Goal: Task Accomplishment & Management: Manage account settings

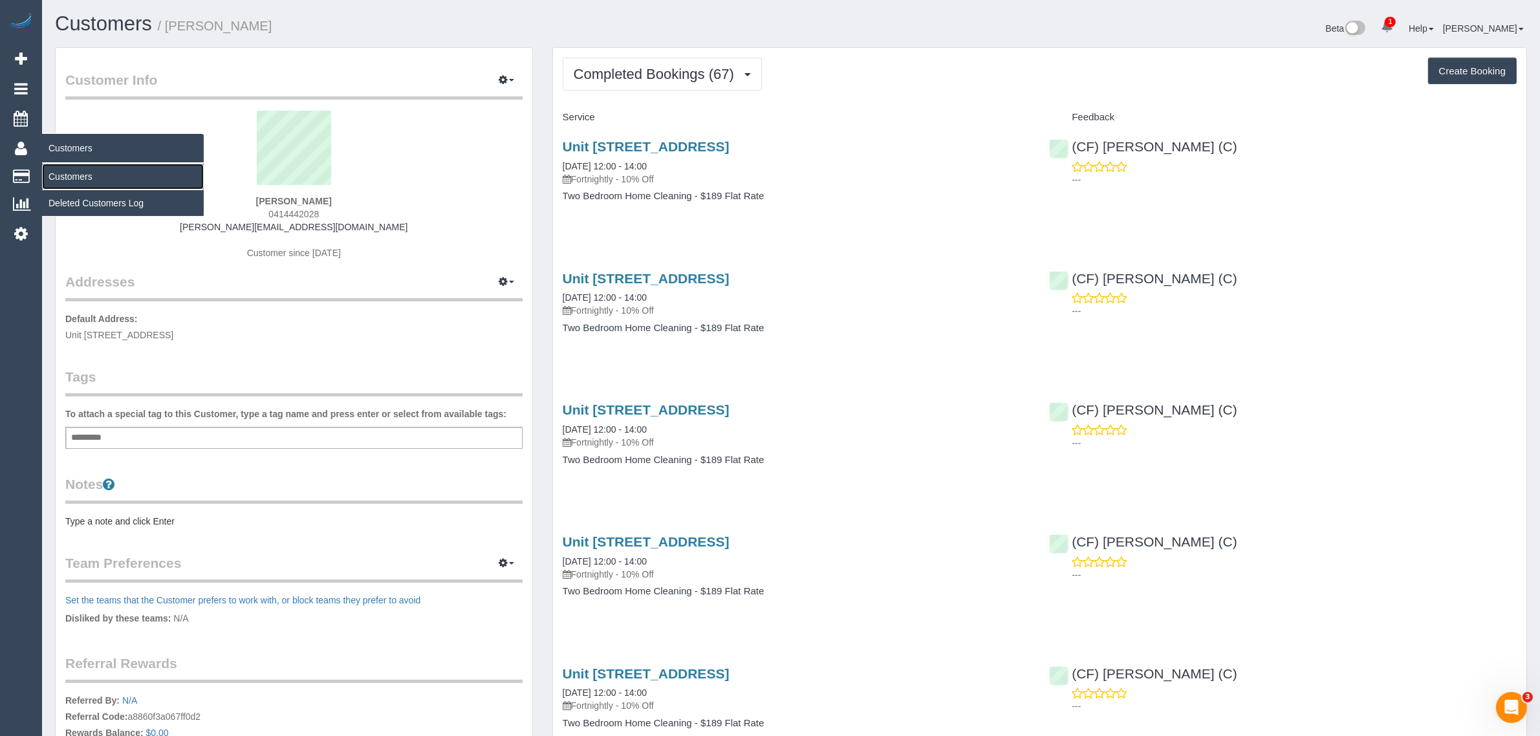
click at [63, 178] on link "Customers" at bounding box center [123, 177] width 162 height 26
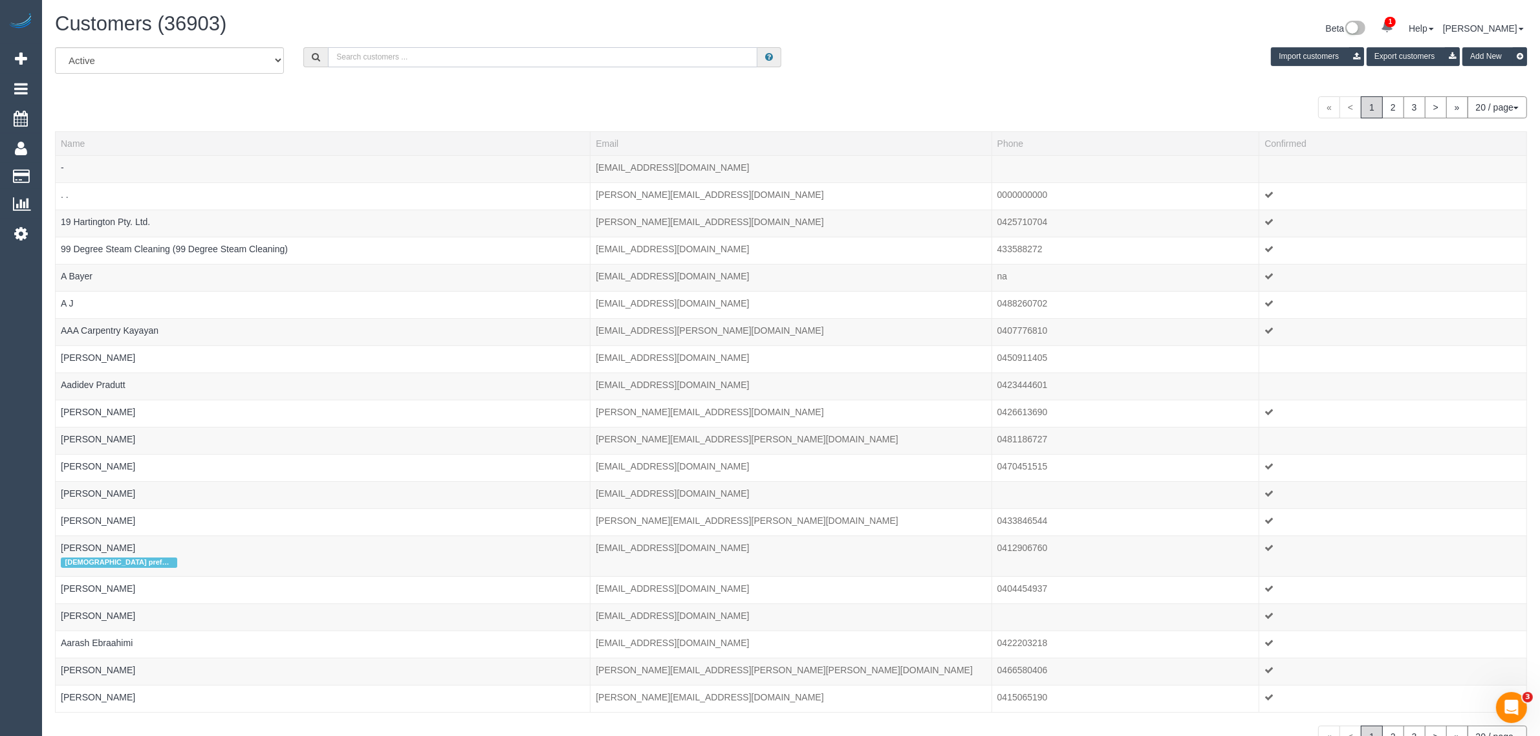
click at [356, 59] on input "text" at bounding box center [542, 57] width 429 height 20
paste input "+61447540745"
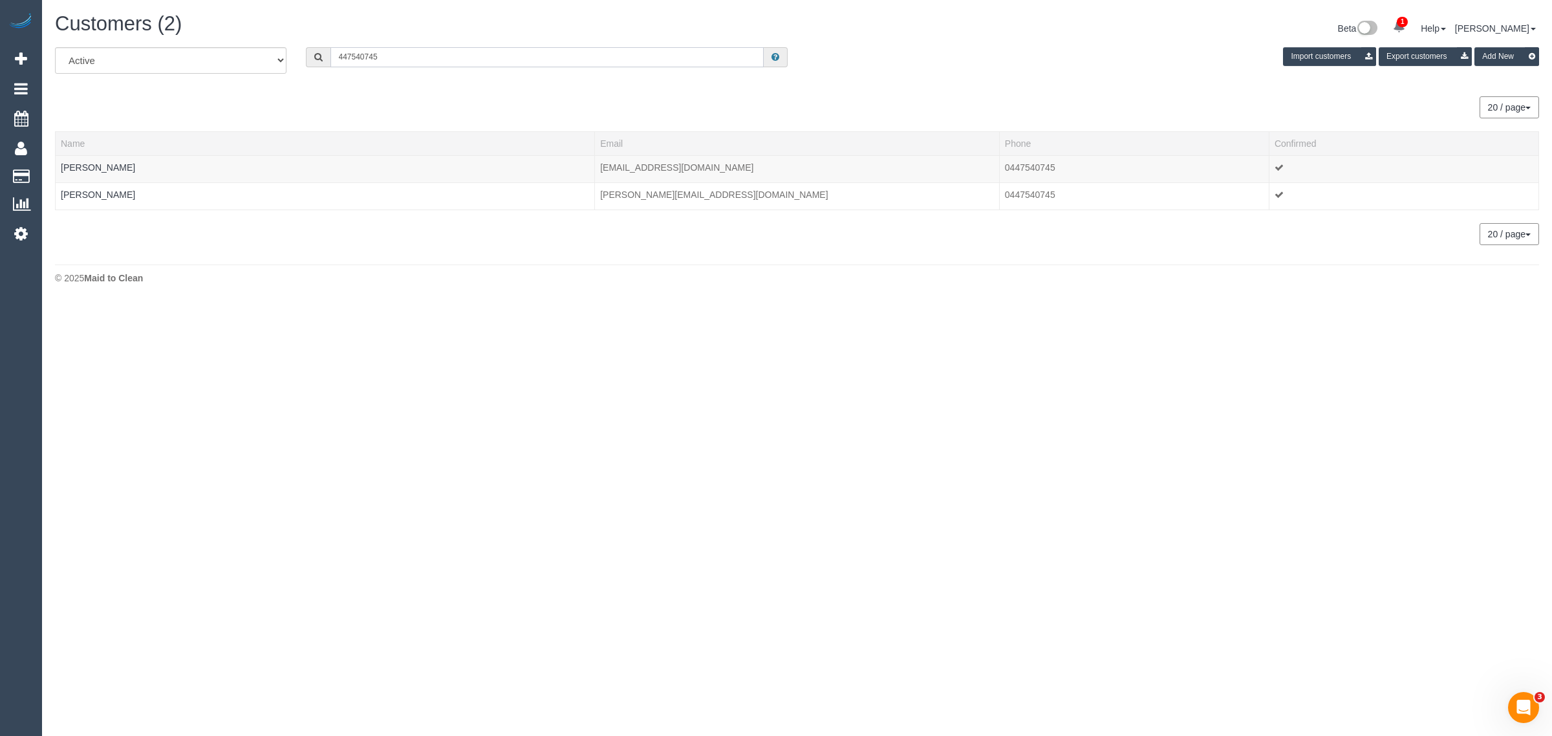
click at [414, 52] on input "447540745" at bounding box center [546, 57] width 433 height 20
paste input "+61423381200"
click at [347, 55] on input "+61423381200" at bounding box center [546, 57] width 433 height 20
drag, startPoint x: 352, startPoint y: 50, endPoint x: 311, endPoint y: 47, distance: 41.5
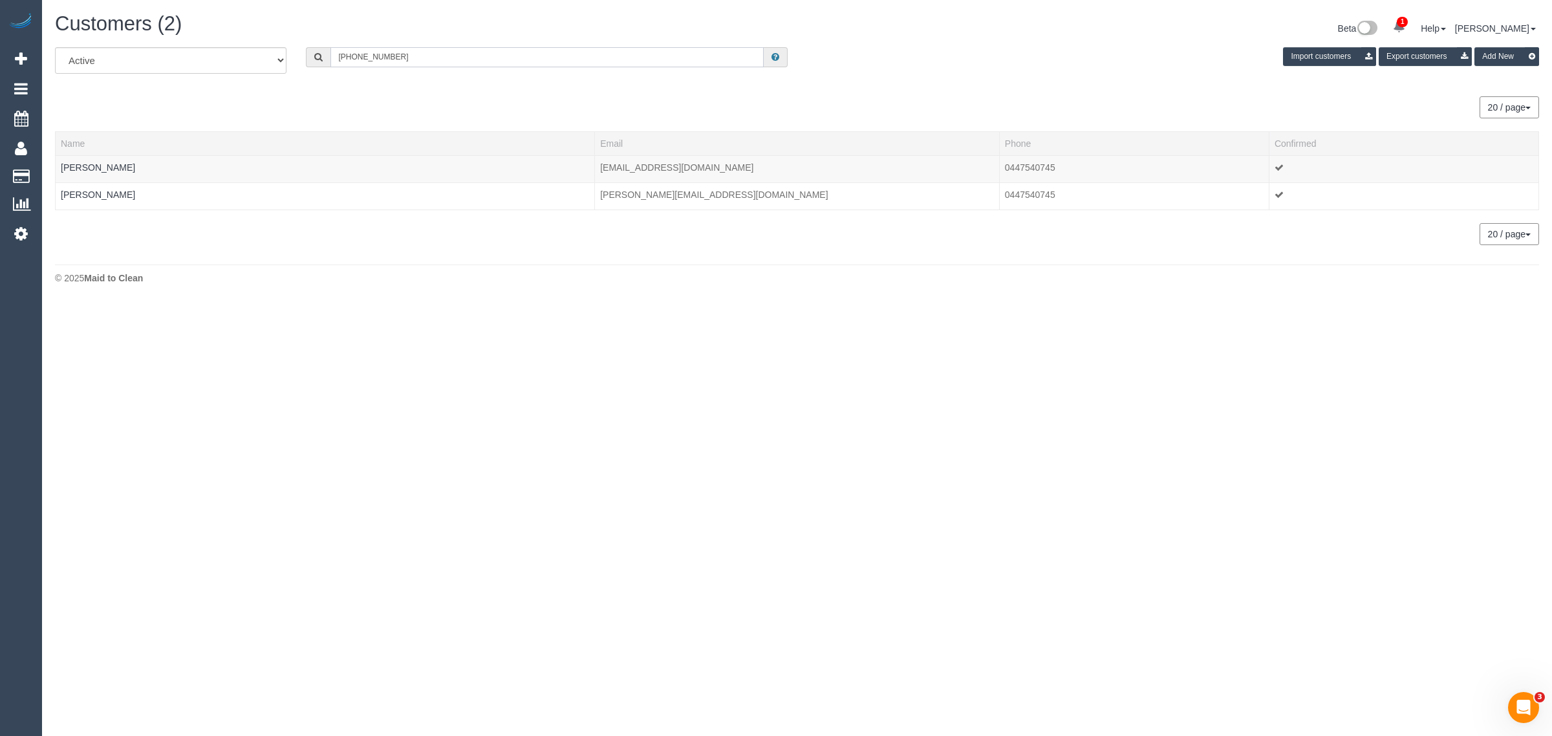
click at [327, 50] on div "+61423381200" at bounding box center [547, 57] width 482 height 20
type input "423381200"
click at [107, 160] on td "PEARL JAYADEEP" at bounding box center [325, 168] width 539 height 27
click at [107, 162] on link "PEARL JAYADEEP" at bounding box center [98, 167] width 74 height 10
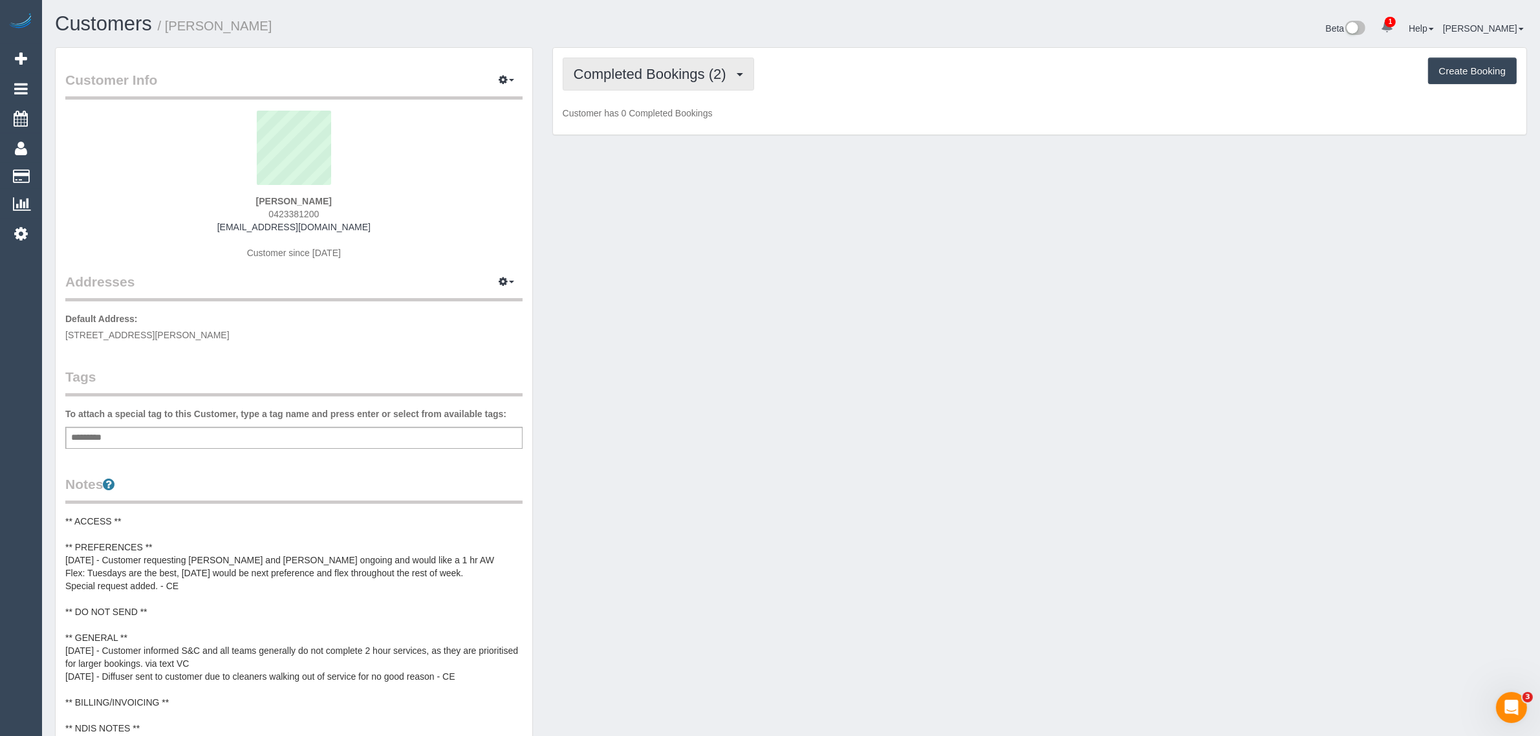
click at [703, 75] on span "Completed Bookings (2)" at bounding box center [653, 74] width 159 height 16
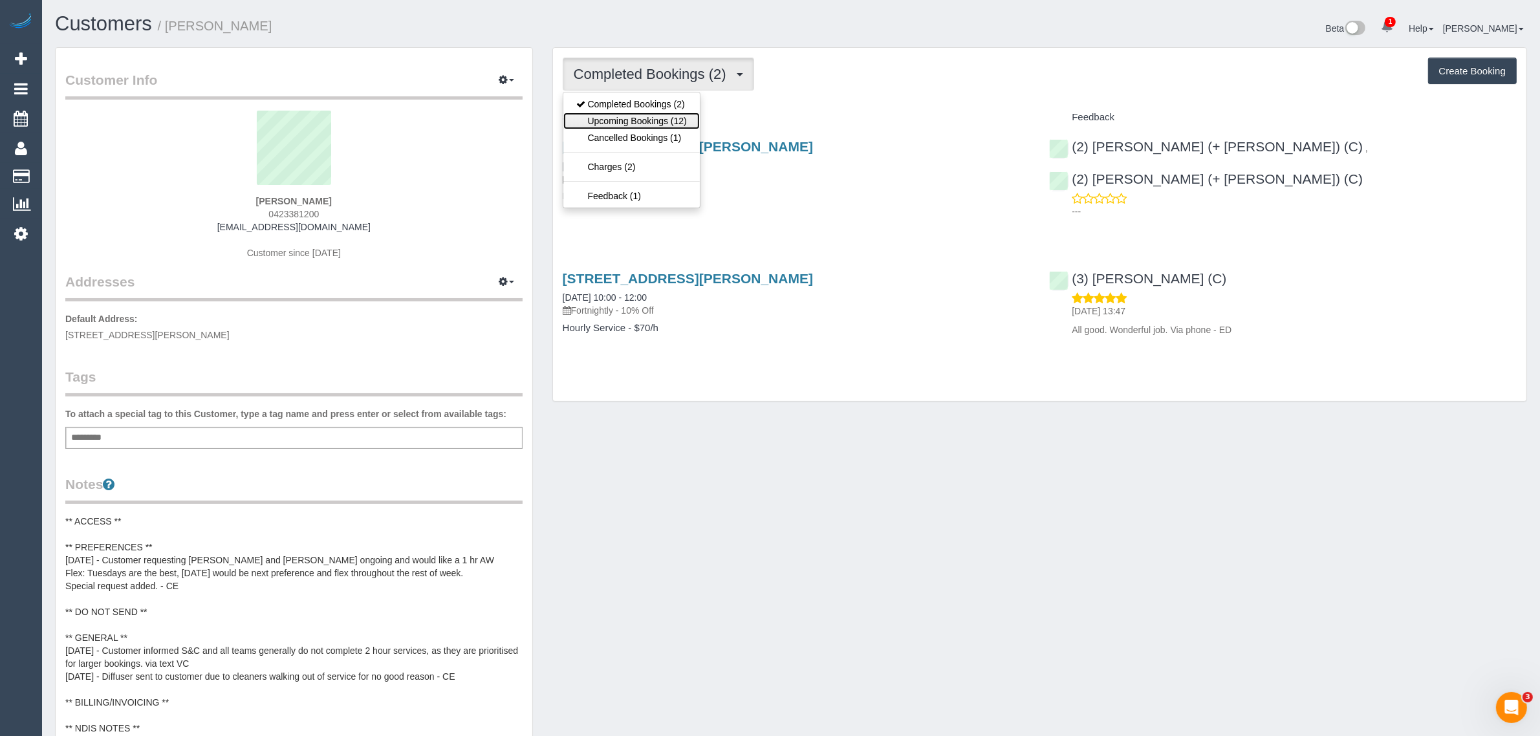
click at [658, 121] on link "Upcoming Bookings (12)" at bounding box center [631, 121] width 136 height 17
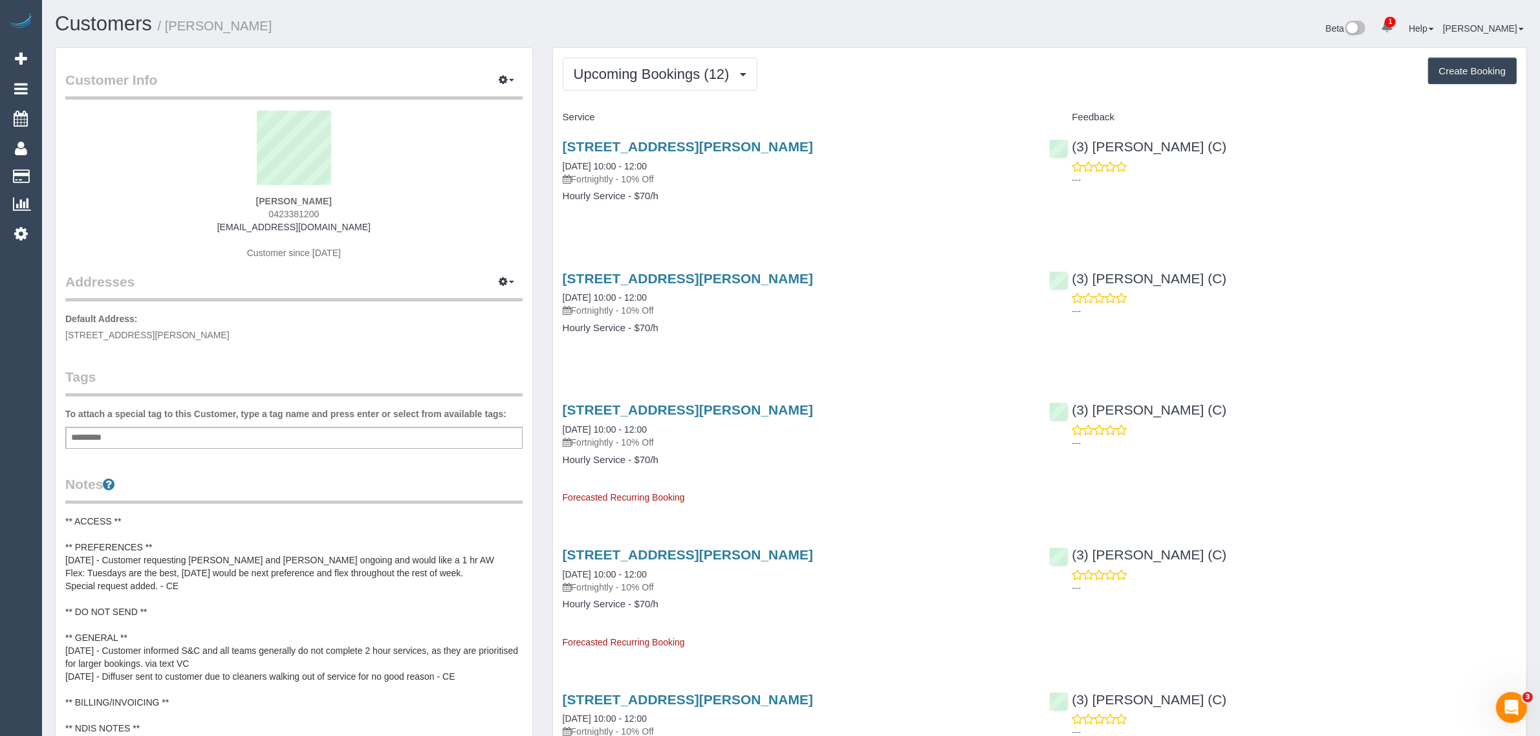
drag, startPoint x: 691, startPoint y: 168, endPoint x: 561, endPoint y: 167, distance: 130.0
click at [561, 167] on div "1 Moreland Street, Apt 223, Footscray, VIC 3011 12/08/2025 10:00 - 12:00 Fortni…" at bounding box center [796, 178] width 487 height 100
copy link "12/08/2025 10:00 - 12:00"
click at [201, 330] on span "1 MORELAND STREET, 223, Footscray, VIC 3011" at bounding box center [147, 335] width 164 height 10
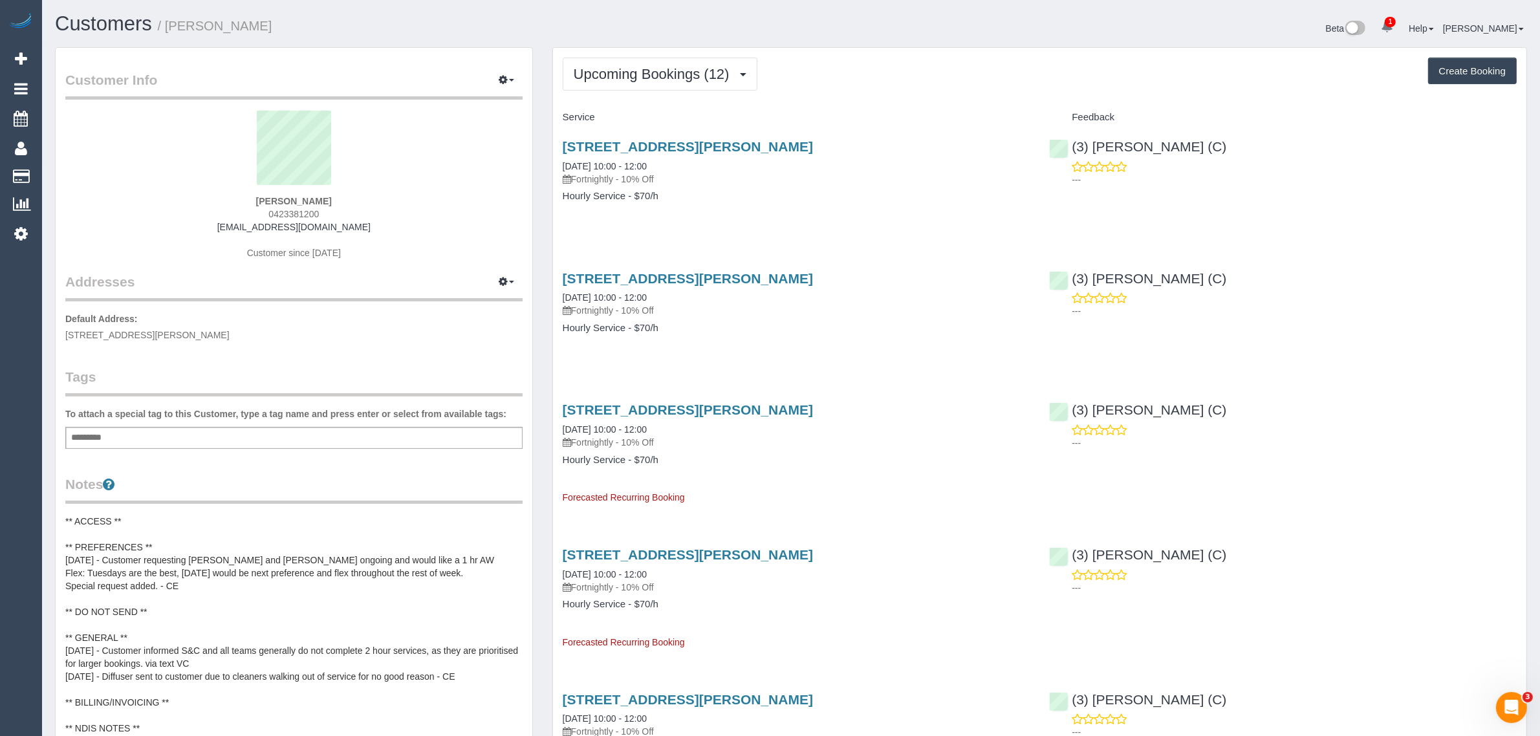
copy span "Footscray"
click at [87, 173] on link "Customers" at bounding box center [123, 177] width 162 height 26
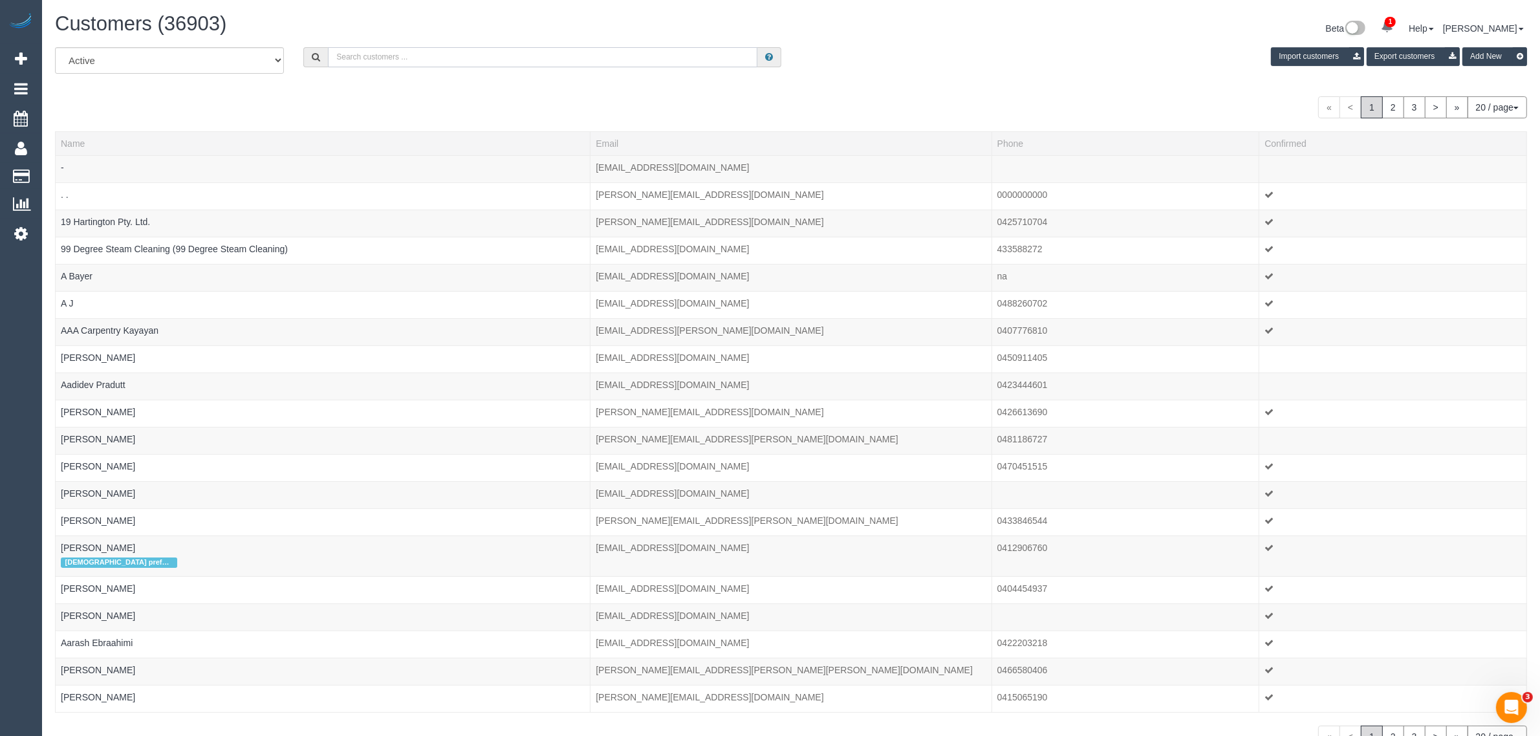
click at [500, 50] on input "text" at bounding box center [542, 57] width 429 height 20
paste input "Joe Paul"
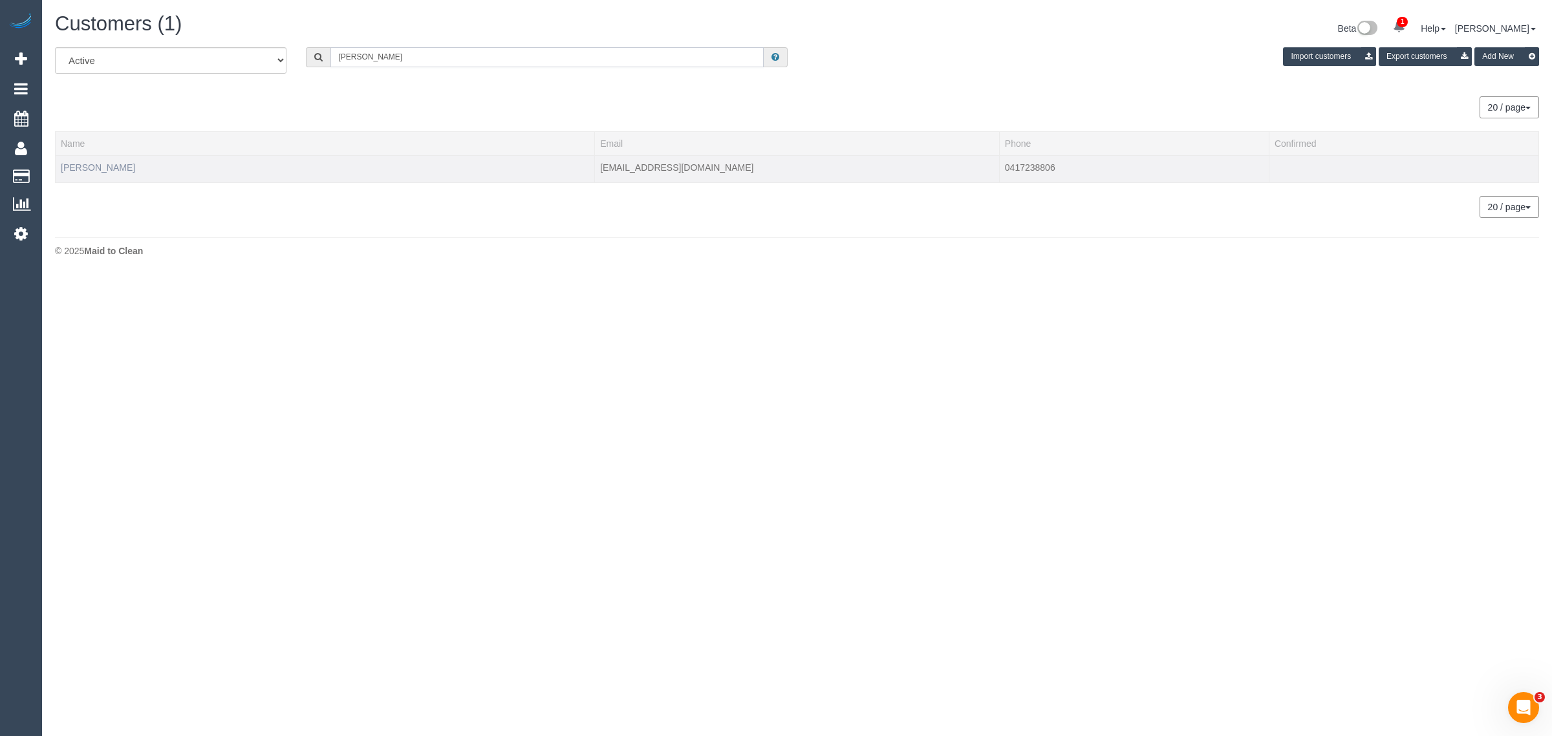
type input "Joe Paul"
click at [80, 166] on link "Joe Paul" at bounding box center [98, 167] width 74 height 10
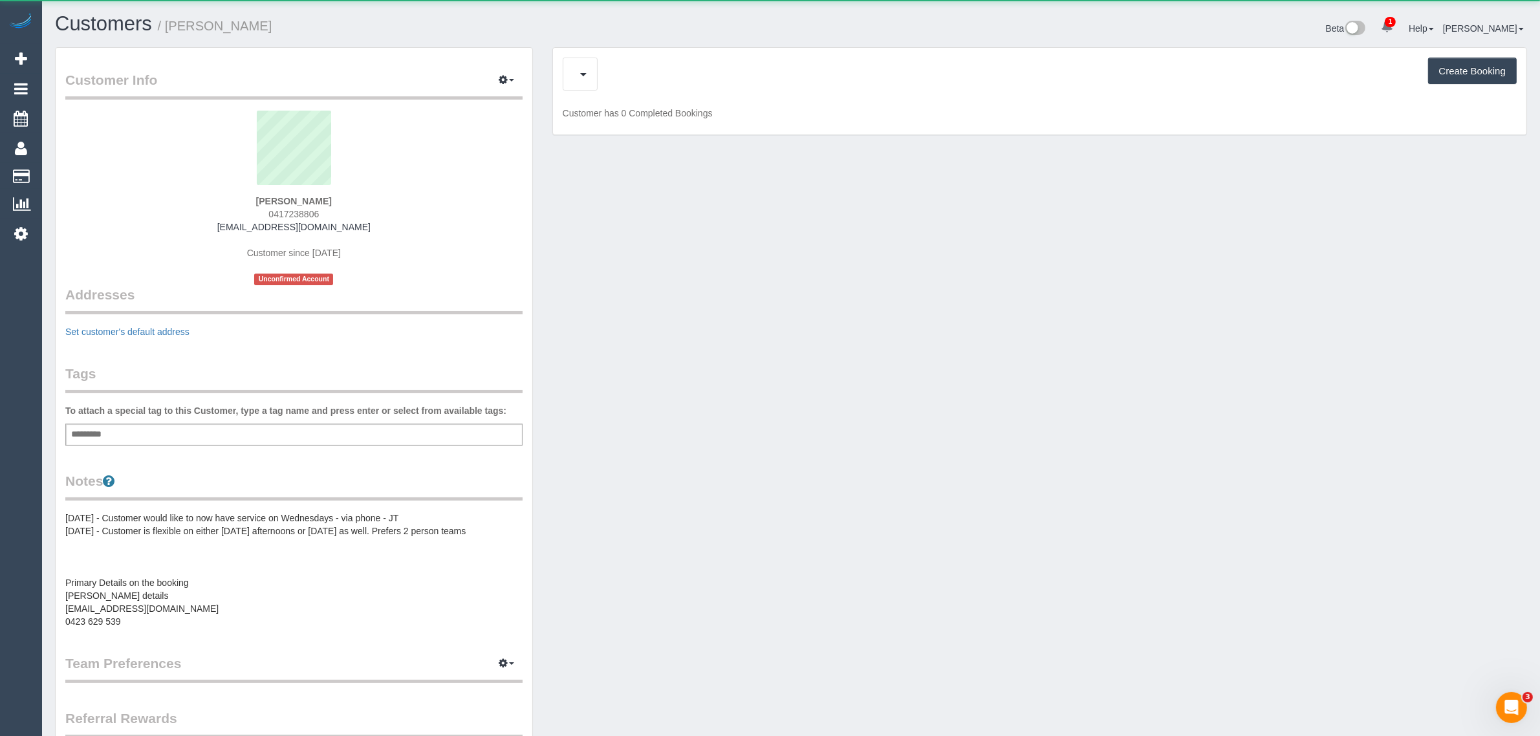
click at [631, 63] on div "Upcoming Bookings (11) Cancelled Bookings (5) Create Booking" at bounding box center [1040, 74] width 954 height 33
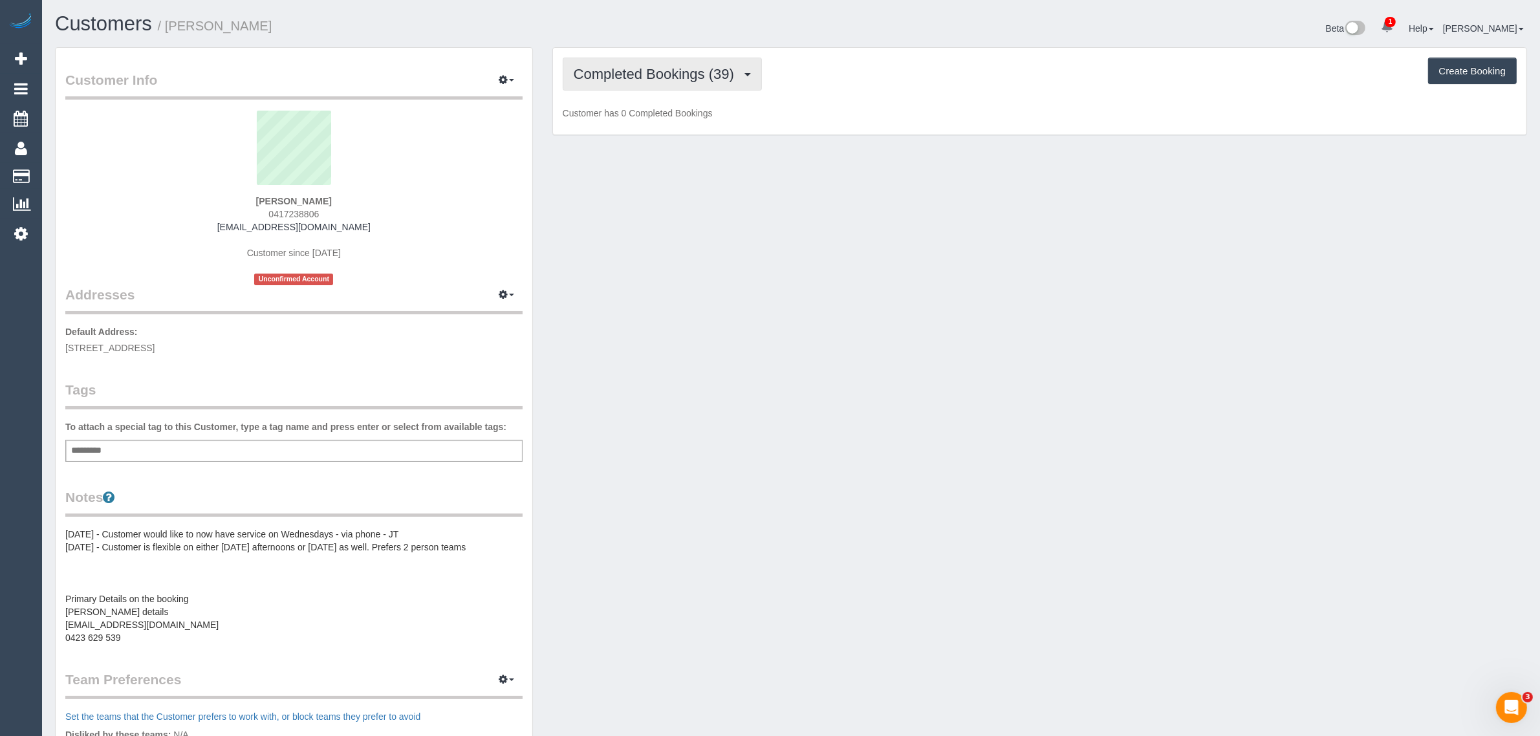
click at [625, 67] on span "Completed Bookings (39)" at bounding box center [657, 74] width 167 height 16
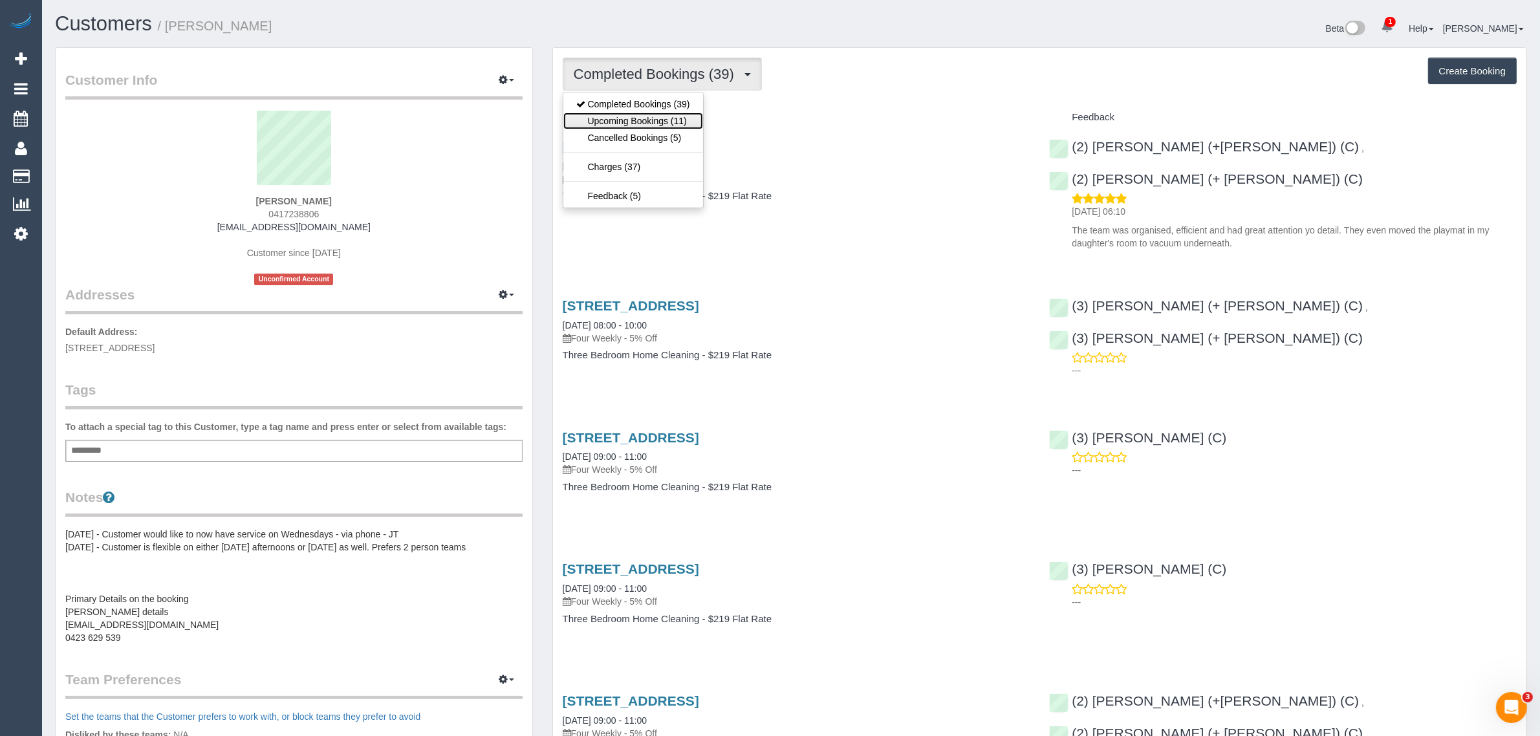
click at [628, 122] on link "Upcoming Bookings (11)" at bounding box center [633, 121] width 140 height 17
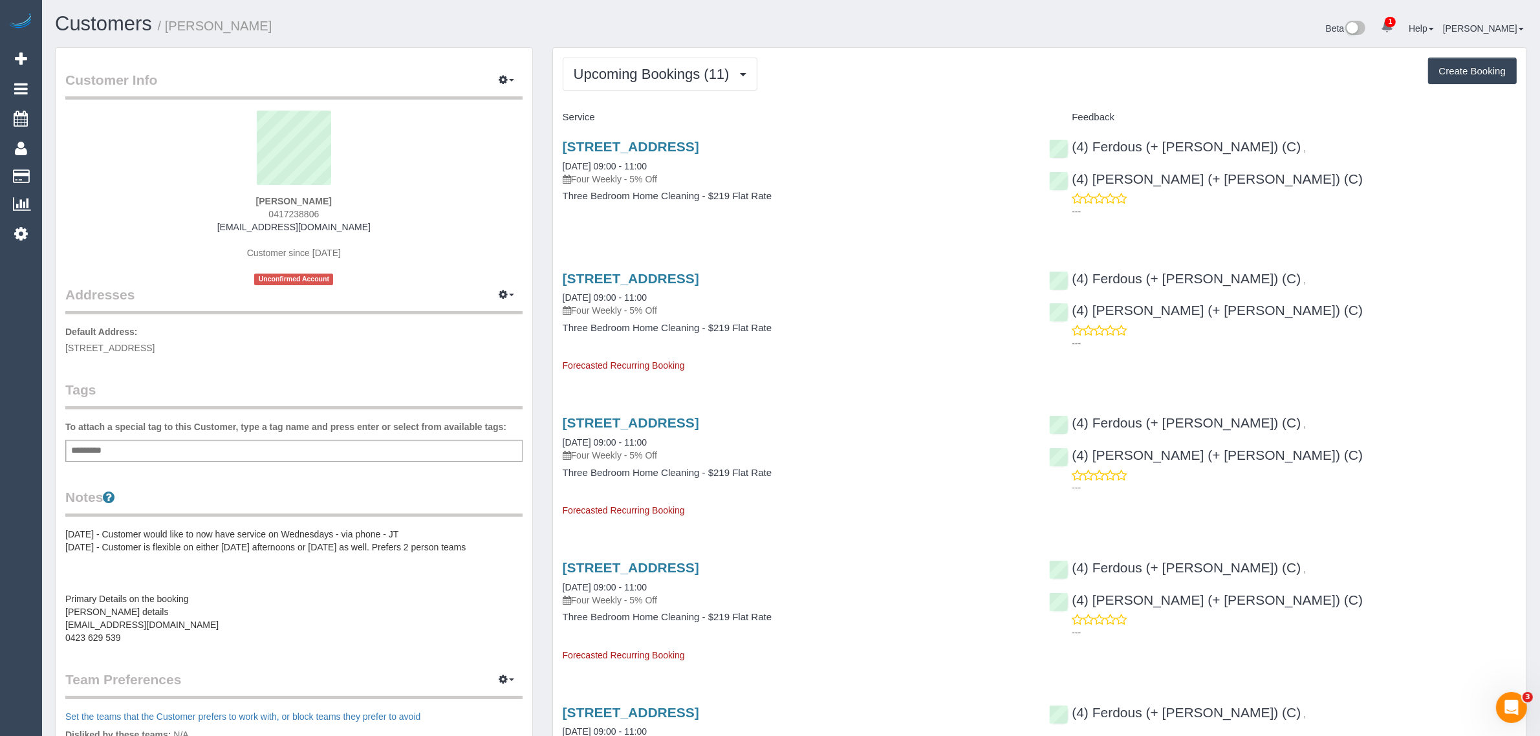
drag, startPoint x: 684, startPoint y: 162, endPoint x: 561, endPoint y: 163, distance: 122.9
click at [561, 163] on div "Unit 3, 8 Grange Rd, Alphington, VIC 3078 15/08/2025 09:00 - 11:00 Four Weekly …" at bounding box center [796, 178] width 487 height 100
copy link "15/08/2025 09:00 - 11:00"
click at [644, 146] on link "Unit 3, 8 Grange Rd, Alphington, VIC 3078" at bounding box center [631, 146] width 136 height 15
click at [631, 81] on button "Upcoming Bookings (11)" at bounding box center [660, 74] width 195 height 33
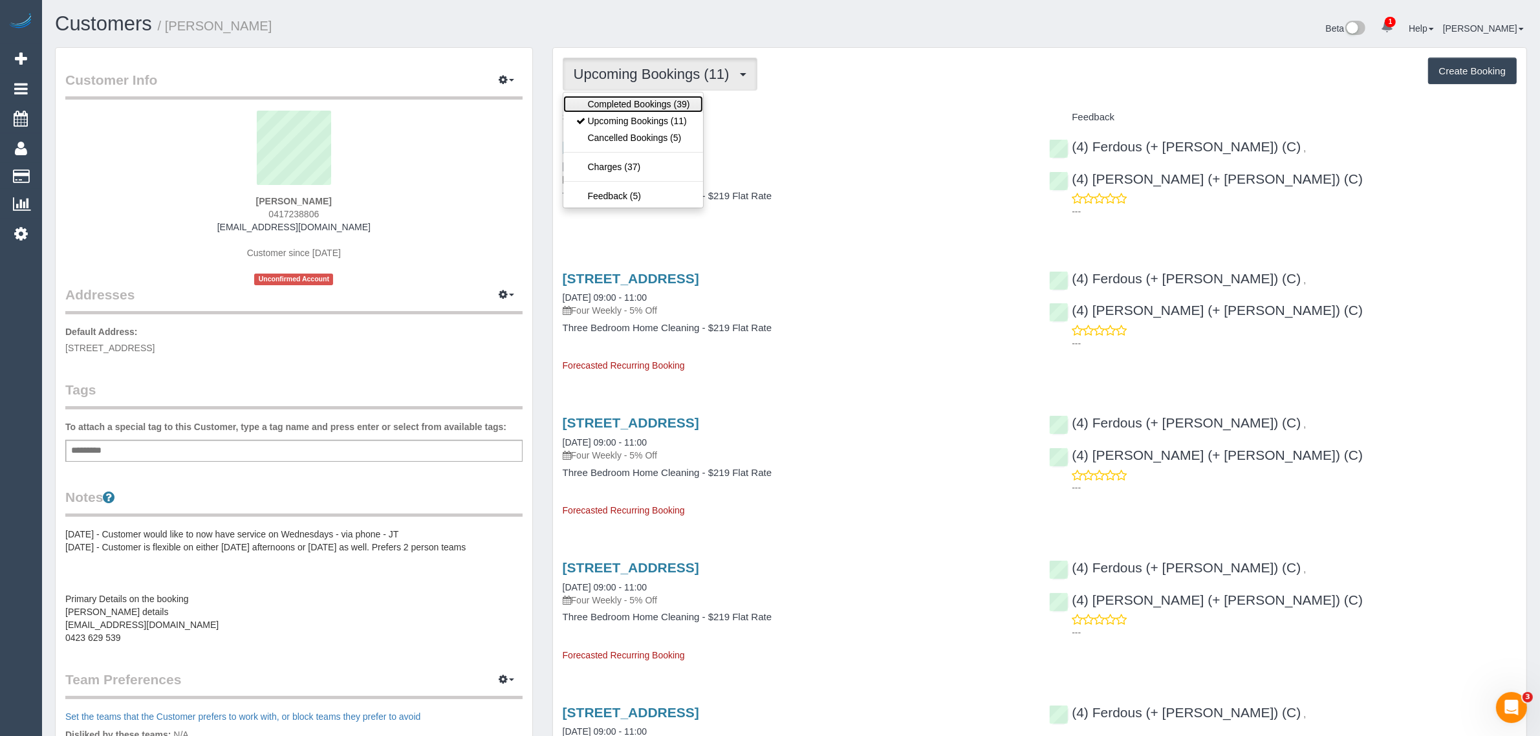
click at [623, 105] on link "Completed Bookings (39)" at bounding box center [633, 104] width 140 height 17
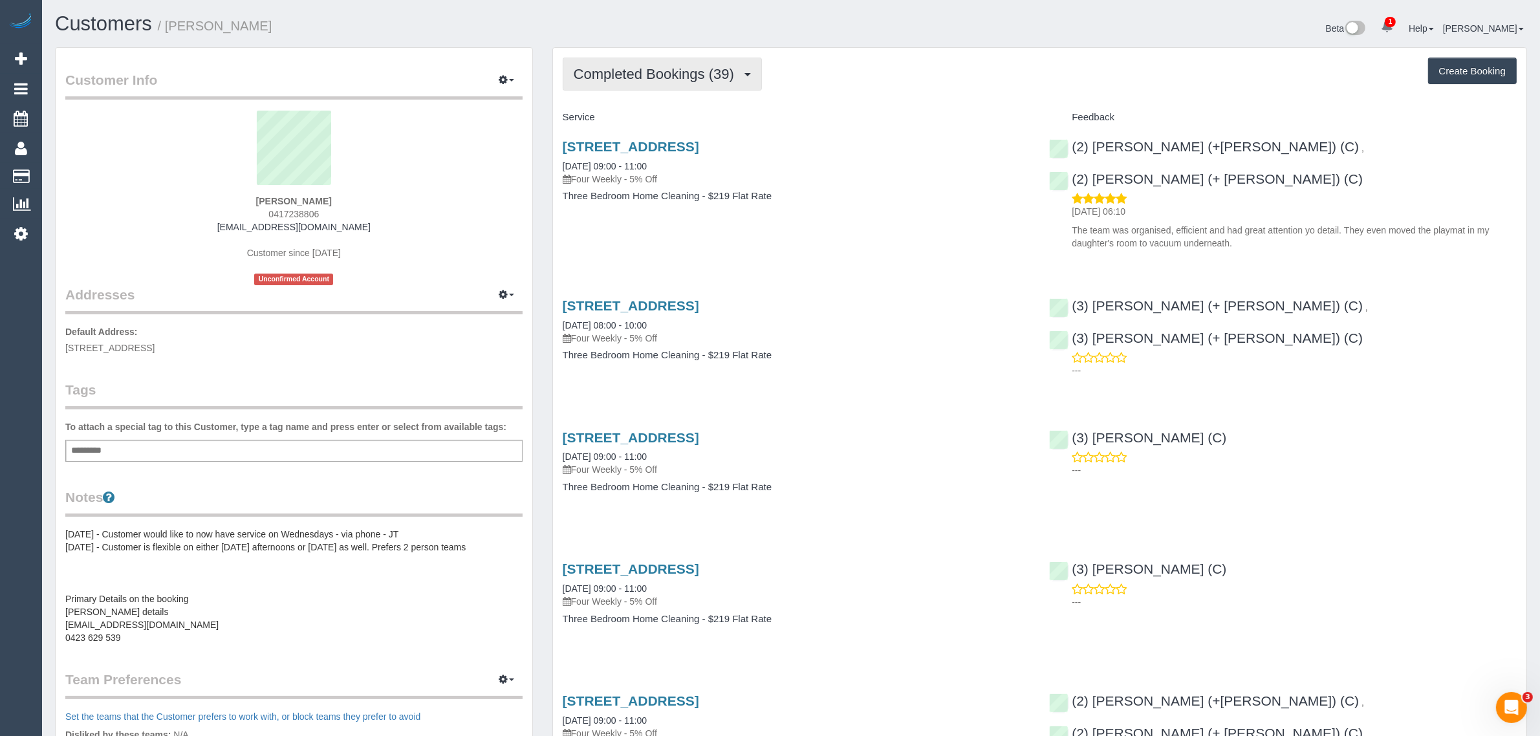
click at [649, 70] on span "Completed Bookings (39)" at bounding box center [657, 74] width 167 height 16
click at [626, 121] on link "Upcoming Bookings (11)" at bounding box center [633, 121] width 140 height 17
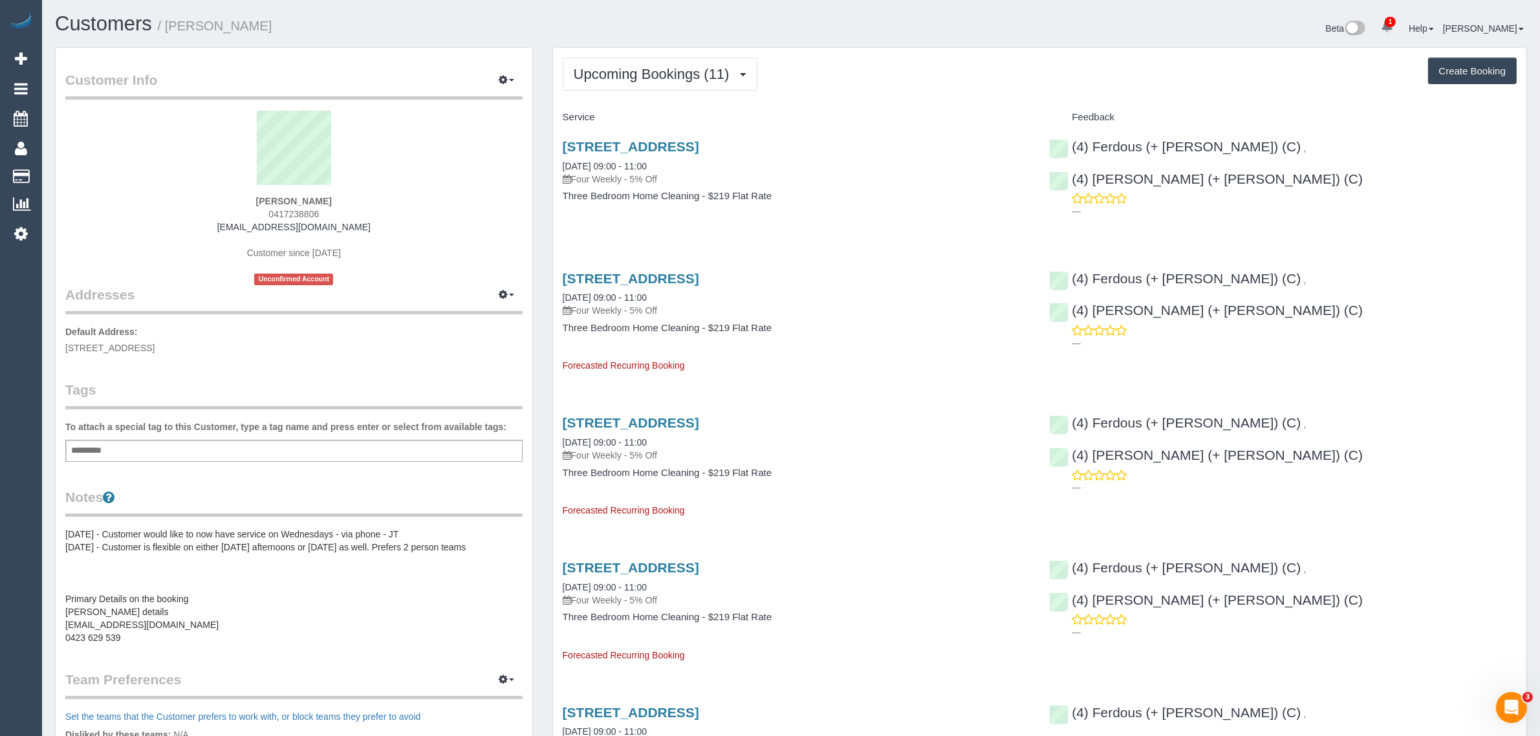
click at [639, 79] on span "Upcoming Bookings (11)" at bounding box center [655, 74] width 162 height 16
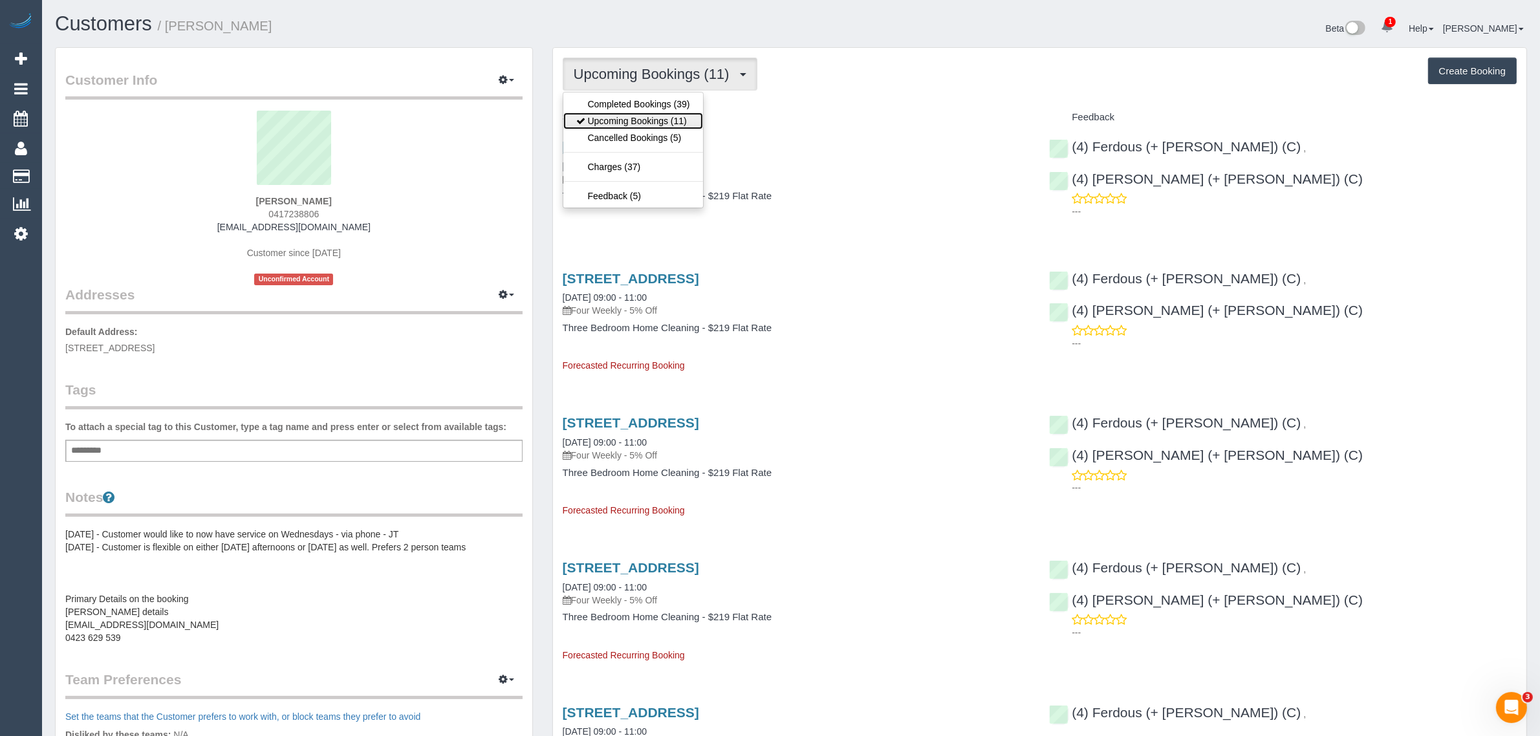
click at [625, 116] on link "Upcoming Bookings (11)" at bounding box center [633, 121] width 140 height 17
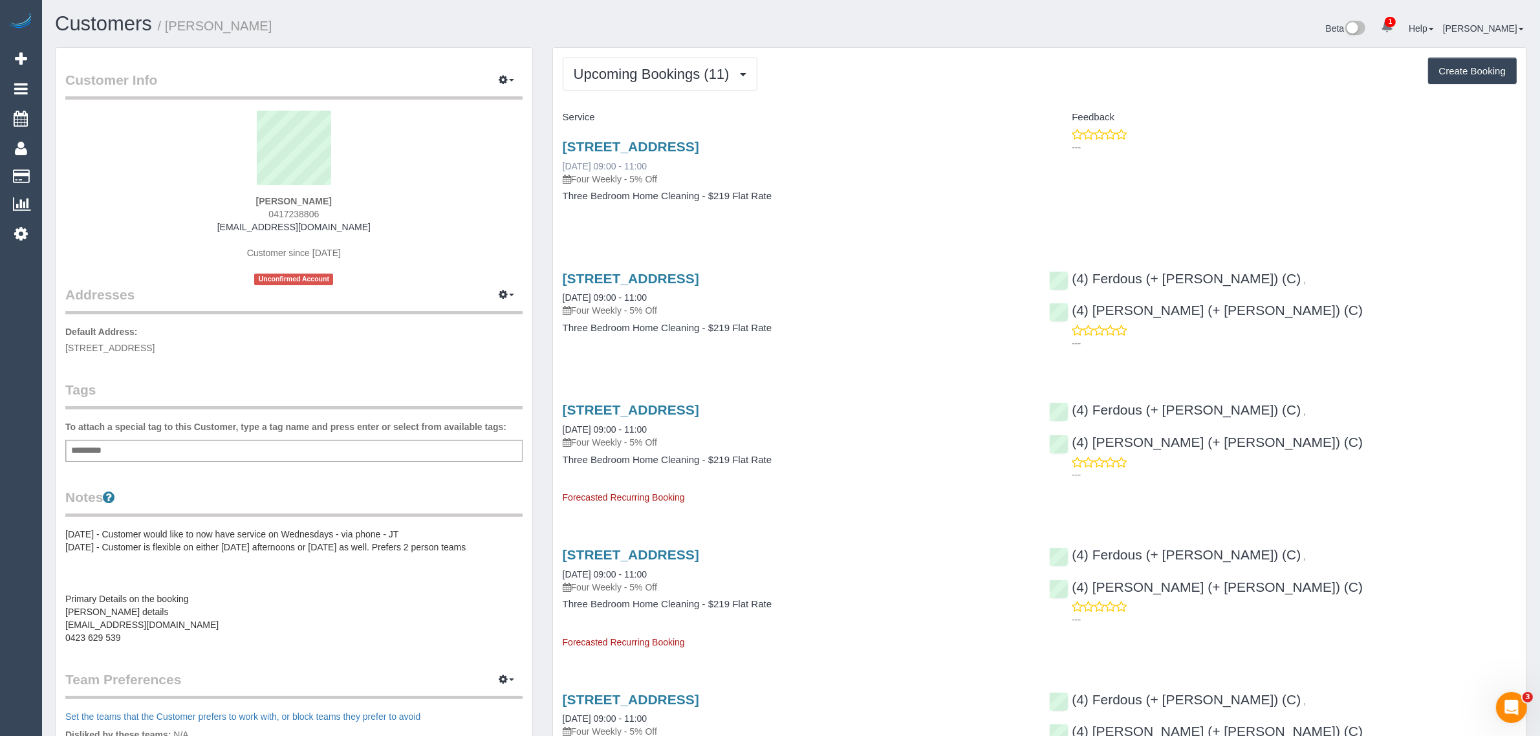
copy link "29/08/2025"
drag, startPoint x: 554, startPoint y: 165, endPoint x: 609, endPoint y: 160, distance: 55.2
click at [609, 160] on div "Unit 3, 8 Grange Rd, Alphington, VIC 3078 29/08/2025 09:00 - 11:00 Four Weekly …" at bounding box center [796, 178] width 487 height 100
drag, startPoint x: 558, startPoint y: 298, endPoint x: 609, endPoint y: 286, distance: 52.5
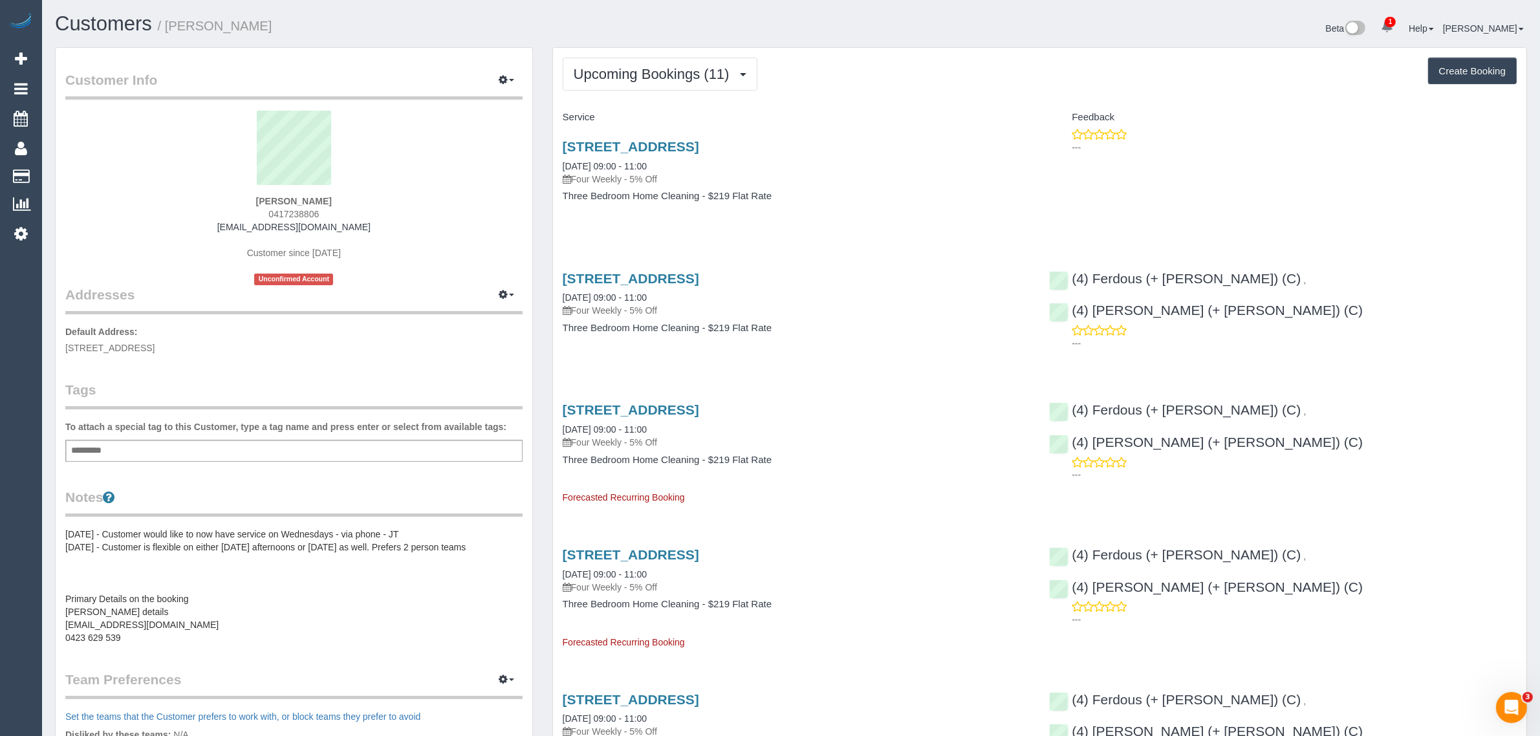
click at [609, 286] on div "Unit 3, 8 Grange Rd, Alphington, VIC 3078 12/09/2025 09:00 - 11:00 Four Weekly …" at bounding box center [796, 310] width 487 height 100
copy link "12/09/2025"
click at [98, 173] on link "Customers" at bounding box center [123, 177] width 162 height 26
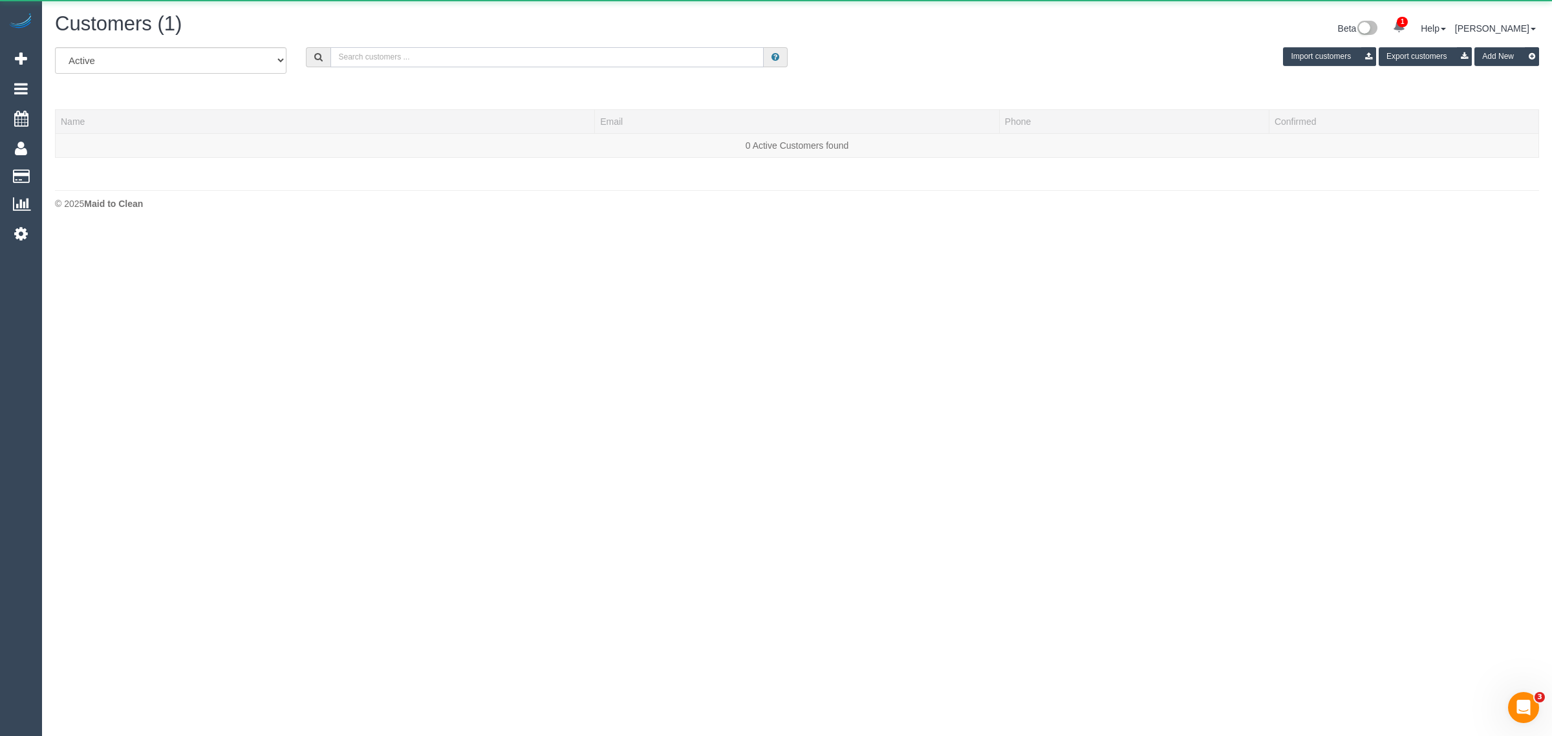
drag, startPoint x: 534, startPoint y: 46, endPoint x: 518, endPoint y: 45, distance: 16.2
click at [534, 47] on input "text" at bounding box center [546, 57] width 433 height 20
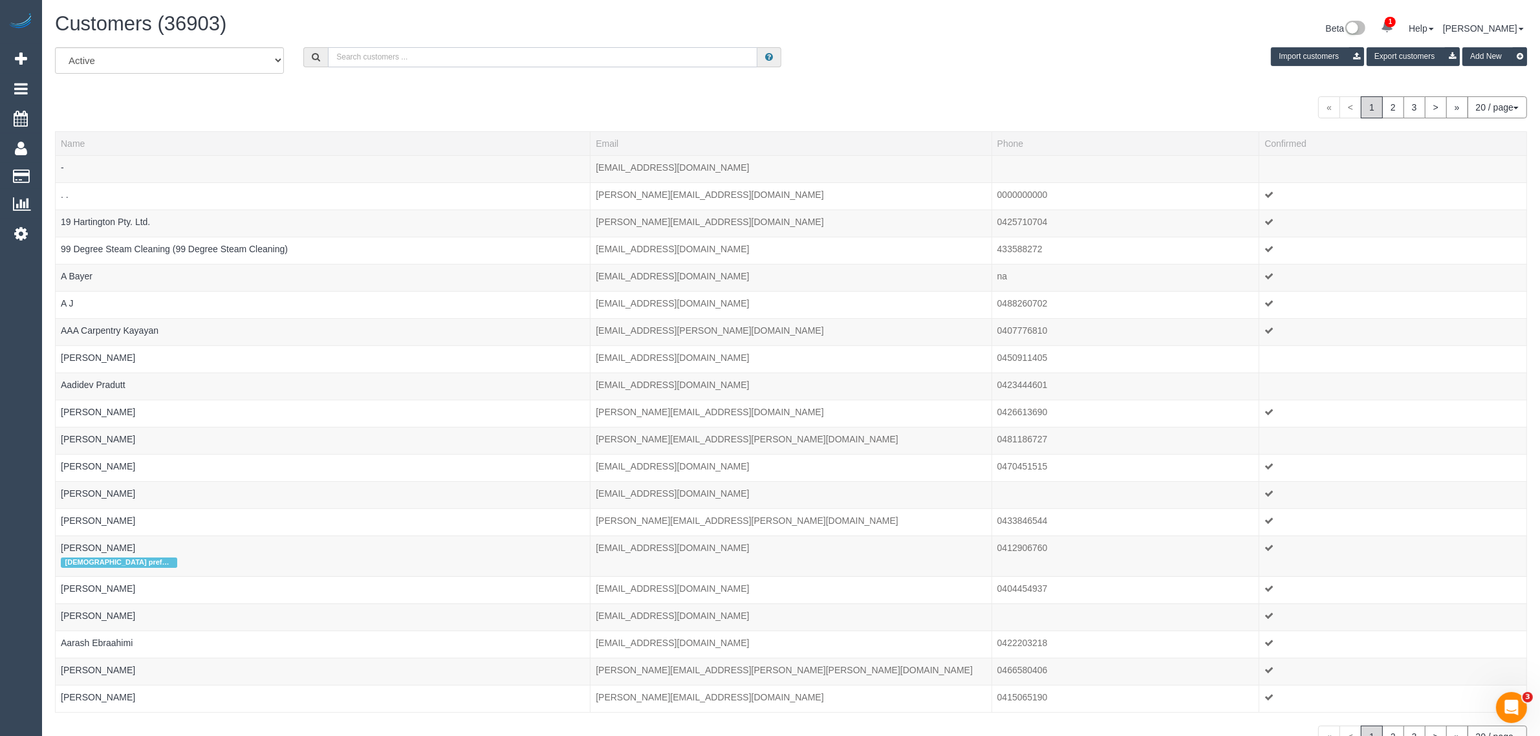
paste input "Kate Pratt"
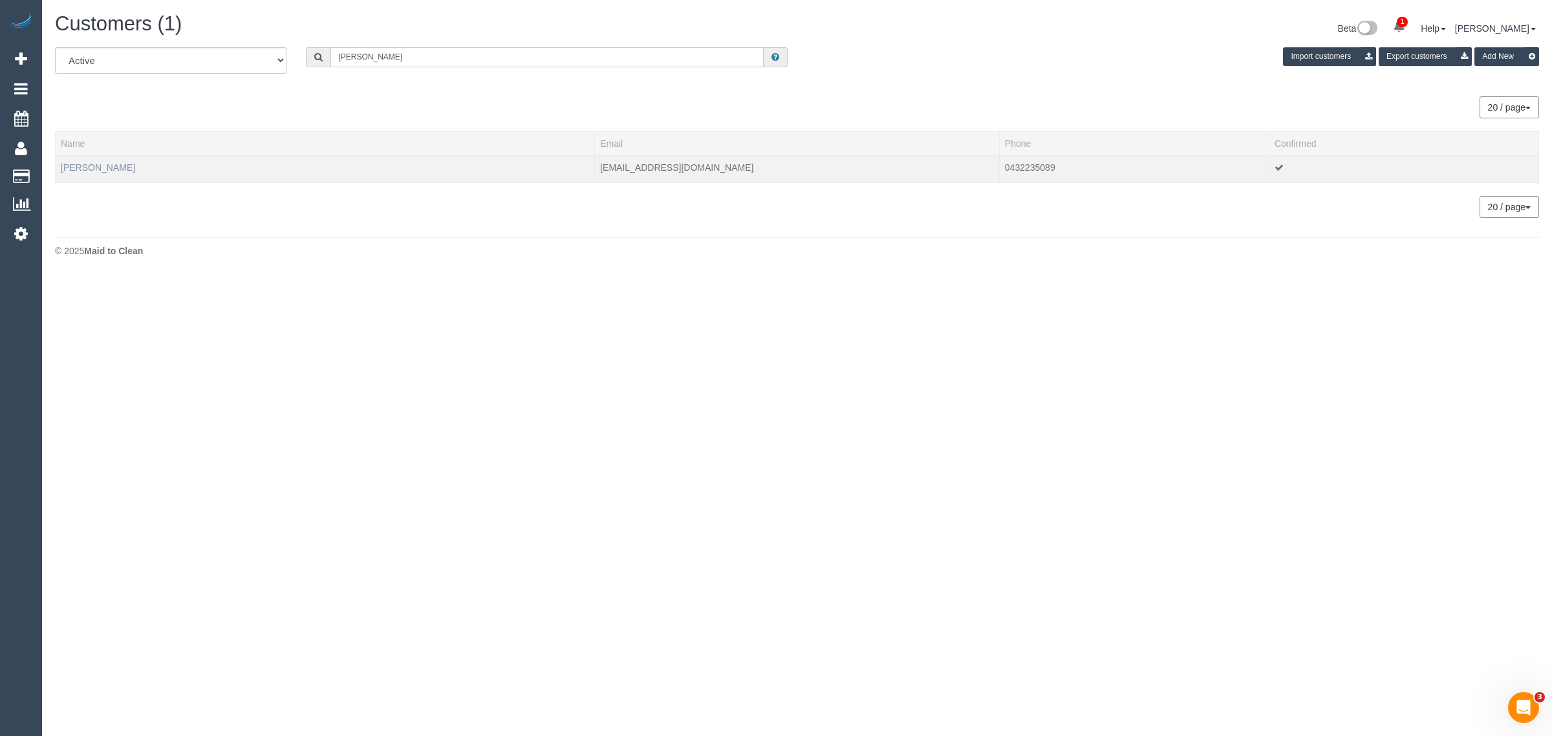
type input "Kate Pratt"
click at [79, 168] on link "Kate Pratt" at bounding box center [98, 167] width 74 height 10
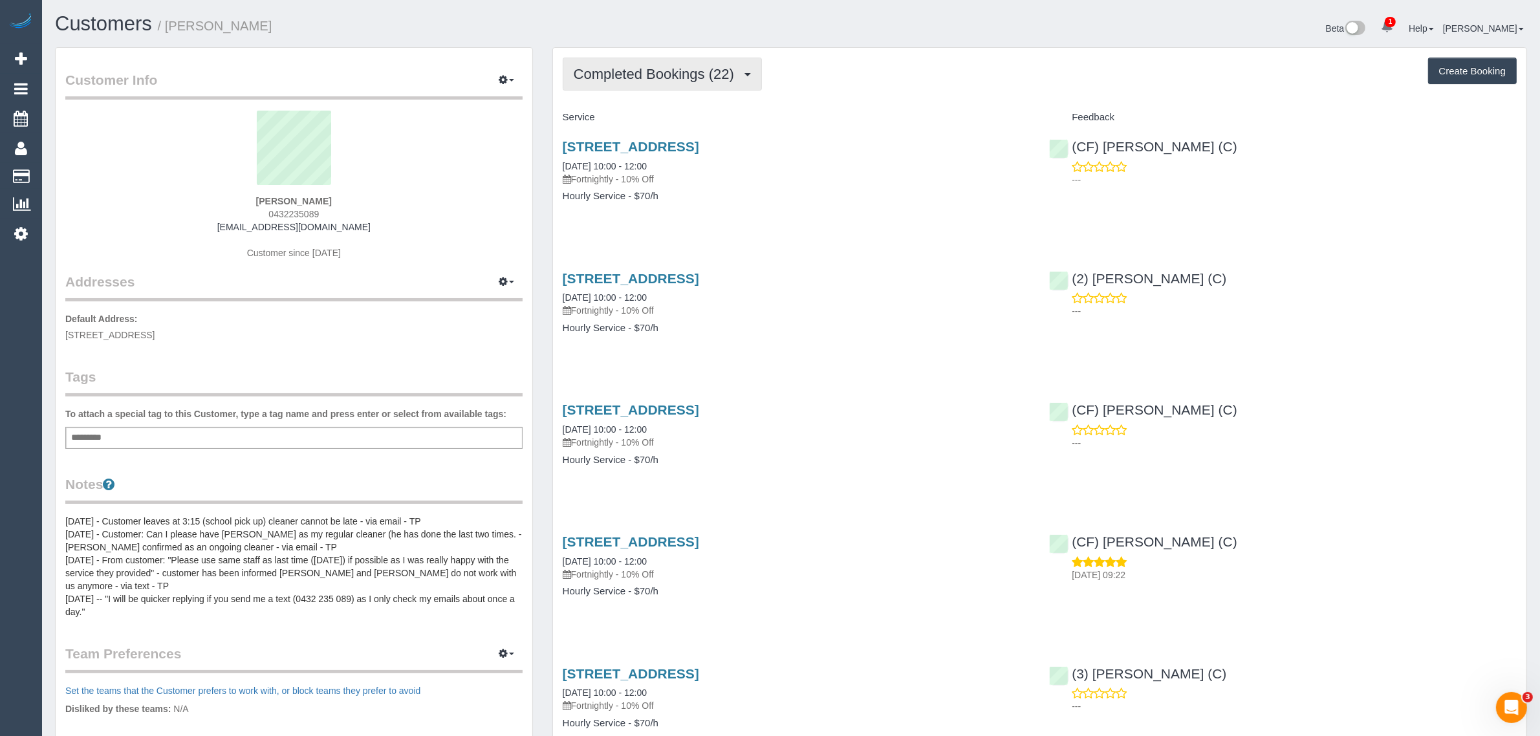
click at [658, 71] on span "Completed Bookings (22)" at bounding box center [657, 74] width 167 height 16
click at [625, 118] on link "Upcoming Bookings (11)" at bounding box center [633, 121] width 140 height 17
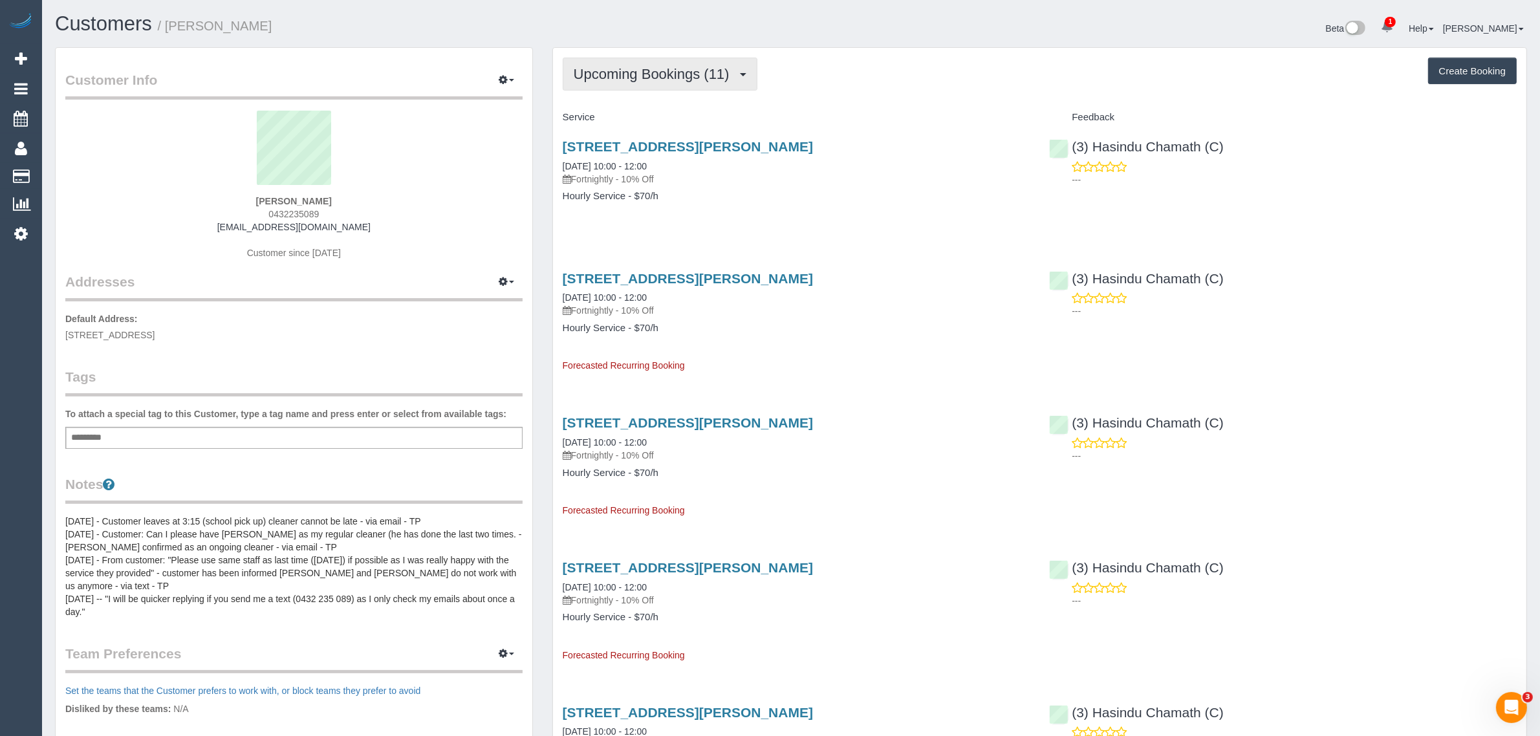
click at [667, 76] on span "Upcoming Bookings (11)" at bounding box center [655, 74] width 162 height 16
click at [645, 97] on link "Completed Bookings (22)" at bounding box center [633, 104] width 140 height 17
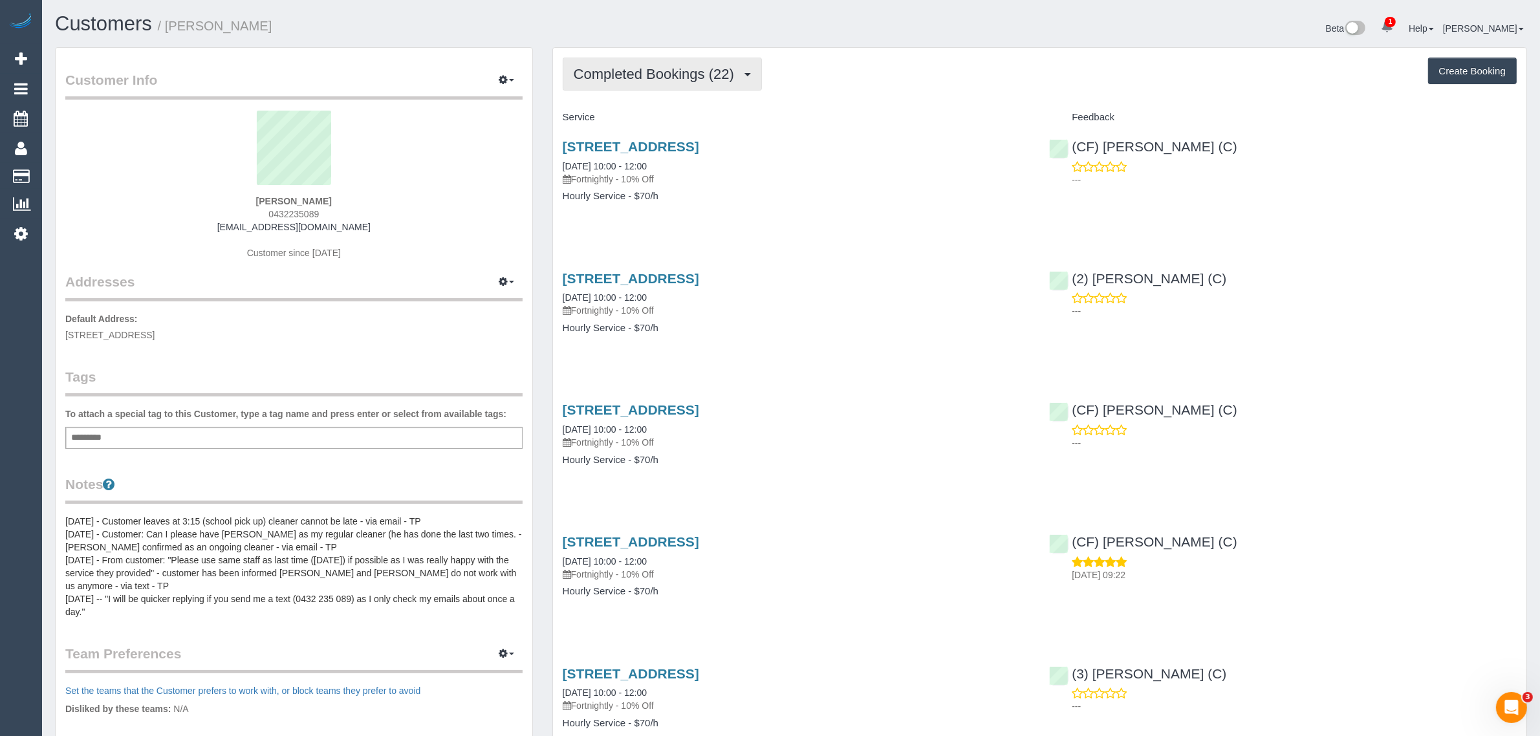
click at [660, 78] on span "Completed Bookings (22)" at bounding box center [657, 74] width 167 height 16
click at [653, 118] on link "Upcoming Bookings (11)" at bounding box center [633, 121] width 140 height 17
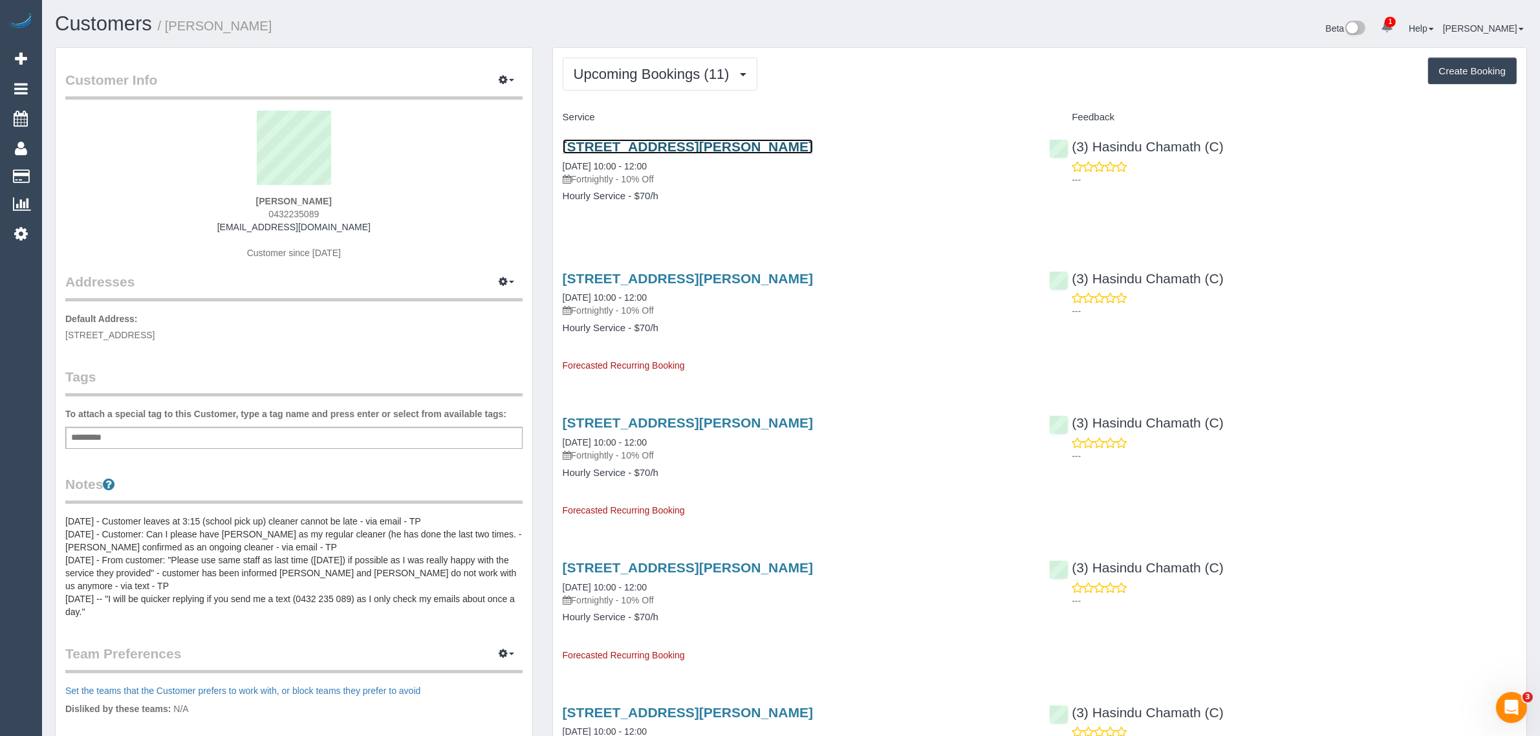
click at [664, 149] on link "52 Hume Street, Greensborough, VIC 3088" at bounding box center [688, 146] width 250 height 15
click at [609, 66] on span "Upcoming Bookings (11)" at bounding box center [655, 74] width 162 height 16
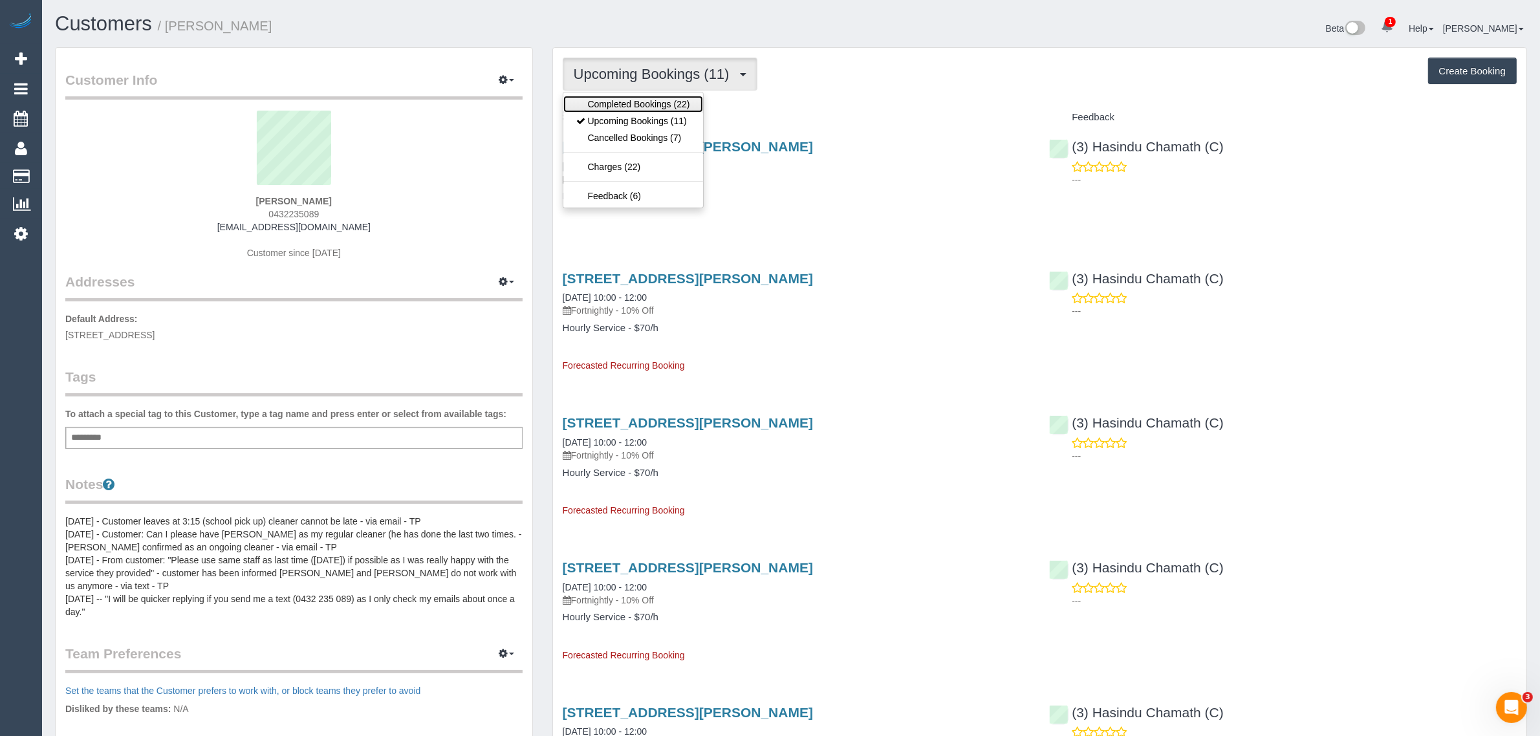
click at [621, 102] on link "Completed Bookings (22)" at bounding box center [633, 104] width 140 height 17
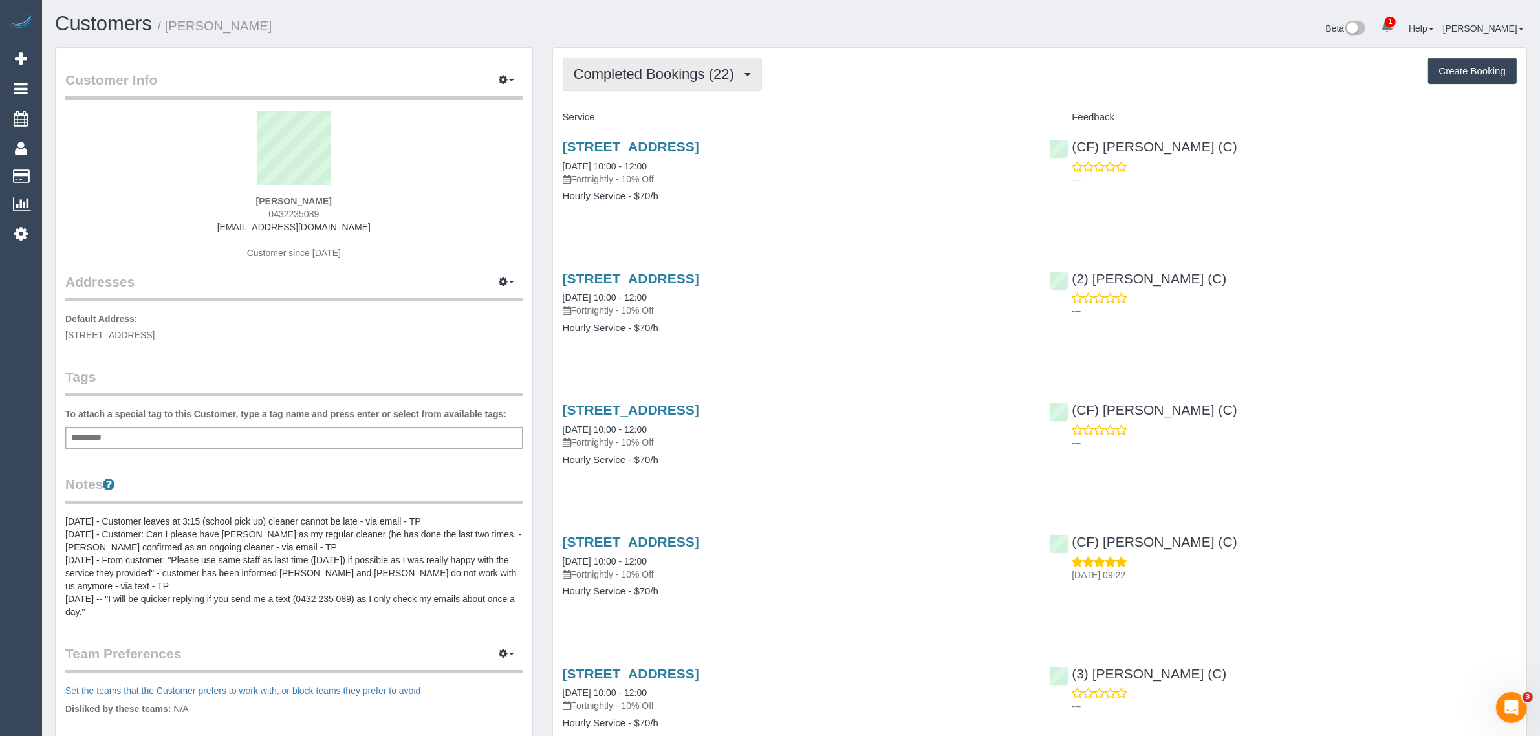
click at [644, 69] on span "Completed Bookings (22)" at bounding box center [657, 74] width 167 height 16
click at [636, 114] on link "Upcoming Bookings (11)" at bounding box center [633, 121] width 140 height 17
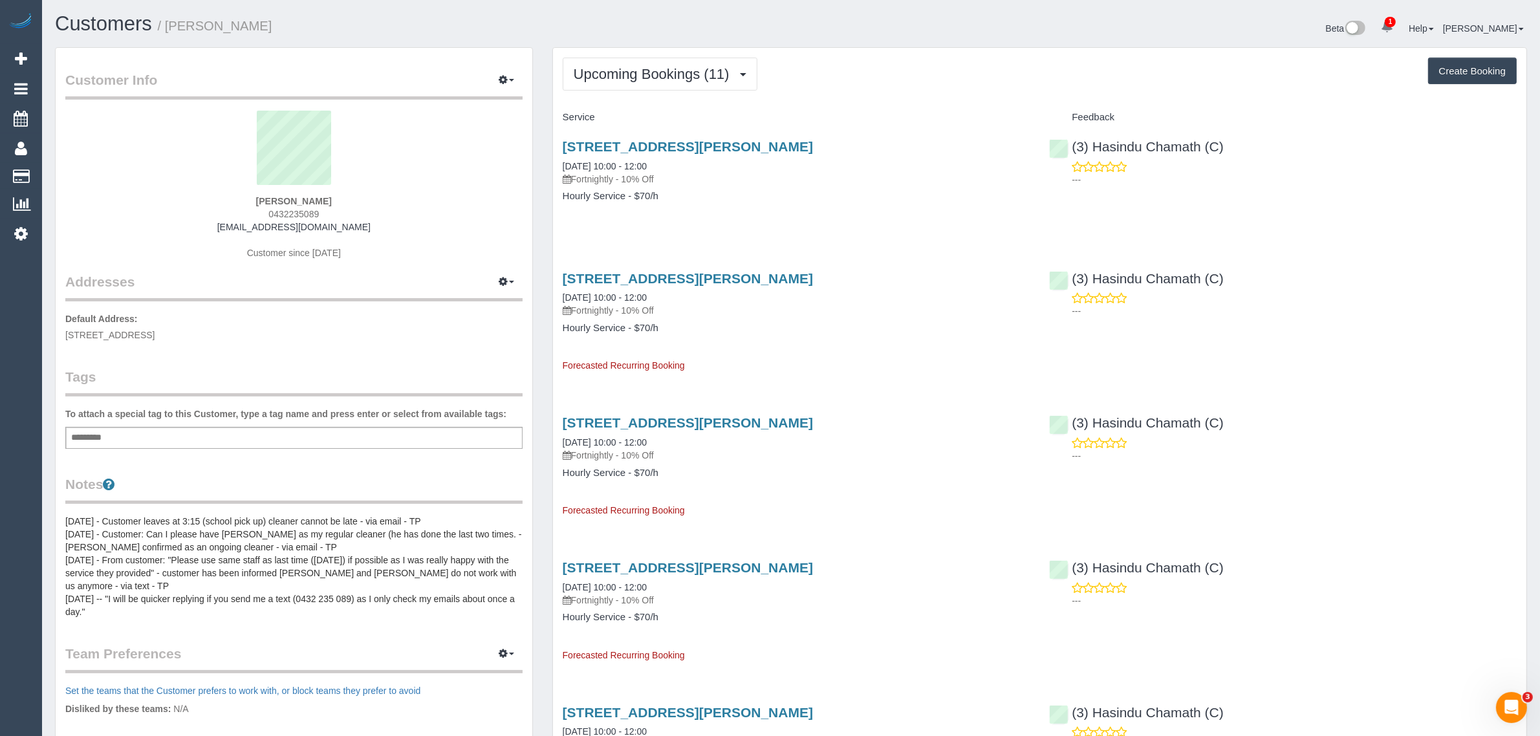
click at [699, 211] on div "52 Hume Street, Greensborough, VIC 3088 15/08/2025 10:00 - 12:00 Fortnightly - …" at bounding box center [796, 178] width 487 height 100
drag, startPoint x: 679, startPoint y: 164, endPoint x: 552, endPoint y: 166, distance: 127.4
click at [553, 166] on div "52 Hume Street, Greensborough, VIC 3088 15/08/2025 10:00 - 12:00 Fortnightly - …" at bounding box center [796, 178] width 487 height 100
copy link "15/08/2025 10:00 - 12:00"
click at [883, 210] on div "52 Hume Street, Greensborough, VIC 3088 15/08/2025 10:00 - 12:00 Fortnightly - …" at bounding box center [796, 178] width 487 height 100
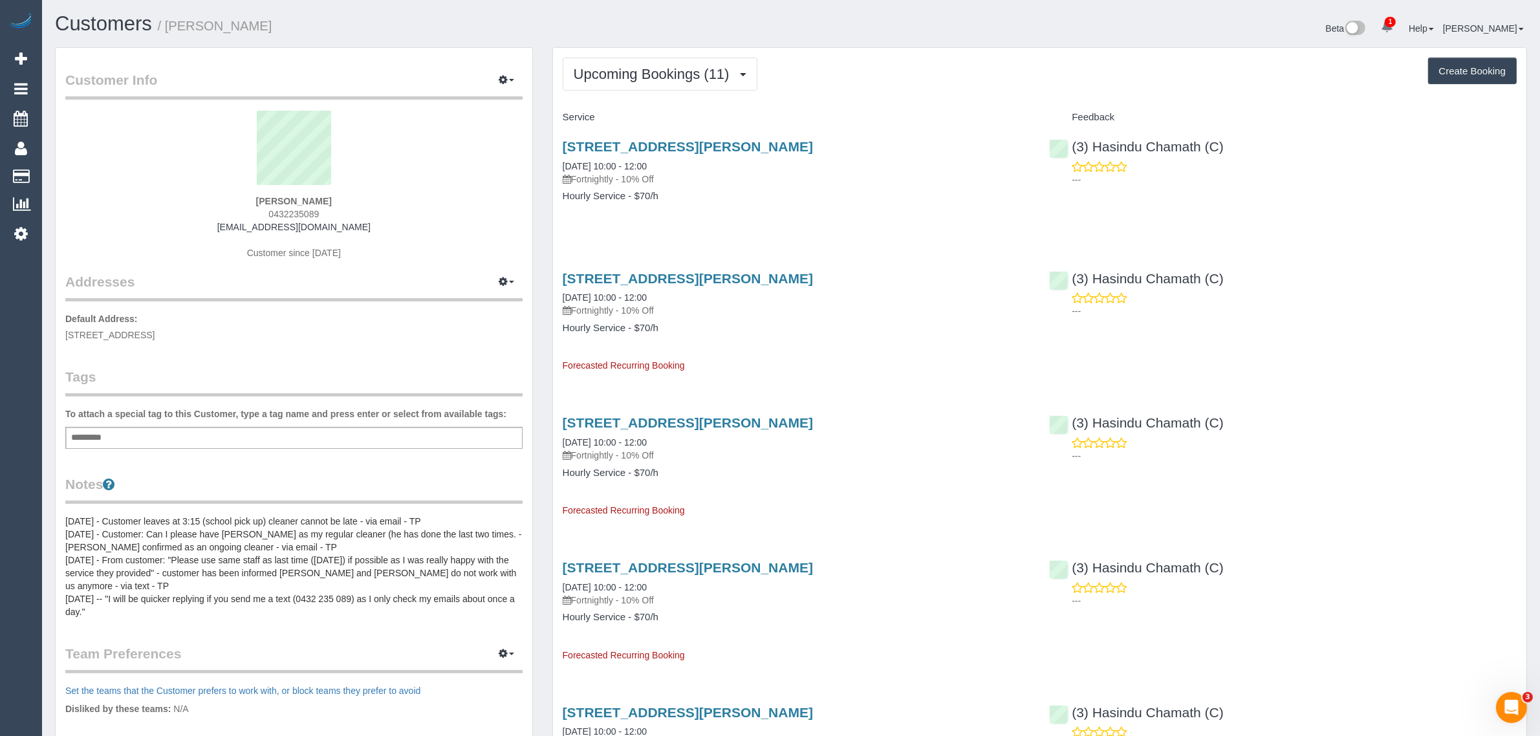
drag, startPoint x: 1235, startPoint y: 147, endPoint x: 1082, endPoint y: 135, distance: 153.8
click at [1082, 135] on div "(3) Hasindu Chamath (C) ---" at bounding box center [1282, 159] width 487 height 63
copy link "(3) Hasindu Chamath (C)"
click at [673, 84] on button "Upcoming Bookings (11)" at bounding box center [660, 74] width 195 height 33
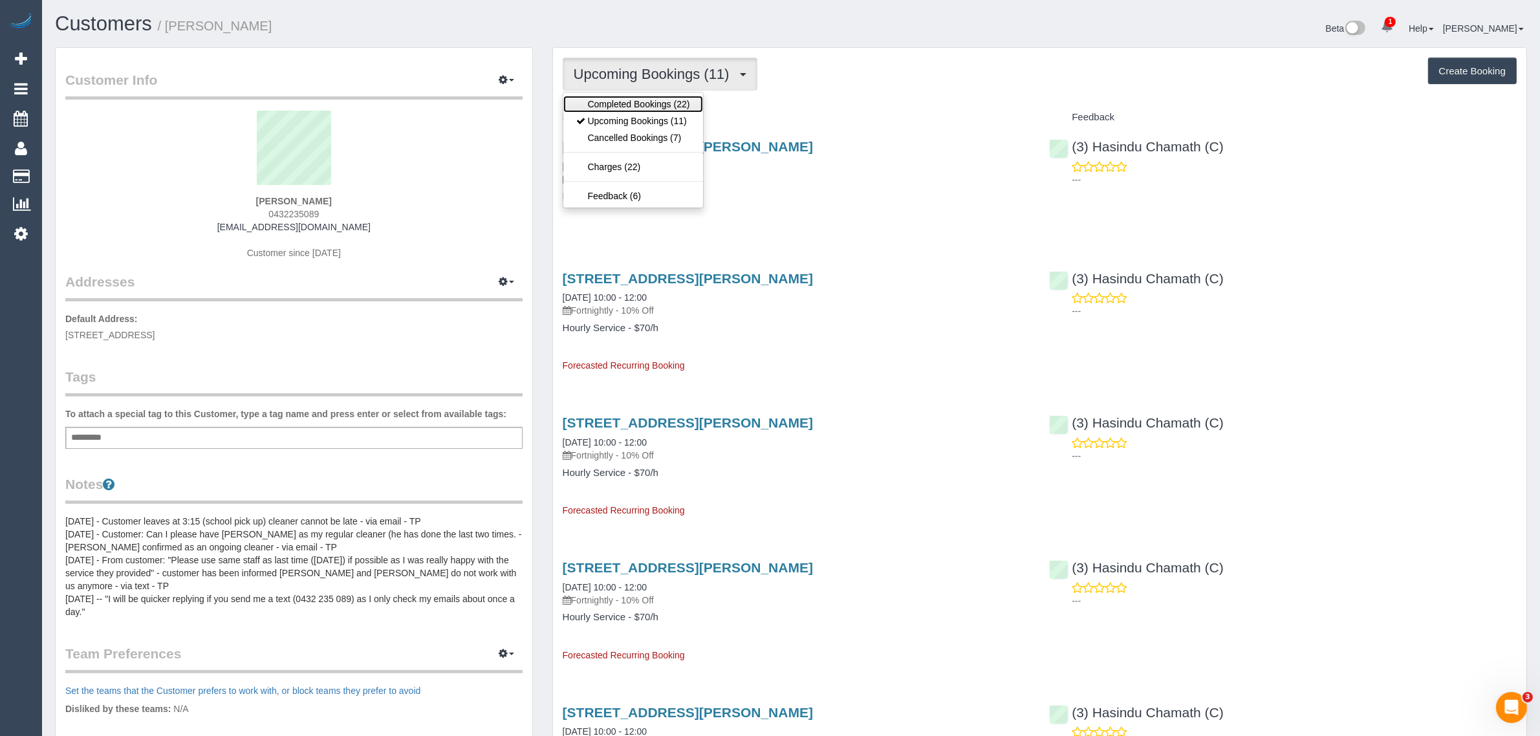
click at [658, 104] on link "Completed Bookings (22)" at bounding box center [633, 104] width 140 height 17
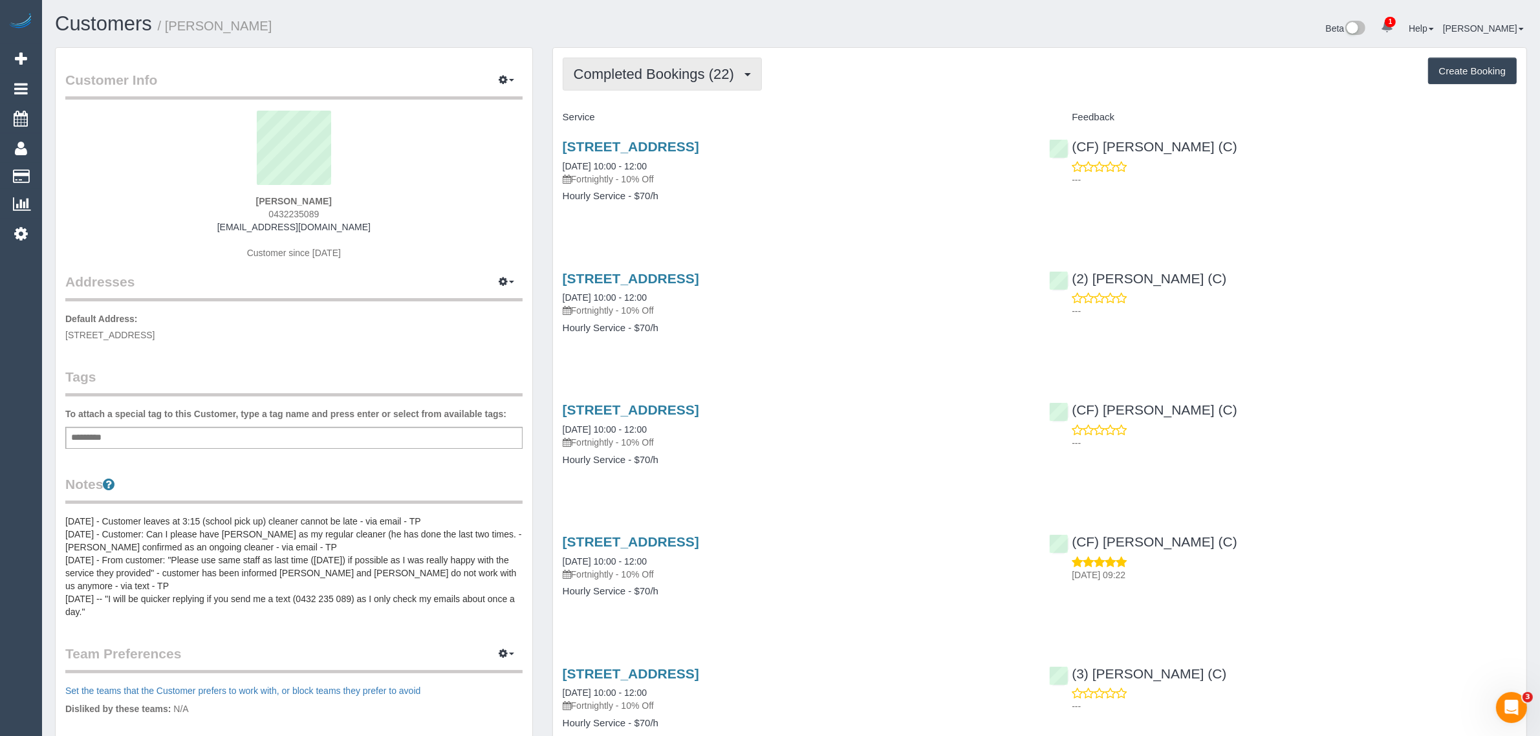
click at [663, 69] on span "Completed Bookings (22)" at bounding box center [657, 74] width 167 height 16
click at [631, 117] on link "Upcoming Bookings (11)" at bounding box center [633, 121] width 140 height 17
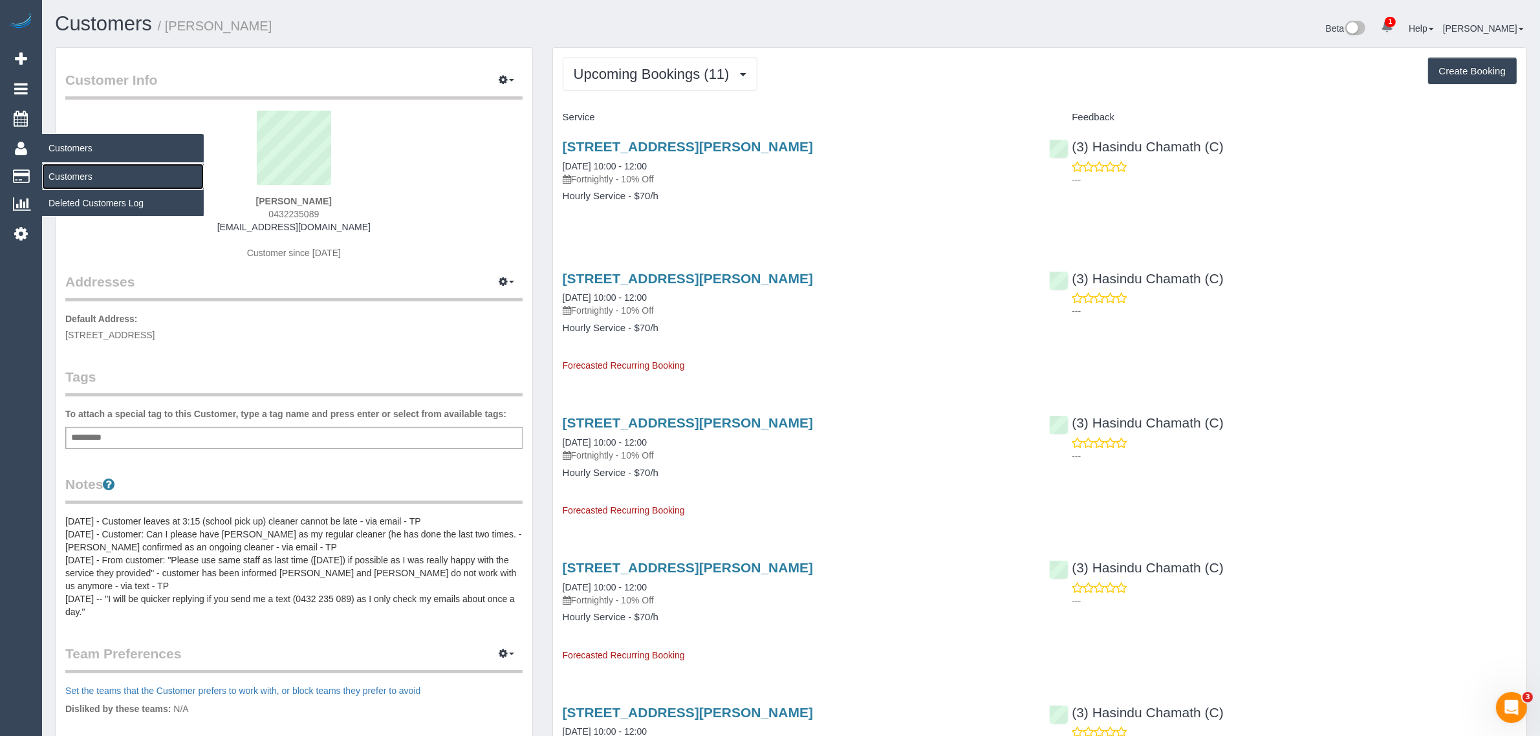
click at [82, 166] on link "Customers" at bounding box center [123, 177] width 162 height 26
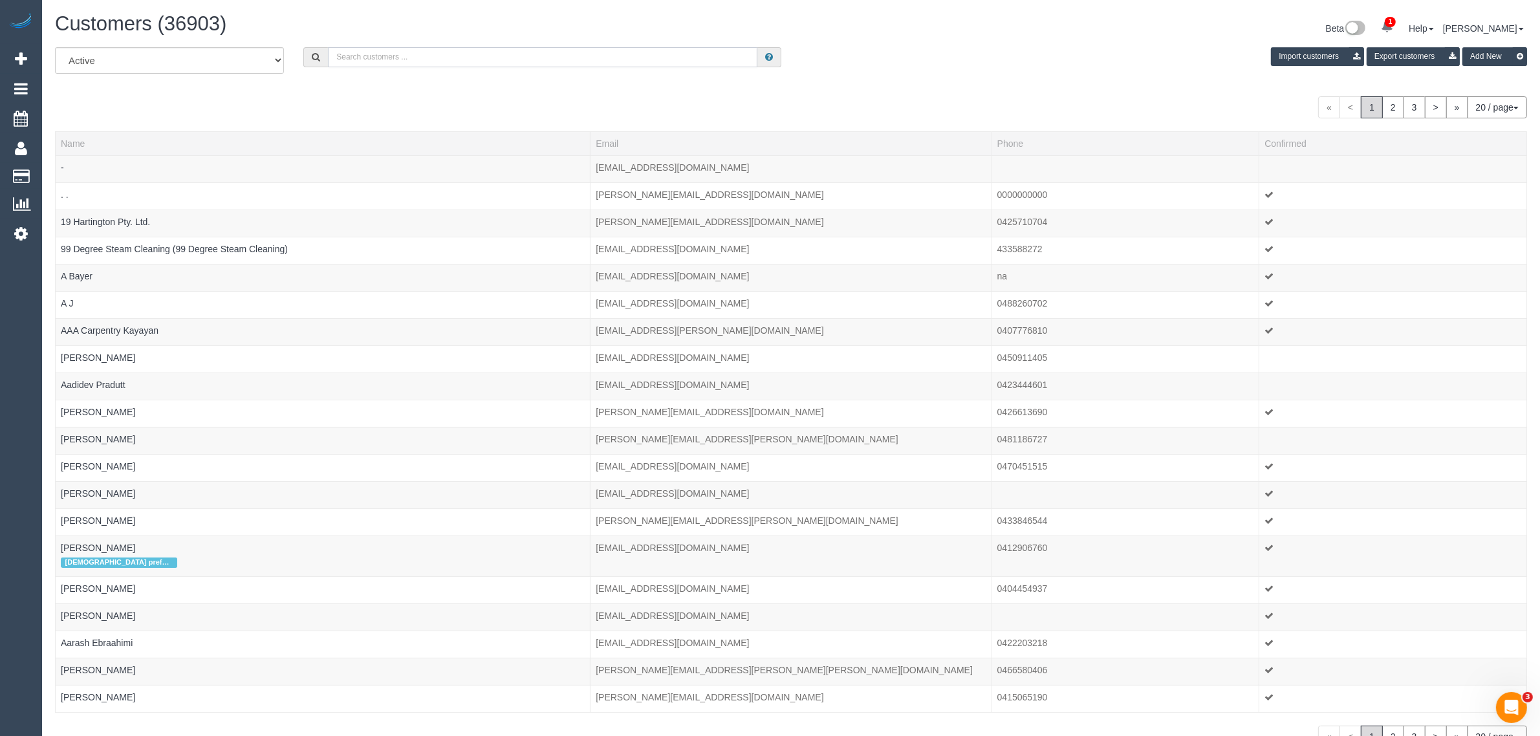
click at [404, 47] on input "text" at bounding box center [542, 57] width 429 height 20
paste input "Michelle Rank"
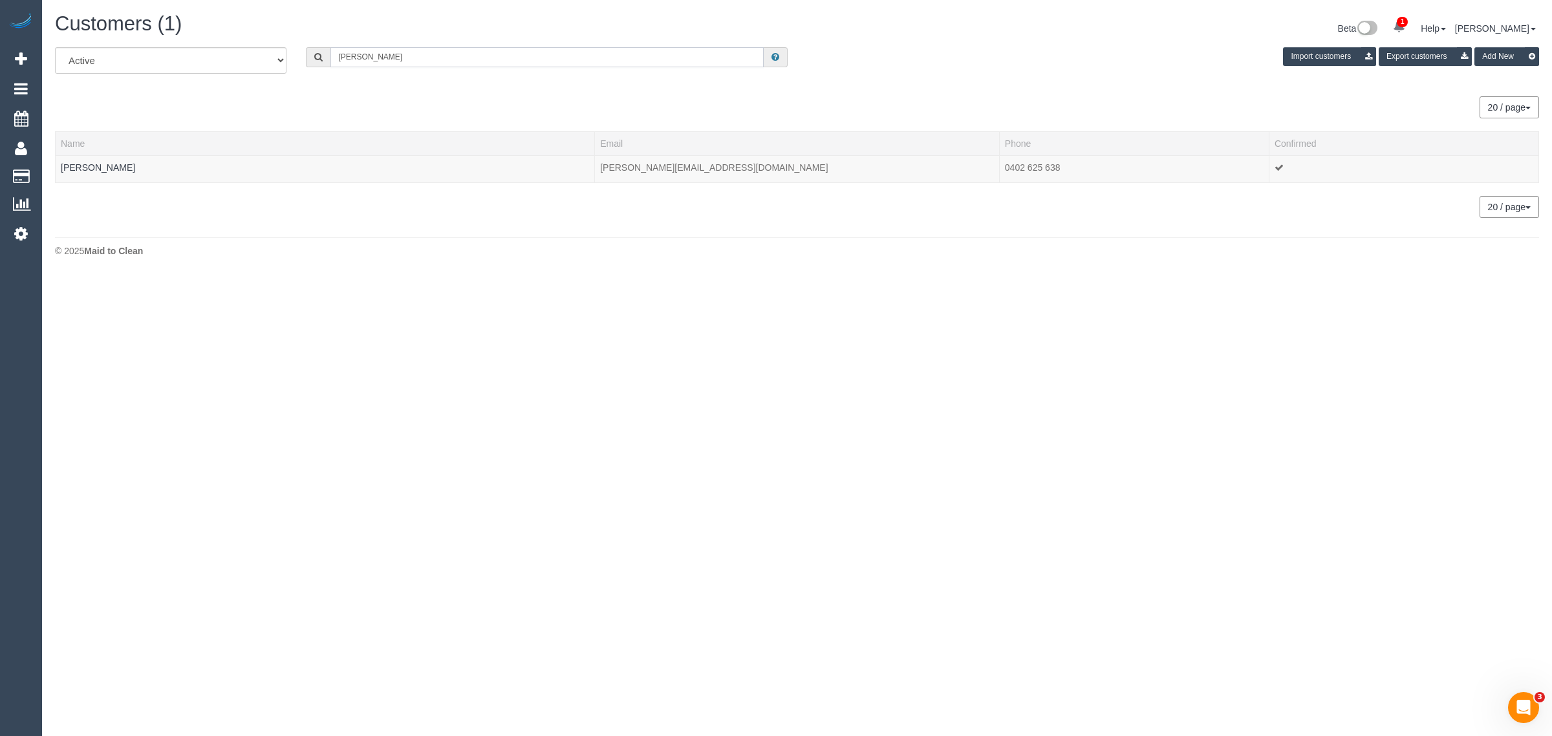
type input "Michelle Rank"
click at [98, 164] on link "Michelle Rank" at bounding box center [98, 167] width 74 height 10
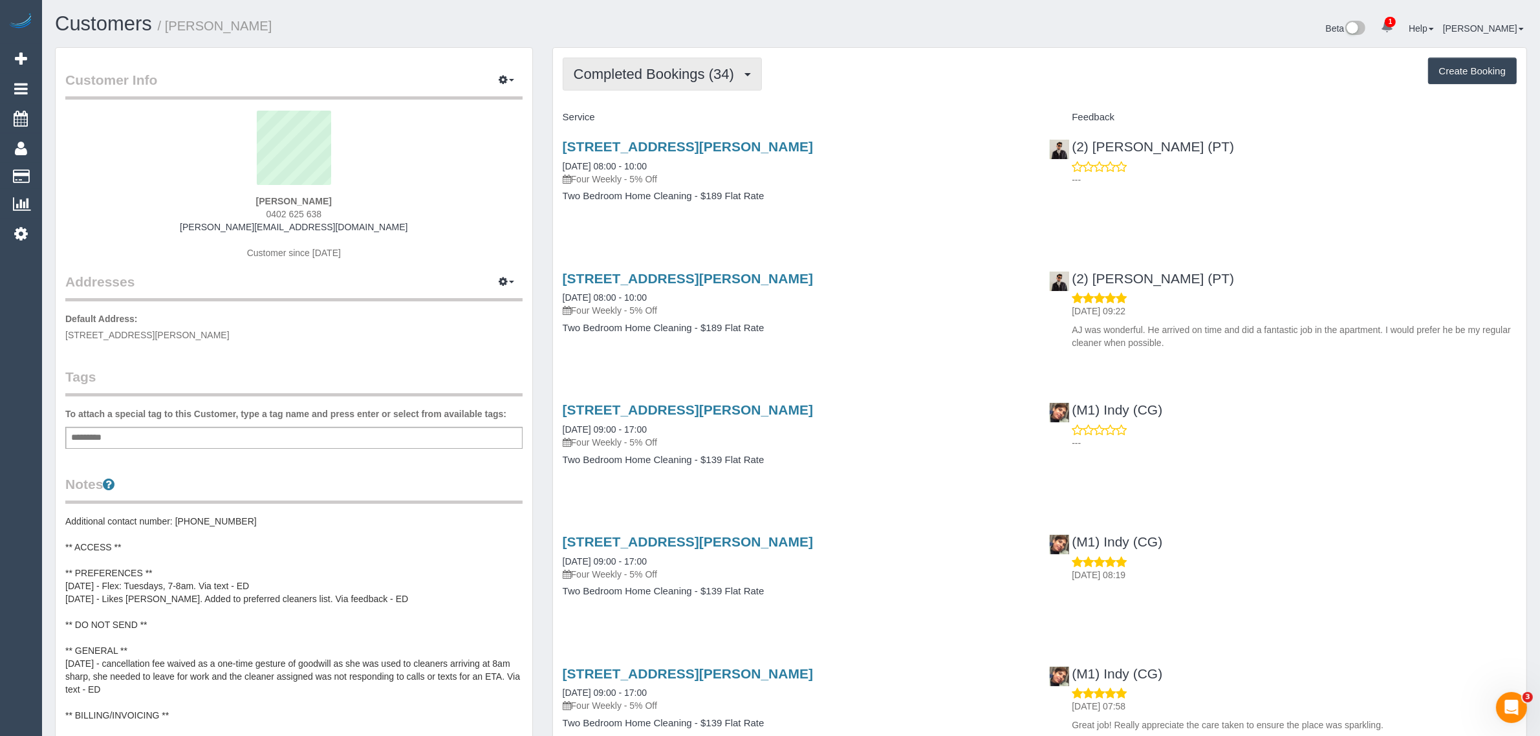
click at [647, 76] on span "Completed Bookings (34)" at bounding box center [657, 74] width 167 height 16
drag, startPoint x: 631, startPoint y: 120, endPoint x: 667, endPoint y: 125, distance: 36.6
click at [632, 120] on link "Upcoming Bookings (12)" at bounding box center [633, 121] width 140 height 17
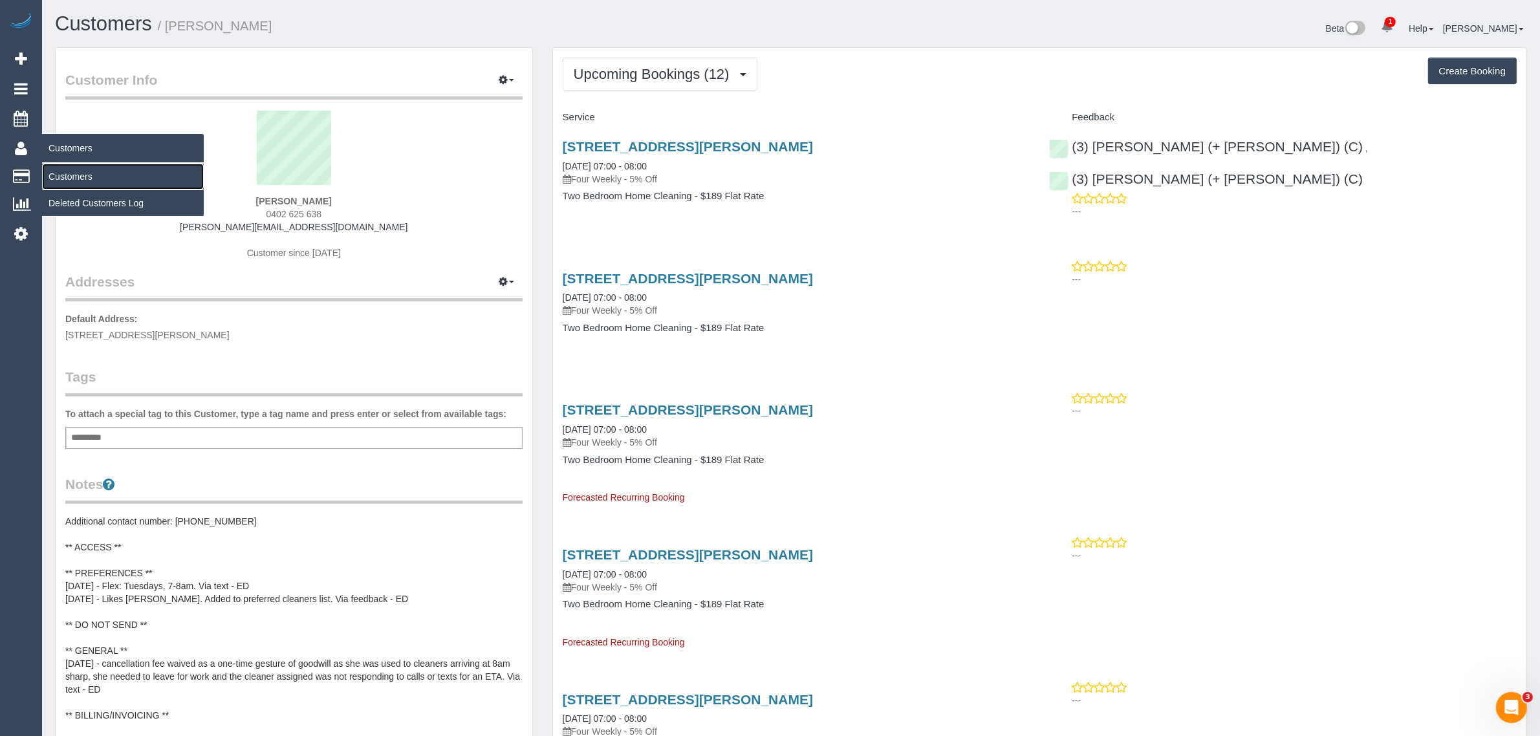
click at [63, 169] on link "Customers" at bounding box center [123, 177] width 162 height 26
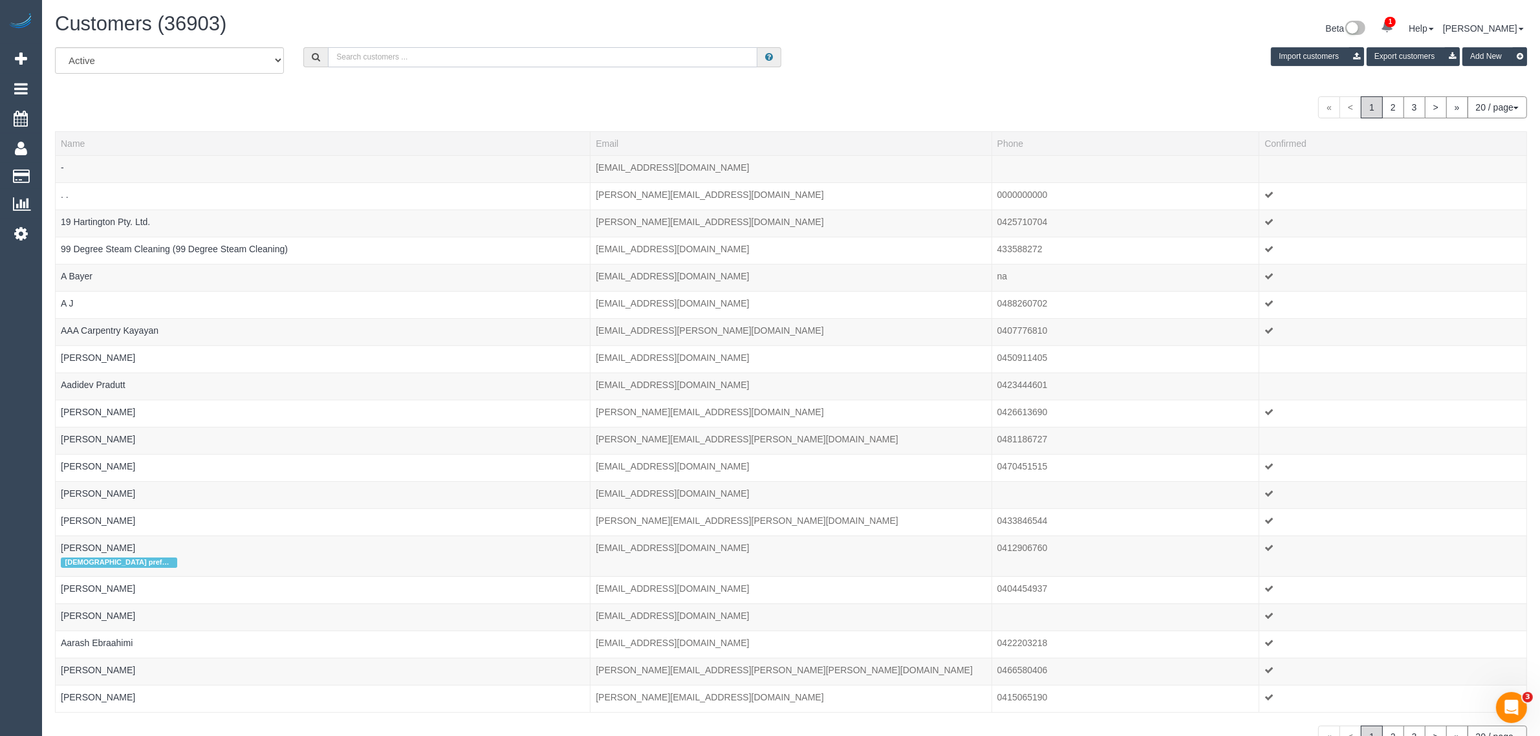
click at [399, 52] on input "text" at bounding box center [542, 57] width 429 height 20
paste input "Tess Neate"
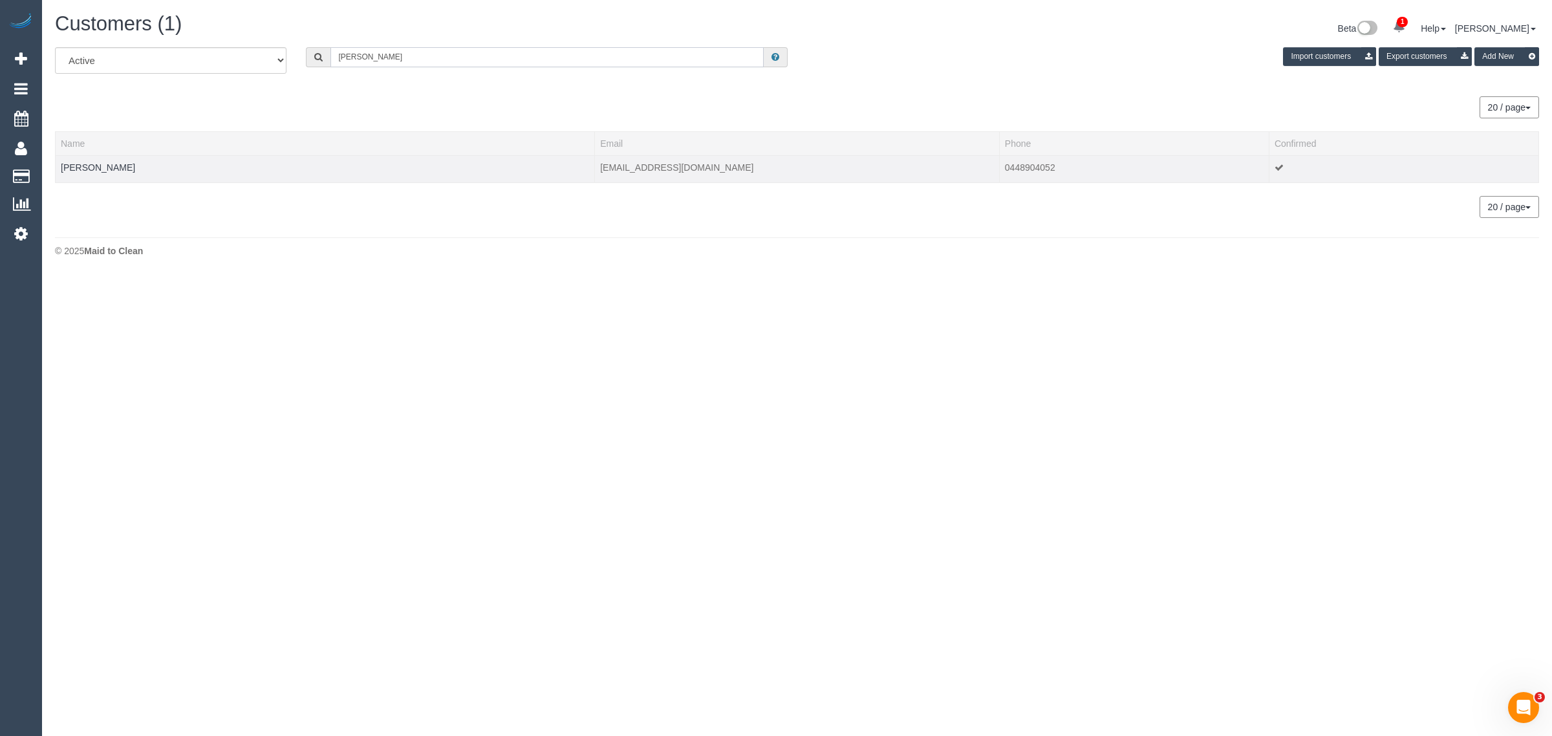
type input "Tess Neate"
click at [87, 171] on td "Tess Neate" at bounding box center [325, 168] width 539 height 27
click at [89, 168] on link "Tess Neate" at bounding box center [98, 167] width 74 height 10
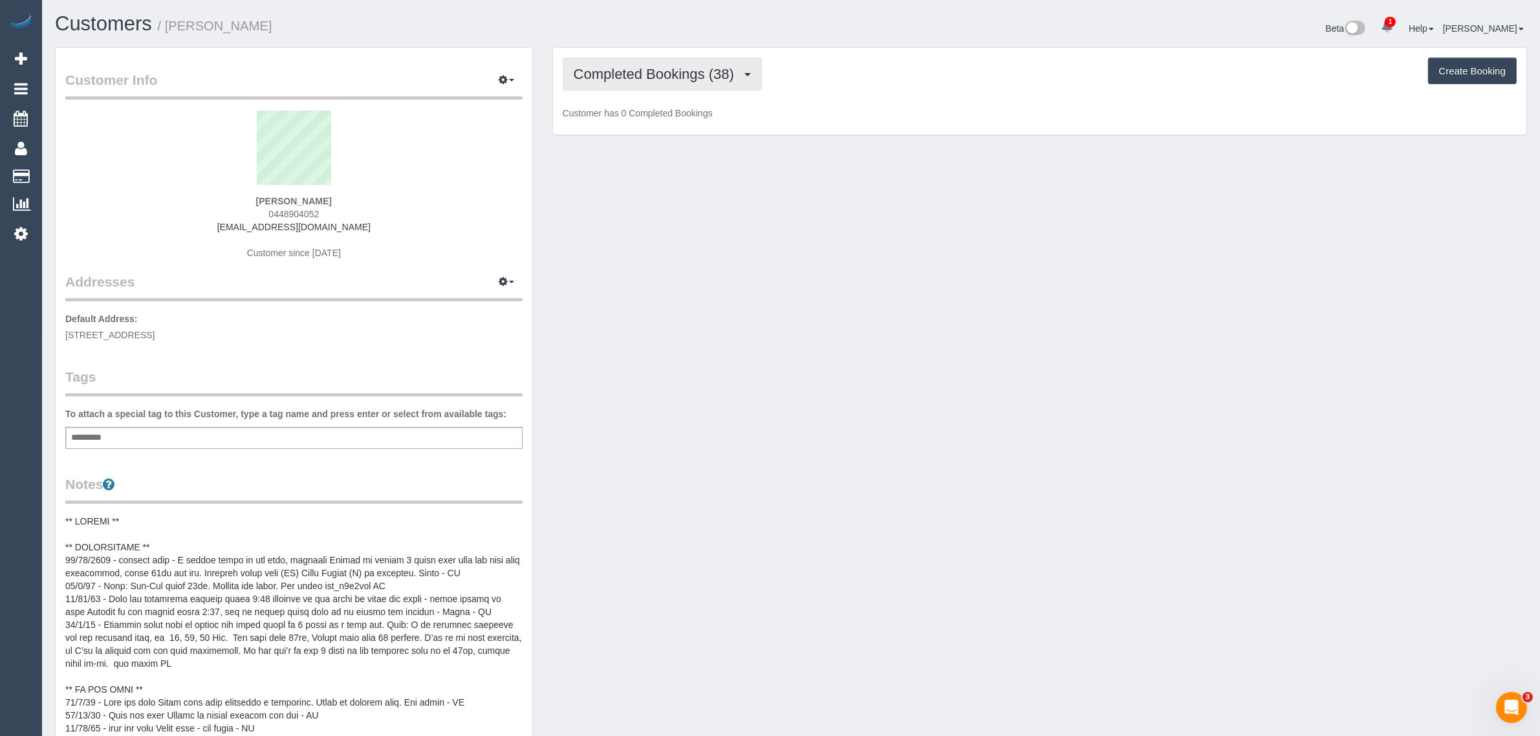
click at [641, 76] on span "Completed Bookings (38)" at bounding box center [657, 74] width 167 height 16
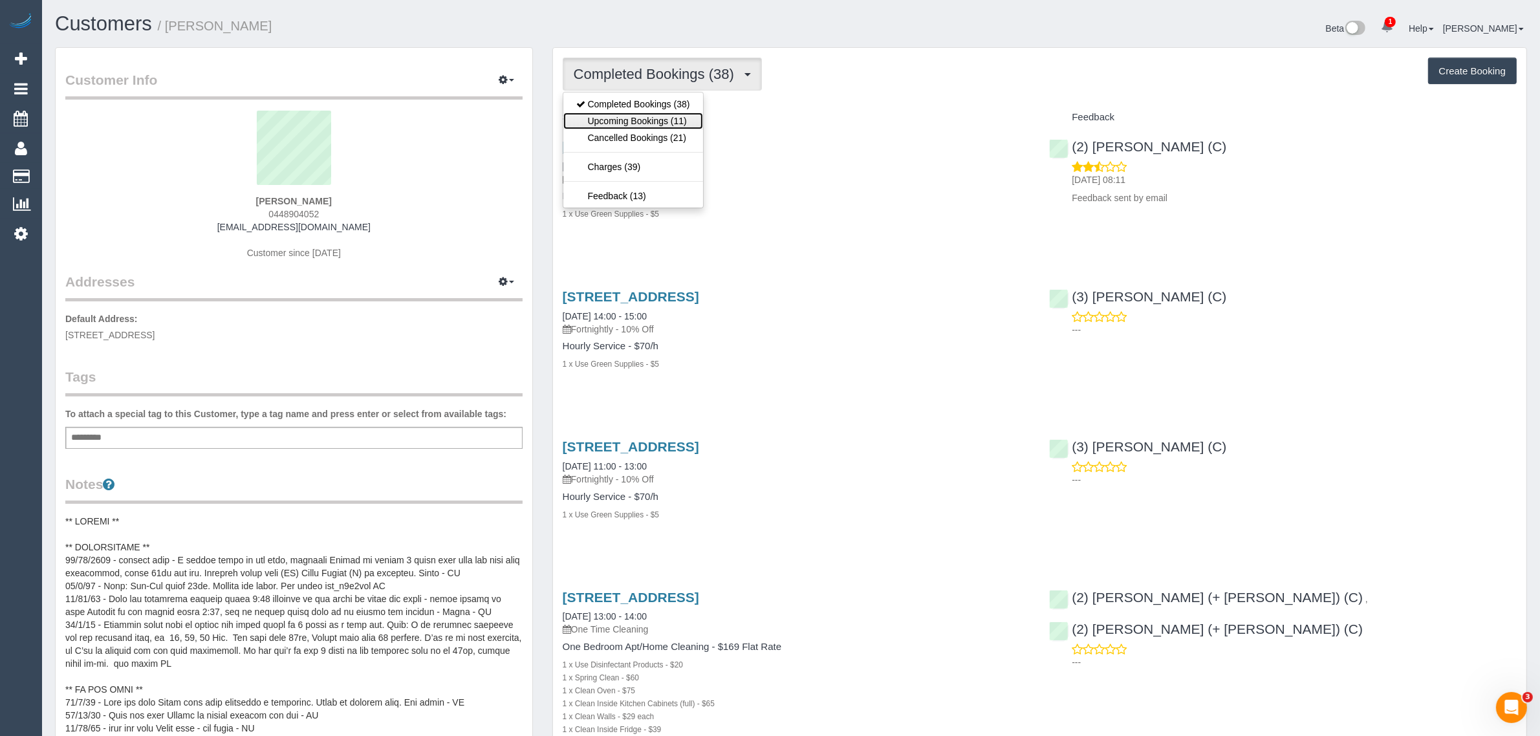
click at [626, 118] on link "Upcoming Bookings (11)" at bounding box center [633, 121] width 140 height 17
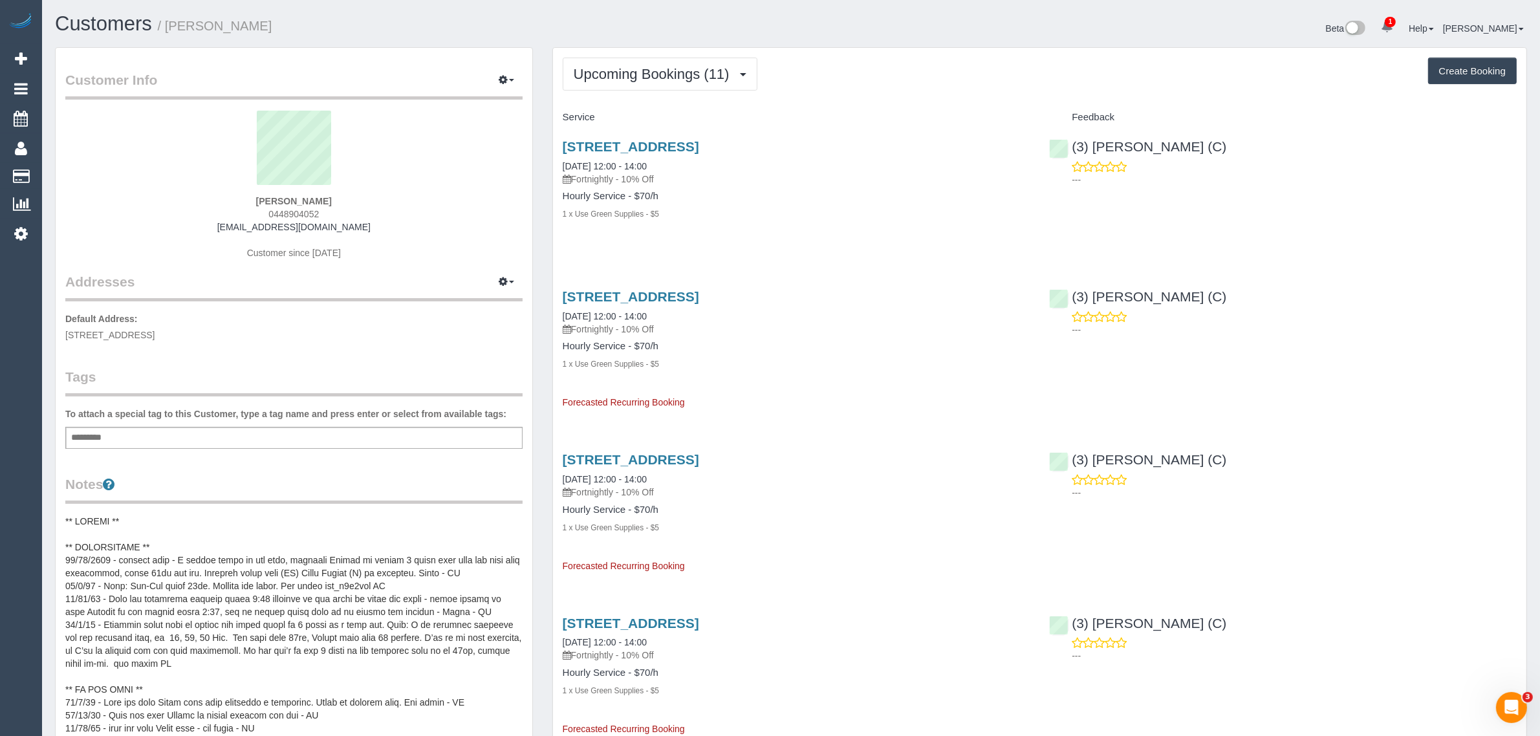
drag, startPoint x: 676, startPoint y: 166, endPoint x: 559, endPoint y: 163, distance: 116.4
click at [559, 163] on div "912 Glenferrie Road, Unit 10, Kew, VIC 3101 15/08/2025 12:00 - 14:00 Fortnightl…" at bounding box center [796, 187] width 487 height 118
copy link "15/08/2025 12:00 - 14:00"
click at [1019, 201] on div "Hourly Service - $70/h 1 x Use Green Supplies - $5" at bounding box center [797, 205] width 468 height 29
click at [1068, 149] on div "(3) Manula Wimalasooriya (C) ---" at bounding box center [1282, 159] width 487 height 63
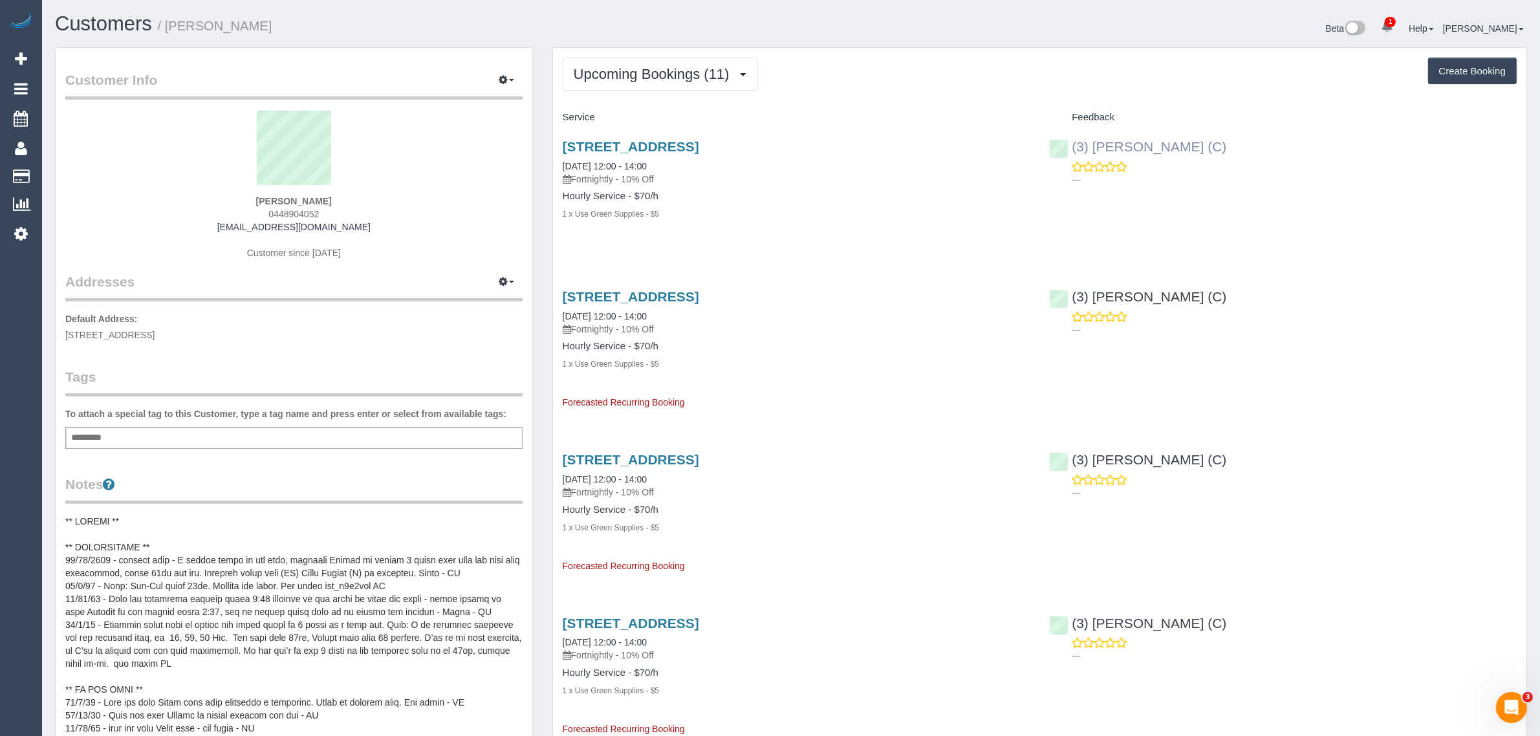
copy link "(3) Manula Wimalasooriya (C)"
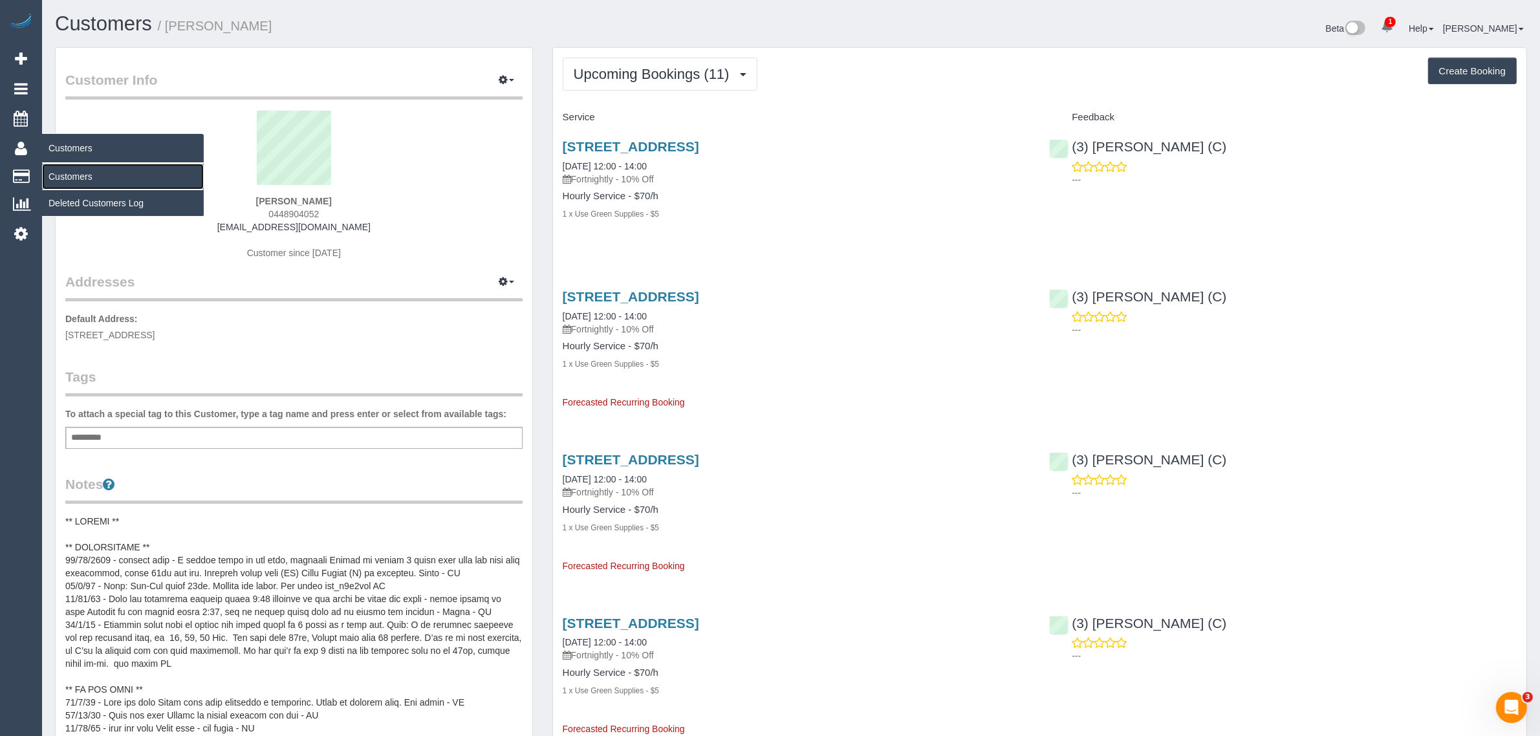
click at [71, 168] on link "Customers" at bounding box center [123, 177] width 162 height 26
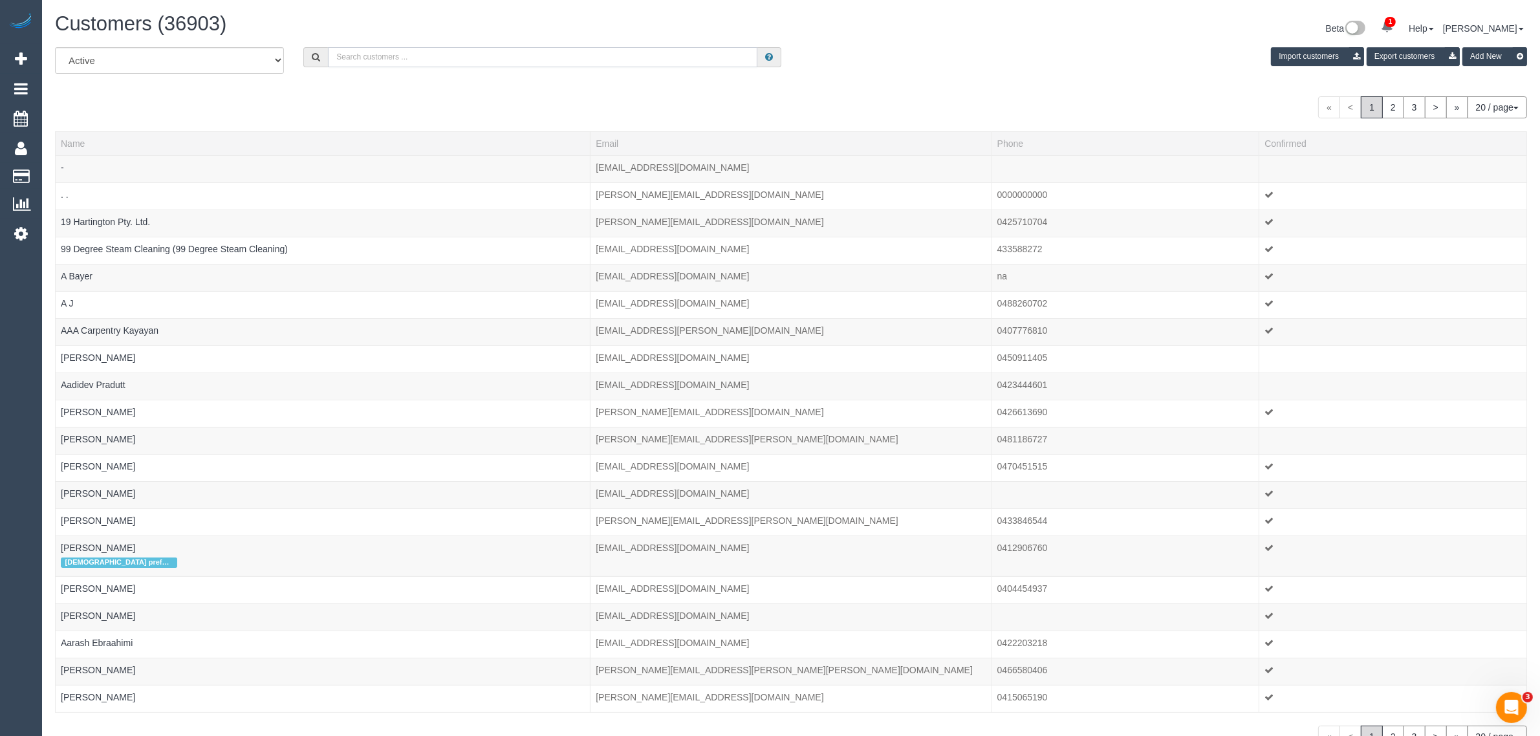
click at [448, 52] on input "text" at bounding box center [542, 57] width 429 height 20
paste input "Tess Neate"
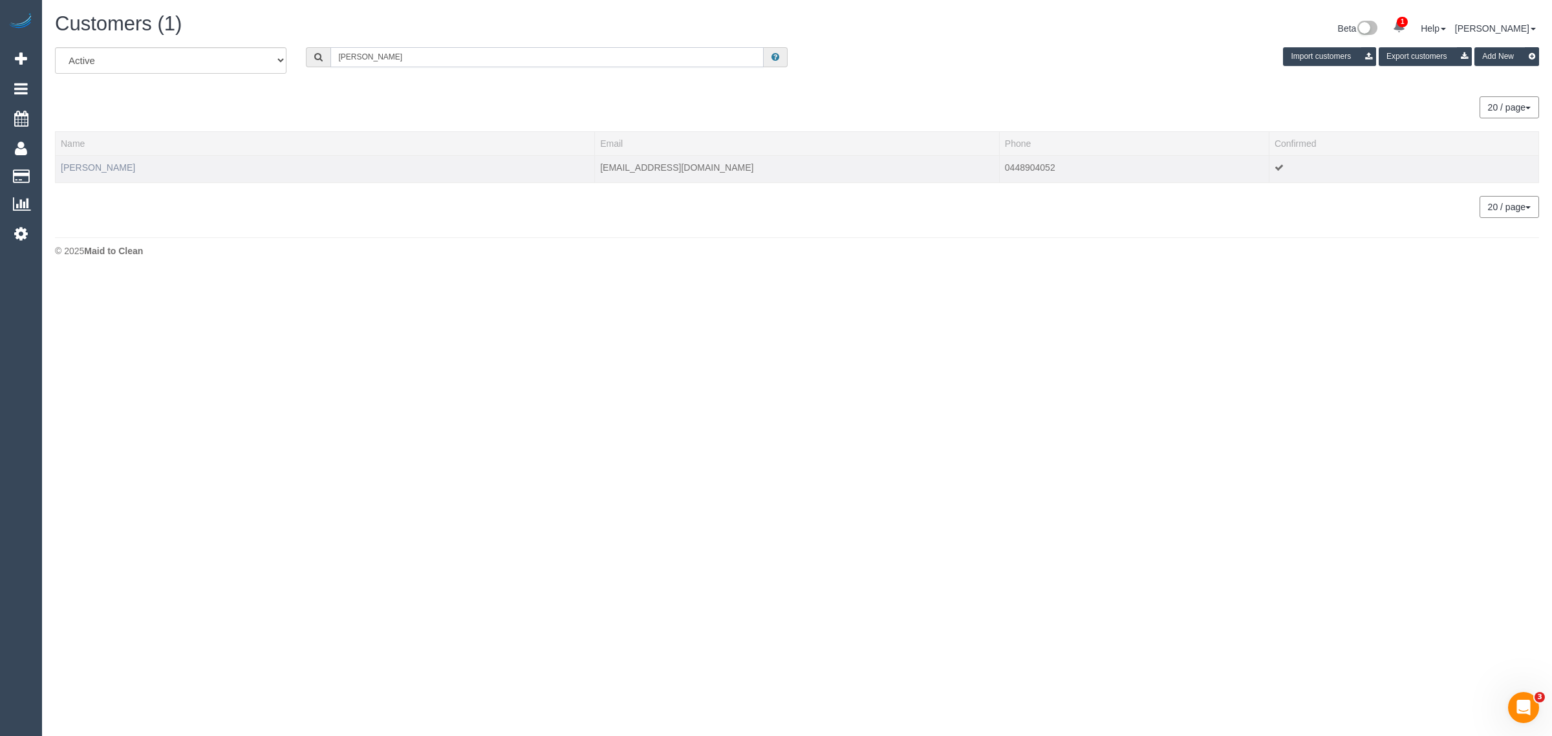
type input "Tess Neate"
click at [81, 167] on link "Tess Neate" at bounding box center [98, 167] width 74 height 10
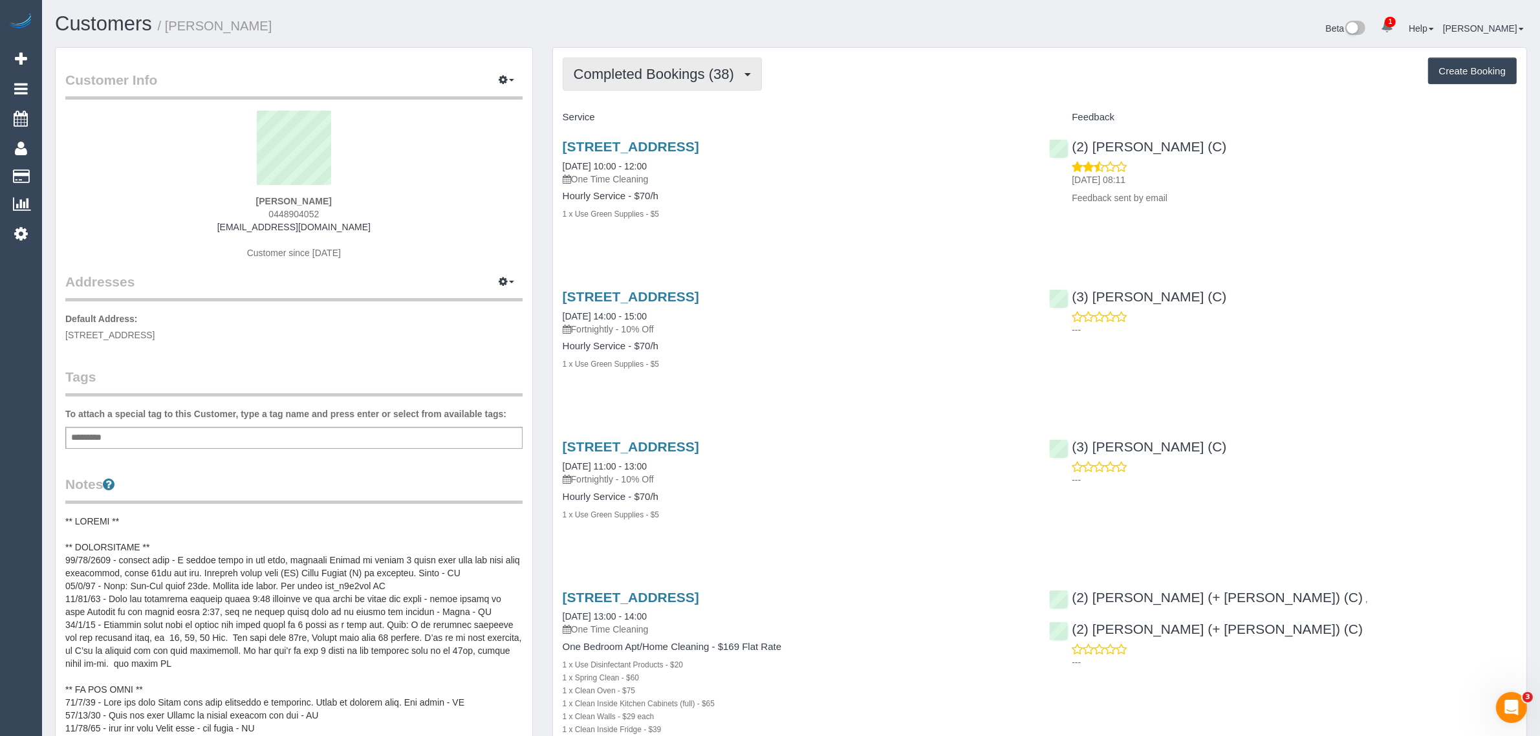
click at [669, 83] on button "Completed Bookings (38)" at bounding box center [662, 74] width 199 height 33
click at [647, 114] on link "Upcoming Bookings (11)" at bounding box center [633, 121] width 140 height 17
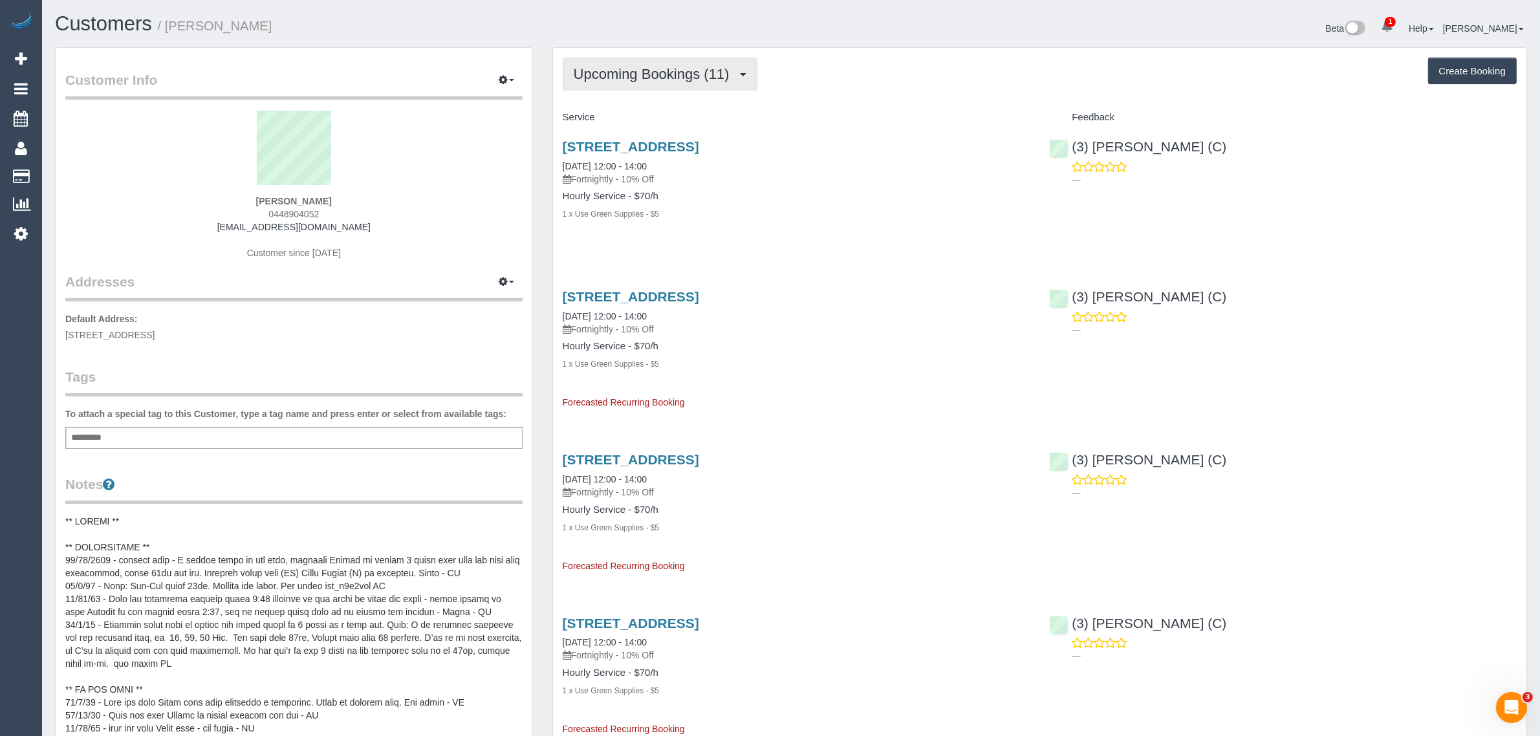
click at [660, 60] on button "Upcoming Bookings (11)" at bounding box center [660, 74] width 195 height 33
click at [629, 108] on link "Completed Bookings (38)" at bounding box center [633, 104] width 140 height 17
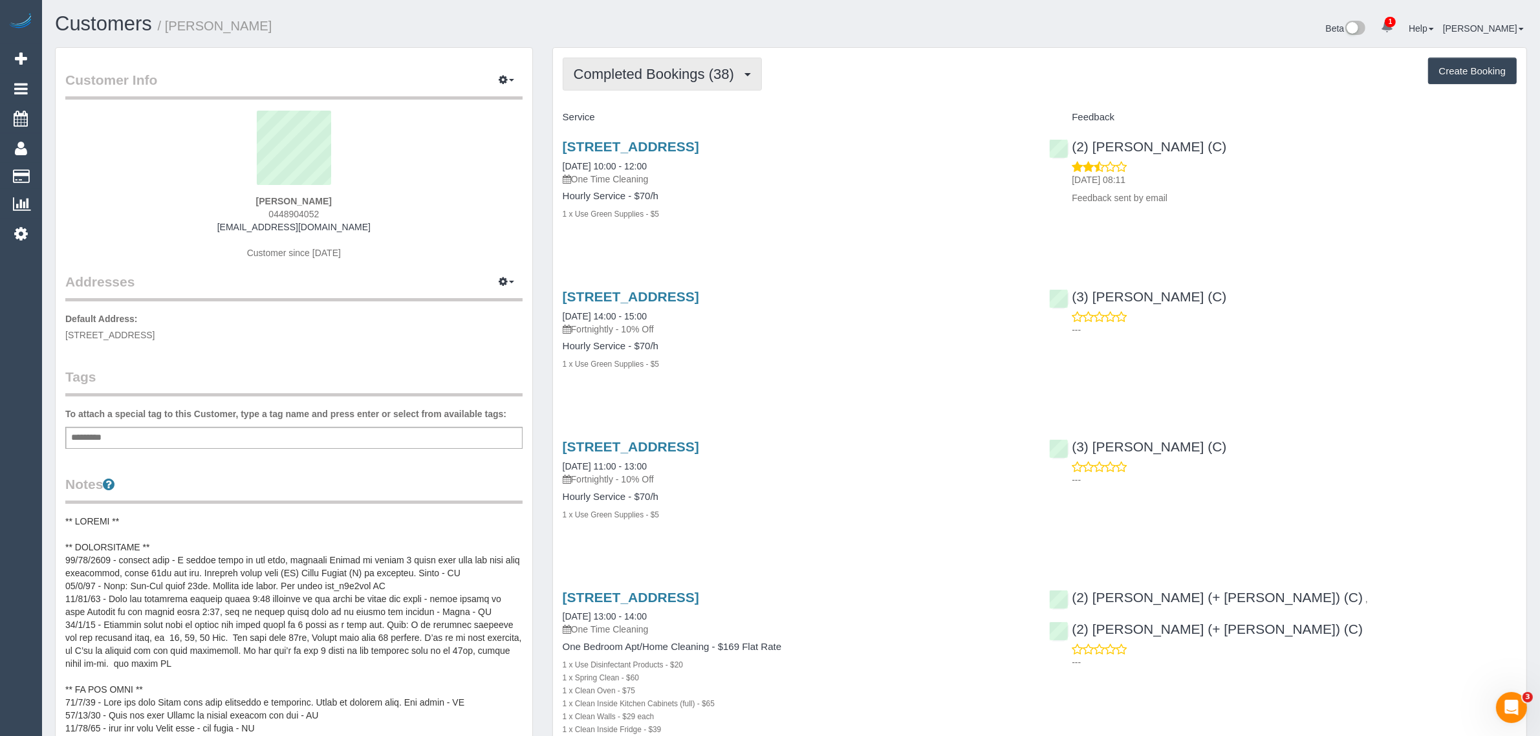
click at [614, 82] on button "Completed Bookings (38)" at bounding box center [662, 74] width 199 height 33
click at [601, 117] on link "Upcoming Bookings (11)" at bounding box center [633, 121] width 140 height 17
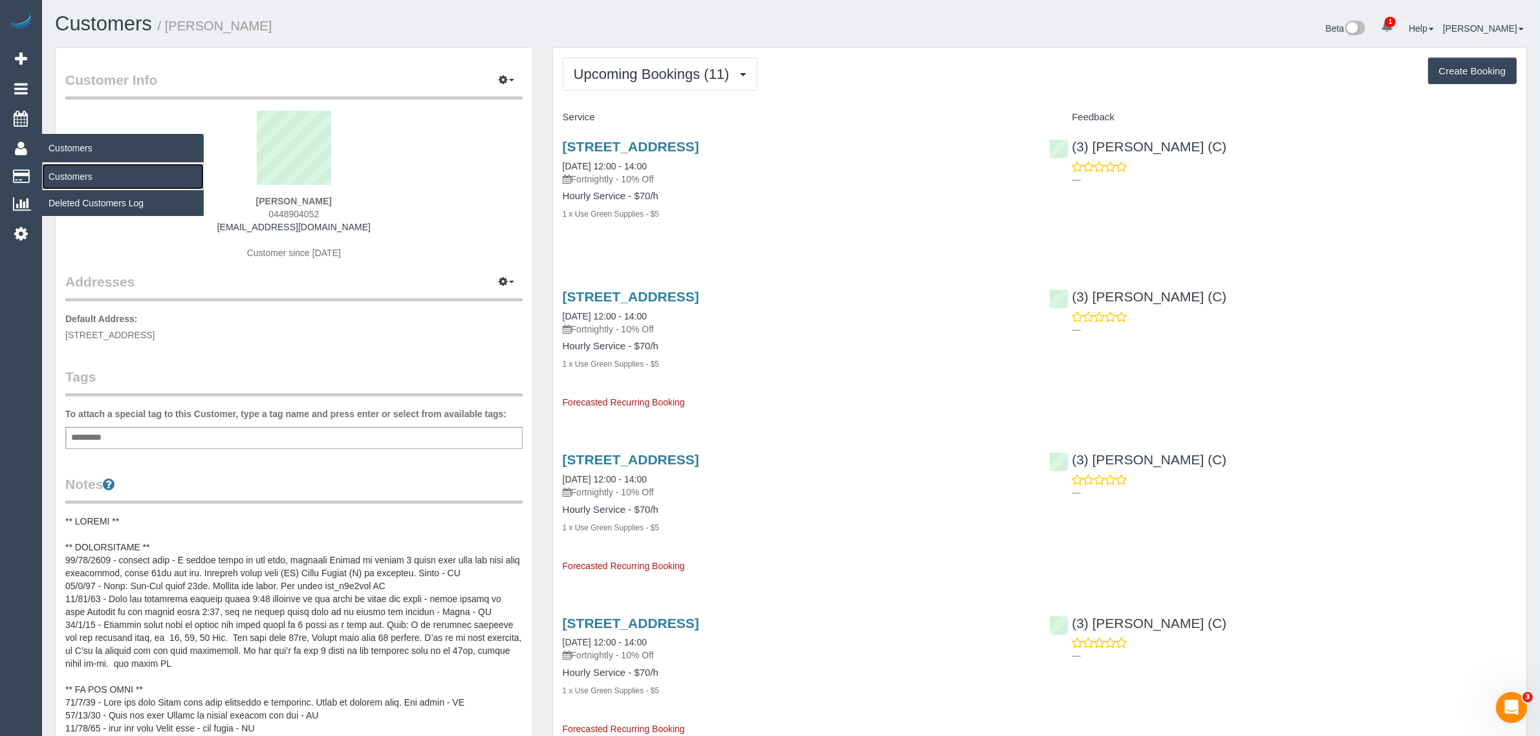
drag, startPoint x: 86, startPoint y: 170, endPoint x: 118, endPoint y: 146, distance: 40.6
click at [86, 170] on link "Customers" at bounding box center [123, 177] width 162 height 26
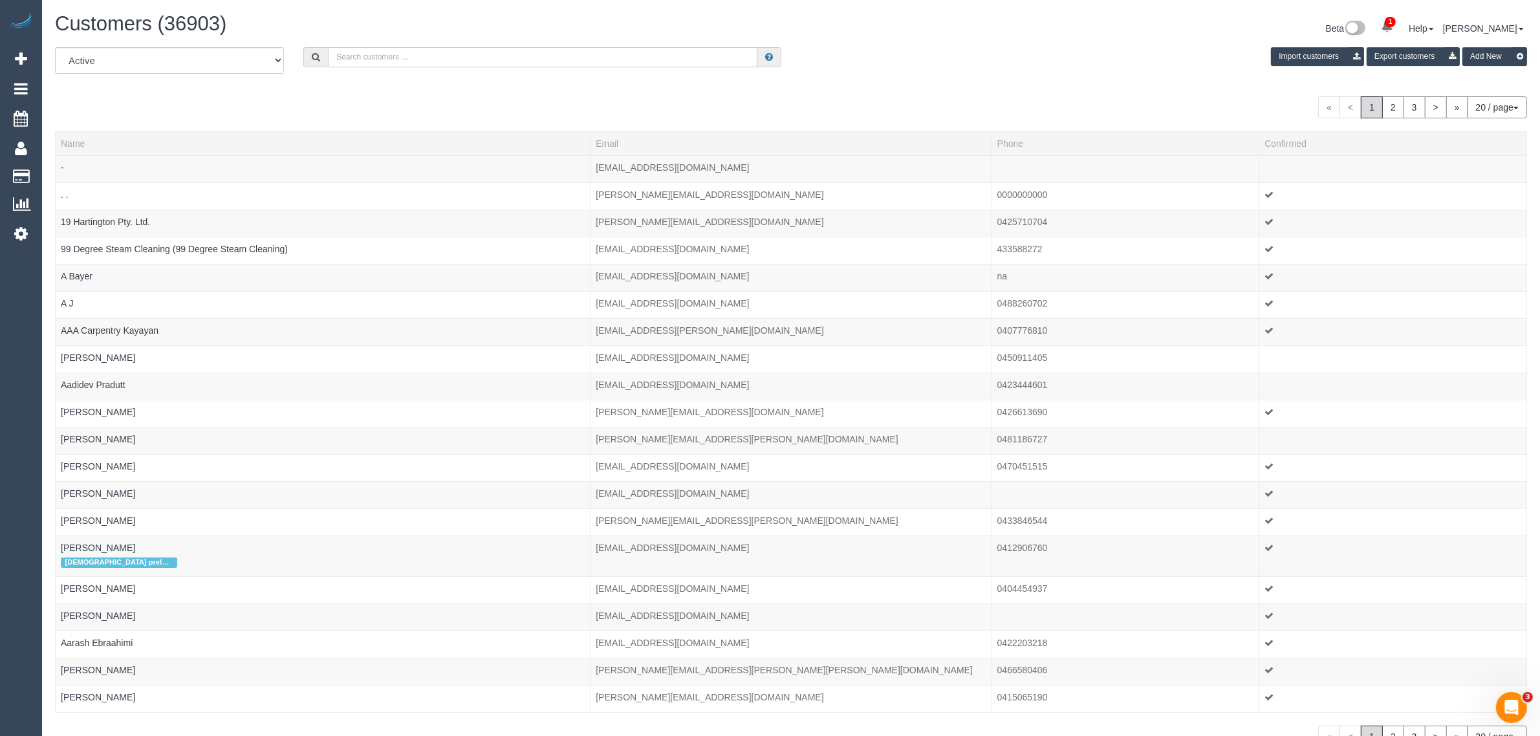
click at [511, 49] on input "text" at bounding box center [542, 57] width 429 height 20
paste input "Laura Fleischer"
type input "Laura Fleischer"
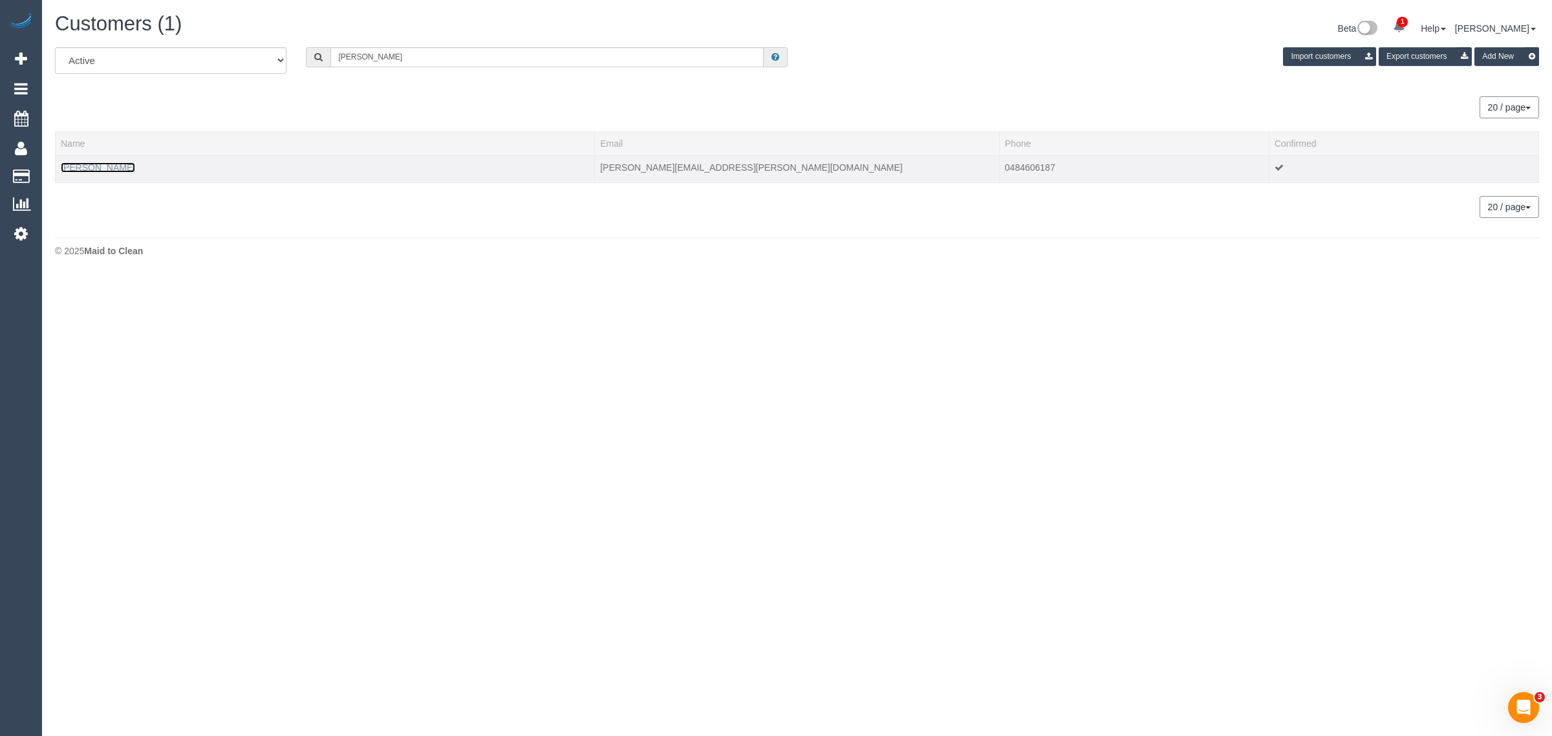
click at [98, 168] on link "Laura Fleischer" at bounding box center [98, 167] width 74 height 10
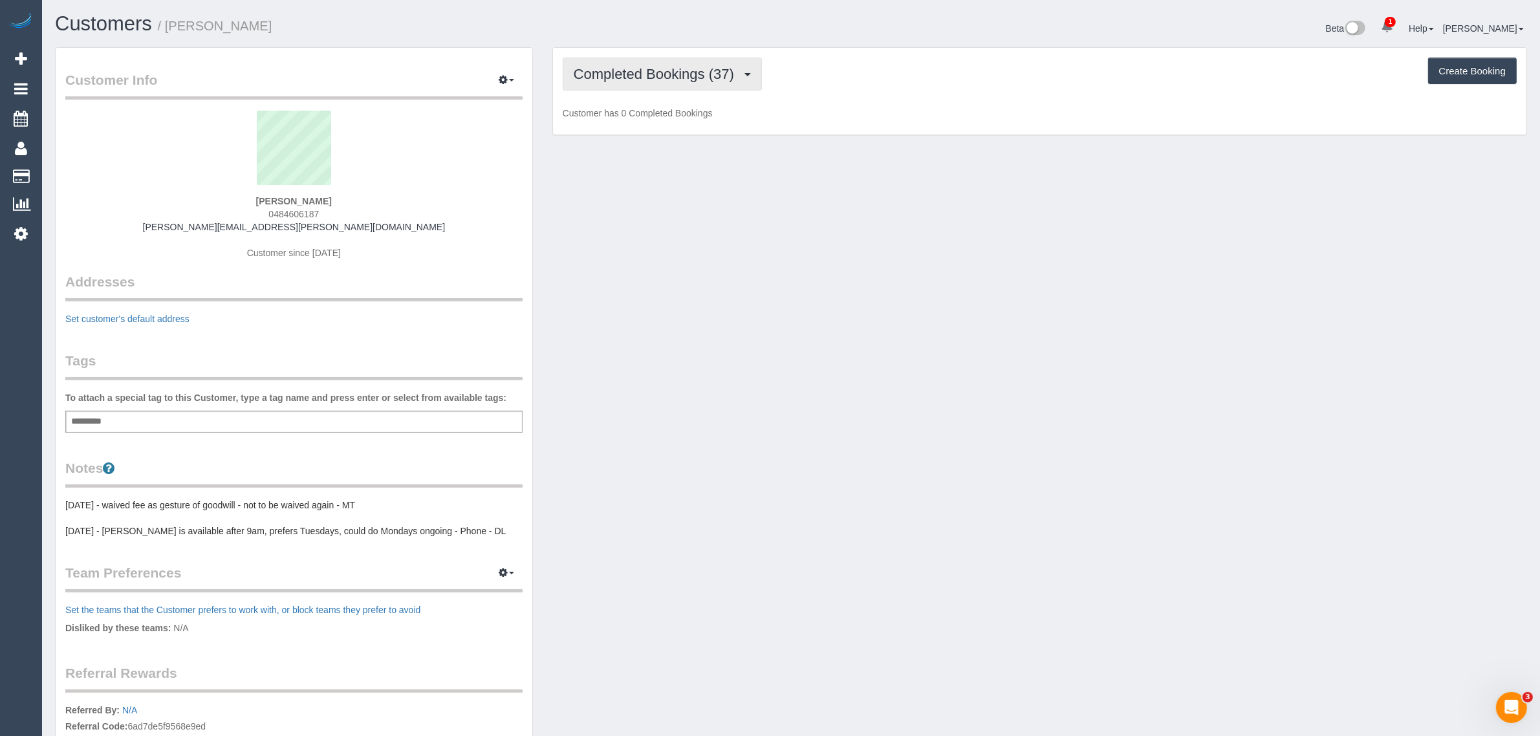
click at [660, 66] on span "Completed Bookings (37)" at bounding box center [657, 74] width 167 height 16
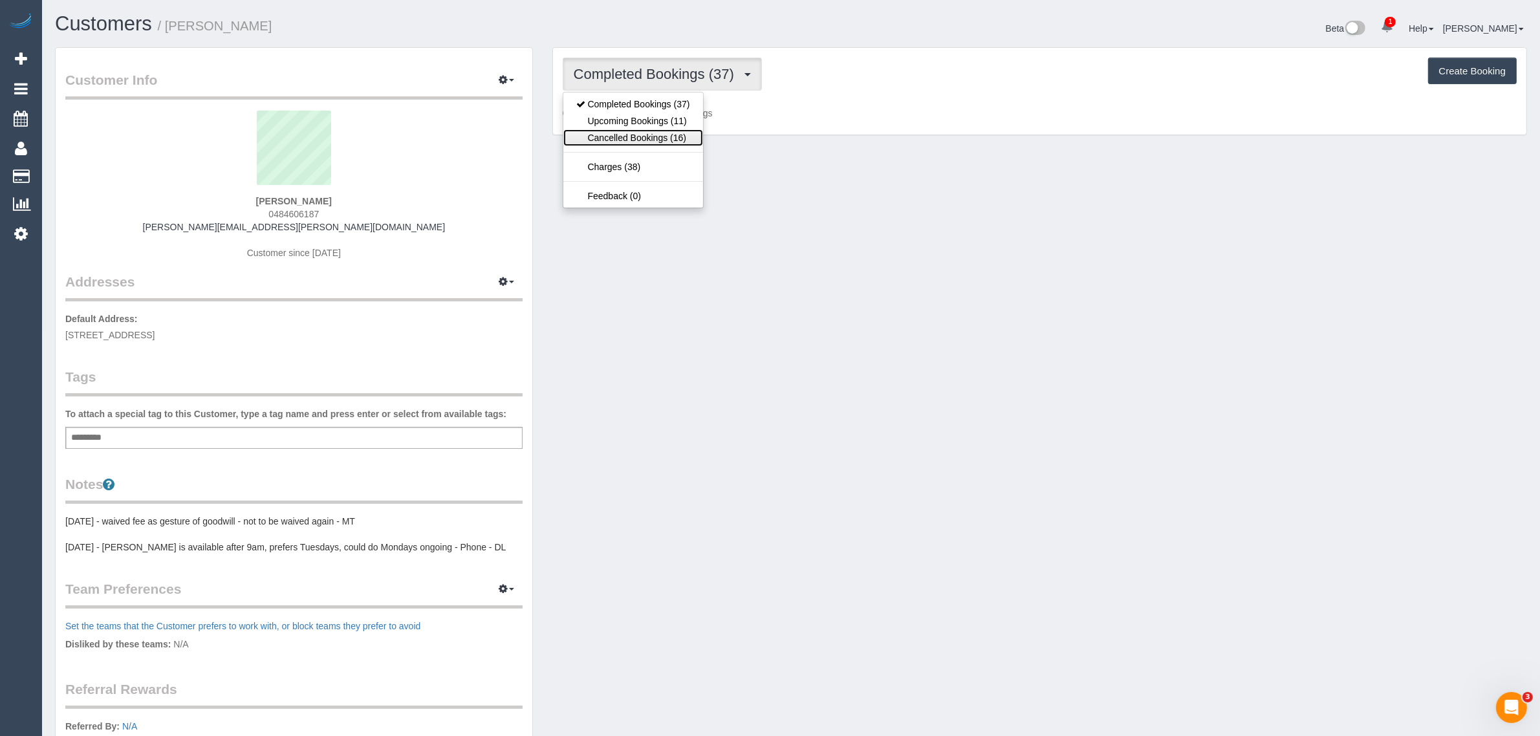
click at [632, 133] on link "Cancelled Bookings (16)" at bounding box center [633, 137] width 140 height 17
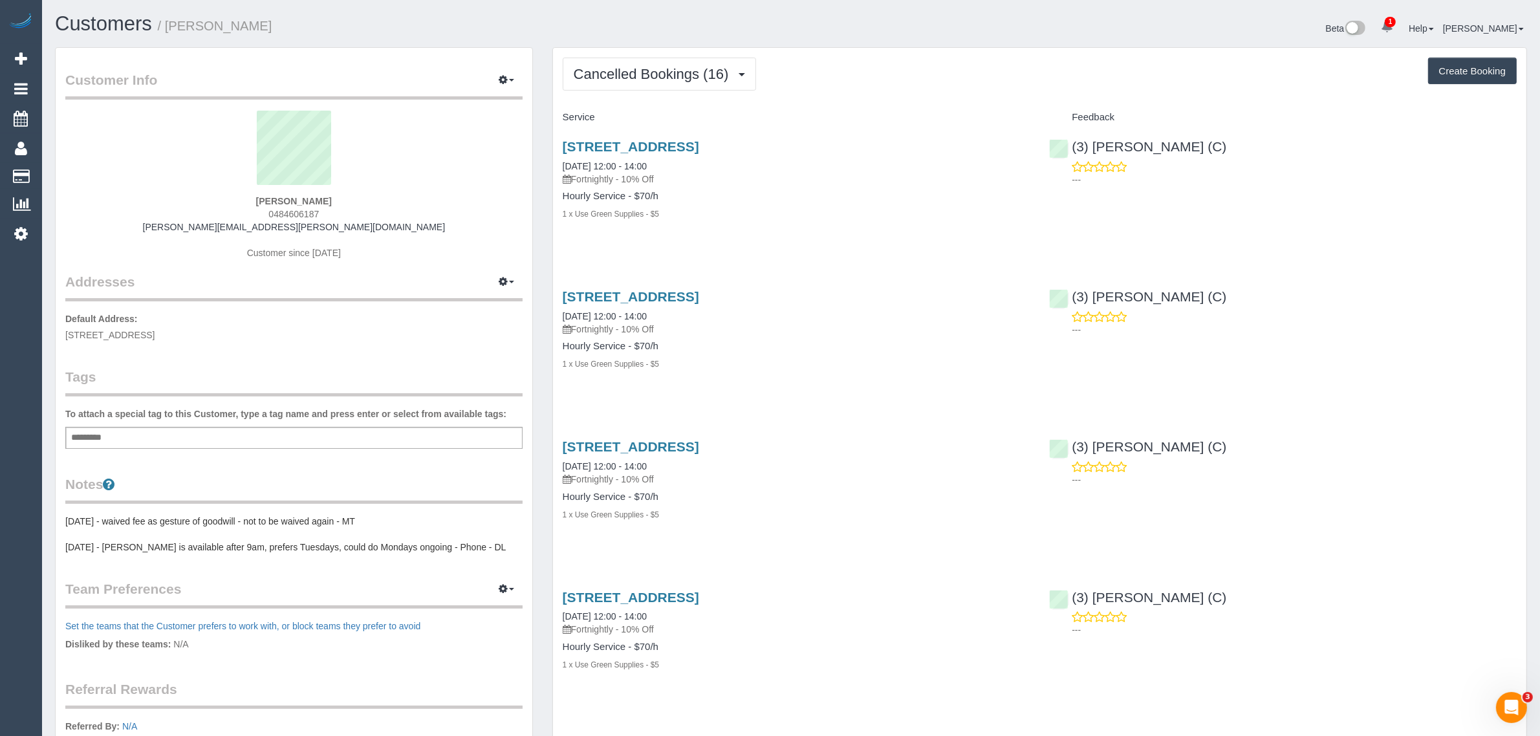
drag, startPoint x: 676, startPoint y: 165, endPoint x: 558, endPoint y: 171, distance: 118.5
click at [558, 171] on div "12 , Mayne Street, Sunshine West, VIC 3020 14/08/2025 12:00 - 14:00 Fortnightly…" at bounding box center [796, 187] width 487 height 118
copy link "14/08/2025 12:00 - 14:00"
drag, startPoint x: 1255, startPoint y: 141, endPoint x: 1073, endPoint y: 152, distance: 182.0
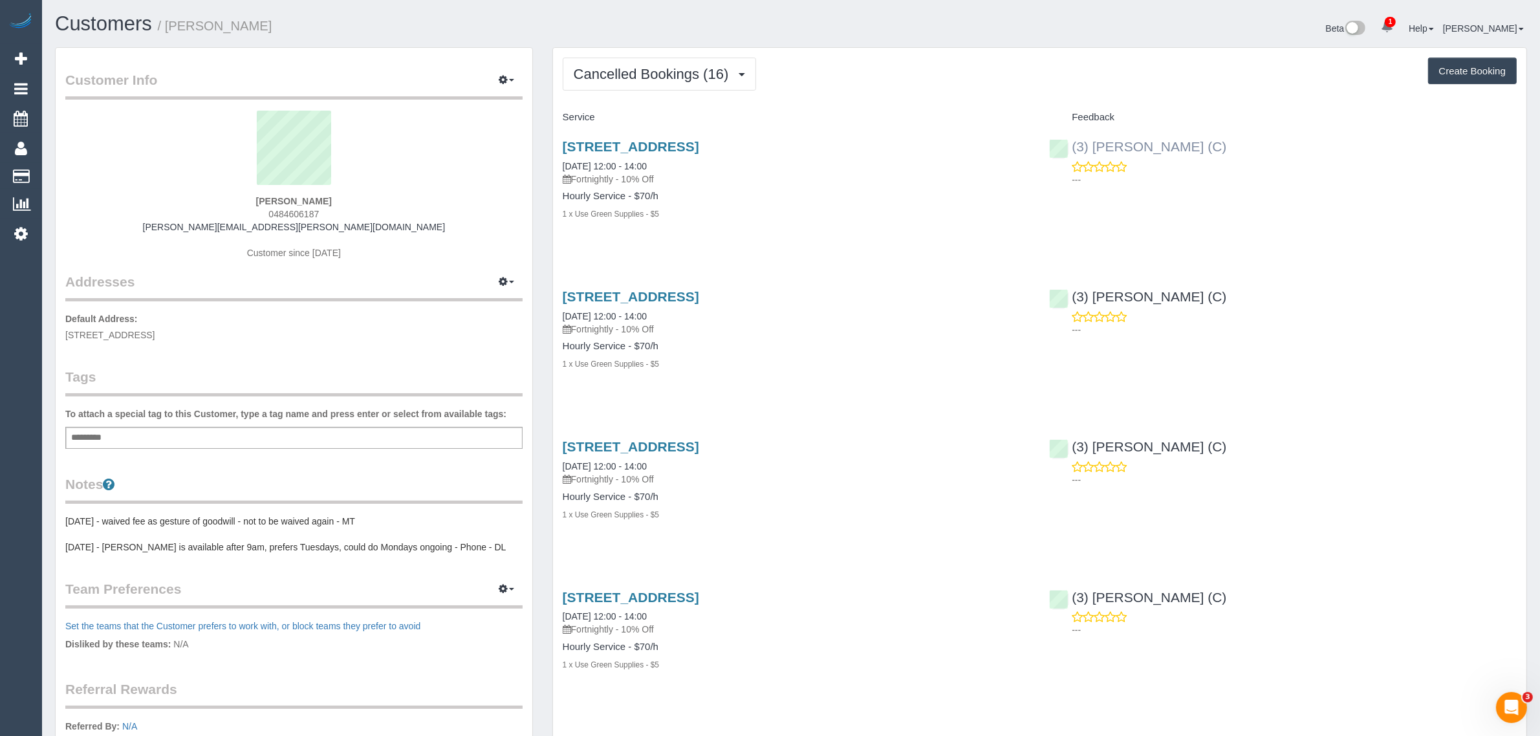
click at [1073, 152] on div "(3) Gwendolyn Allen (C) ---" at bounding box center [1282, 159] width 487 height 63
click at [641, 74] on span "Cancelled Bookings (16)" at bounding box center [655, 74] width 162 height 16
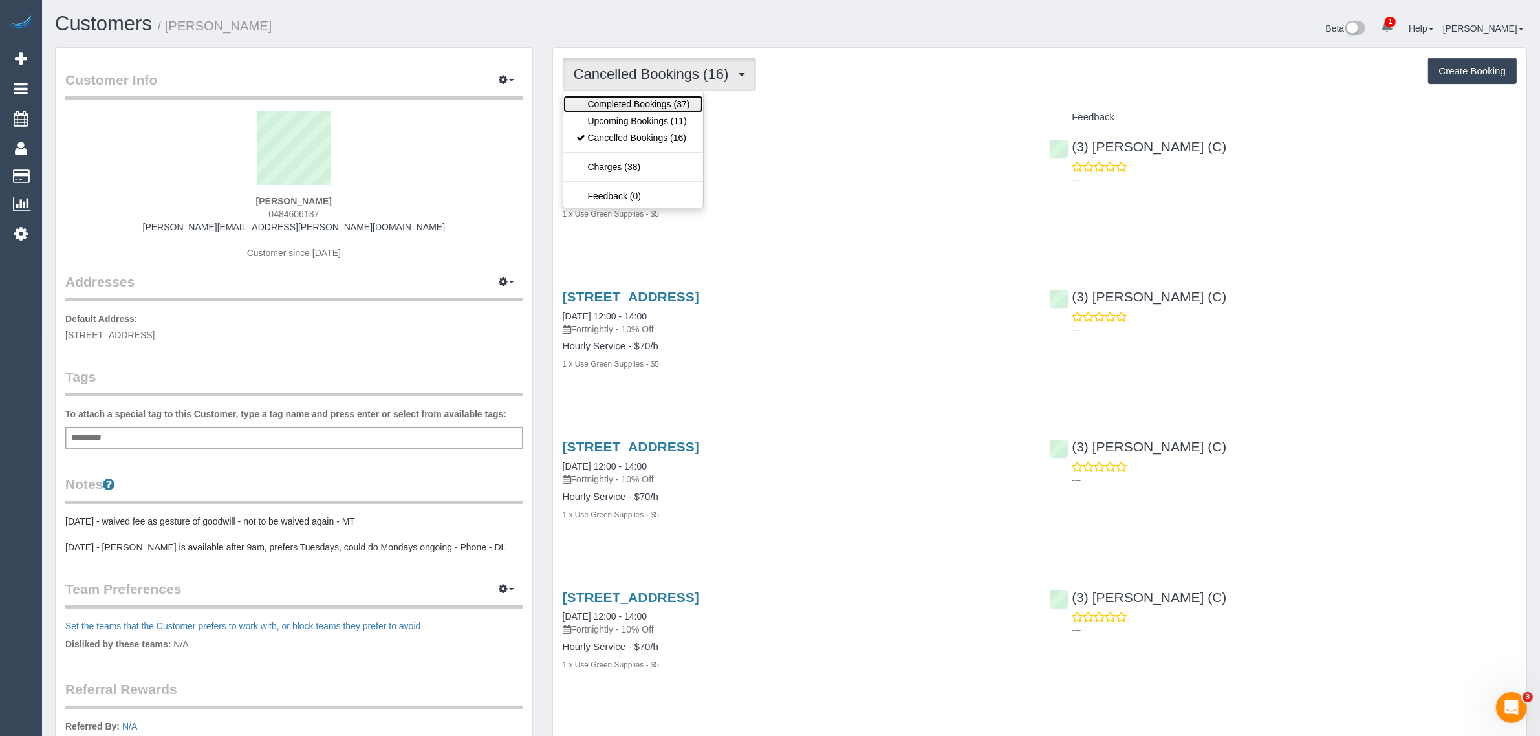
click at [631, 102] on link "Completed Bookings (37)" at bounding box center [633, 104] width 140 height 17
click at [628, 83] on button "Completed Bookings (37)" at bounding box center [662, 74] width 199 height 33
click at [634, 113] on link "Upcoming Bookings (11)" at bounding box center [633, 121] width 140 height 17
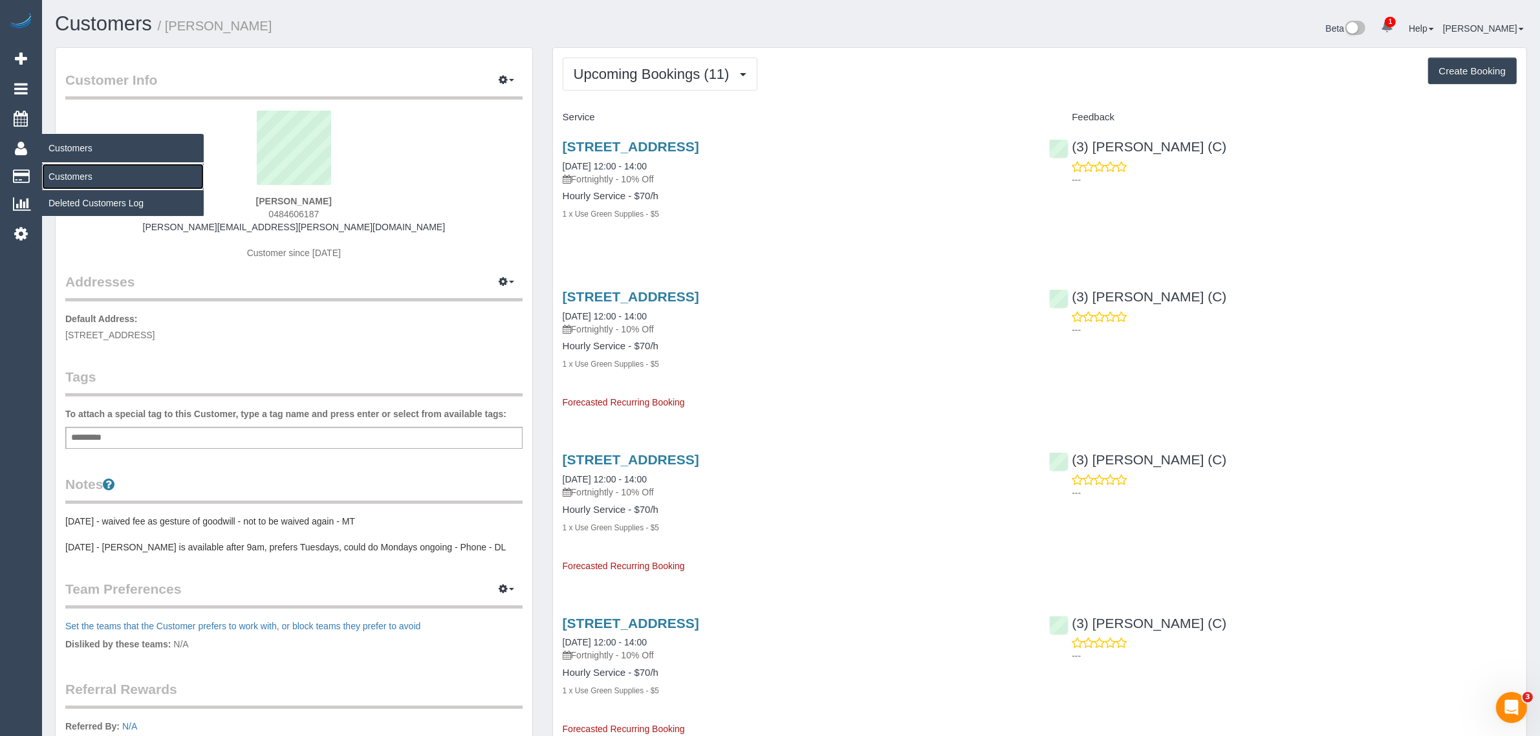
drag, startPoint x: 54, startPoint y: 168, endPoint x: 74, endPoint y: 150, distance: 27.5
click at [54, 168] on link "Customers" at bounding box center [123, 177] width 162 height 26
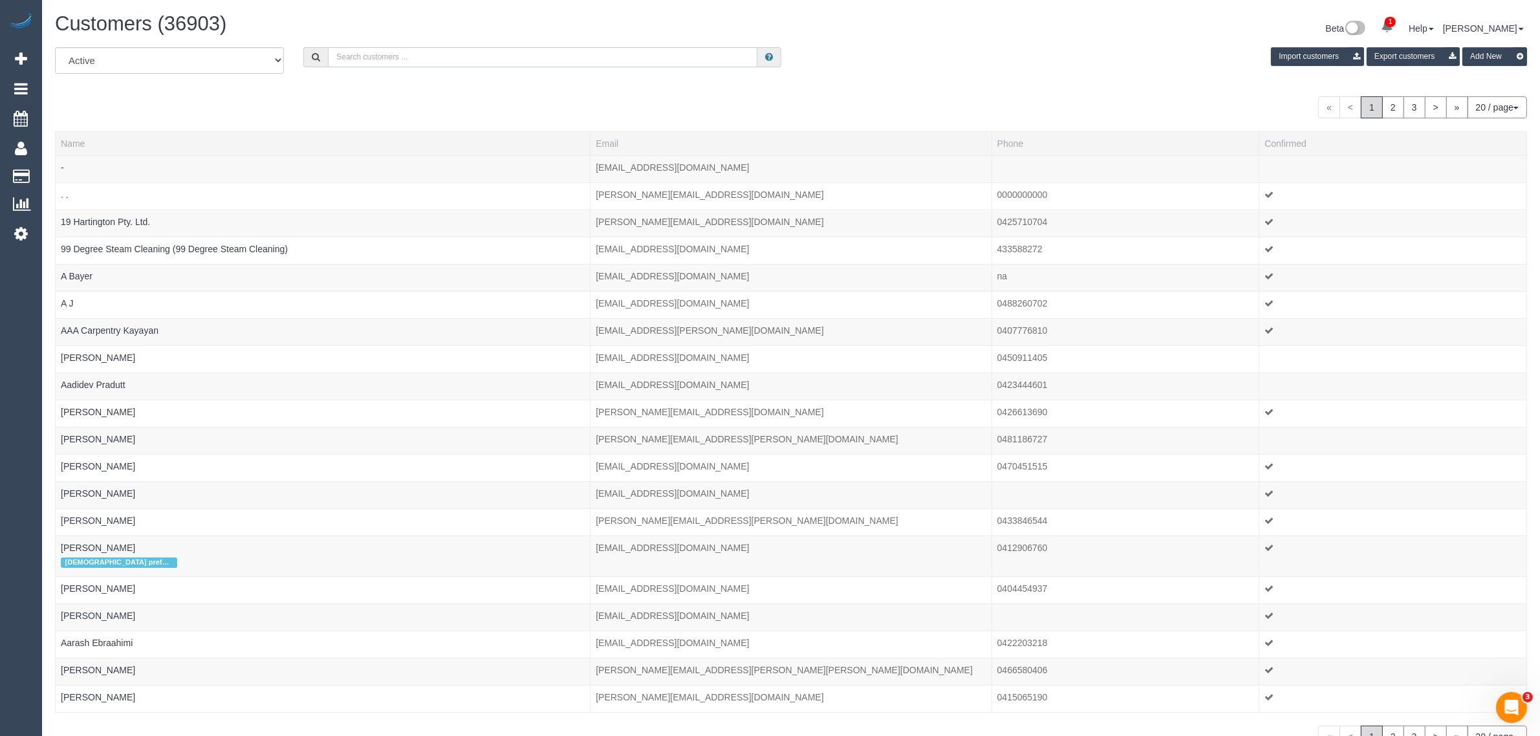
click at [417, 52] on input "text" at bounding box center [542, 57] width 429 height 20
paste input "Linda Radosinska"
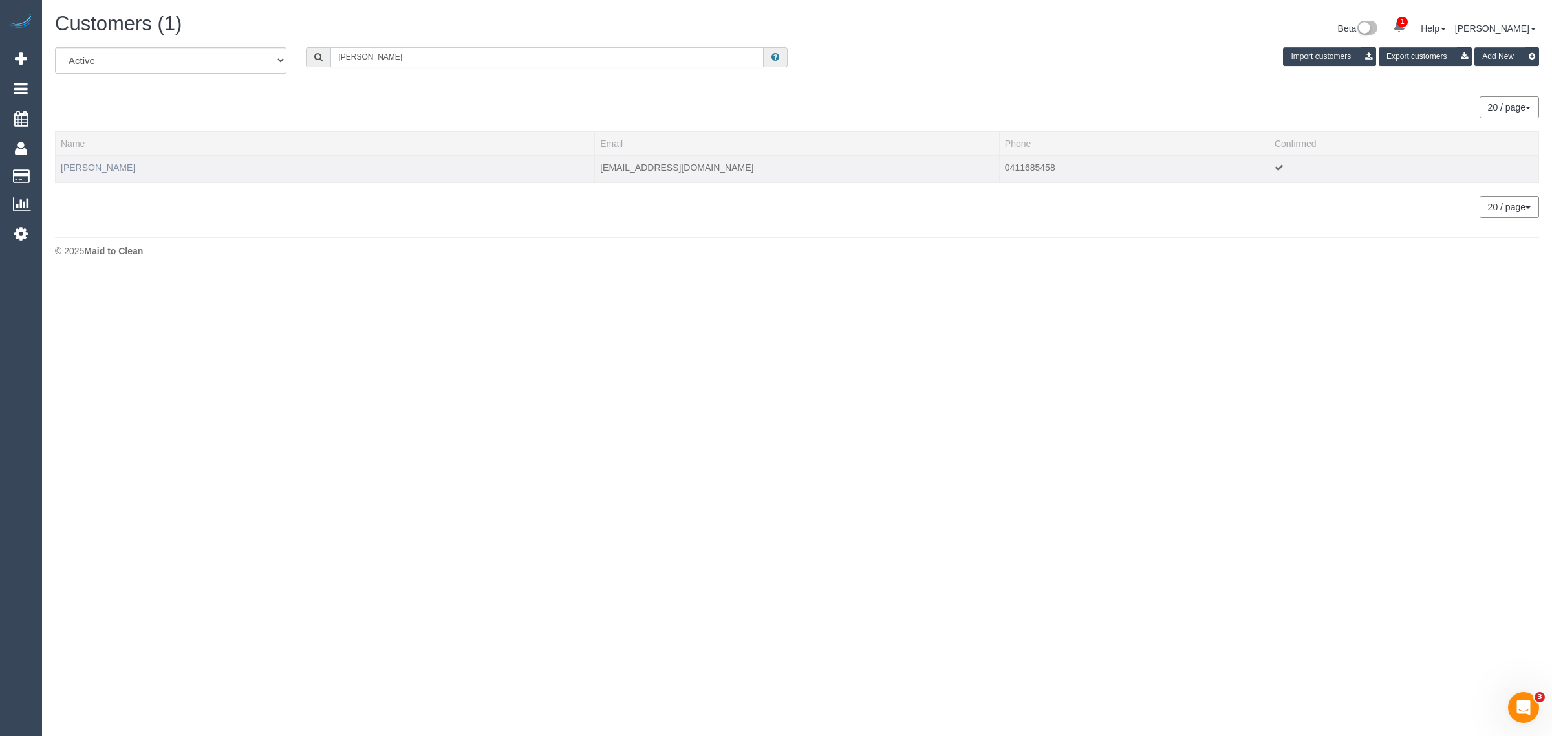
type input "Linda Radosinska"
click at [103, 163] on link "Linda Radosinska" at bounding box center [98, 167] width 74 height 10
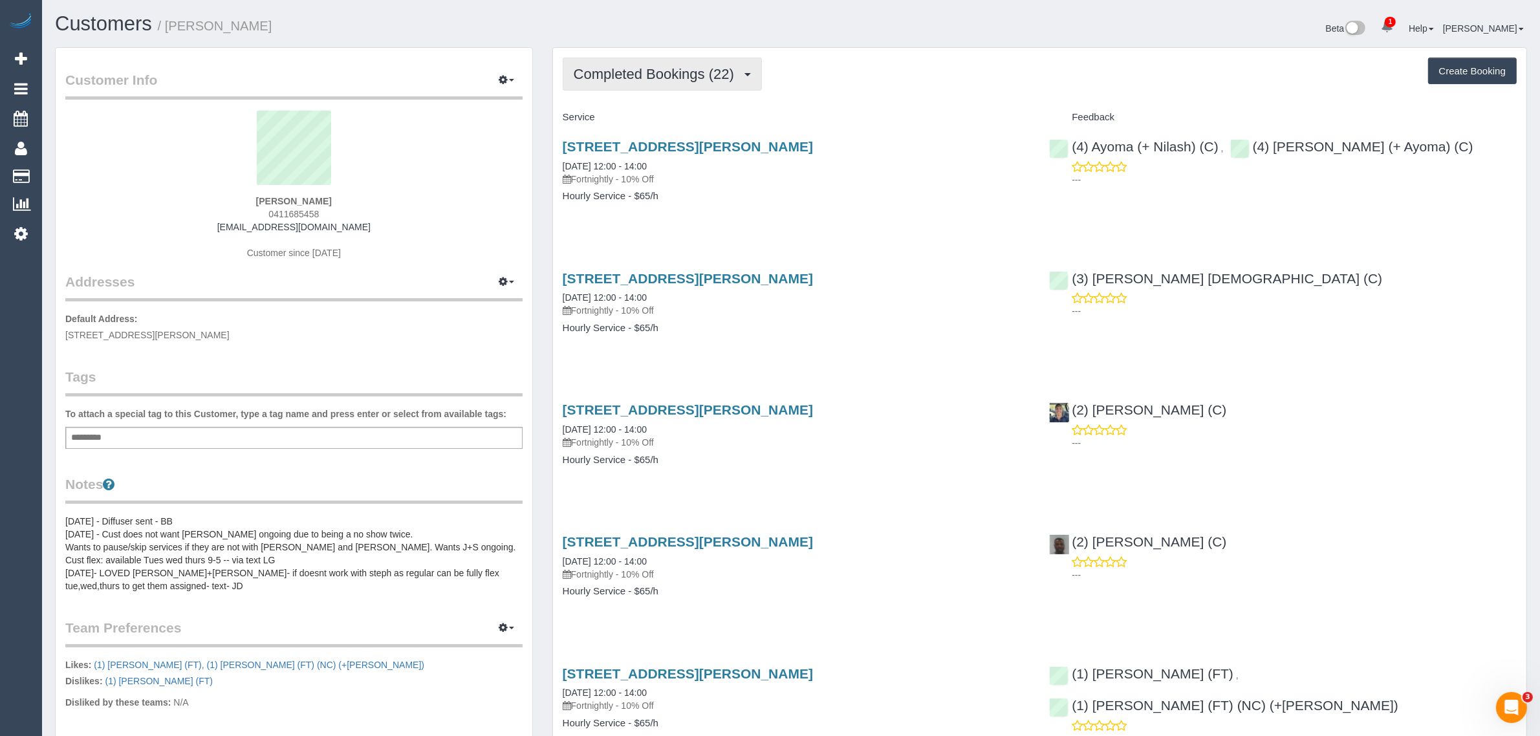
click at [676, 63] on button "Completed Bookings (22)" at bounding box center [662, 74] width 199 height 33
click at [651, 73] on span "Completed Bookings (22)" at bounding box center [657, 74] width 167 height 16
click at [627, 118] on link "Upcoming Bookings (11)" at bounding box center [633, 121] width 140 height 17
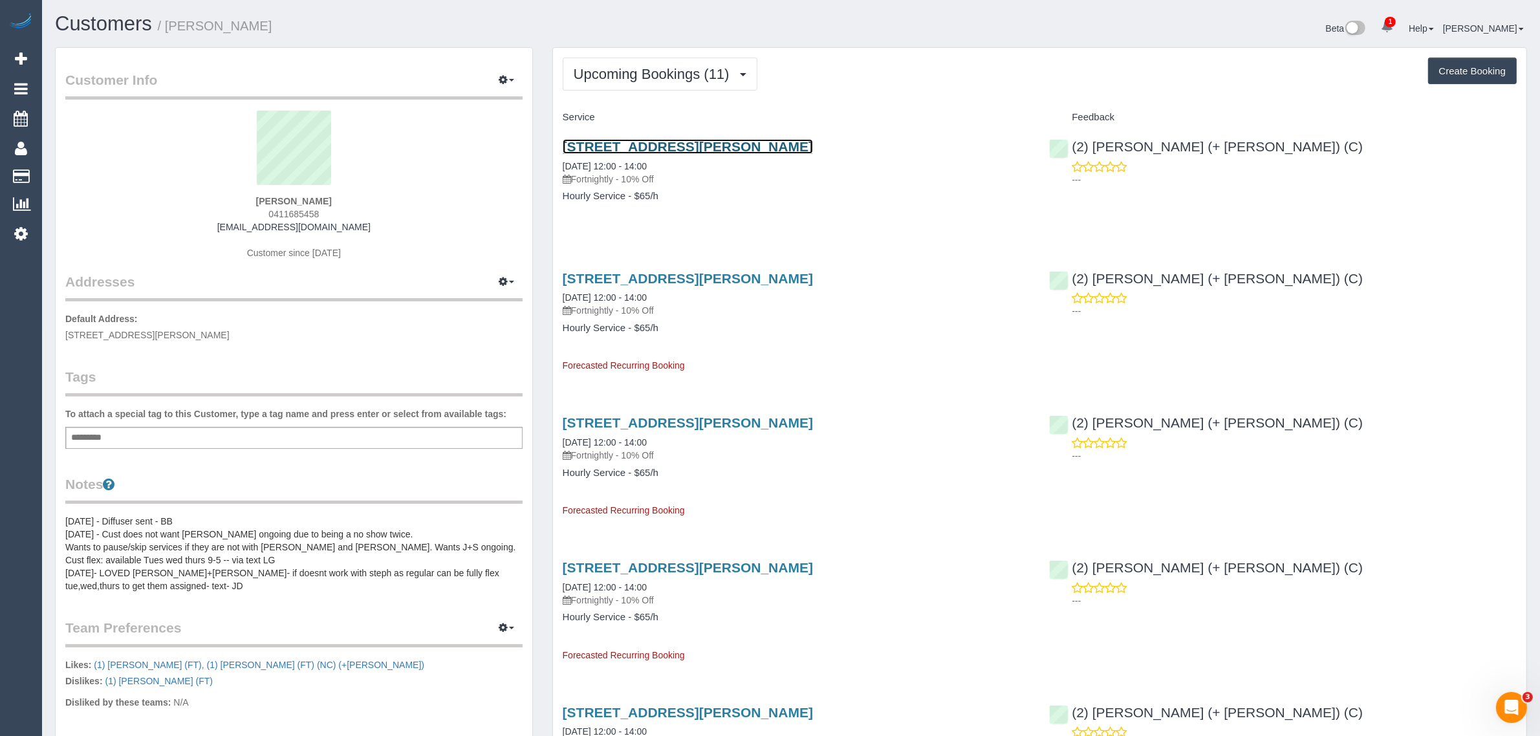
click at [689, 151] on link "37-43 Breese Street, 601, Brunswick, VIC 3056" at bounding box center [688, 146] width 250 height 15
click at [558, 219] on div "37-43 Breese Street, 601, Brunswick, VIC 3056 15/08/2025 12:00 - 14:00 Fortnigh…" at bounding box center [796, 178] width 487 height 100
drag, startPoint x: 557, startPoint y: 164, endPoint x: 607, endPoint y: 156, distance: 49.7
click at [607, 156] on div "37-43 Breese Street, 601, Brunswick, VIC 3056 15/08/2025 12:00 - 14:00 Fortnigh…" at bounding box center [796, 178] width 487 height 100
drag, startPoint x: 555, startPoint y: 295, endPoint x: 608, endPoint y: 293, distance: 53.1
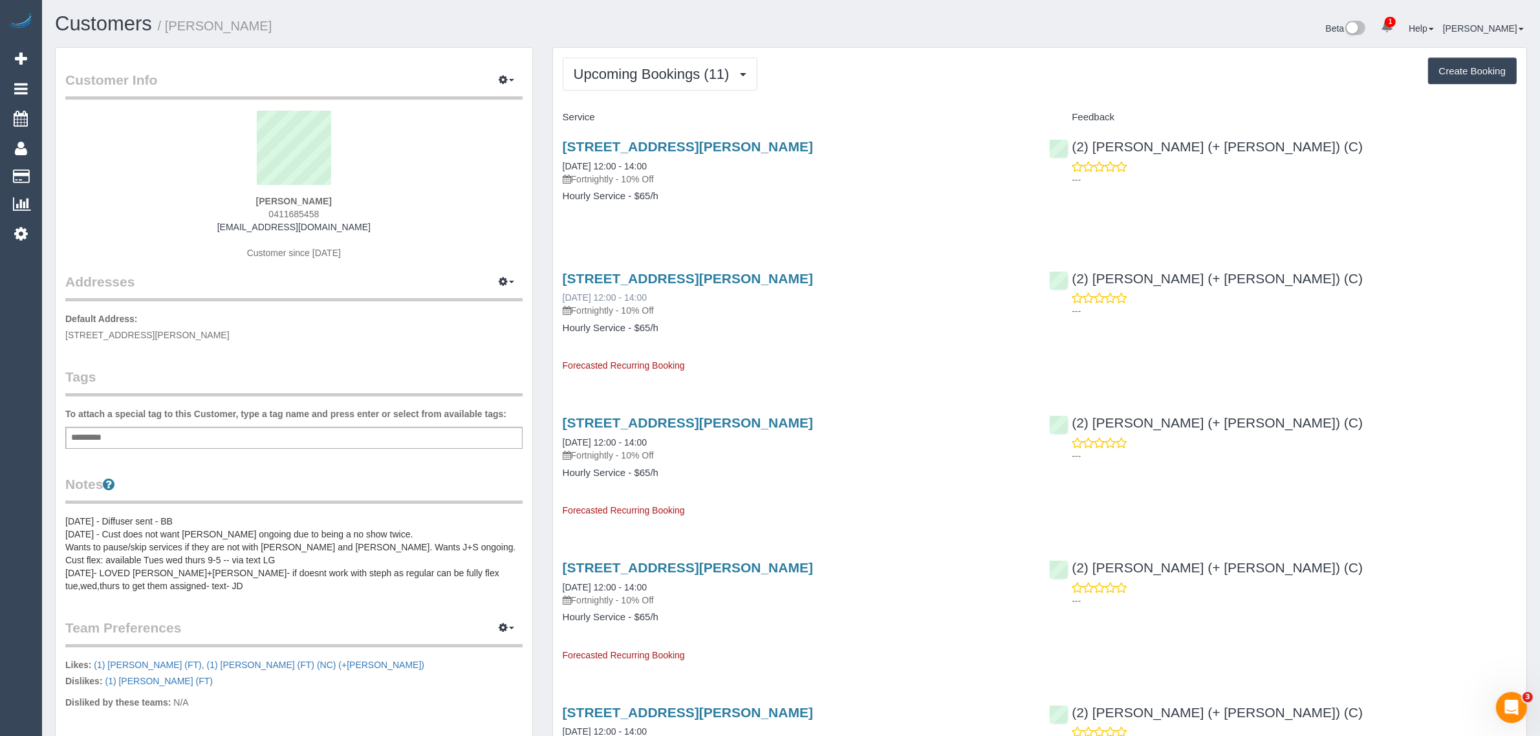
click at [608, 293] on div "37-43 Breese Street, 601, Brunswick, VIC 3056 29/08/2025 12:00 - 14:00 Fortnigh…" at bounding box center [796, 316] width 487 height 113
click at [656, 68] on span "Upcoming Bookings (11)" at bounding box center [655, 74] width 162 height 16
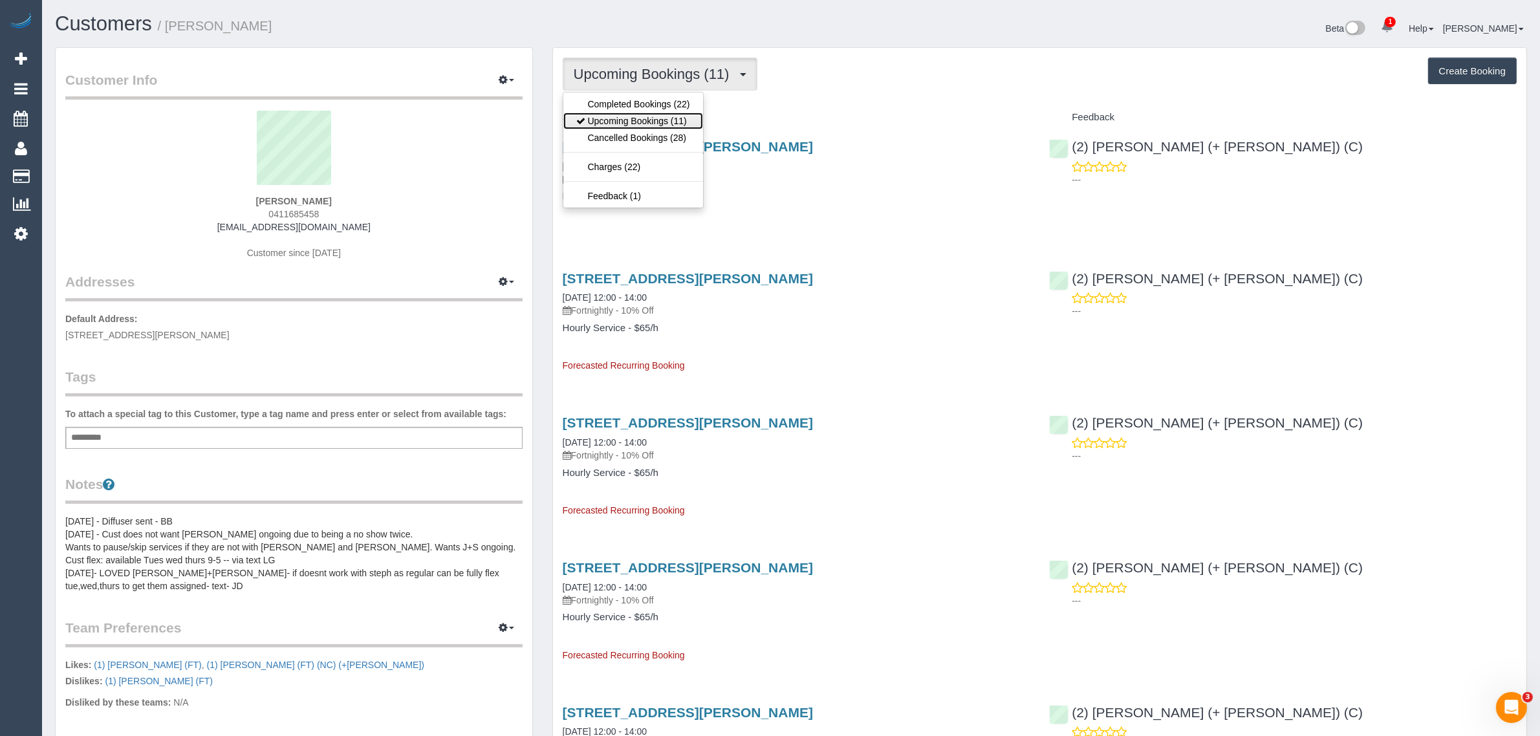
click at [639, 122] on link "Upcoming Bookings (11)" at bounding box center [633, 121] width 140 height 17
click at [661, 73] on span "Upcoming Bookings (11)" at bounding box center [655, 74] width 162 height 16
drag, startPoint x: 635, startPoint y: 111, endPoint x: 673, endPoint y: 120, distance: 39.2
click at [635, 113] on link "Upcoming Bookings (11)" at bounding box center [633, 121] width 140 height 17
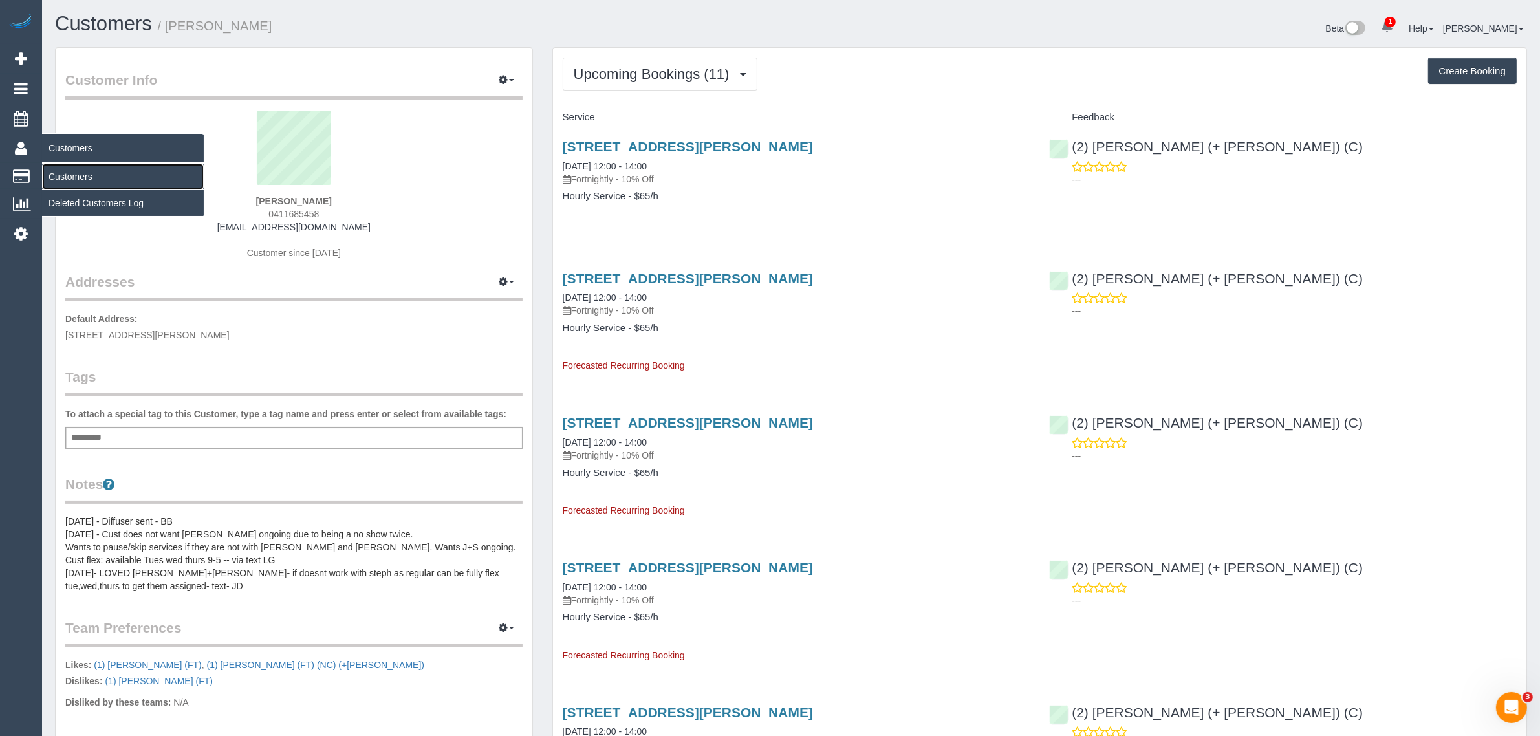
click at [69, 169] on link "Customers" at bounding box center [123, 177] width 162 height 26
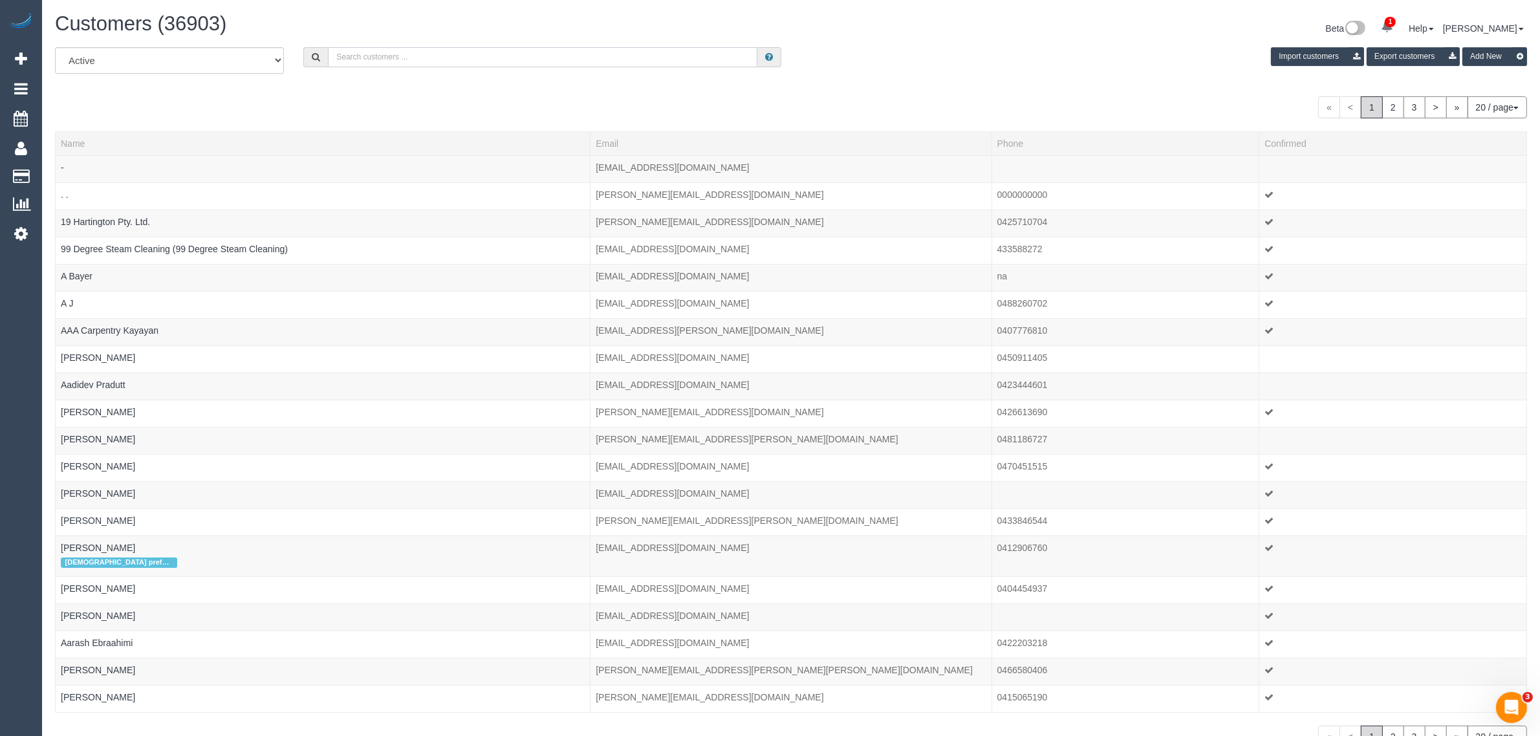
click at [396, 63] on input "text" at bounding box center [542, 57] width 429 height 20
paste input "Amanda Bueti"
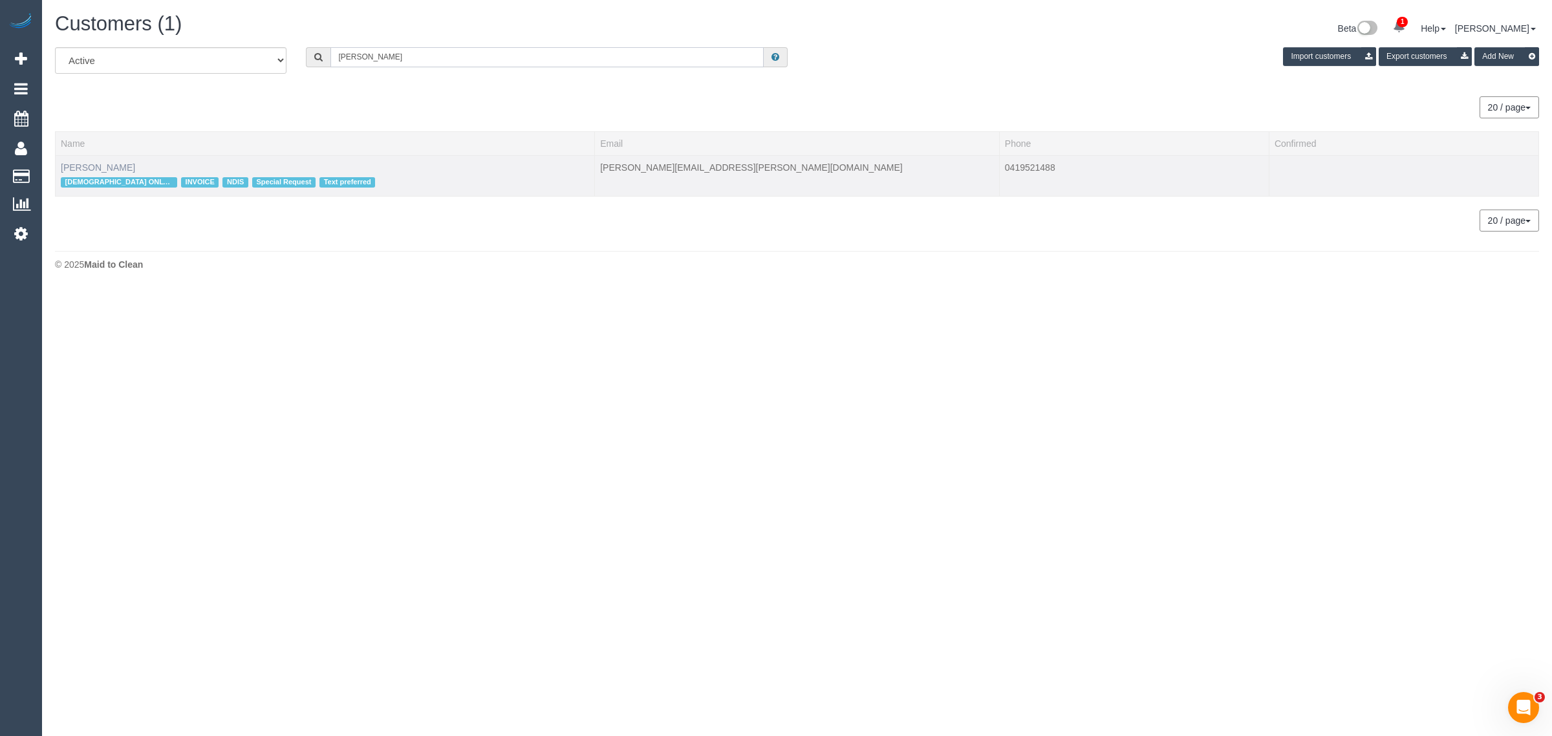
type input "Amanda Bueti"
click at [112, 162] on link "Amanda Bueti" at bounding box center [98, 167] width 74 height 10
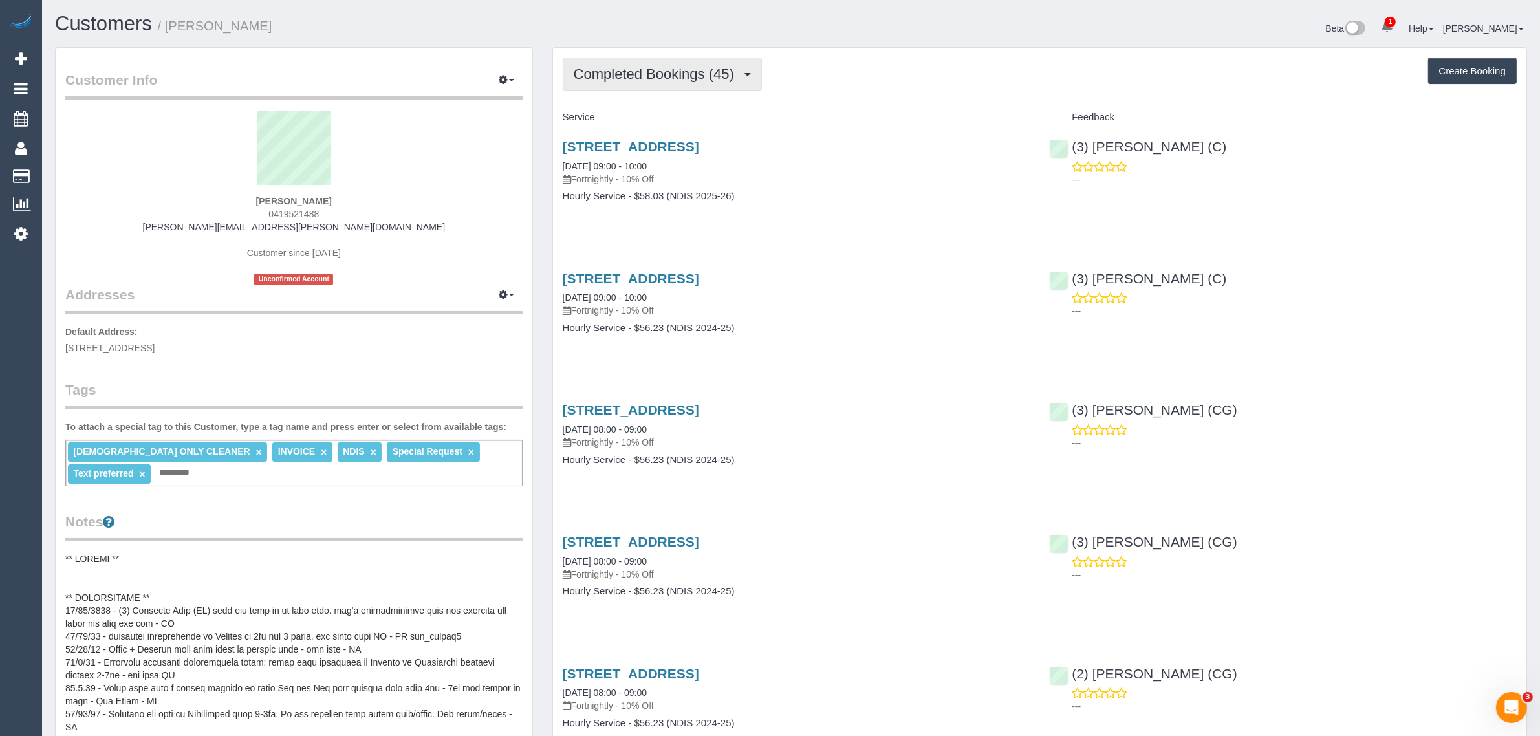
click at [691, 76] on span "Completed Bookings (45)" at bounding box center [657, 74] width 167 height 16
click at [682, 120] on link "Upcoming Bookings (13)" at bounding box center [633, 121] width 140 height 17
click at [652, 76] on span "Upcoming Bookings (13)" at bounding box center [655, 74] width 162 height 16
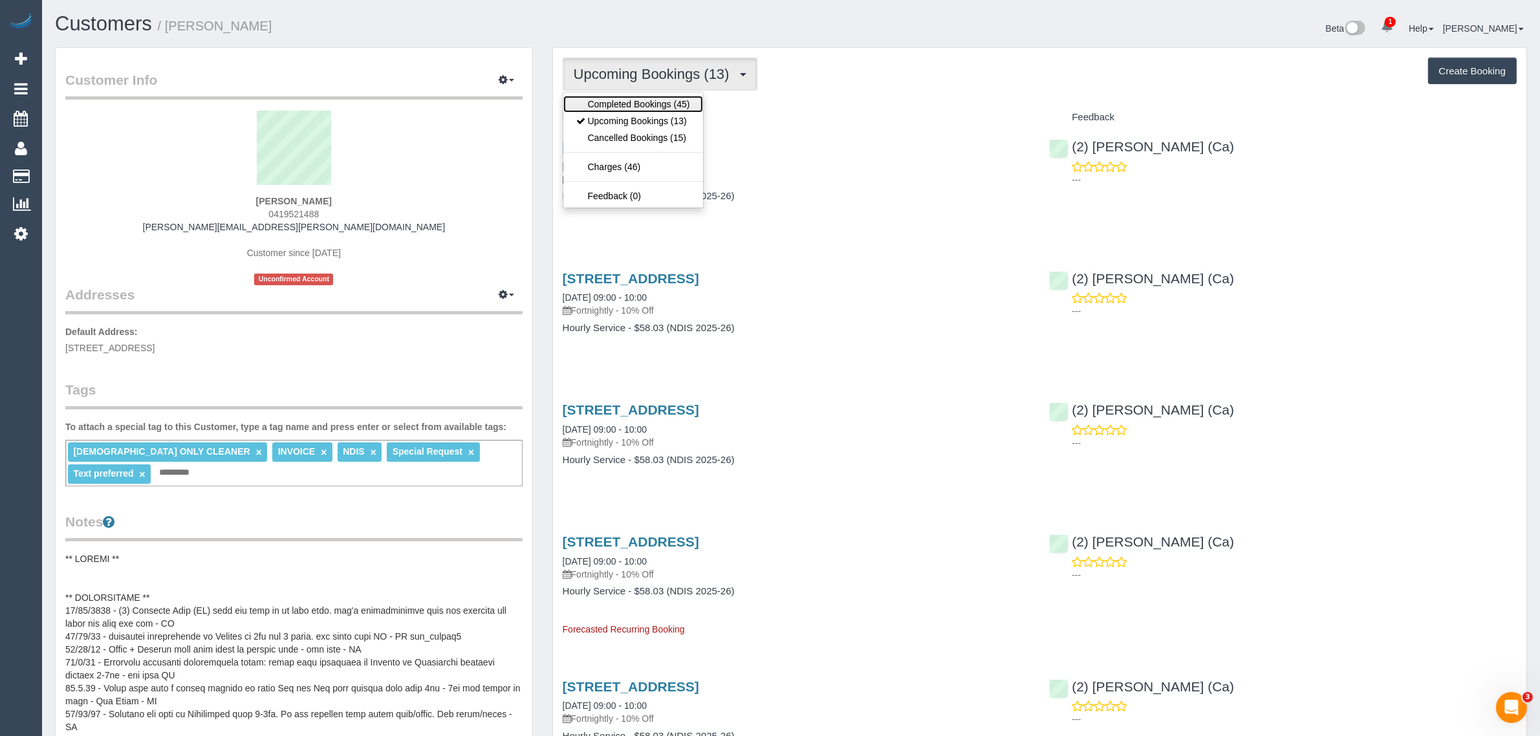
click at [632, 111] on link "Completed Bookings (45)" at bounding box center [633, 104] width 140 height 17
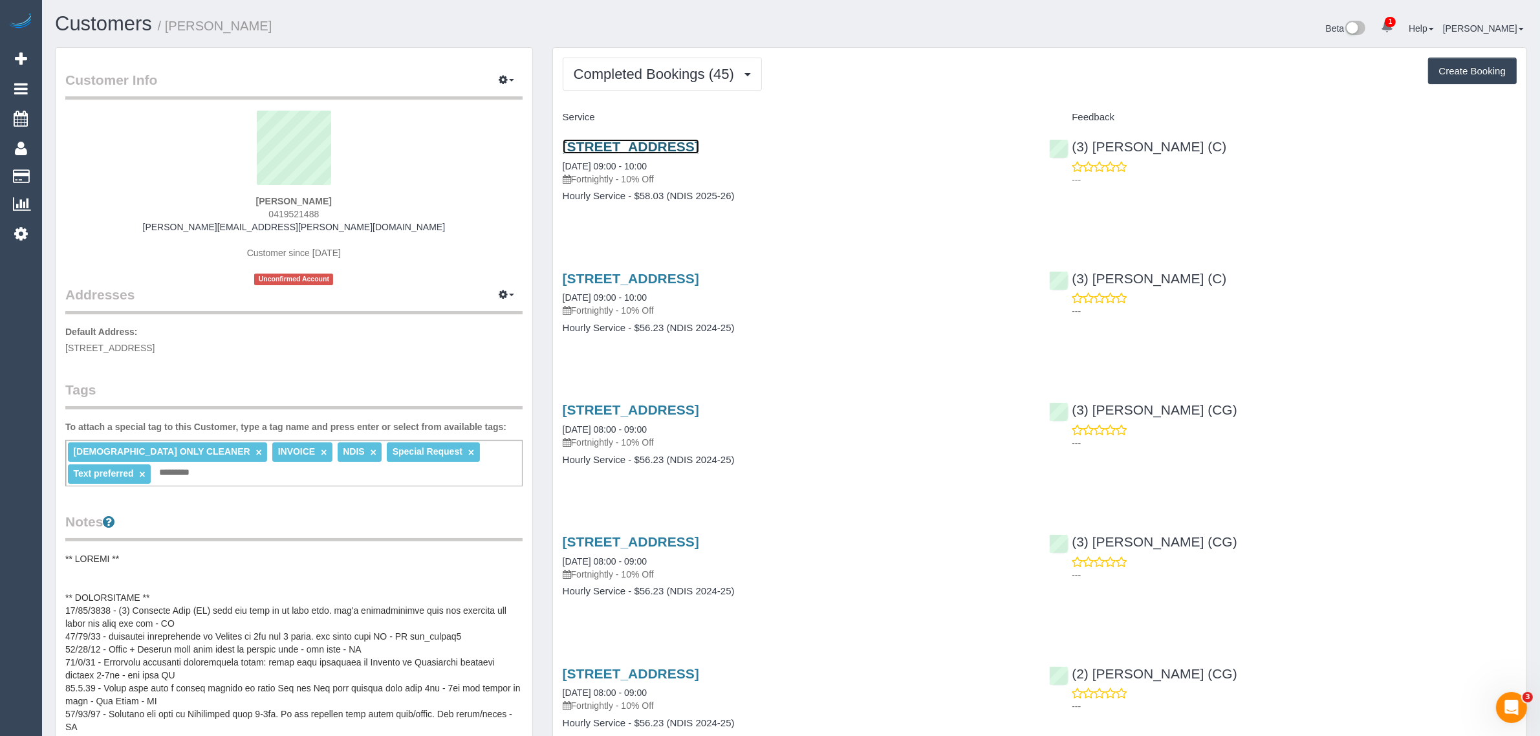
click at [647, 149] on link "4 Ensign Grove, Taylors Lakes, VIC 3038" at bounding box center [631, 146] width 136 height 15
click at [634, 76] on span "Completed Bookings (45)" at bounding box center [657, 74] width 167 height 16
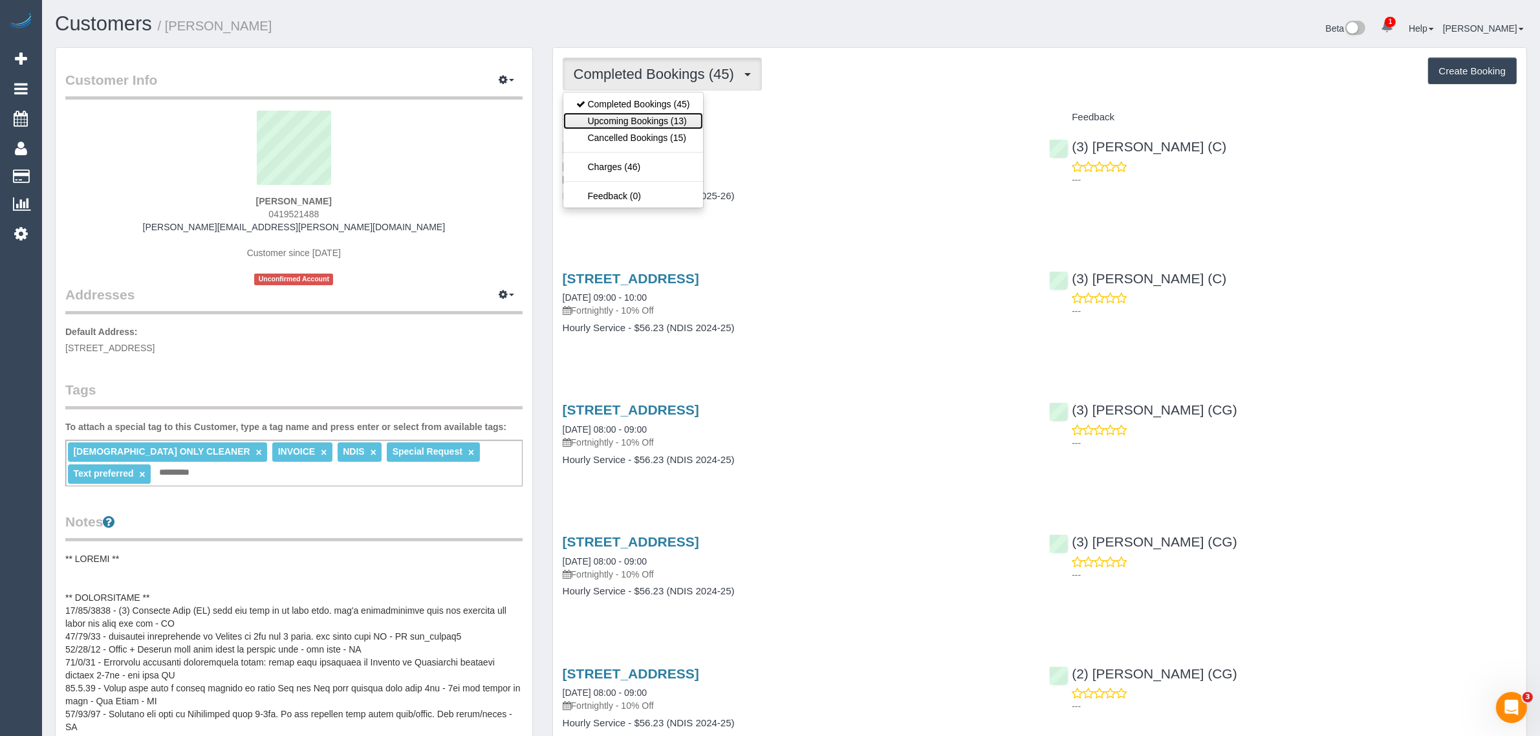
click at [635, 120] on link "Upcoming Bookings (13)" at bounding box center [633, 121] width 140 height 17
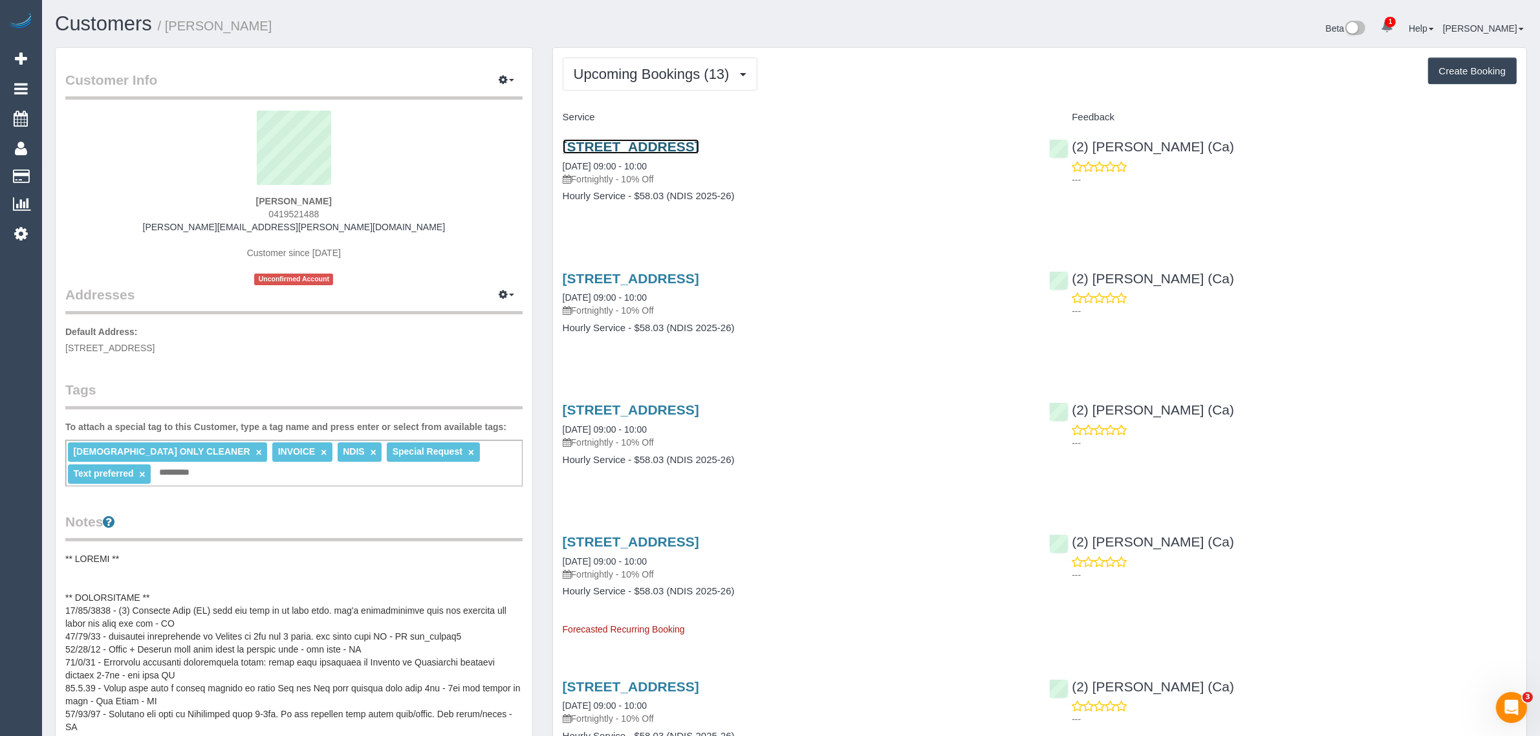
click at [671, 144] on link "4 Ensign Grove, Taylors Lakes, VIC 3038" at bounding box center [631, 146] width 136 height 15
click at [664, 79] on span "Upcoming Bookings (13)" at bounding box center [655, 74] width 162 height 16
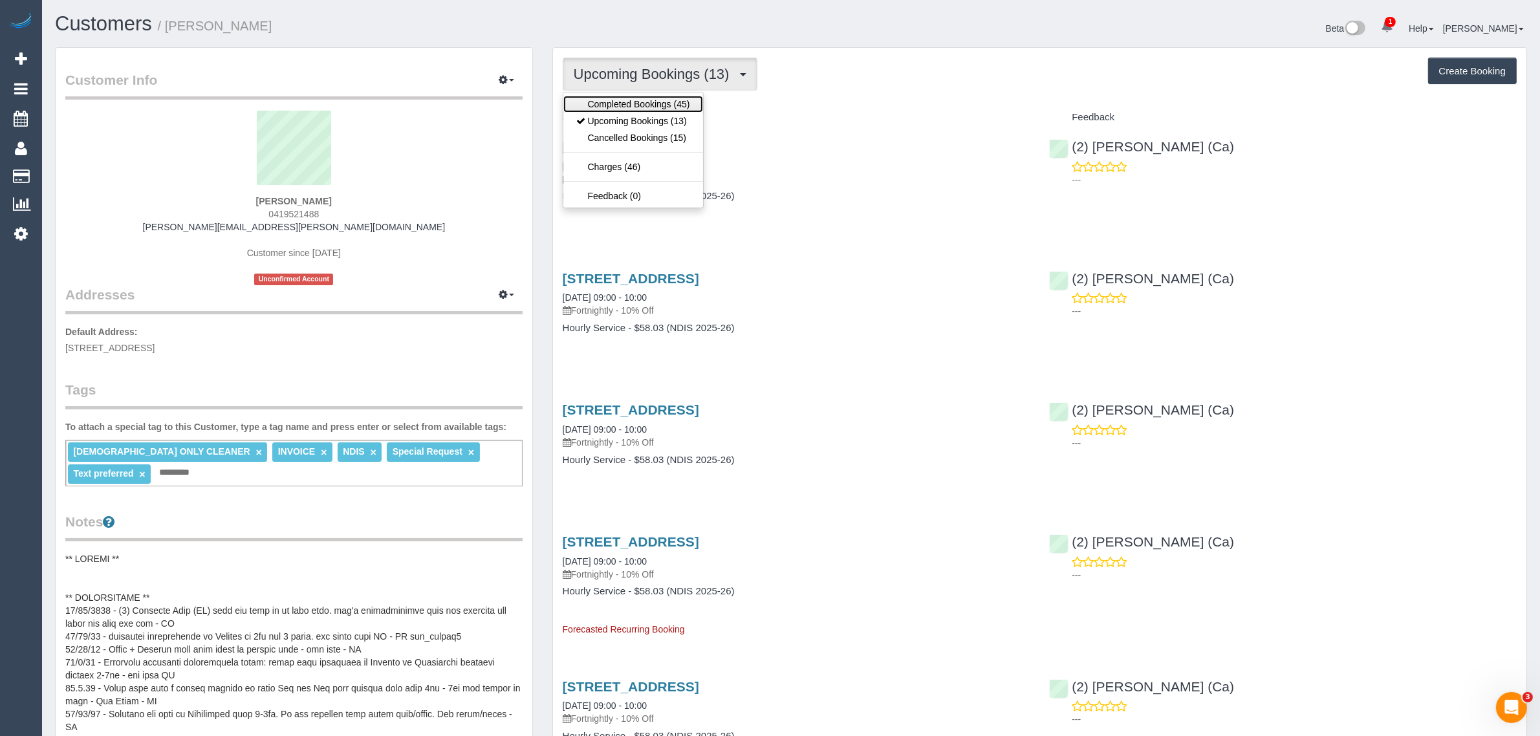
drag, startPoint x: 648, startPoint y: 101, endPoint x: 667, endPoint y: 101, distance: 18.8
click at [647, 101] on link "Completed Bookings (45)" at bounding box center [633, 104] width 140 height 17
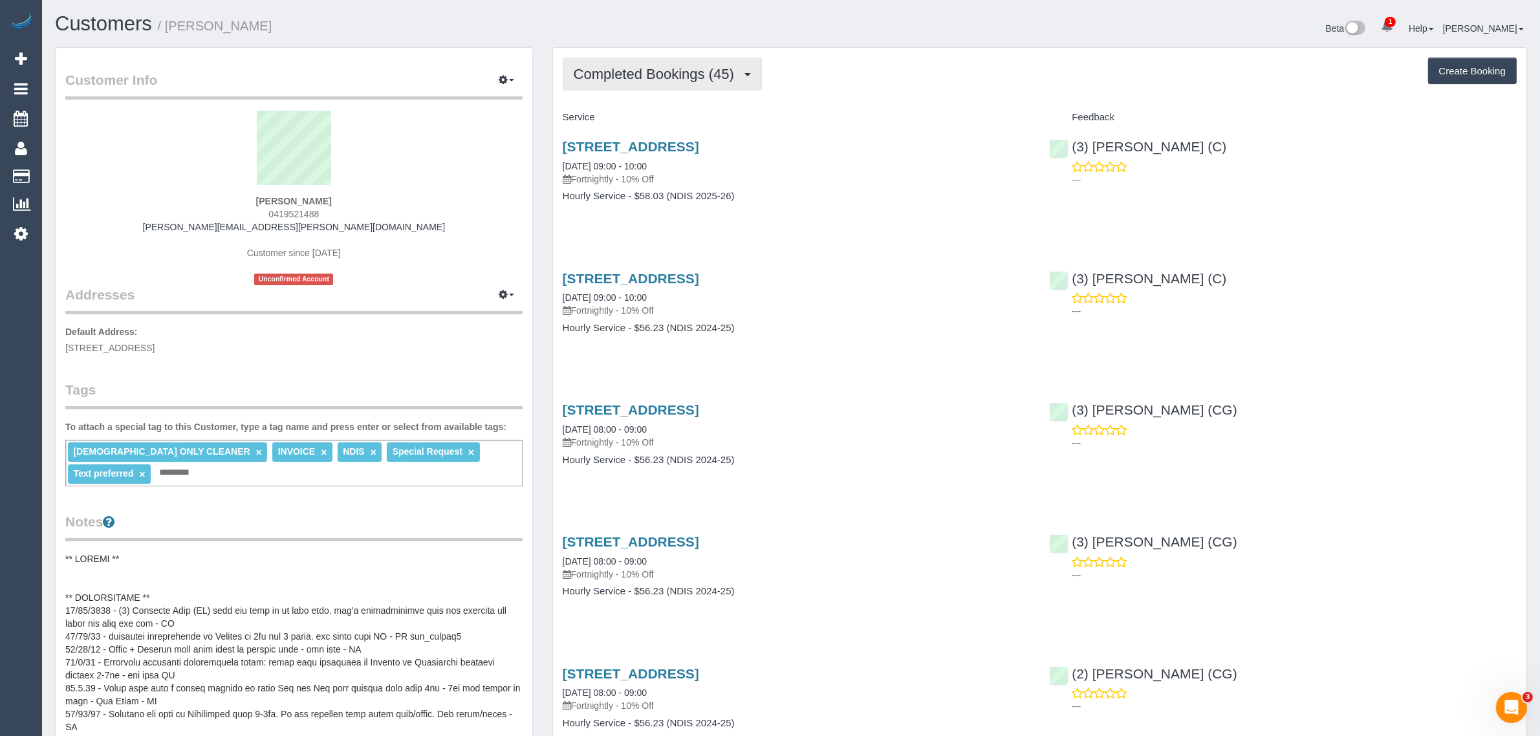
click at [671, 78] on span "Completed Bookings (45)" at bounding box center [657, 74] width 167 height 16
click at [660, 120] on link "Upcoming Bookings (13)" at bounding box center [633, 121] width 140 height 17
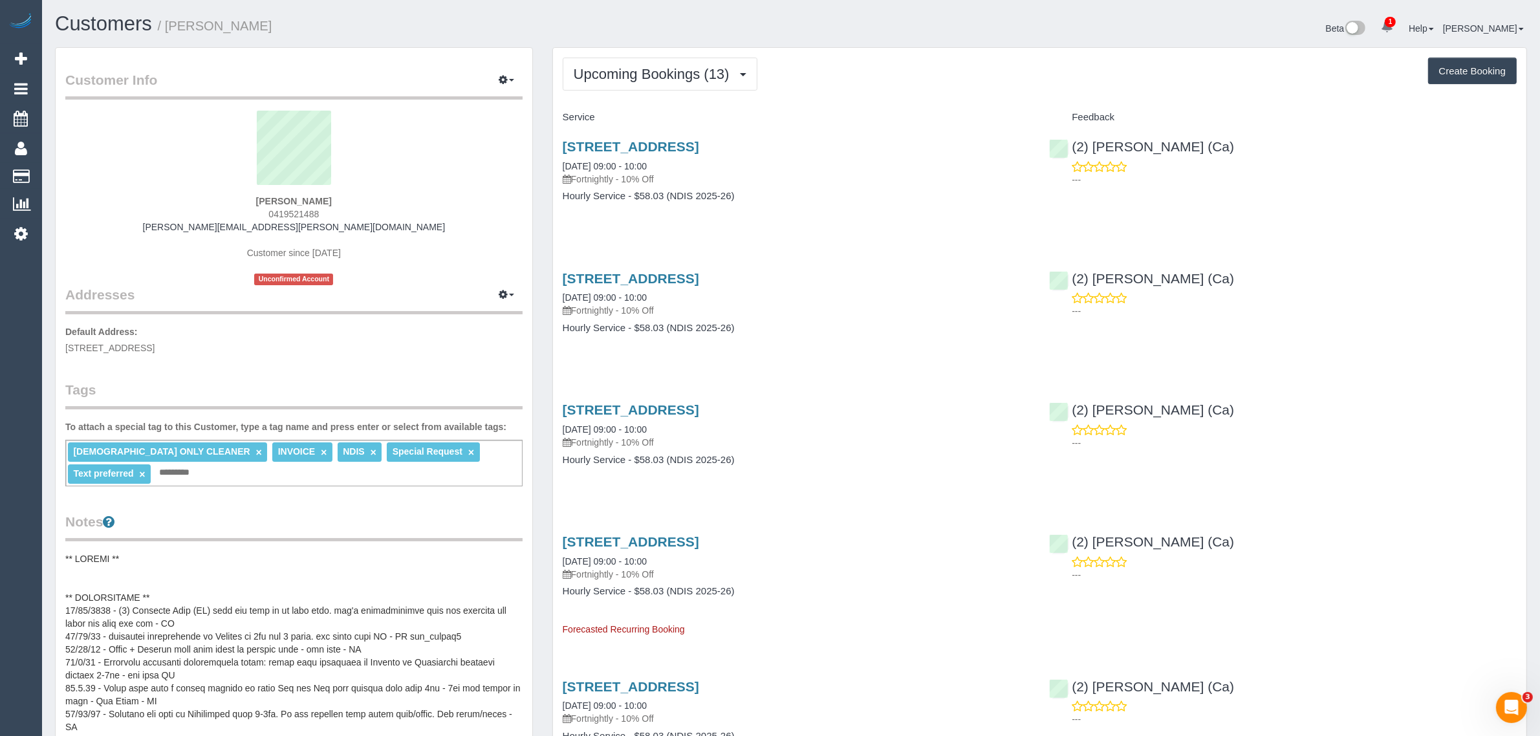
click at [411, 479] on div "FEMALE ONLY CLEANER × INVOICE × NDIS × Special Request × Text preferred × Add a…" at bounding box center [293, 463] width 457 height 47
click at [169, 596] on pre at bounding box center [293, 681] width 457 height 259
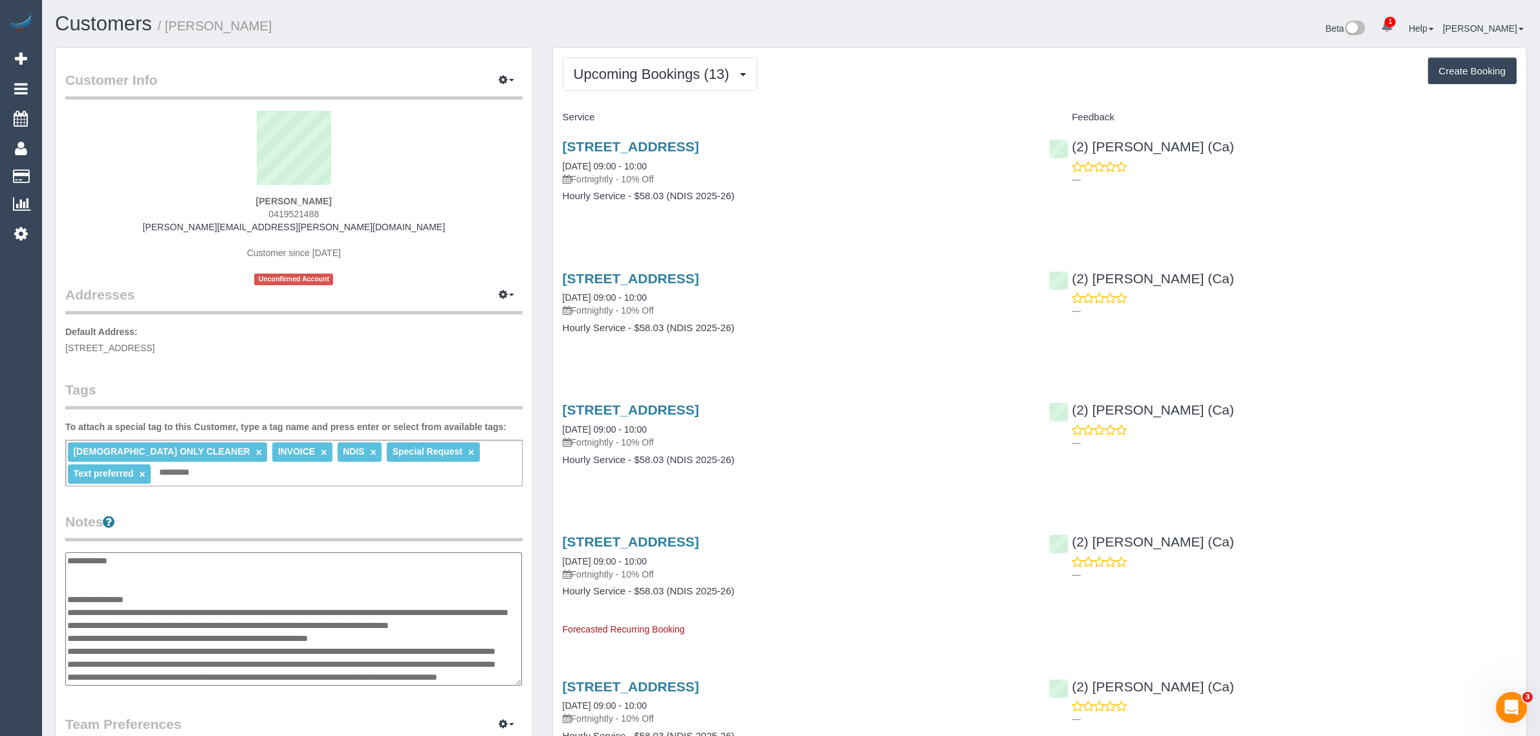
click at [191, 593] on textarea at bounding box center [293, 618] width 457 height 133
type textarea "**********"
click at [298, 514] on legend "Notes" at bounding box center [293, 526] width 457 height 29
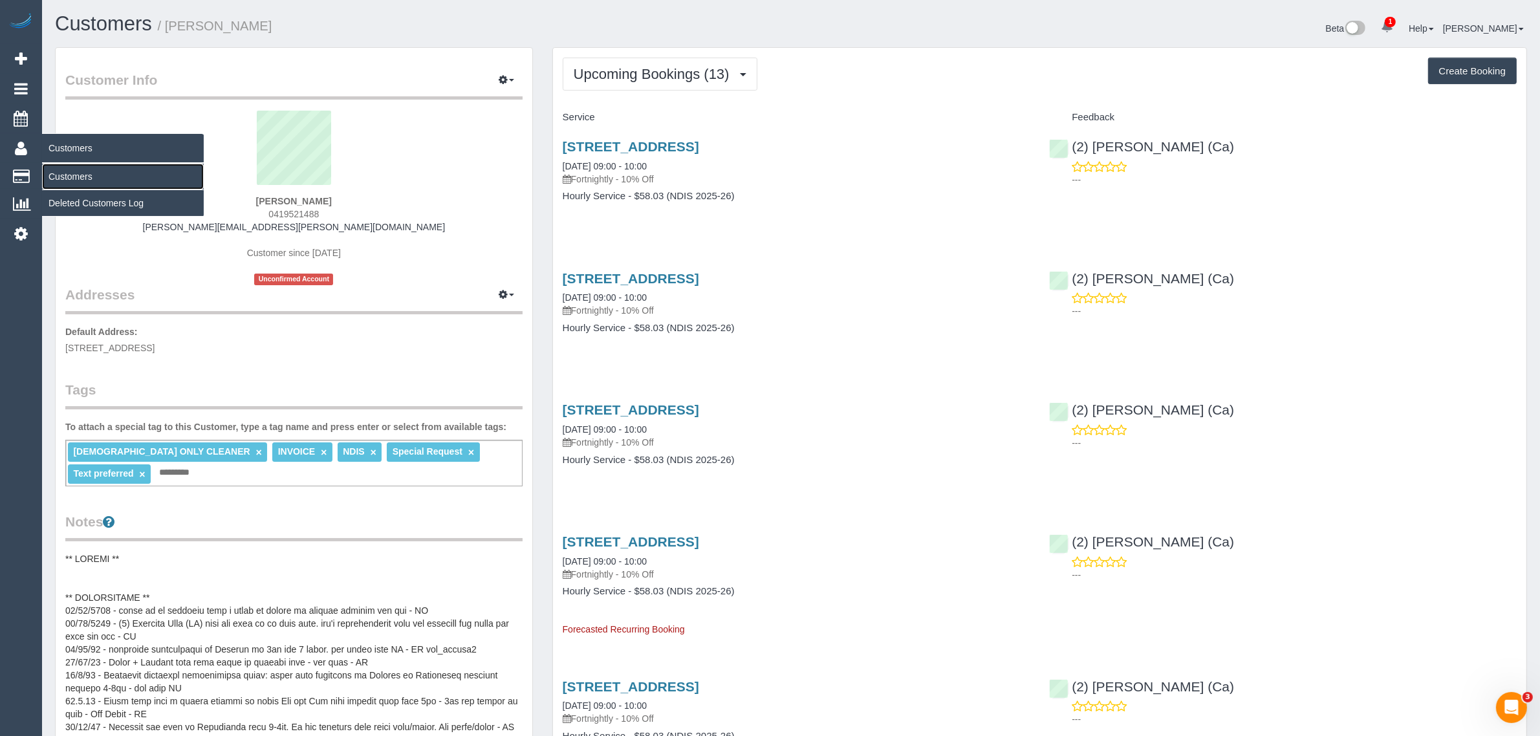
click at [81, 172] on link "Customers" at bounding box center [123, 177] width 162 height 26
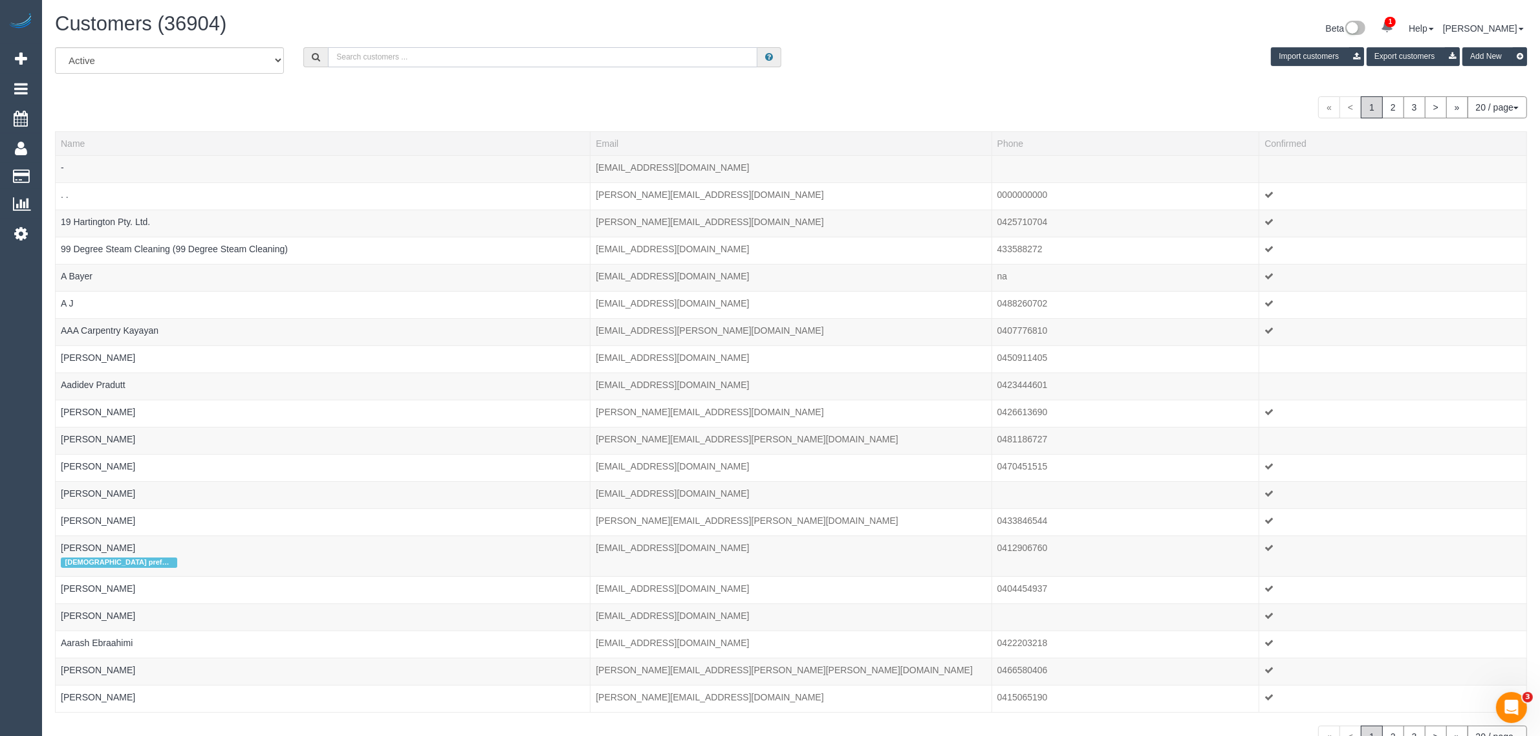
click at [414, 56] on input "text" at bounding box center [542, 57] width 429 height 20
paste input "+61423381200"
drag, startPoint x: 349, startPoint y: 50, endPoint x: 329, endPoint y: 49, distance: 20.7
click at [332, 50] on input "+61423381200" at bounding box center [542, 57] width 429 height 20
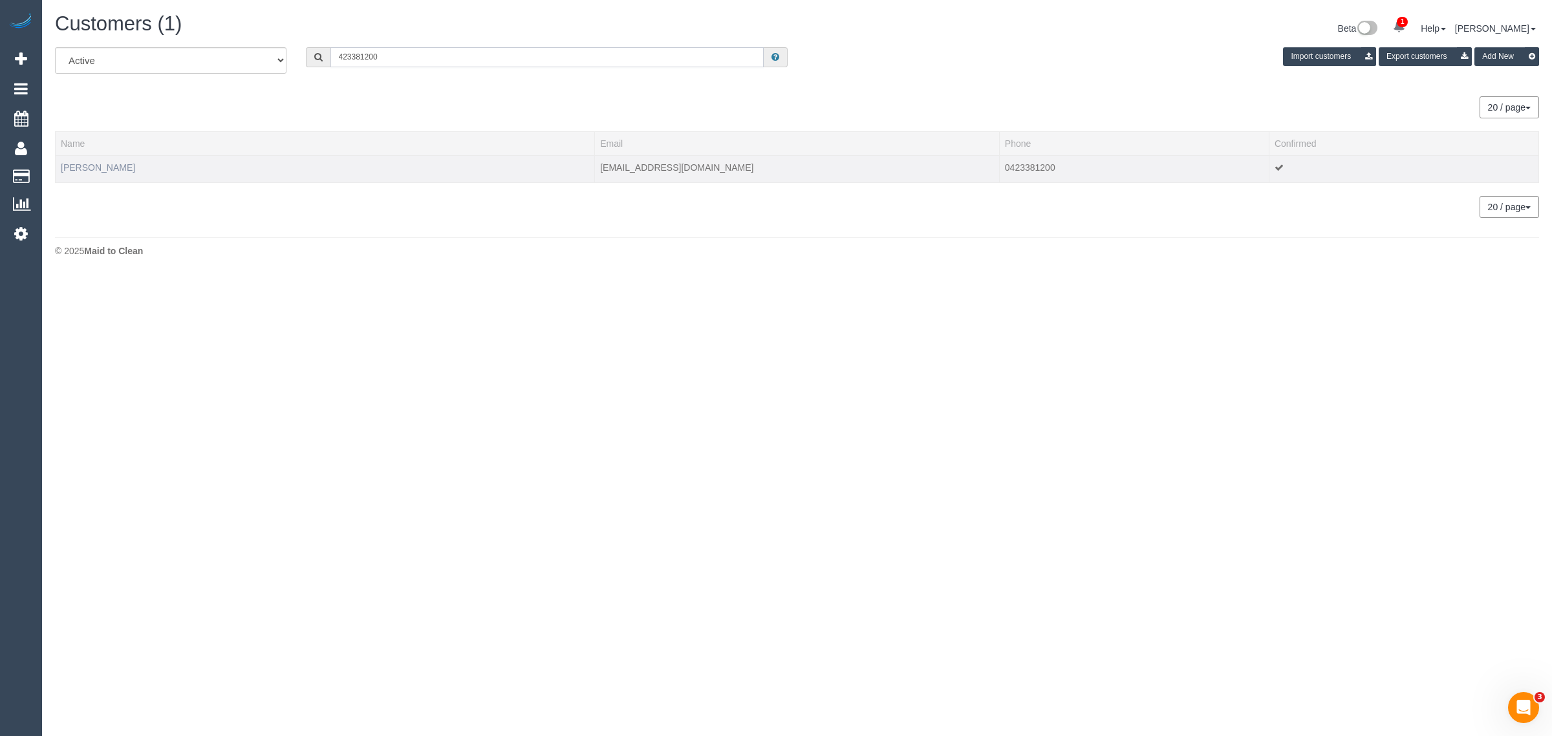
type input "423381200"
click at [122, 167] on link "PEARL JAYADEEP" at bounding box center [98, 167] width 74 height 10
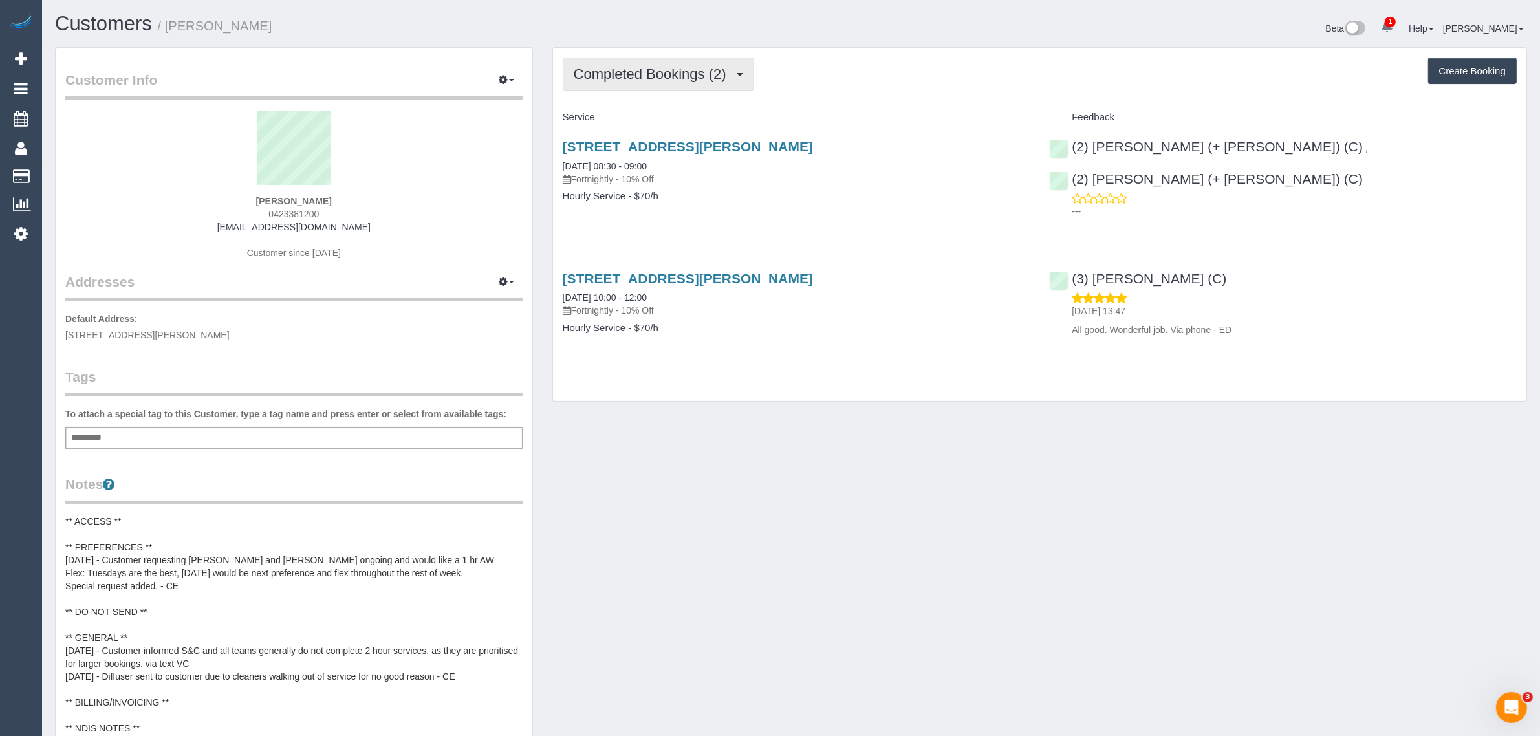
click at [650, 70] on span "Completed Bookings (2)" at bounding box center [653, 74] width 159 height 16
click at [620, 116] on link "Upcoming Bookings (12)" at bounding box center [631, 121] width 136 height 17
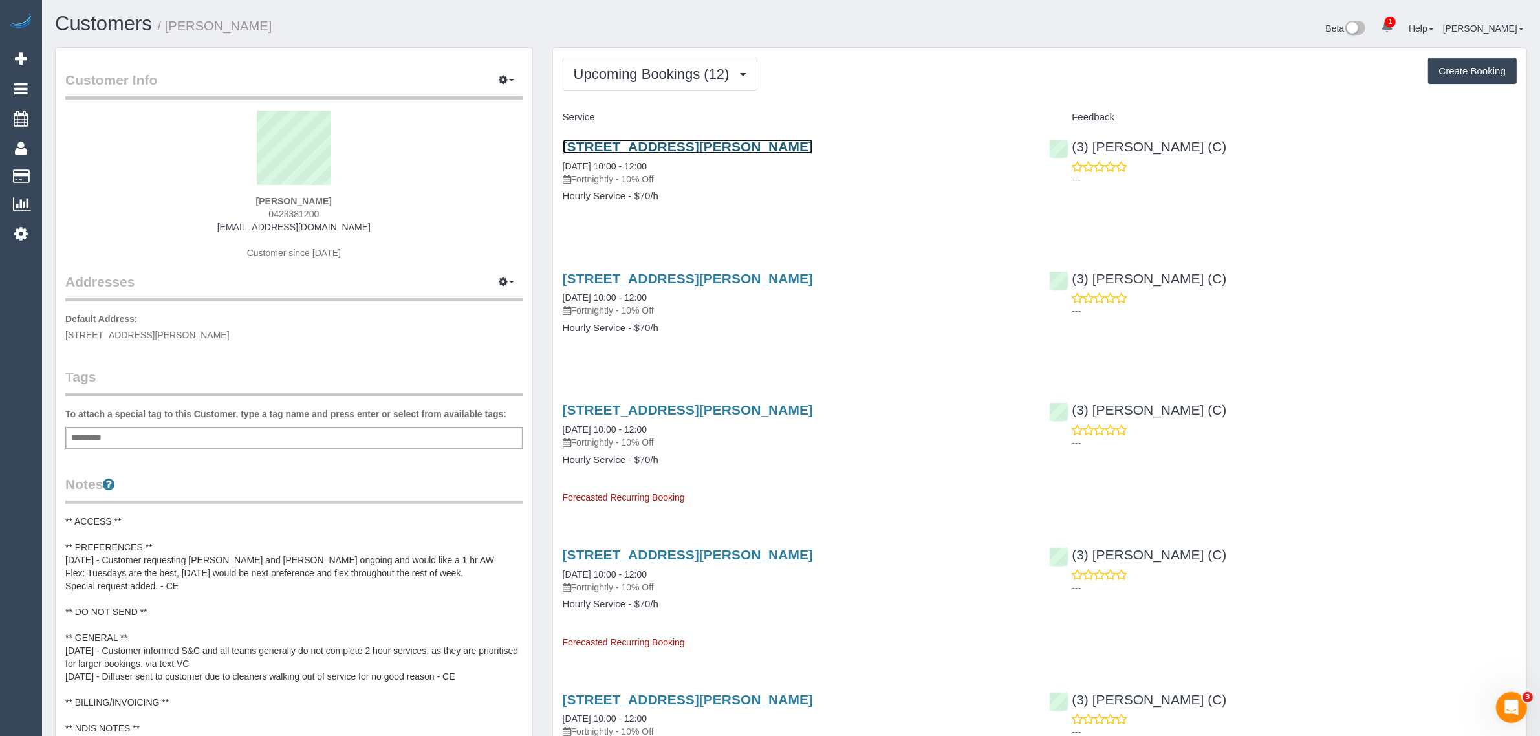
click at [673, 139] on link "1 Moreland Street, Apt 223, Footscray, VIC 3011" at bounding box center [688, 146] width 250 height 15
drag, startPoint x: 702, startPoint y: 160, endPoint x: 564, endPoint y: 166, distance: 137.9
click at [564, 166] on div "1 Moreland Street, Apt 223, Footscray, VIC 3011 12/08/2025 10:00 - 12:00 Fortni…" at bounding box center [797, 162] width 468 height 47
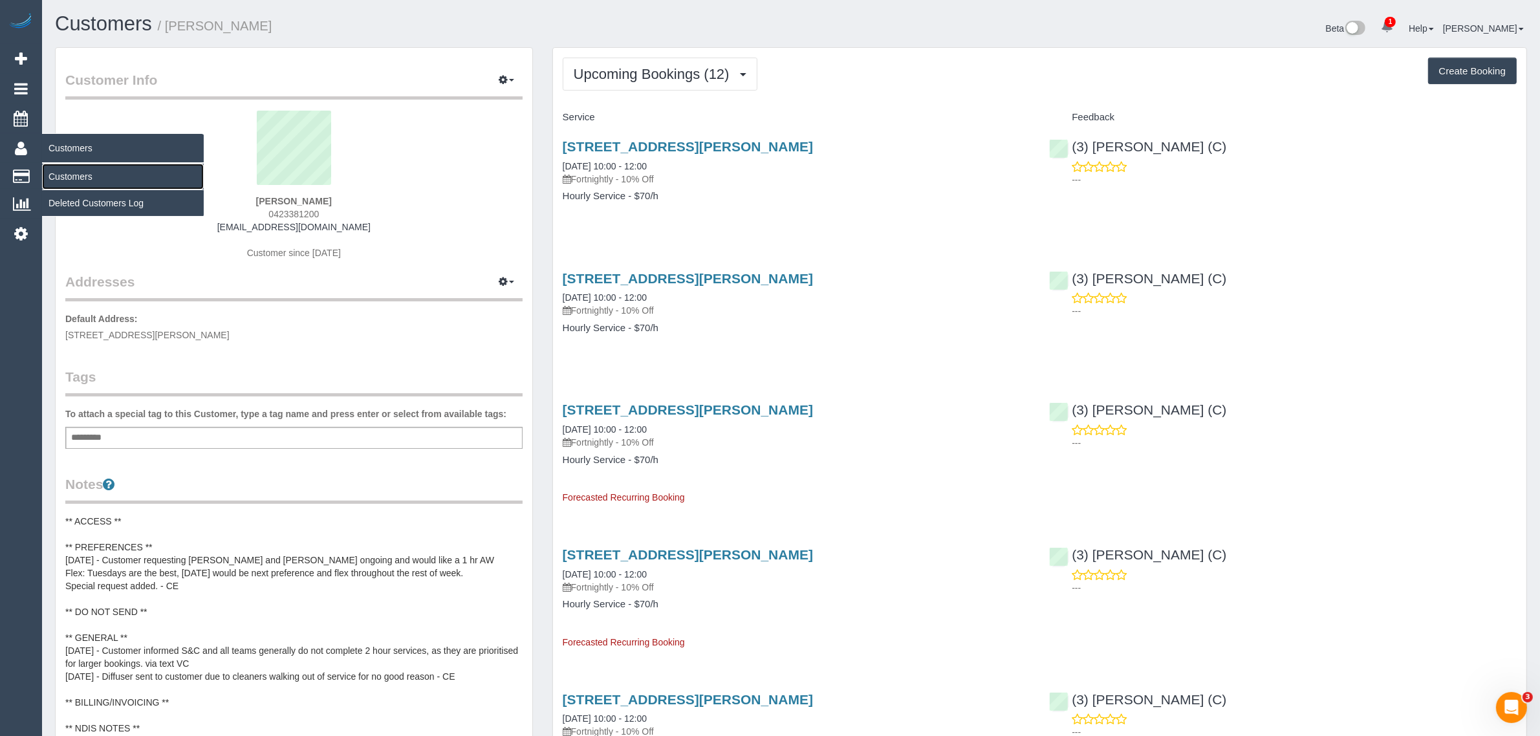
drag, startPoint x: 66, startPoint y: 167, endPoint x: 71, endPoint y: 162, distance: 6.9
click at [66, 167] on link "Customers" at bounding box center [123, 177] width 162 height 26
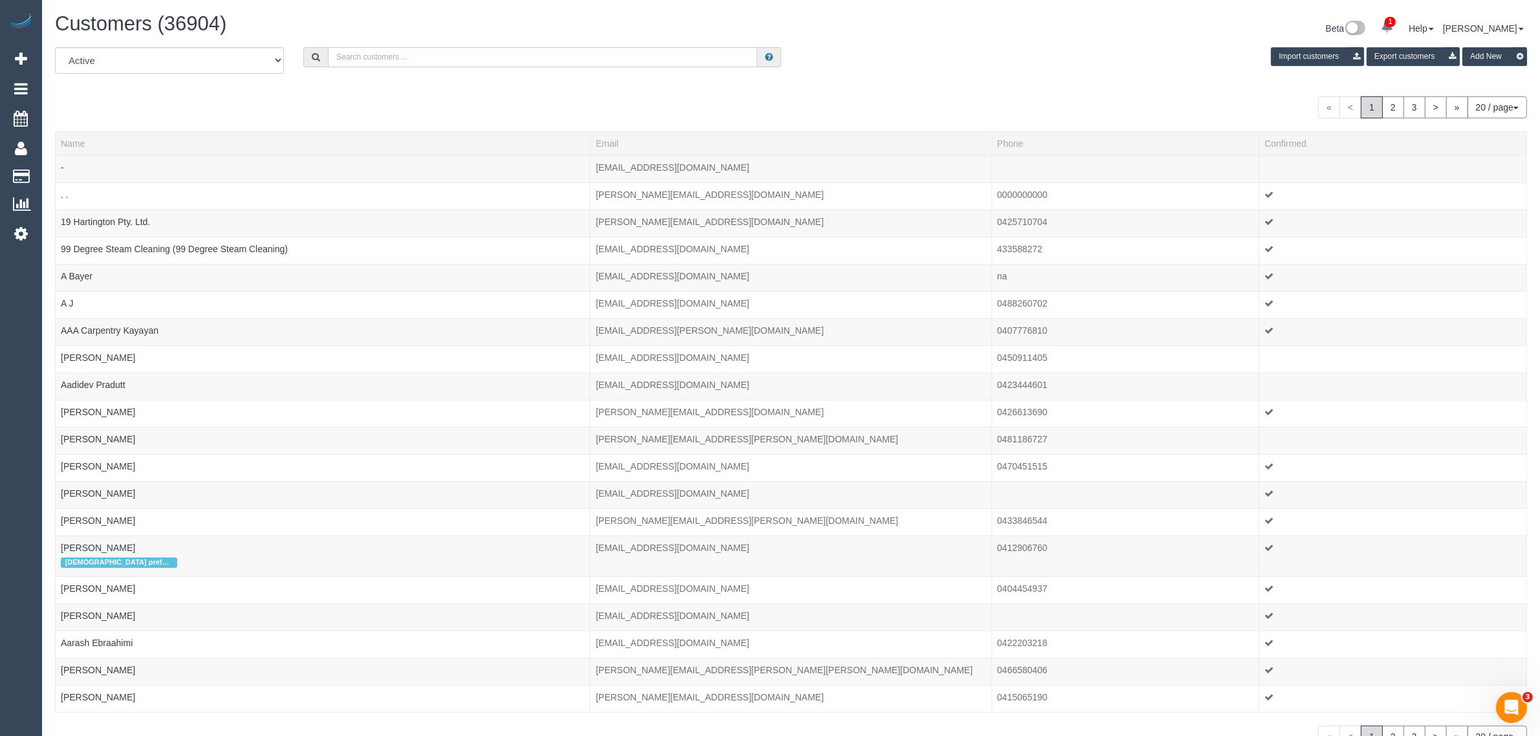
click at [378, 56] on input "text" at bounding box center [542, 57] width 429 height 20
paste input "Emily Creese"
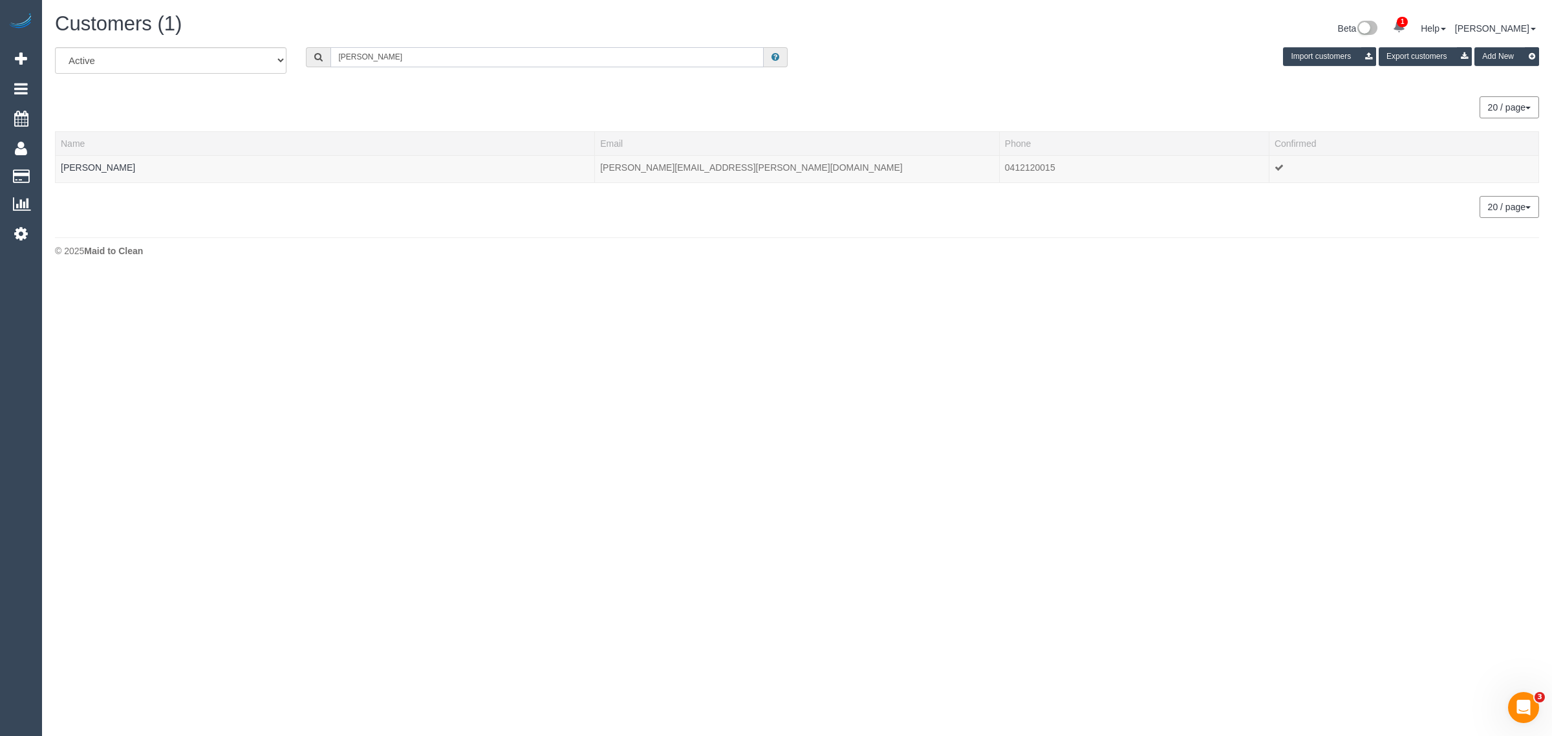
type input "Emily Creese"
click at [89, 166] on link "Emily Creese" at bounding box center [98, 167] width 74 height 10
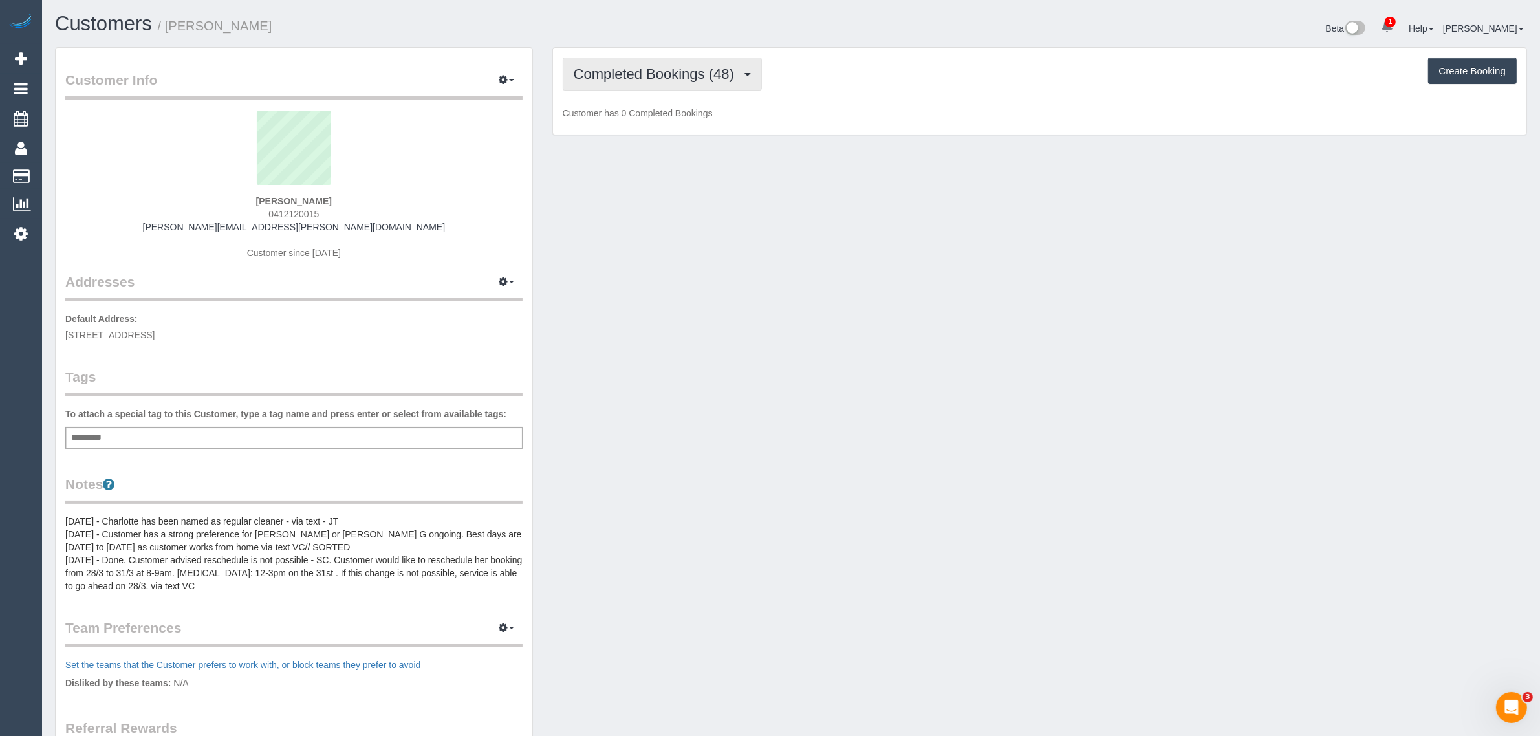
click at [663, 71] on span "Completed Bookings (48)" at bounding box center [657, 74] width 167 height 16
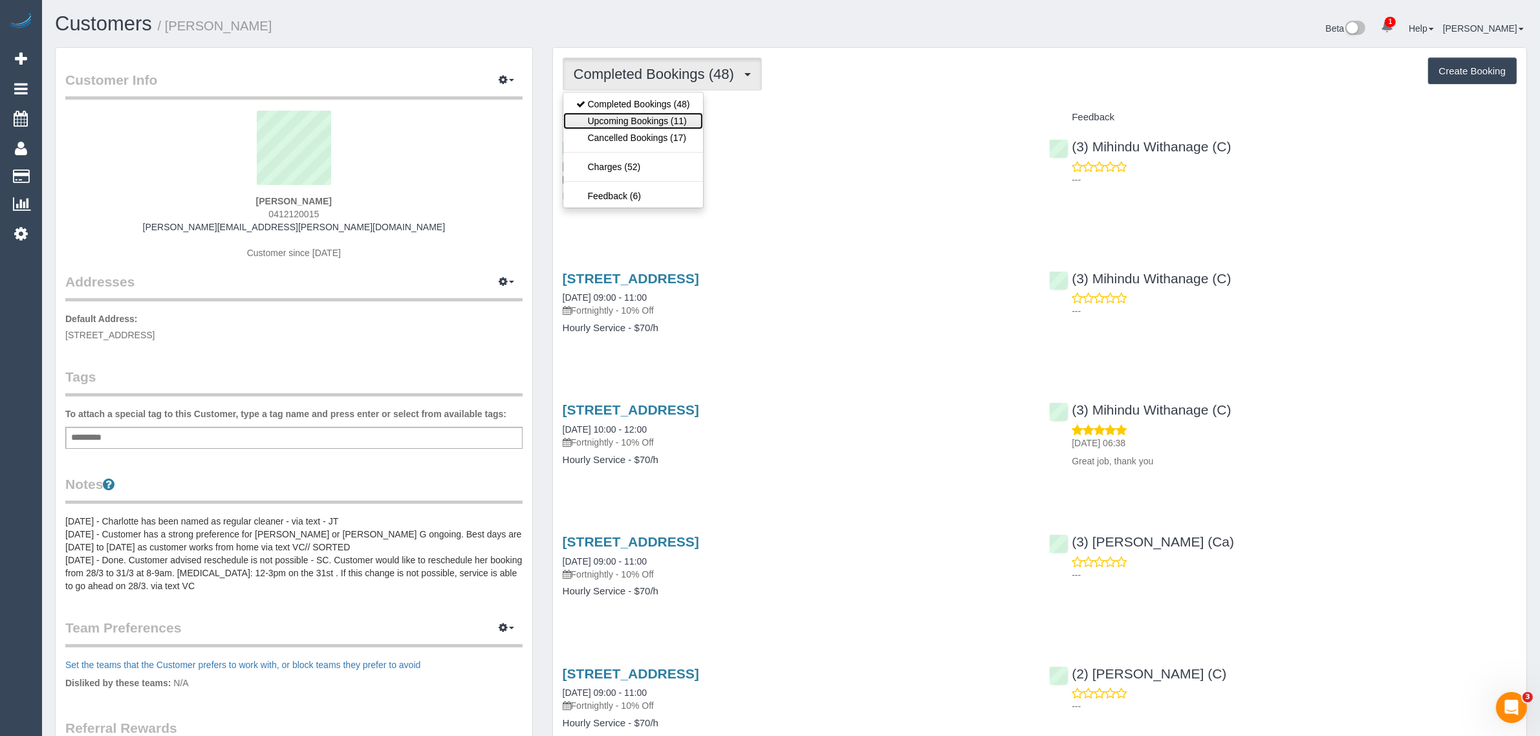
click at [641, 113] on link "Upcoming Bookings (11)" at bounding box center [633, 121] width 140 height 17
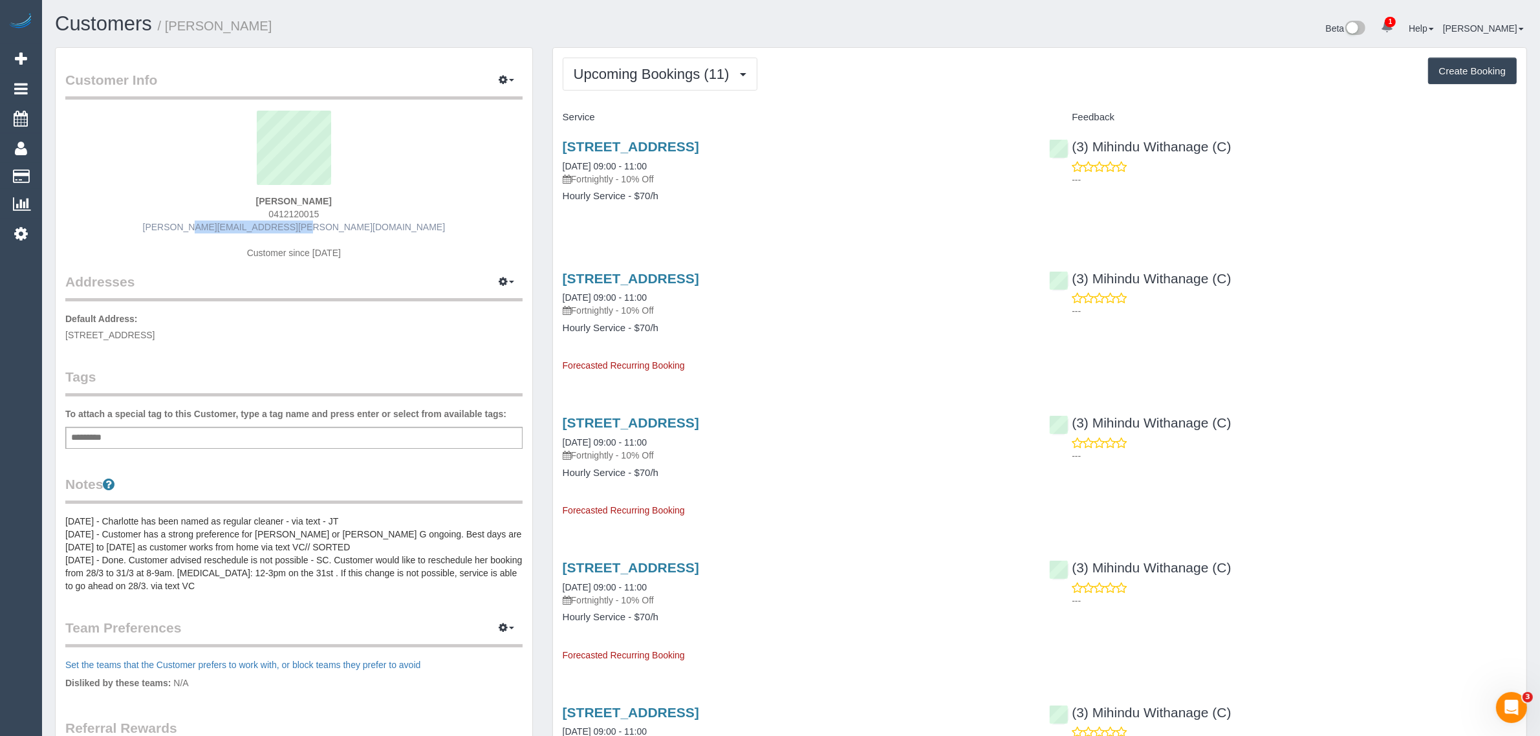
drag, startPoint x: 363, startPoint y: 230, endPoint x: 273, endPoint y: 230, distance: 89.9
click at [244, 230] on div "Emily Creese 0412120015 emily.creese@gmail.com Customer since 2023" at bounding box center [293, 192] width 457 height 162
click at [640, 151] on link "27 Hakatere Street, Northcote, VIC 3070" at bounding box center [631, 146] width 136 height 15
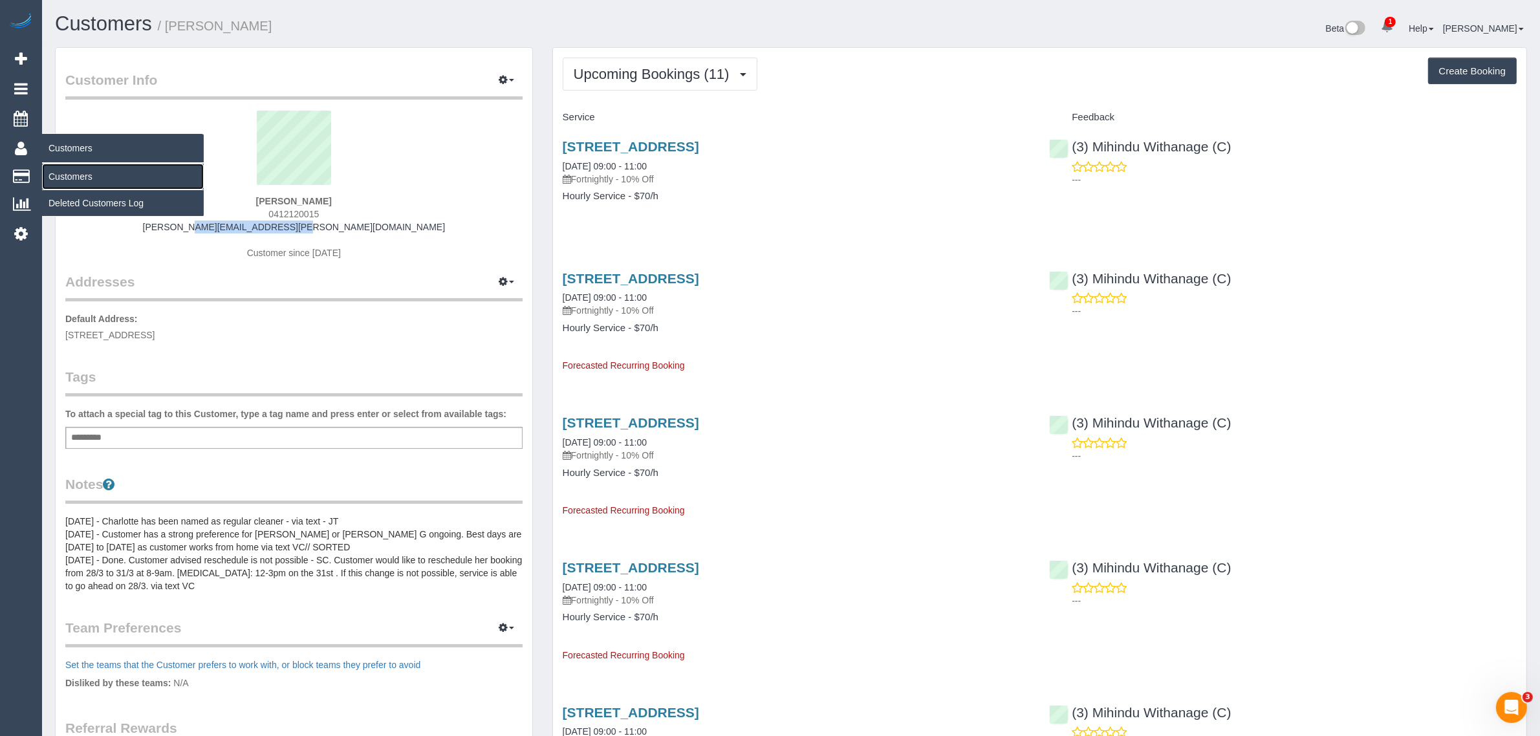
click at [85, 166] on link "Customers" at bounding box center [123, 177] width 162 height 26
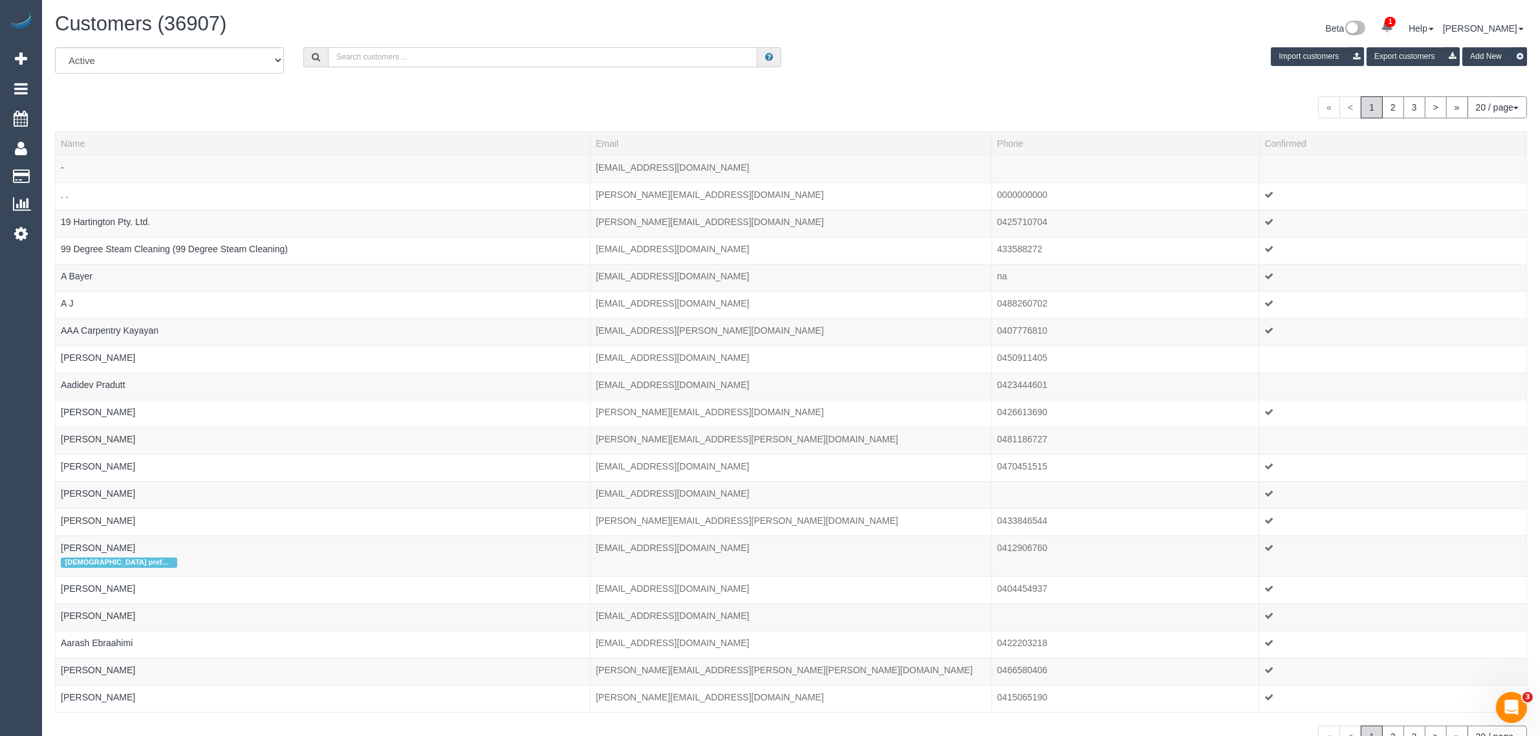
click at [362, 65] on input "text" at bounding box center [542, 57] width 429 height 20
paste input "Olivia Braun"
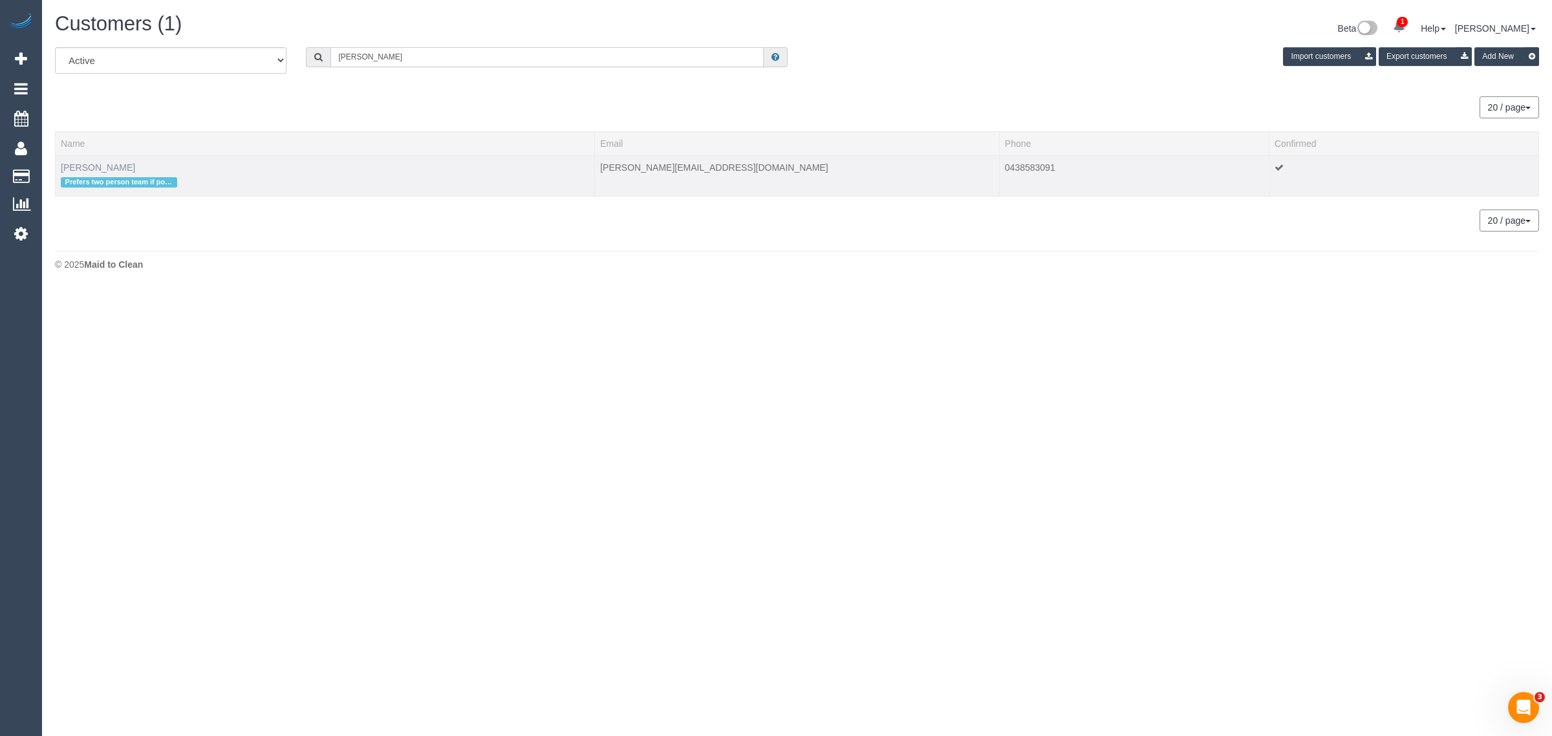
type input "Olivia Braun"
click at [83, 166] on link "Olivia Braun" at bounding box center [98, 167] width 74 height 10
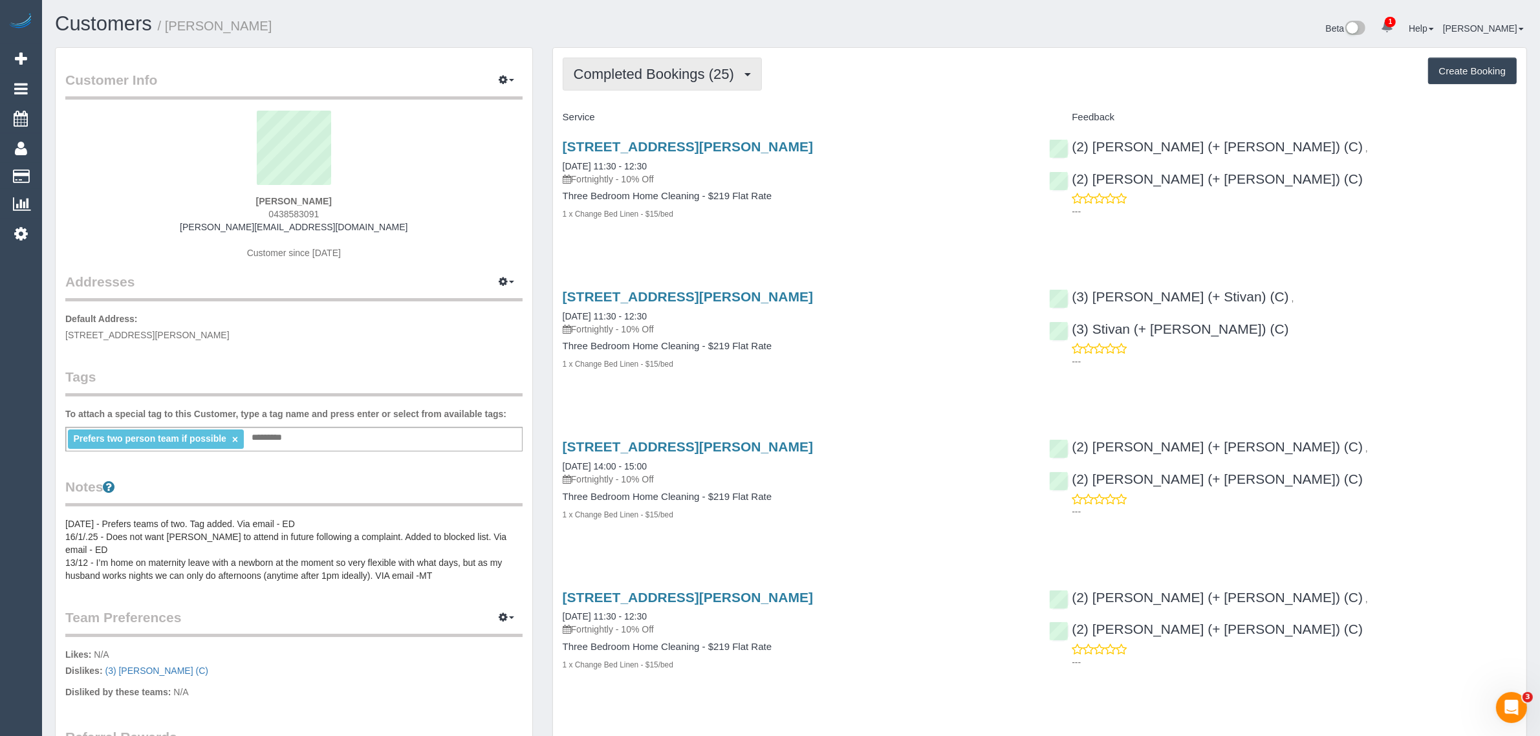
click at [629, 88] on button "Completed Bookings (25)" at bounding box center [662, 74] width 199 height 33
click at [625, 116] on link "Upcoming Bookings (11)" at bounding box center [633, 121] width 140 height 17
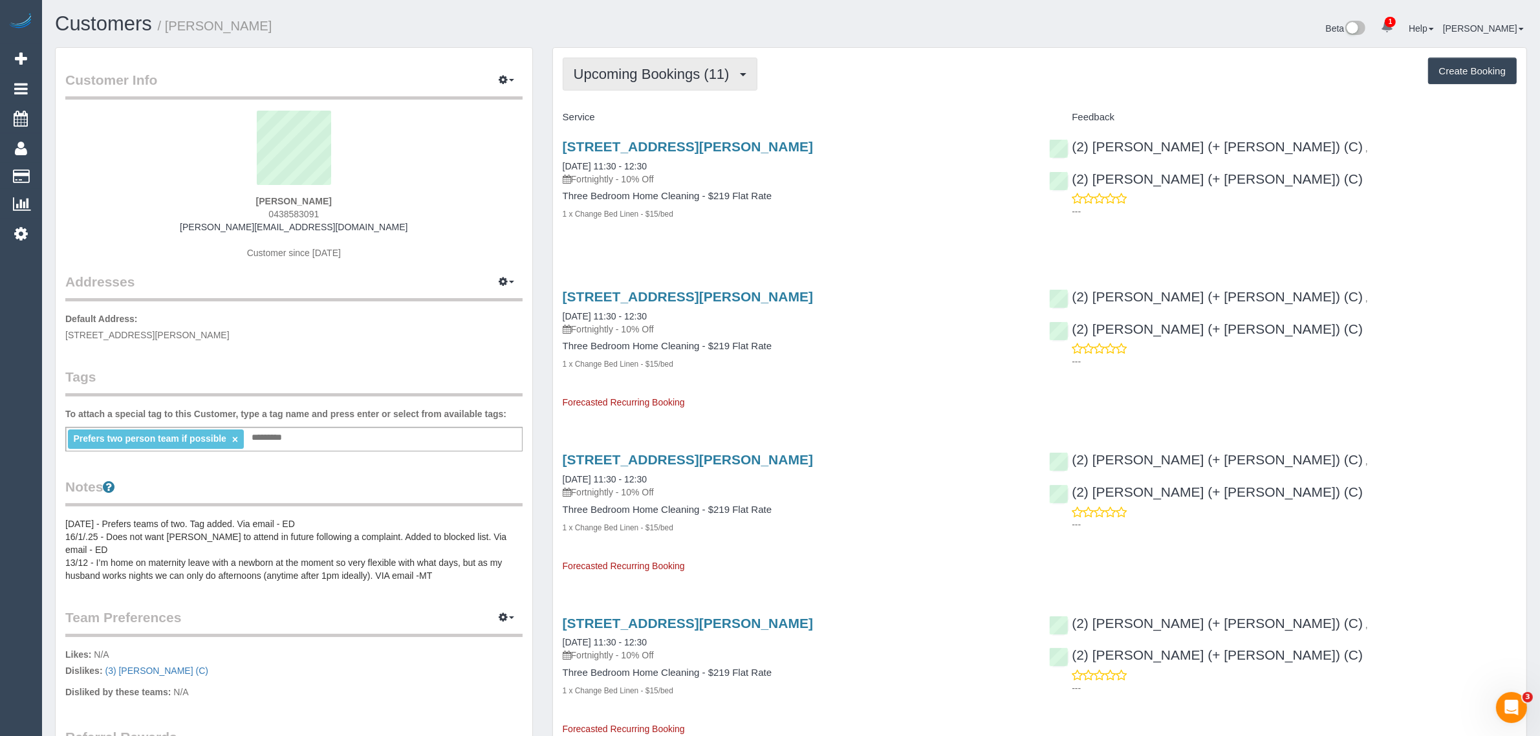
click at [663, 70] on span "Upcoming Bookings (11)" at bounding box center [655, 74] width 162 height 16
click at [678, 74] on span "Upcoming Bookings (11)" at bounding box center [655, 74] width 162 height 16
click at [639, 124] on link "Upcoming Bookings (11)" at bounding box center [633, 121] width 140 height 17
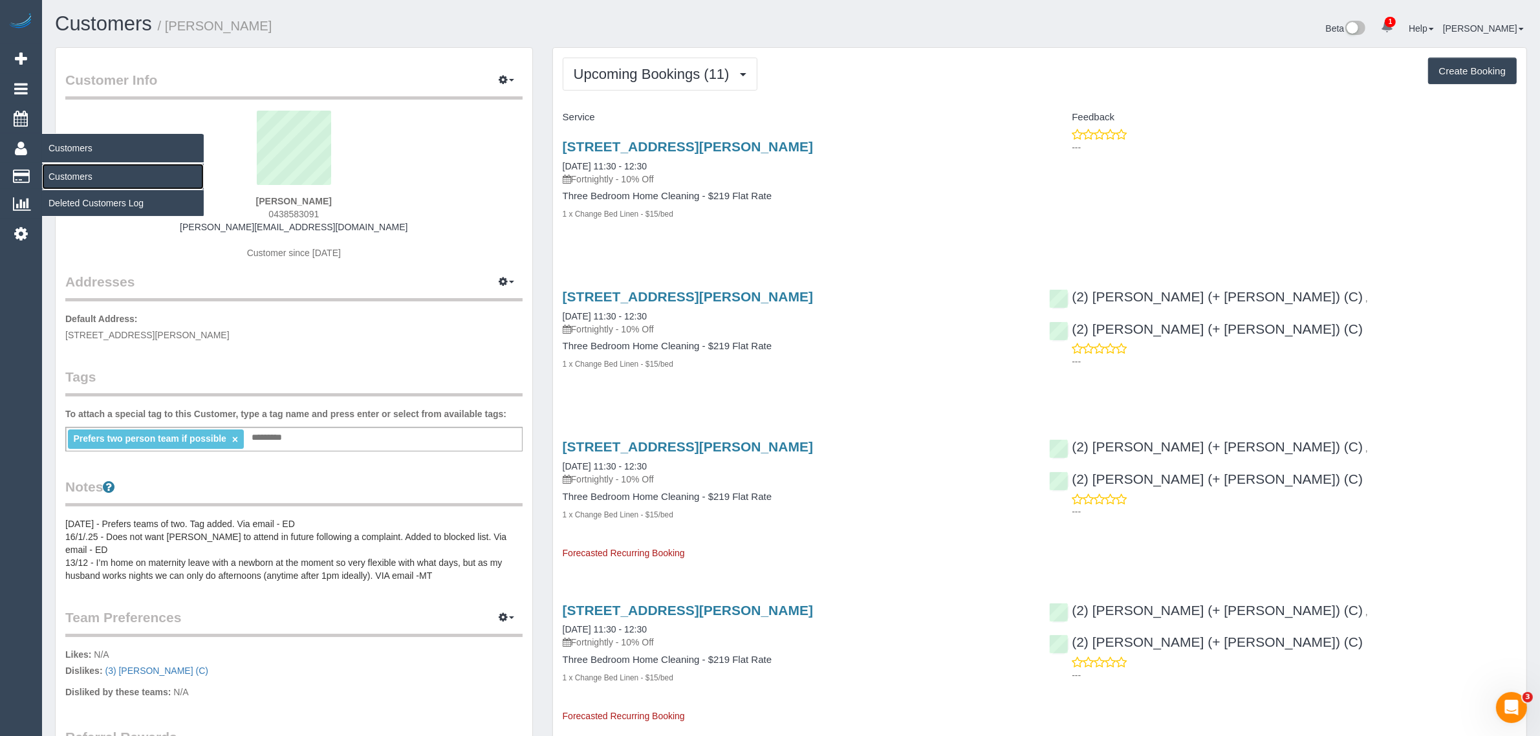
click at [71, 175] on link "Customers" at bounding box center [123, 177] width 162 height 26
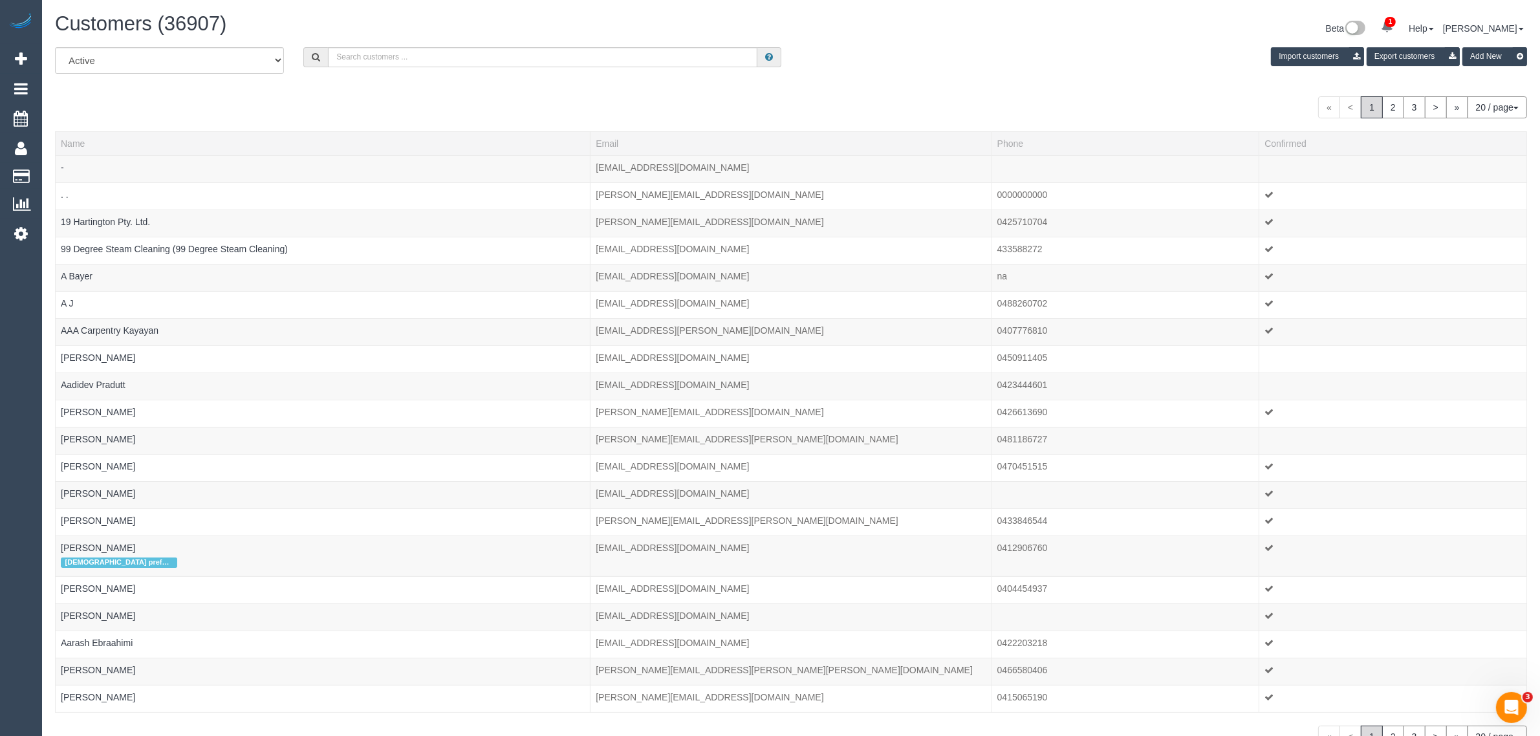
click at [435, 38] on div "Customers (36907)" at bounding box center [418, 27] width 746 height 28
click at [435, 47] on input "text" at bounding box center [542, 57] width 429 height 20
paste input "Laura Fleischer"
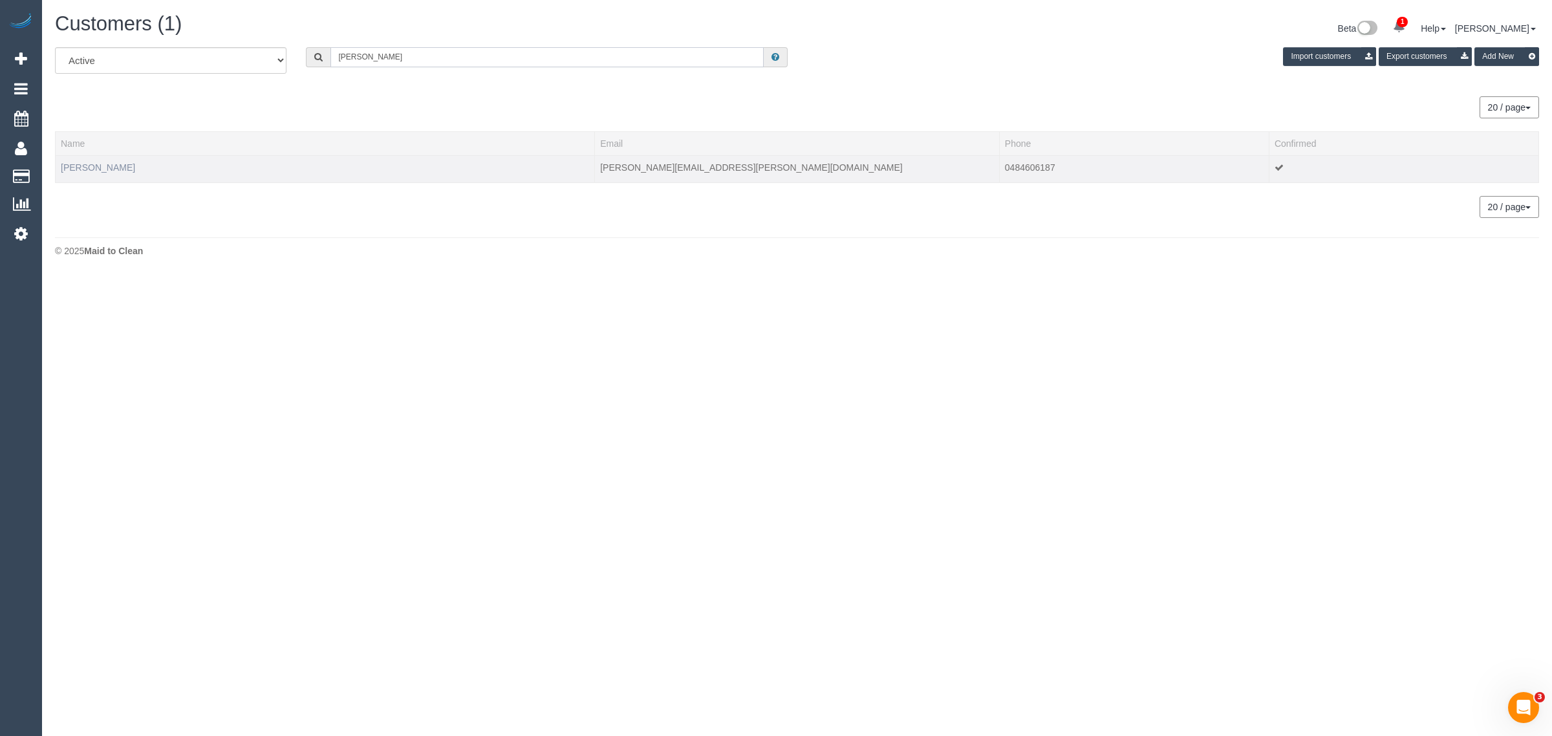
type input "Laura Fleischer"
click at [94, 170] on link "Laura Fleischer" at bounding box center [98, 167] width 74 height 10
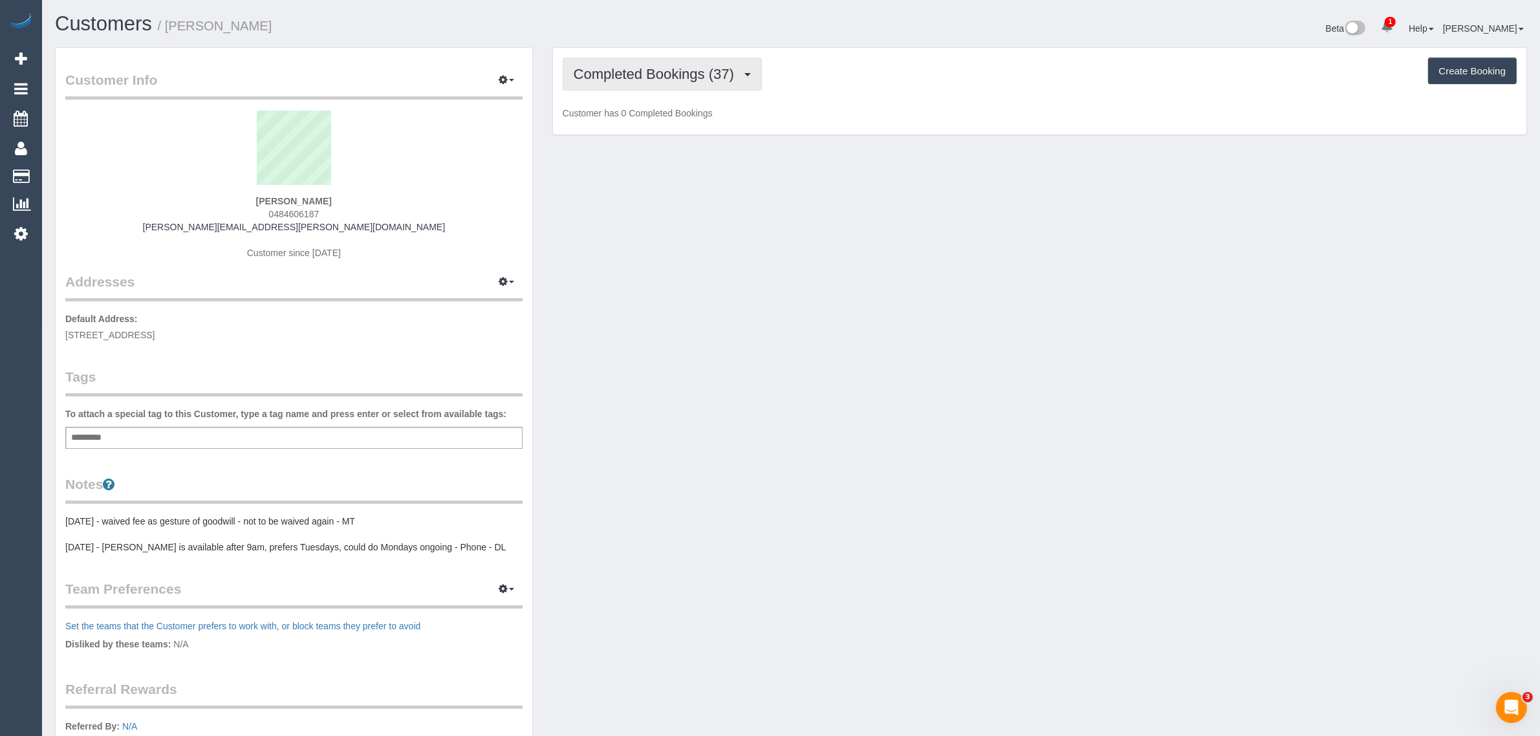
click at [657, 76] on span "Completed Bookings (37)" at bounding box center [657, 74] width 167 height 16
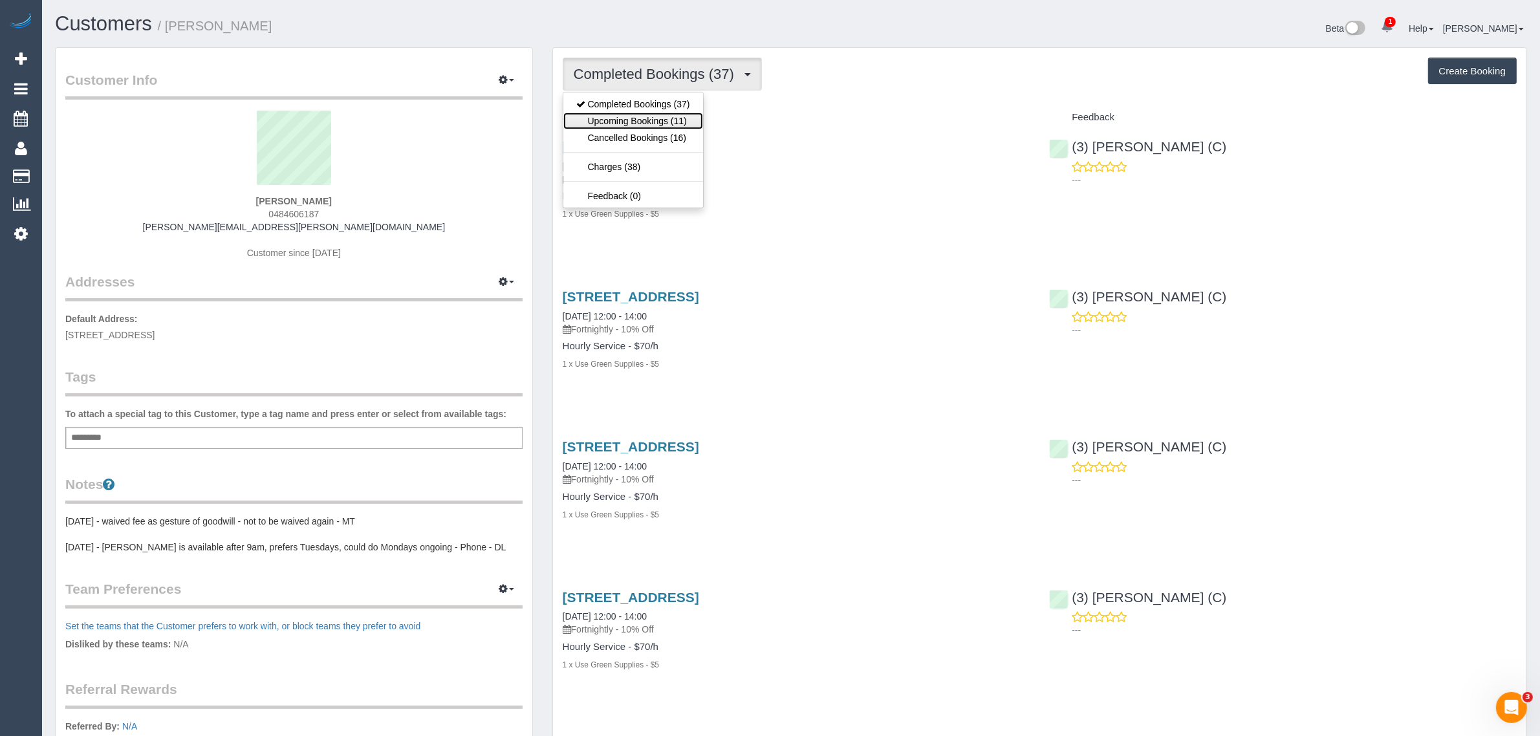
click at [638, 118] on link "Upcoming Bookings (11)" at bounding box center [633, 121] width 140 height 17
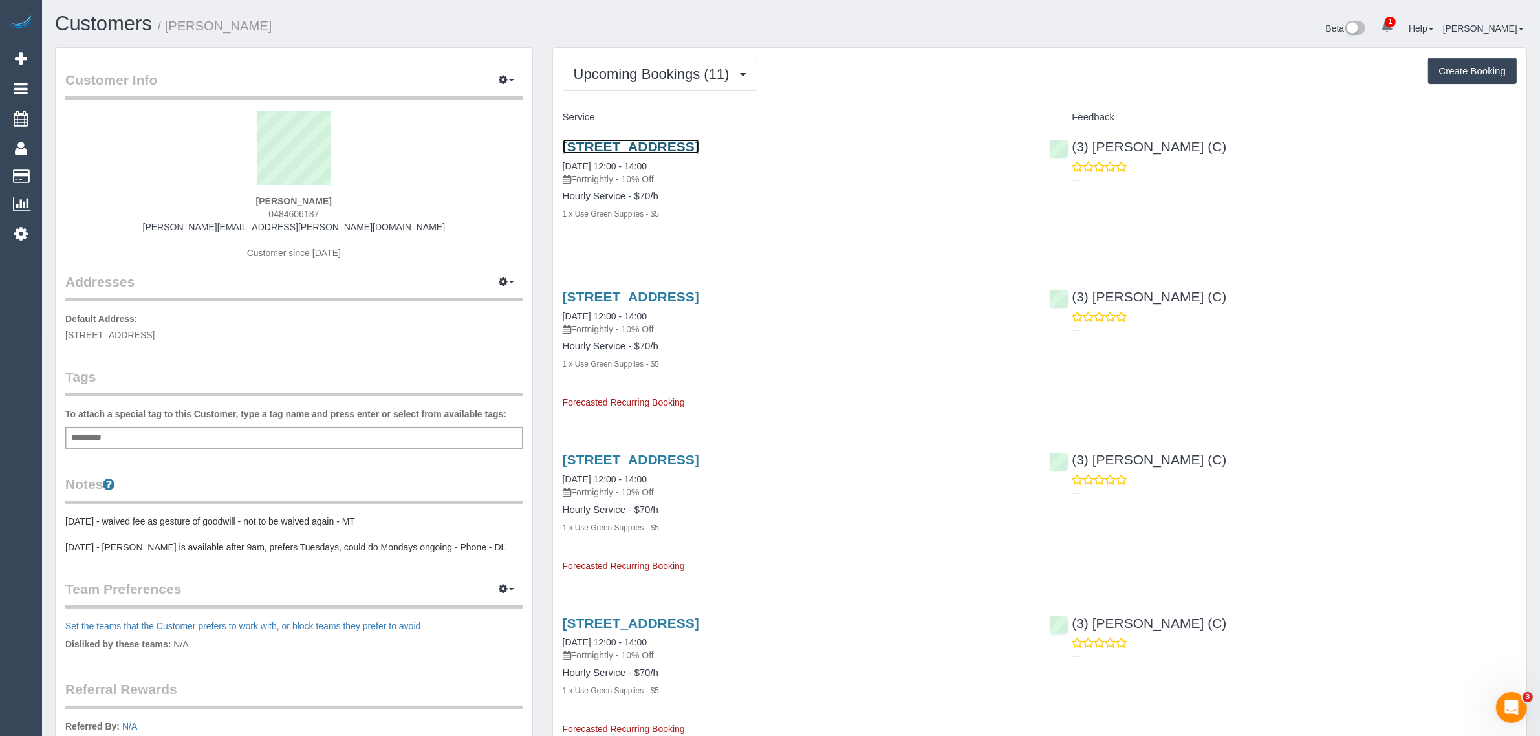
click at [654, 143] on link "12 , Mayne Street, Sunshine West, VIC 3020" at bounding box center [631, 146] width 136 height 15
click at [587, 72] on span "Upcoming Bookings (11)" at bounding box center [655, 74] width 162 height 16
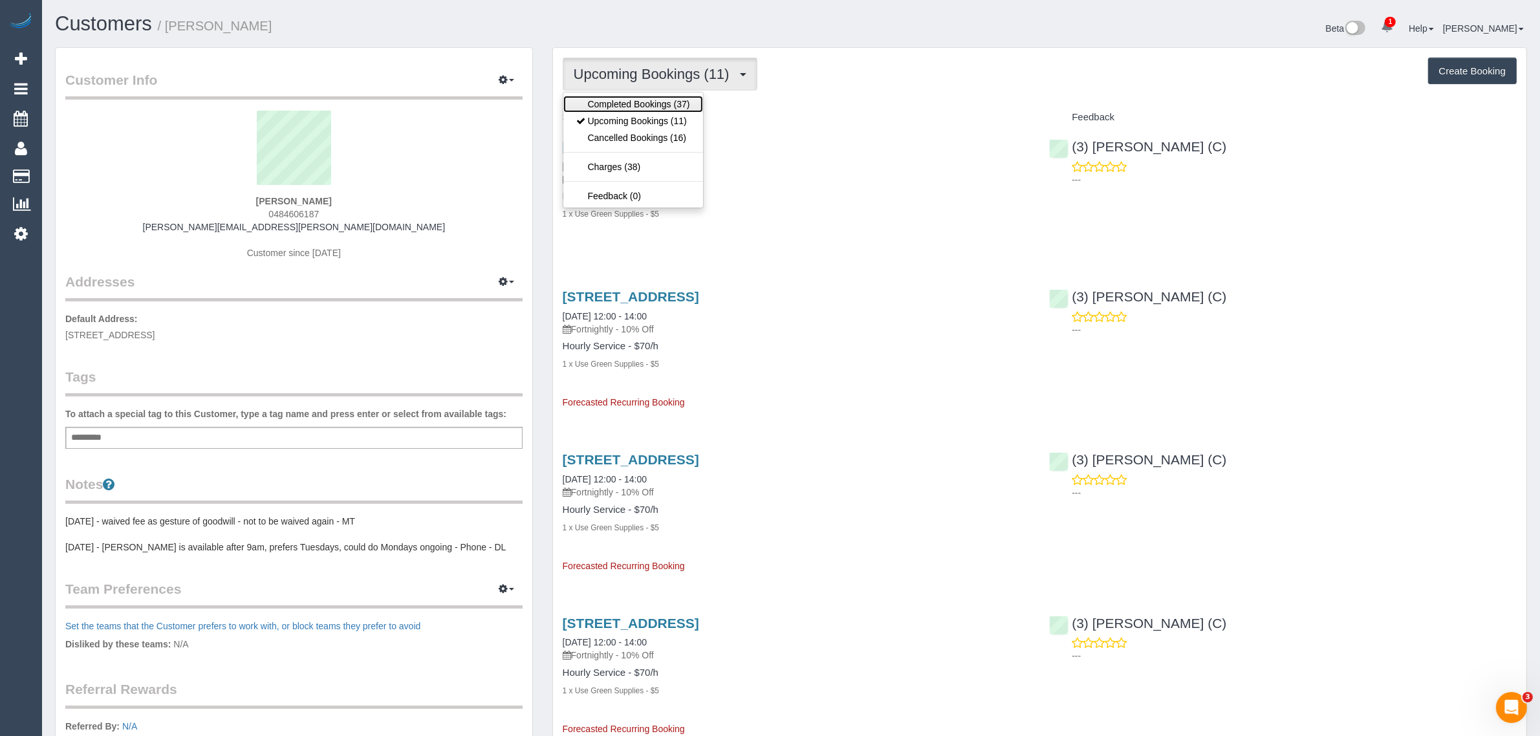
click at [577, 98] on link "Completed Bookings (37)" at bounding box center [633, 104] width 140 height 17
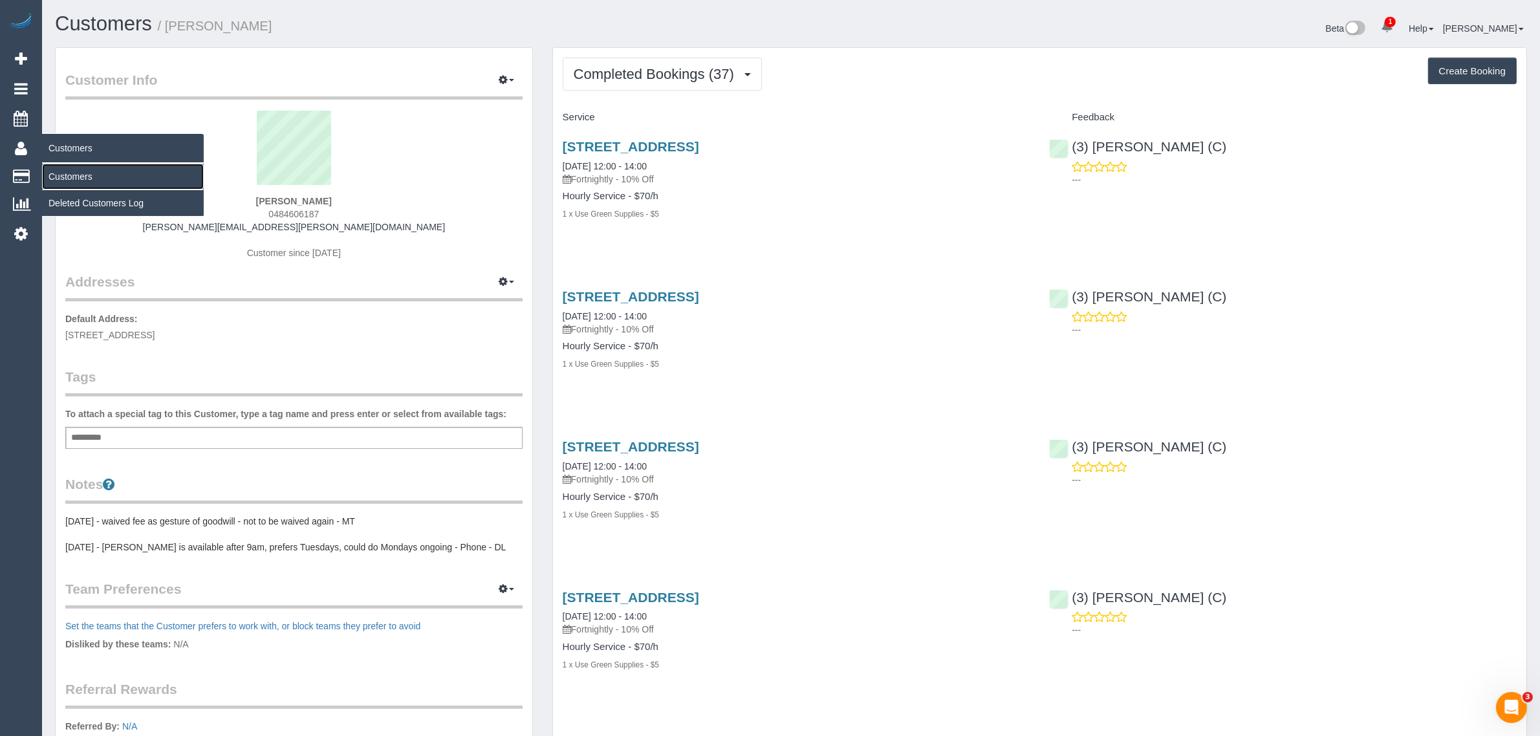
click at [61, 175] on link "Customers" at bounding box center [123, 177] width 162 height 26
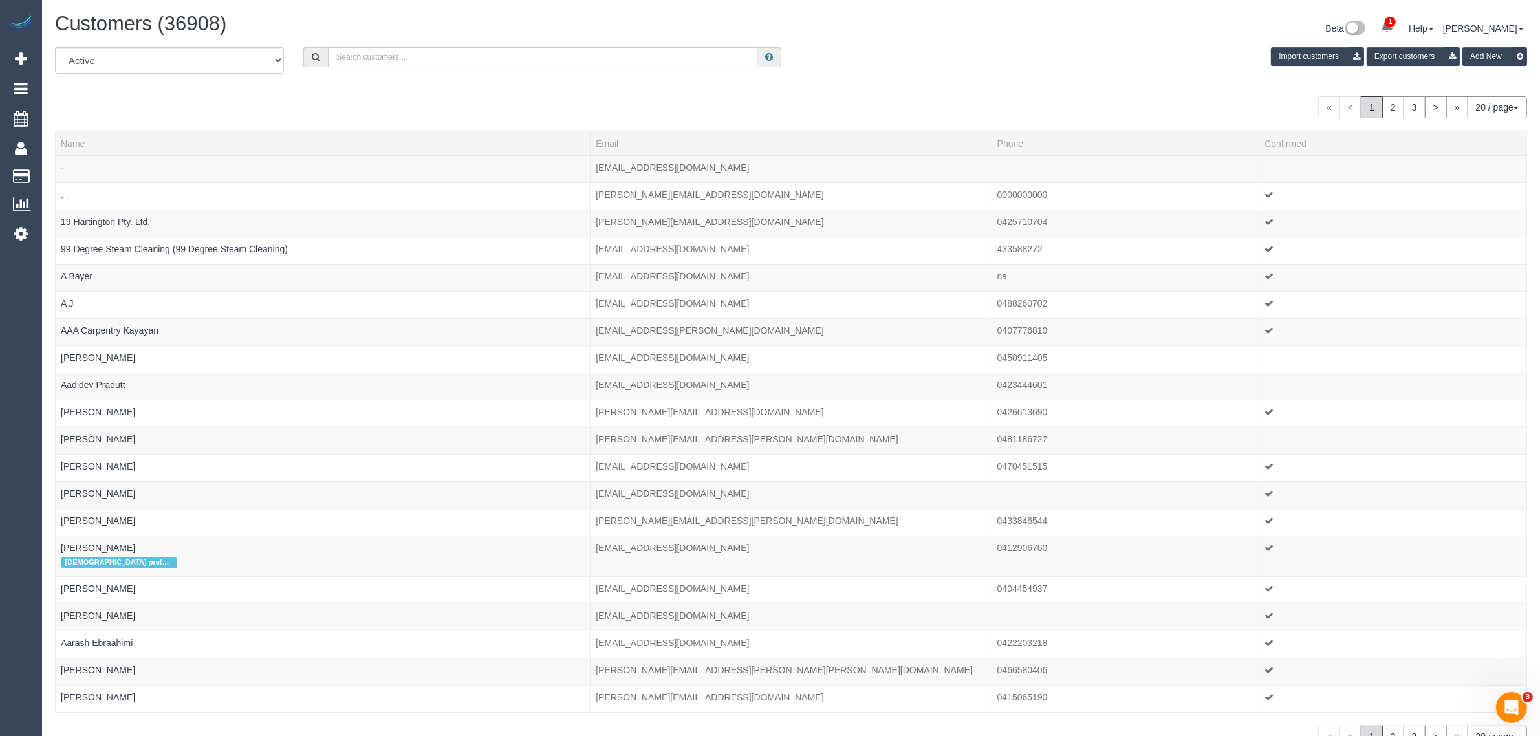
click at [460, 55] on input "text" at bounding box center [542, 57] width 429 height 20
paste input "0439321584"
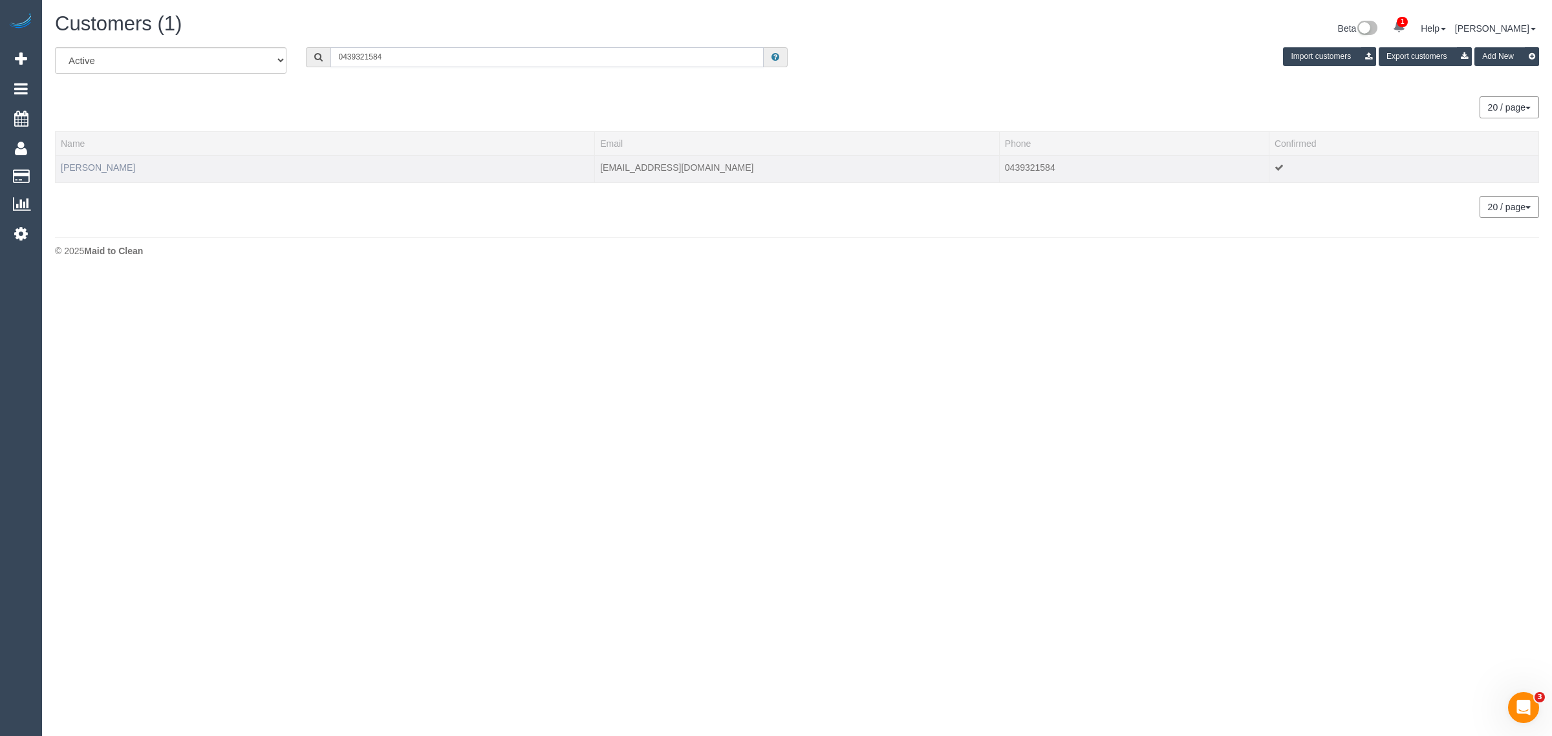
type input "0439321584"
click at [78, 166] on link "Tara Rubenstein" at bounding box center [98, 167] width 74 height 10
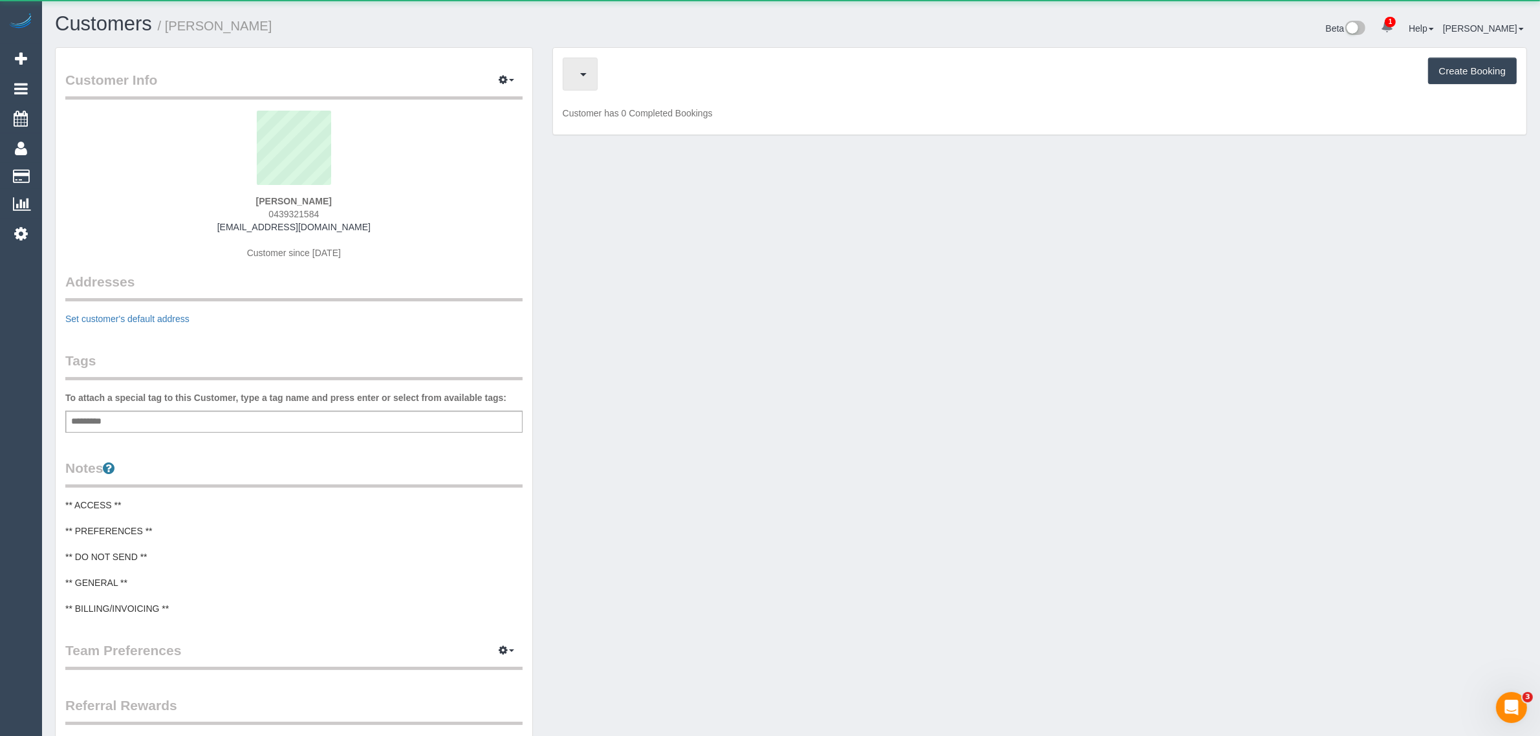
click at [580, 68] on span "button" at bounding box center [577, 74] width 6 height 16
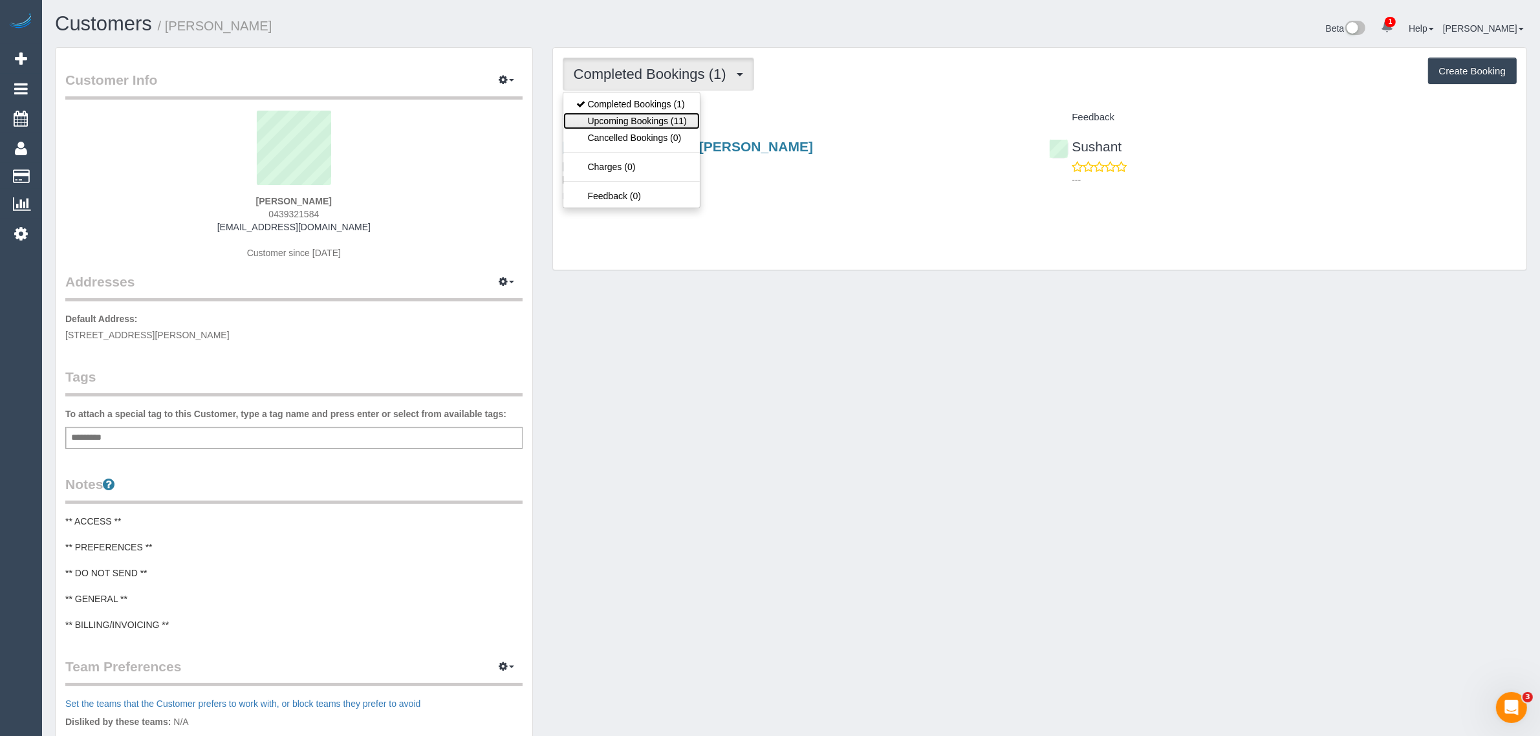
click at [592, 116] on link "Upcoming Bookings (11)" at bounding box center [631, 121] width 136 height 17
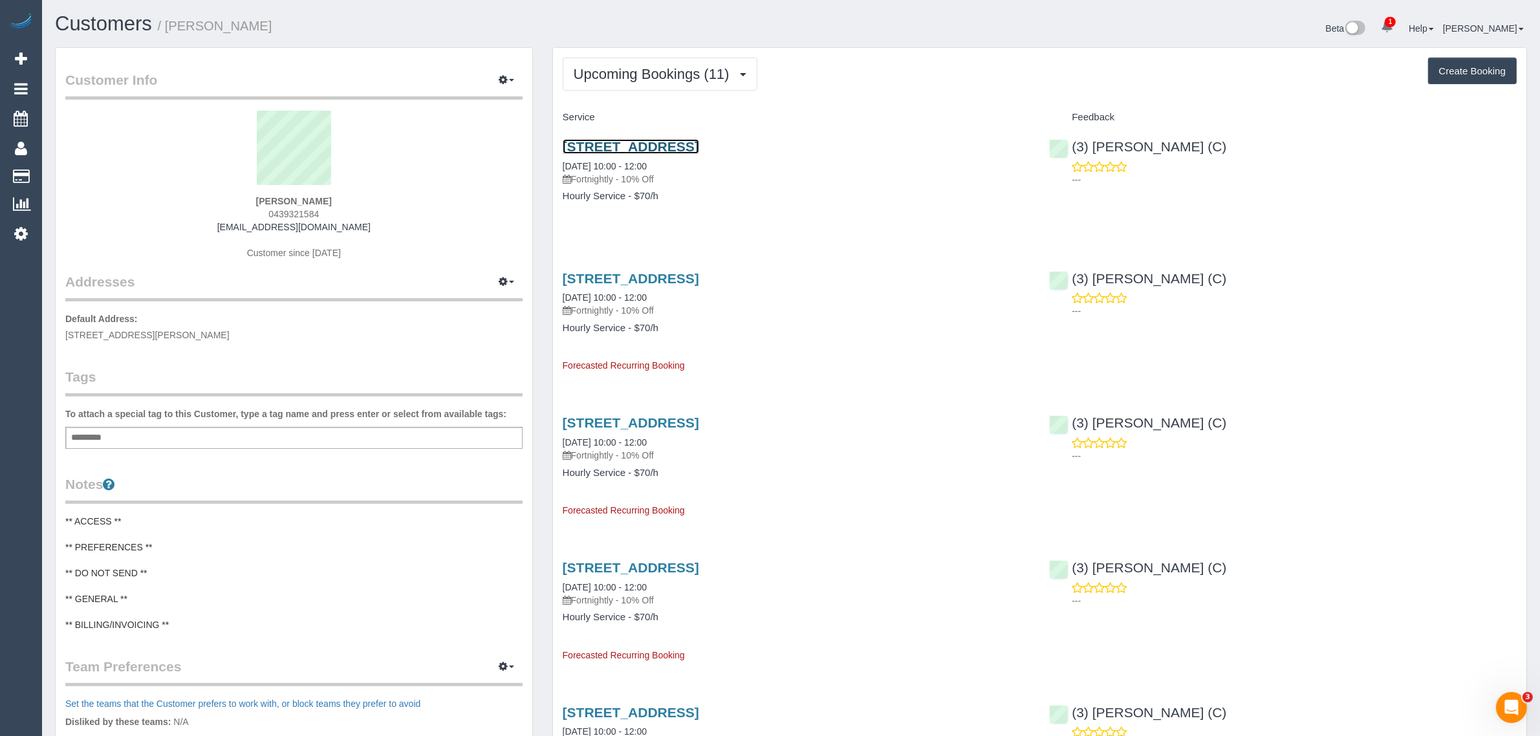
click at [674, 144] on link "378 Wellington St, Collingwood, VIC 3066" at bounding box center [631, 146] width 136 height 15
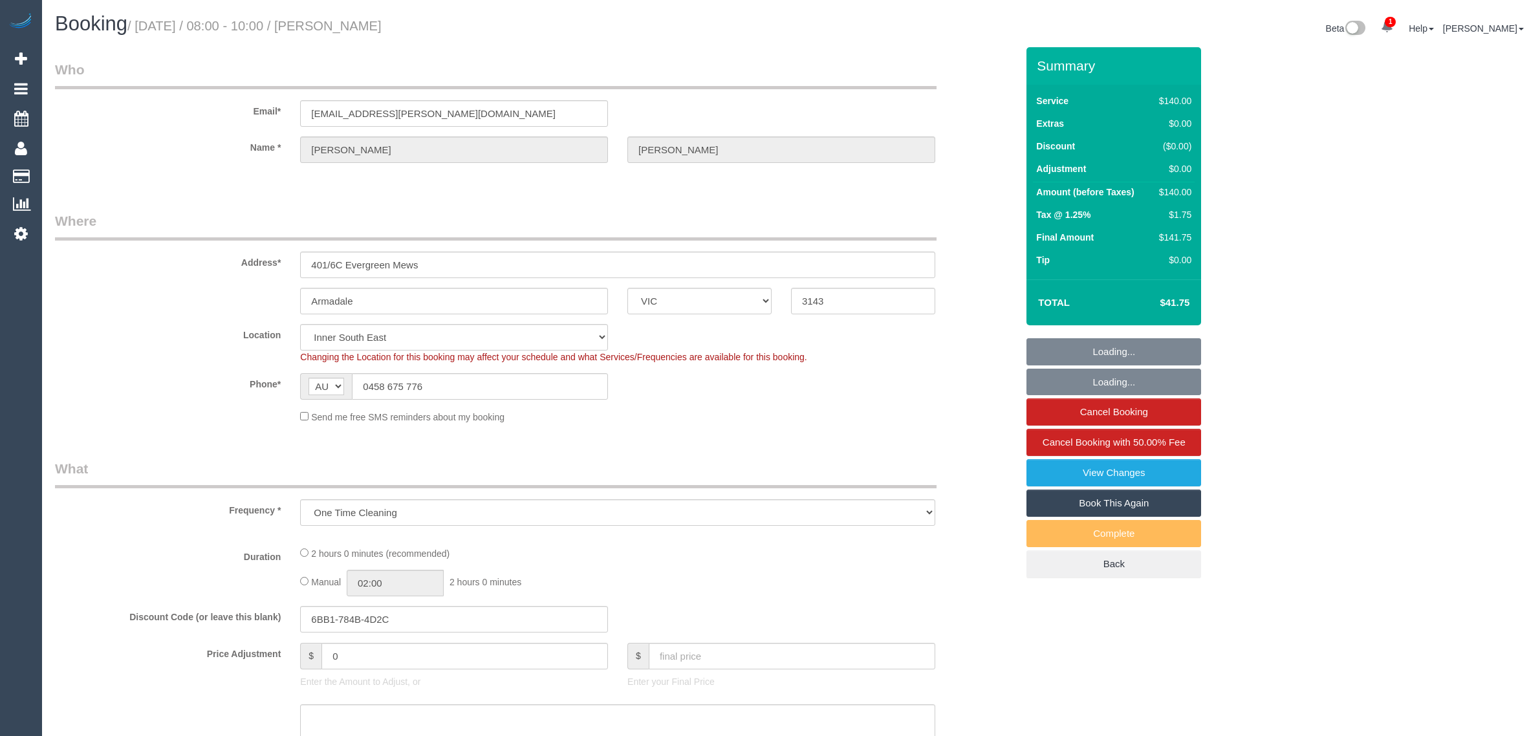
select select "VIC"
select select "string:stripe-pm_1RsirK2GScqysDRVhfRJg5RE"
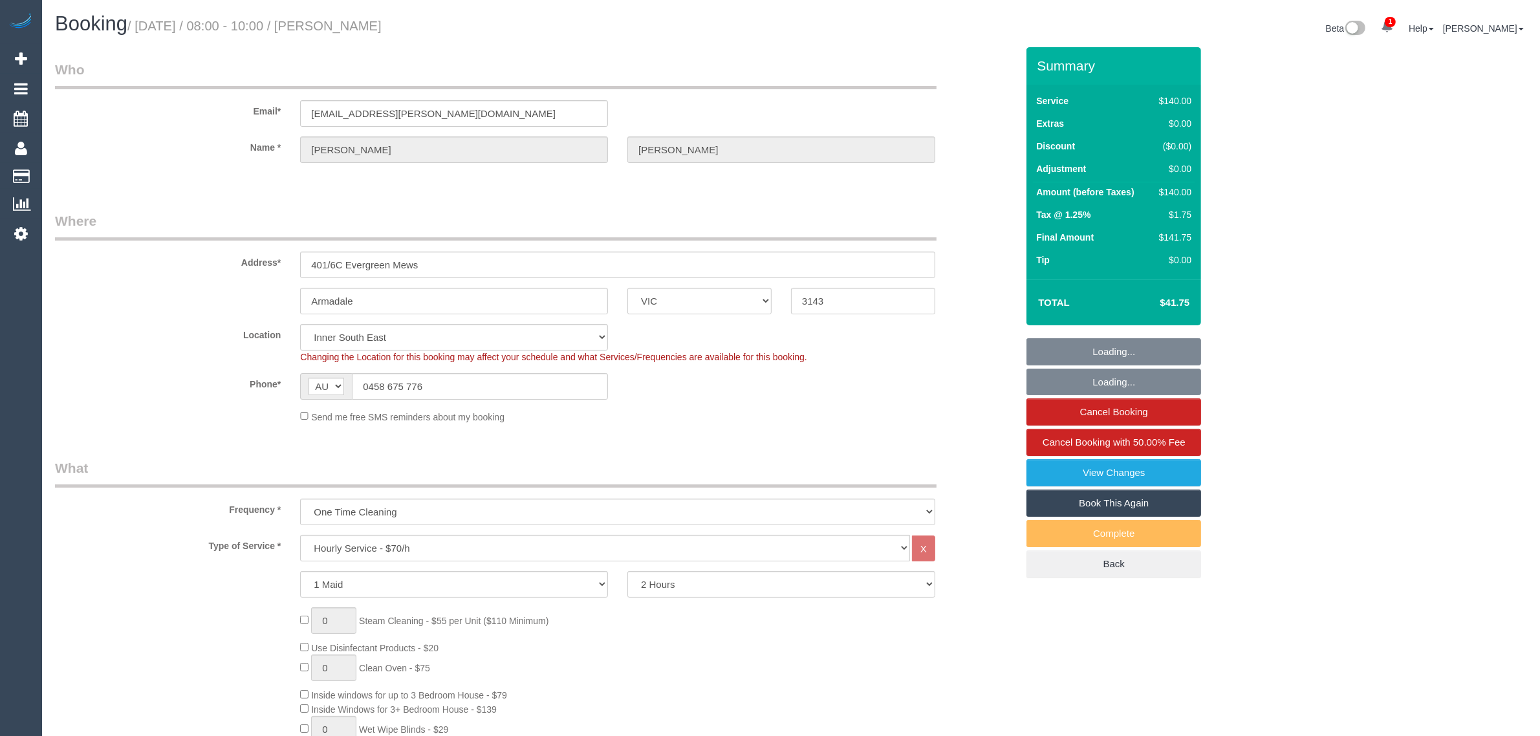
select select "object:735"
select select "number:28"
select select "number:14"
select select "number:18"
select select "number:25"
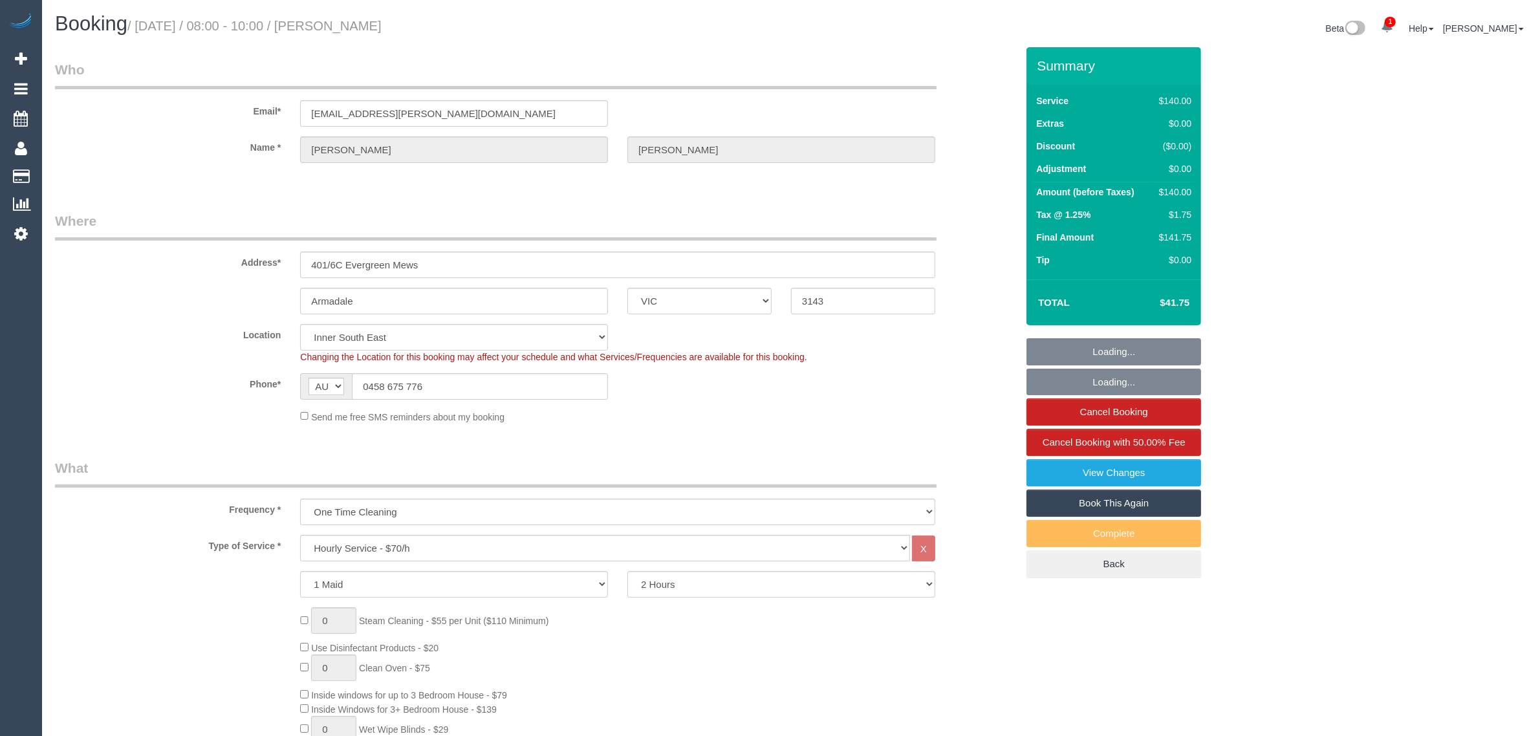
select select "number:35"
select select "number:13"
select select "spot1"
click at [588, 390] on input "0458 675 776" at bounding box center [480, 386] width 256 height 27
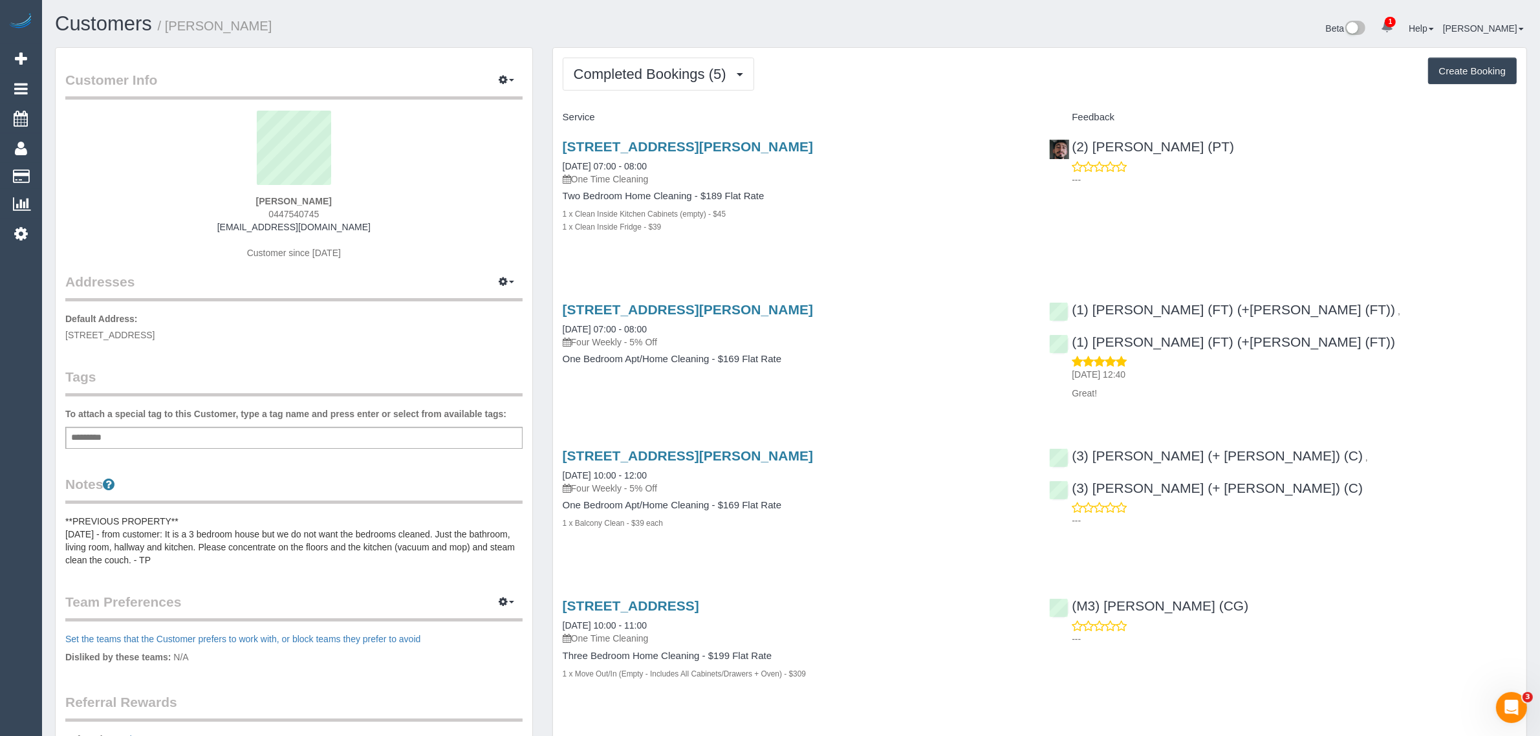
drag, startPoint x: 865, startPoint y: 102, endPoint x: 857, endPoint y: 104, distance: 8.2
click at [865, 102] on div "Completed Bookings (5) Completed Bookings (5) Upcoming Bookings (0) Cancelled B…" at bounding box center [1039, 473] width 973 height 850
click at [679, 72] on span "Completed Bookings (5)" at bounding box center [653, 74] width 159 height 16
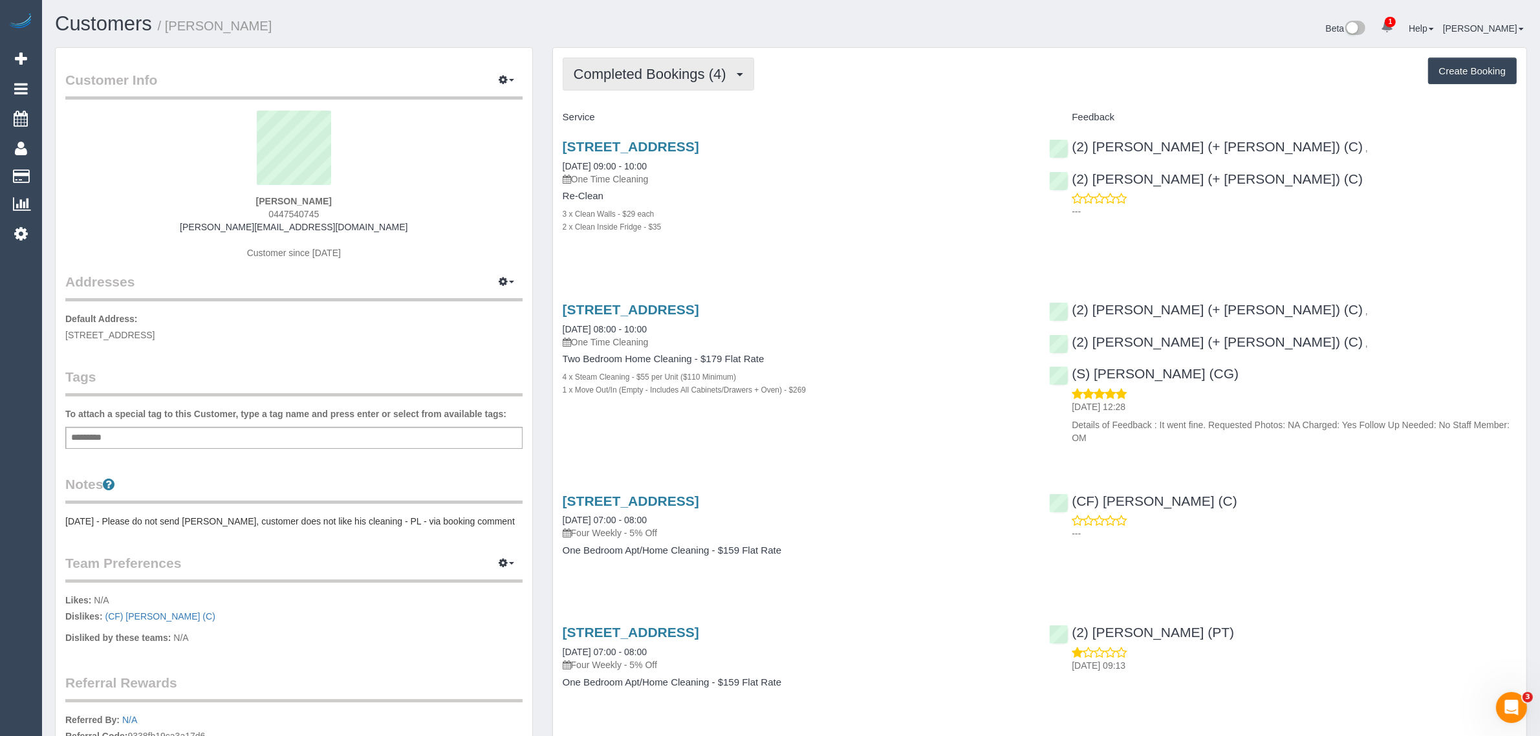
click at [602, 76] on span "Completed Bookings (4)" at bounding box center [653, 74] width 159 height 16
click at [599, 114] on link "Upcoming Bookings (1)" at bounding box center [630, 121] width 135 height 17
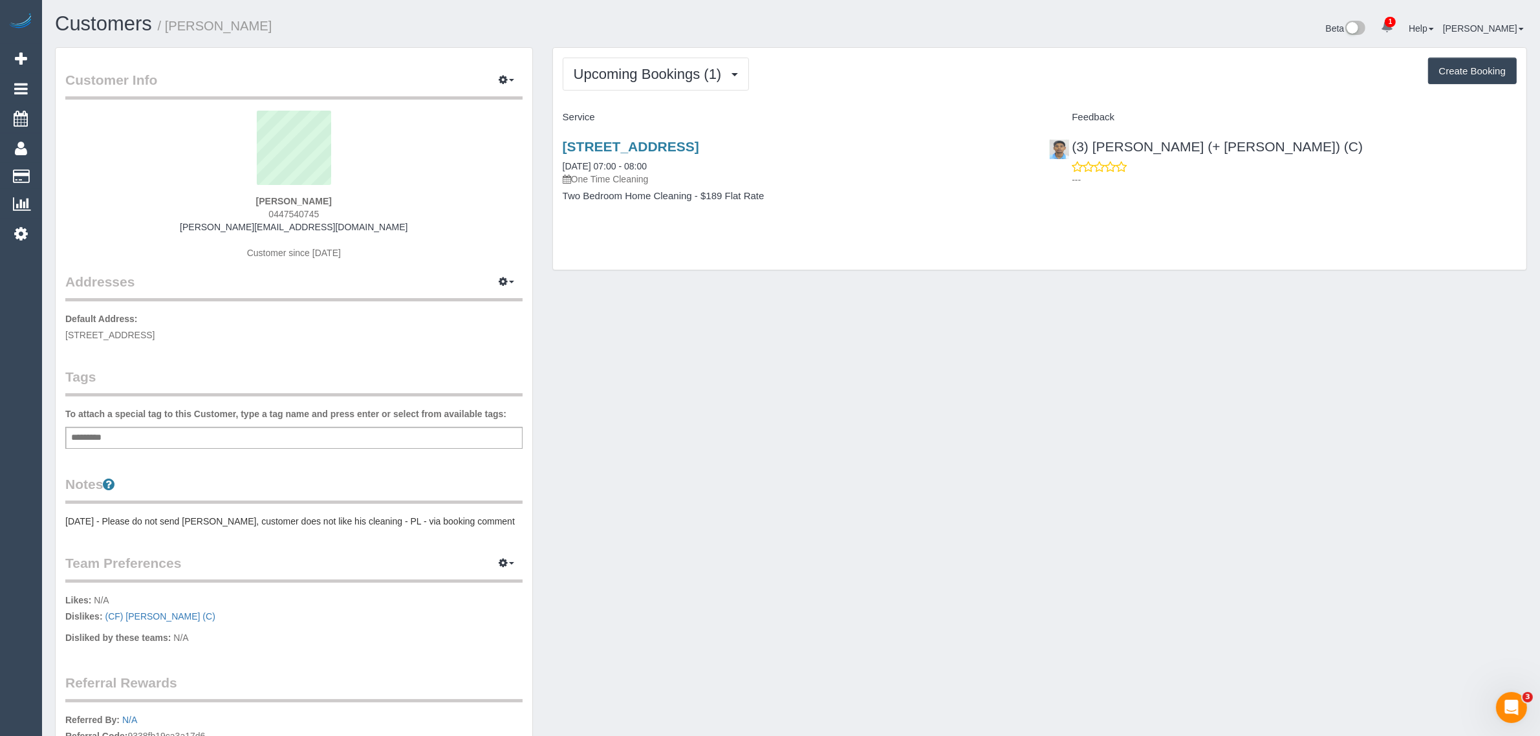
click at [739, 270] on div "Upcoming Bookings (1) Completed Bookings (4) Upcoming Bookings (1) Cancelled Bo…" at bounding box center [1040, 165] width 994 height 236
drag, startPoint x: 693, startPoint y: 169, endPoint x: 590, endPoint y: 164, distance: 103.0
click at [563, 165] on div "22/47-49 Dover Street, Flemington, Melbourne, VIC 3031 12/08/2025 07:00 - 08:00…" at bounding box center [797, 162] width 468 height 47
copy link "12/08/2025 07:00 - 08:00"
click at [1022, 295] on div "Customer Info Edit Contact Info Send Message Email Preferences Special Sales Ta…" at bounding box center [790, 470] width 1491 height 847
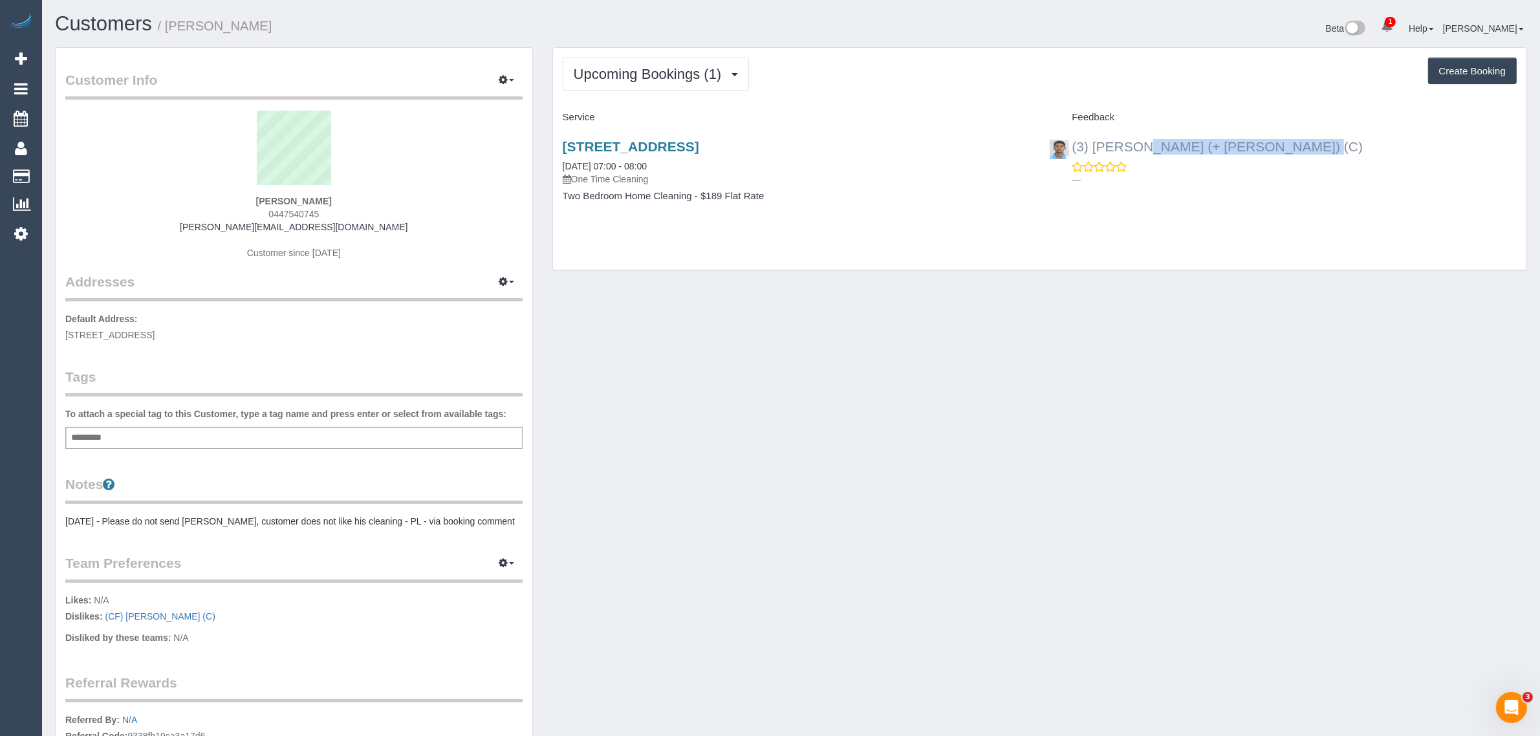
drag, startPoint x: 1258, startPoint y: 147, endPoint x: 1072, endPoint y: 146, distance: 185.6
click at [1072, 146] on div "(3) Nihaal (+ Shweta) (C) ---" at bounding box center [1282, 159] width 487 height 63
copy link "(3) Nihaal (+ Shweta) (C)"
click at [694, 405] on div "Customer Info Edit Contact Info Send Message Email Preferences Special Sales Ta…" at bounding box center [790, 470] width 1491 height 847
drag, startPoint x: 178, startPoint y: 332, endPoint x: 223, endPoint y: 329, distance: 44.7
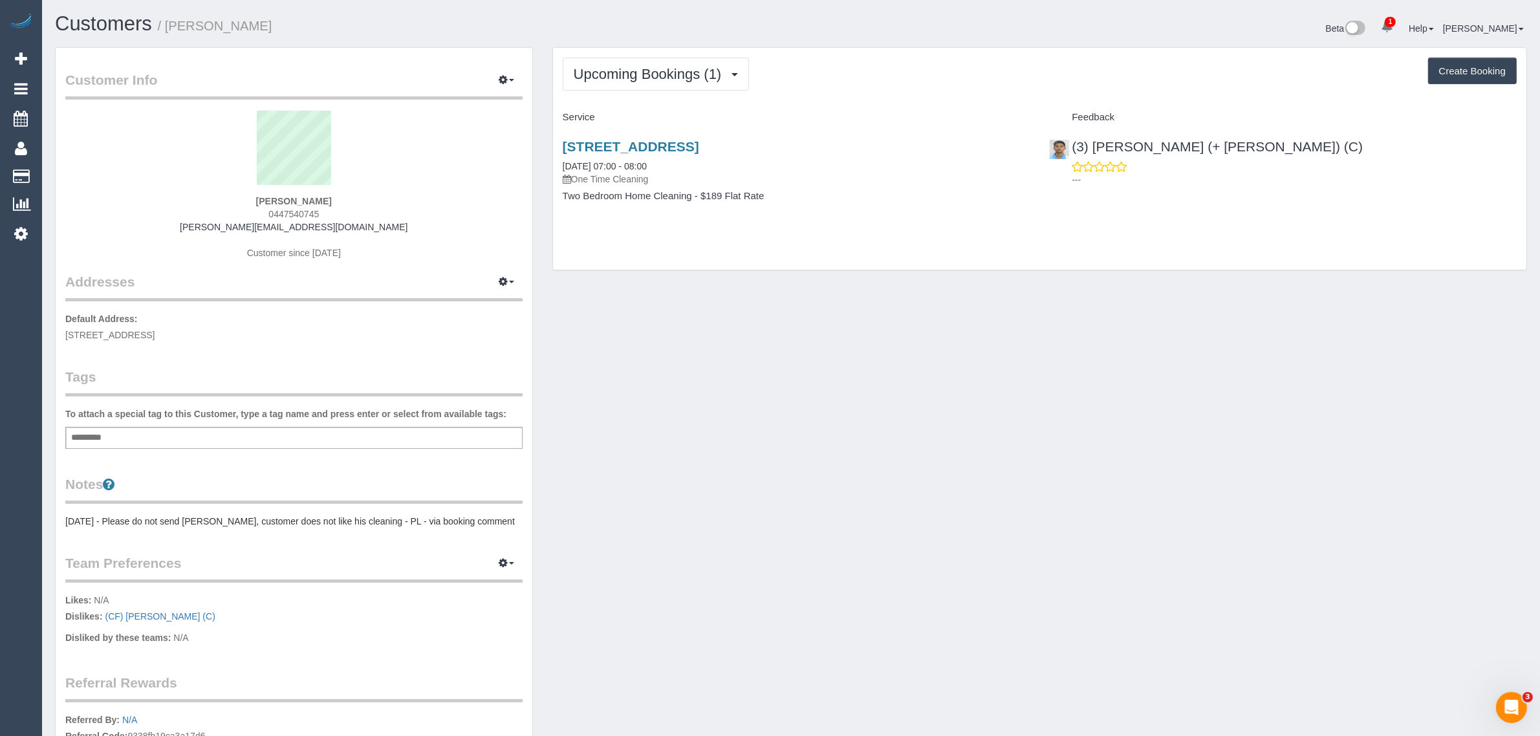
click at [155, 330] on span "562 Little Bourke Street, 25, Melbourne, VIC 3000" at bounding box center [109, 335] width 89 height 10
copy span "Melbourne"
drag, startPoint x: 214, startPoint y: 351, endPoint x: 169, endPoint y: 356, distance: 45.5
click at [214, 351] on div "Customer Info Edit Contact Info Send Message Email Preferences Special Sales Ta…" at bounding box center [294, 464] width 477 height 833
drag, startPoint x: 67, startPoint y: 334, endPoint x: 160, endPoint y: 329, distance: 93.3
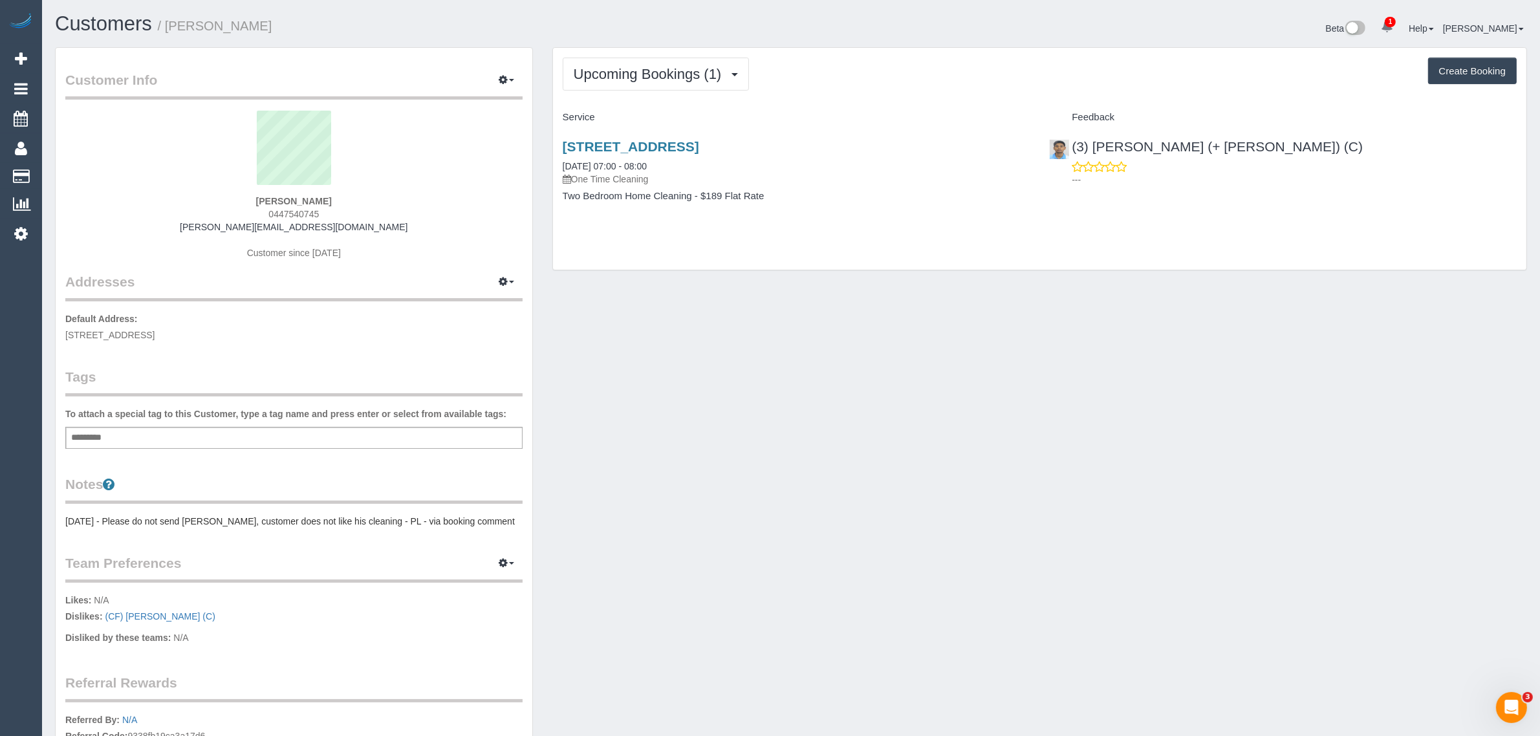
click at [155, 330] on span "562 Little Bourke Street, 25, Melbourne, VIC 3000" at bounding box center [109, 335] width 89 height 10
copy span "562 Little Bourke Street"
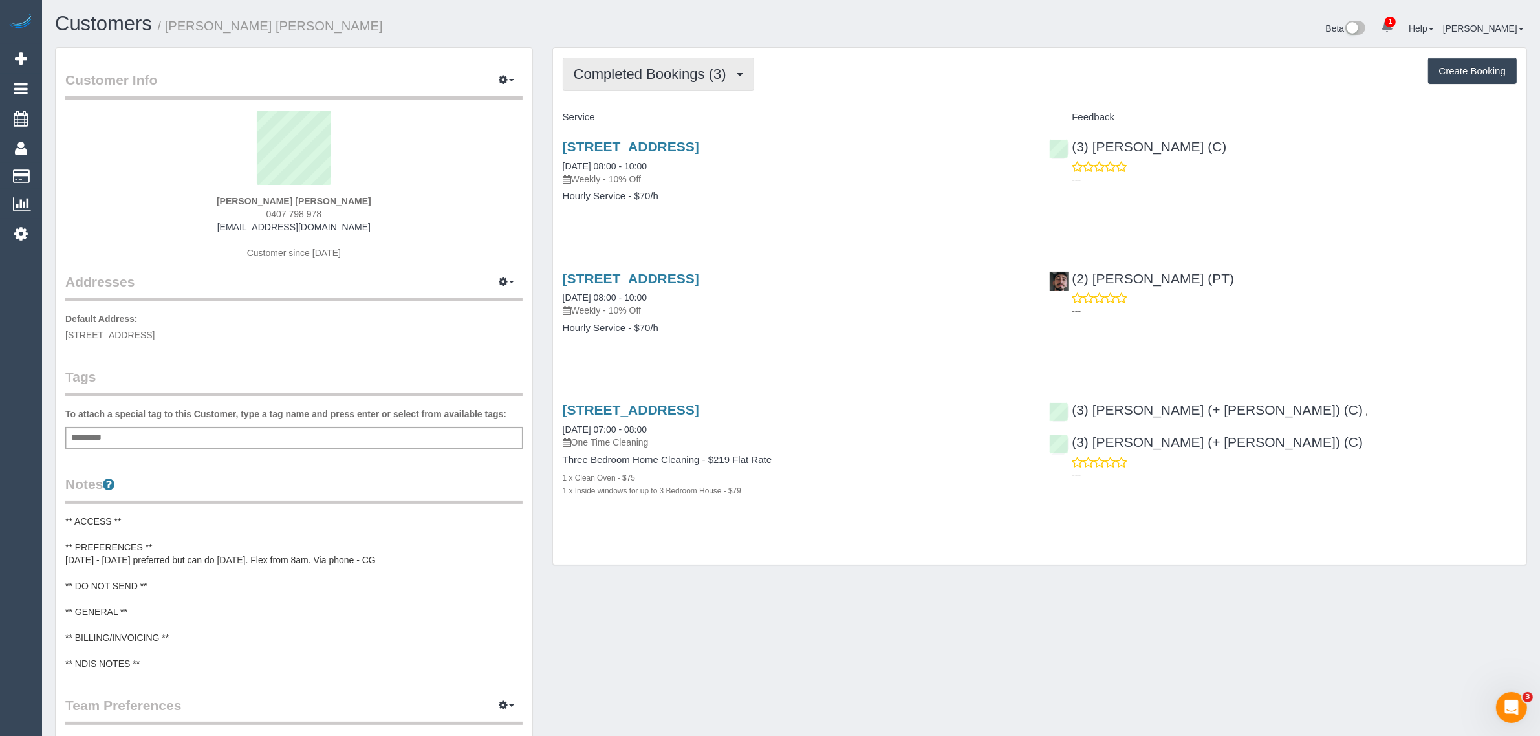
click at [670, 76] on span "Completed Bookings (3)" at bounding box center [653, 74] width 159 height 16
click at [654, 114] on link "Upcoming Bookings (12)" at bounding box center [631, 121] width 136 height 17
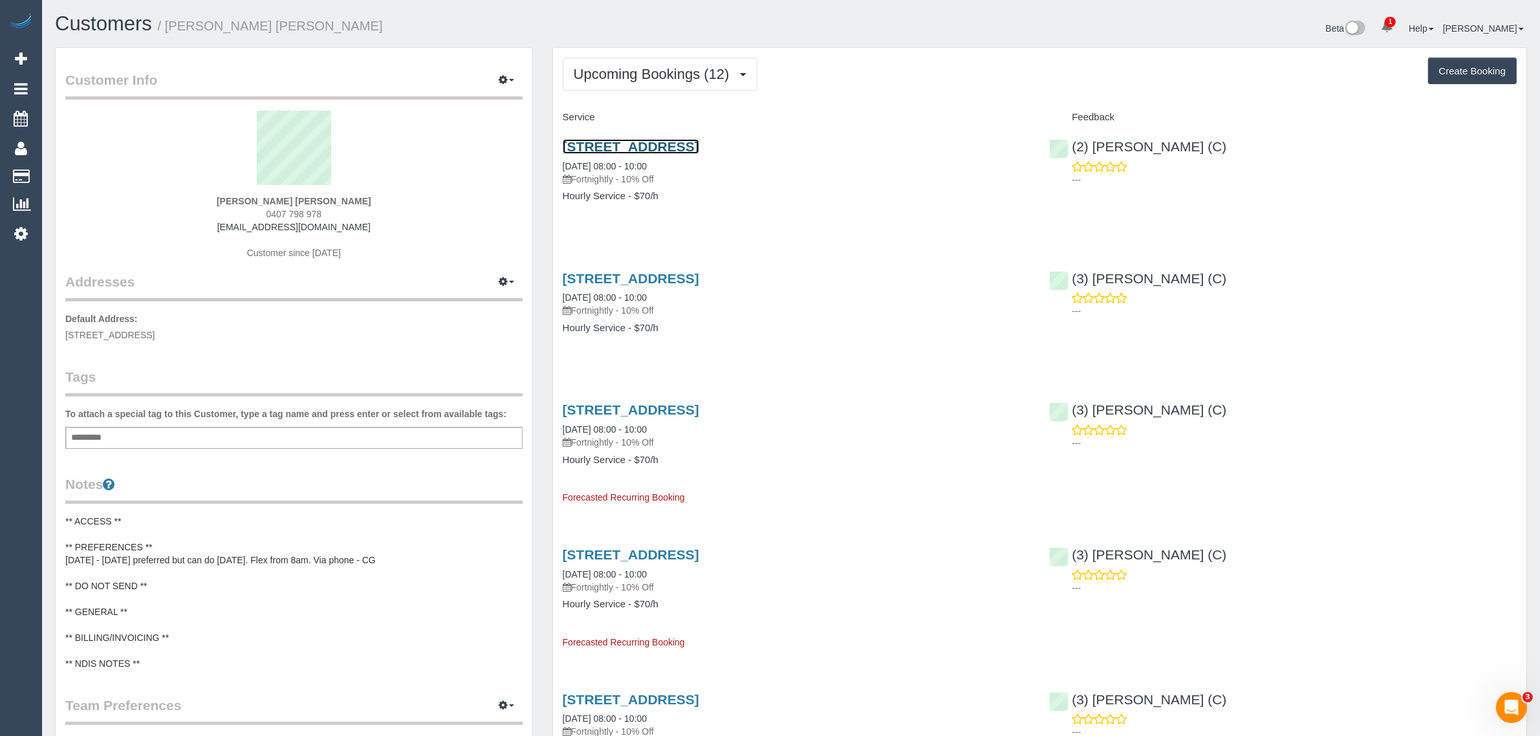
click at [699, 149] on link "[STREET_ADDRESS]" at bounding box center [631, 146] width 136 height 15
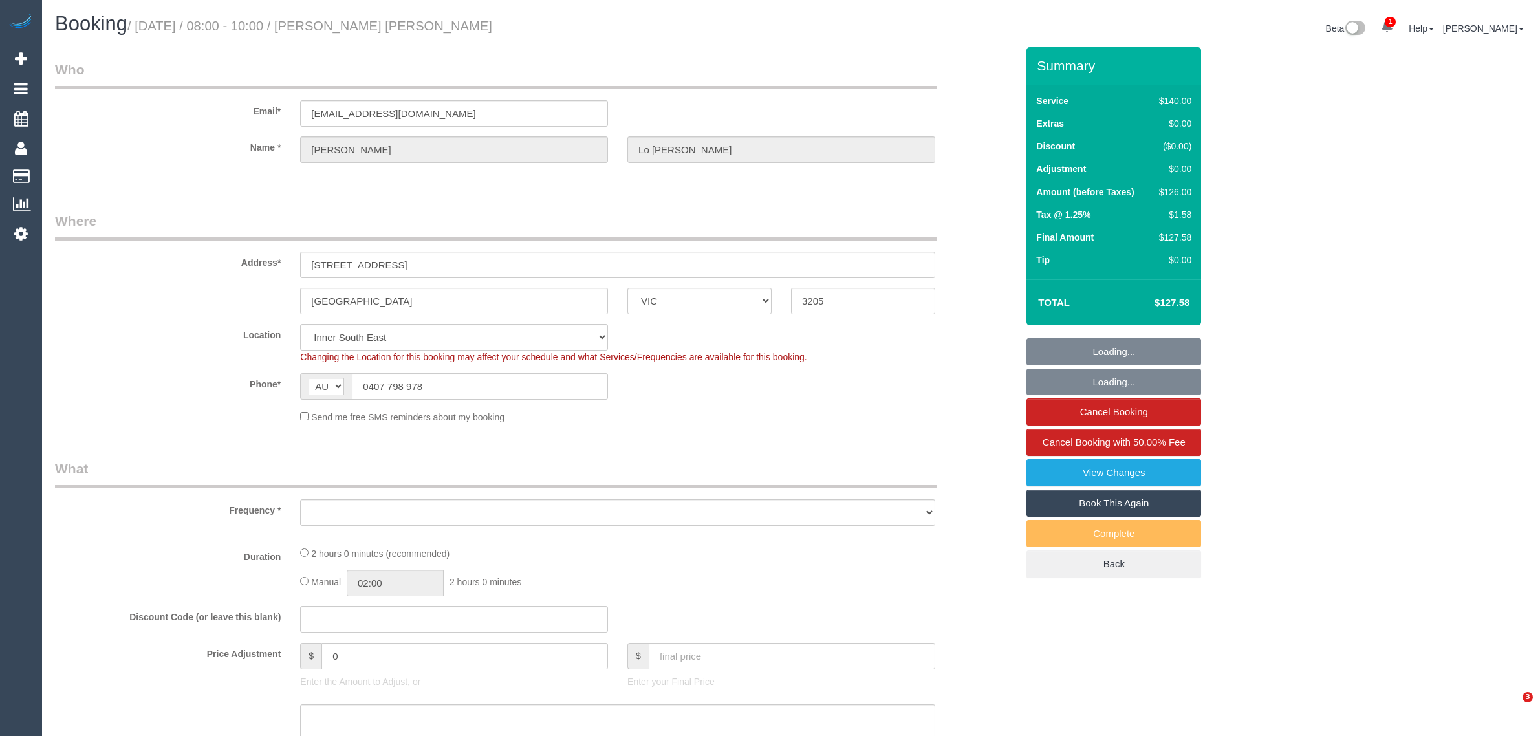
select select "VIC"
select select "object:746"
select select "string:stripe-pm_1RYKJU2GScqysDRVyl1v6sh6"
select select "number:28"
select select "number:14"
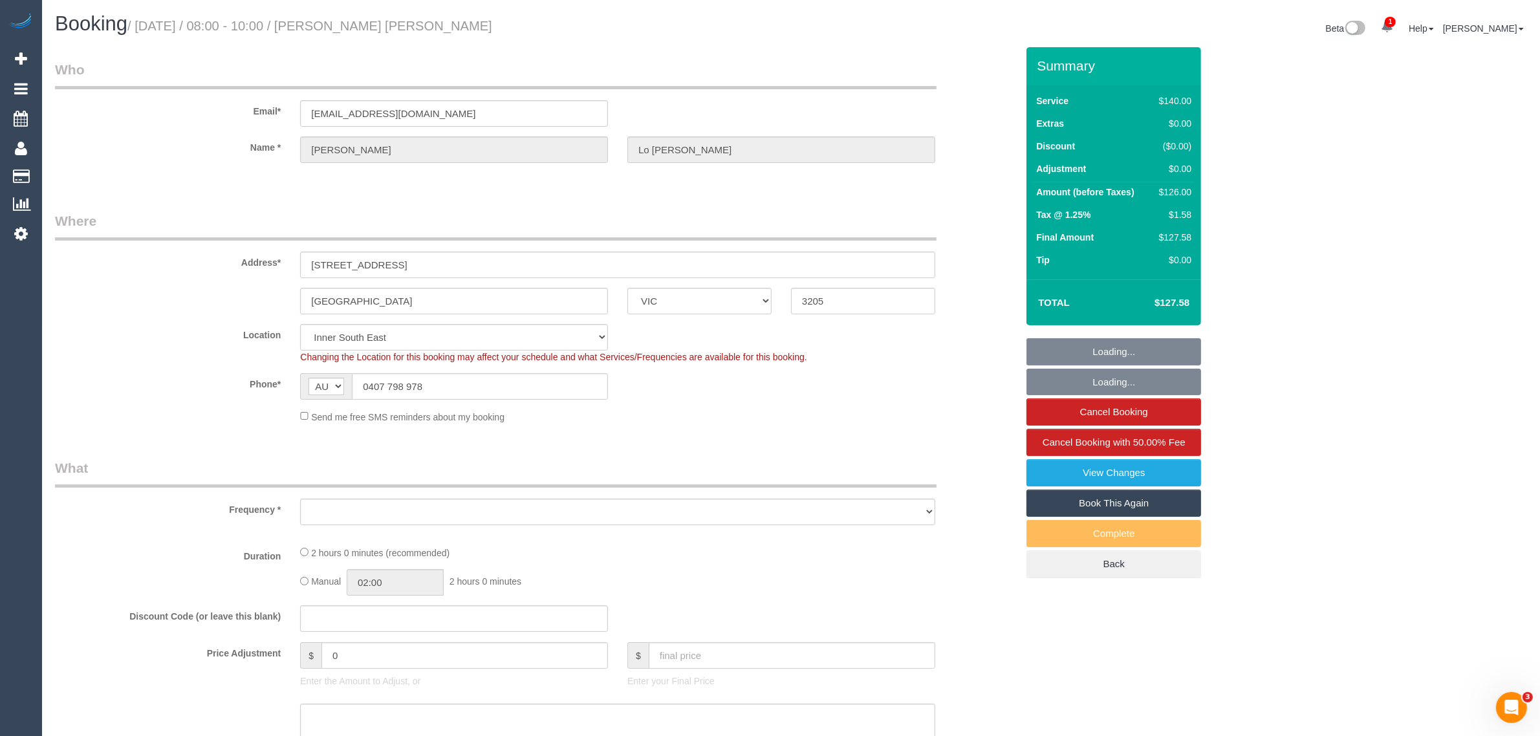
select select "number:19"
select select "number:36"
select select "number:34"
select select "number:11"
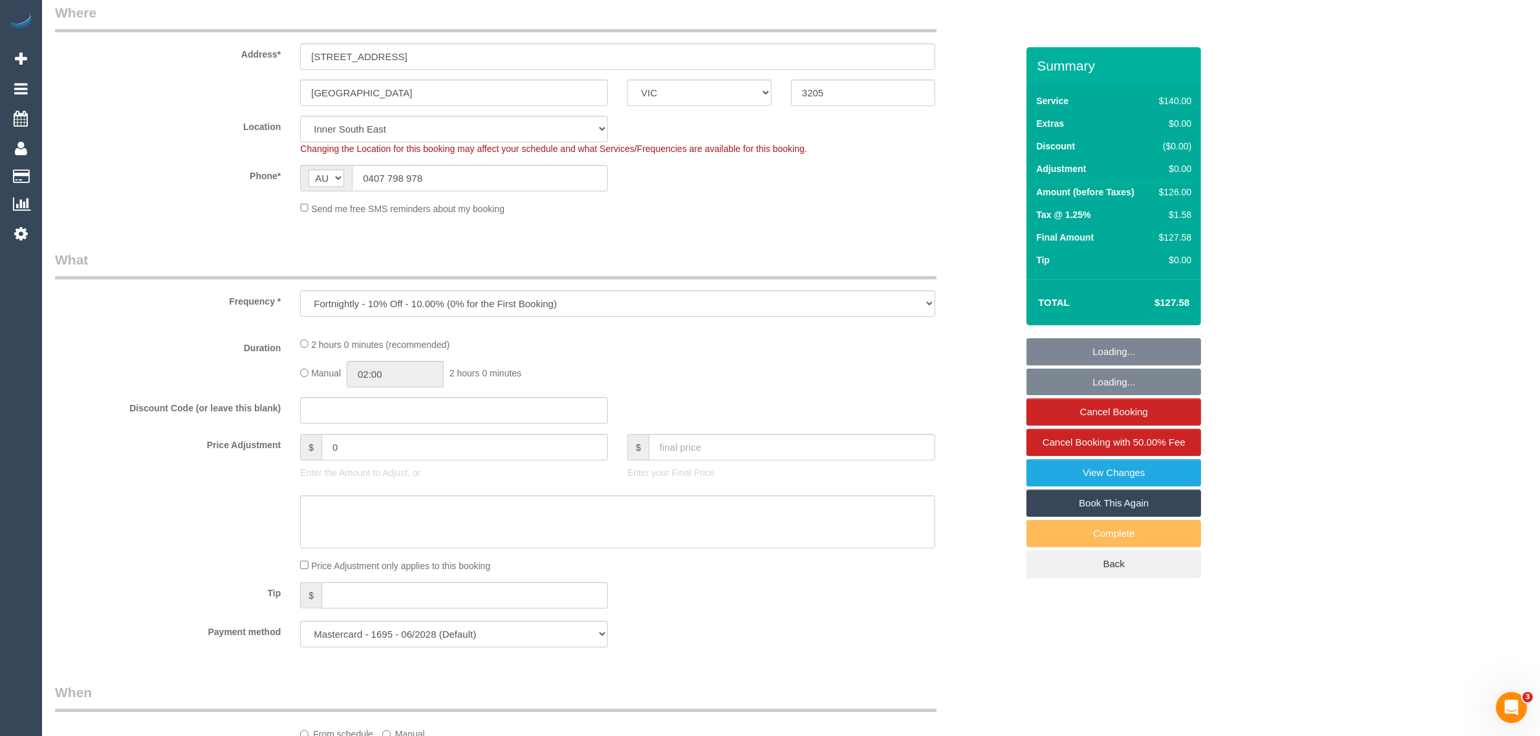
select select "object:915"
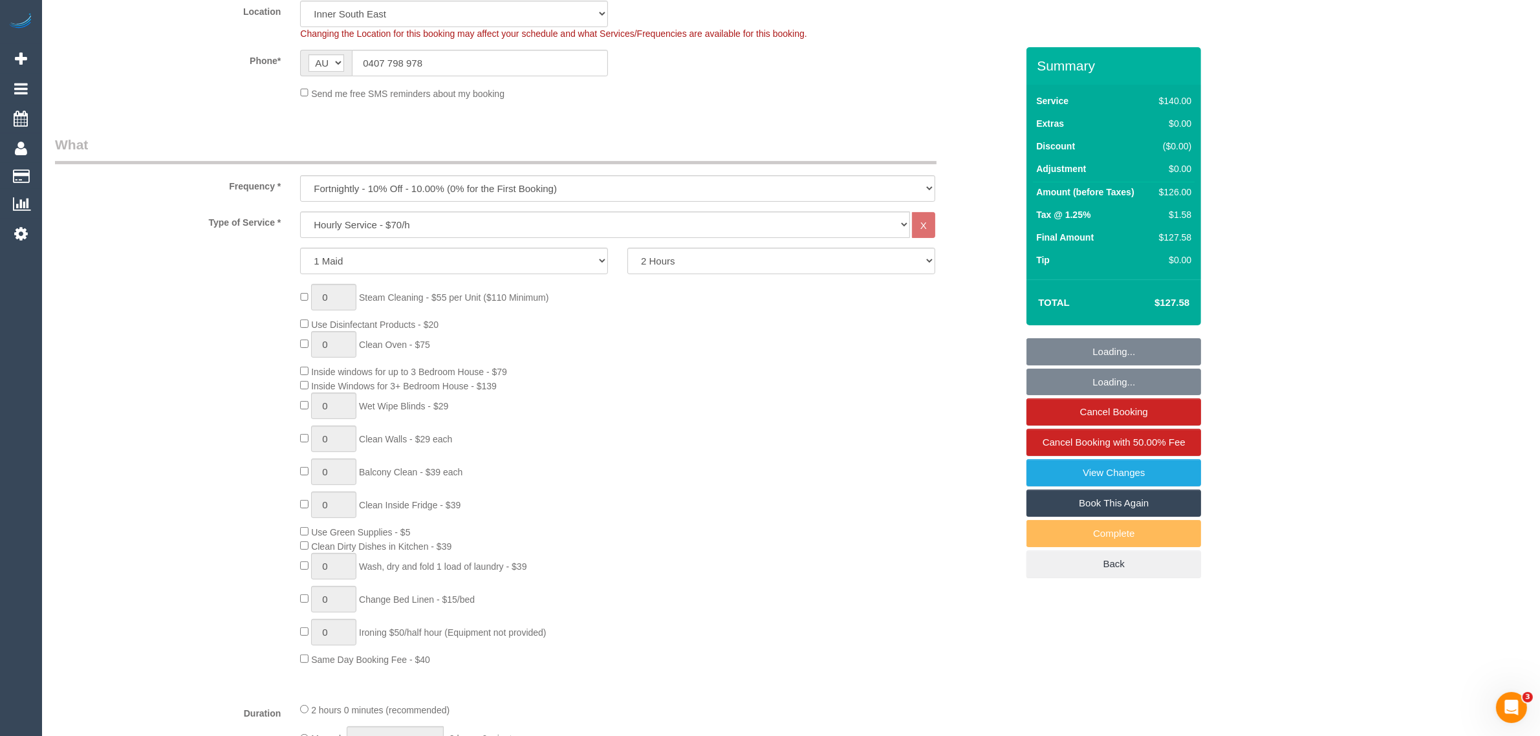
select select "spot1"
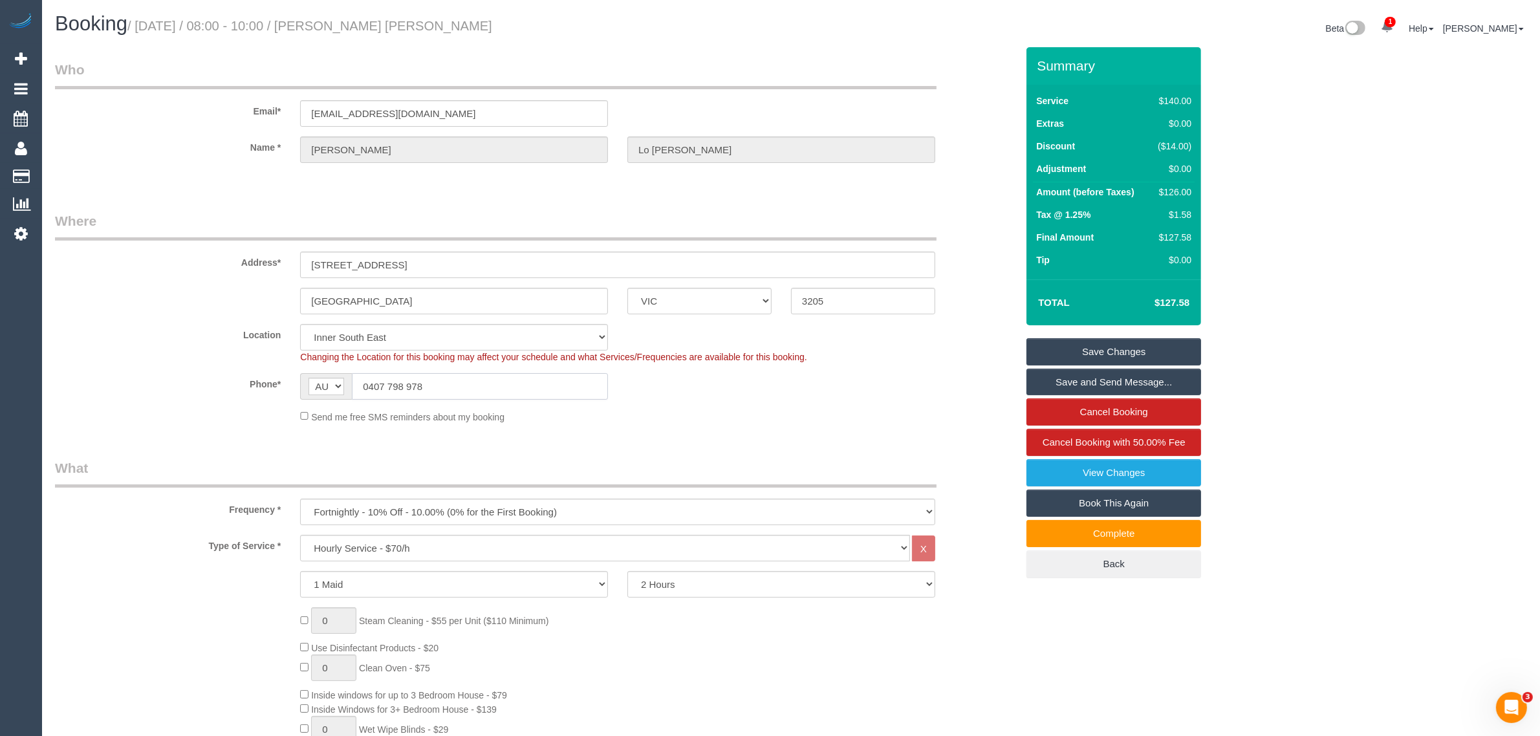
click at [480, 383] on input "0407 798 978" at bounding box center [480, 386] width 256 height 27
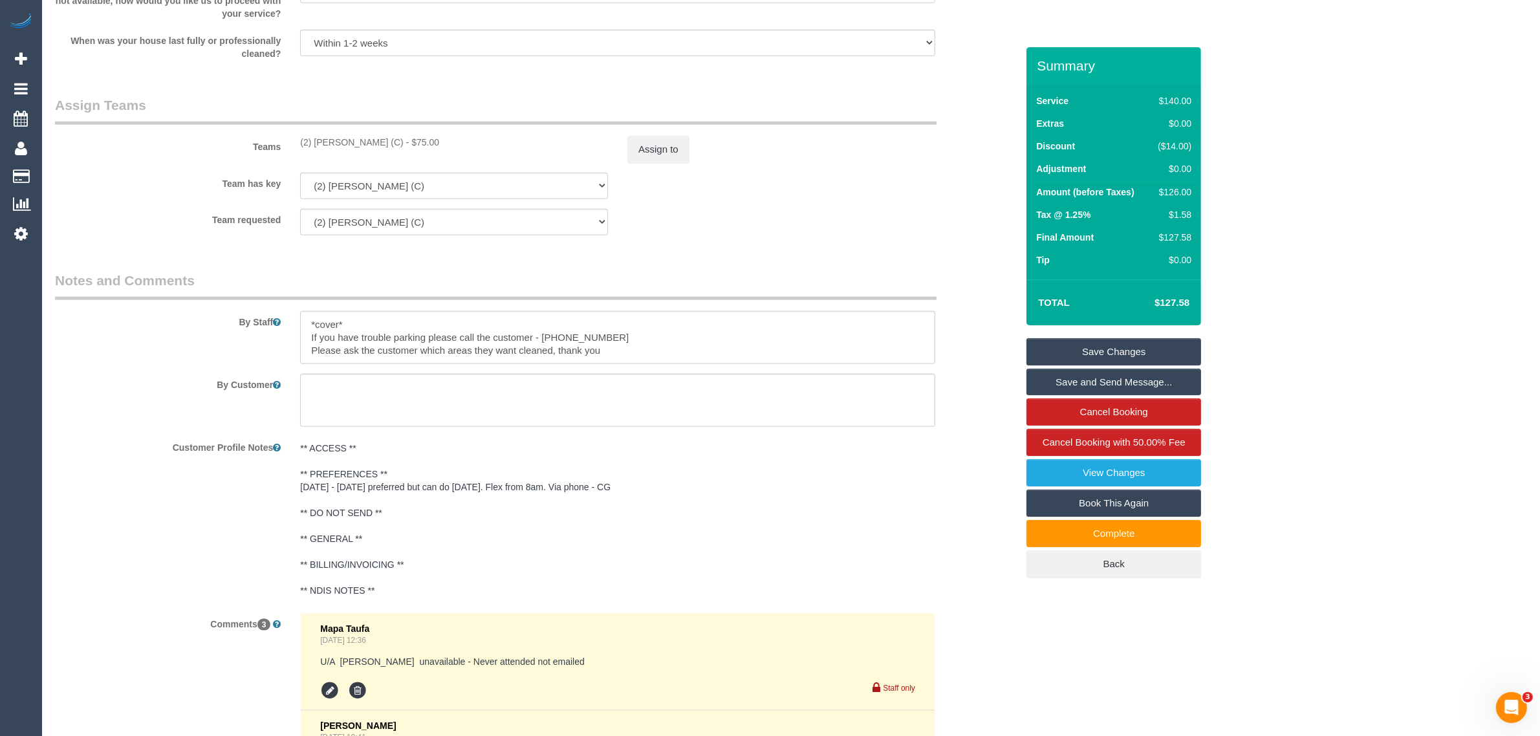
scroll to position [1813, 0]
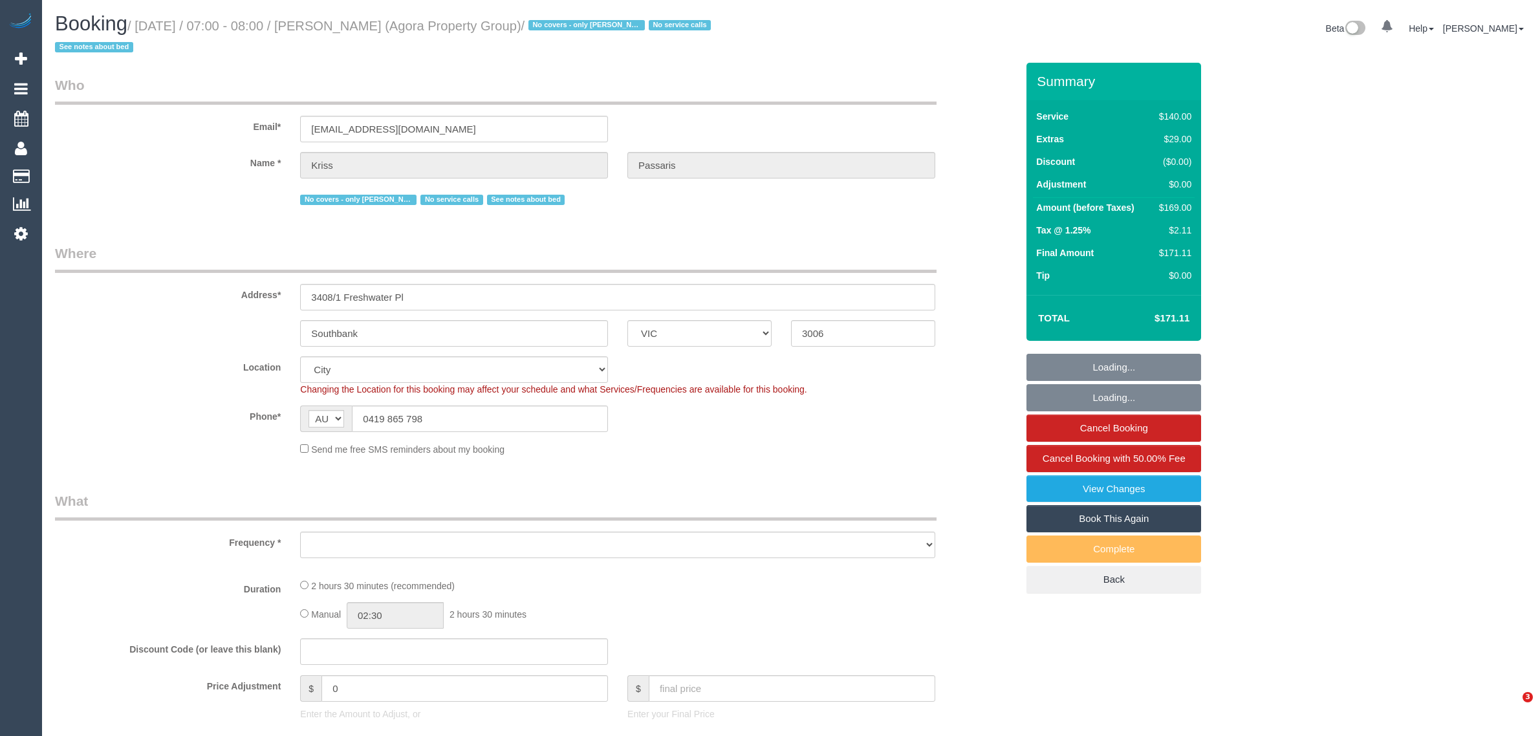
select select "VIC"
select select "object:620"
select select "string:stripe-pm_1RIiCh2GScqysDRVNjeHI31K"
select select "object:935"
select select "number:28"
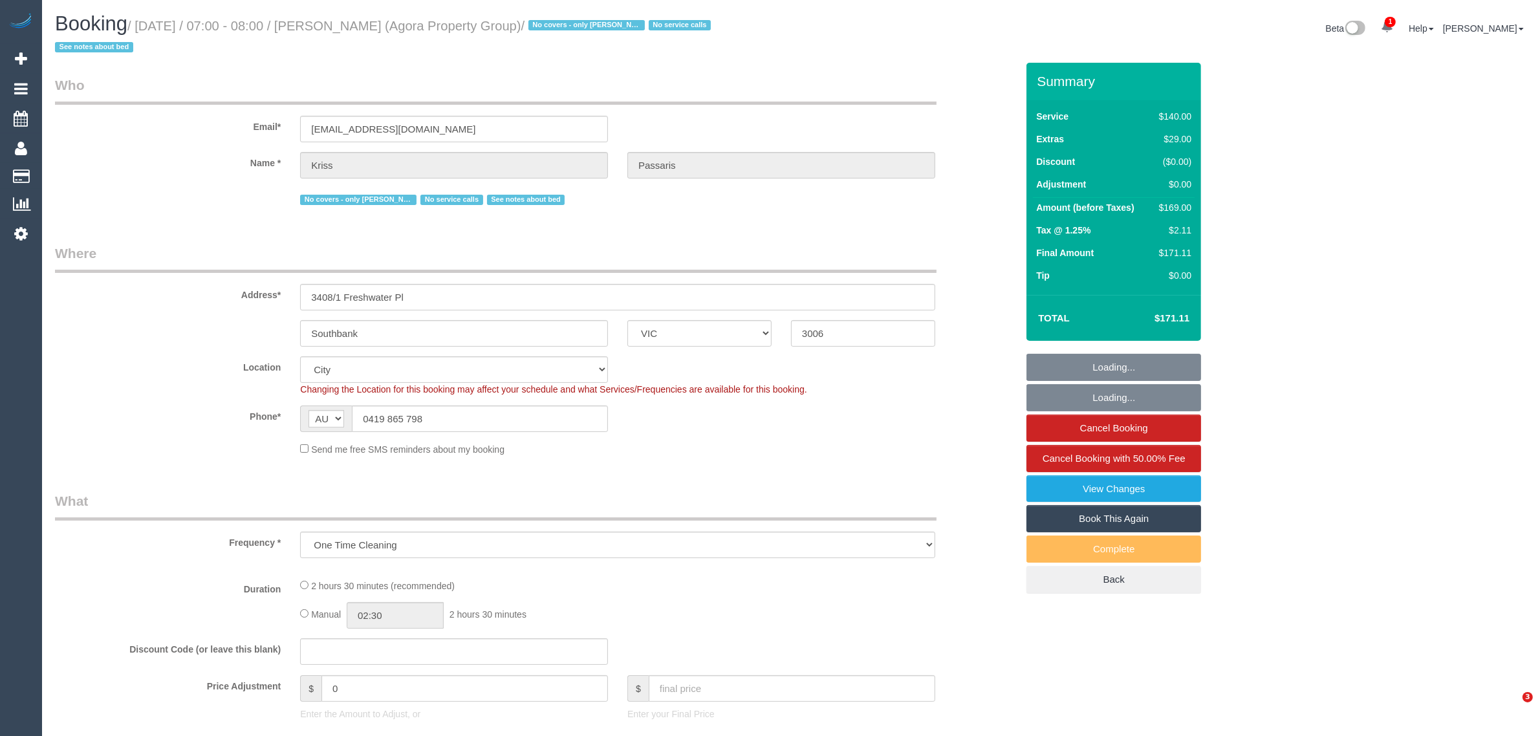
select select "number:15"
select select "number:25"
select select "number:35"
select select "number:12"
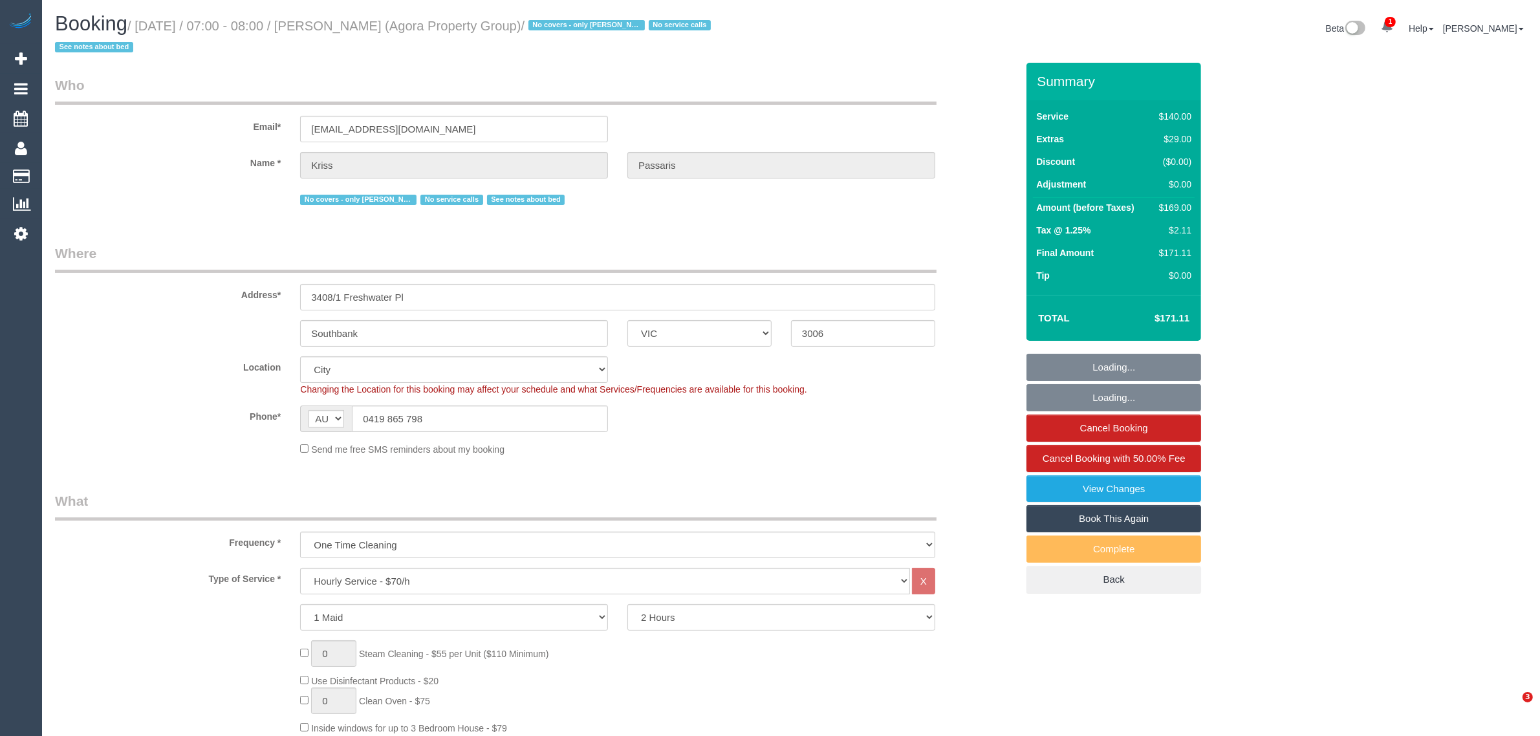
select select "spot1"
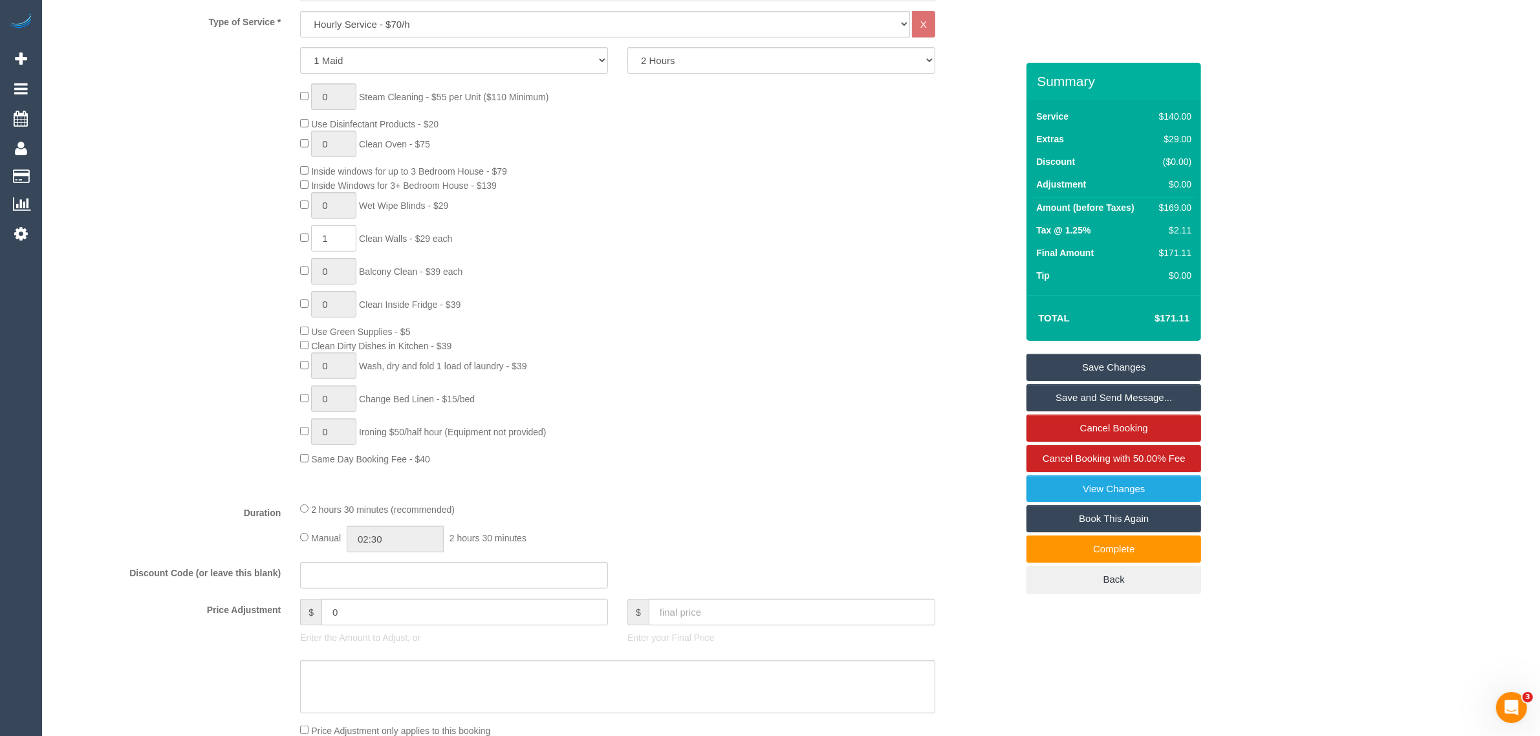
scroll to position [253, 0]
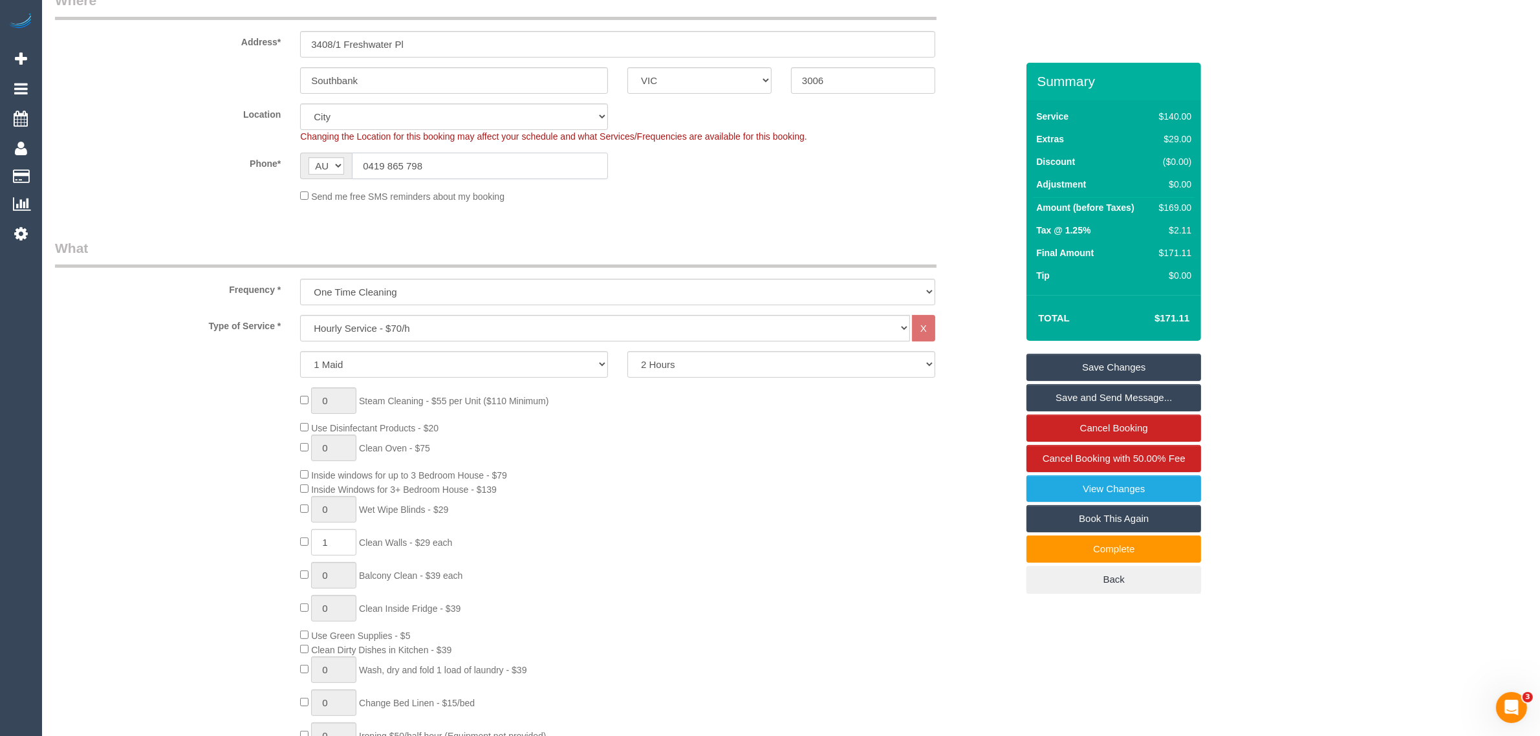
click at [513, 169] on input "0419 865 798" at bounding box center [480, 166] width 256 height 27
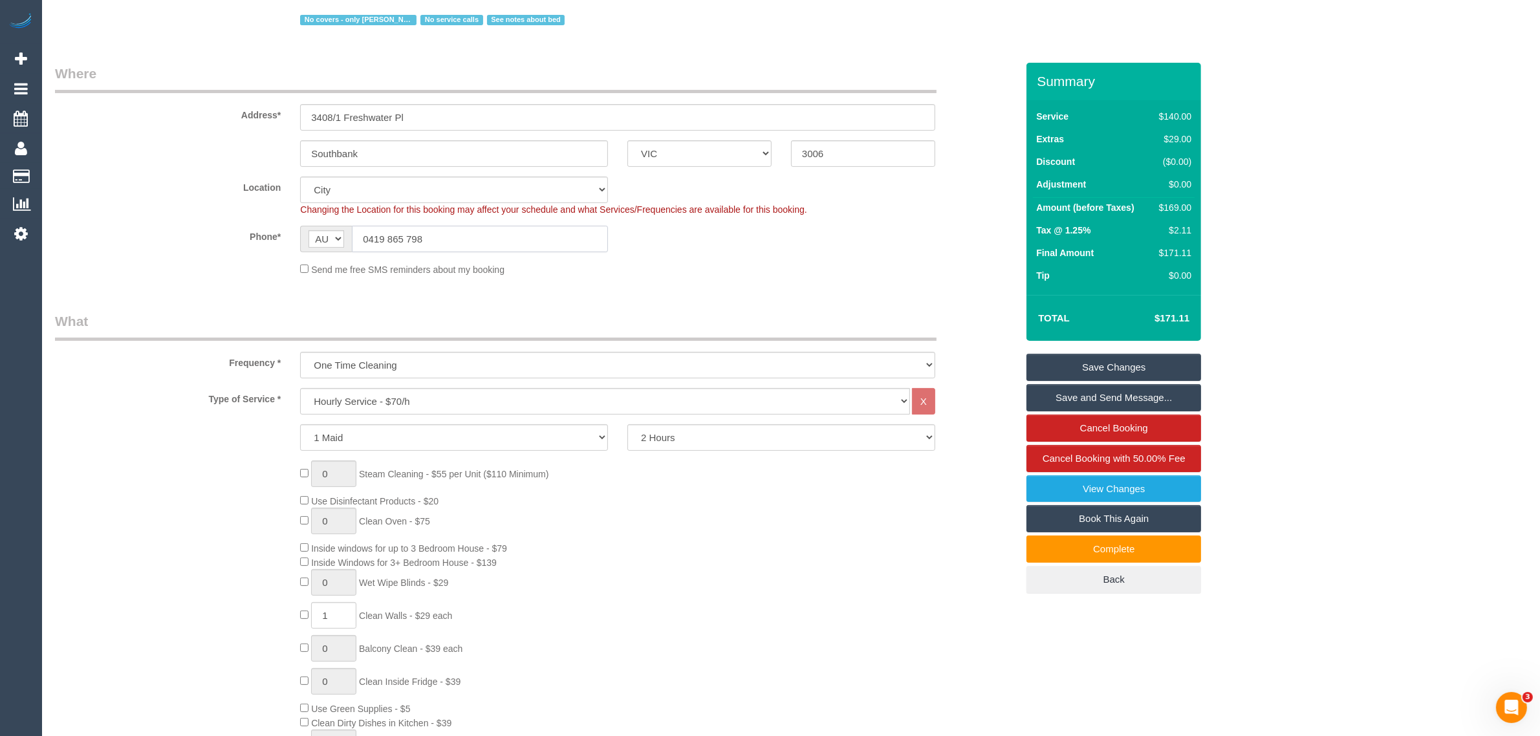
scroll to position [0, 0]
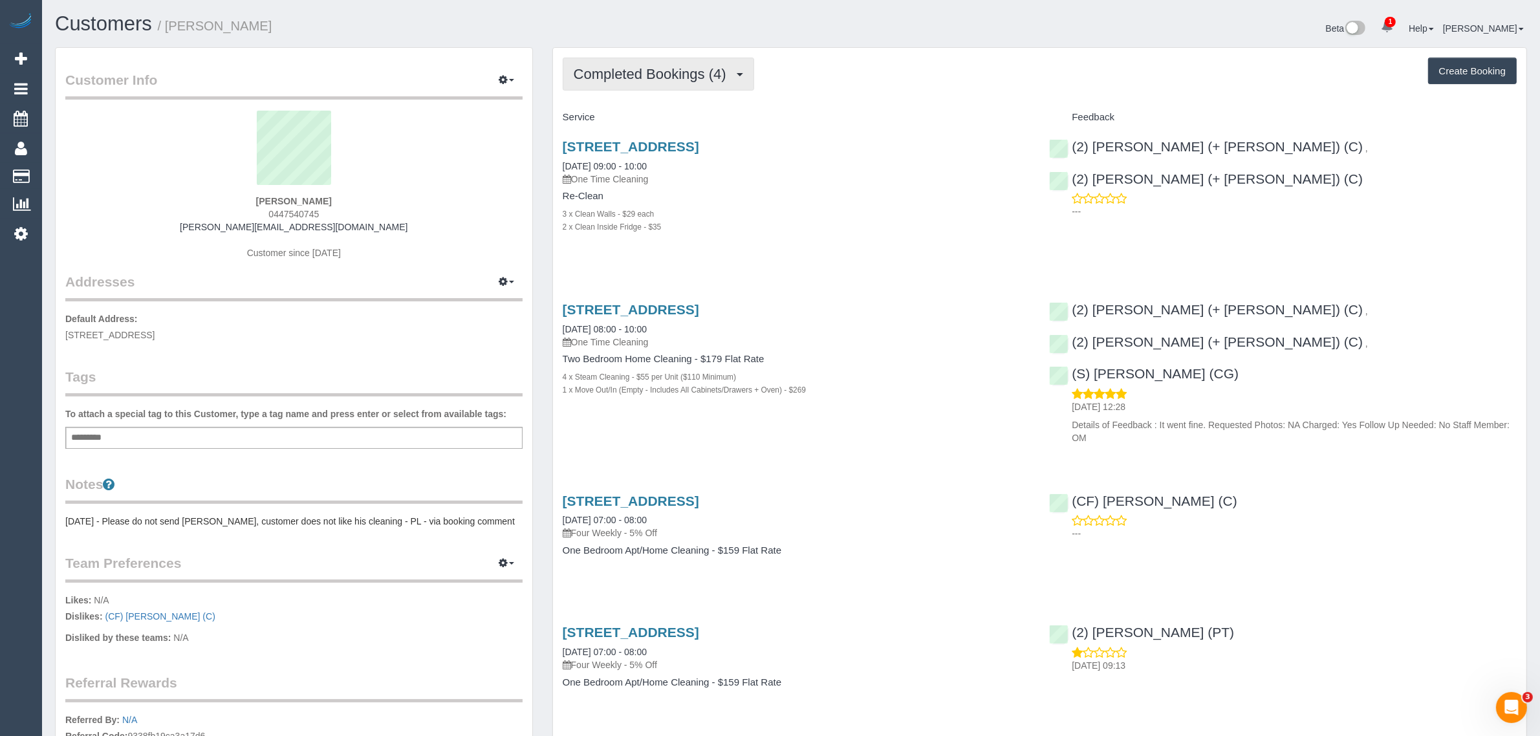
click at [619, 66] on span "Completed Bookings (4)" at bounding box center [653, 74] width 159 height 16
click at [596, 127] on link "Upcoming Bookings (1)" at bounding box center [630, 121] width 135 height 17
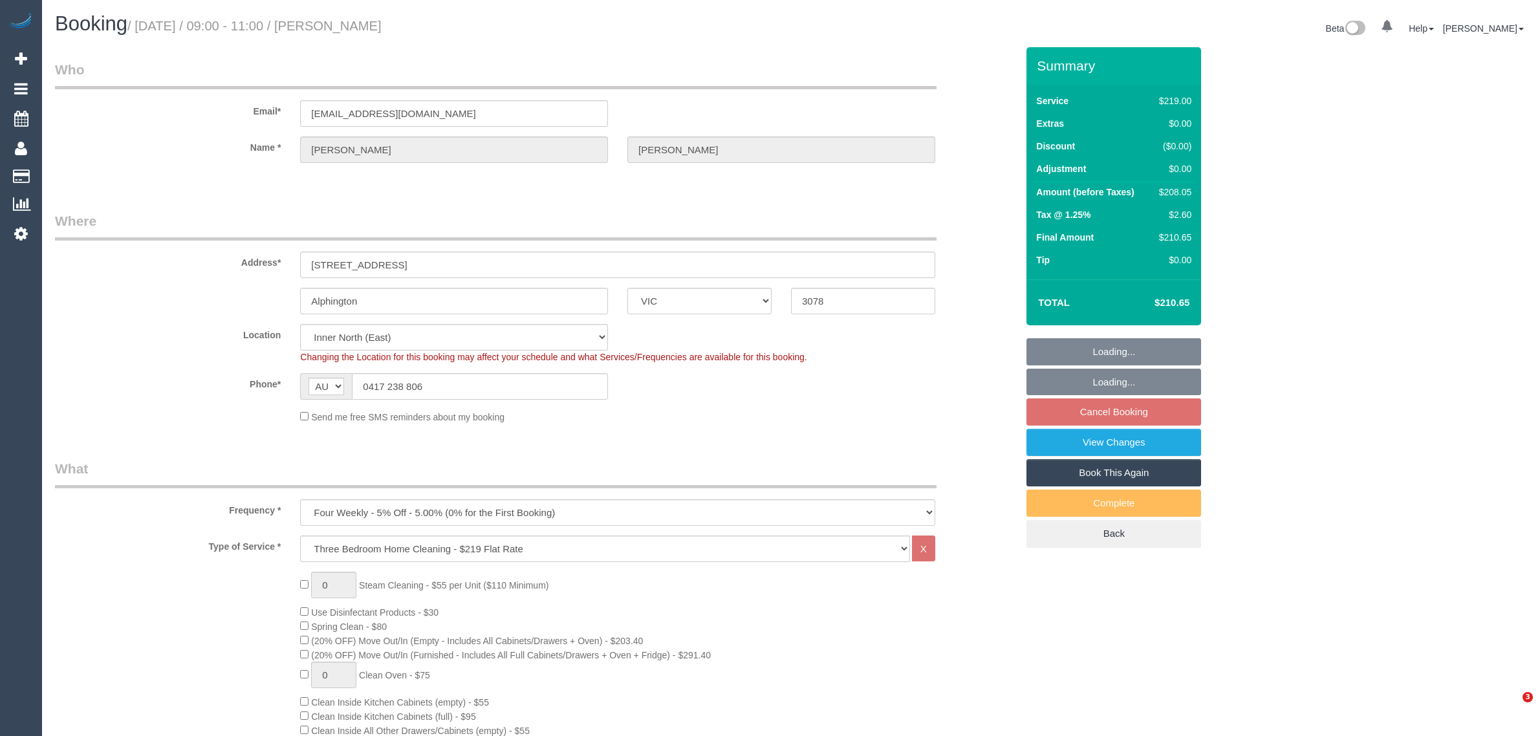
select select "VIC"
select select "string:stripe-pm_1RoByC2GScqysDRVuDt44epn"
select select "number:32"
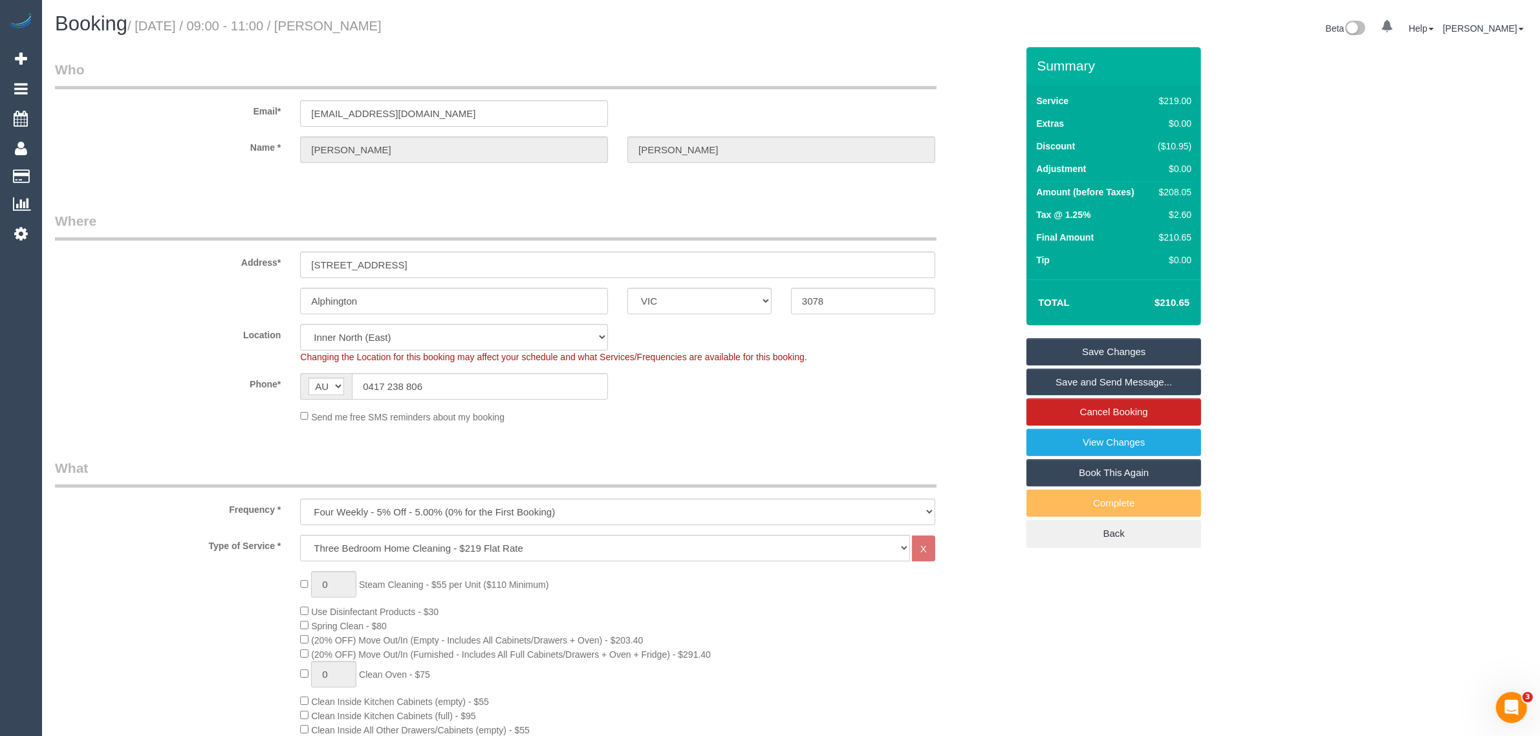
drag, startPoint x: 959, startPoint y: 353, endPoint x: 957, endPoint y: 391, distance: 38.2
click at [959, 353] on div "Location [GEOGRAPHIC_DATA] (North) East (South) [GEOGRAPHIC_DATA] (East) [GEOGR…" at bounding box center [535, 343] width 981 height 39
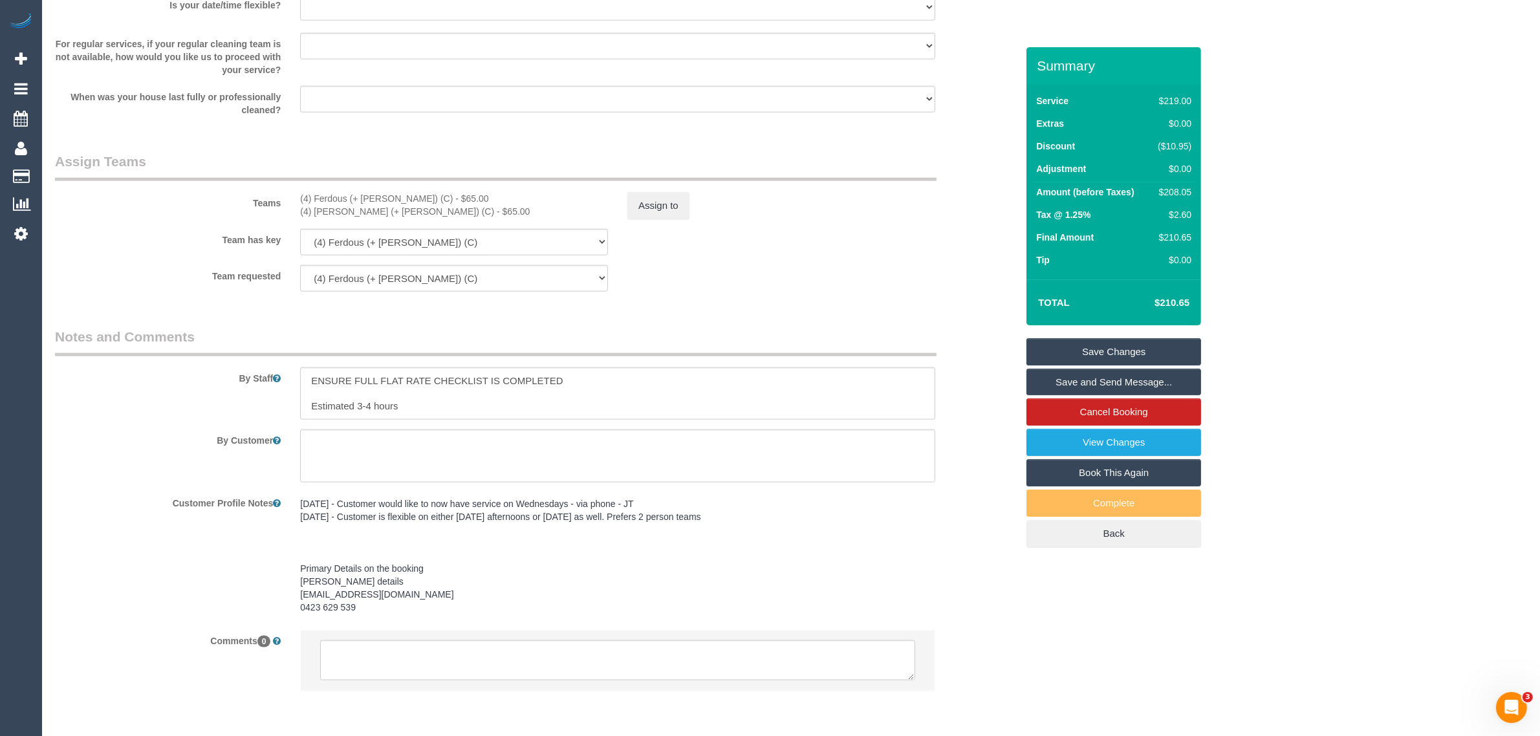
scroll to position [1928, 0]
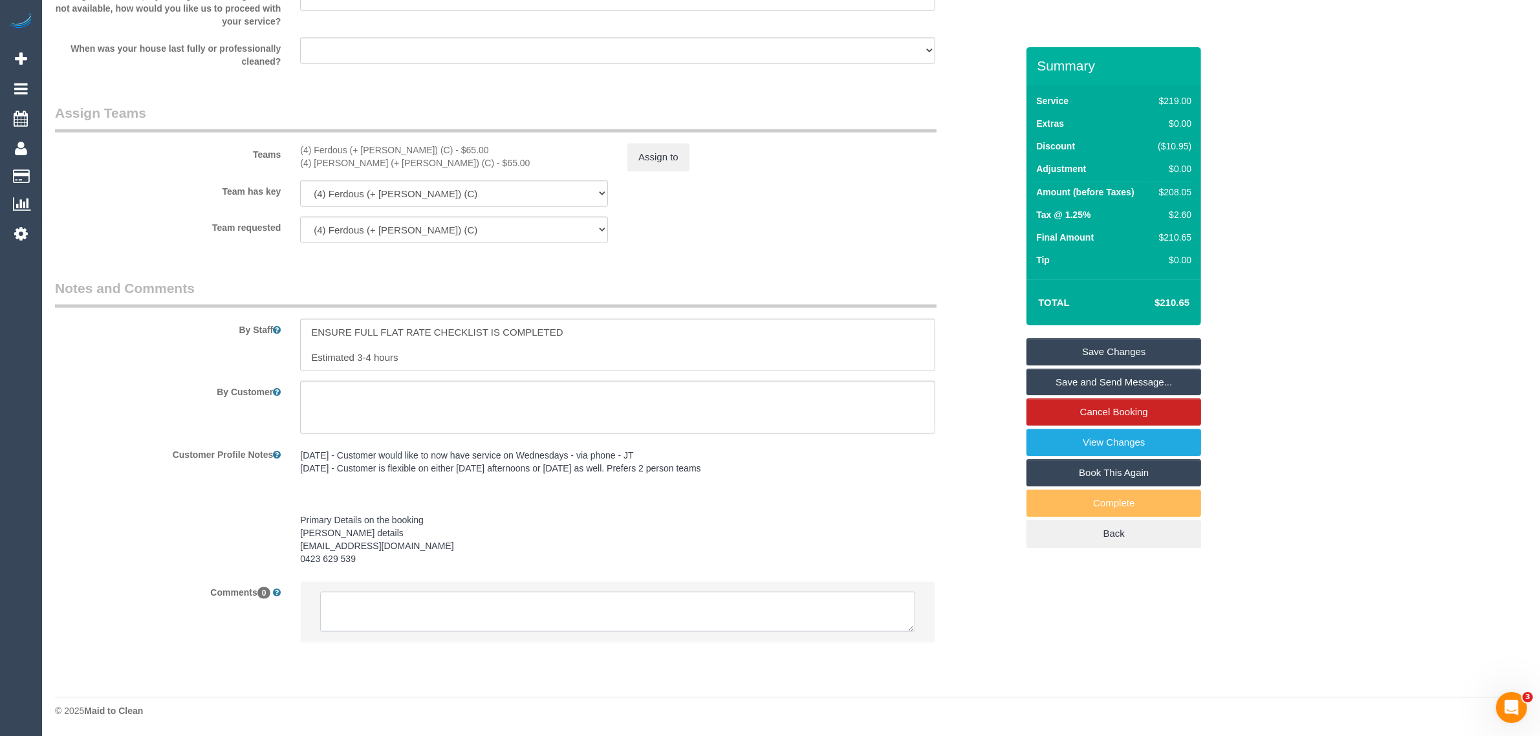
click at [606, 610] on textarea at bounding box center [617, 612] width 595 height 40
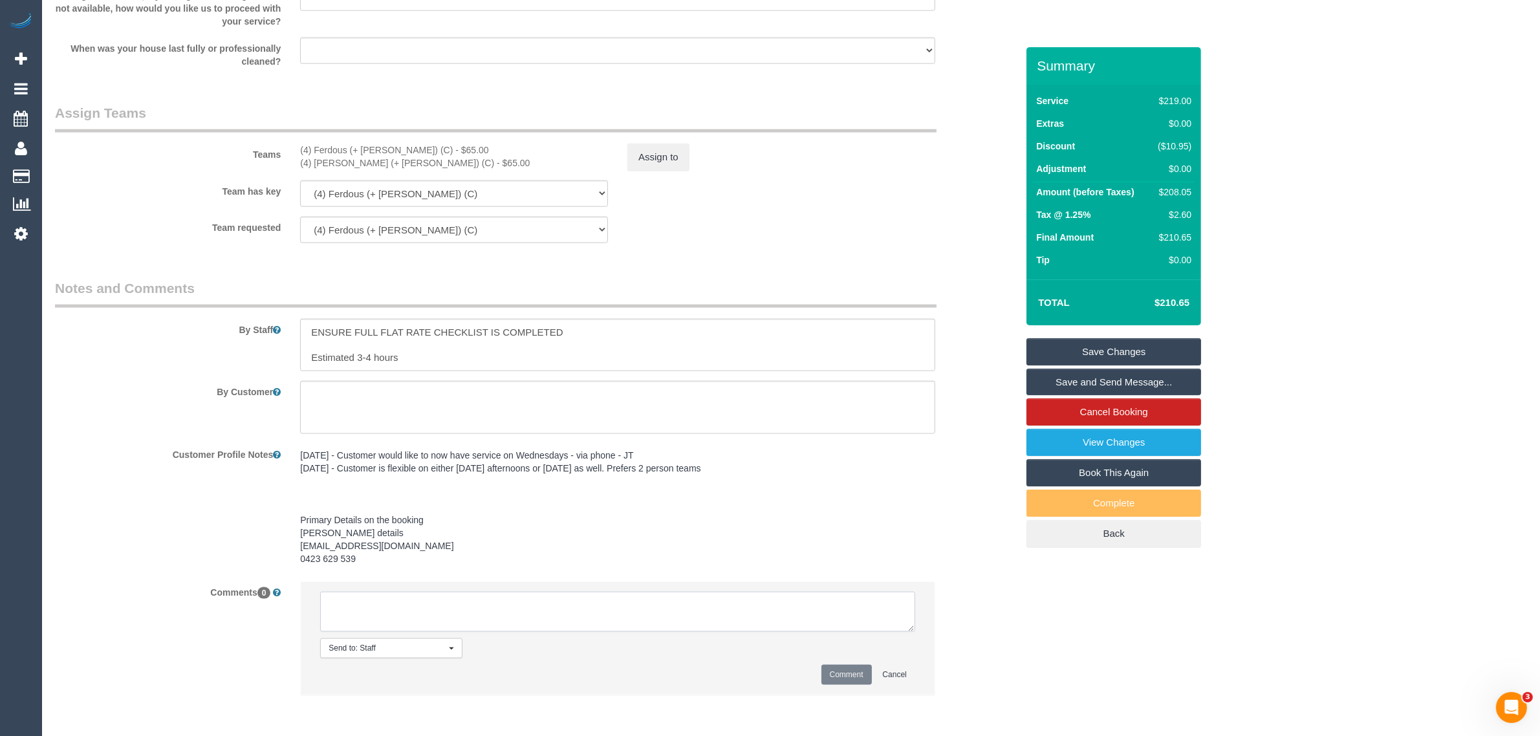
paste textarea "Cleaner(s) Unassigned: Reason Unassigned: One Off/Ongoing: Flexibility: Close a…"
click at [914, 632] on li "Send to: Staff Nothing selected Send to: Staff Send to: Customer Send to: Team …" at bounding box center [618, 638] width 634 height 113
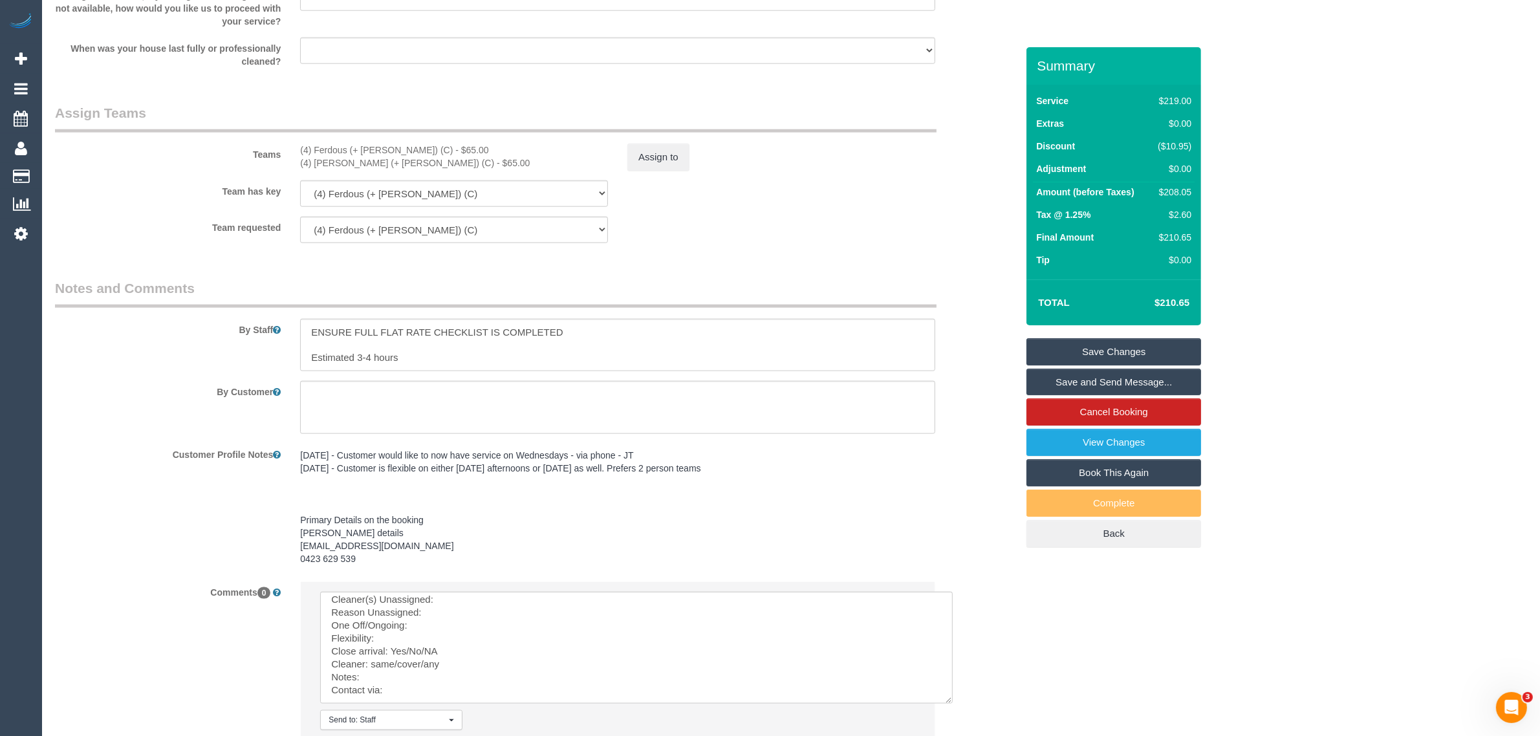
scroll to position [3, 0]
drag, startPoint x: 912, startPoint y: 629, endPoint x: 955, endPoint y: 716, distance: 97.5
click at [955, 716] on textarea at bounding box center [639, 655] width 638 height 127
drag, startPoint x: 347, startPoint y: 140, endPoint x: 409, endPoint y: 146, distance: 61.7
click at [409, 146] on div "(4) Ferdous (+ Forkan) (C) - $65.00 (4) Forkan (+ Ferdous) (C) - $65.00" at bounding box center [453, 157] width 327 height 26
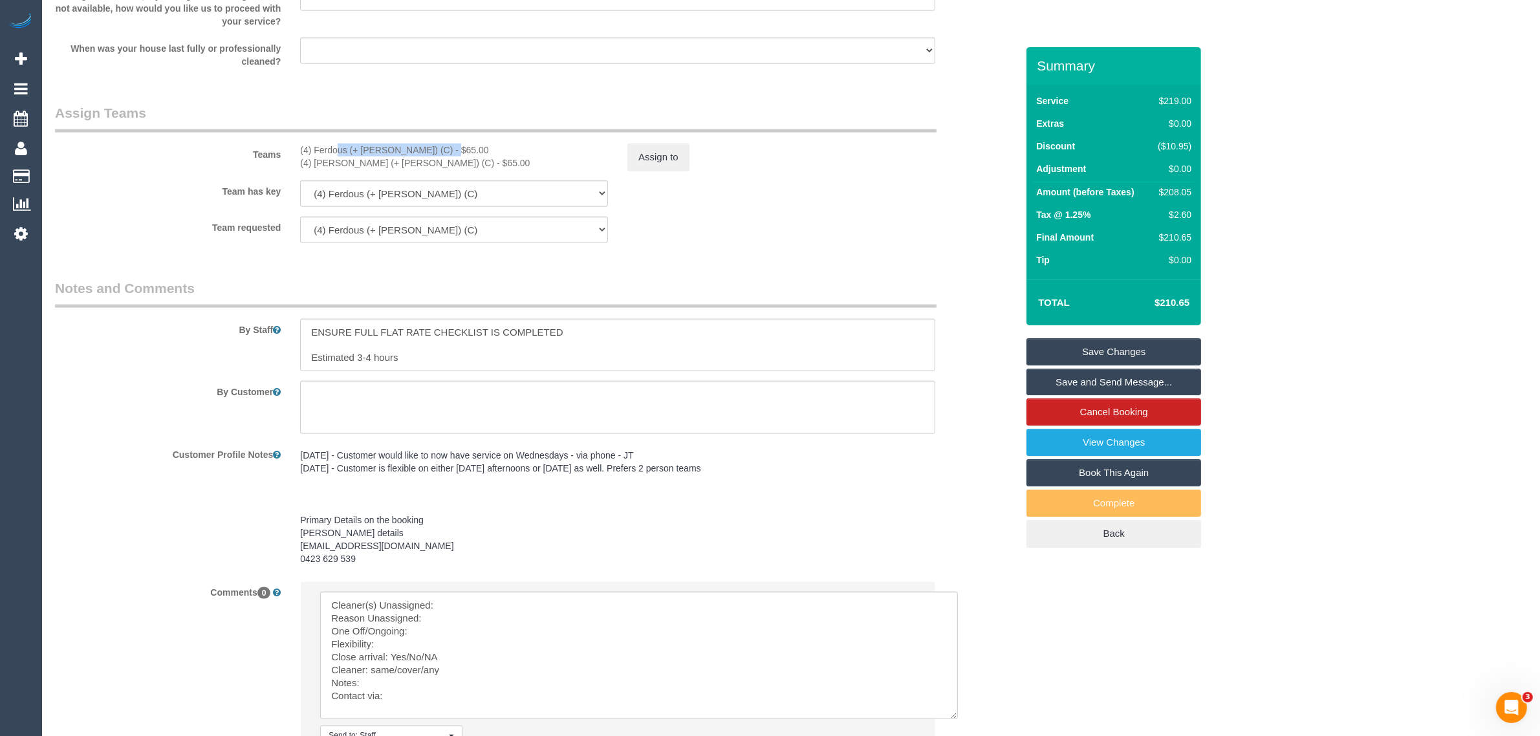
copy div "(4) Ferdous (+ Forkan) (C)"
click at [466, 590] on li "Send to: Staff Nothing selected Send to: Staff Send to: Customer Send to: Team …" at bounding box center [618, 682] width 634 height 200
click at [464, 596] on textarea at bounding box center [639, 655] width 638 height 127
paste textarea "(4) Ferdous (+ Forkan) (C)"
click at [460, 612] on textarea at bounding box center [639, 655] width 638 height 127
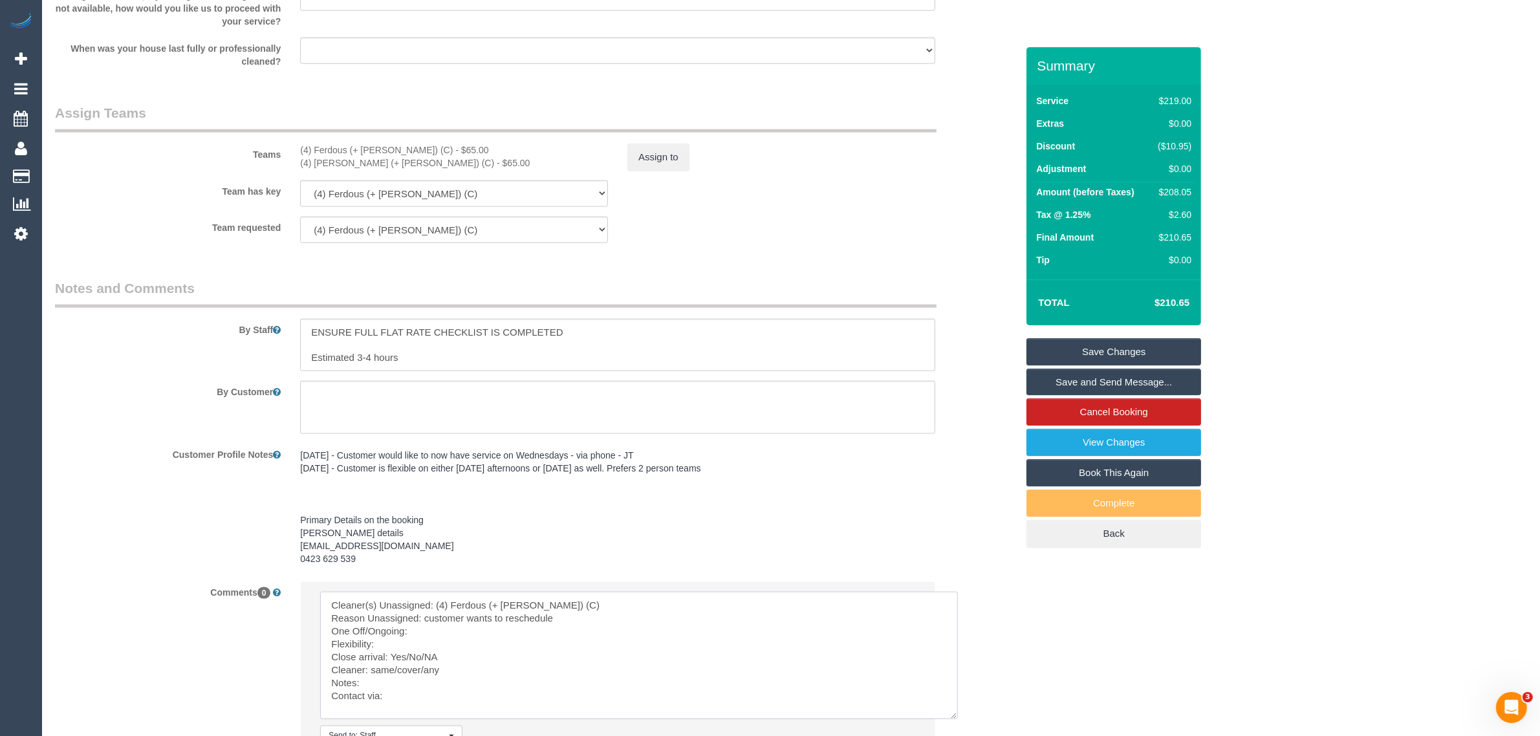
click at [488, 622] on textarea at bounding box center [639, 655] width 638 height 127
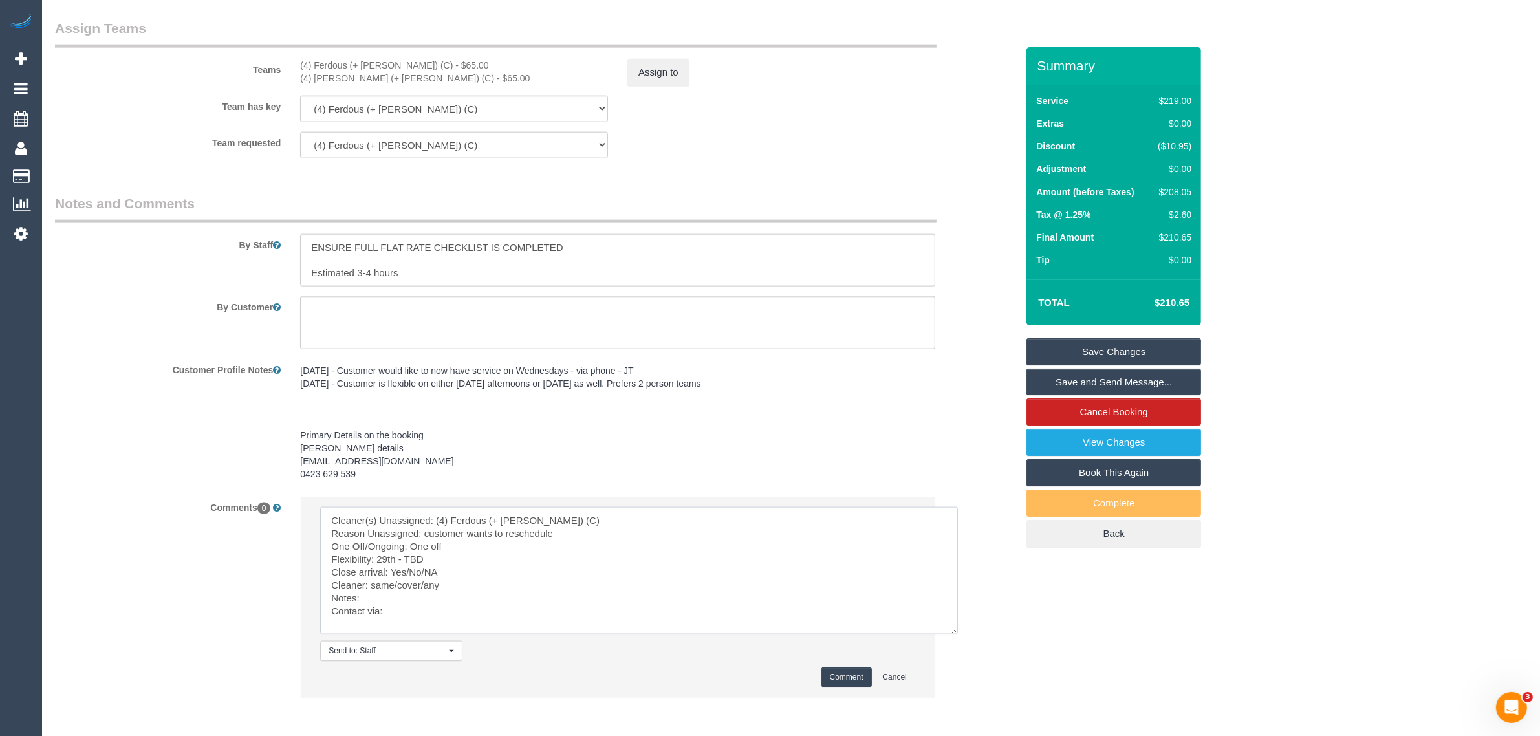
scroll to position [2070, 0]
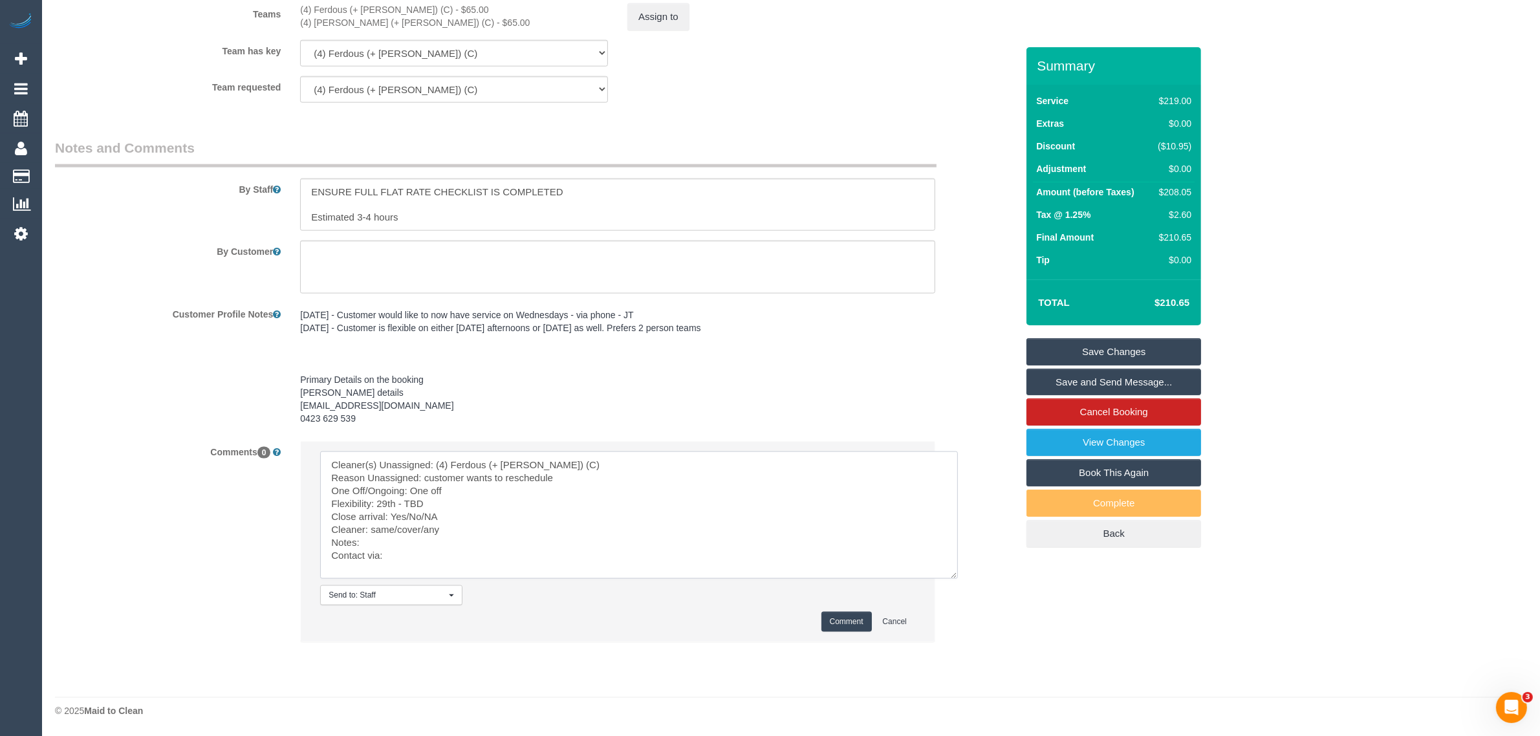
drag, startPoint x: 407, startPoint y: 508, endPoint x: 453, endPoint y: 508, distance: 45.9
click at [453, 508] on textarea at bounding box center [639, 514] width 638 height 127
drag, startPoint x: 372, startPoint y: 524, endPoint x: 424, endPoint y: 522, distance: 51.2
click at [424, 522] on textarea at bounding box center [639, 514] width 638 height 127
click at [424, 544] on textarea at bounding box center [639, 514] width 638 height 127
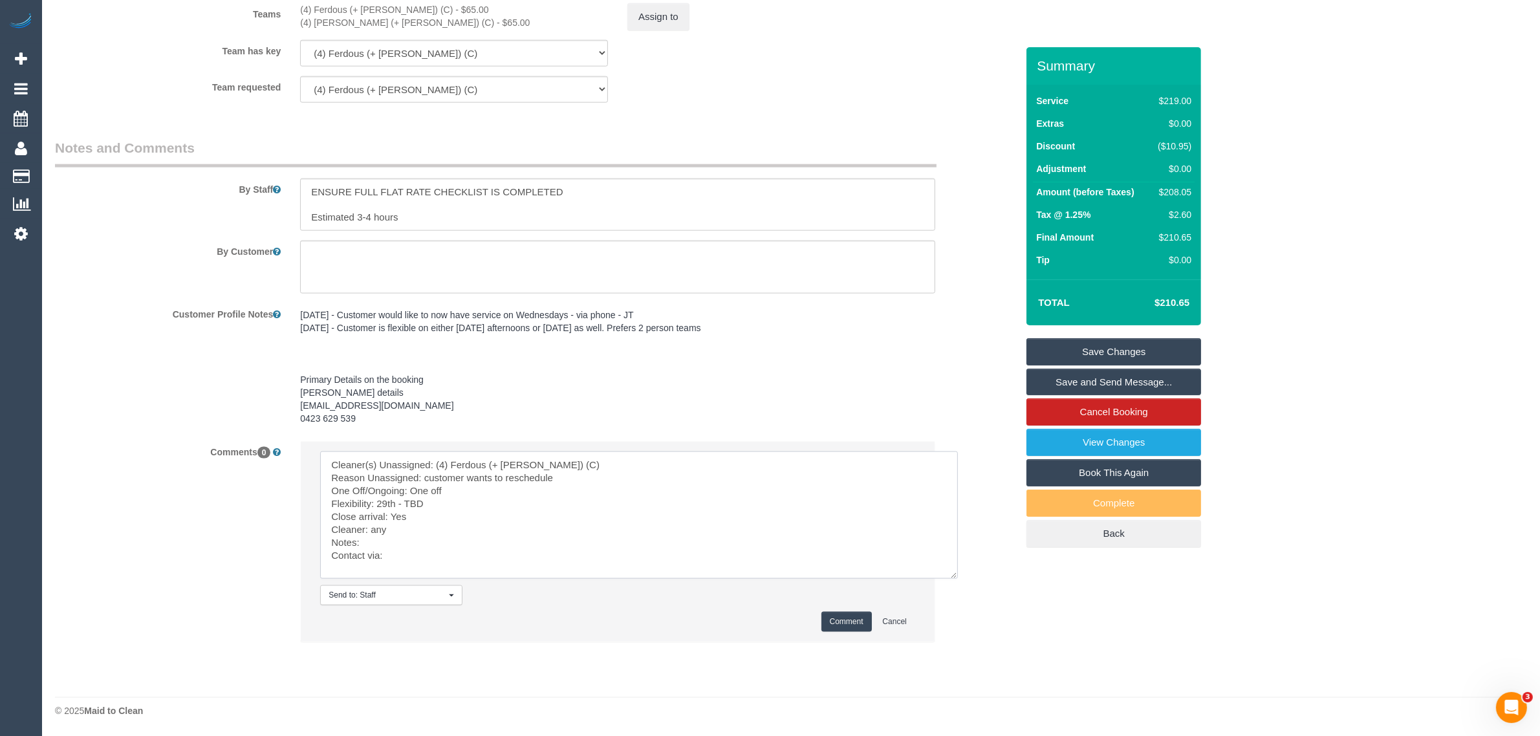
click at [425, 544] on textarea at bounding box center [639, 514] width 638 height 127
click at [429, 559] on textarea at bounding box center [639, 514] width 638 height 127
type textarea "Cleaner(s) Unassigned: (4) Ferdous (+ Forkan) (C) Reason Unassigned: customer w…"
click at [849, 622] on button "Comment" at bounding box center [846, 622] width 50 height 20
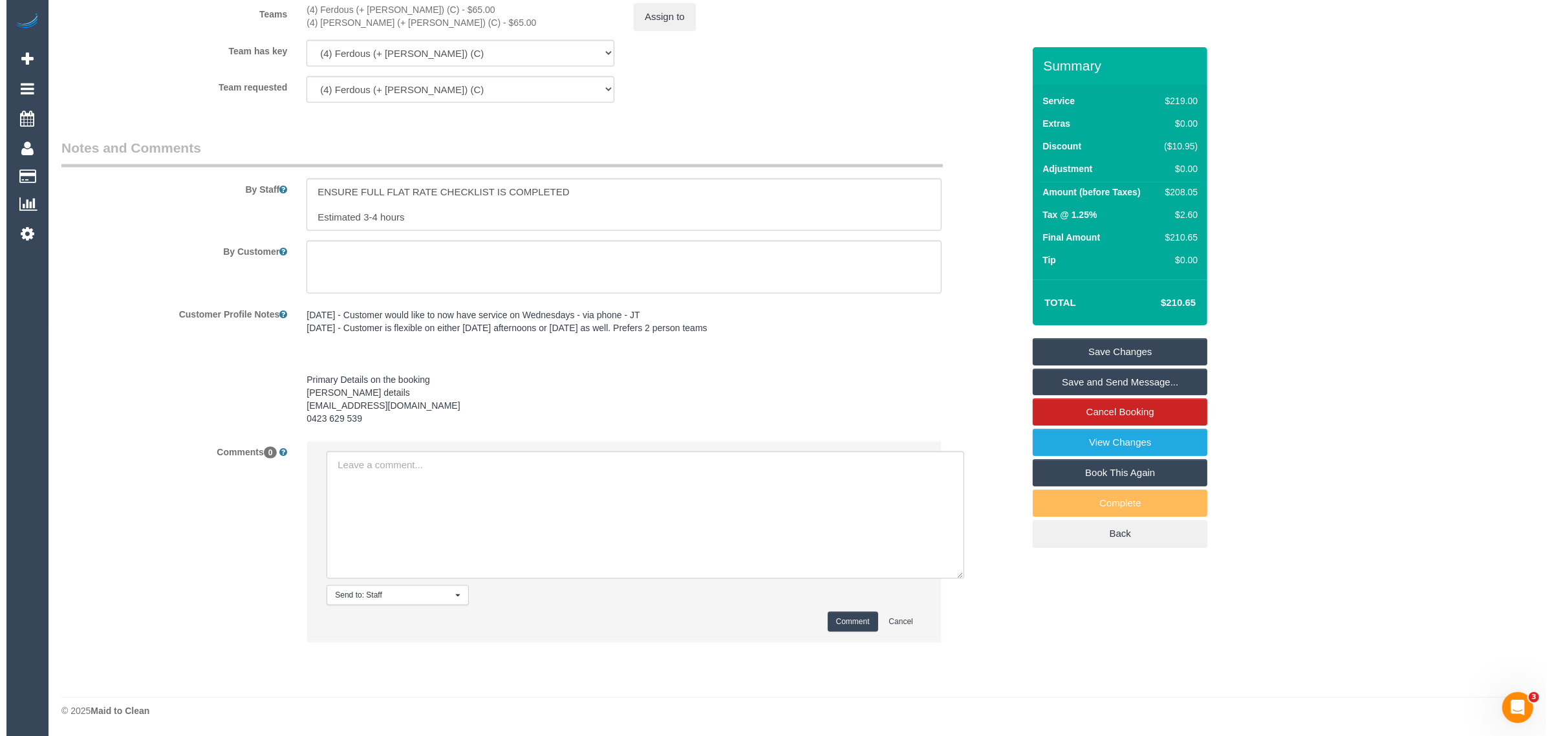
scroll to position [1747, 0]
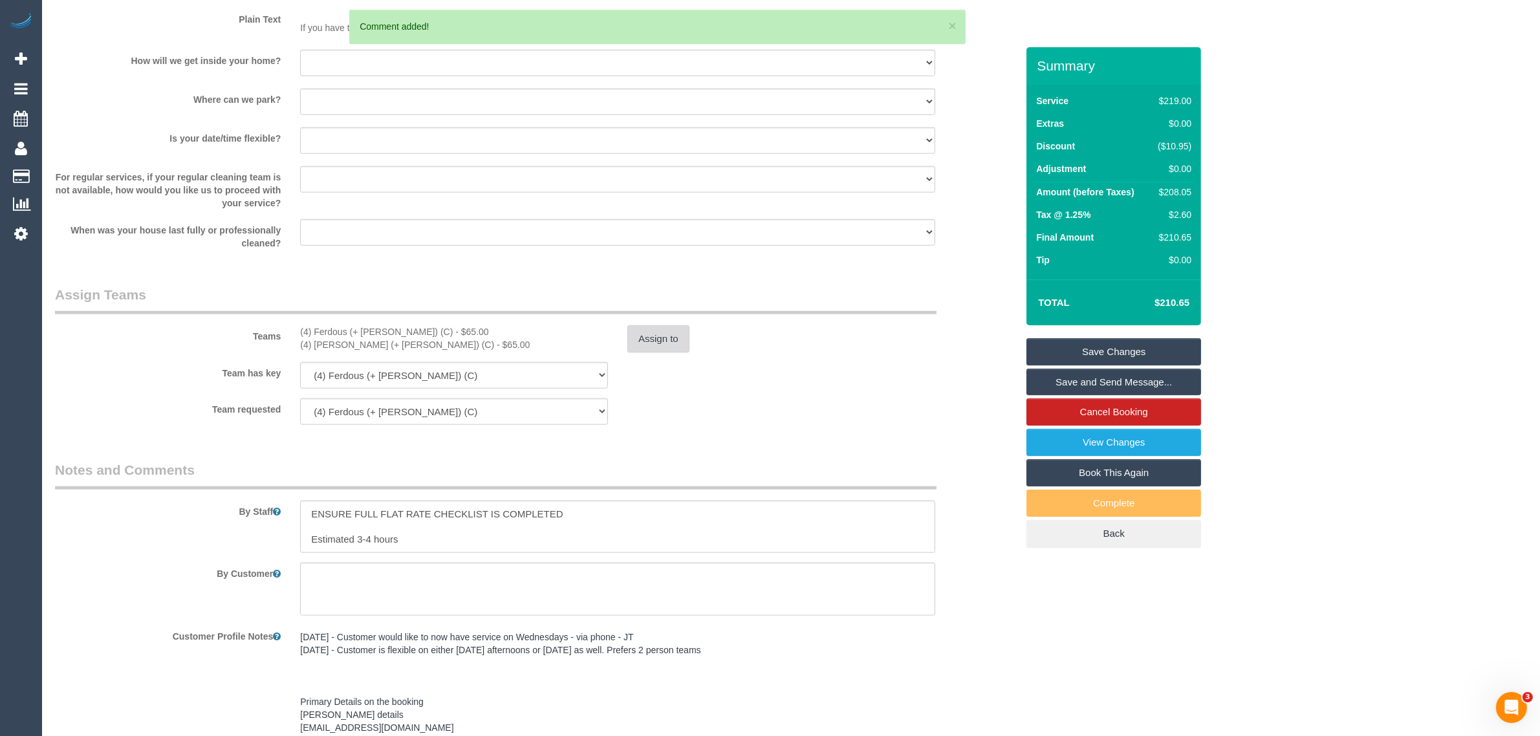
click at [660, 338] on button "Assign to" at bounding box center [658, 338] width 62 height 27
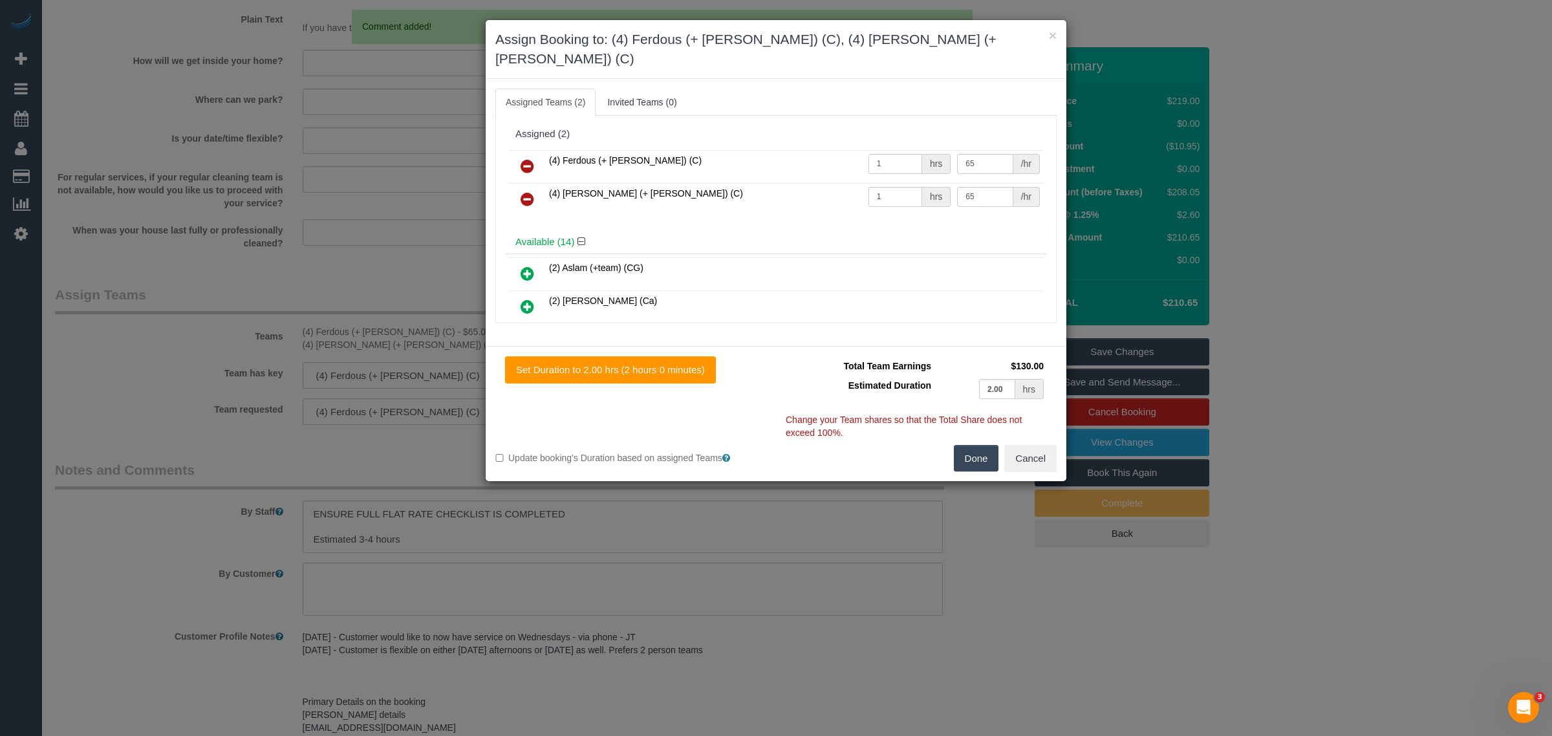
click at [524, 158] on icon at bounding box center [528, 166] width 14 height 16
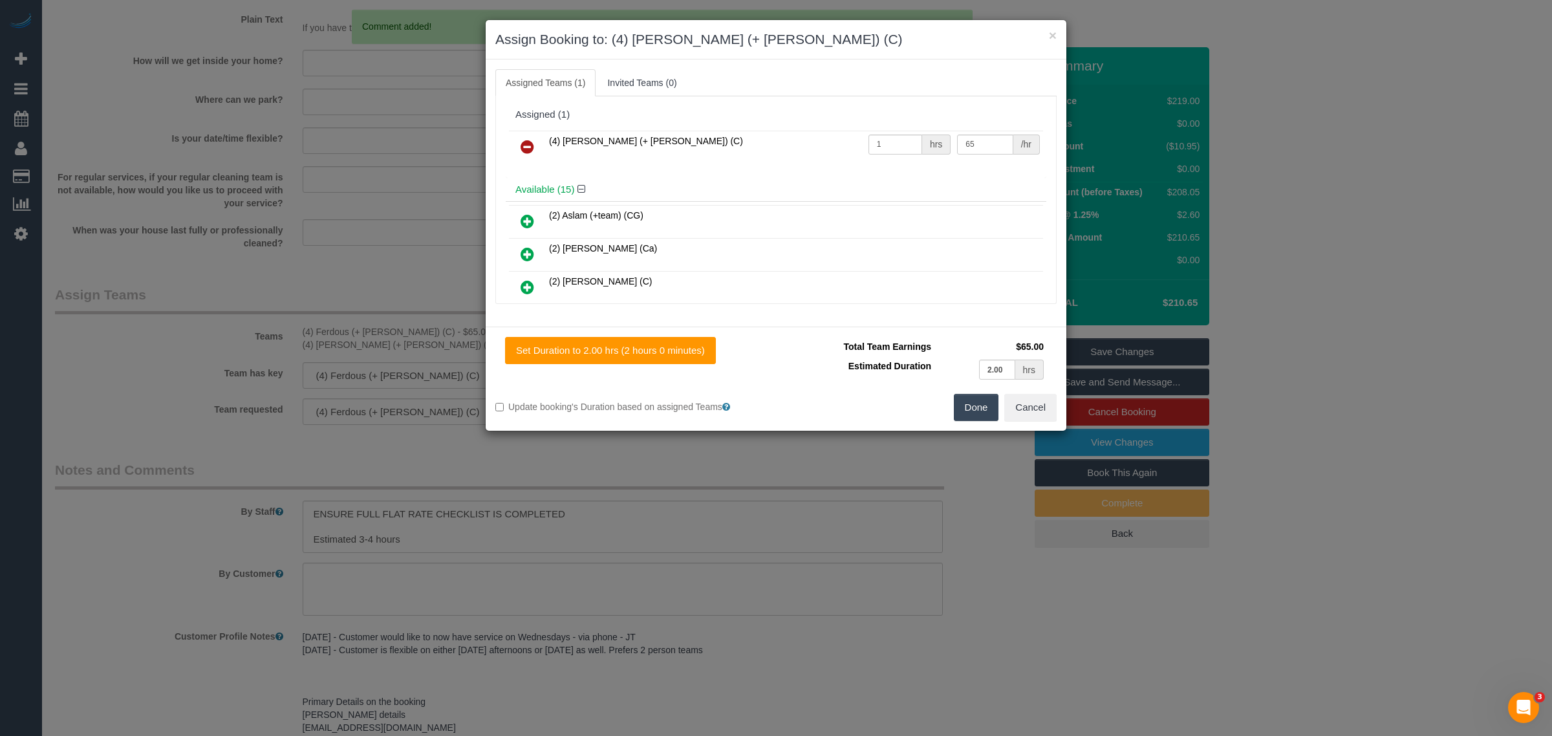
click at [524, 144] on icon at bounding box center [528, 147] width 14 height 16
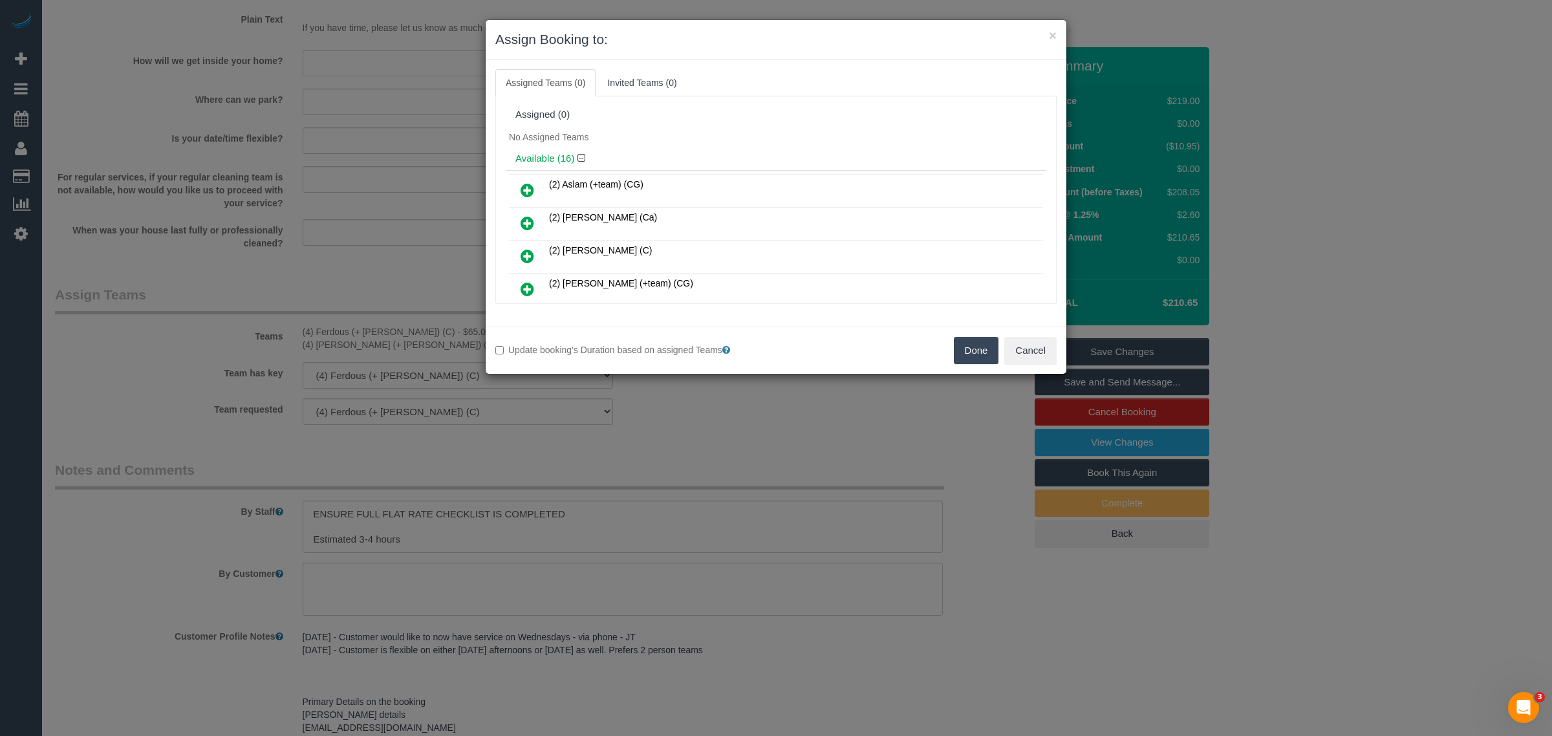
click at [965, 354] on button "Done" at bounding box center [976, 350] width 45 height 27
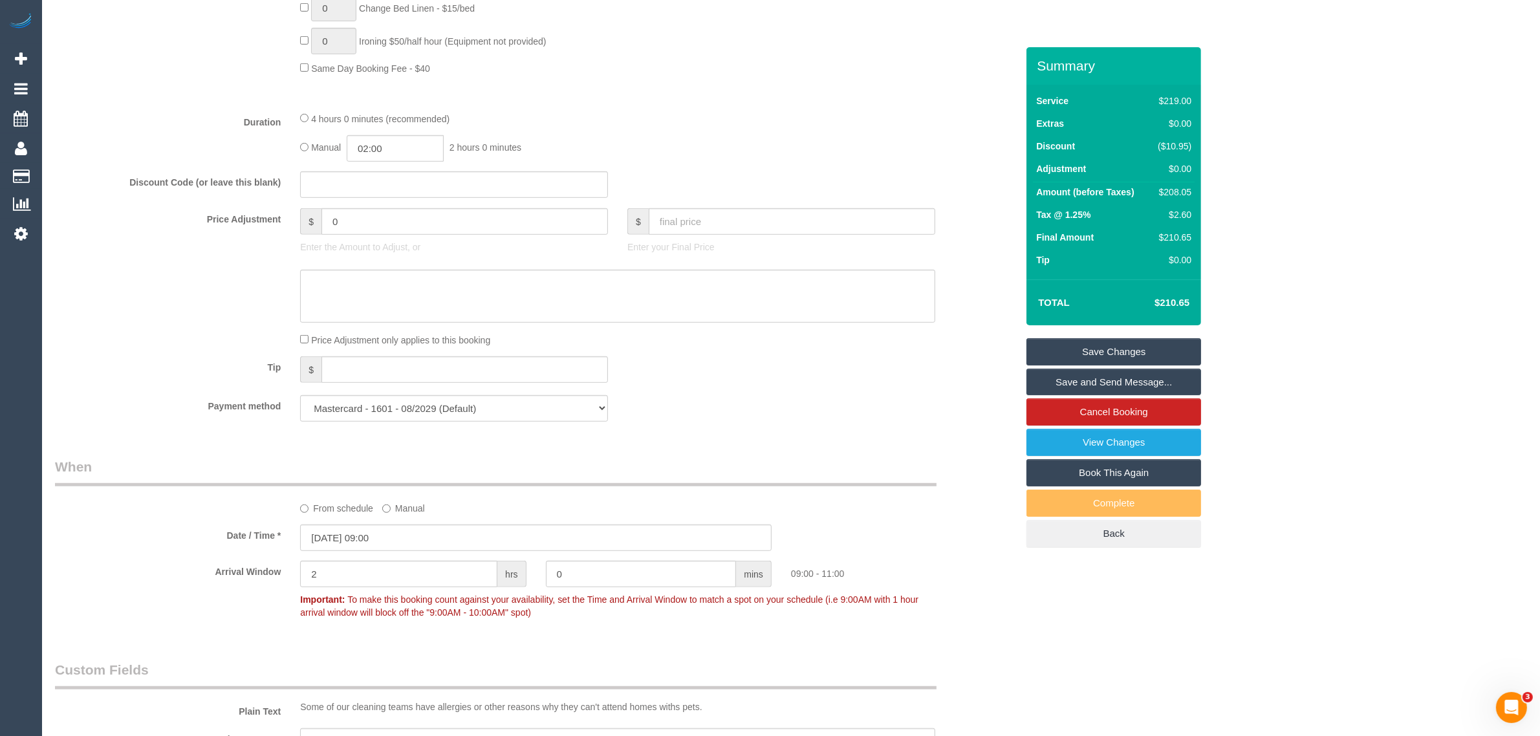
scroll to position [970, 0]
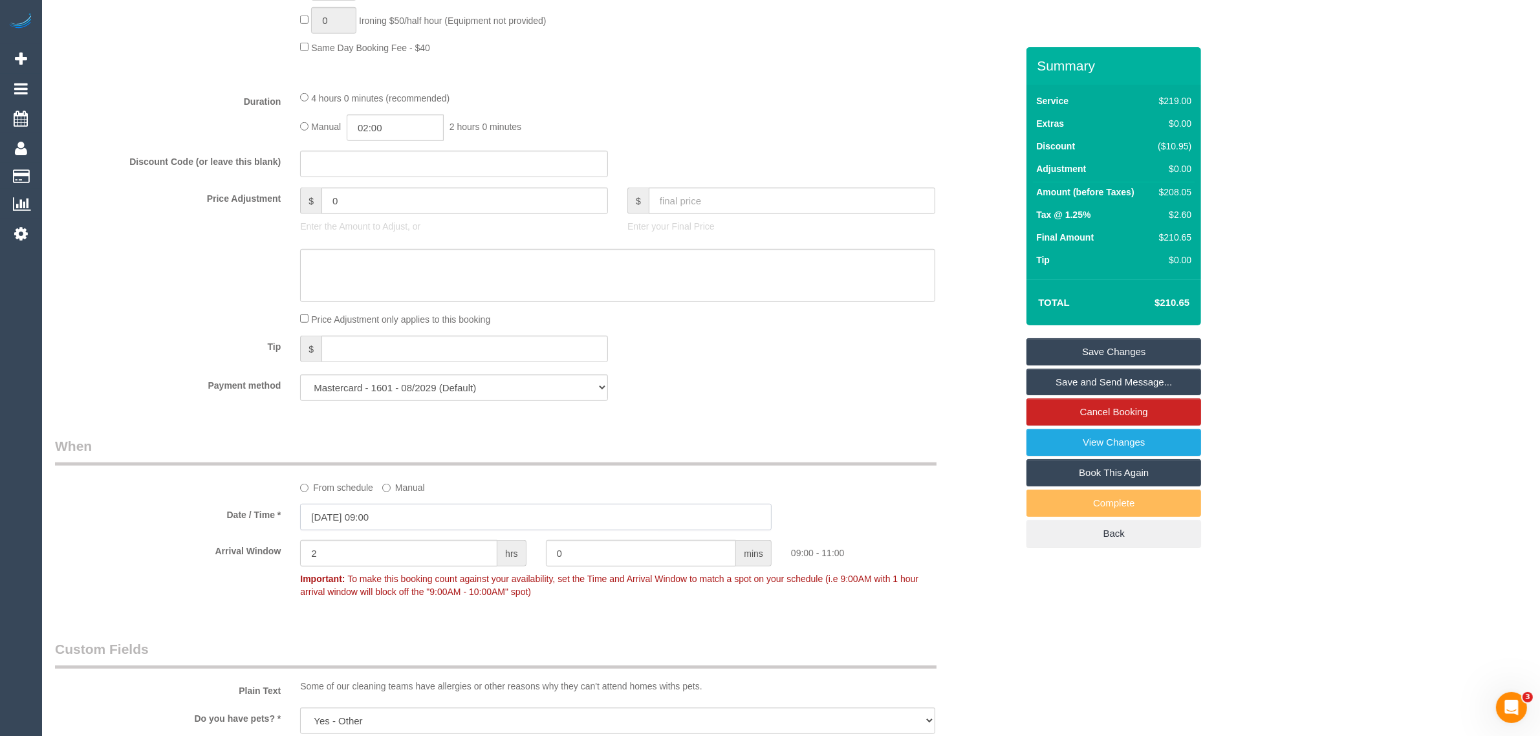
click at [374, 517] on input "15/08/2025 09:00" at bounding box center [535, 517] width 471 height 27
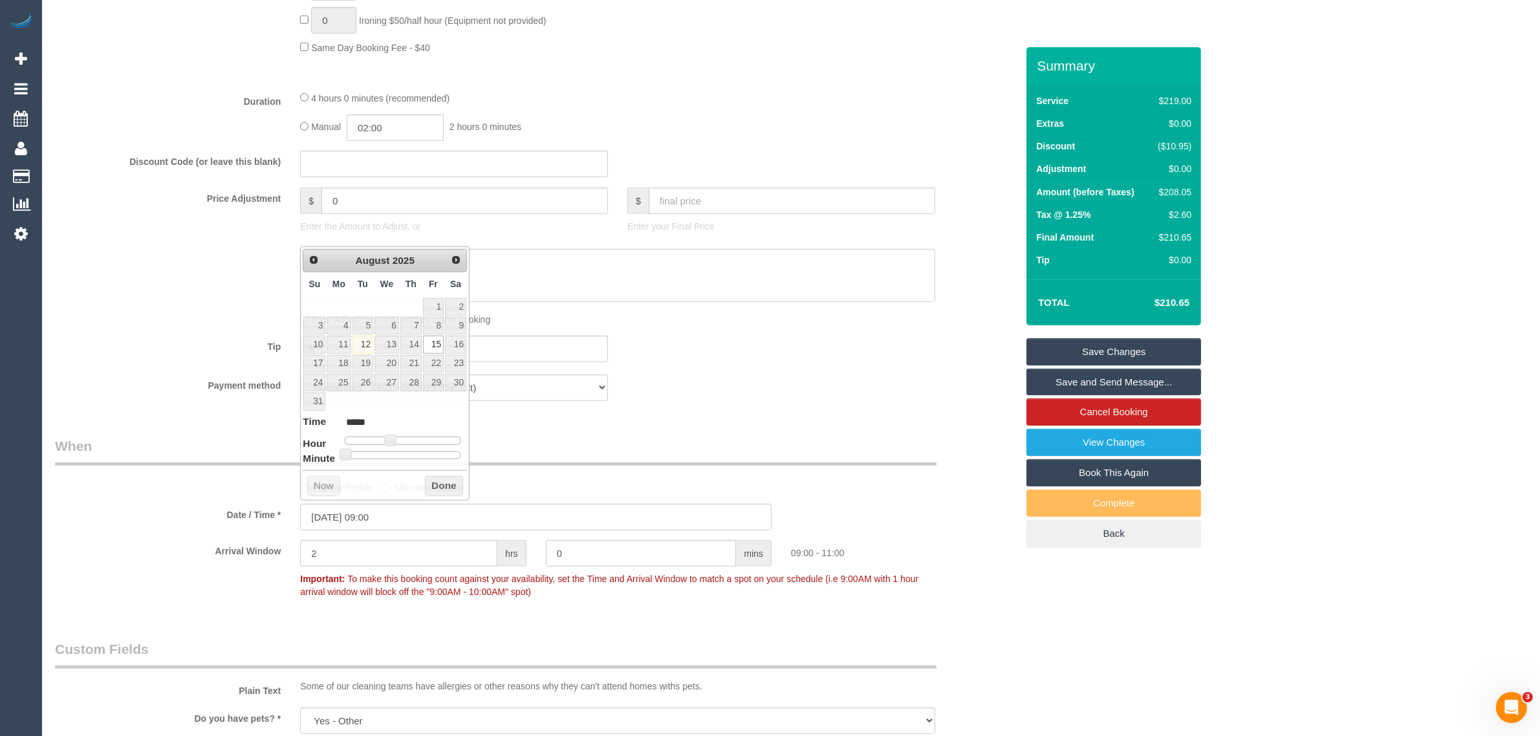
click at [550, 437] on legend "When" at bounding box center [495, 451] width 881 height 29
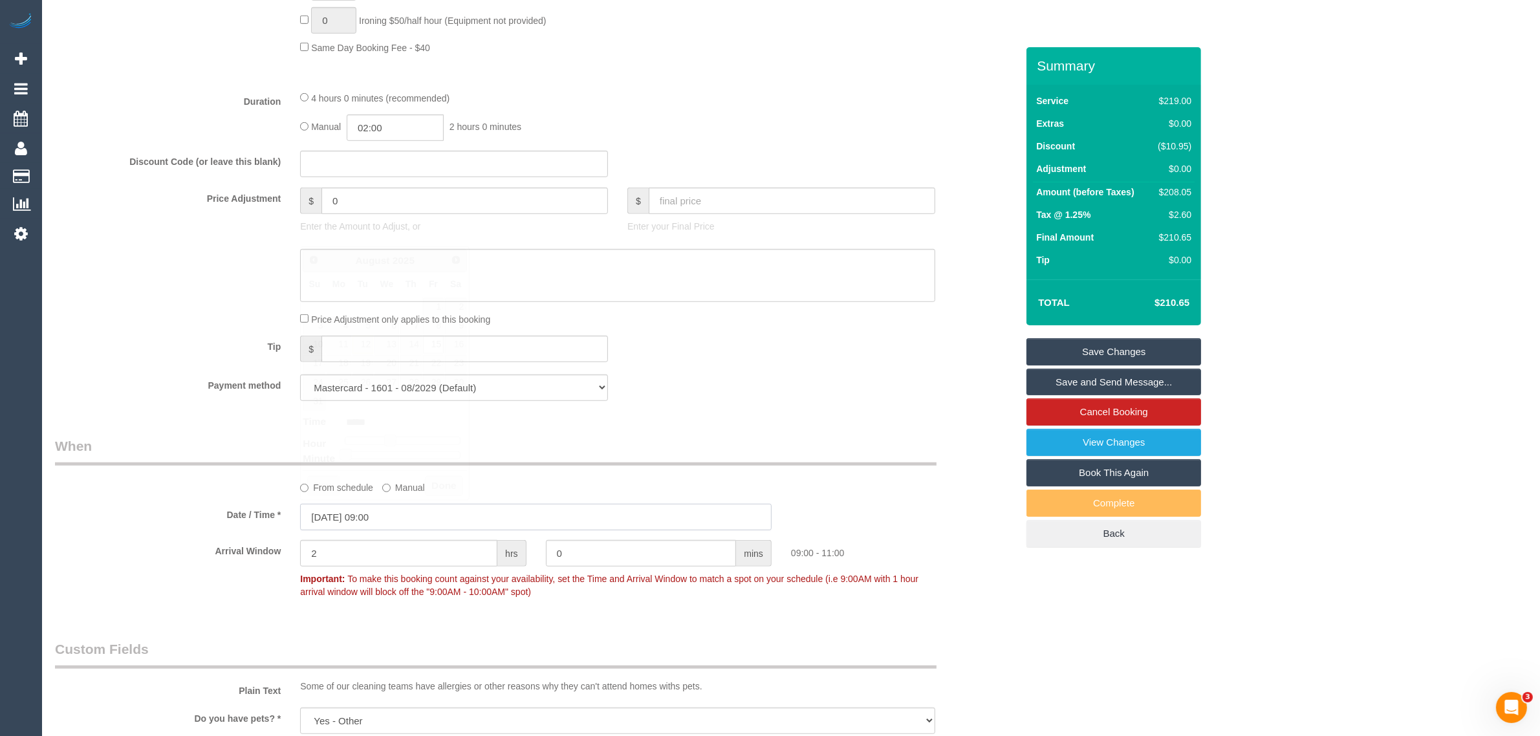
click at [391, 509] on input "15/08/2025 09:00" at bounding box center [535, 517] width 471 height 27
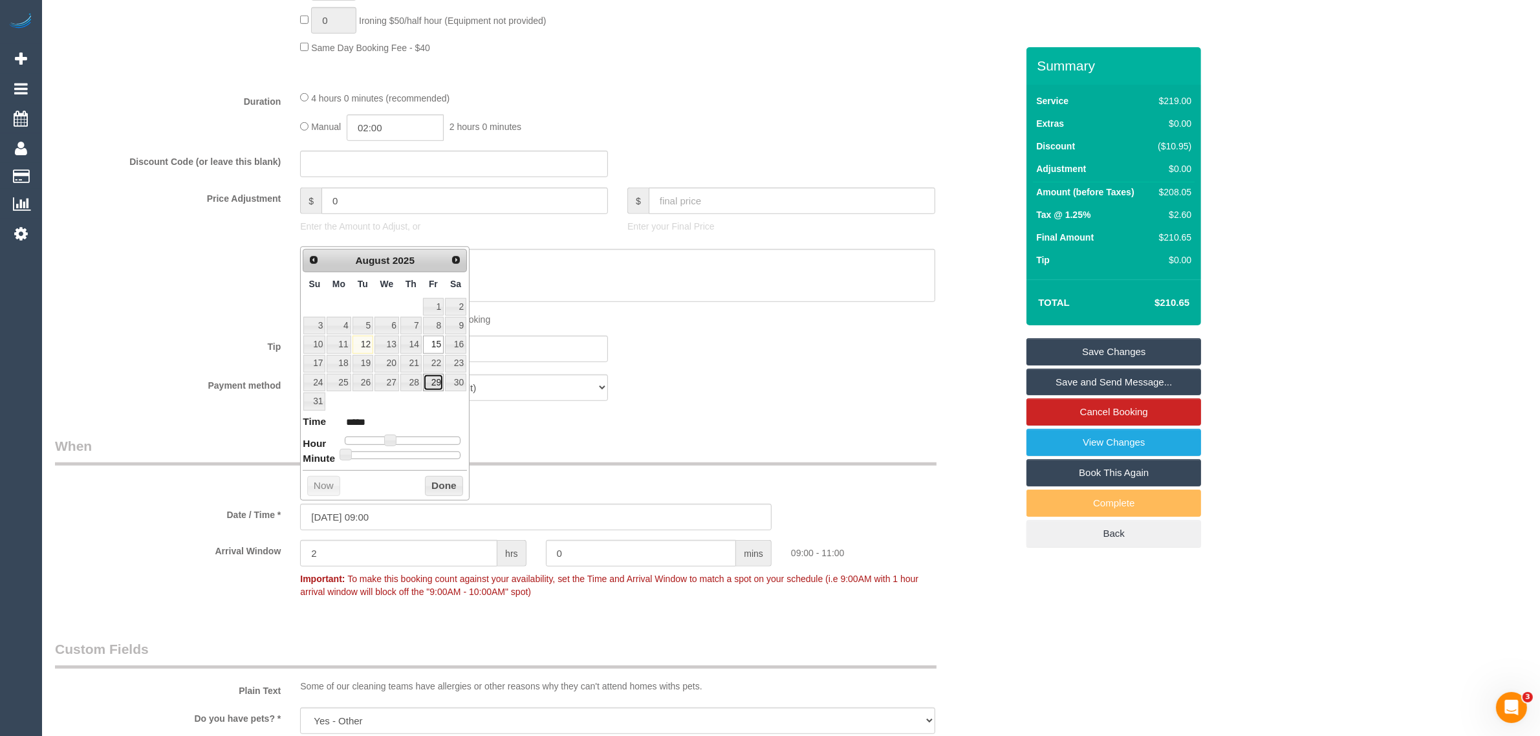
click at [431, 383] on link "29" at bounding box center [433, 382] width 21 height 17
type input "29/08/2025 09:00"
click at [626, 458] on legend "When" at bounding box center [495, 451] width 881 height 29
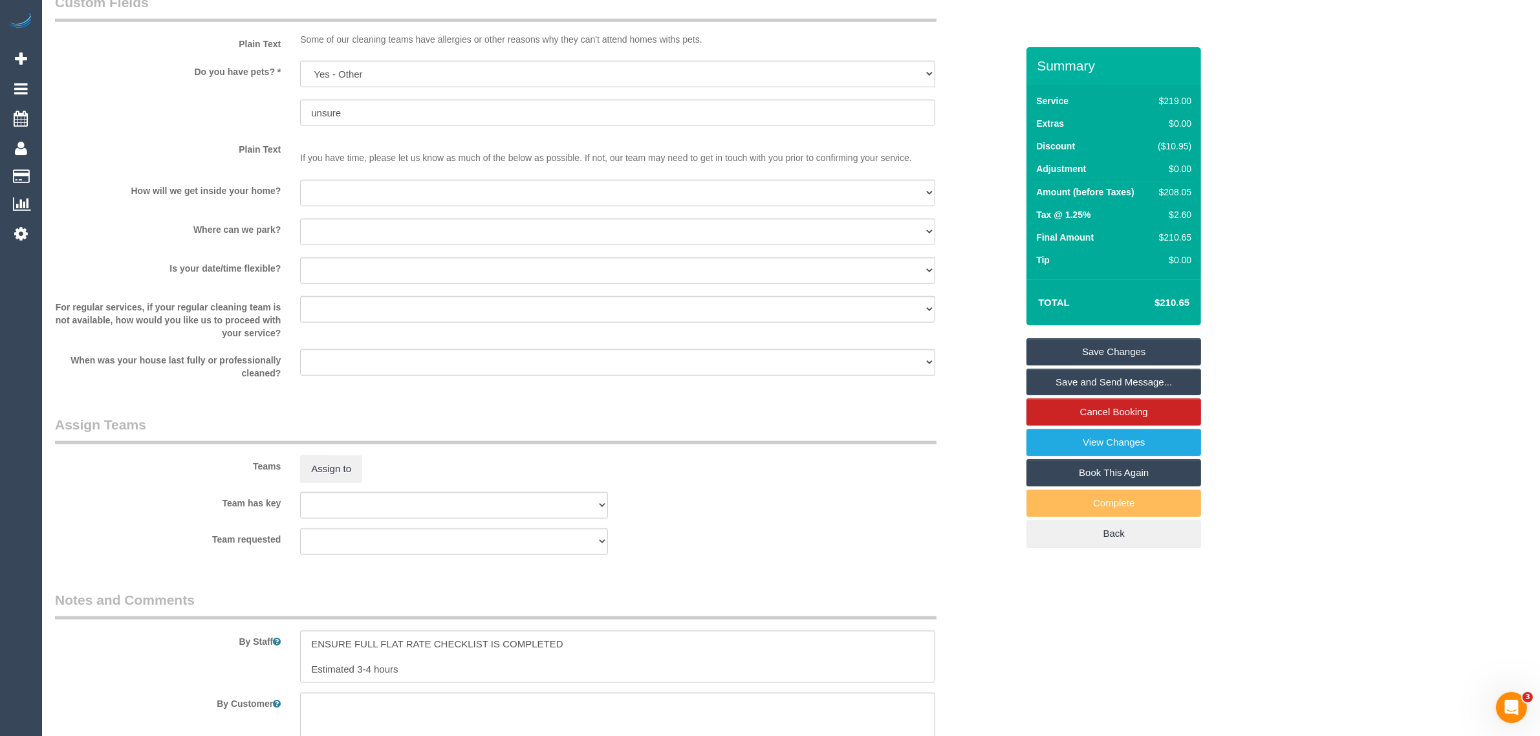
scroll to position [2203, 0]
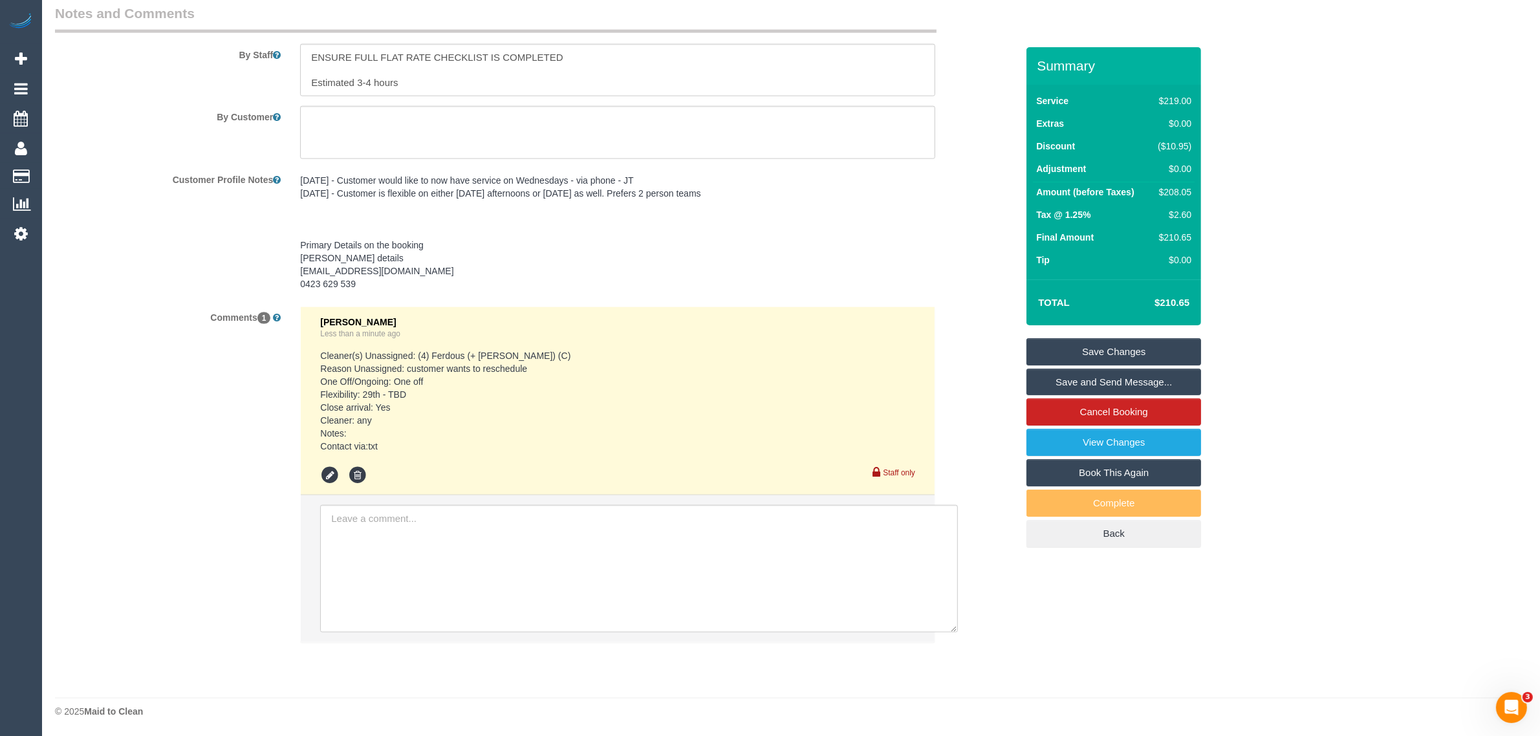
click at [1055, 354] on link "Save Changes" at bounding box center [1113, 351] width 175 height 27
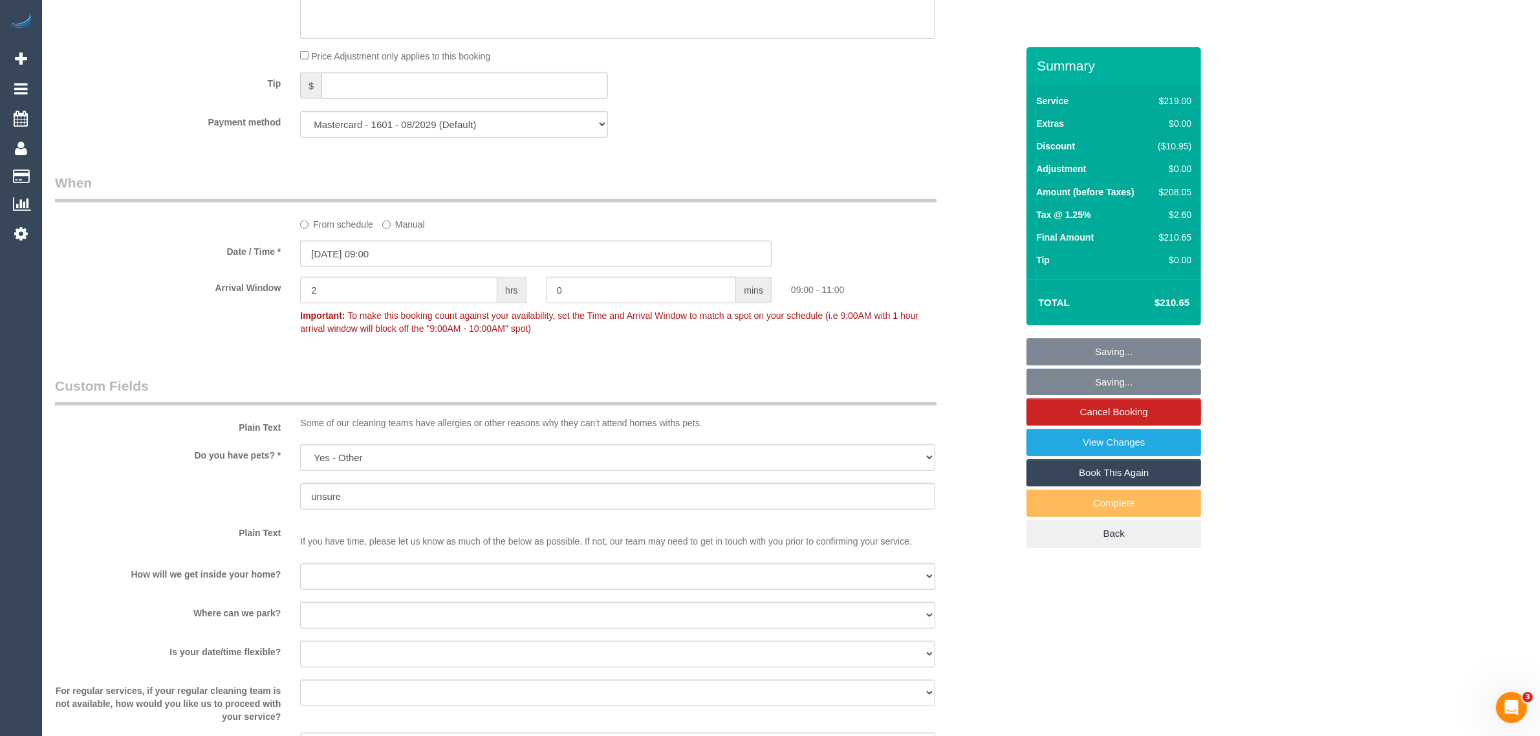
scroll to position [587, 0]
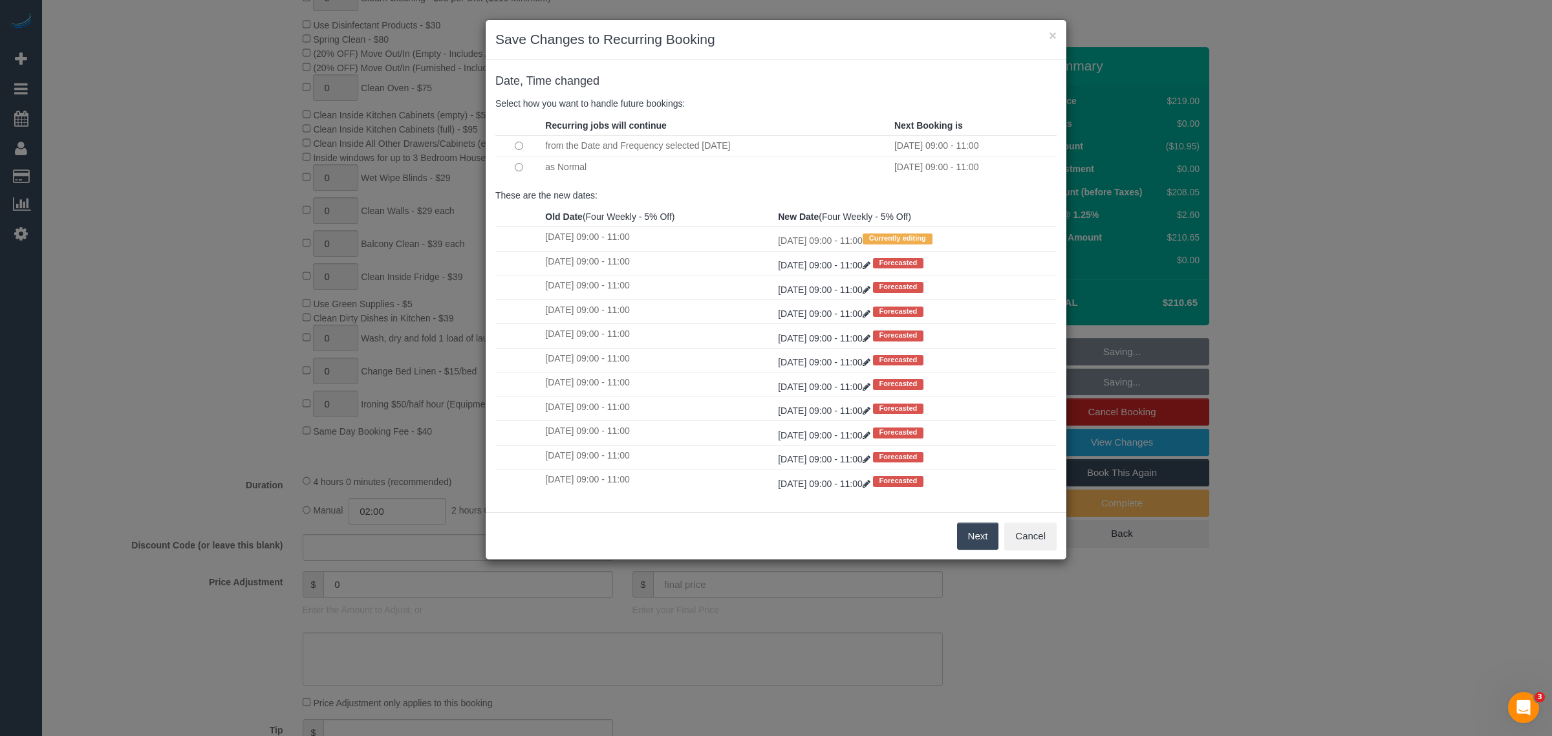
click at [513, 166] on td at bounding box center [518, 166] width 47 height 21
click at [978, 544] on button "Next" at bounding box center [978, 536] width 42 height 27
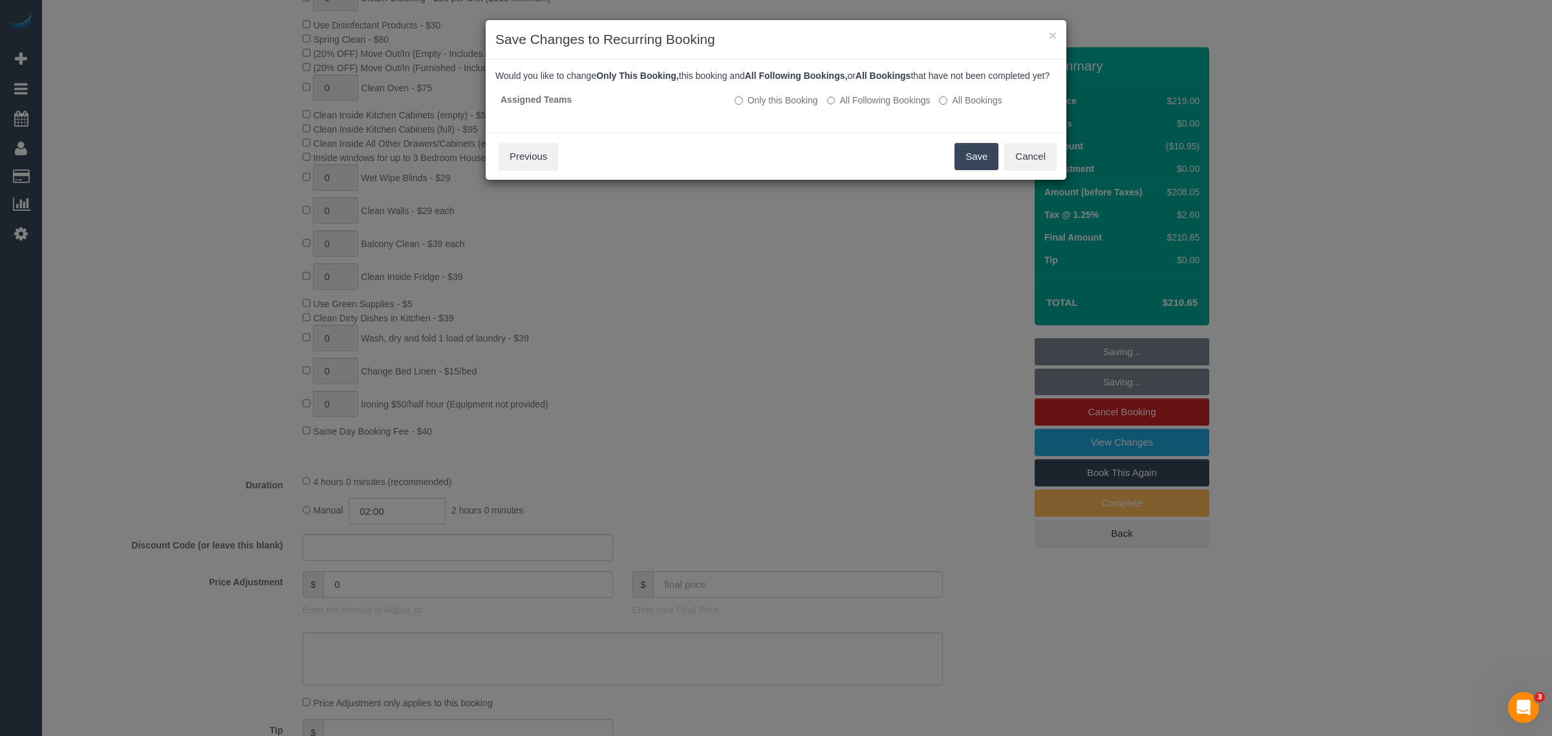
click at [980, 170] on button "Save" at bounding box center [976, 156] width 44 height 27
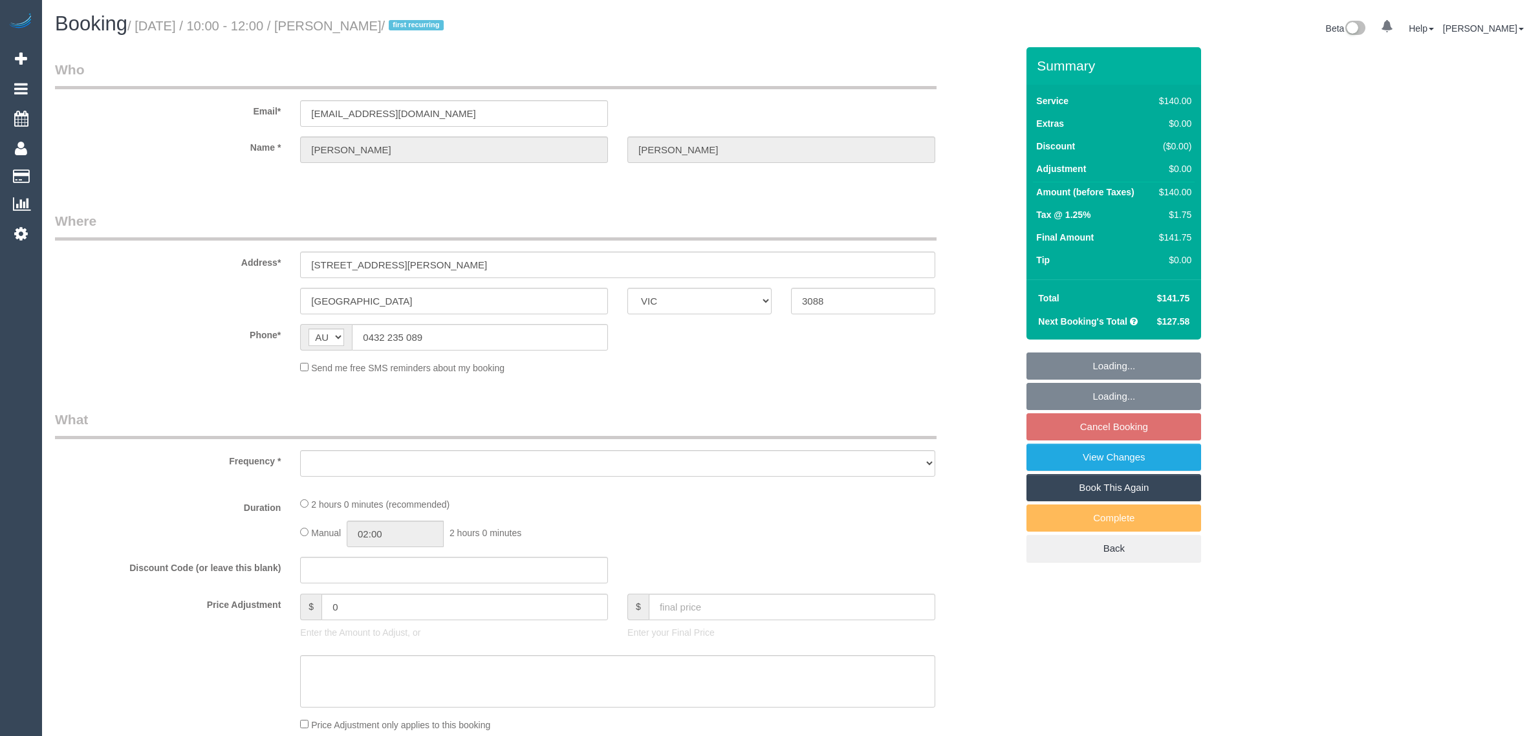
select select "VIC"
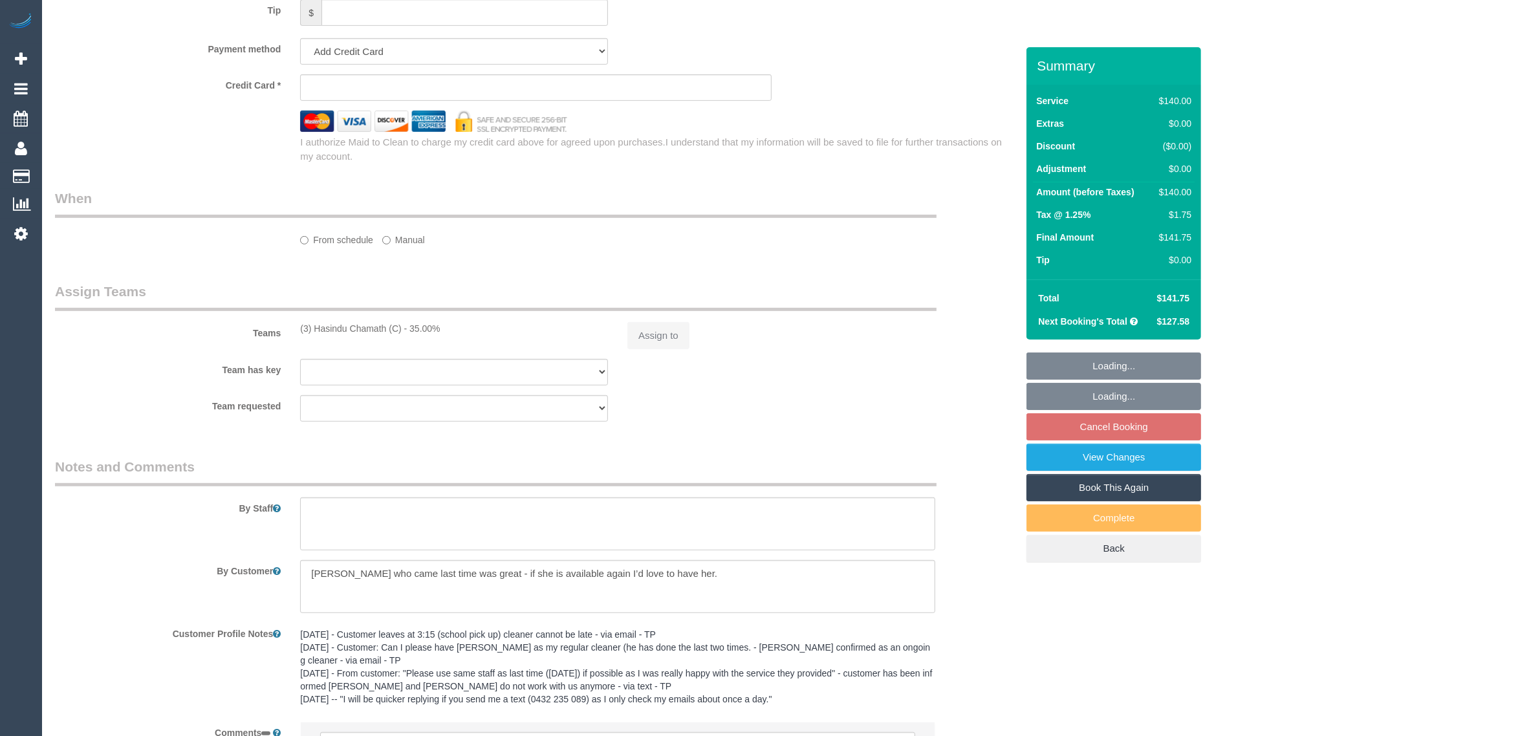
select select "string:stripe-pm_1PRQGW2GScqysDRVC0KXWG3i"
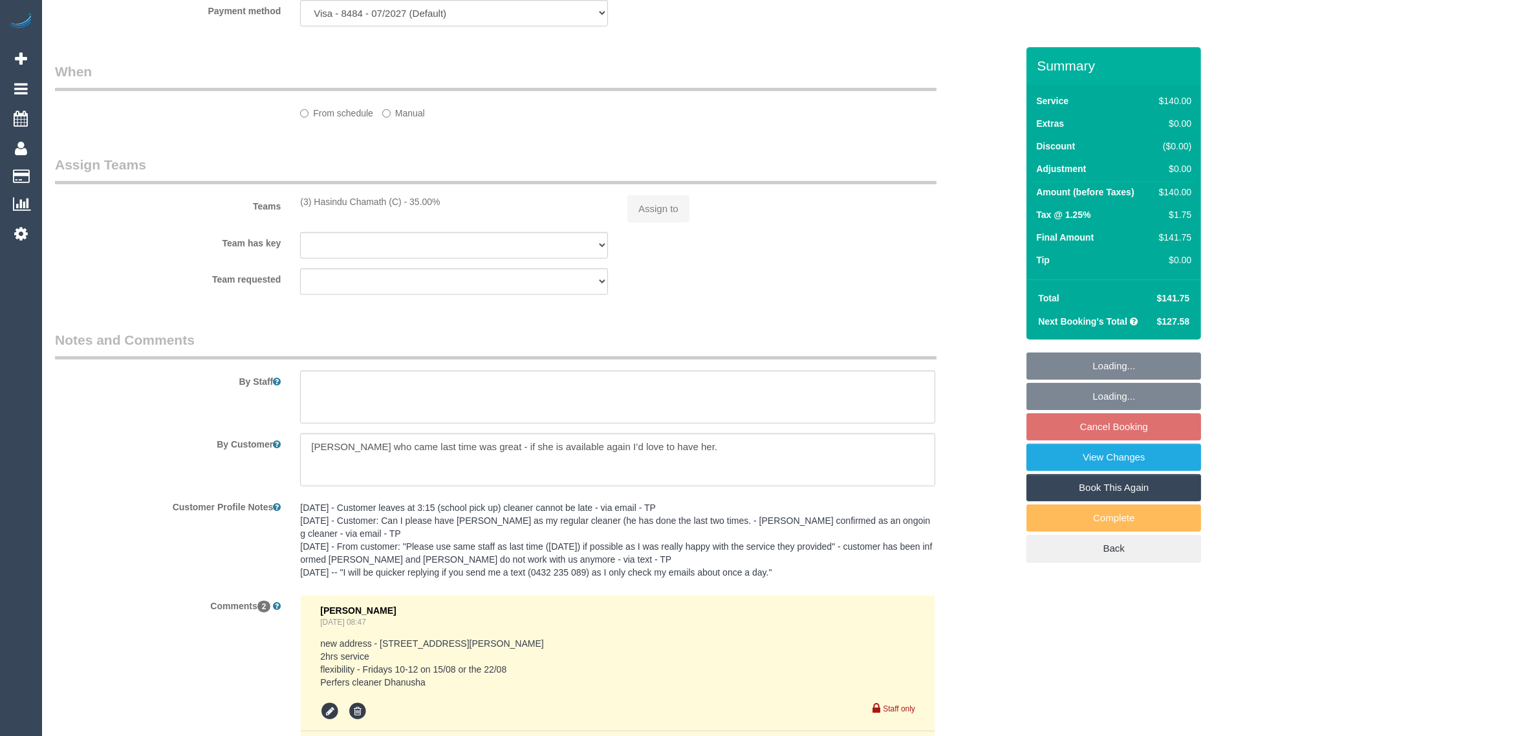
select select "object:886"
select select "number:27"
select select "number:14"
select select "number:18"
select select "number:24"
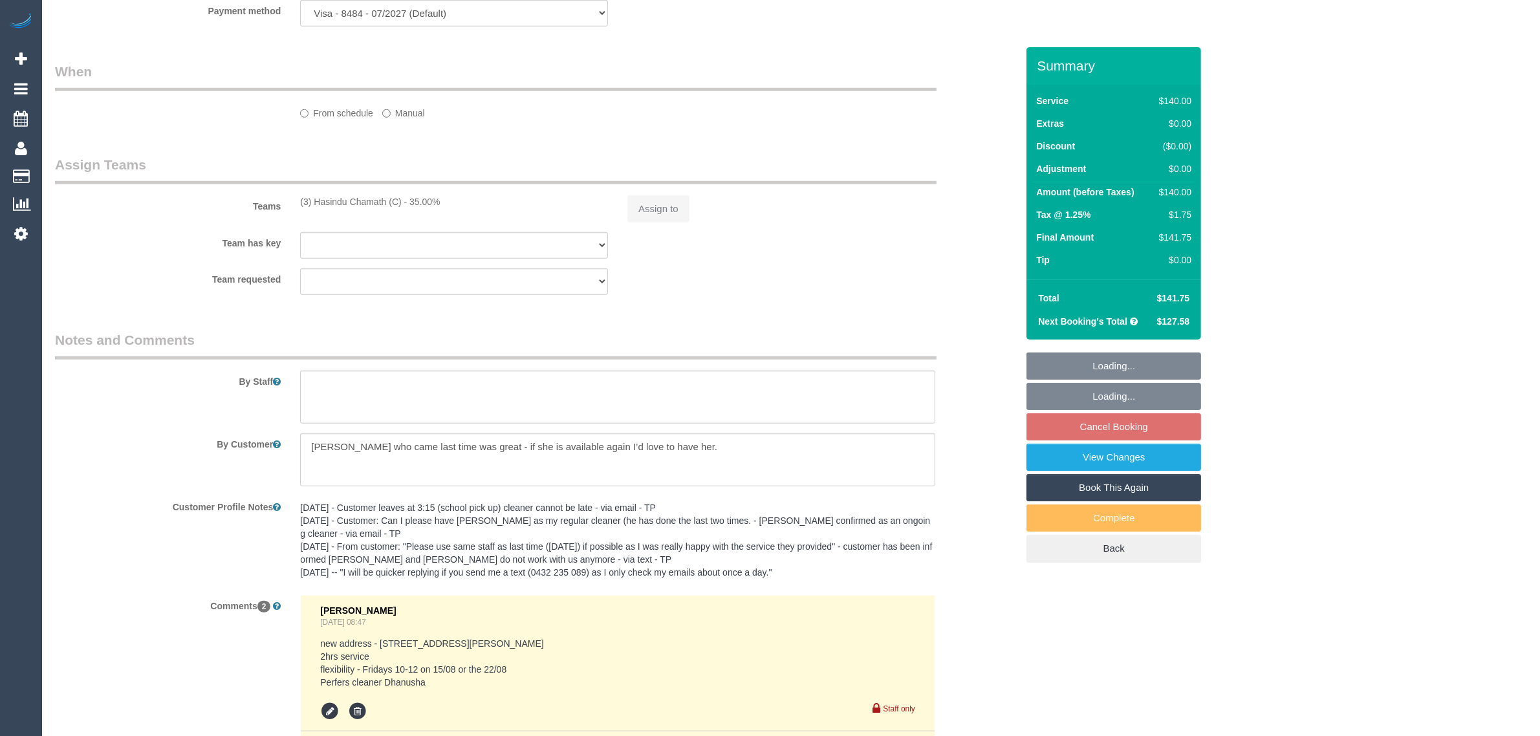
select select "number:13"
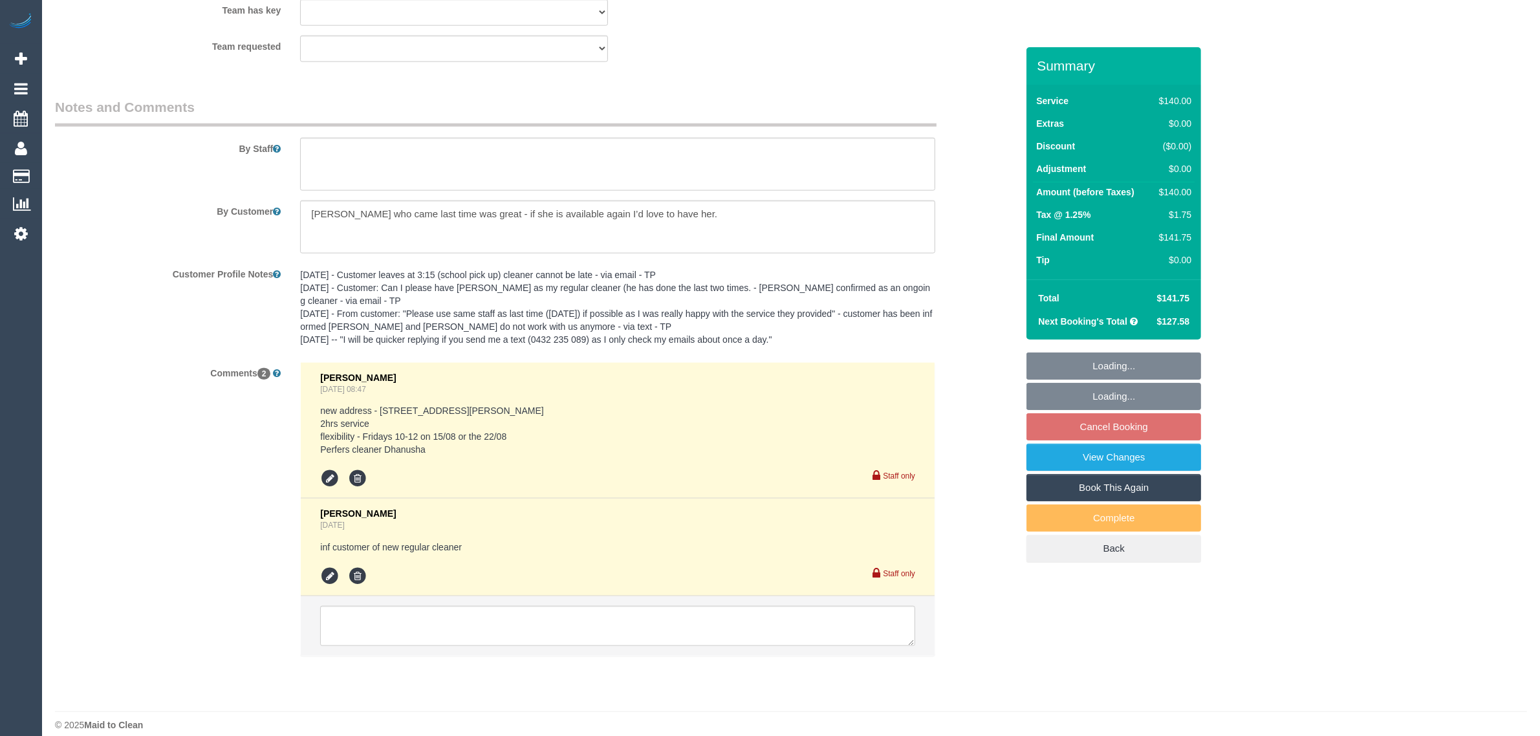
select select "object:1504"
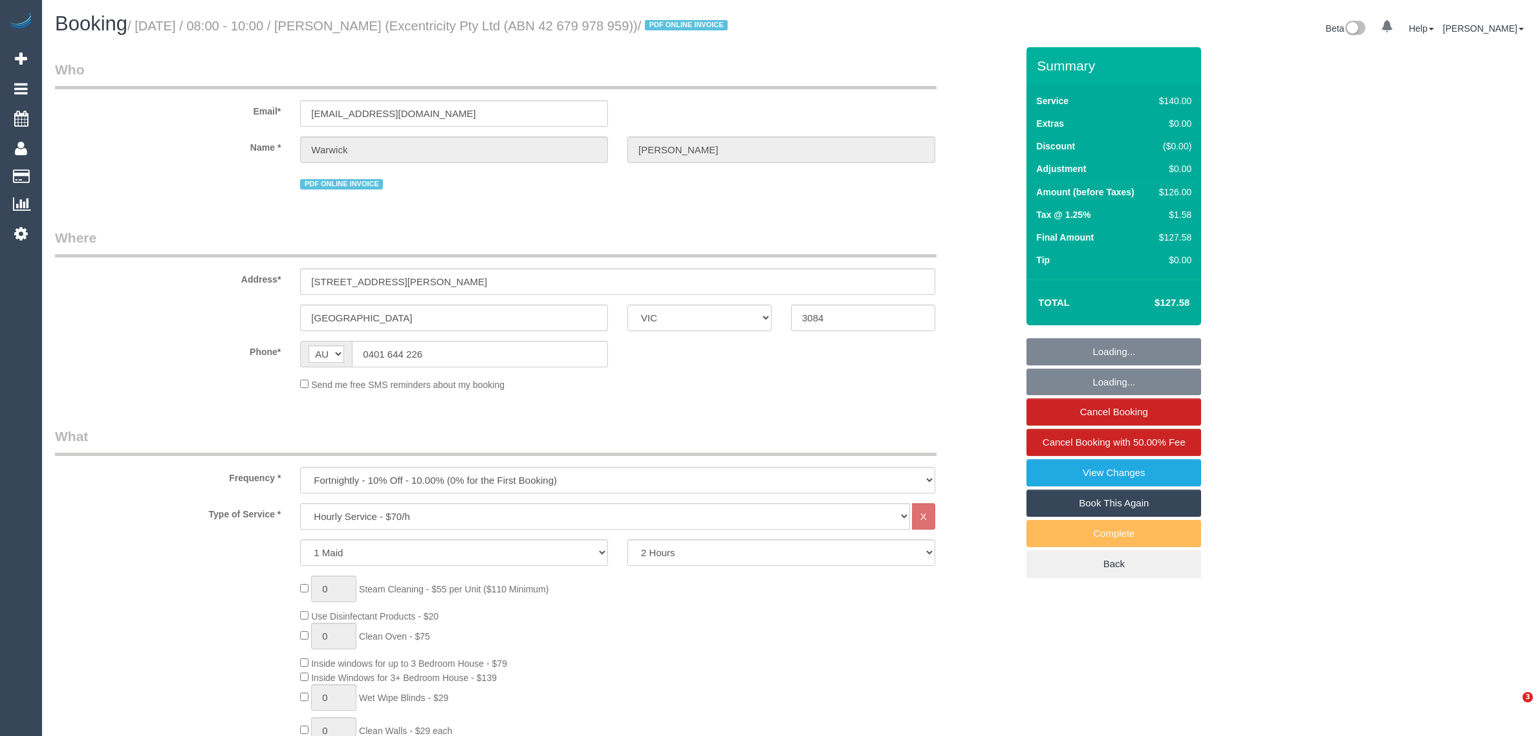
select select "VIC"
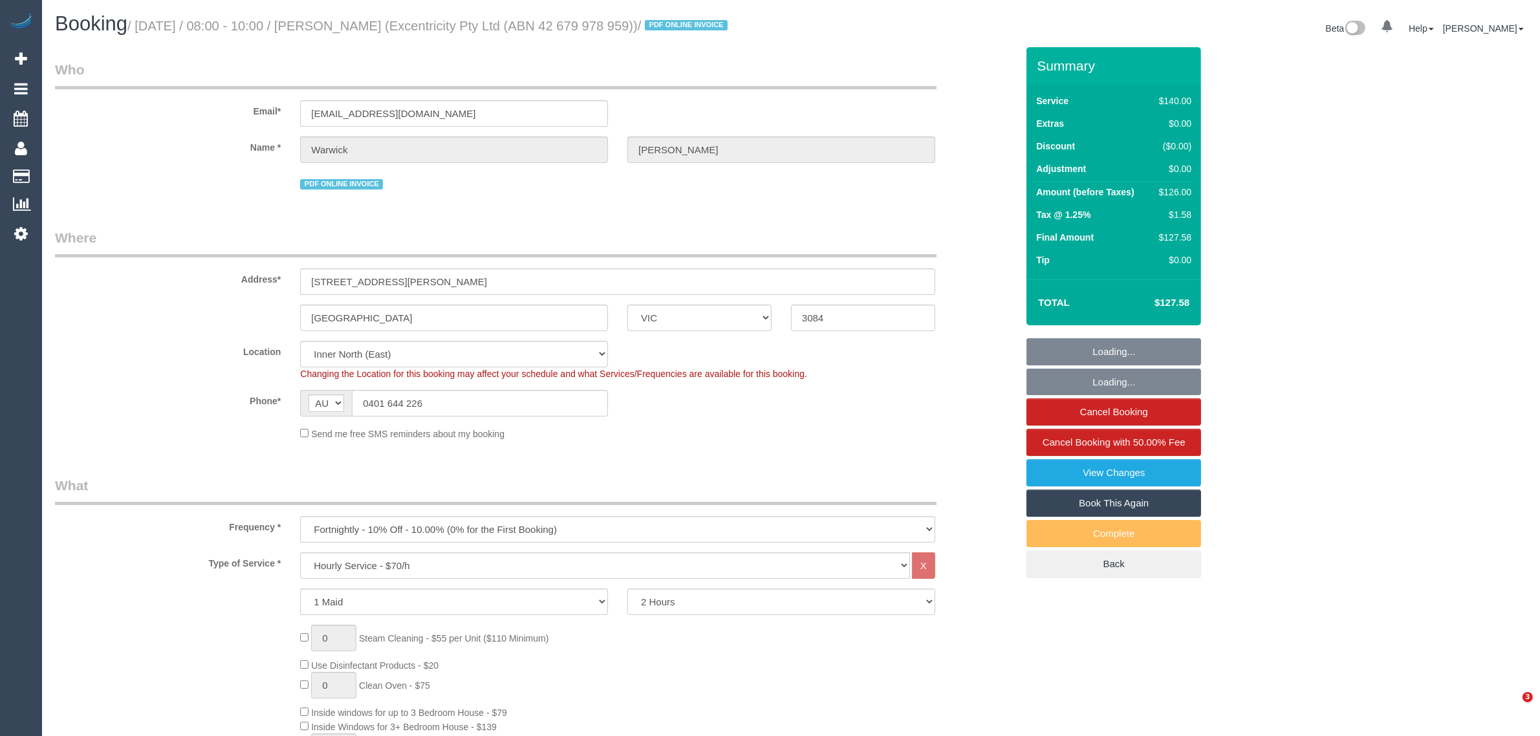
click at [522, 380] on div "Changing the Location for this booking may affect your schedule and what Servic…" at bounding box center [617, 373] width 654 height 13
select select "number:30"
select select "number:14"
select select "number:19"
select select "number:24"
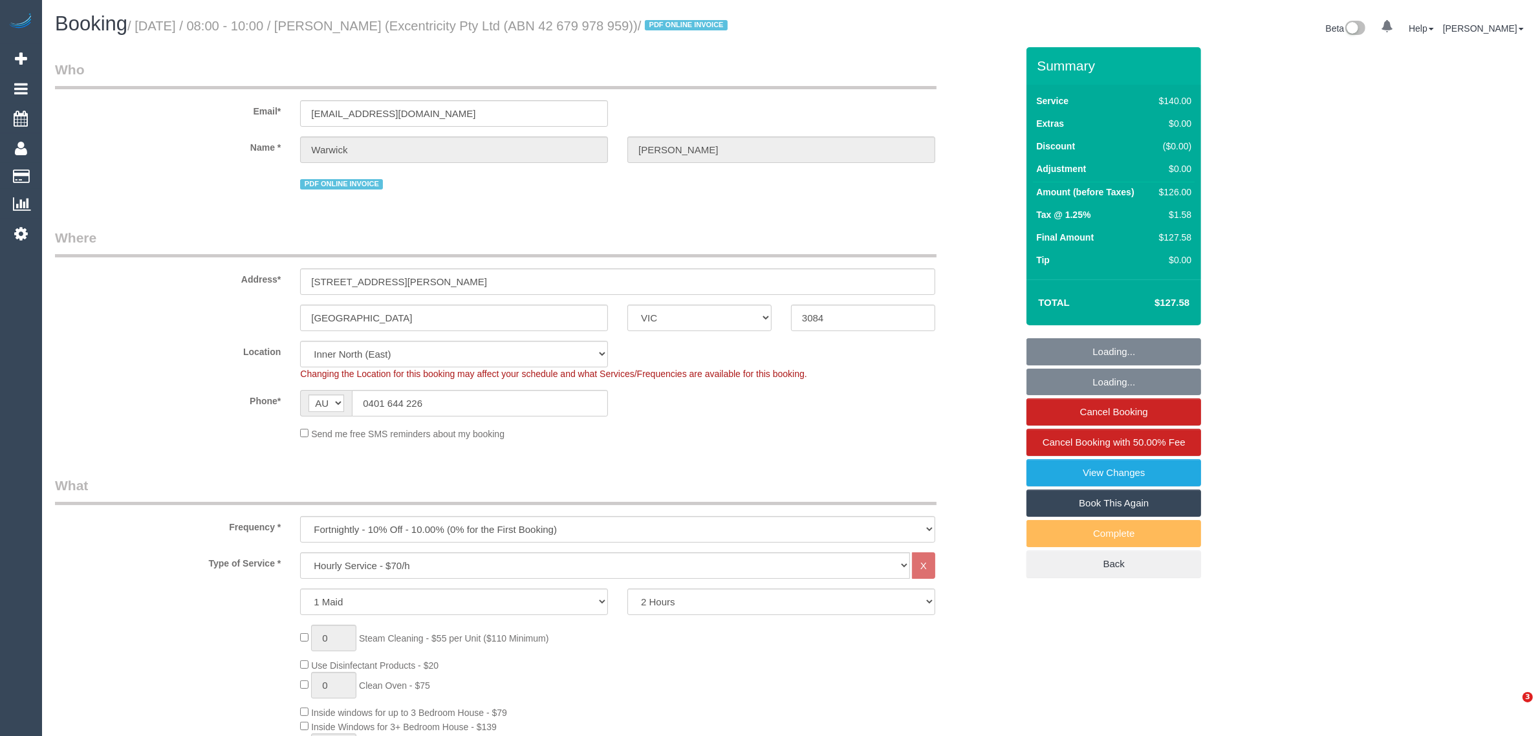
select select "number:34"
select select "number:26"
select select "object:1651"
select select "spot1"
click at [753, 440] on div "Send me free SMS reminders about my booking" at bounding box center [617, 433] width 654 height 14
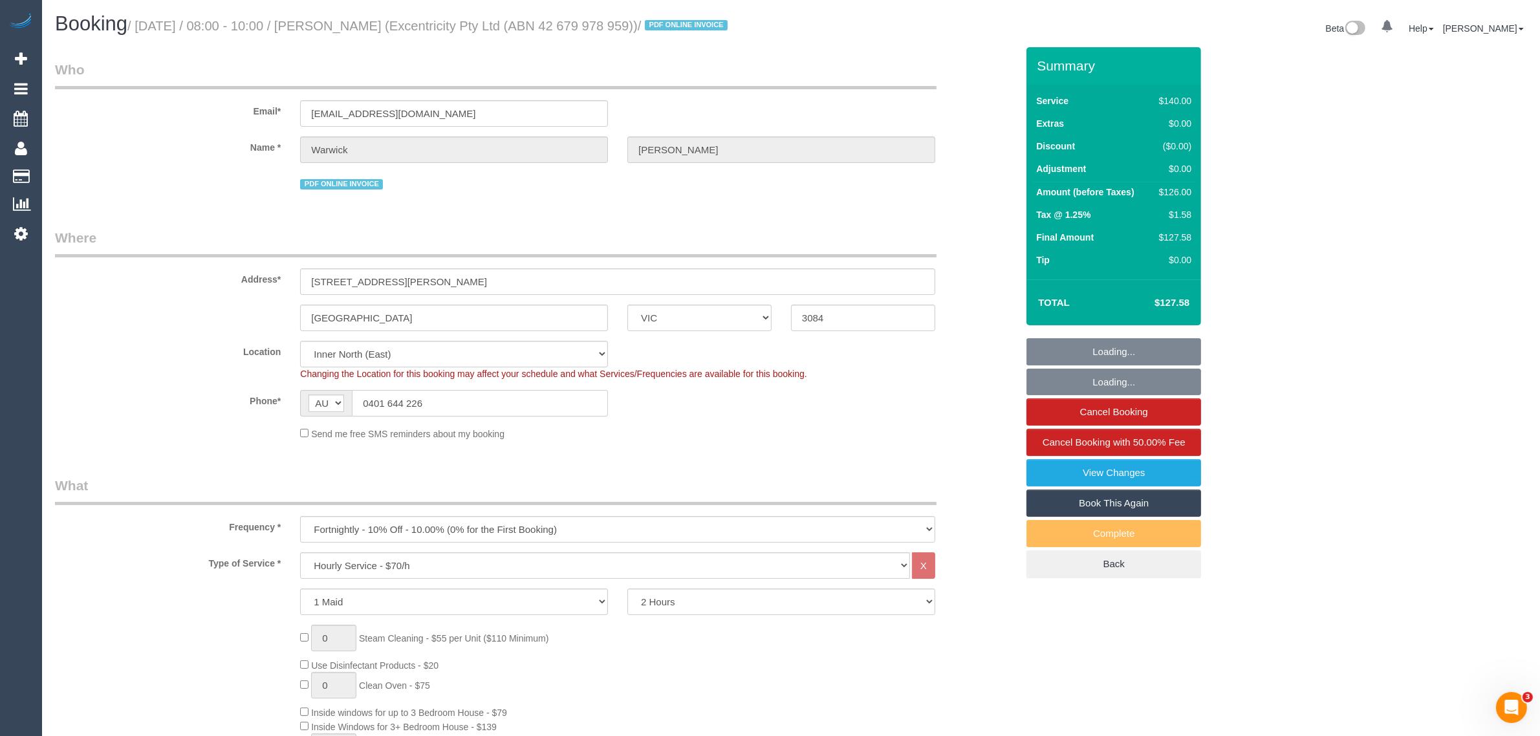
click at [570, 416] on input "0401 644 226" at bounding box center [480, 403] width 256 height 27
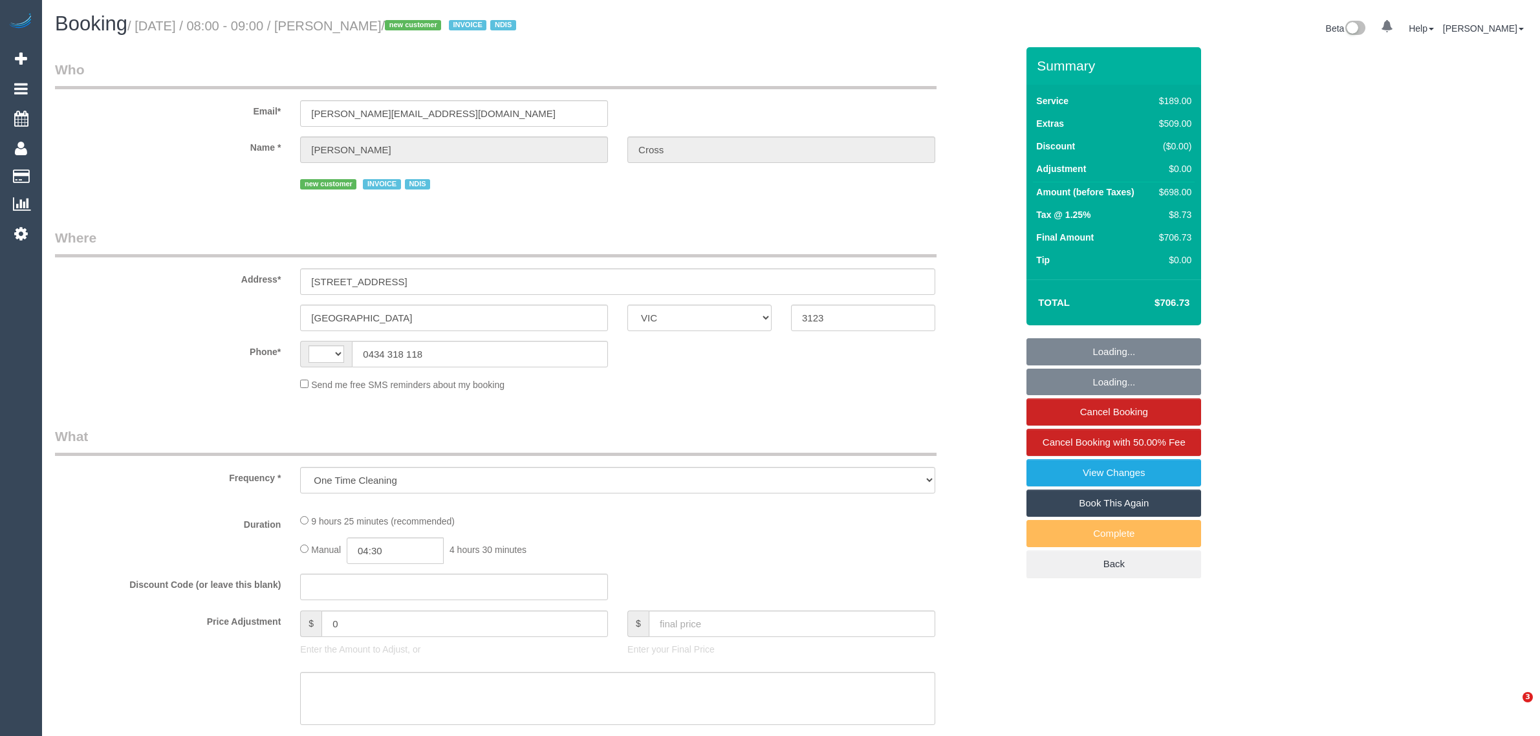
select select "VIC"
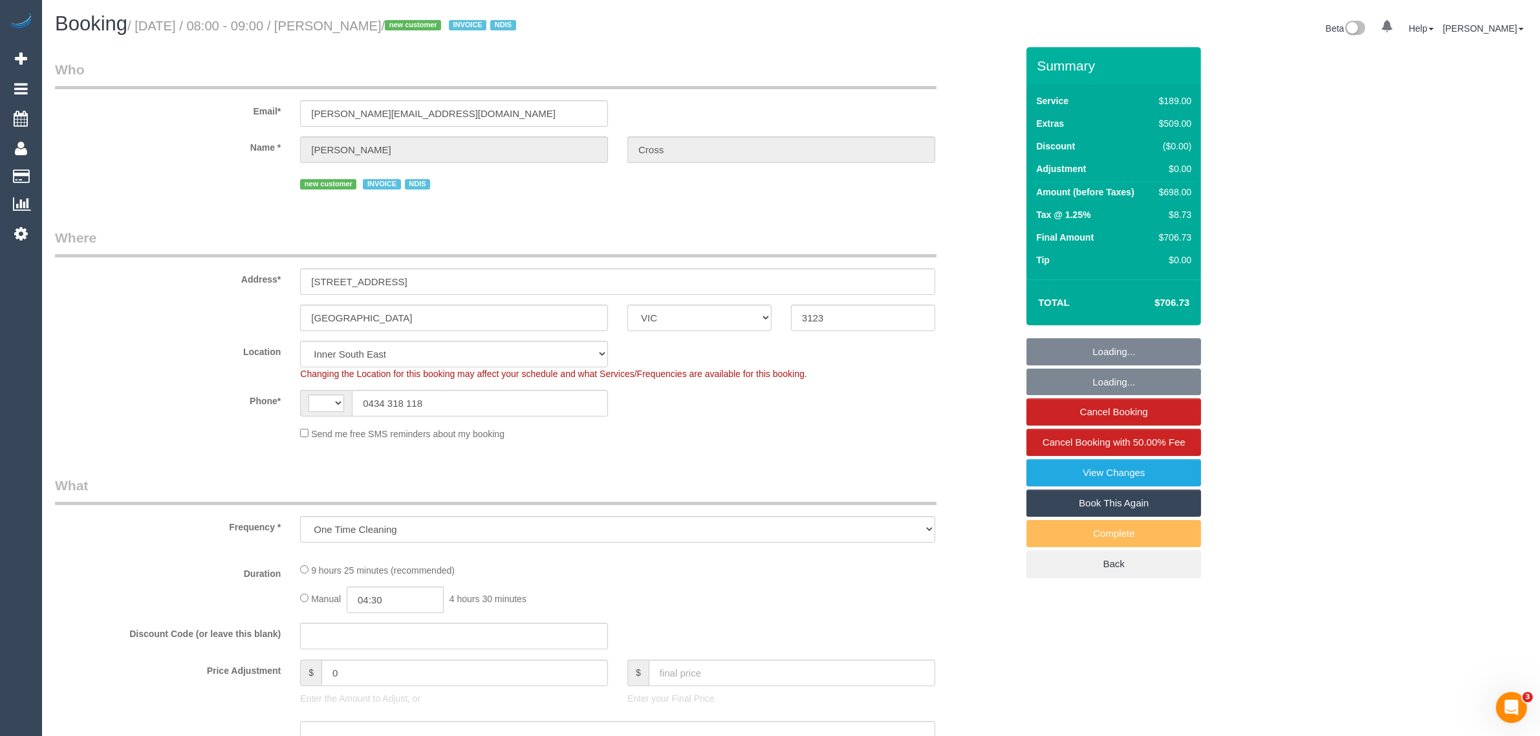
select select "object:569"
select select "string:AU"
select select "number:28"
select select "number:14"
select select "number:19"
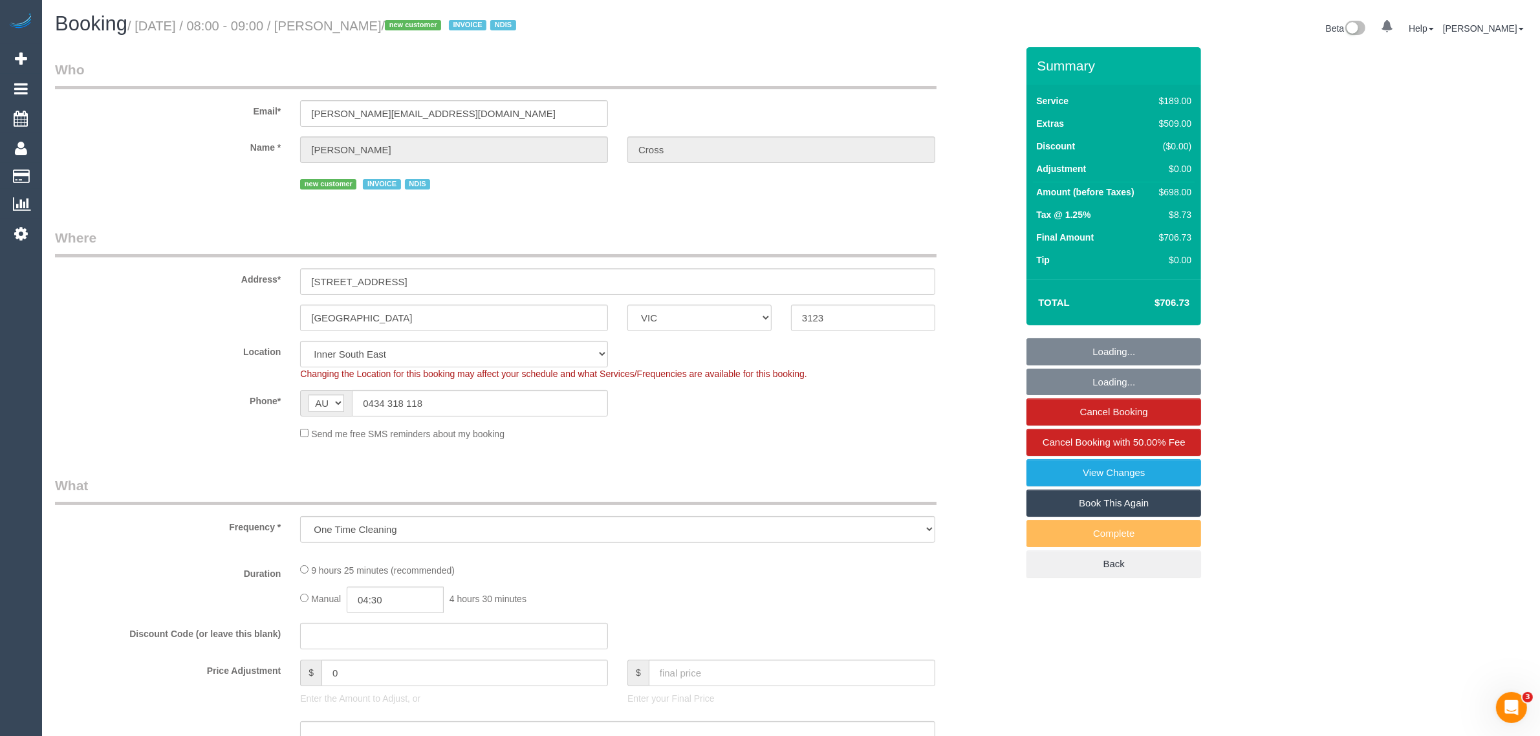
select select "number:24"
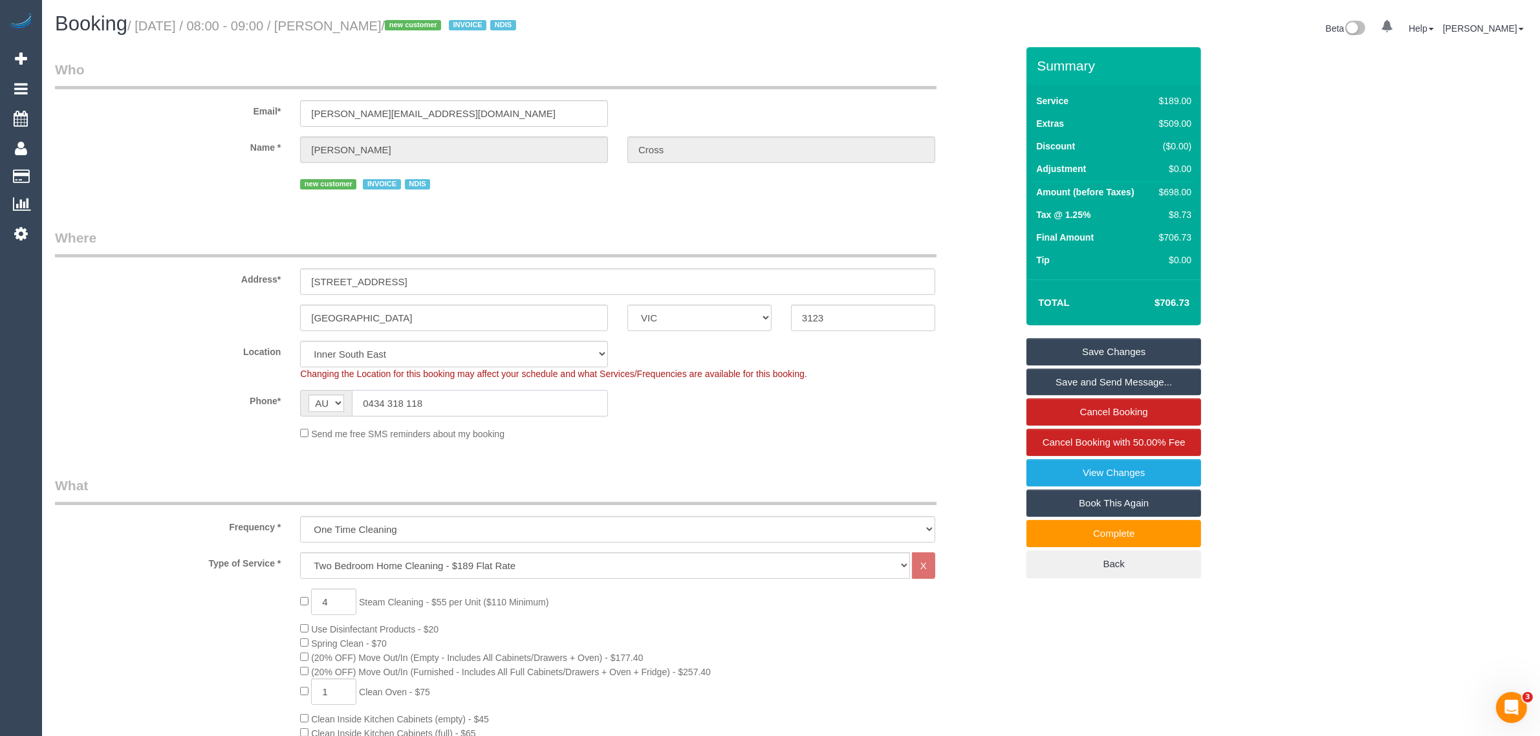
click at [556, 414] on input "0434 318 118" at bounding box center [480, 403] width 256 height 27
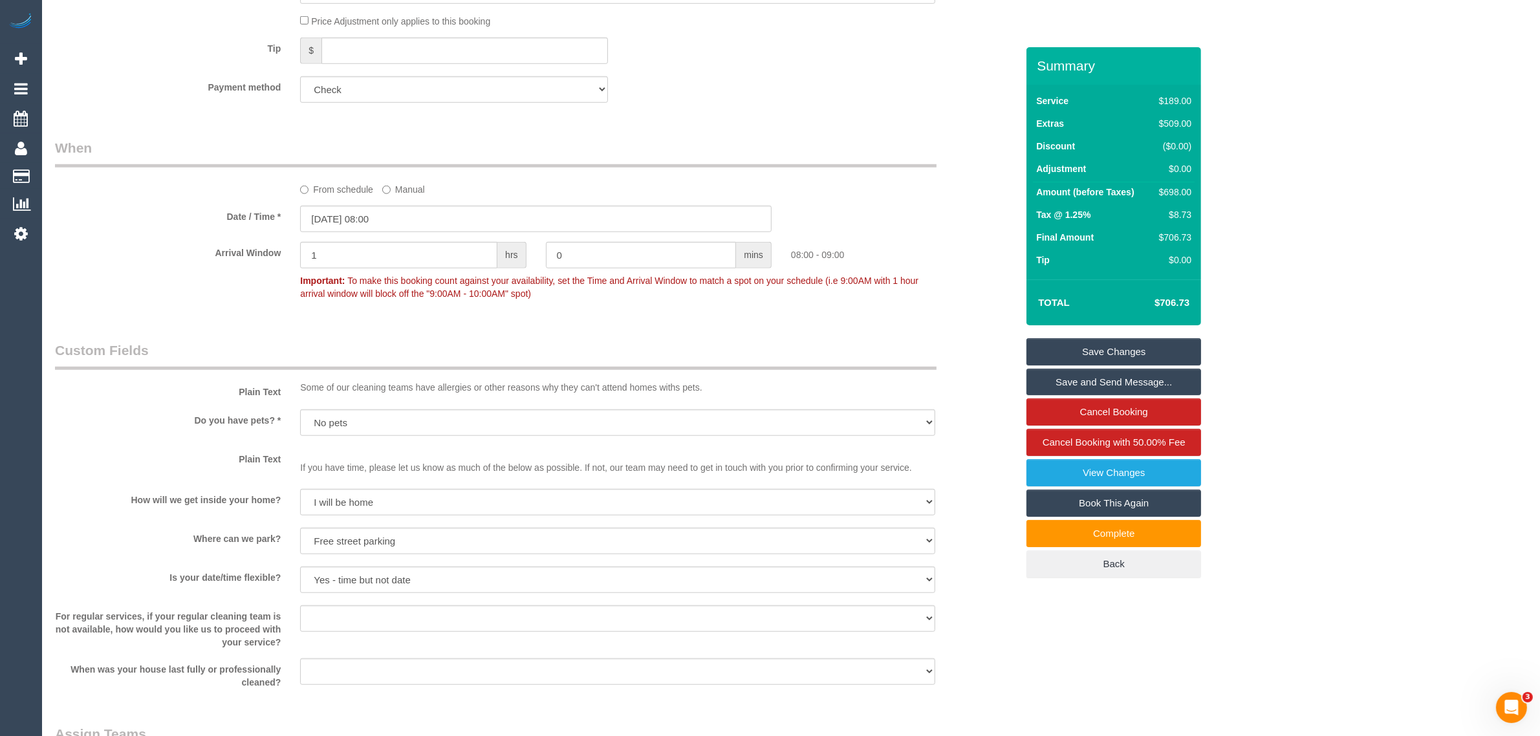
scroll to position [1617, 0]
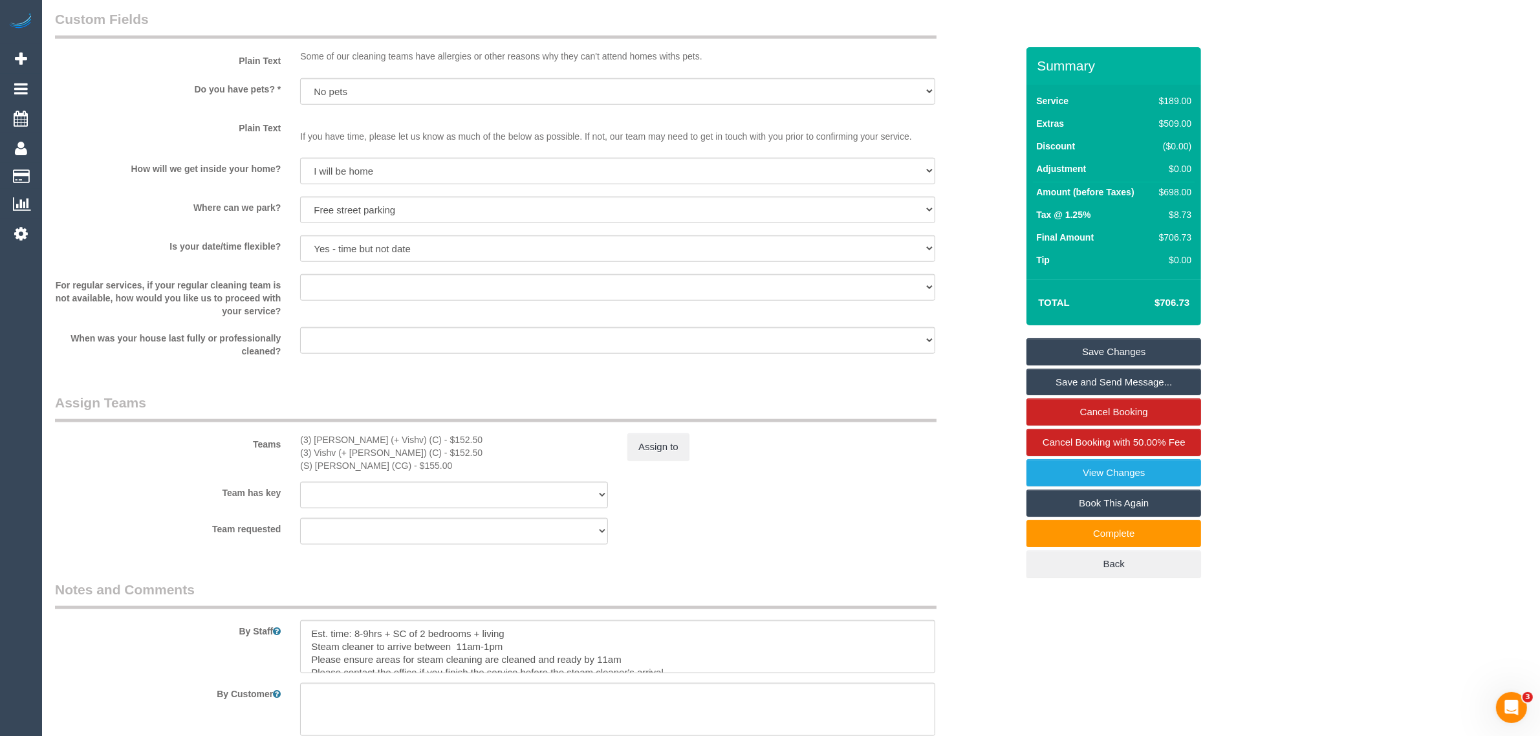
click at [933, 449] on div "Assign to" at bounding box center [781, 446] width 327 height 27
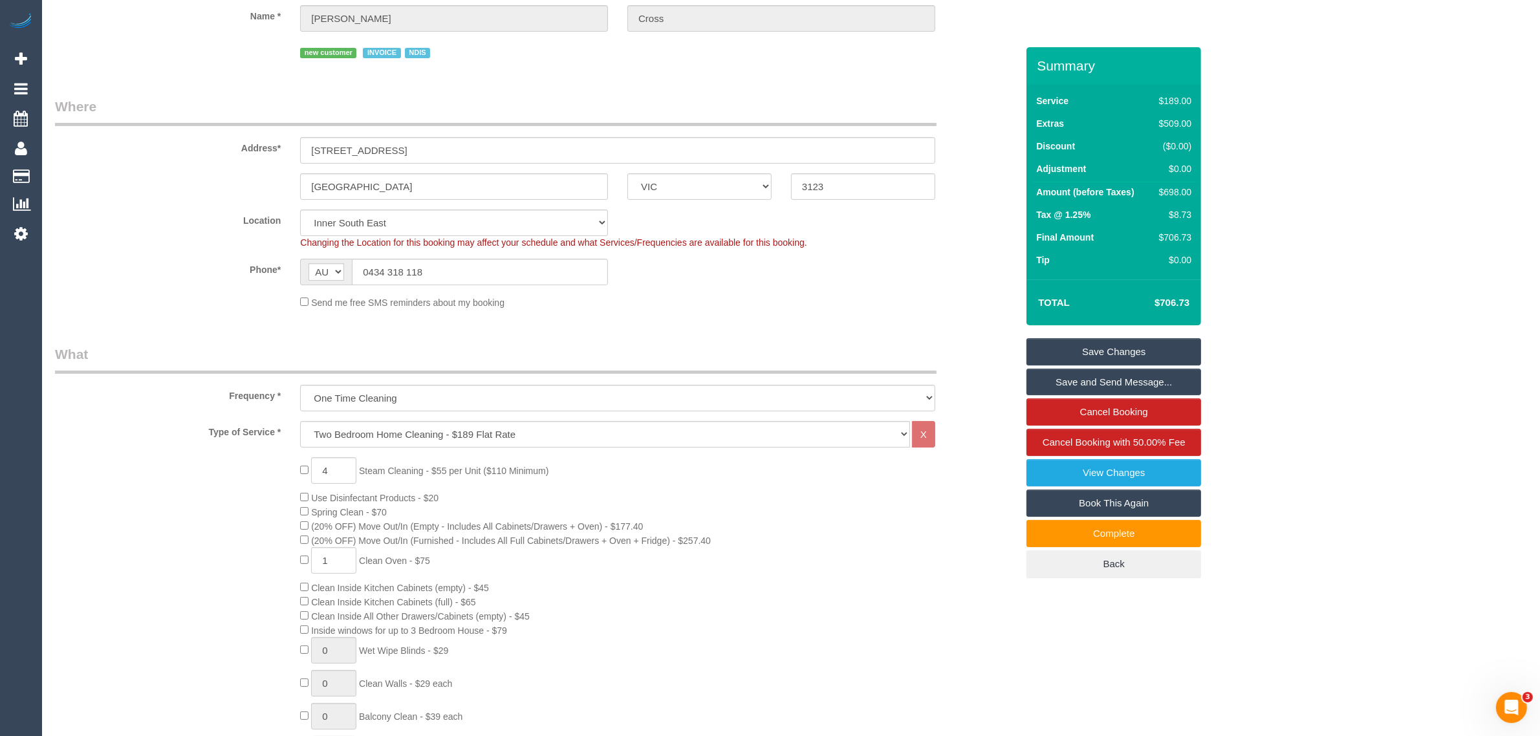
scroll to position [0, 0]
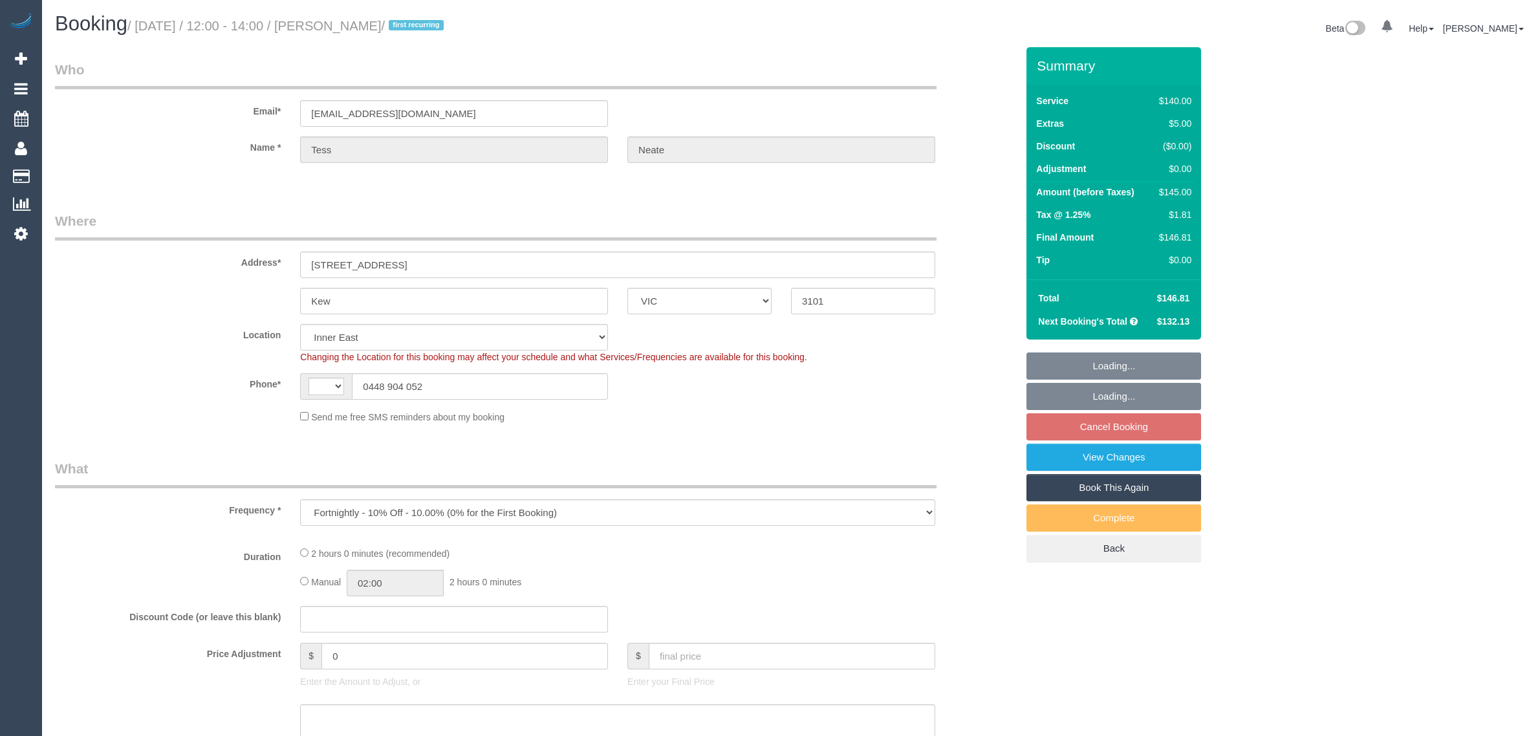
select select "VIC"
select select "object:709"
select select "string:AU"
select select "string:stripe-pm_1N6ksF2GScqysDRVbVn5fQs9"
select select "number:29"
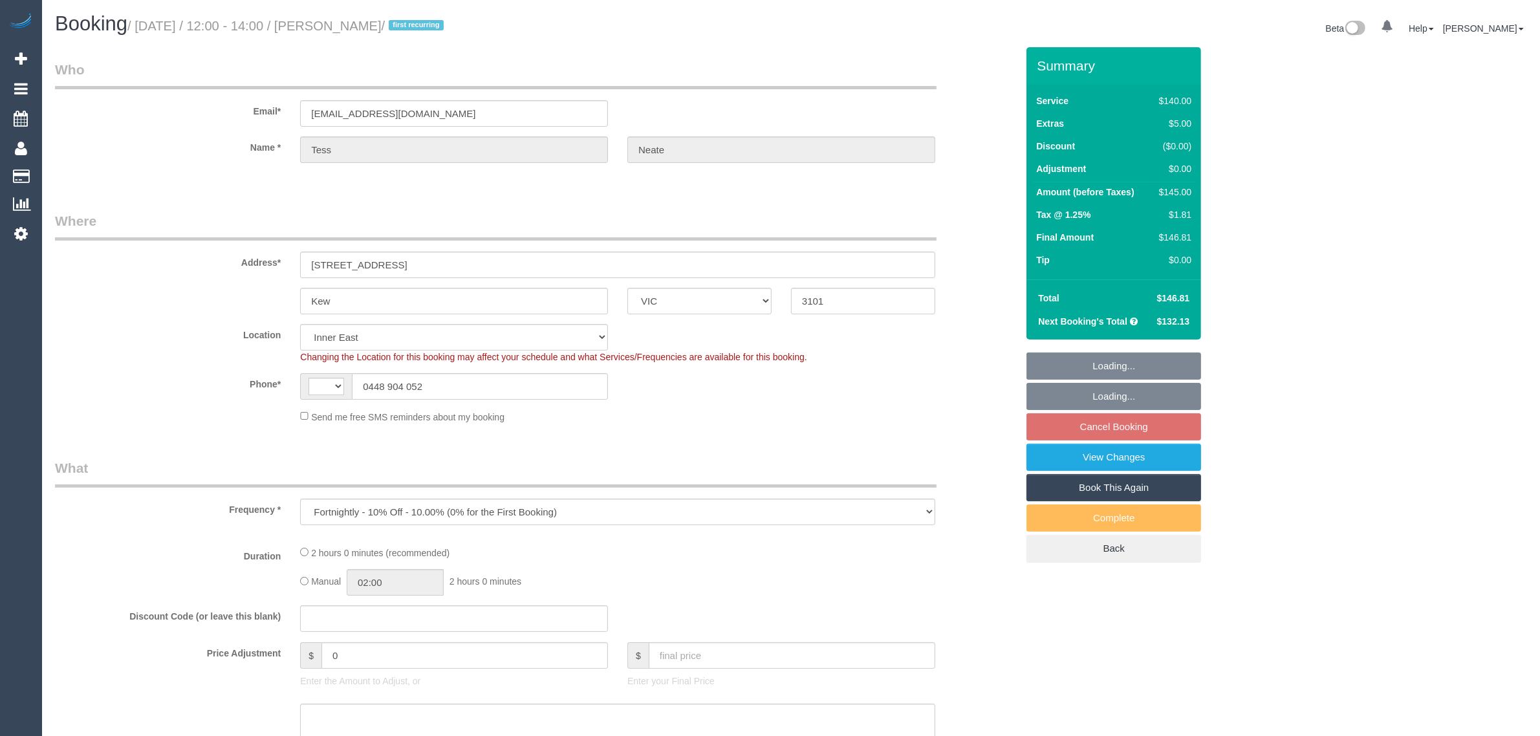
select select "number:14"
select select "number:18"
select select "number:36"
select select "number:35"
select select "number:11"
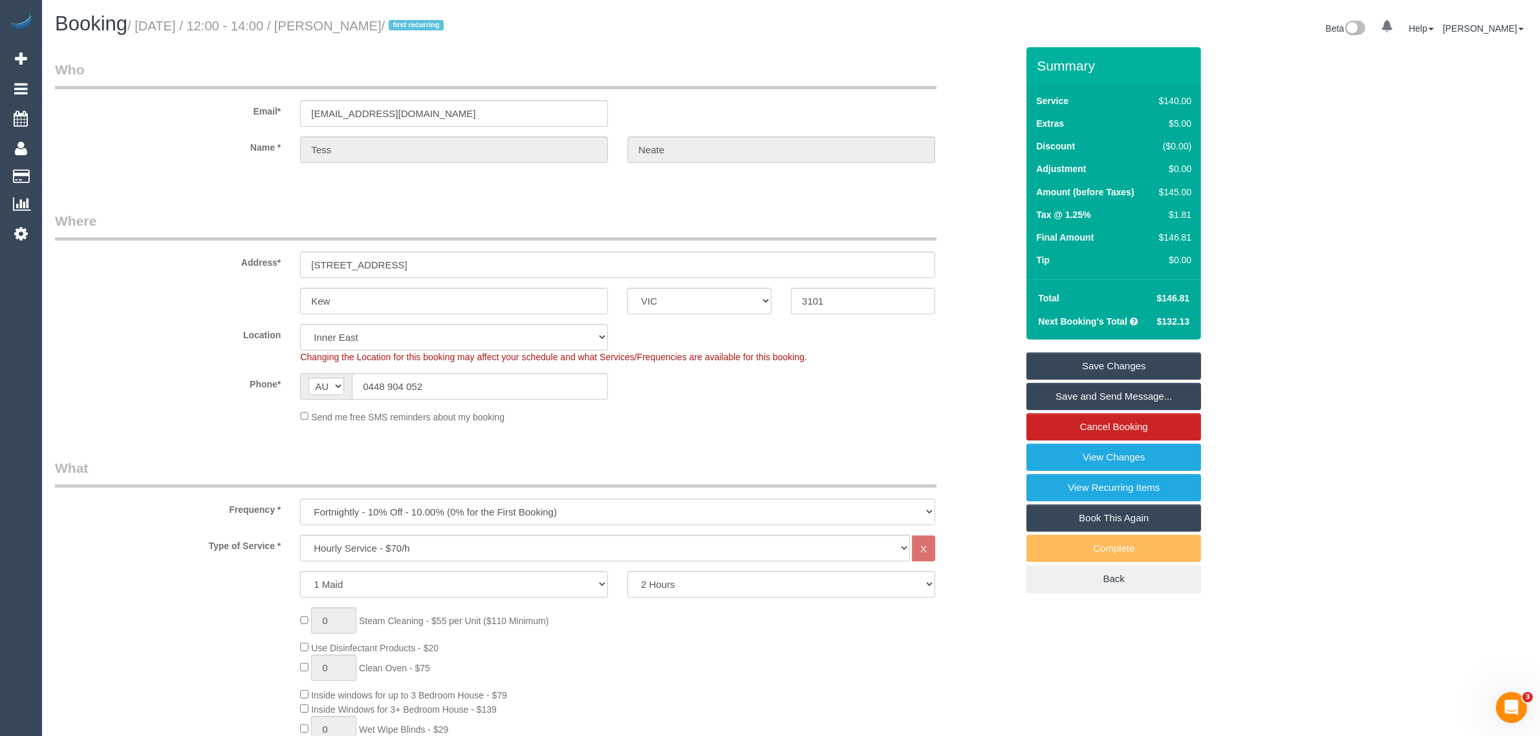
click at [341, 25] on small "/ August 15, 2025 / 12:00 - 14:00 / Tess Neate / first recurring" at bounding box center [287, 26] width 320 height 14
copy small "Tess"
drag, startPoint x: 395, startPoint y: 314, endPoint x: 398, endPoint y: 307, distance: 7.8
click at [395, 314] on fieldset "Where Address* 912 Glenferrie Road, Unit 10 Kew ACT NSW NT QLD SA TAS VIC WA 31…" at bounding box center [536, 322] width 962 height 222
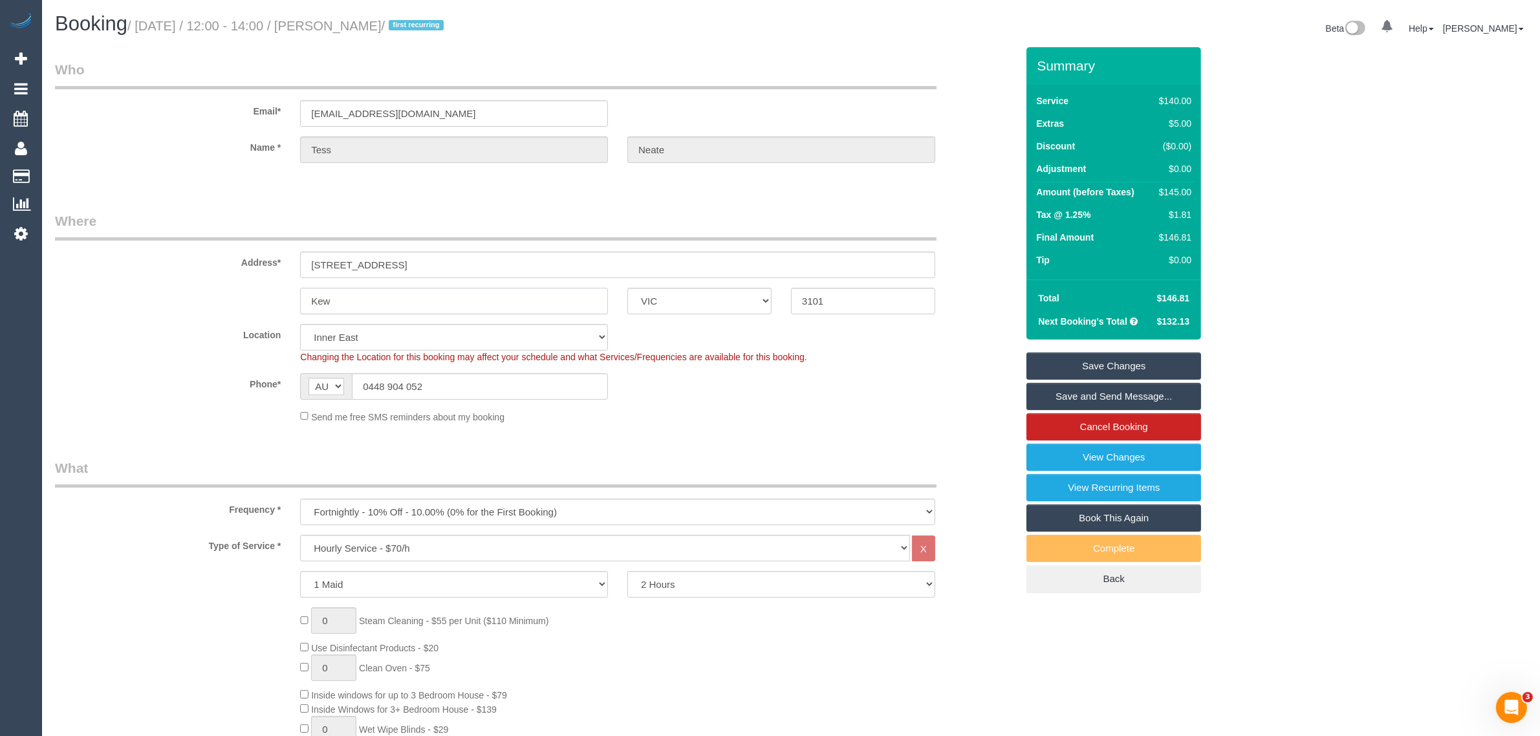
click at [404, 301] on input "Kew" at bounding box center [454, 301] width 308 height 27
click at [405, 301] on input "Kew" at bounding box center [454, 301] width 308 height 27
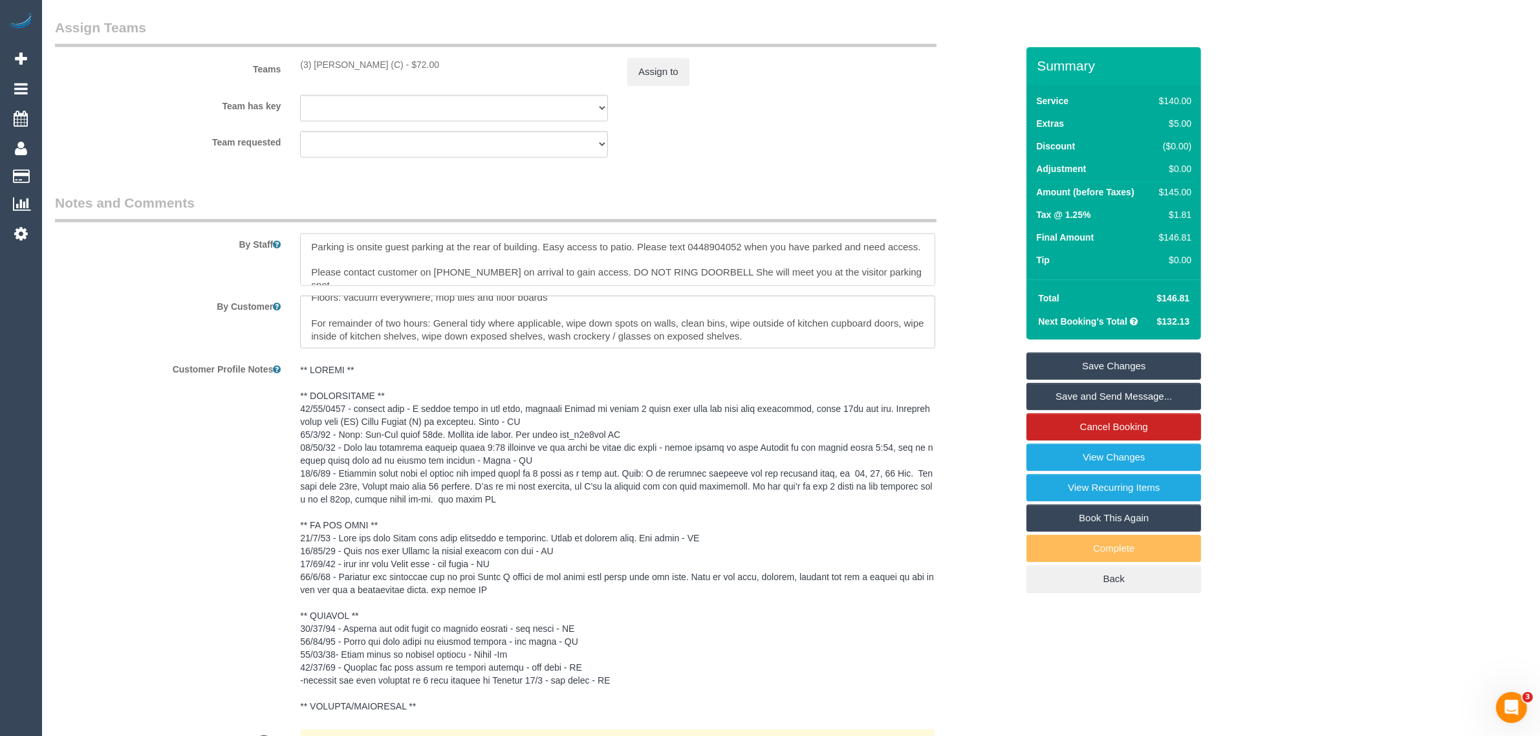
click at [896, 246] on textarea at bounding box center [617, 259] width 635 height 53
click at [372, 312] on textarea at bounding box center [617, 322] width 635 height 53
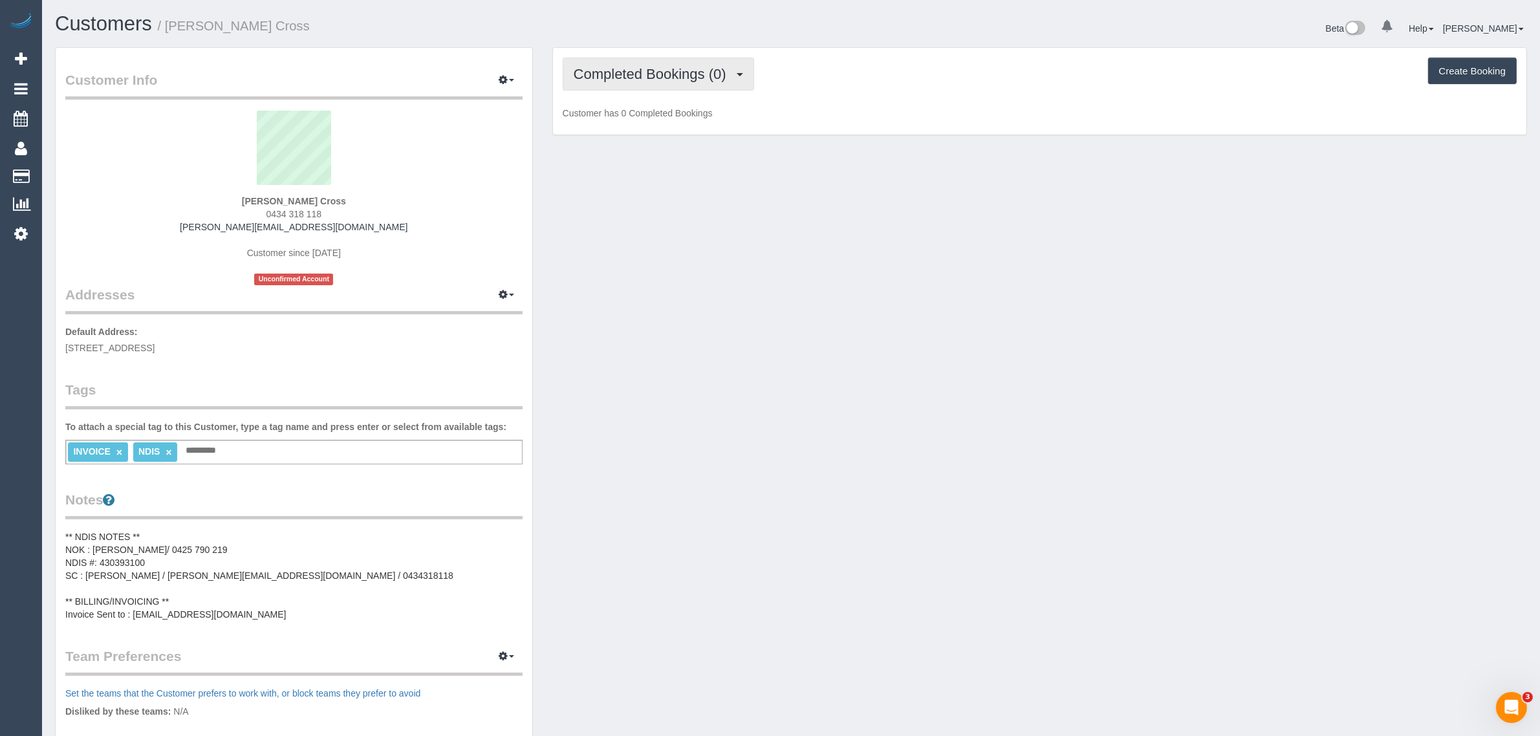
click at [636, 79] on span "Completed Bookings (0)" at bounding box center [653, 74] width 159 height 16
click at [616, 115] on link "Upcoming Bookings (1)" at bounding box center [630, 121] width 135 height 17
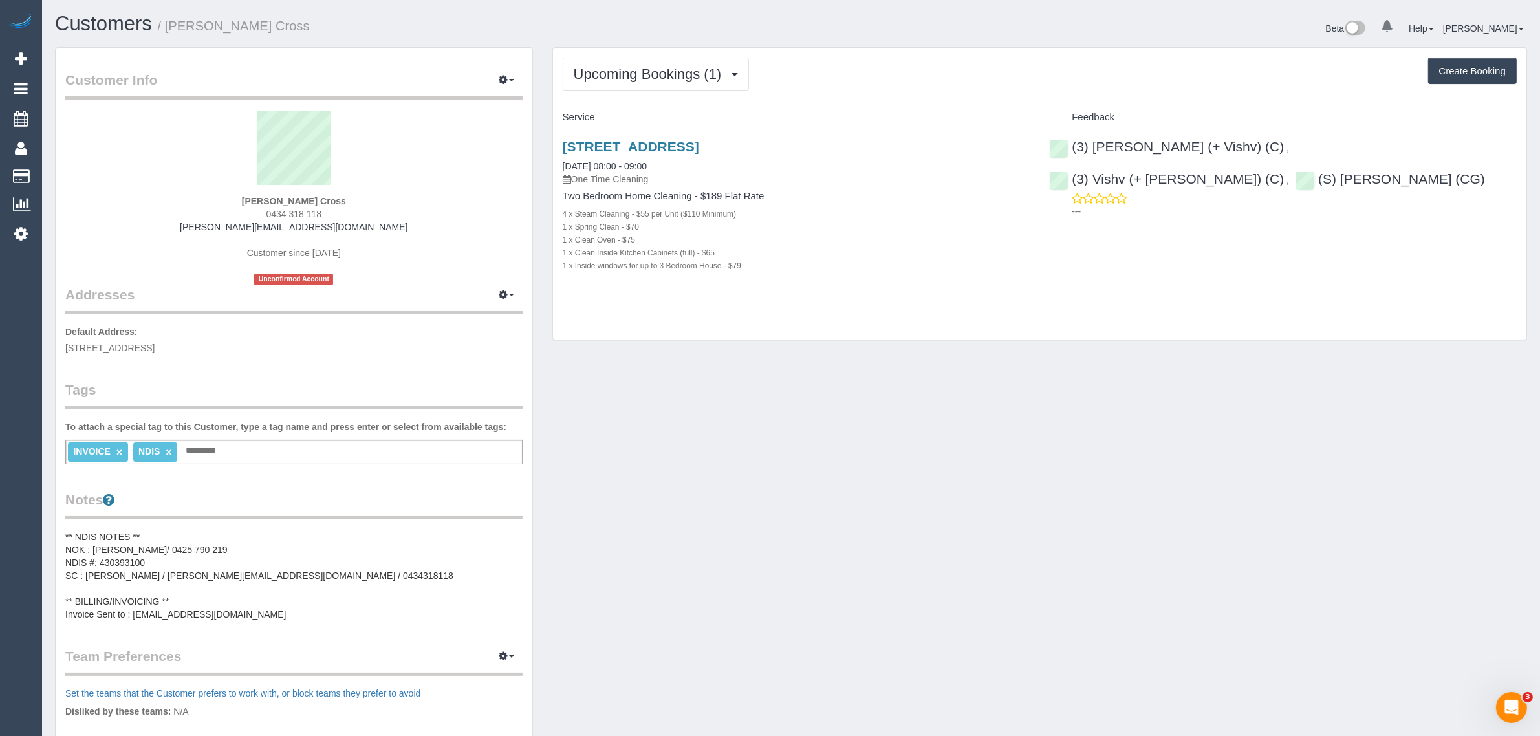
click at [320, 574] on pre "** NDIS NOTES ** NOK : [PERSON_NAME]/ 0425 790 219 NDIS #: 430393100 SC : [PERS…" at bounding box center [293, 575] width 457 height 91
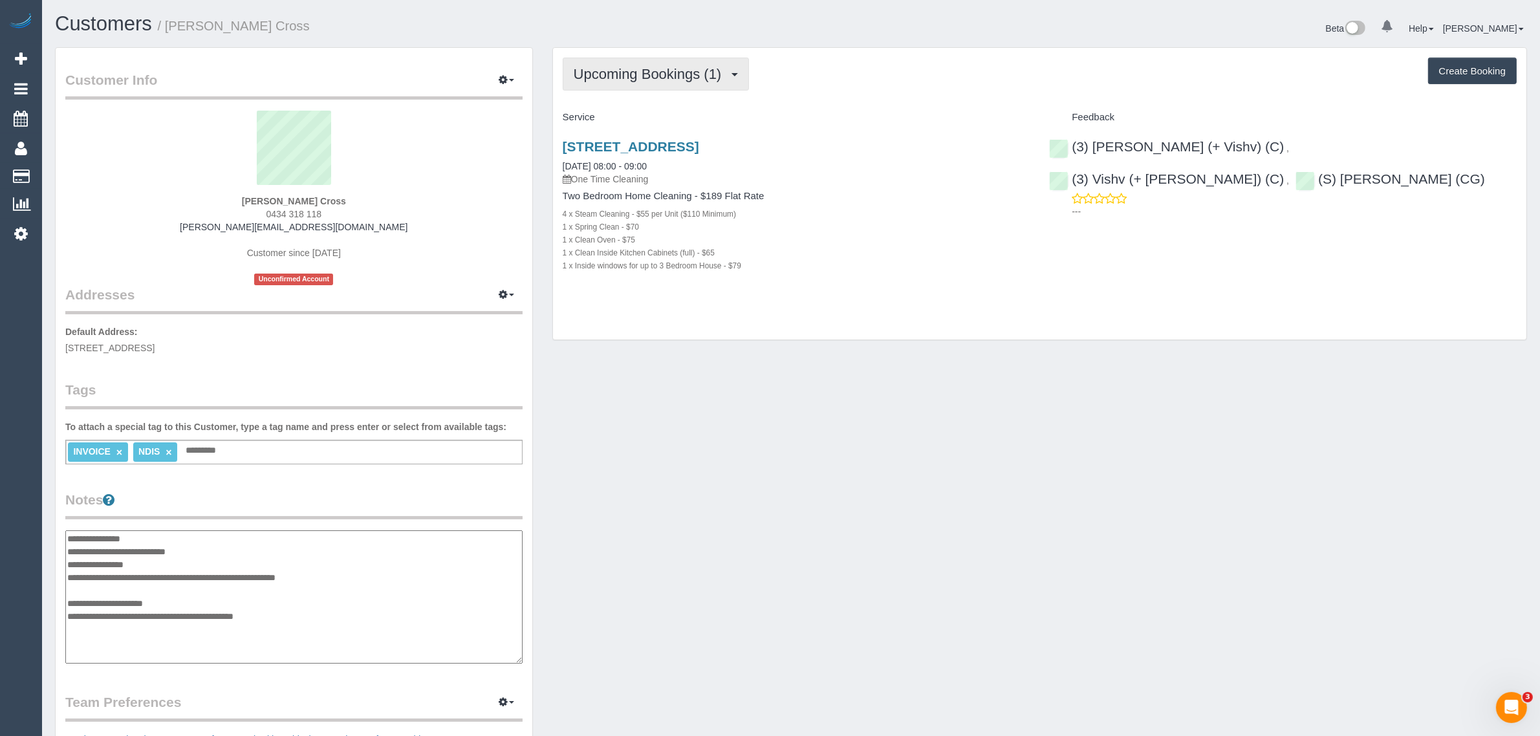
click at [682, 70] on span "Upcoming Bookings (1)" at bounding box center [651, 74] width 155 height 16
drag, startPoint x: 953, startPoint y: 227, endPoint x: 894, endPoint y: 205, distance: 62.2
click at [952, 227] on div "1 x Spring Clean - $70" at bounding box center [797, 226] width 468 height 13
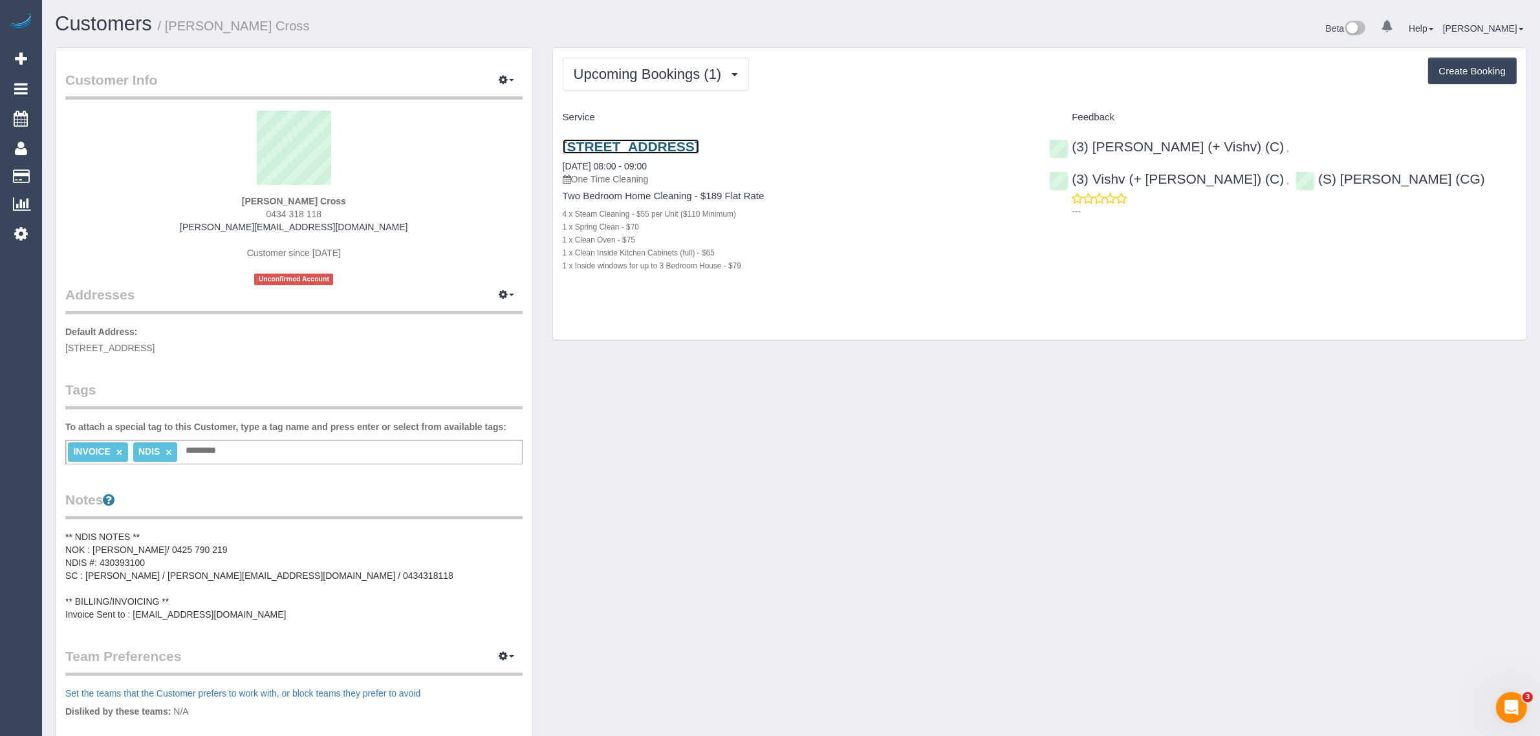
click at [699, 144] on link "[STREET_ADDRESS]" at bounding box center [631, 146] width 136 height 15
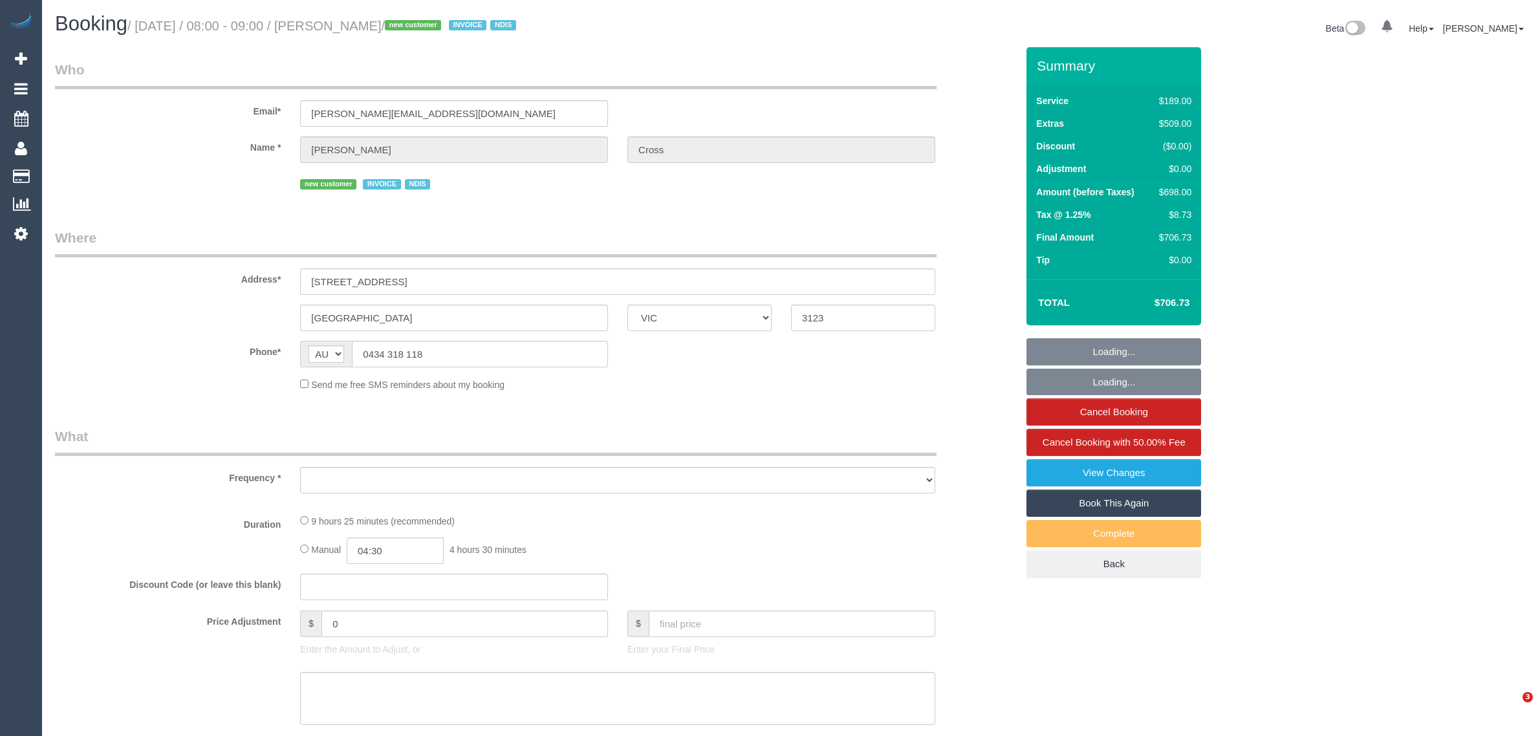
select select "VIC"
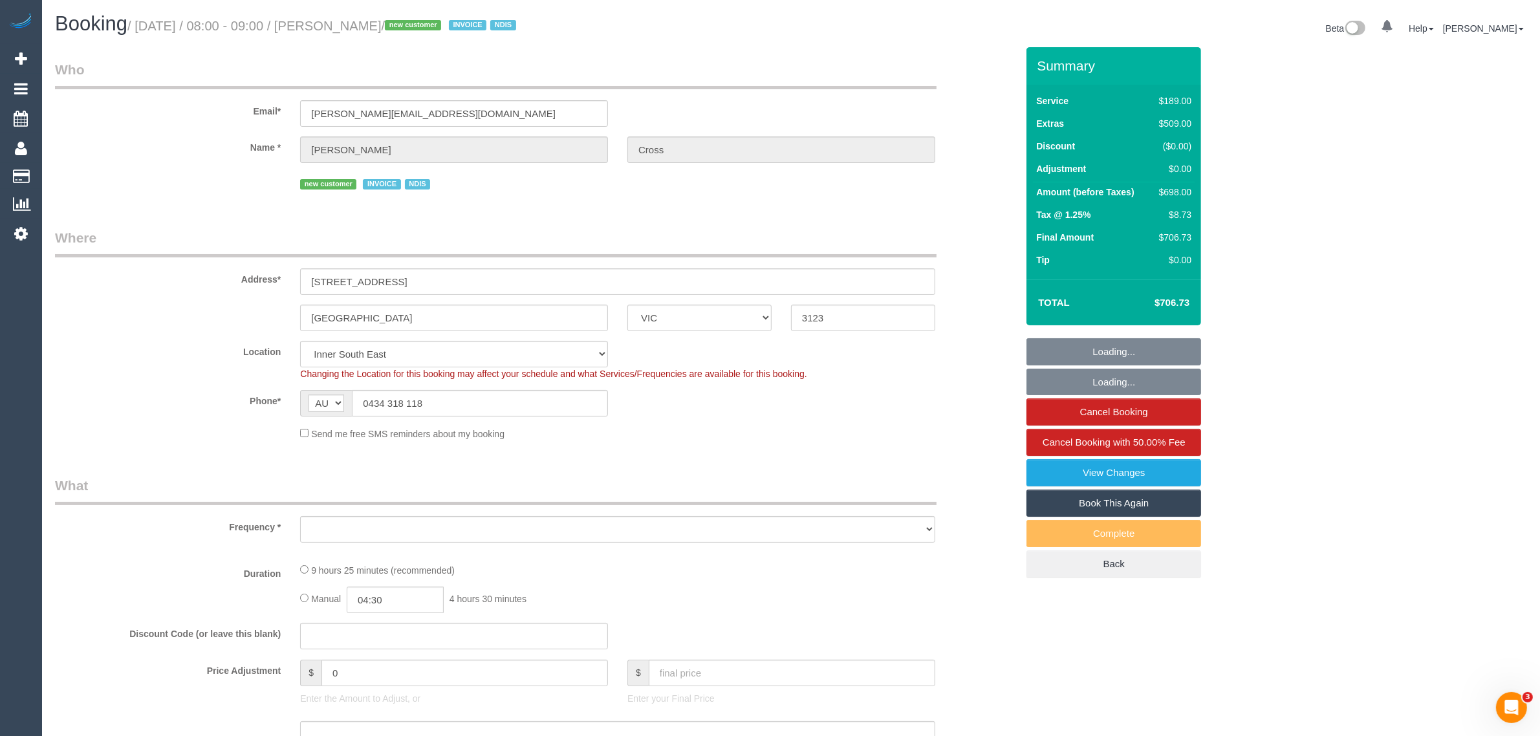
select select "object:806"
select select "number:28"
select select "number:14"
select select "number:19"
select select "number:24"
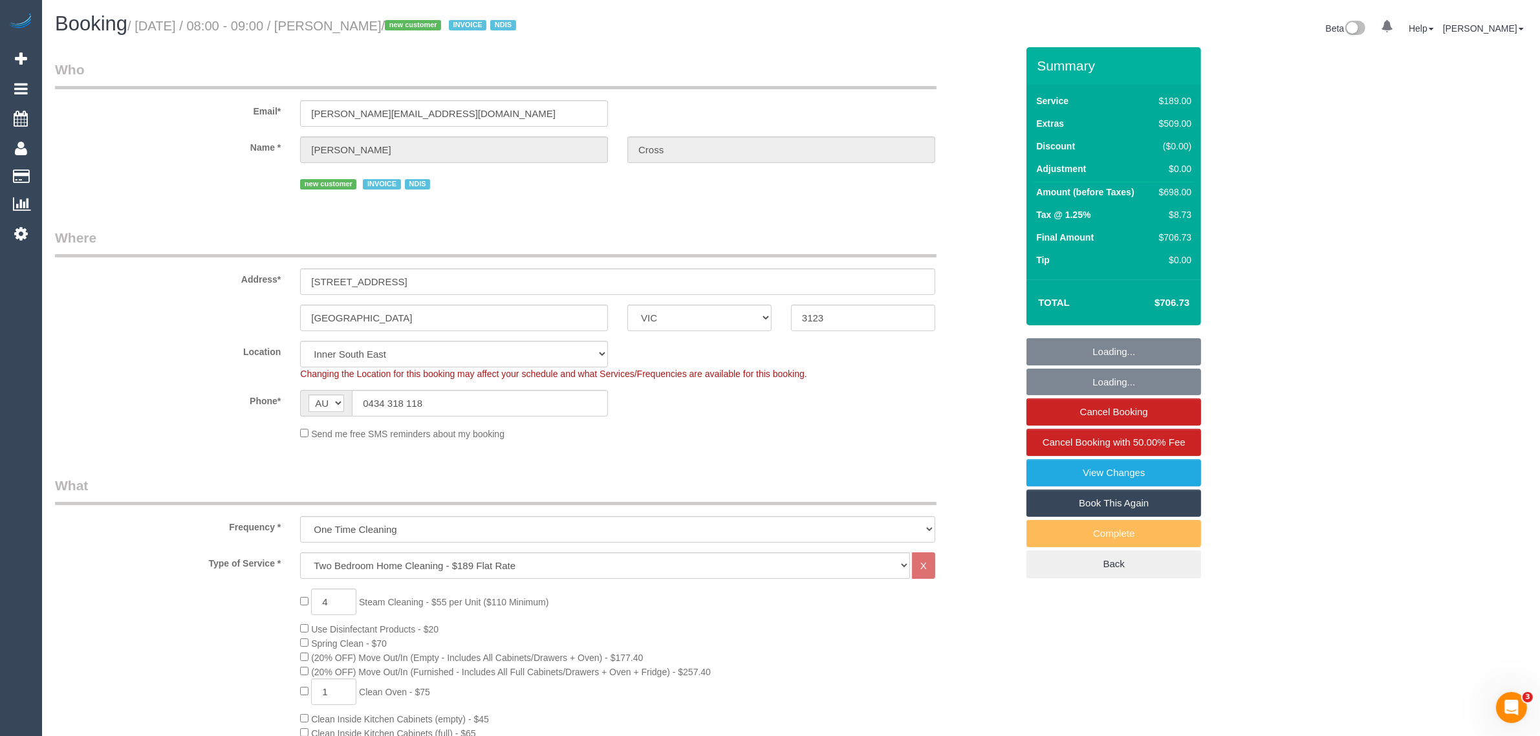
select select "object:1368"
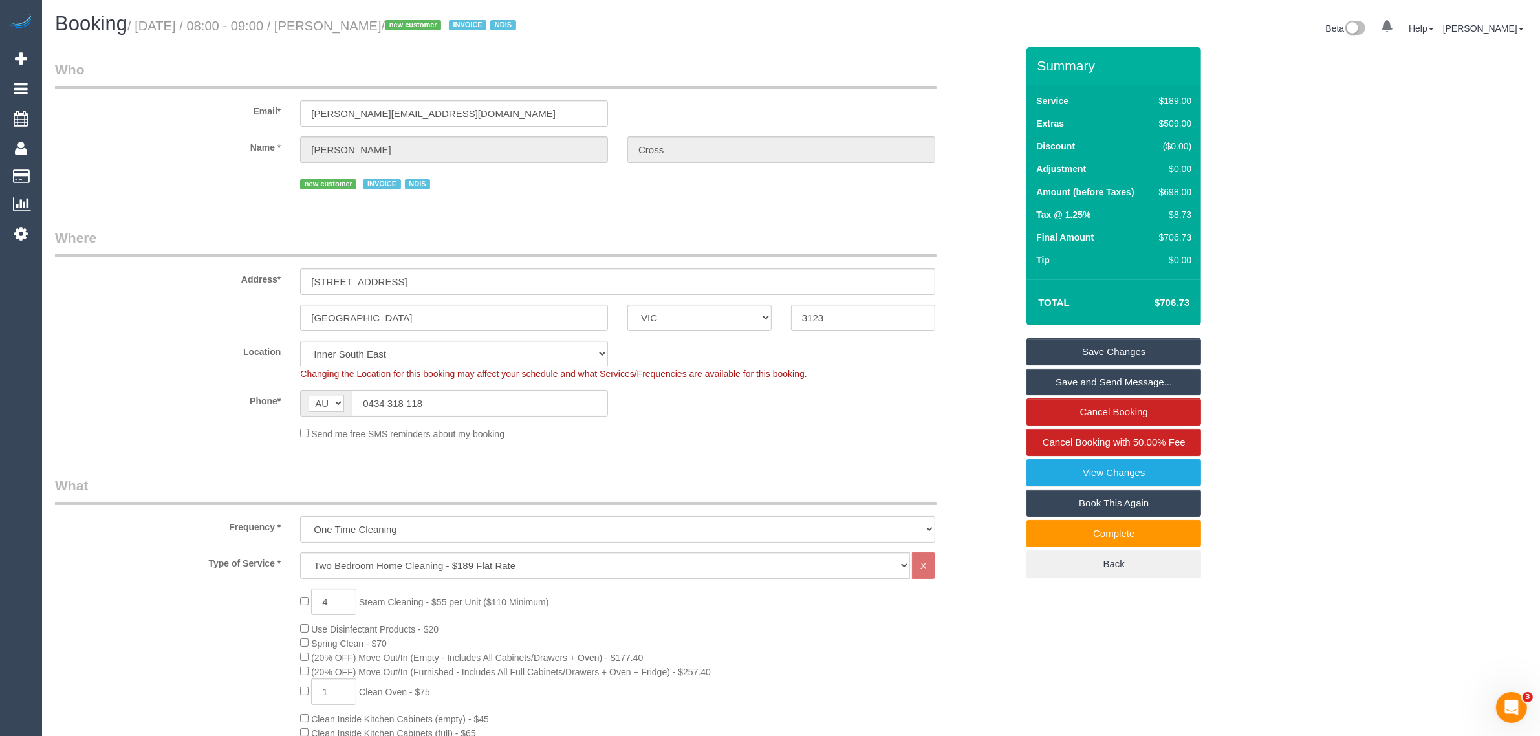
click at [587, 480] on legend "What" at bounding box center [495, 490] width 881 height 29
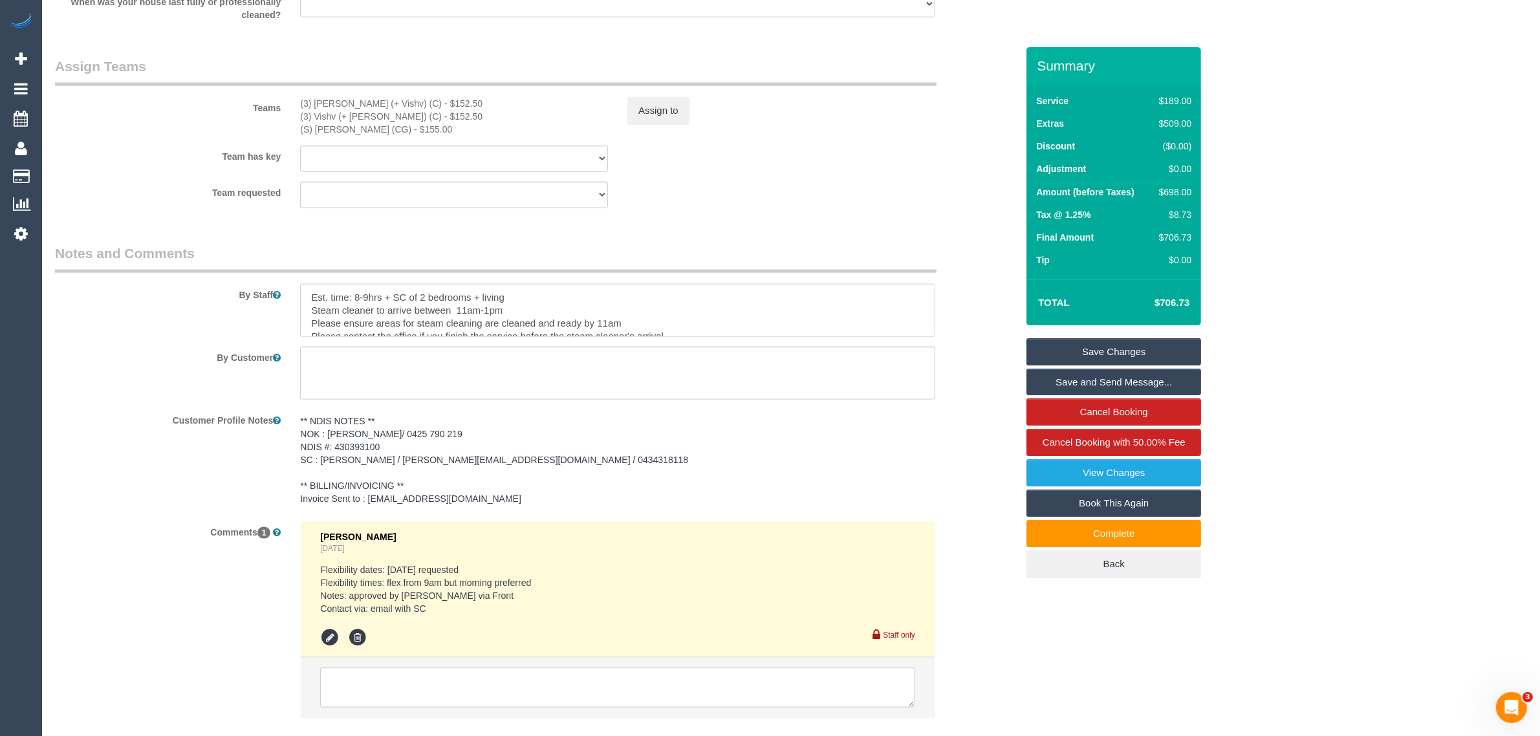
scroll to position [2029, 0]
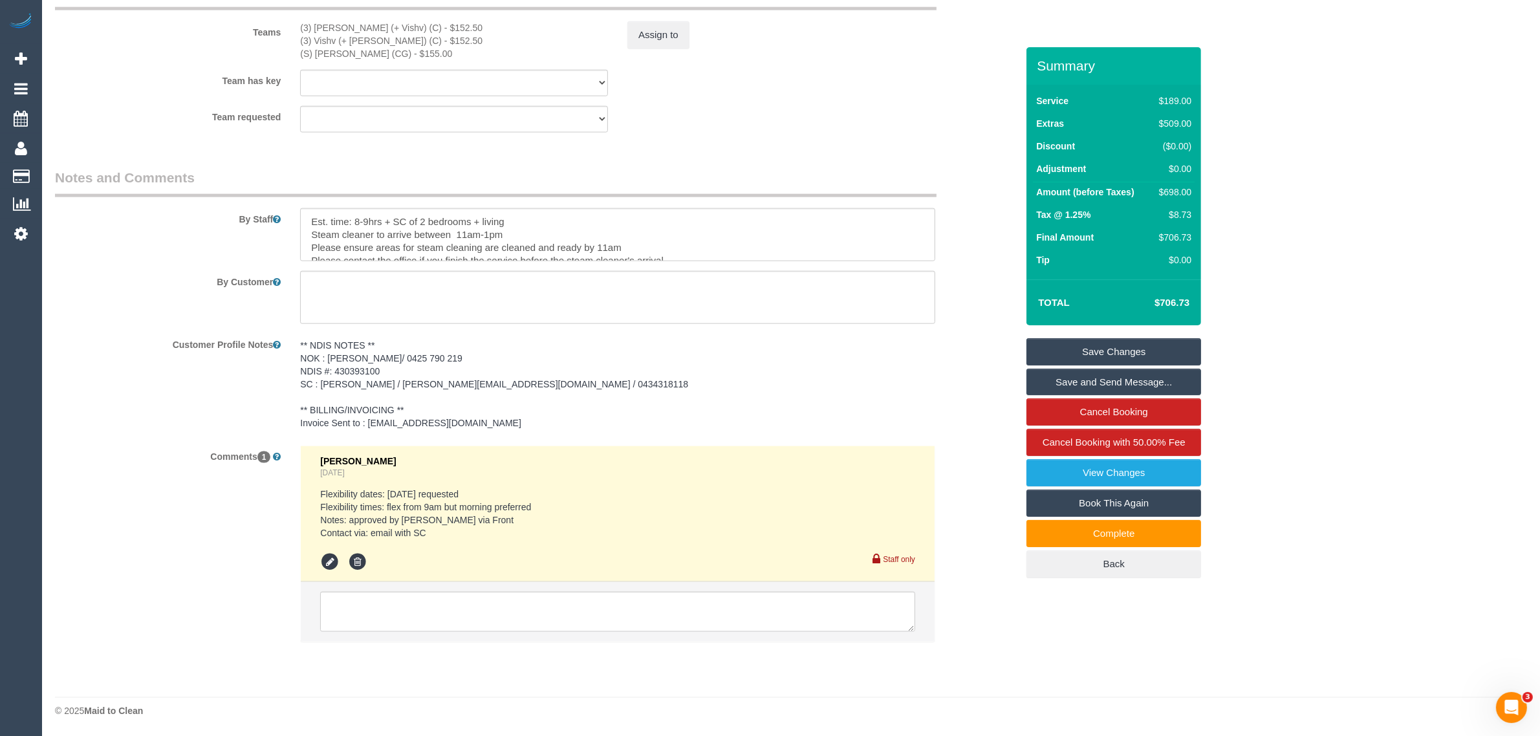
click at [428, 362] on pre "** NDIS NOTES ** NOK : [PERSON_NAME]/ 0425 790 219 NDIS #: 430393100 SC : [PERS…" at bounding box center [617, 384] width 635 height 91
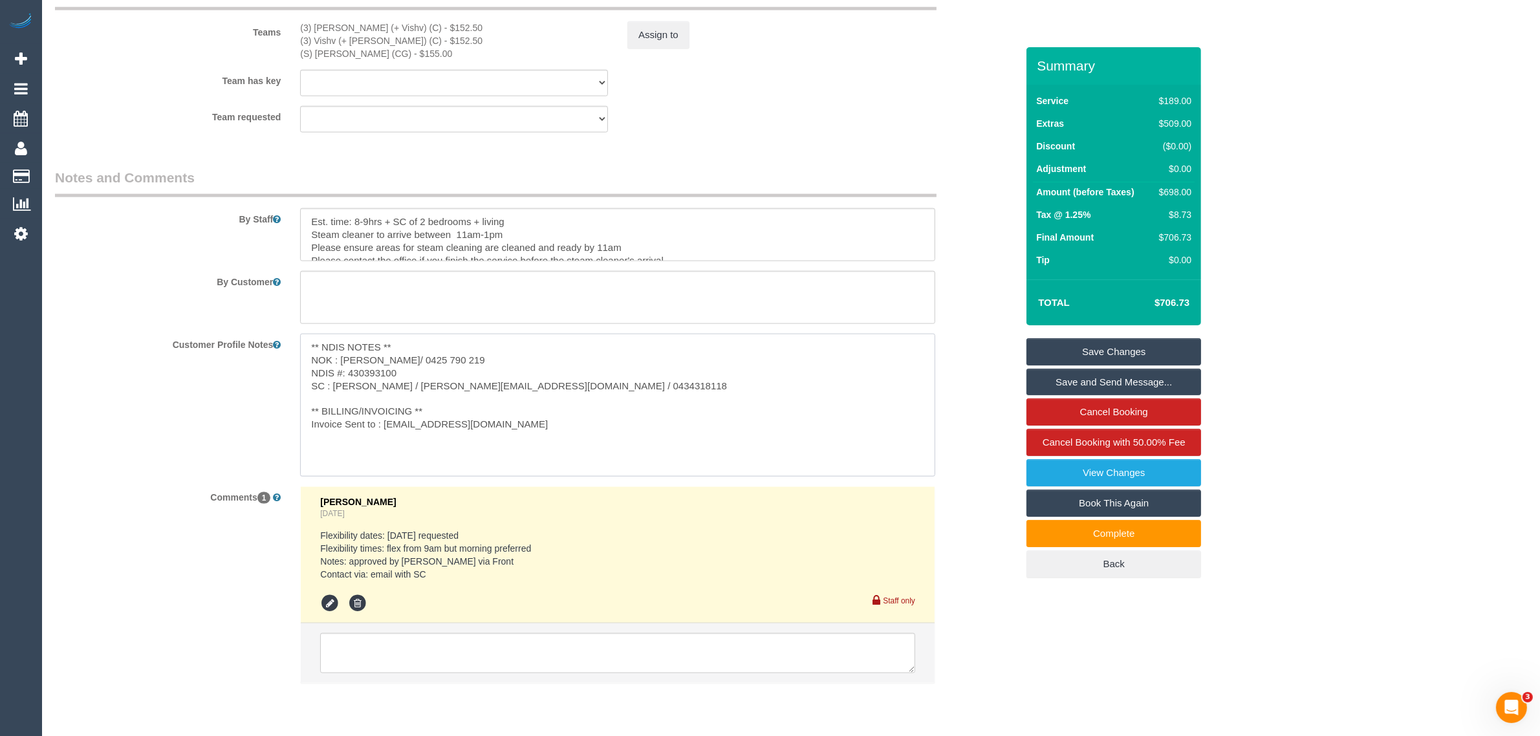
drag, startPoint x: 457, startPoint y: 356, endPoint x: 385, endPoint y: 359, distance: 71.9
click at [385, 359] on textarea "** NDIS NOTES ** NOK : [PERSON_NAME]/ 0425 790 219 NDIS #: 430393100 SC : [PERS…" at bounding box center [617, 405] width 635 height 143
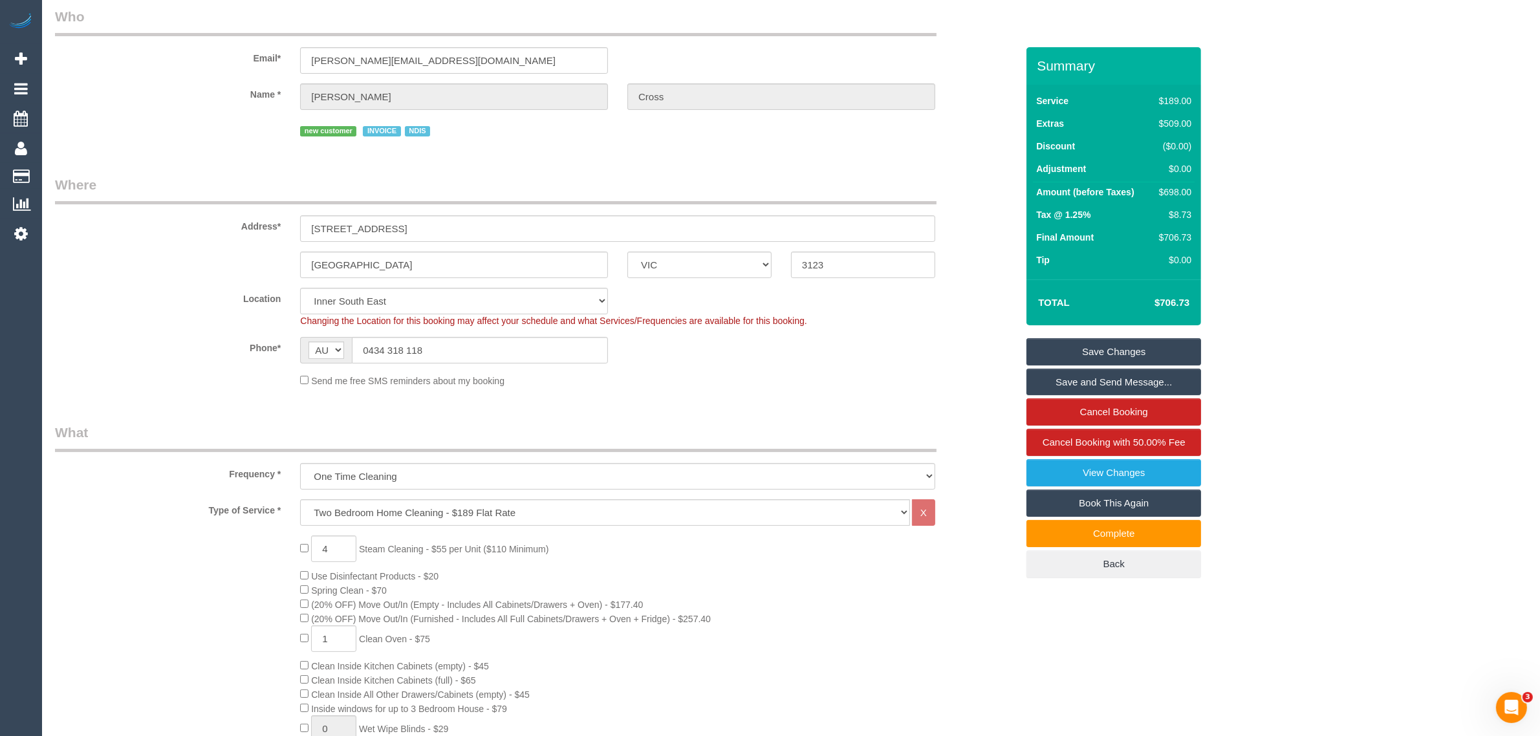
scroll to position [0, 0]
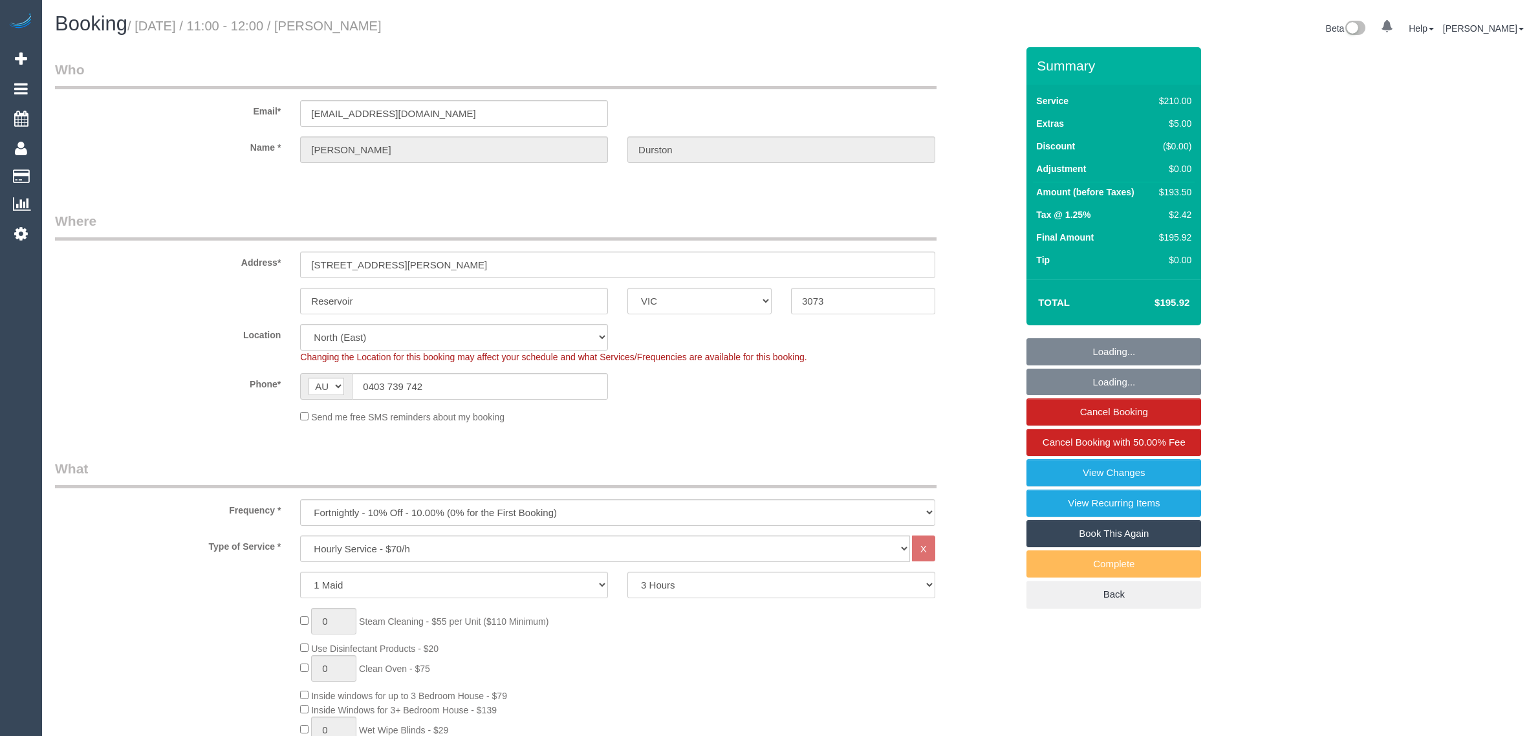
select select "VIC"
select select "180"
select select "string:stripe-pm_1RoImw2GScqysDRVioRJFXzJ"
select select "number:29"
select select "number:15"
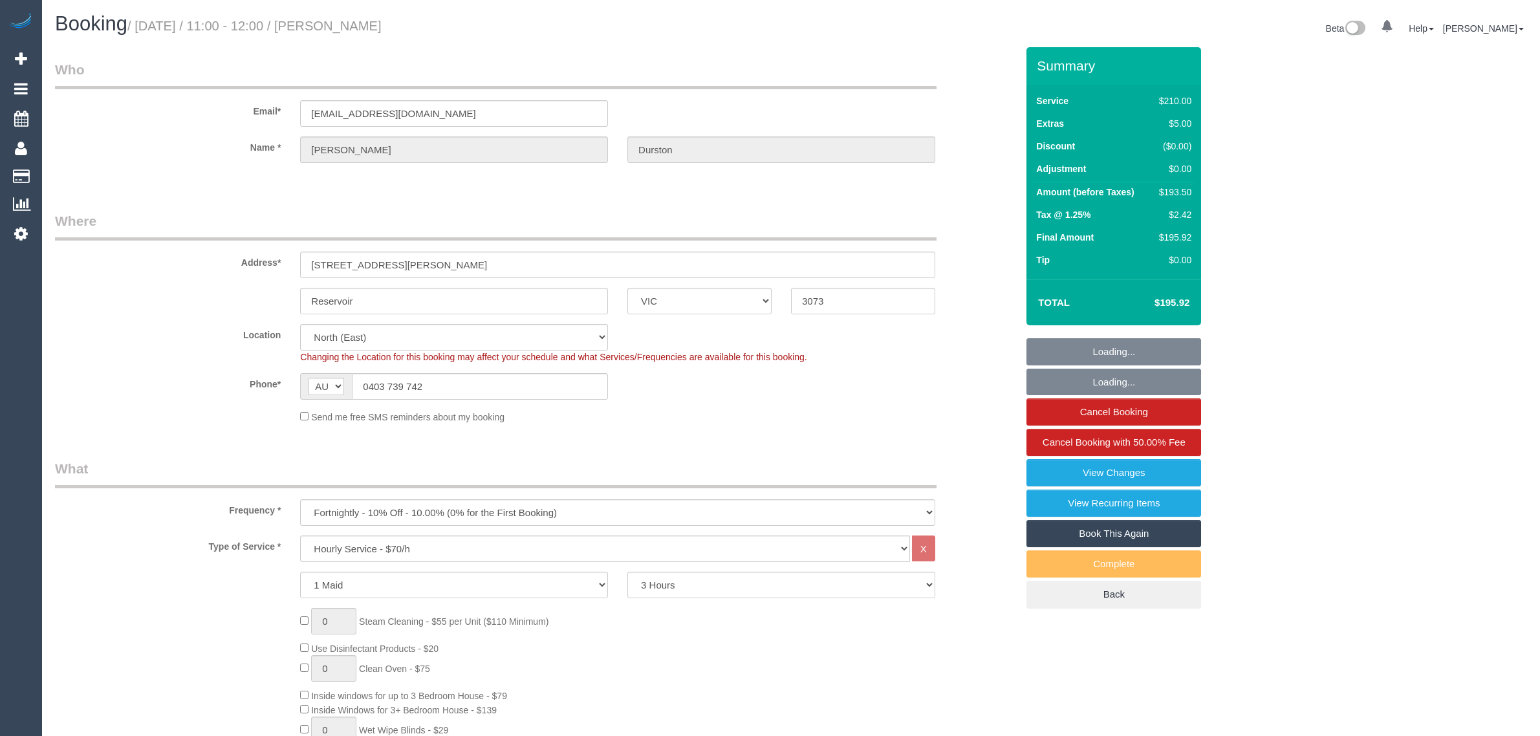
select select "number:19"
select select "number:36"
select select "number:33"
select select "number:26"
click at [453, 396] on input "0403 739 742" at bounding box center [480, 386] width 256 height 27
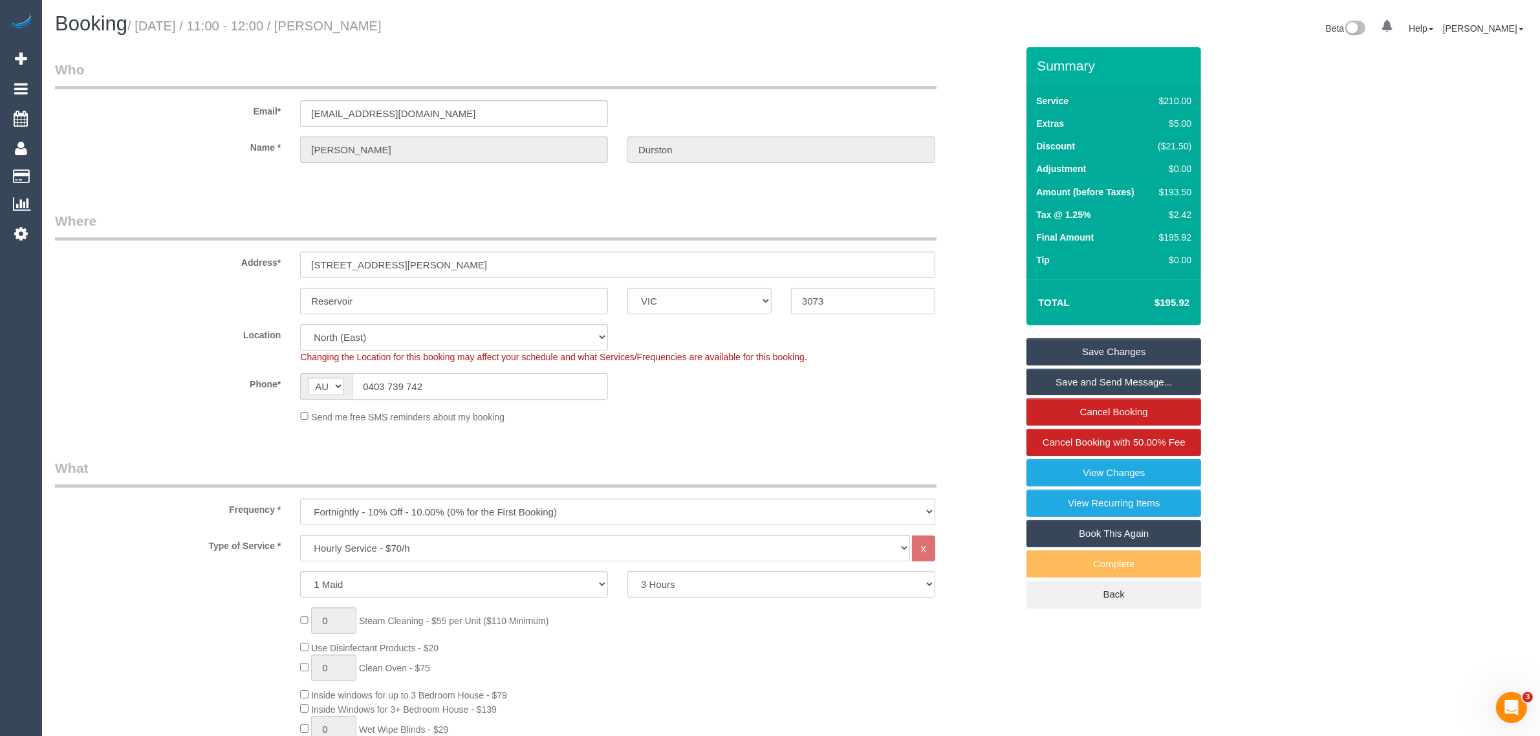
click at [470, 392] on input "0403 739 742" at bounding box center [480, 386] width 256 height 27
click at [492, 385] on input "0403 739 742" at bounding box center [480, 386] width 256 height 27
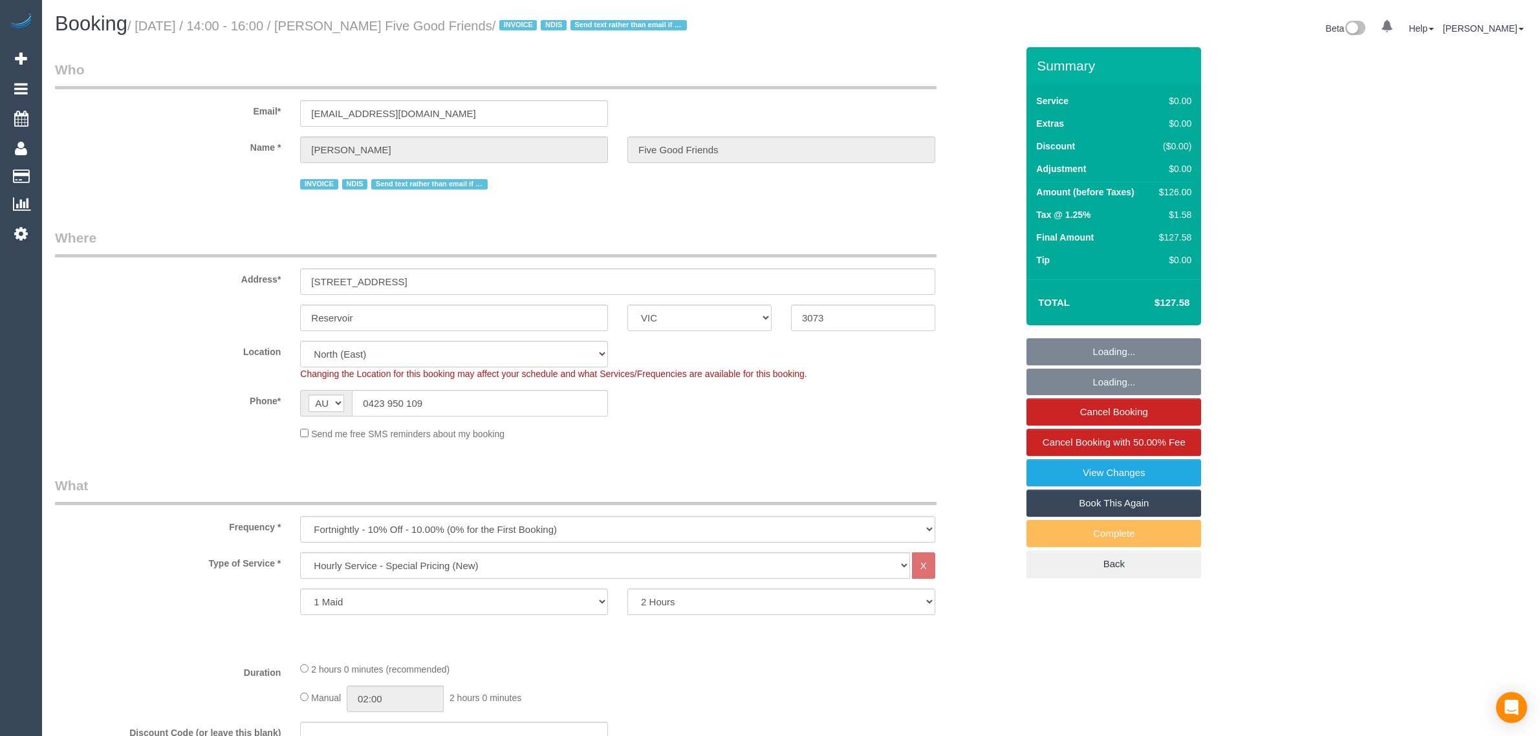
select select "VIC"
select select "120"
select select "number:27"
select select "number:14"
select select "number:19"
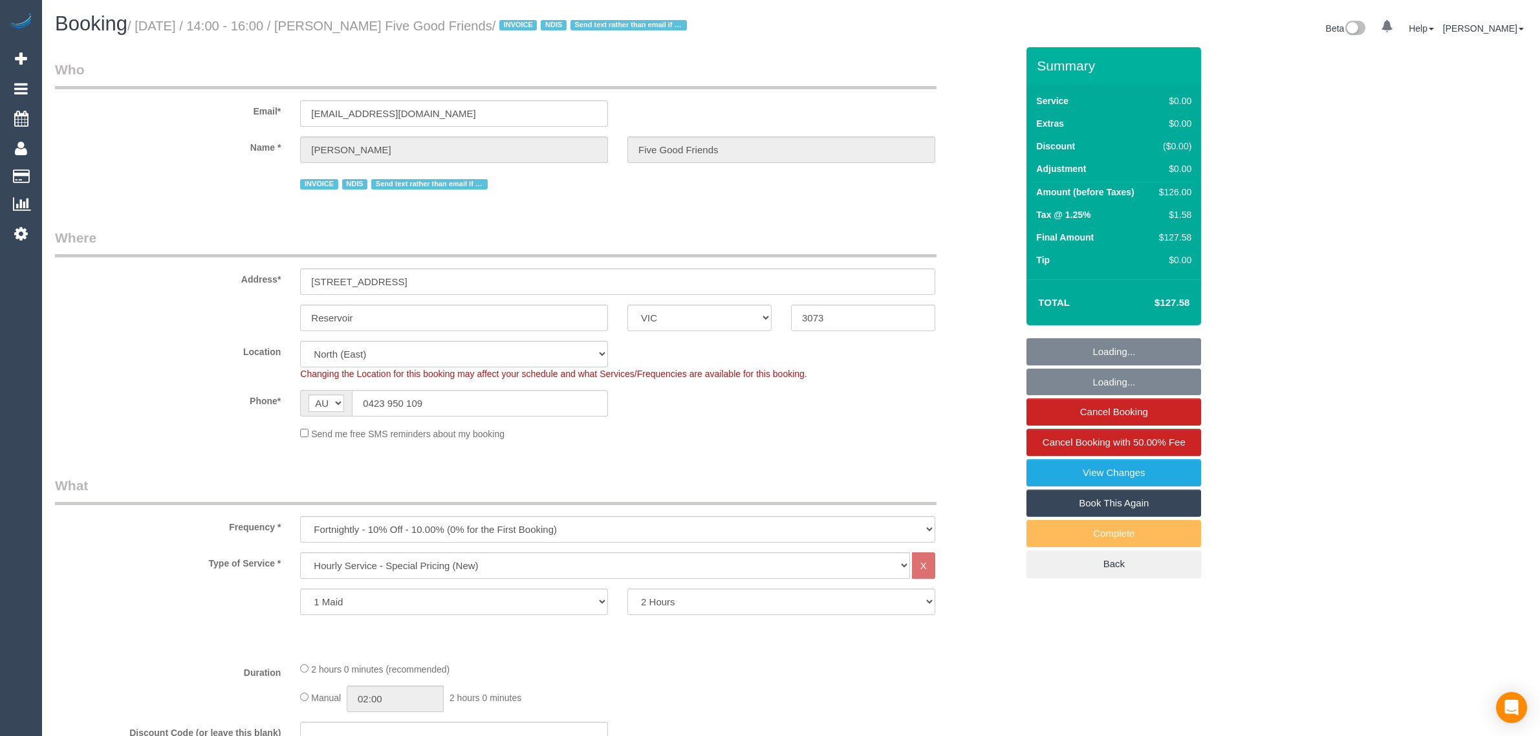
select select "number:25"
select select "number:35"
select select "spot1"
click at [477, 399] on input "0423 950 109" at bounding box center [480, 403] width 256 height 27
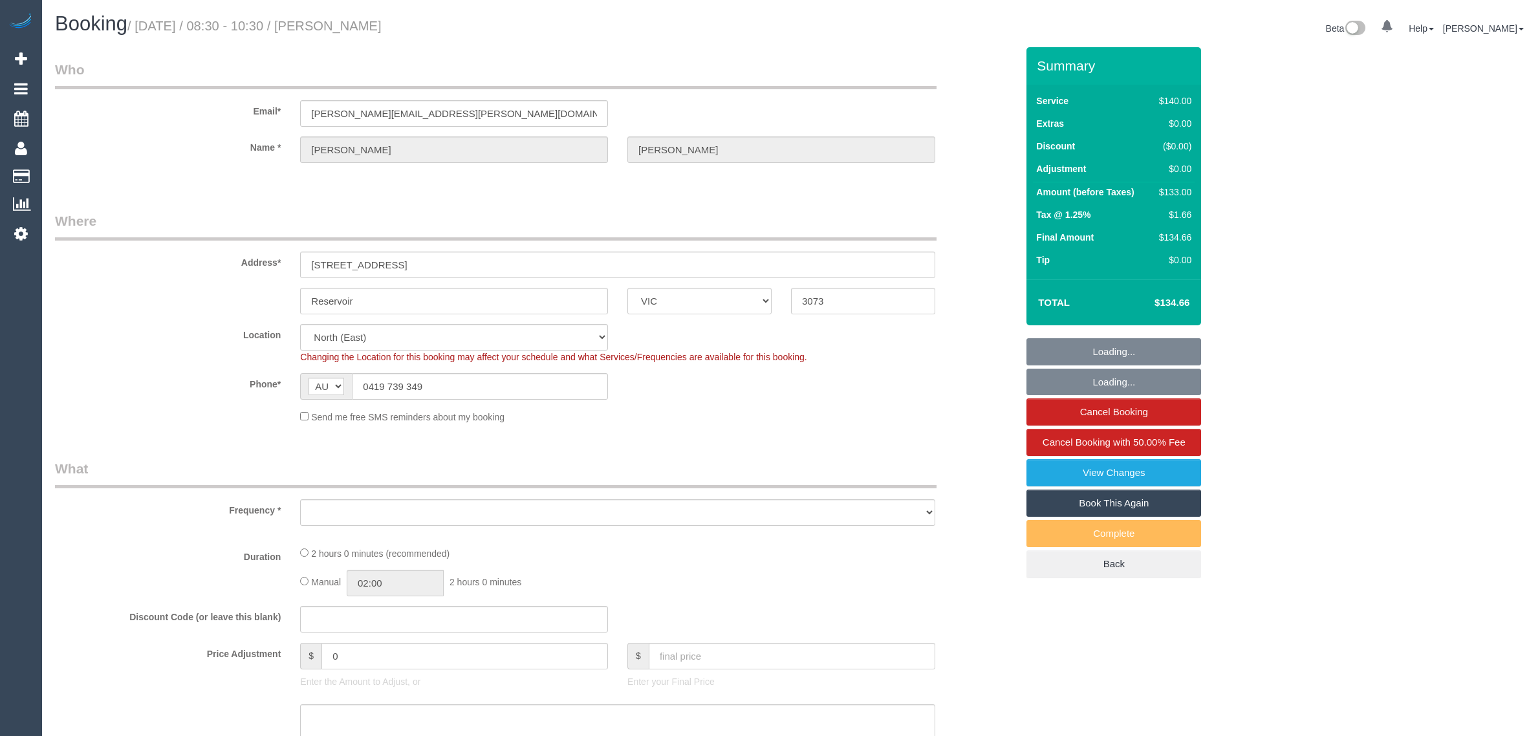
select select "VIC"
select select "string:stripe-pm_1P4GLH2GScqysDRVsAOvQpct"
select select "number:28"
select select "number:15"
select select "number:19"
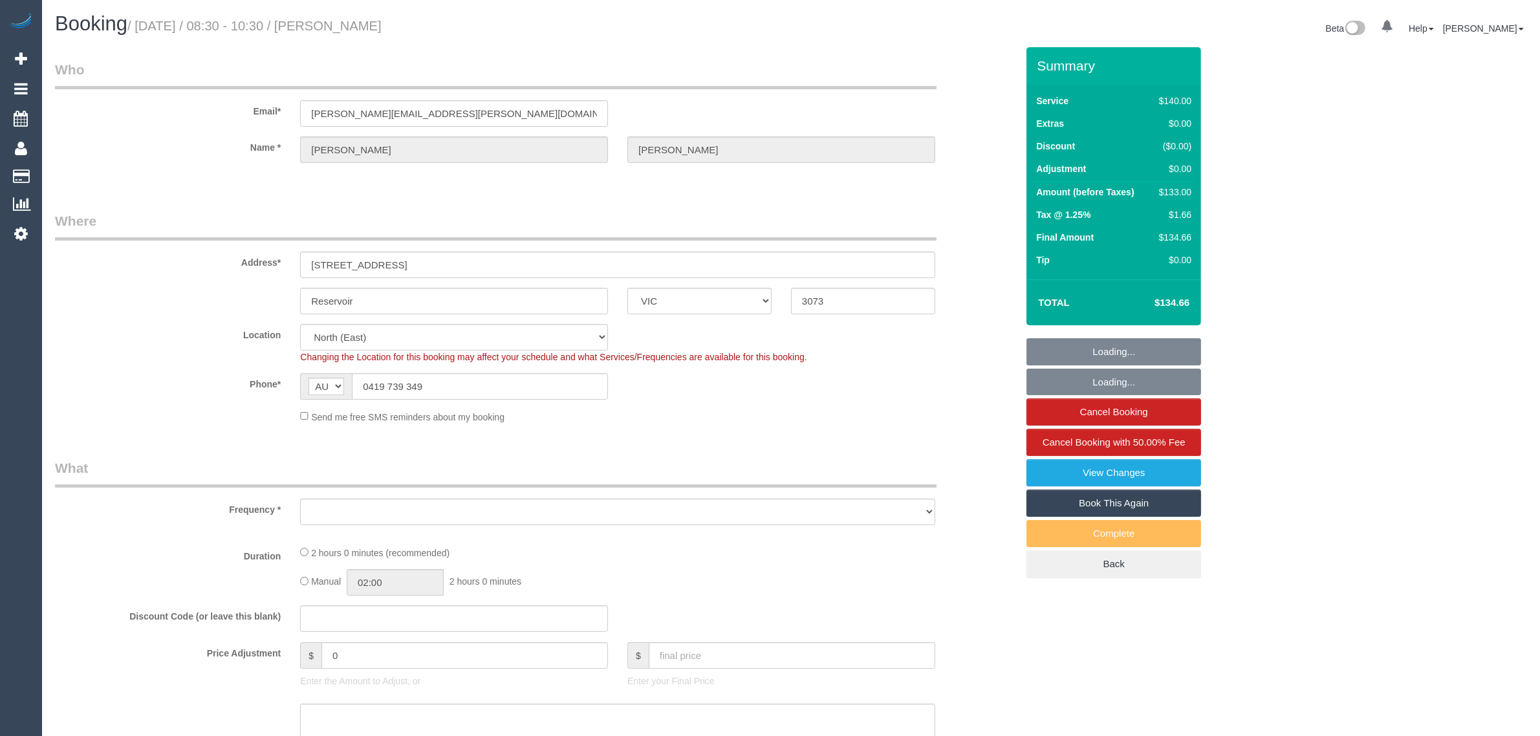
select select "number:23"
select select "object:853"
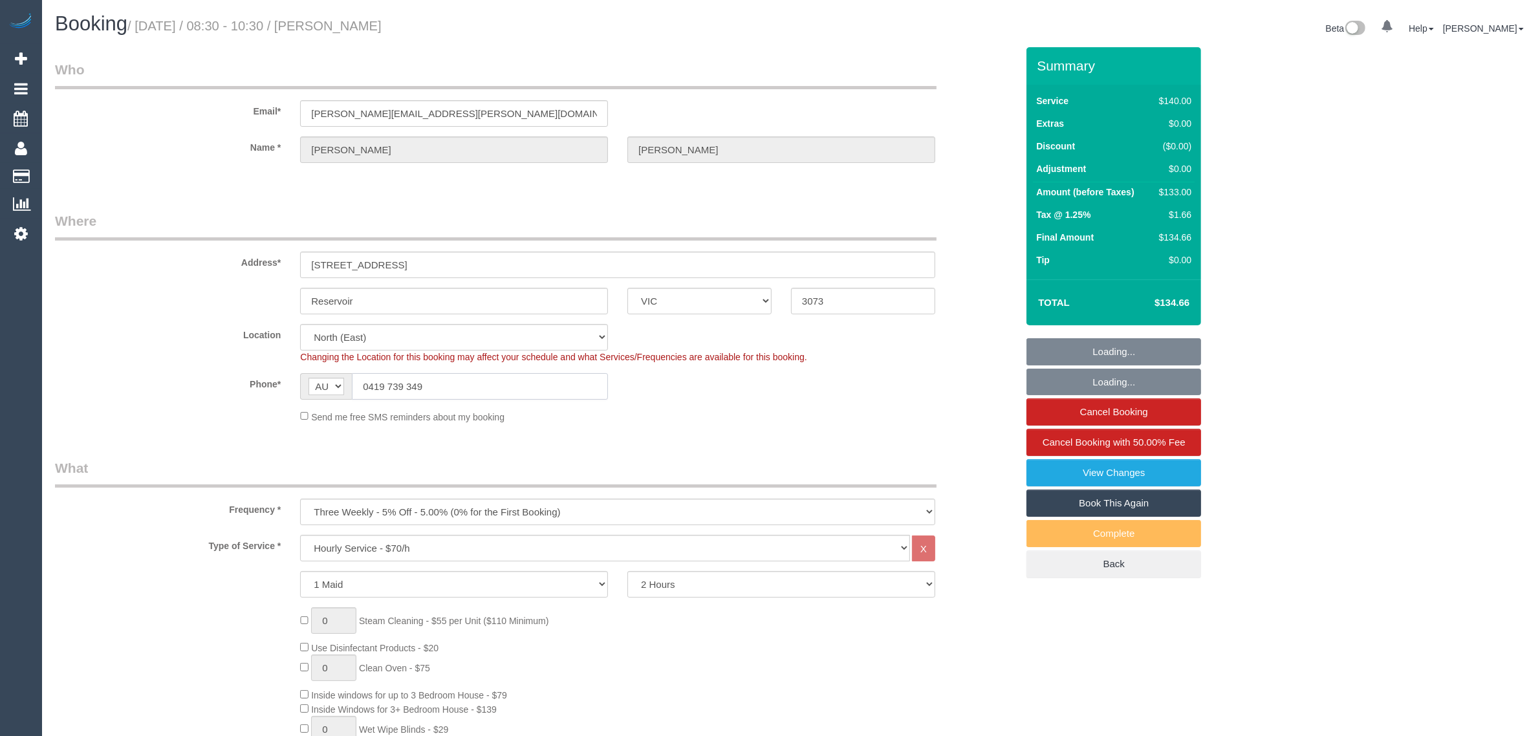
click at [524, 383] on input "0419 739 349" at bounding box center [480, 386] width 256 height 27
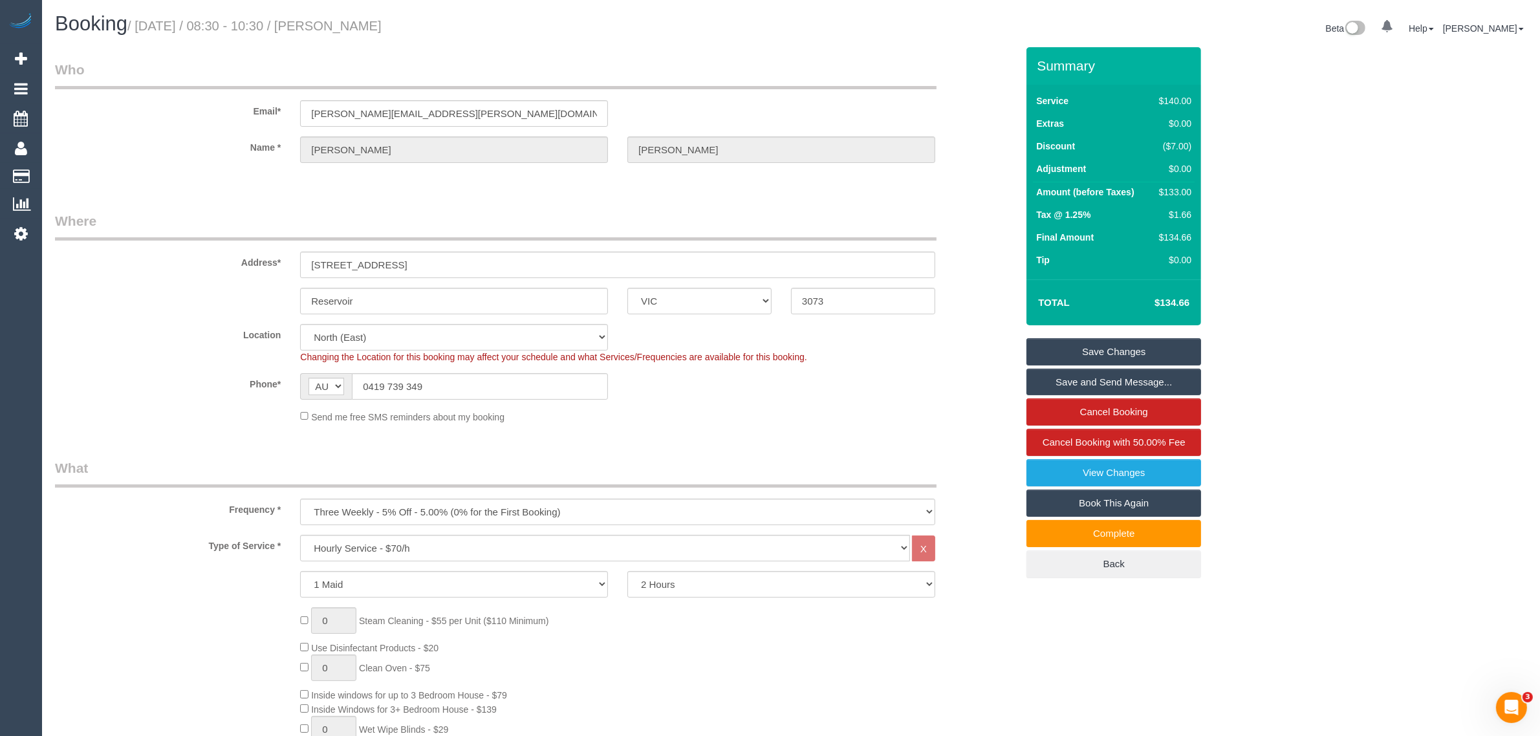
drag, startPoint x: 509, startPoint y: 211, endPoint x: 537, endPoint y: 213, distance: 27.9
click at [509, 211] on legend "Where" at bounding box center [495, 225] width 881 height 29
click at [825, 402] on sui-booking-location "Location Office City East (North) East (South) Inner East Inner North (East) In…" at bounding box center [536, 374] width 962 height 100
click at [199, 354] on div "Location Office City East (North) East (South) Inner East Inner North (East) In…" at bounding box center [535, 343] width 981 height 39
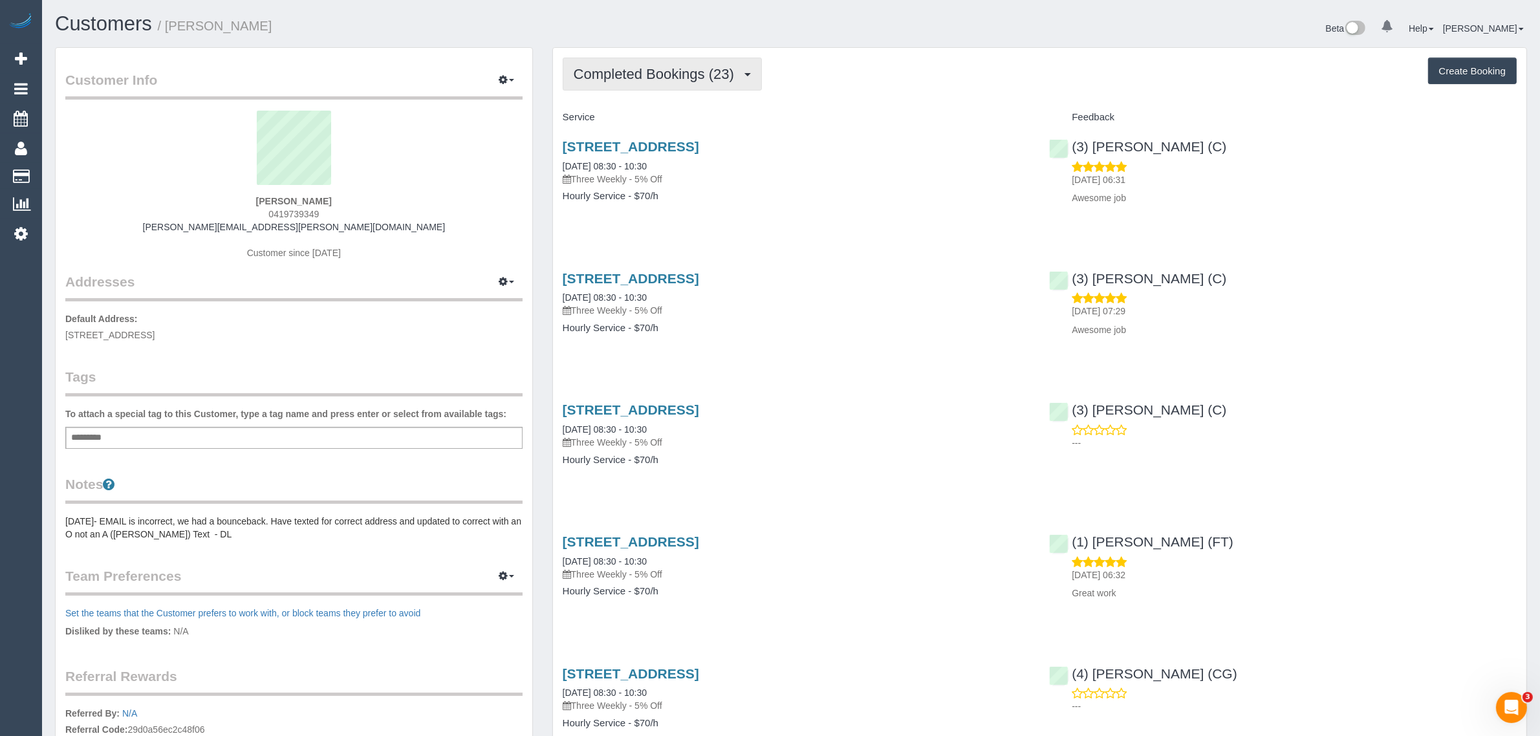
click at [676, 69] on span "Completed Bookings (23)" at bounding box center [657, 74] width 167 height 16
drag, startPoint x: 635, startPoint y: 114, endPoint x: 677, endPoint y: 124, distance: 43.1
click at [634, 114] on link "Upcoming Bookings (12)" at bounding box center [633, 121] width 140 height 17
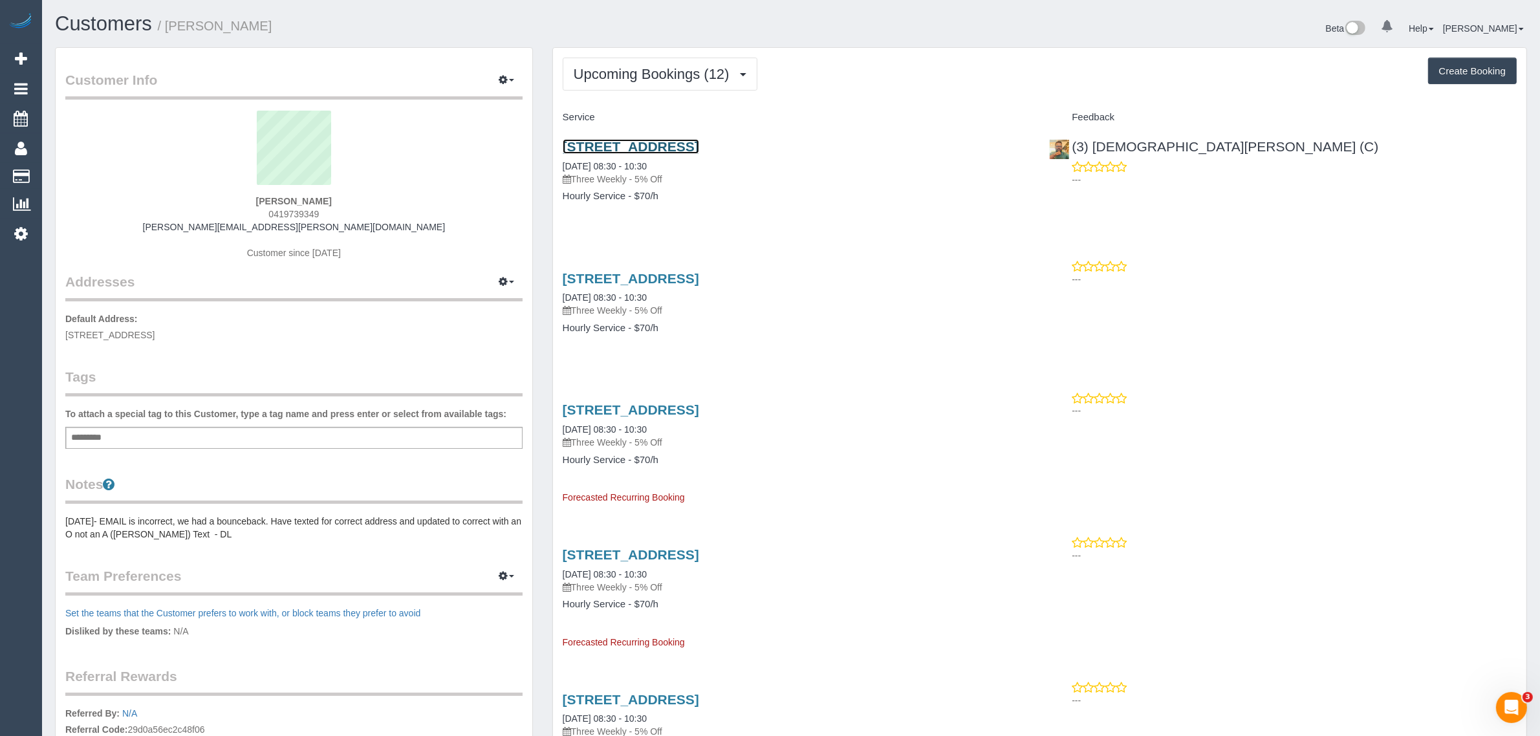
click at [621, 146] on link "2/167 Cheddar Rd, Reservoir, VIC 3073" at bounding box center [631, 146] width 136 height 15
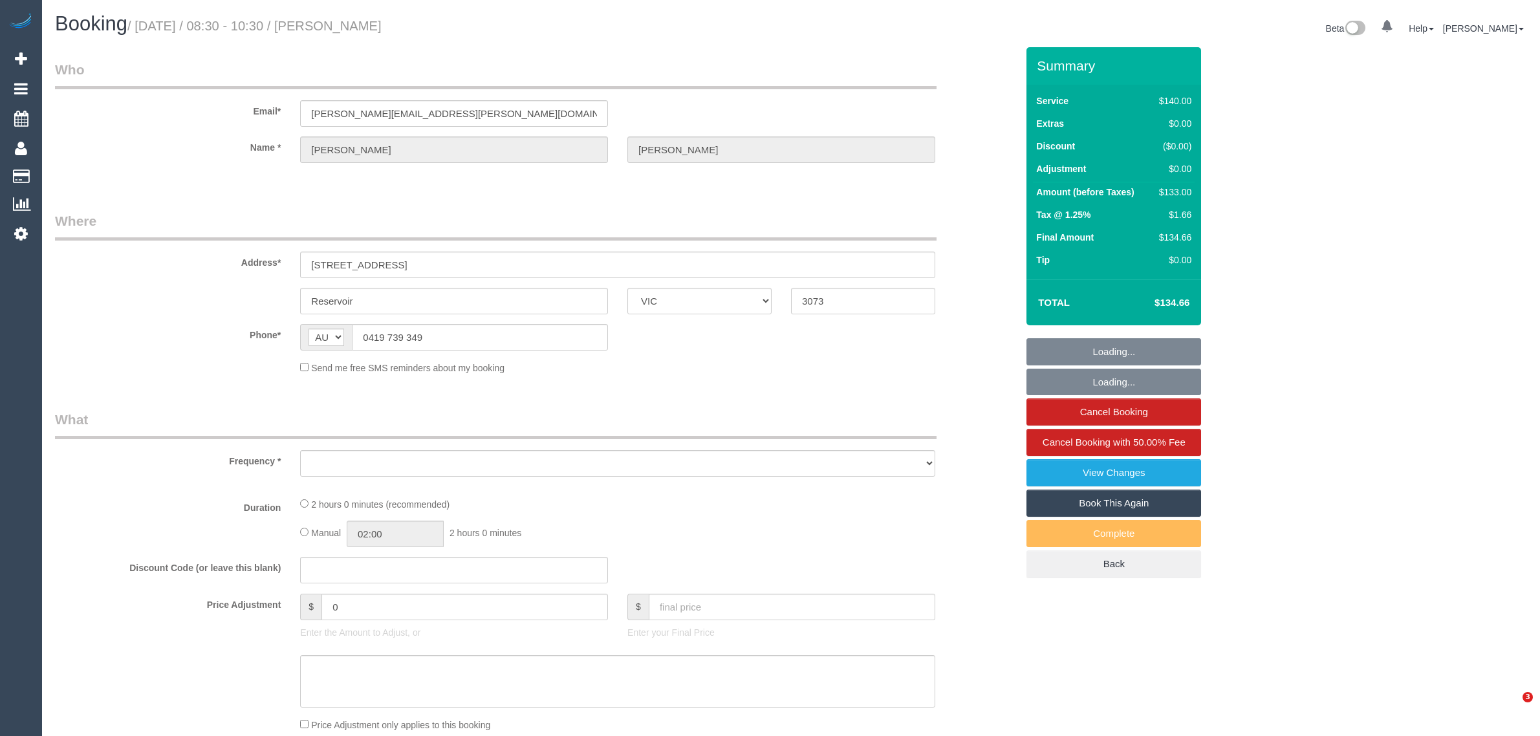
select select "VIC"
select select "string:stripe-pm_1P4GLH2GScqysDRVsAOvQpct"
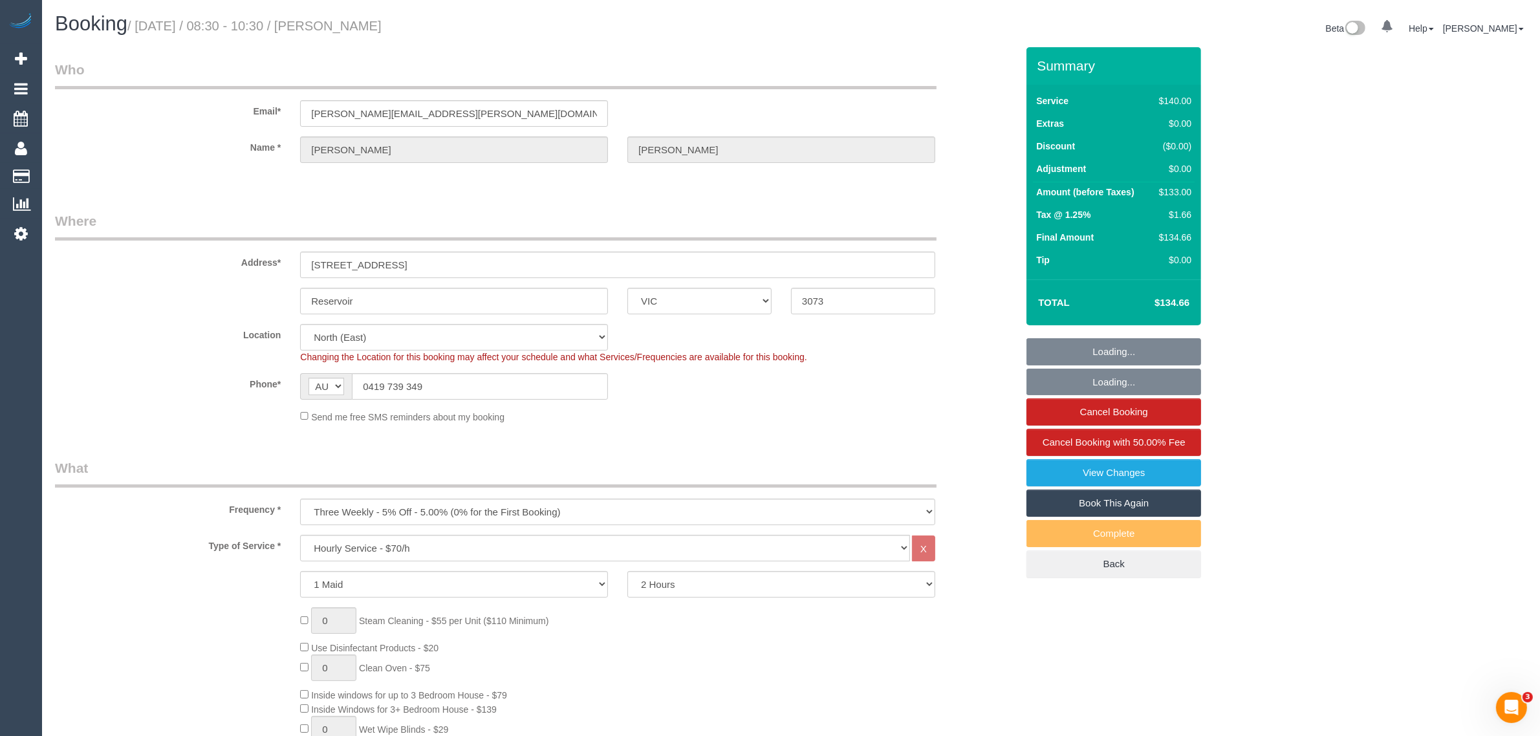
select select "object:703"
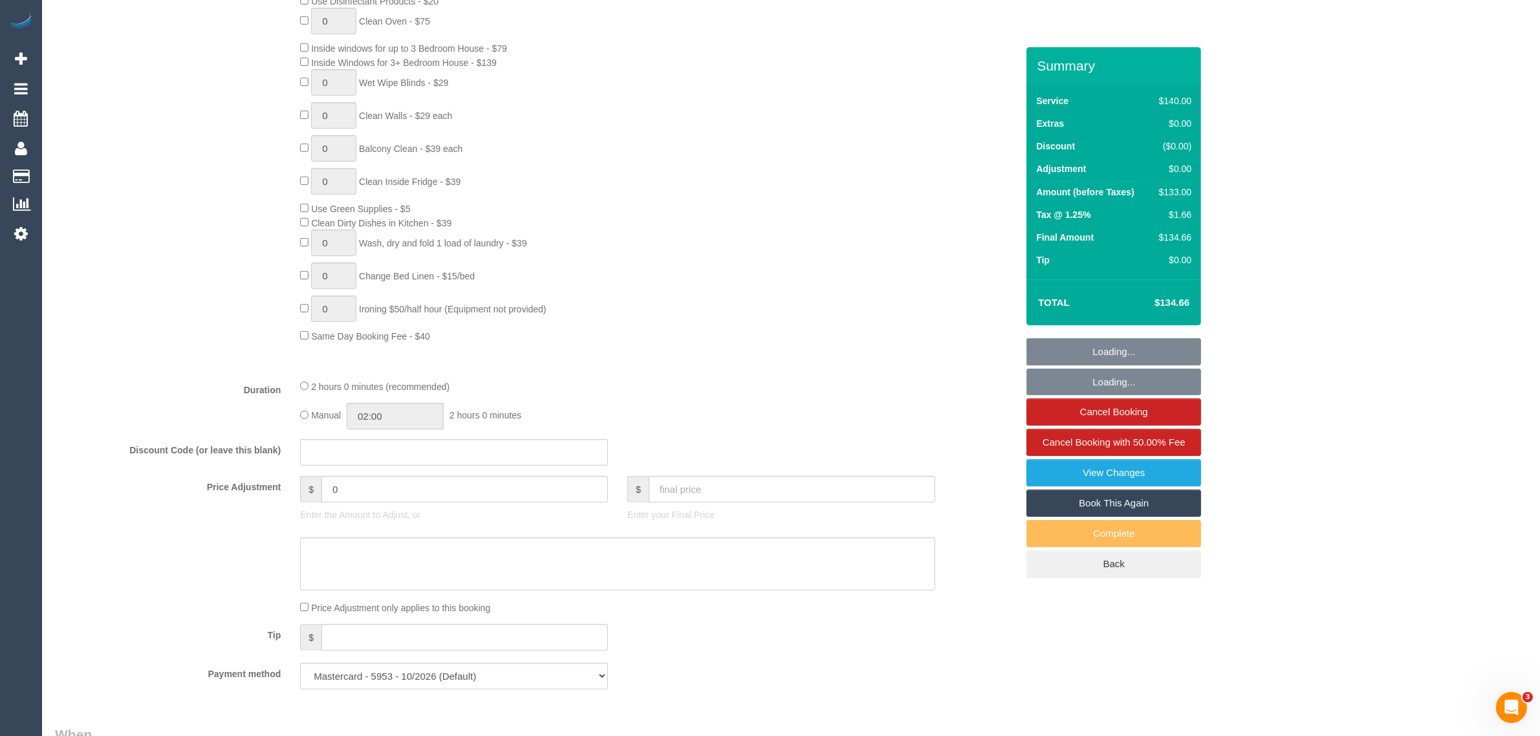
select select "number:28"
select select "number:15"
select select "number:19"
select select "number:23"
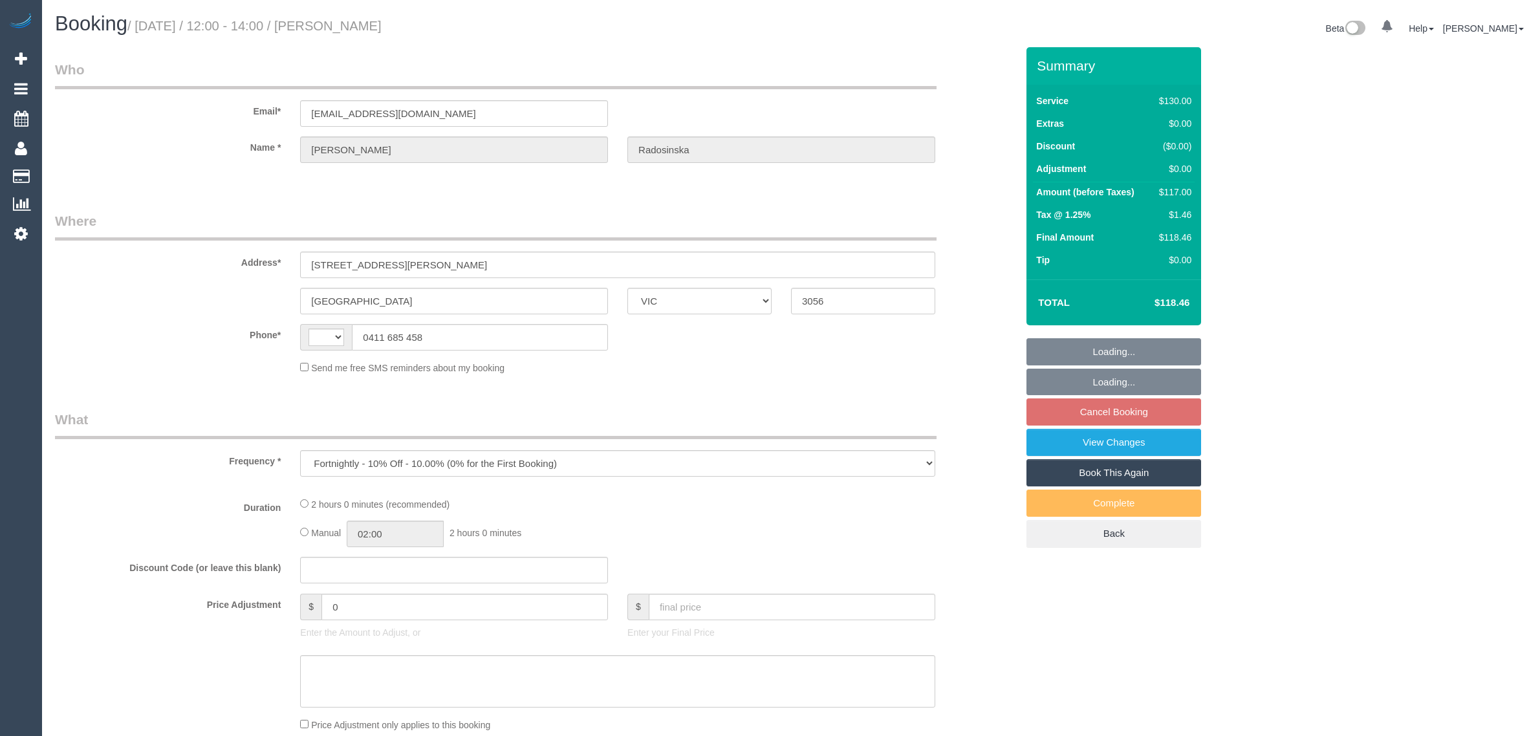
select select "VIC"
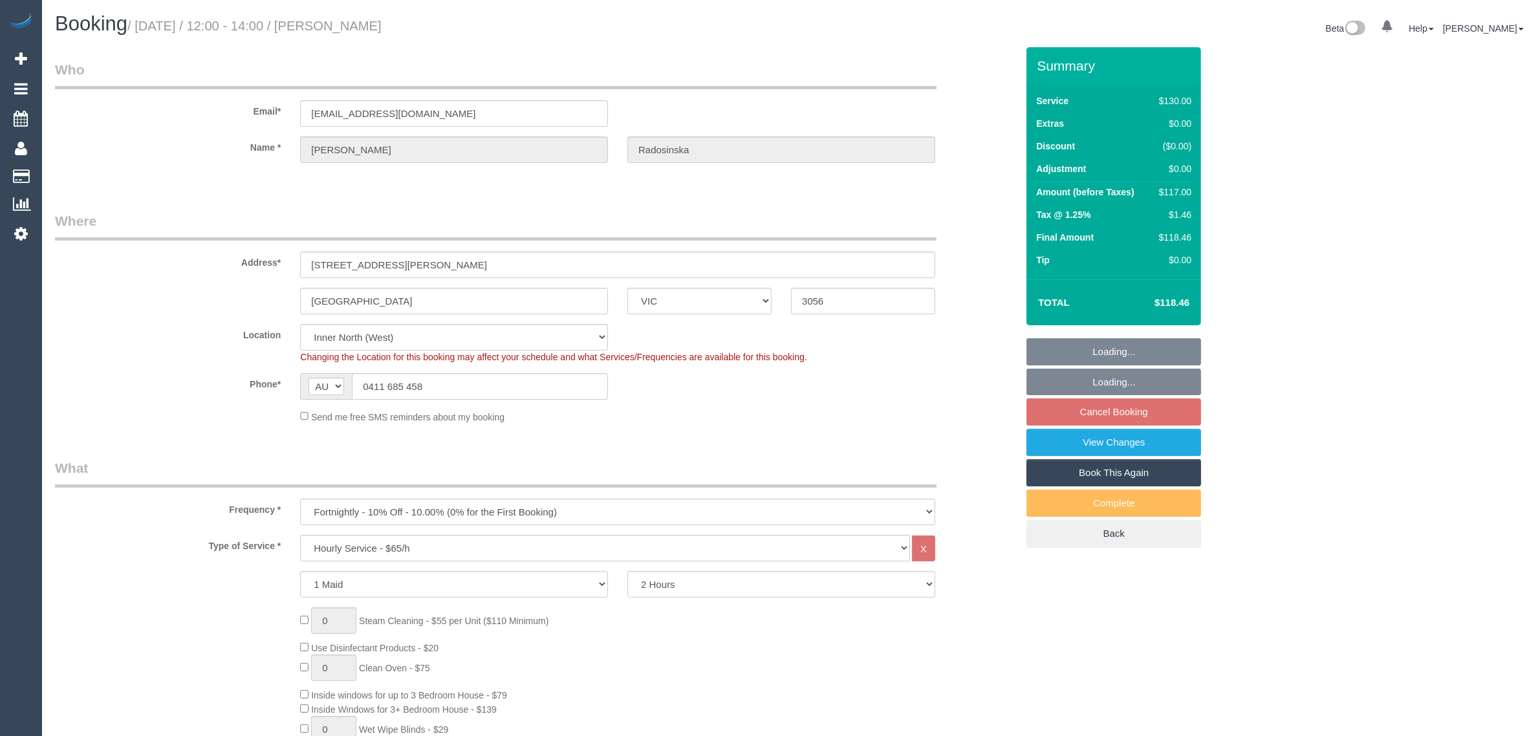
select select "string:AU"
select select "string:stripe-pm_1KmAck2GScqysDRVknr6robV"
select select "number:28"
select select "number:14"
select select "number:18"
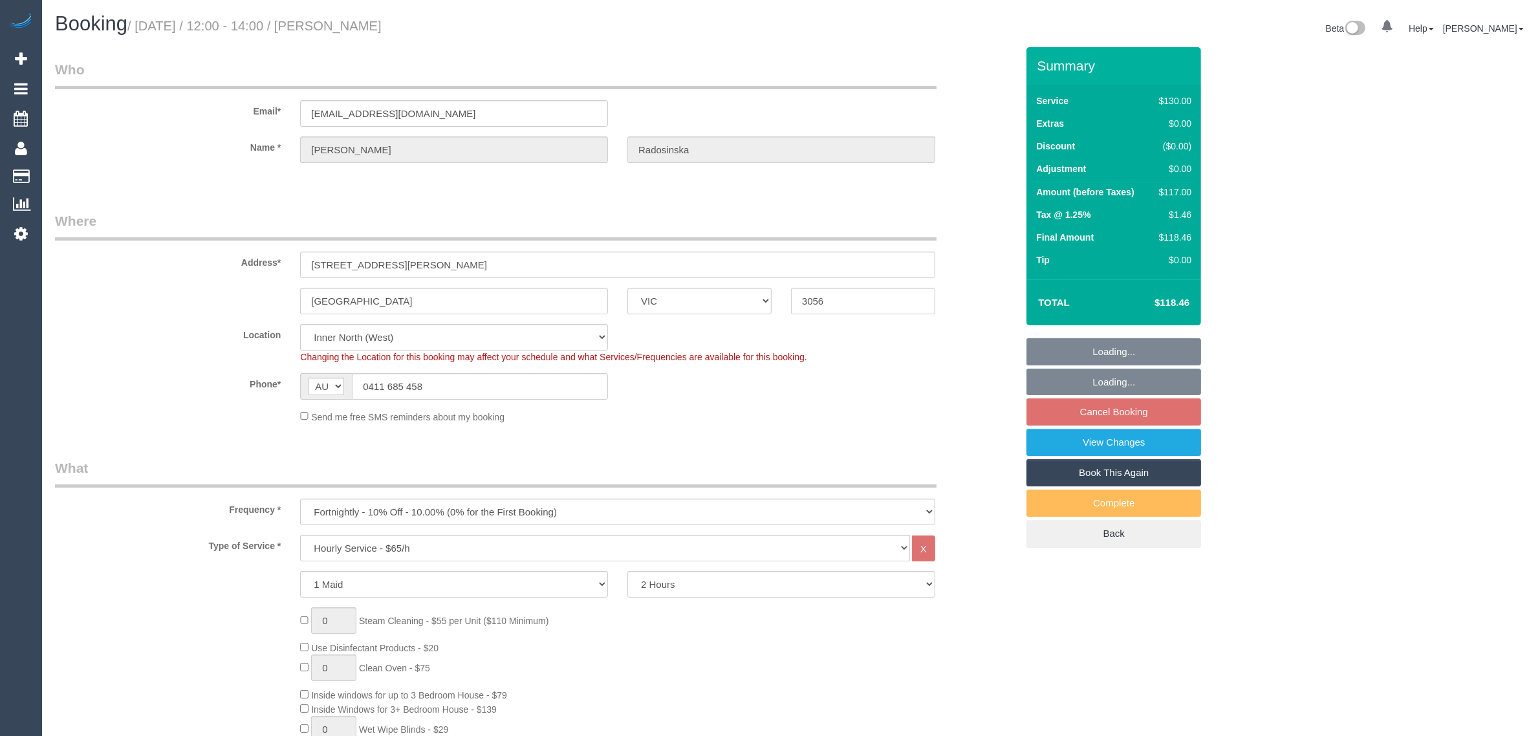
select select "number:22"
select select "number:11"
select select "object:866"
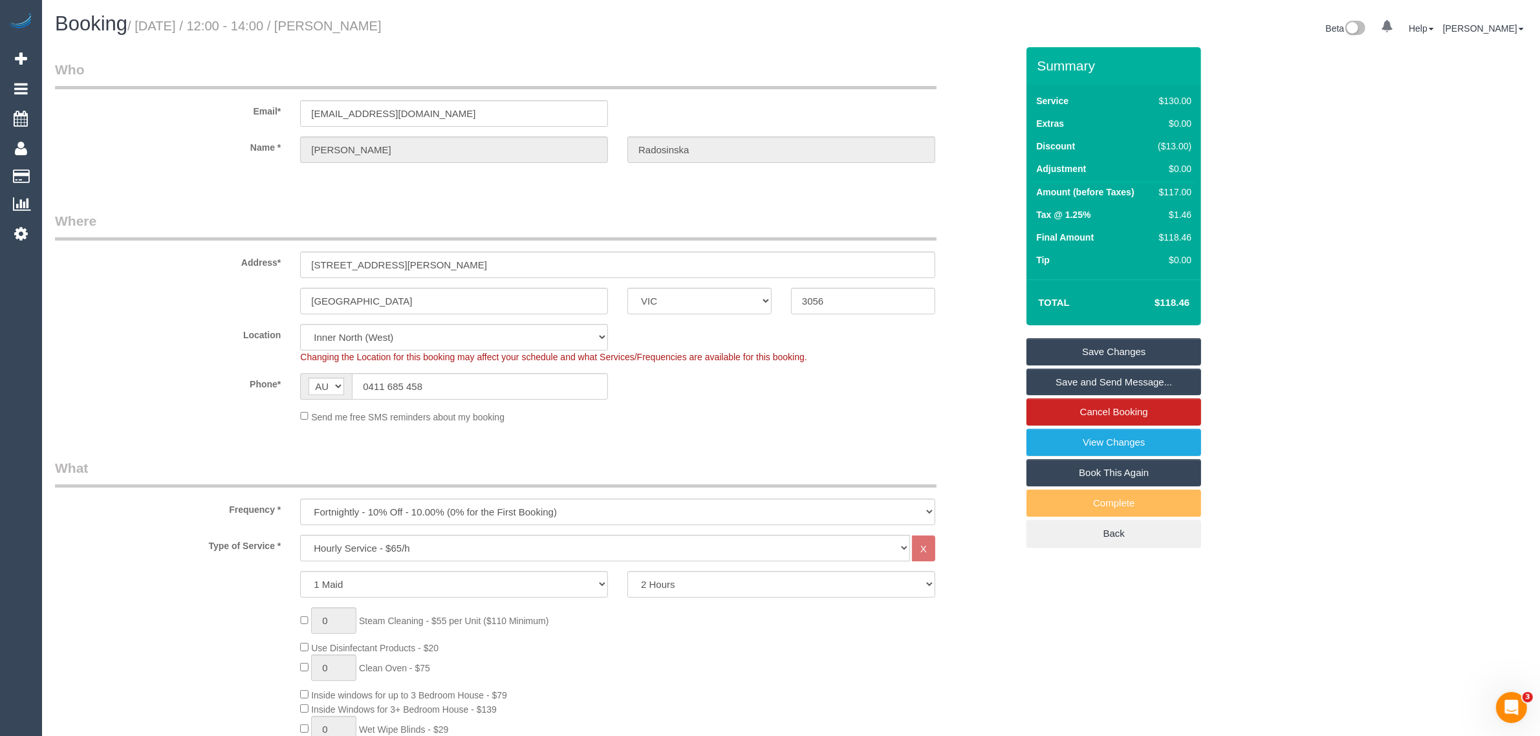
click at [933, 374] on div "Phone* AF AL DZ AD AO AI AQ AG AR AM AW AU AT AZ BS BH BD BB BY BE BZ BJ BM BT …" at bounding box center [535, 386] width 981 height 27
click at [1101, 406] on link "Cancel Booking" at bounding box center [1113, 411] width 175 height 27
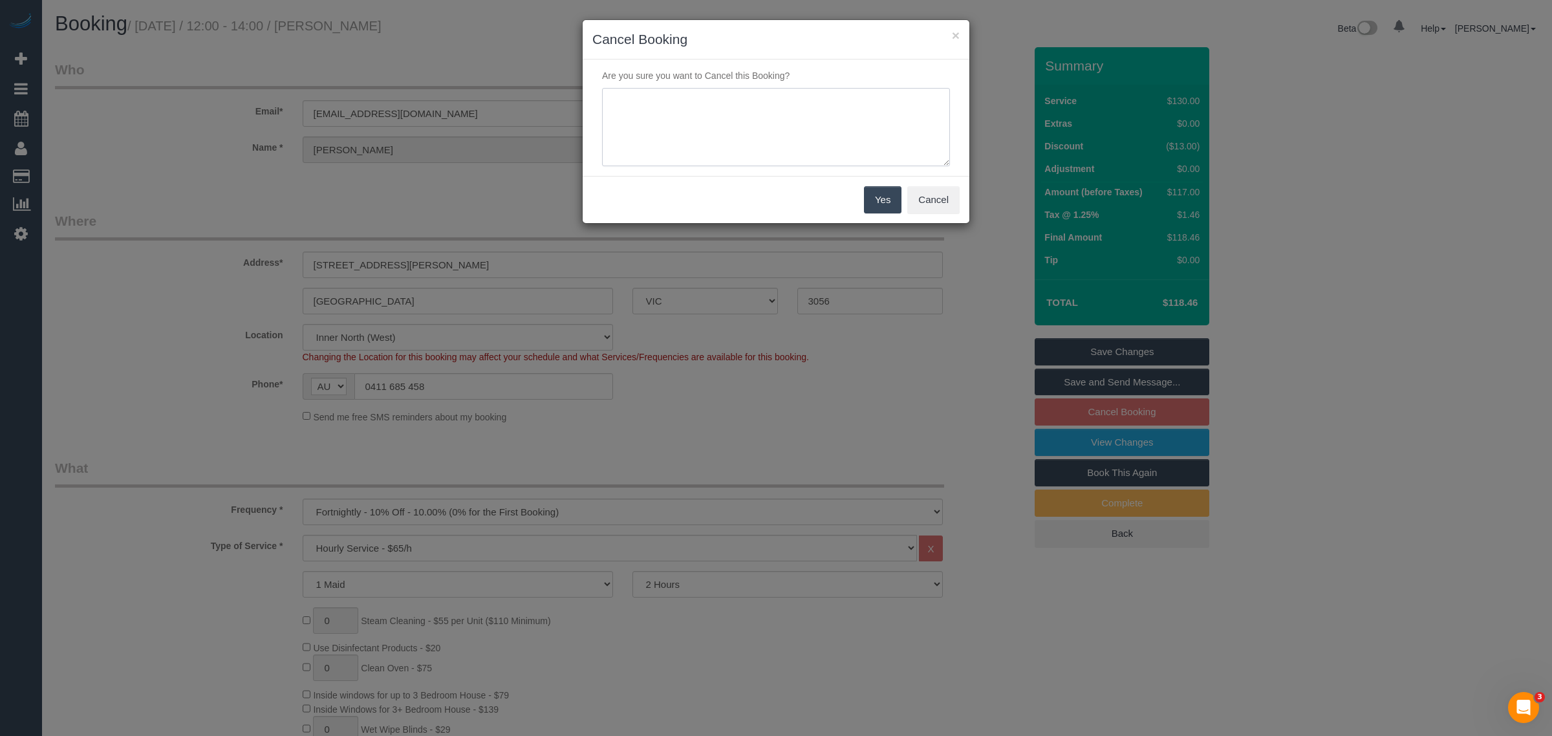
click at [838, 113] on textarea at bounding box center [776, 127] width 348 height 79
type textarea "customer wants to skip via txt - KA"
click at [877, 198] on button "Yes" at bounding box center [883, 199] width 38 height 27
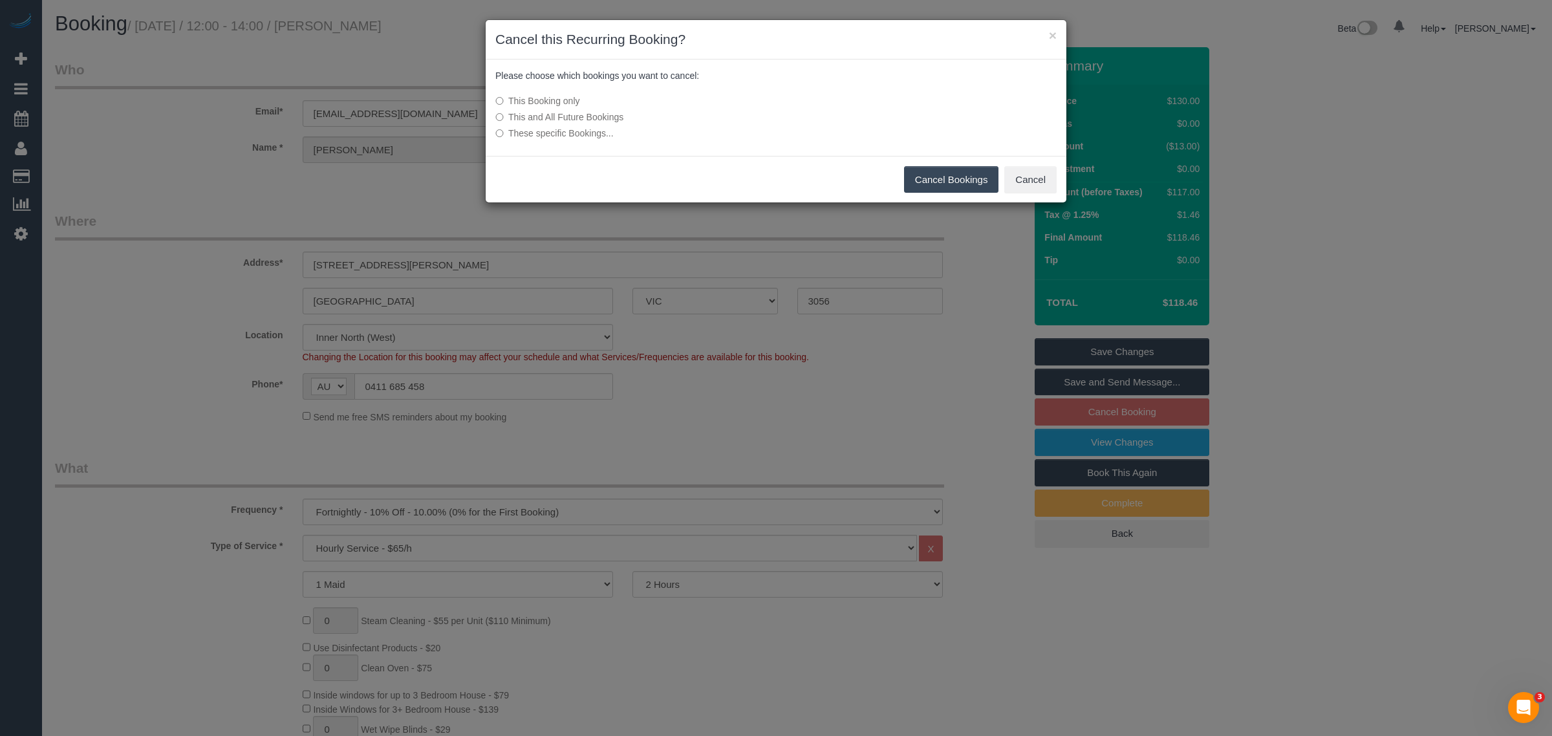
click at [952, 178] on button "Cancel Bookings" at bounding box center [951, 179] width 95 height 27
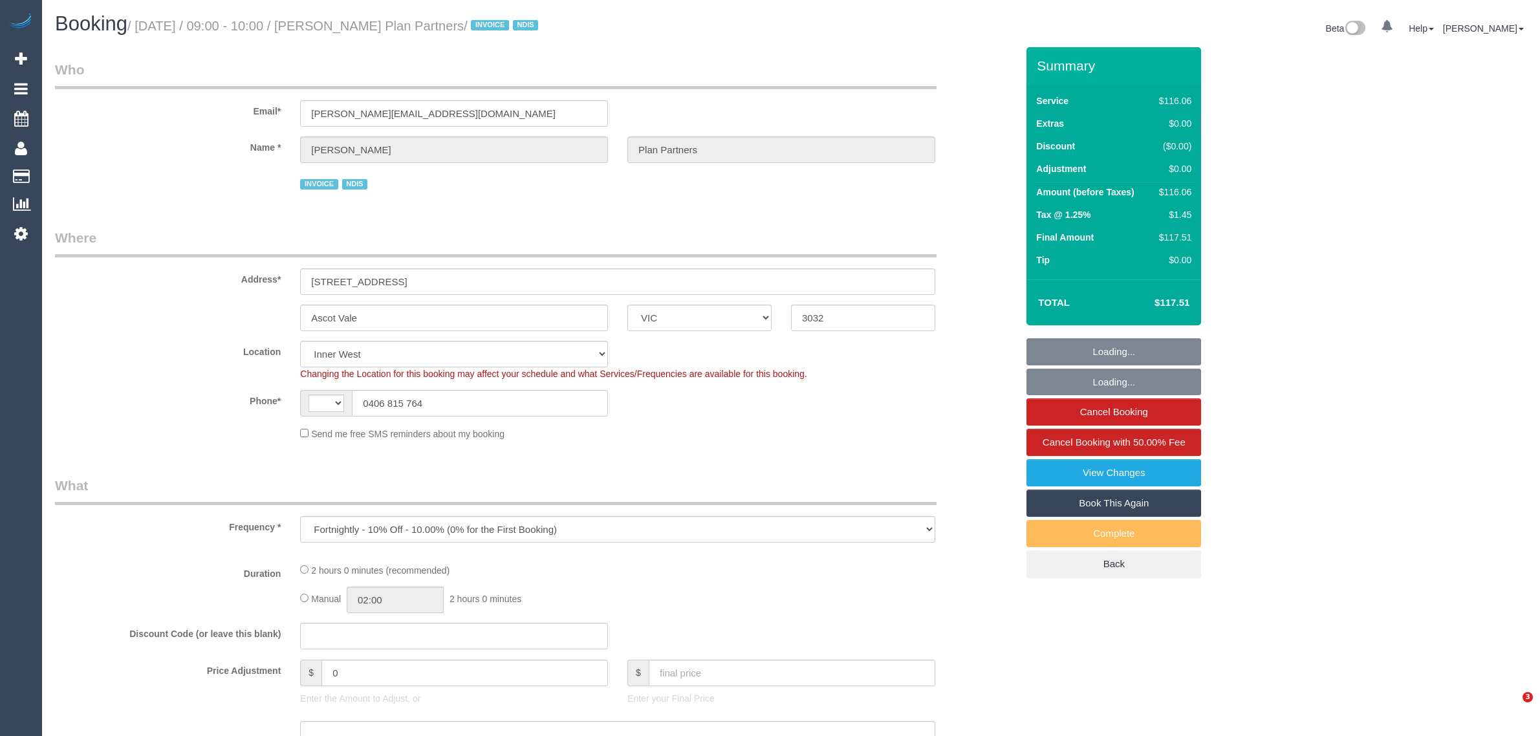
select select "VIC"
select select "object:721"
select select "string:AU"
select select "number:28"
select select "number:14"
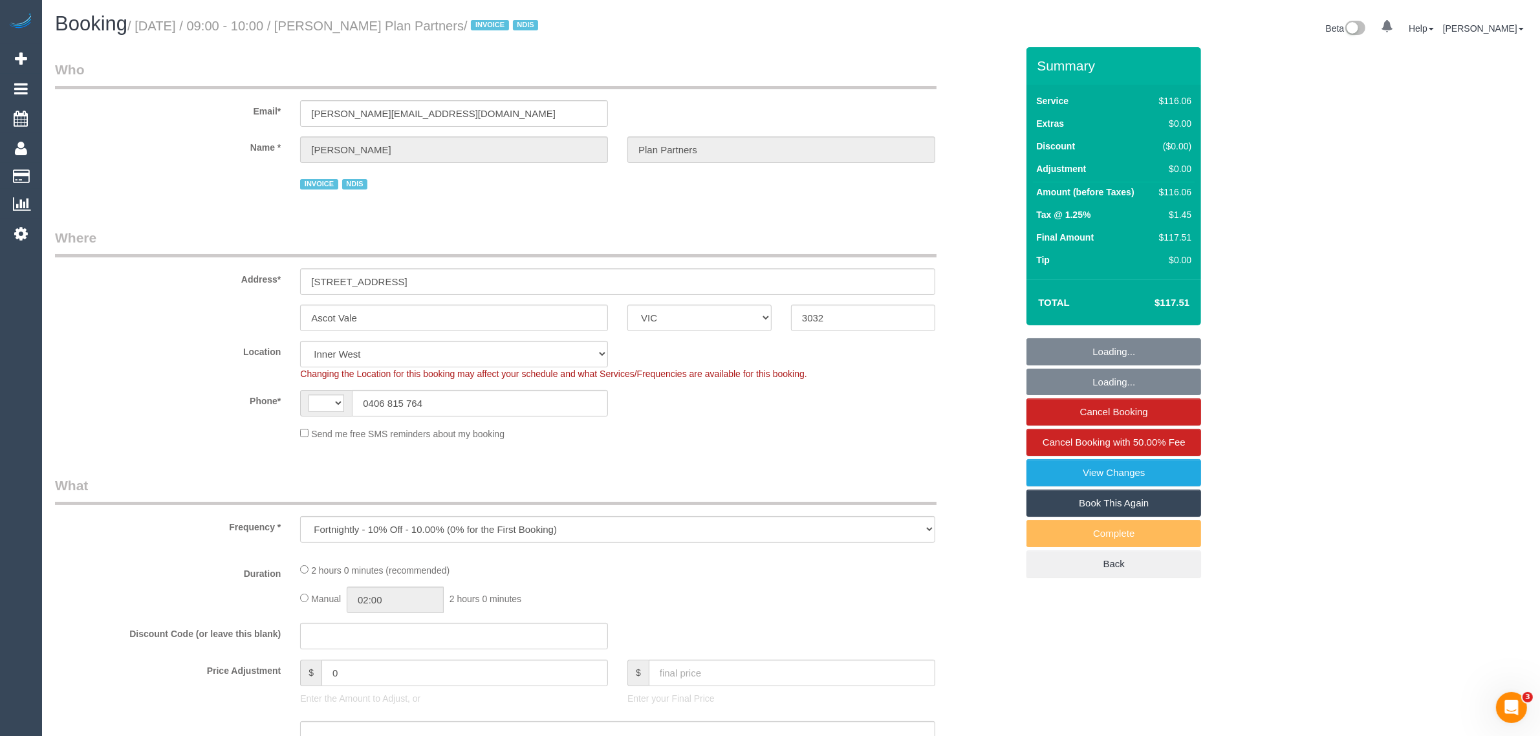
select select "number:19"
select select "number:25"
select select "number:35"
click at [446, 402] on input "0406 815 764" at bounding box center [480, 403] width 256 height 27
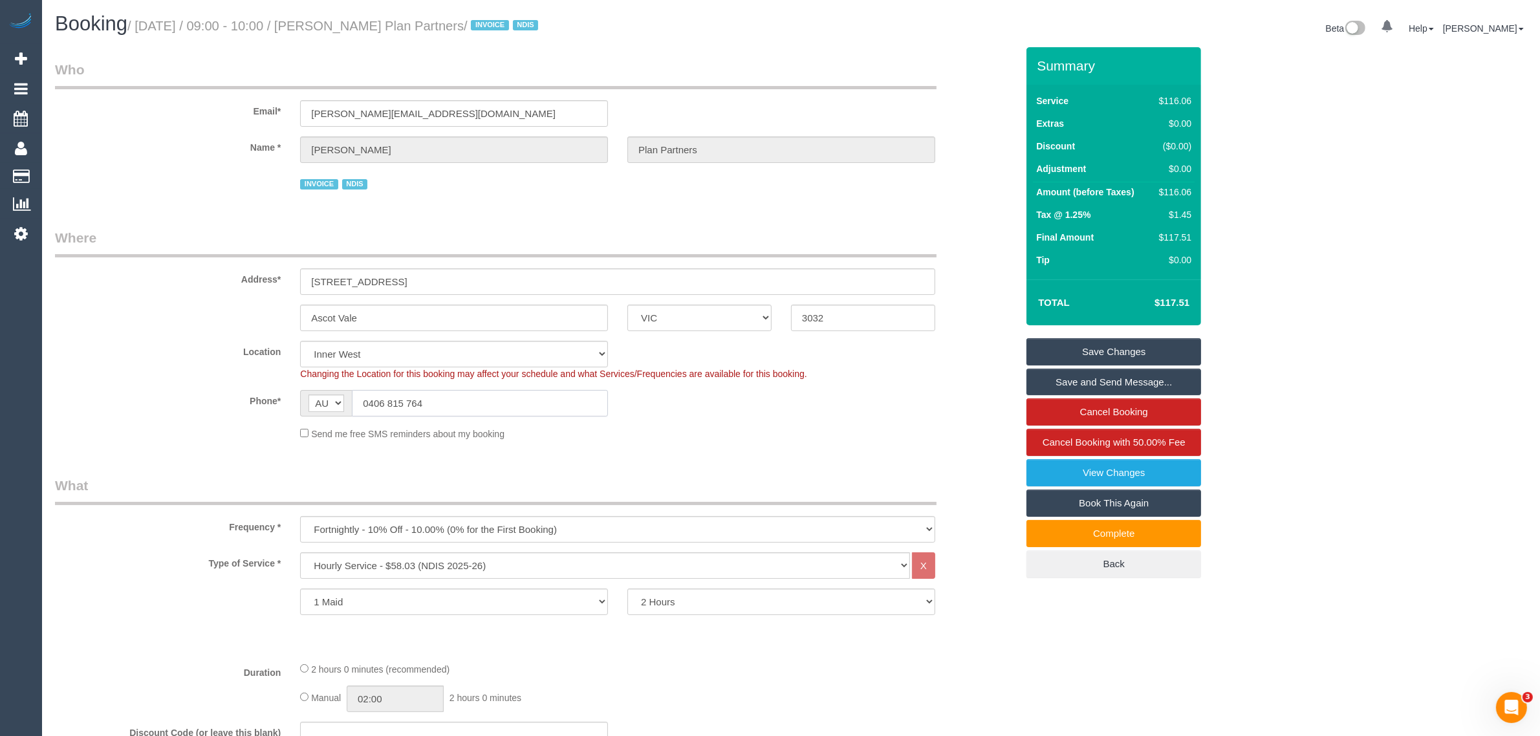
click at [514, 392] on input "0406 815 764" at bounding box center [480, 403] width 256 height 27
click at [513, 392] on input "0406 815 764" at bounding box center [480, 403] width 256 height 27
click at [810, 427] on div "Send me free SMS reminders about my booking" at bounding box center [617, 433] width 654 height 14
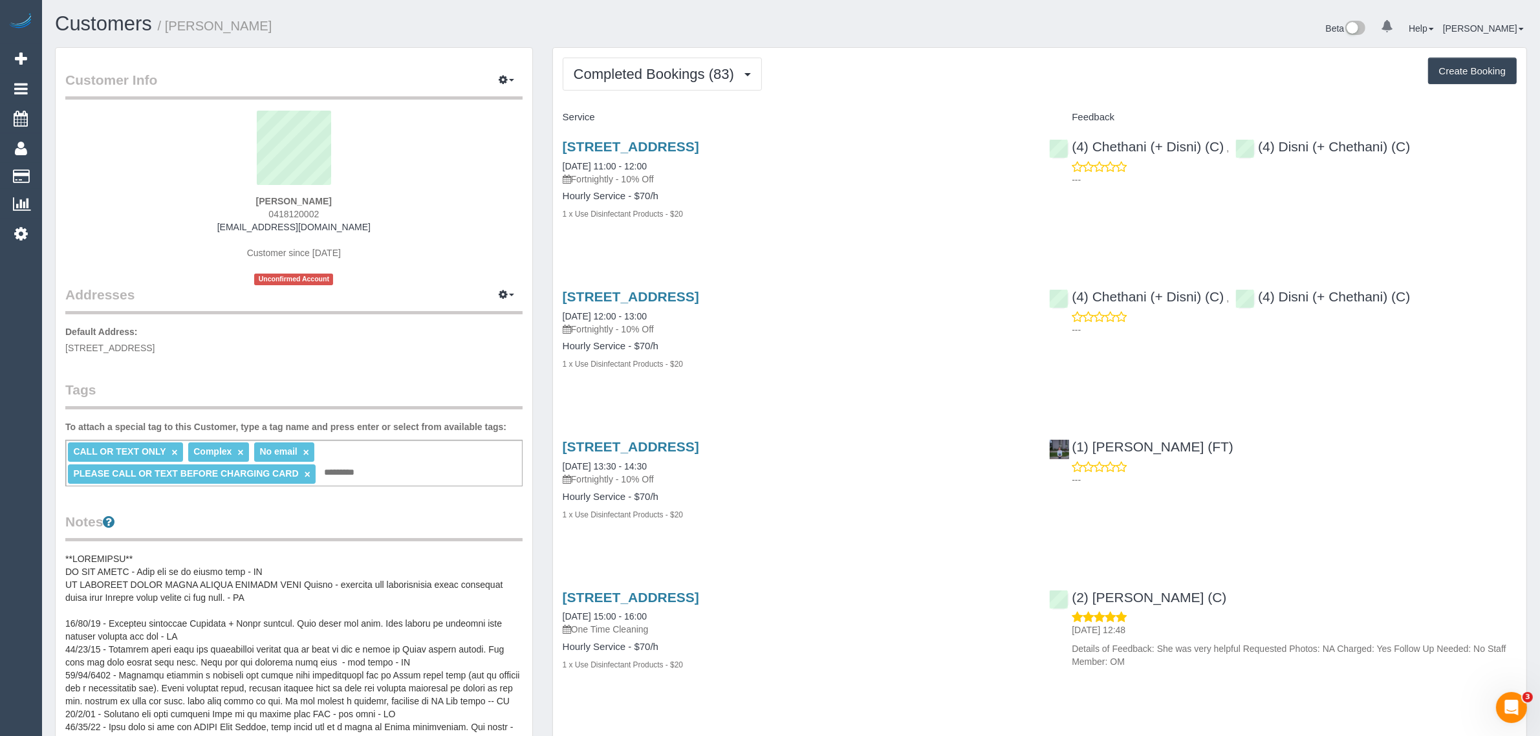
click at [710, 75] on span "Completed Bookings (83)" at bounding box center [657, 74] width 167 height 16
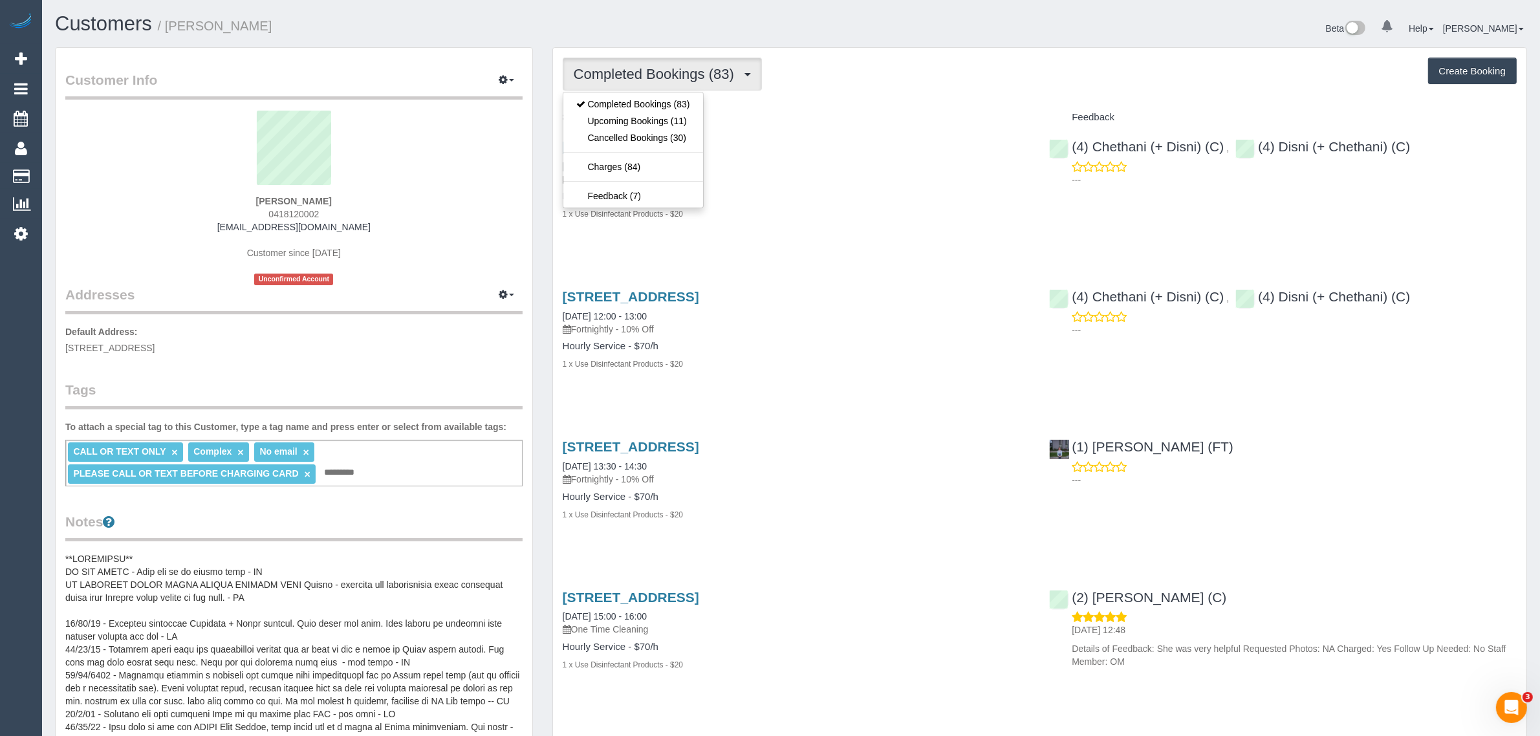
click at [700, 75] on span "Completed Bookings (83)" at bounding box center [657, 74] width 167 height 16
click at [655, 114] on link "Upcoming Bookings (11)" at bounding box center [633, 121] width 140 height 17
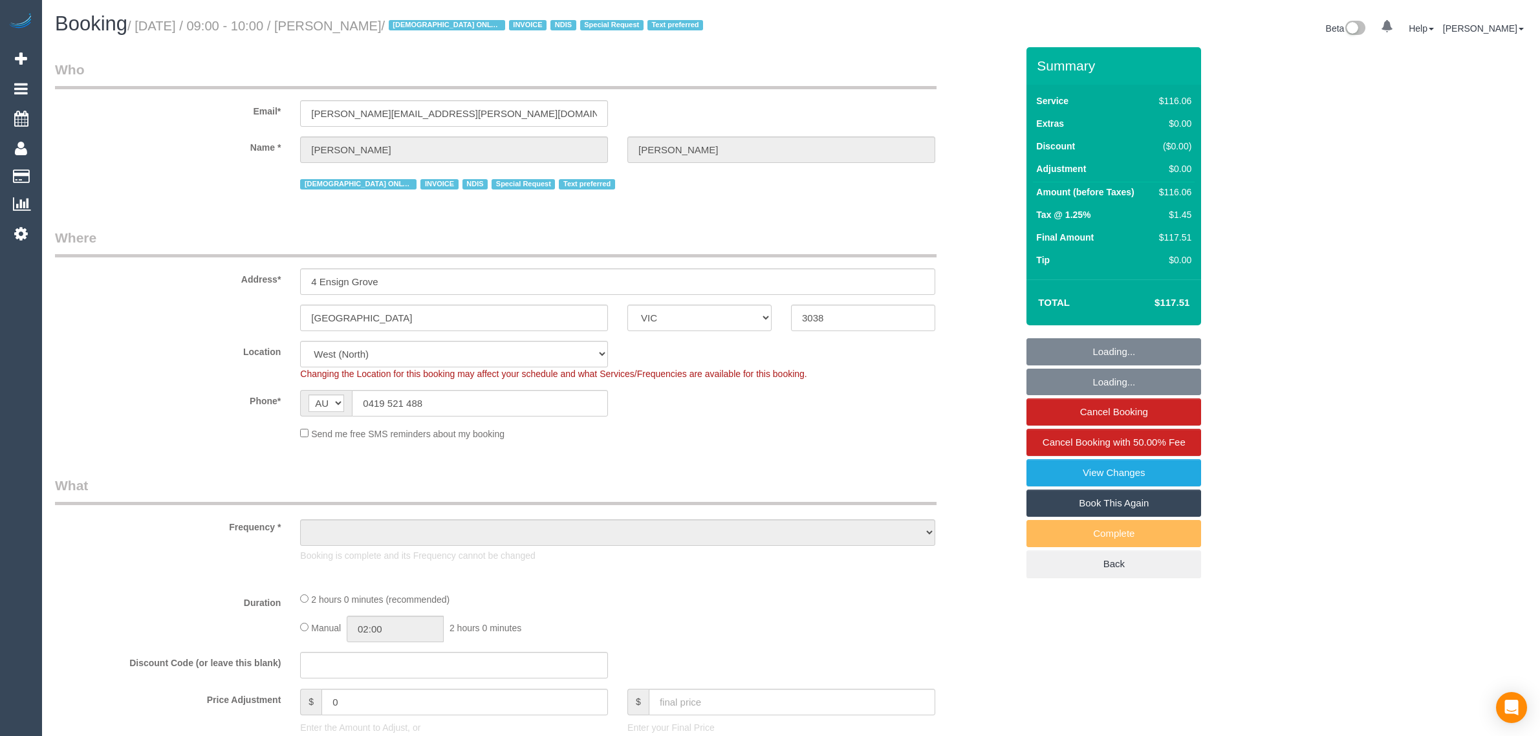
select select "VIC"
select select "number:28"
select select "number:14"
select select "number:19"
select select "number:25"
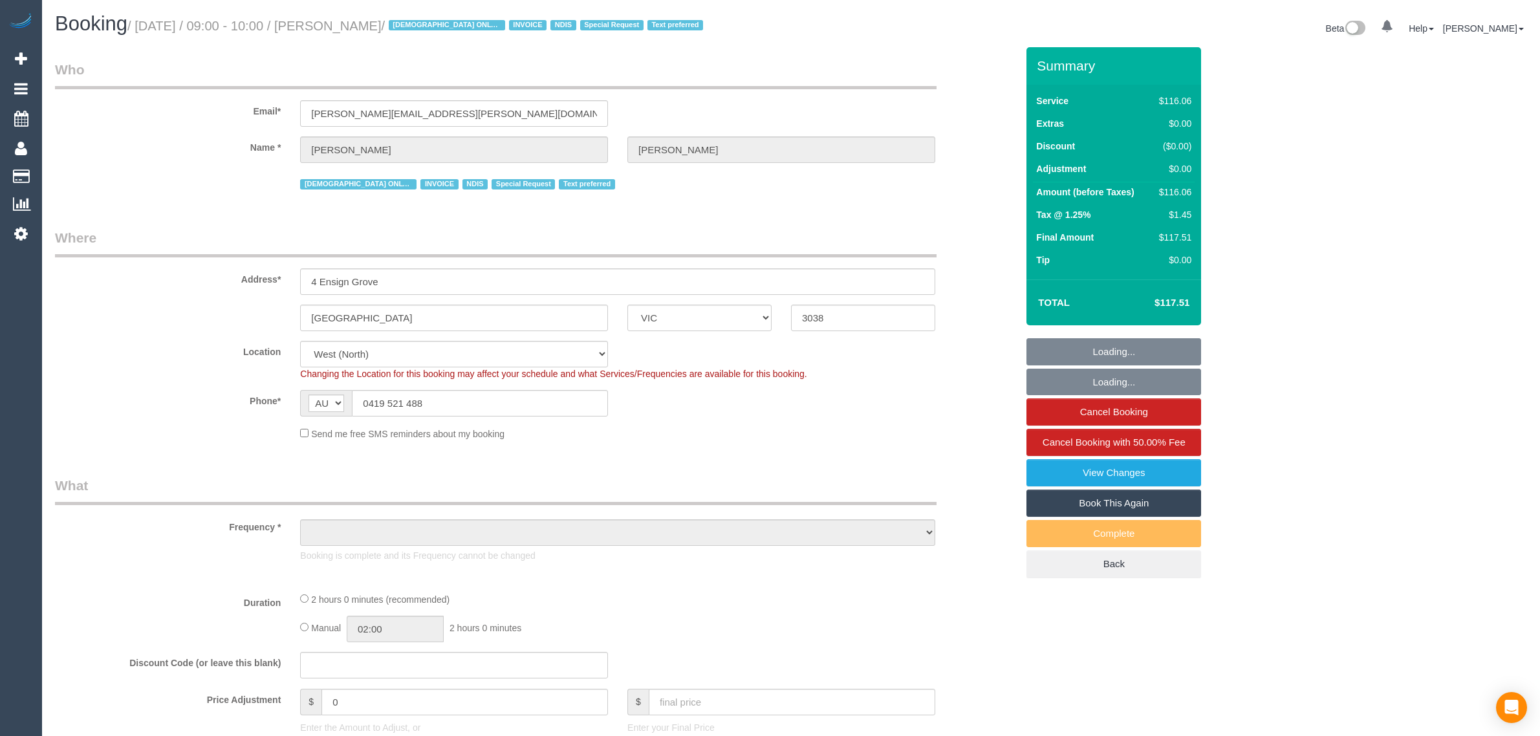
select select "number:35"
select select "object:1355"
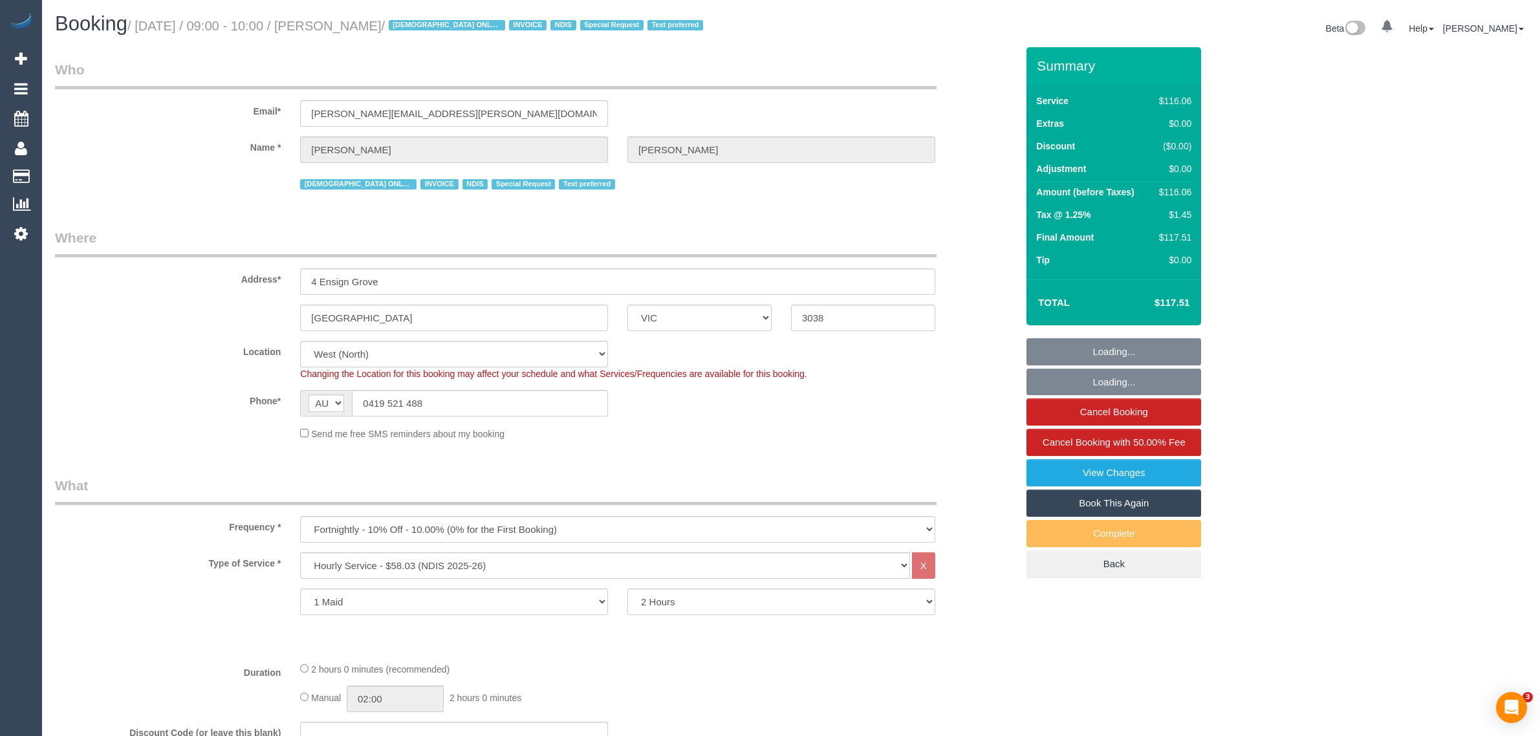
select select "VIC"
select select "number:28"
select select "number:14"
select select "number:19"
select select "number:25"
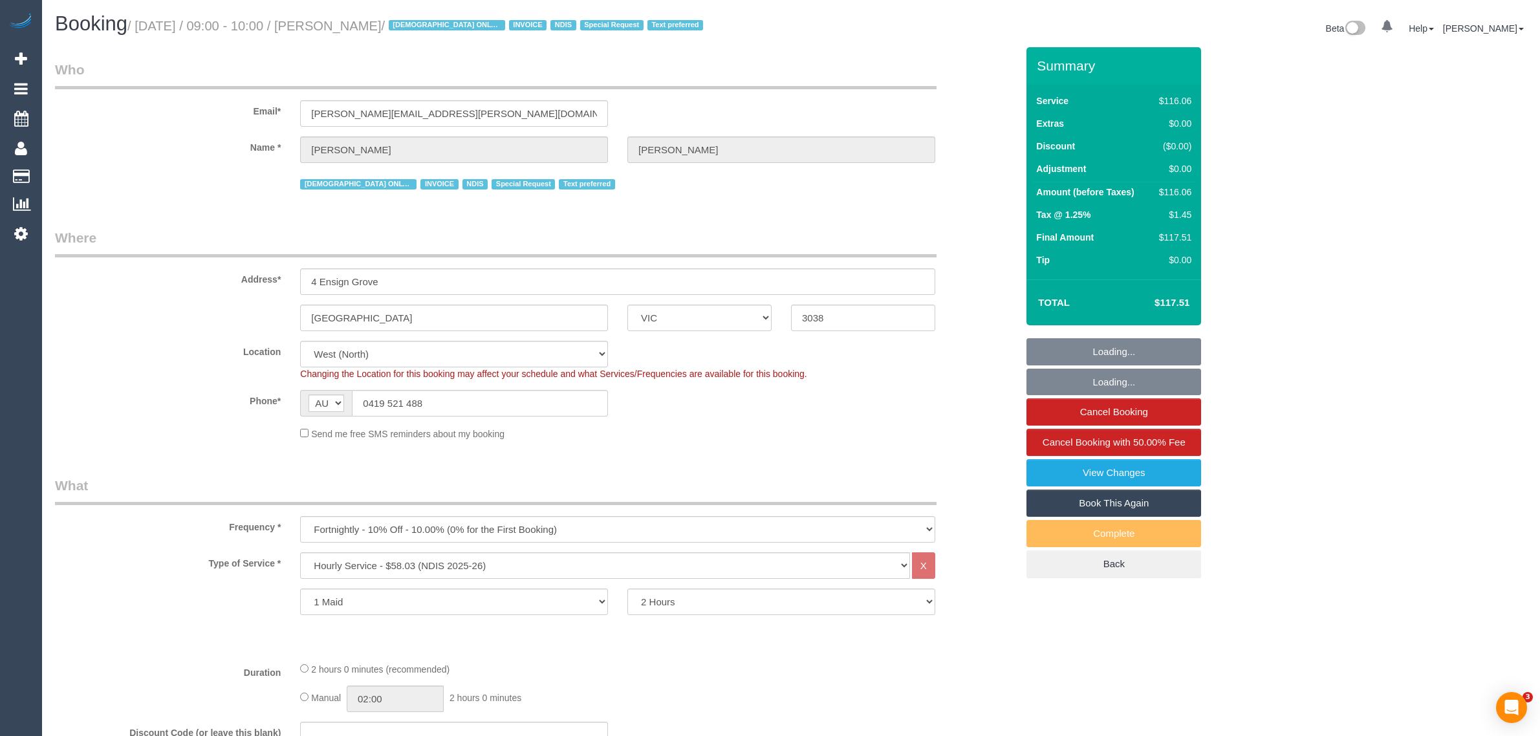
select select "number:35"
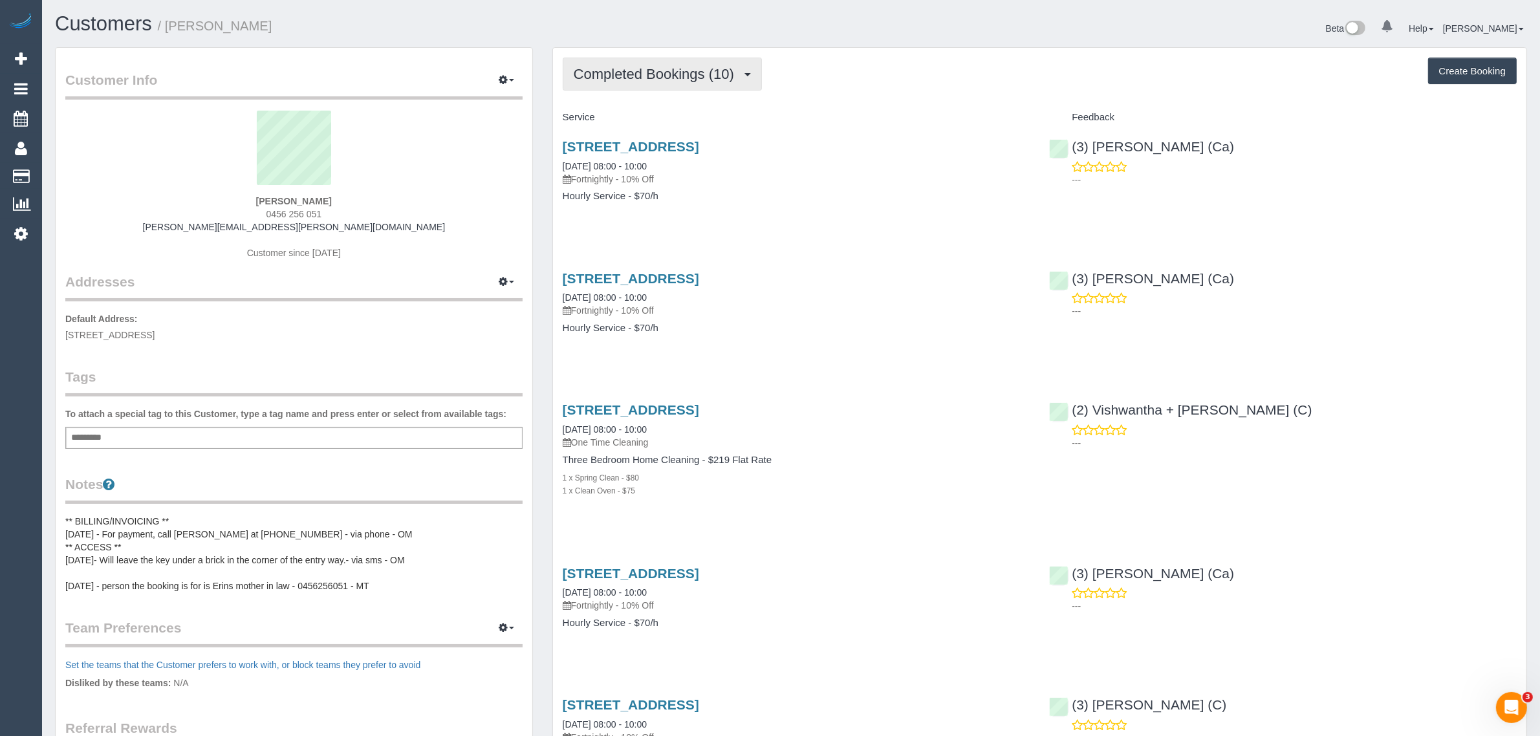
click at [655, 76] on span "Completed Bookings (10)" at bounding box center [657, 74] width 167 height 16
click at [644, 122] on link "Upcoming Bookings (11)" at bounding box center [633, 121] width 140 height 17
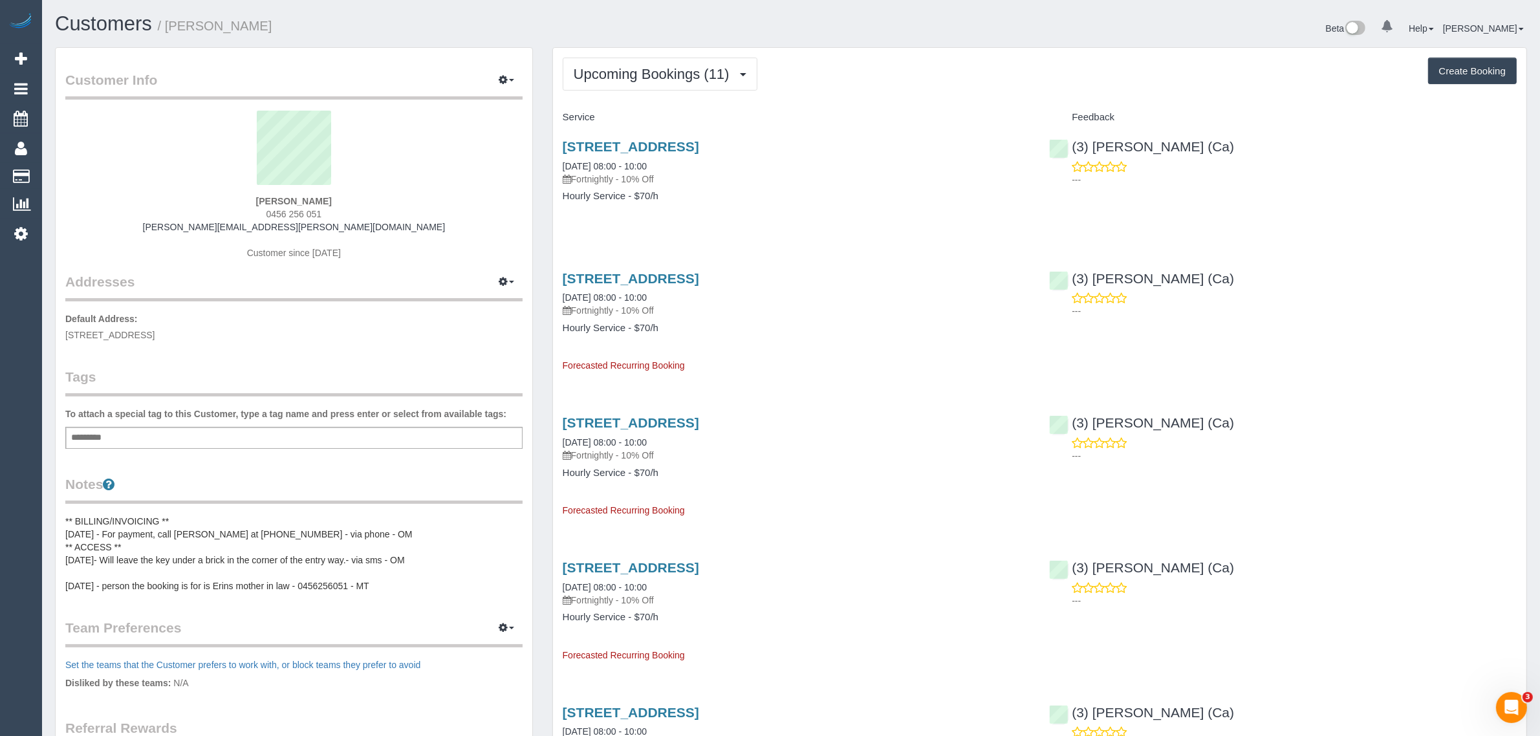
drag, startPoint x: 949, startPoint y: 143, endPoint x: 558, endPoint y: 150, distance: 391.3
click at [558, 152] on div "451 Upper Heidelberg Road, Heidelberg Heights, VIC 3081 12/08/2025 08:00 - 10:0…" at bounding box center [796, 178] width 487 height 100
copy link "451 Upper Heidelberg Road, Heidelberg Heights, VIC 3081"
click at [296, 214] on span "0456 256 051" at bounding box center [294, 214] width 56 height 10
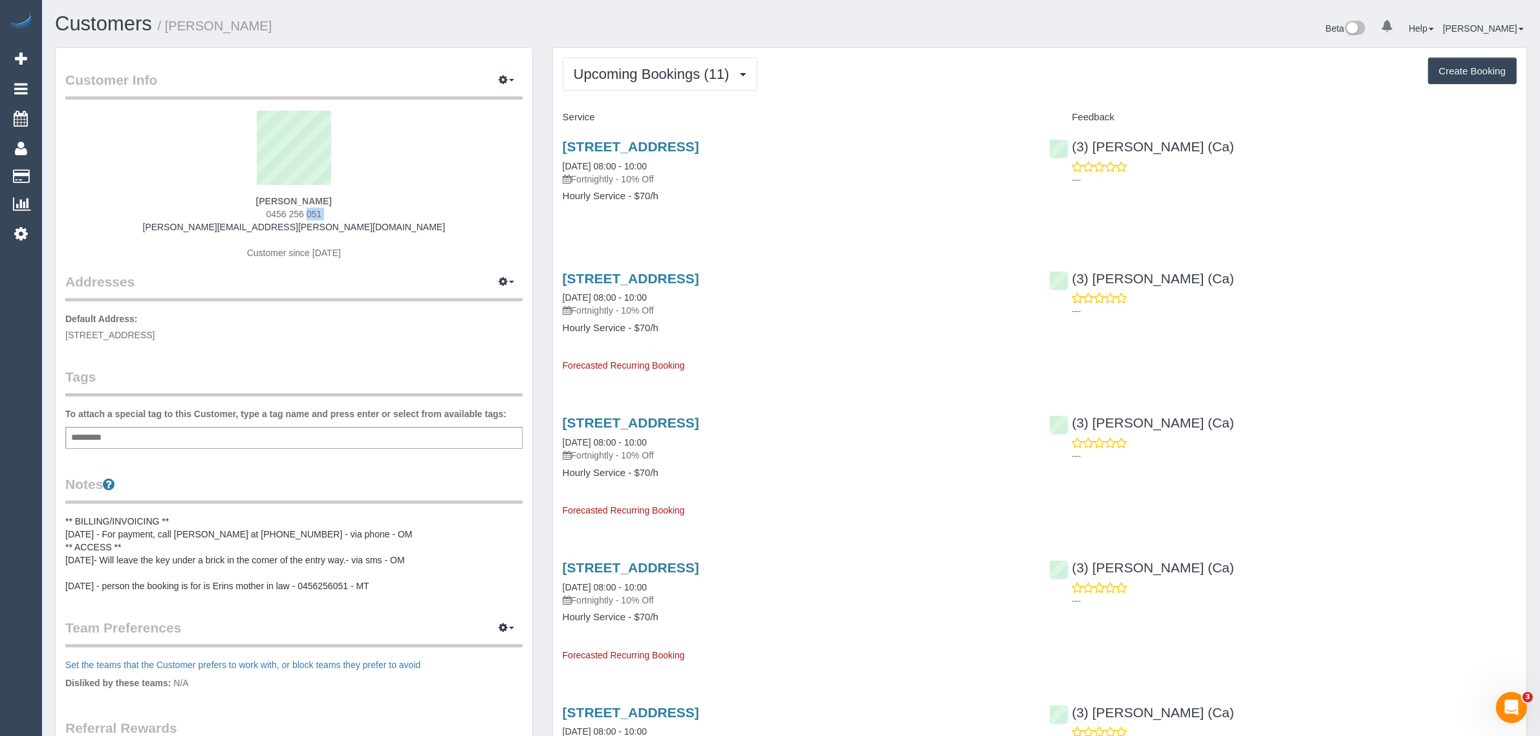
click at [296, 214] on span "0456 256 051" at bounding box center [294, 214] width 56 height 10
copy div "0456 256 051"
click at [662, 142] on link "451 Upper Heidelberg Road, Heidelberg Heights, VIC 3081" at bounding box center [631, 146] width 136 height 15
click at [684, 76] on span "Upcoming Bookings (11)" at bounding box center [655, 74] width 162 height 16
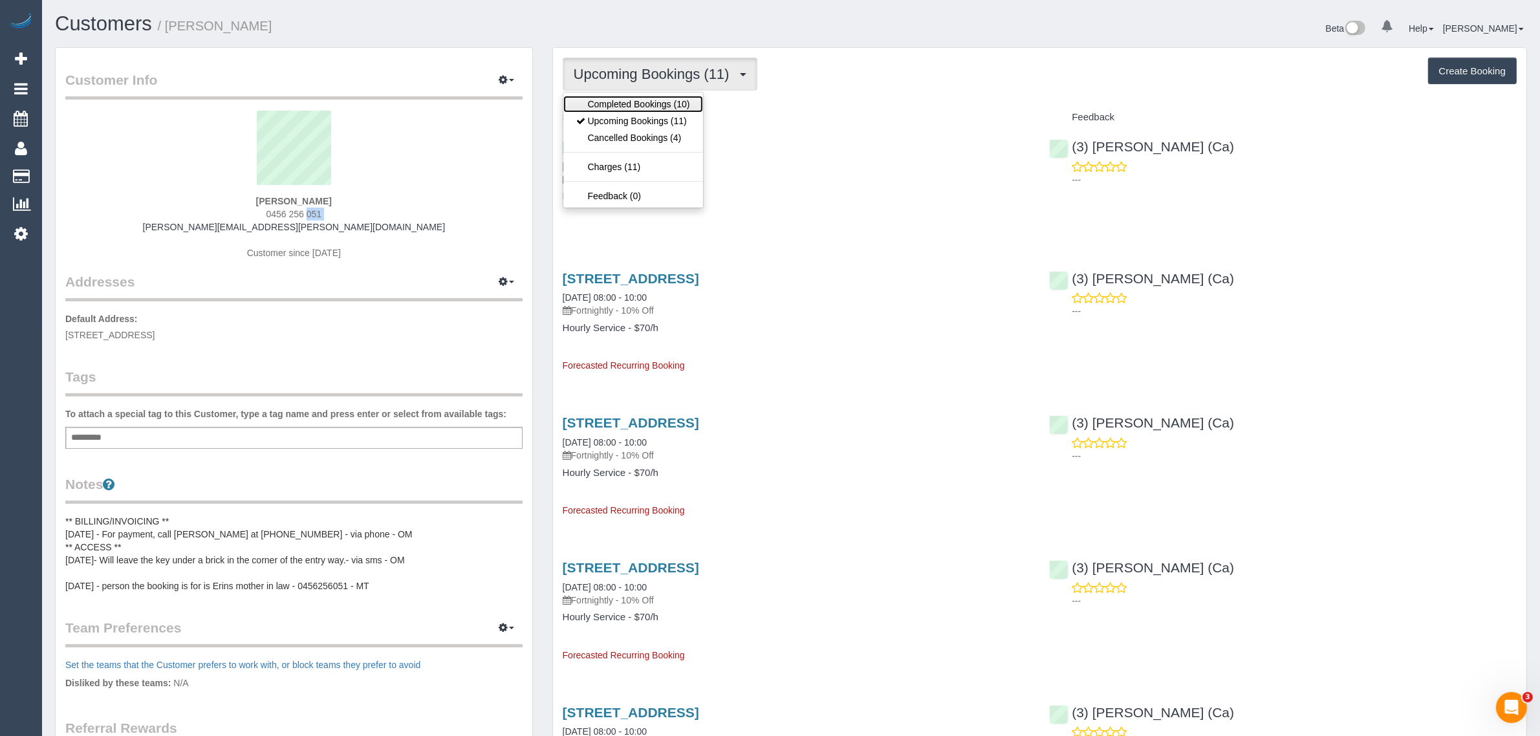
click at [670, 101] on link "Completed Bookings (10)" at bounding box center [633, 104] width 140 height 17
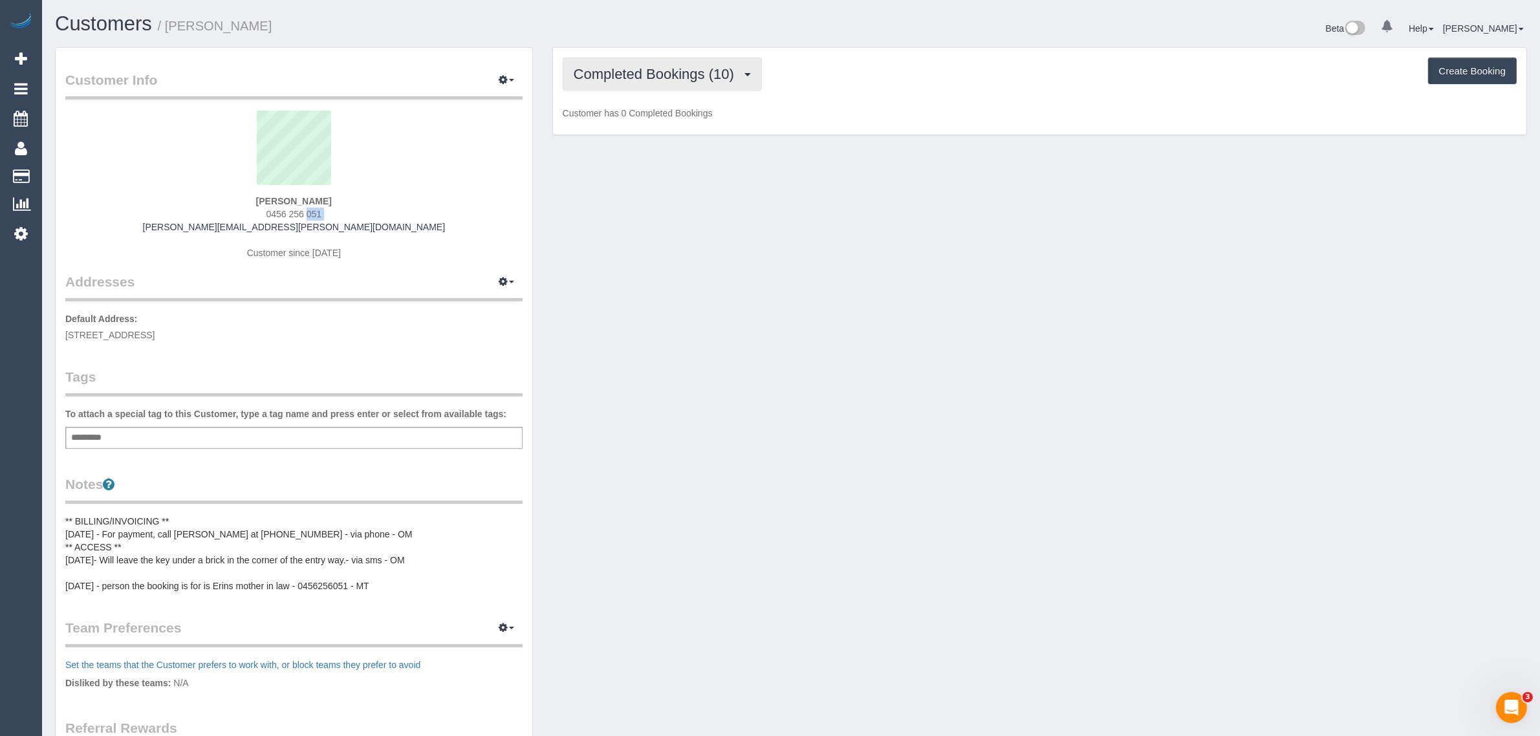
click at [670, 66] on span "Completed Bookings (10)" at bounding box center [657, 74] width 167 height 16
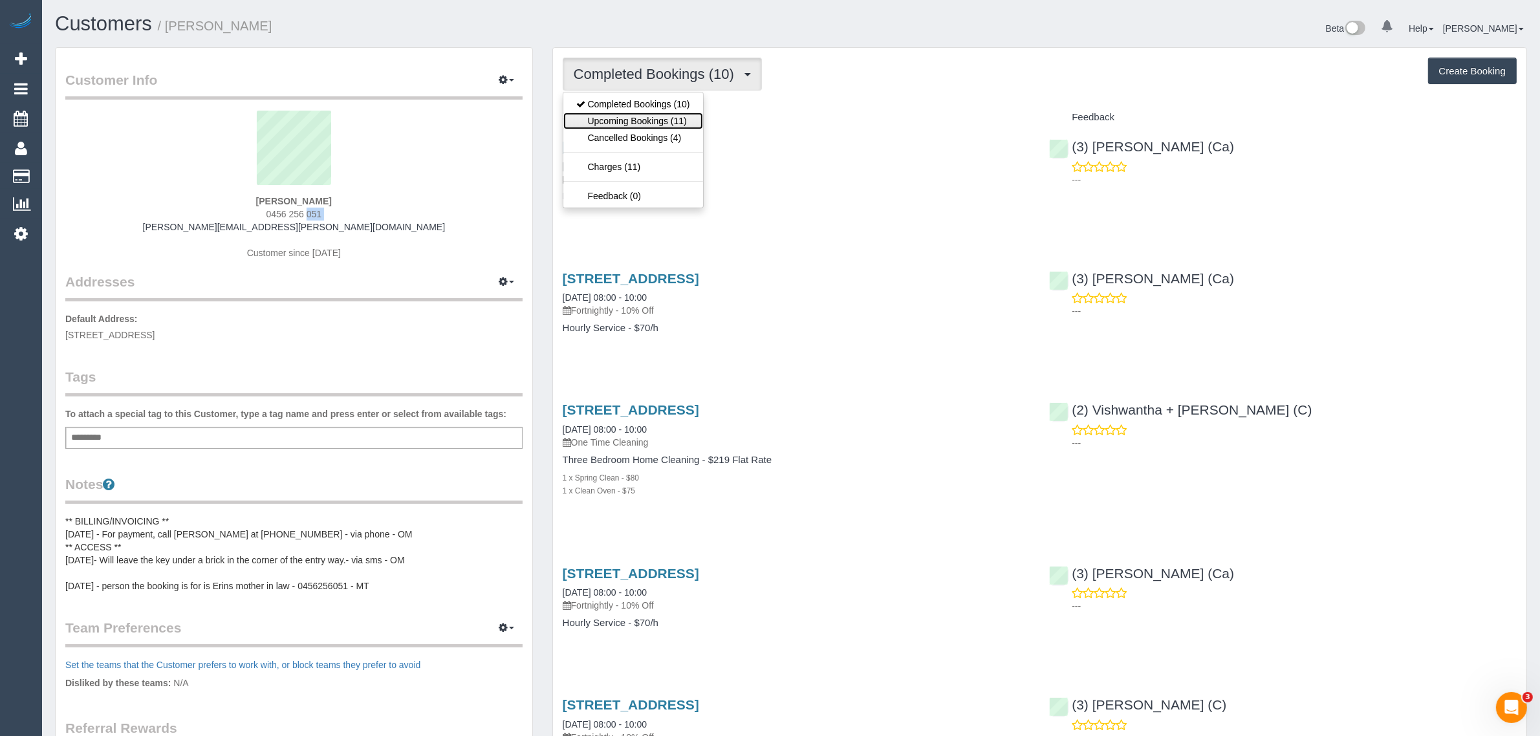
click at [658, 121] on link "Upcoming Bookings (11)" at bounding box center [633, 121] width 140 height 17
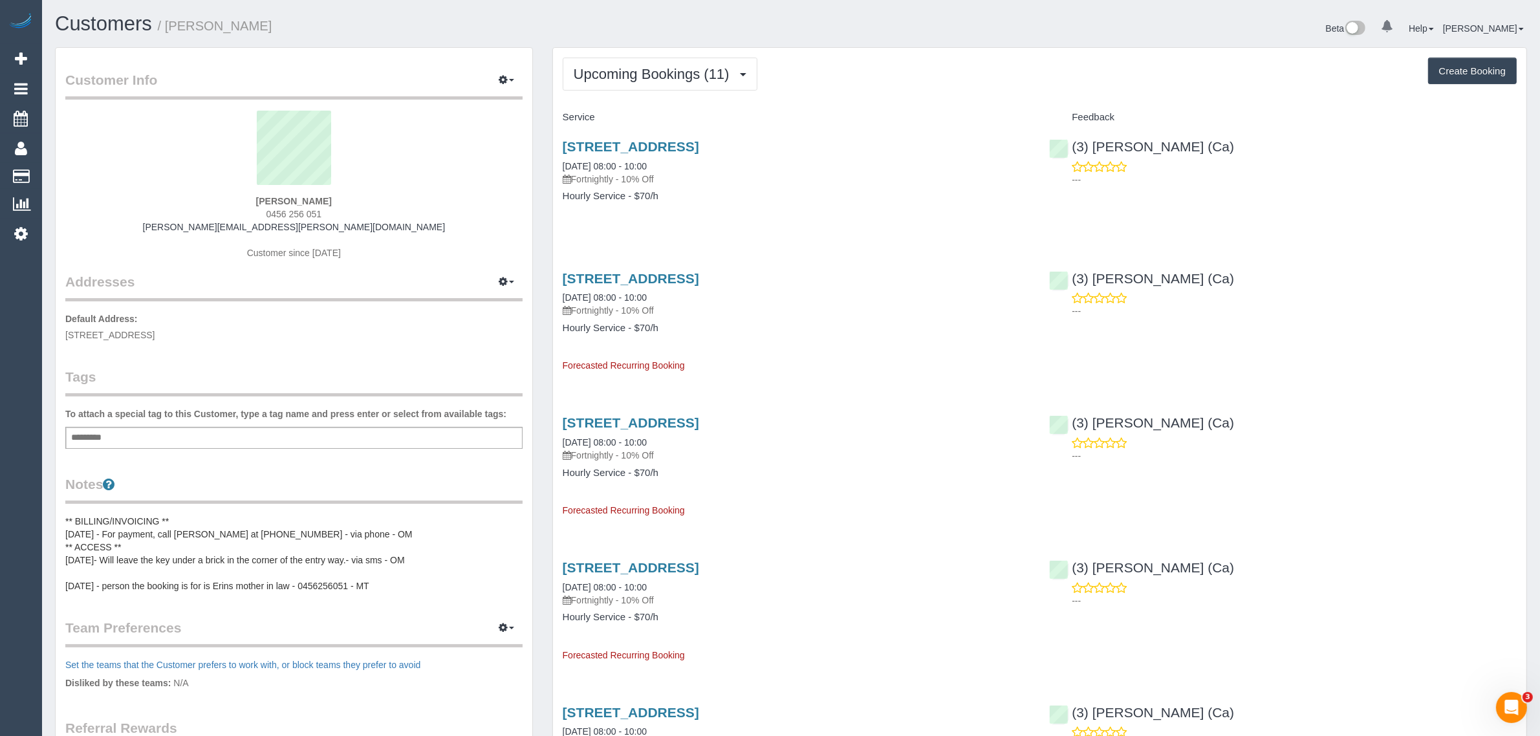
click at [351, 341] on div "Customer Info Edit Contact Info Send Message Email Preferences Special Sales Ta…" at bounding box center [294, 493] width 477 height 891
drag, startPoint x: 147, startPoint y: 331, endPoint x: 234, endPoint y: 331, distance: 86.7
click at [155, 331] on span "203 Southern Road, HEIDELBERG WEST, VIC 3081" at bounding box center [109, 335] width 89 height 10
copy span "HEIDELBERG WEST"
click at [624, 66] on span "Upcoming Bookings (11)" at bounding box center [655, 74] width 162 height 16
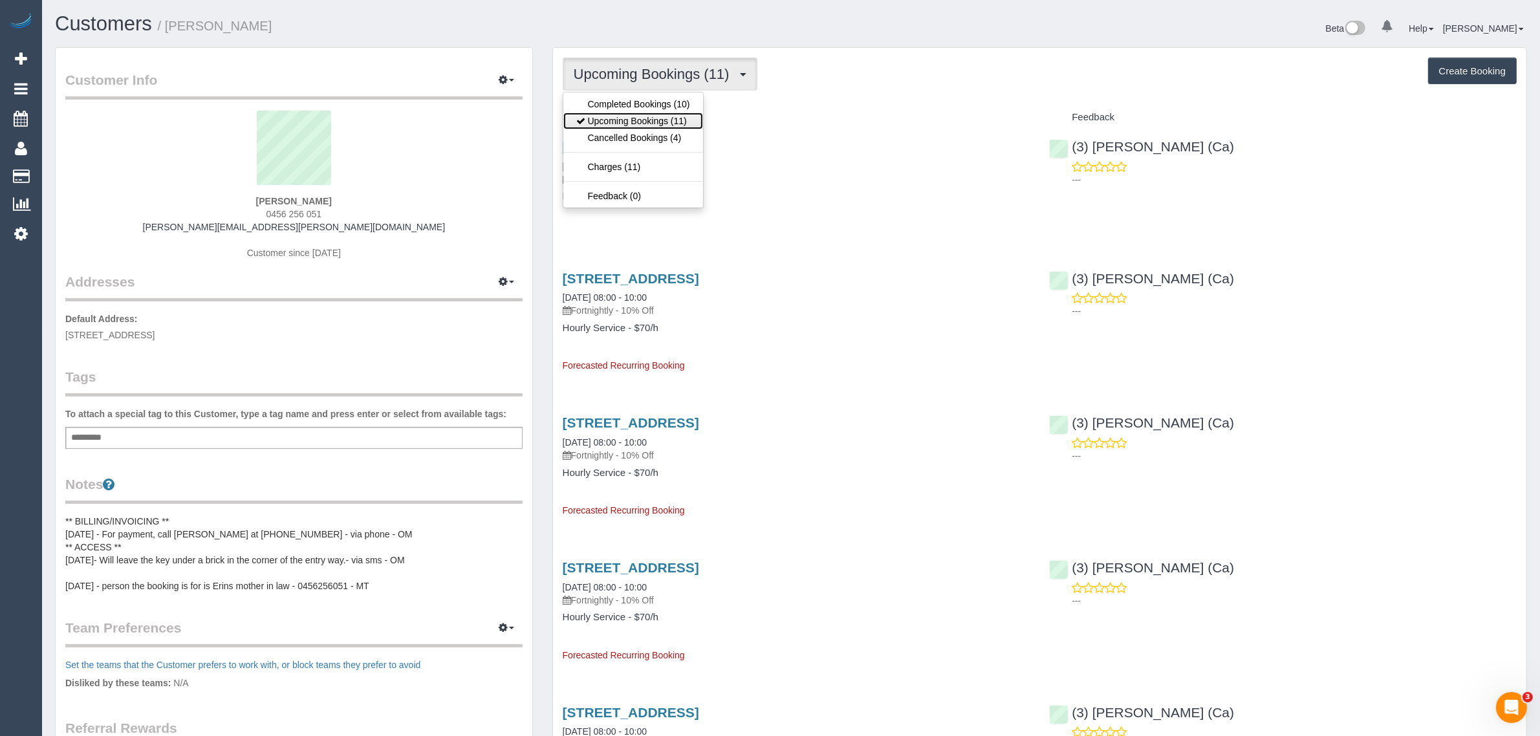
click at [616, 118] on link "Upcoming Bookings (11)" at bounding box center [633, 121] width 140 height 17
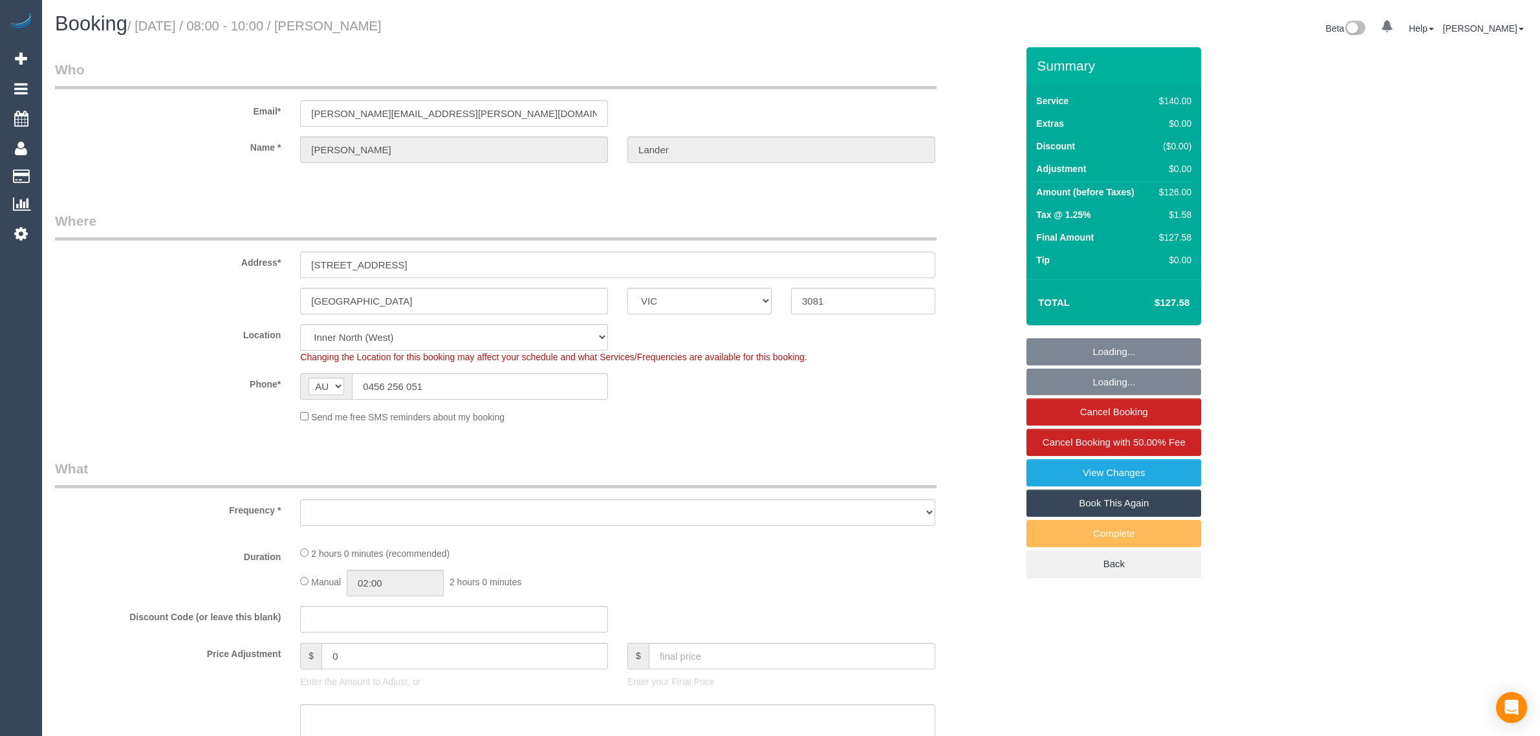
select select "VIC"
select select "object:534"
select select "string:stripe-pm_1RU0QO2GScqysDRV3gw4PVG3"
select select "number:30"
select select "number:14"
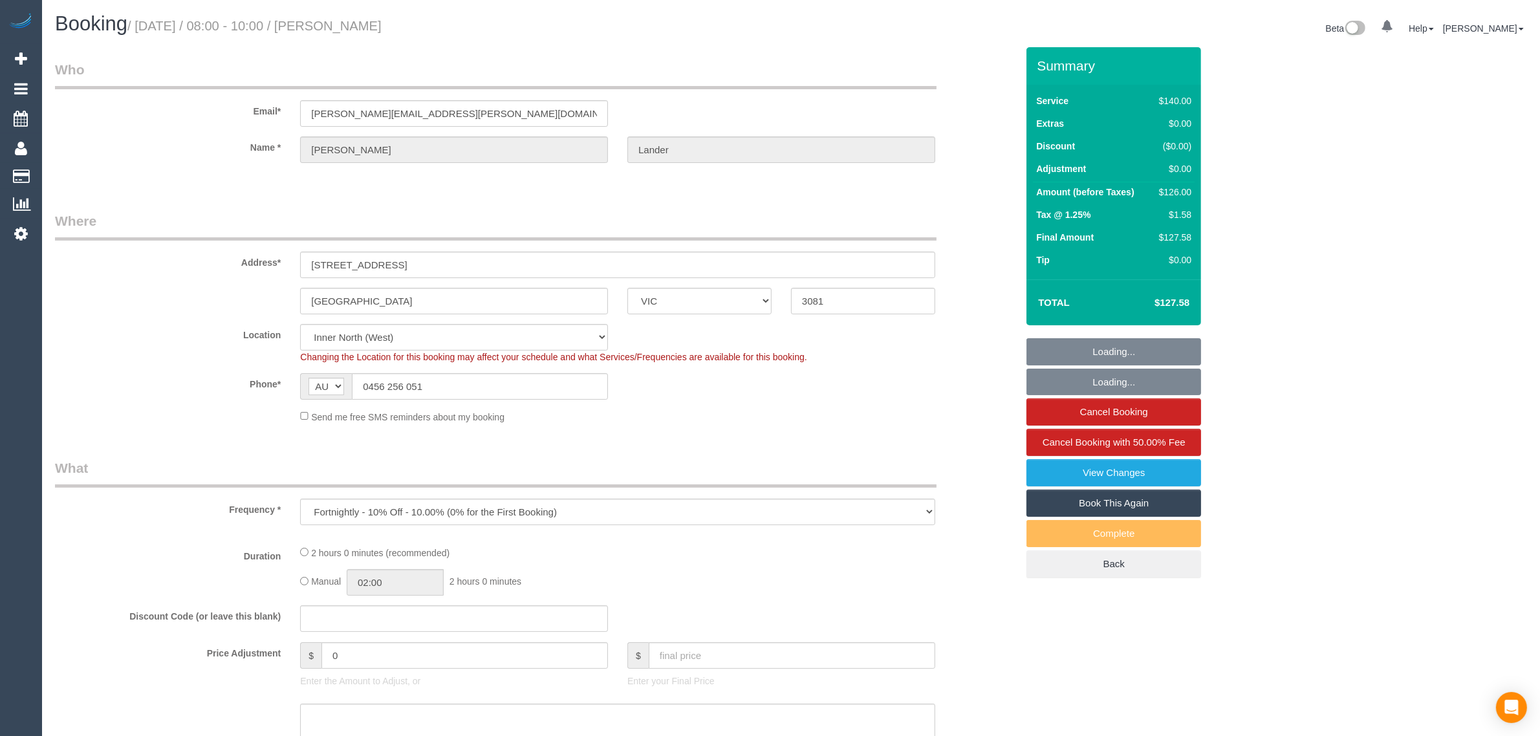
select select "number:21"
select select "number:22"
select select "number:34"
select select "number:11"
select select "object:849"
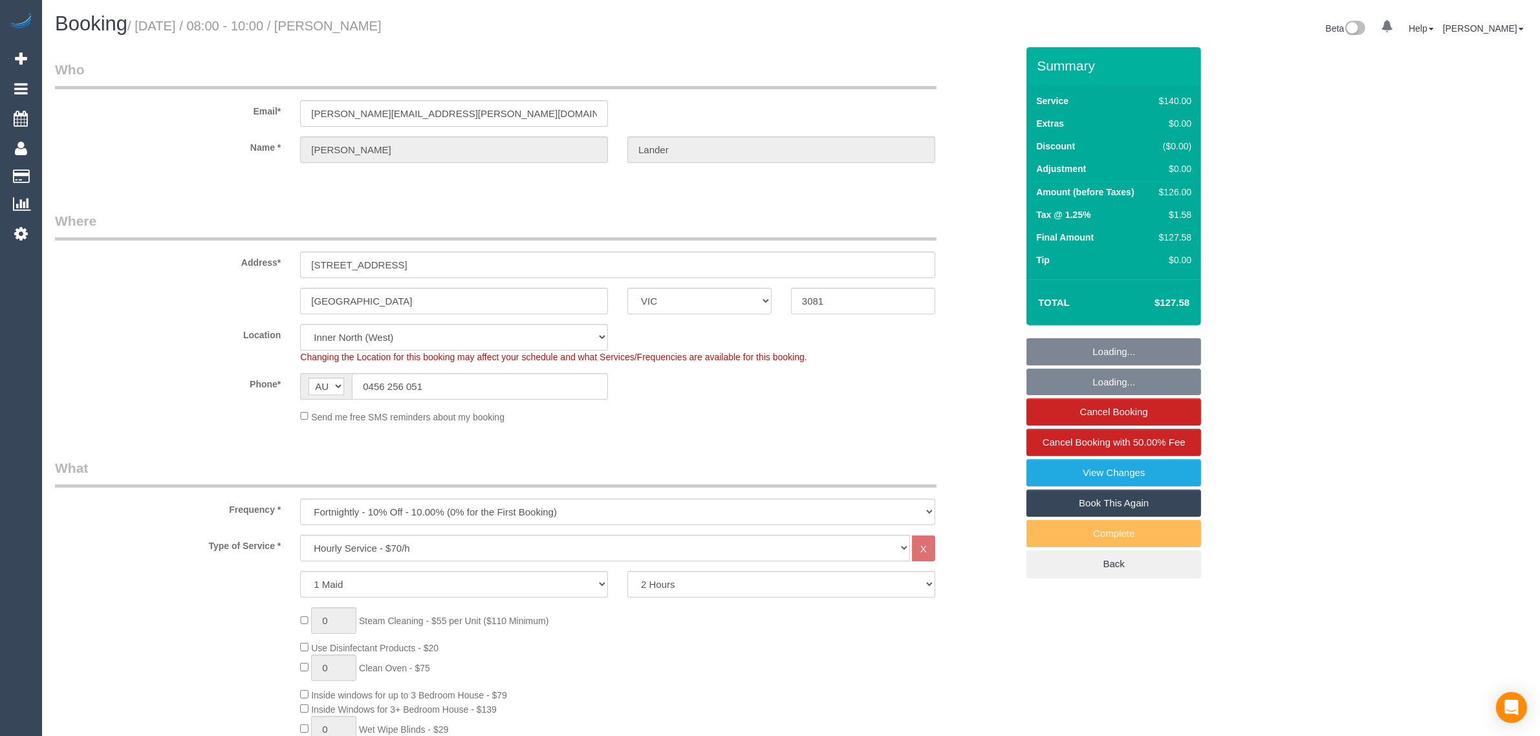
select select "spot1"
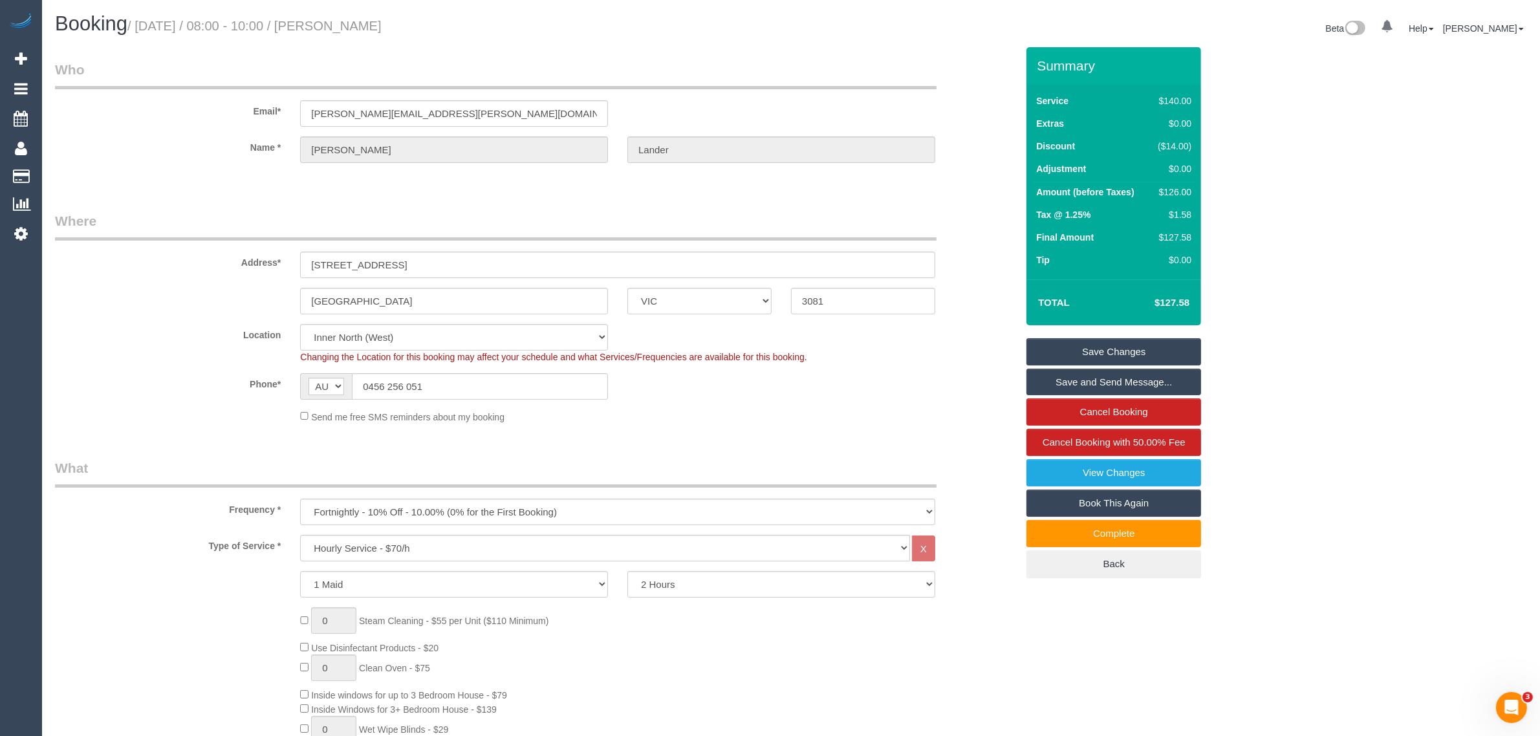
drag, startPoint x: 127, startPoint y: 334, endPoint x: 188, endPoint y: 338, distance: 60.9
click at [127, 332] on label "Location" at bounding box center [167, 332] width 245 height 17
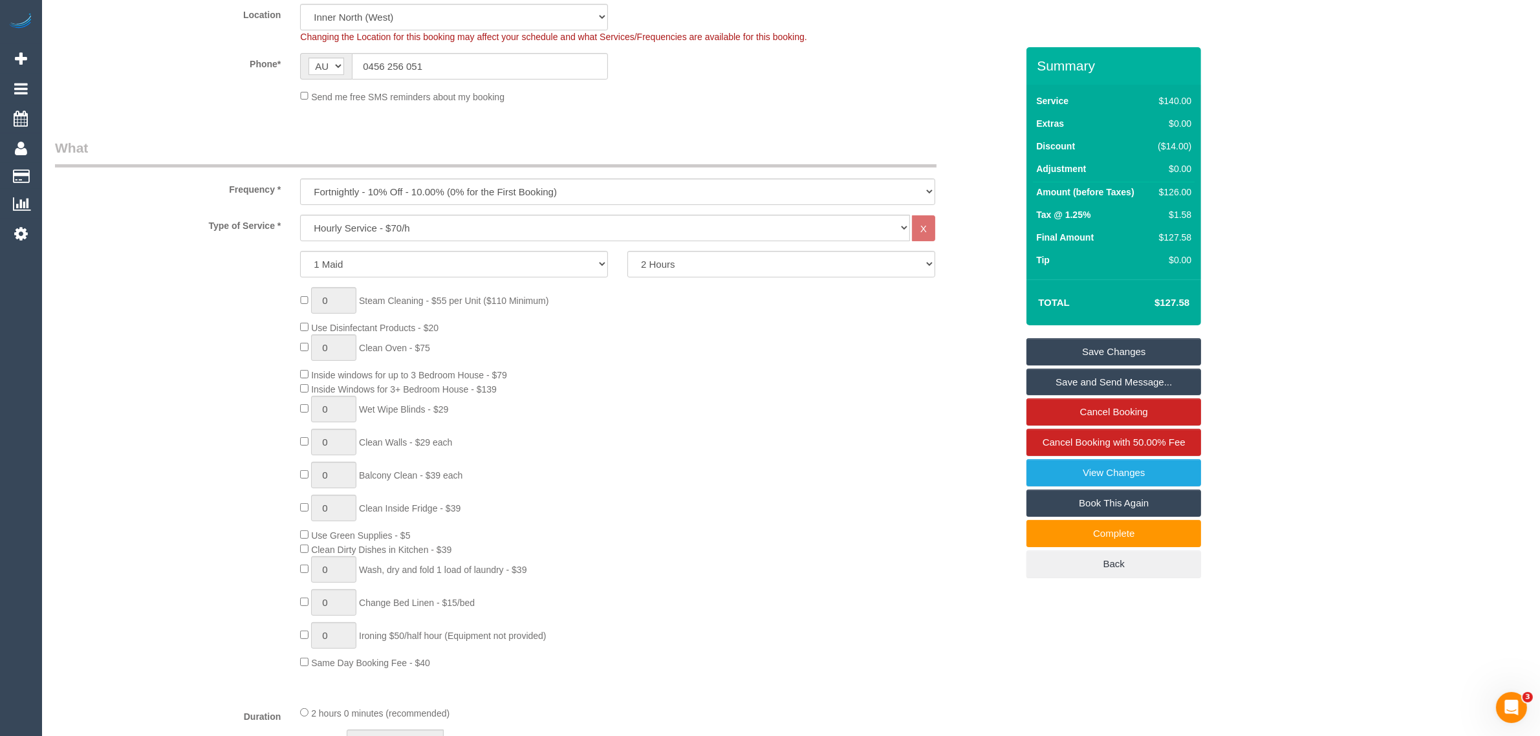
scroll to position [129, 0]
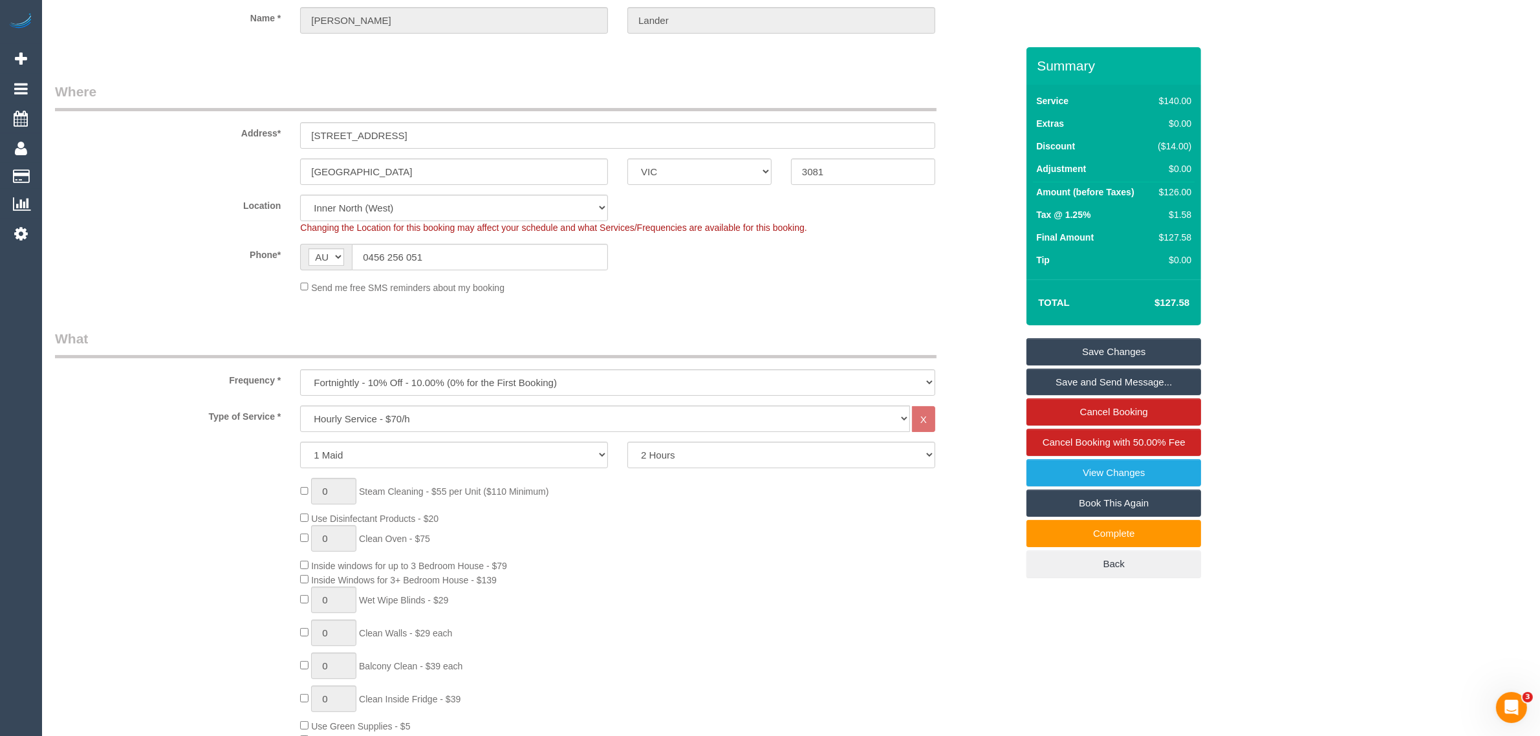
click at [917, 508] on div "0 Steam Cleaning - $55 per Unit ($110 Minimum) Use Disinfectant Products - $20 …" at bounding box center [658, 669] width 736 height 382
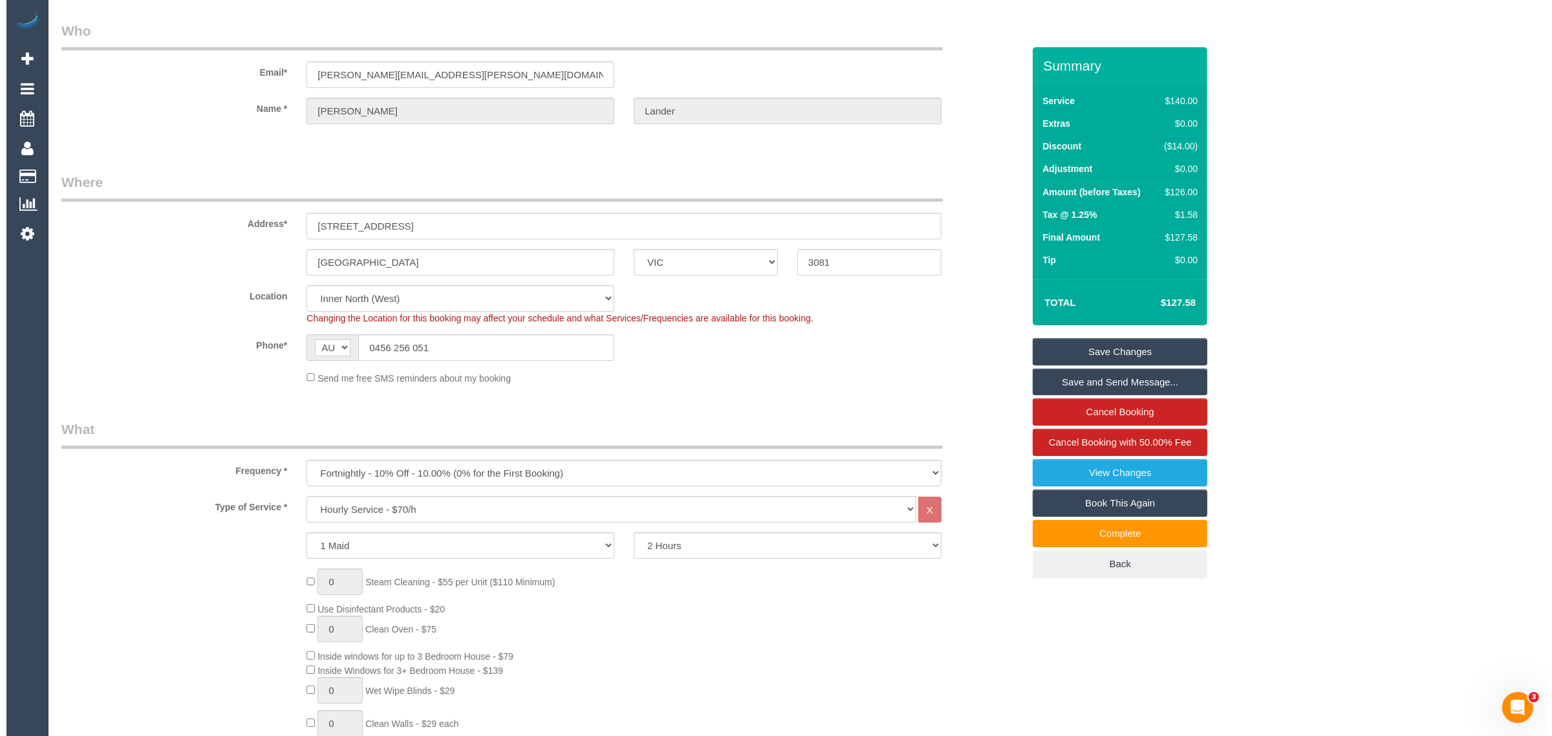
scroll to position [0, 0]
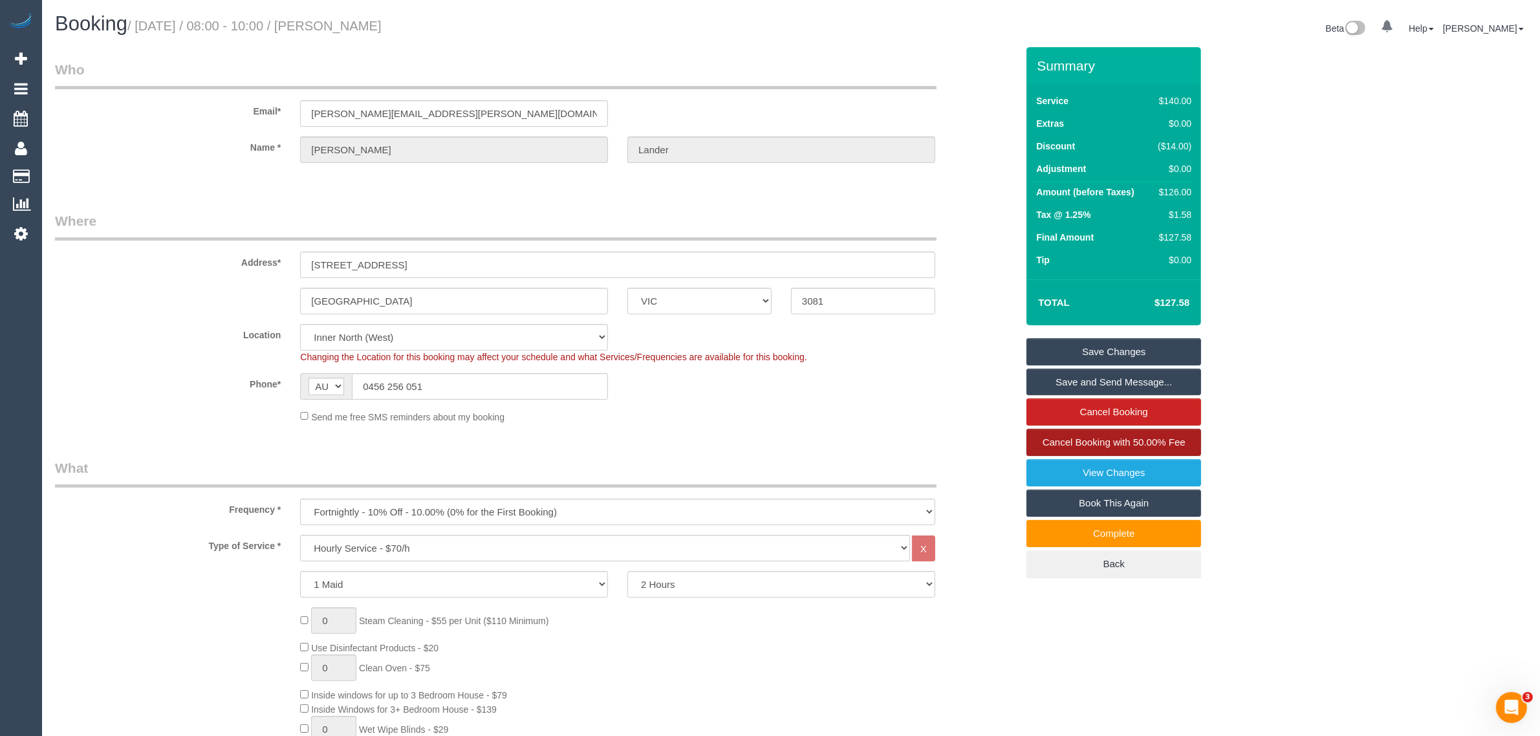
click at [1039, 440] on link "Cancel Booking with 50.00% Fee" at bounding box center [1113, 442] width 175 height 27
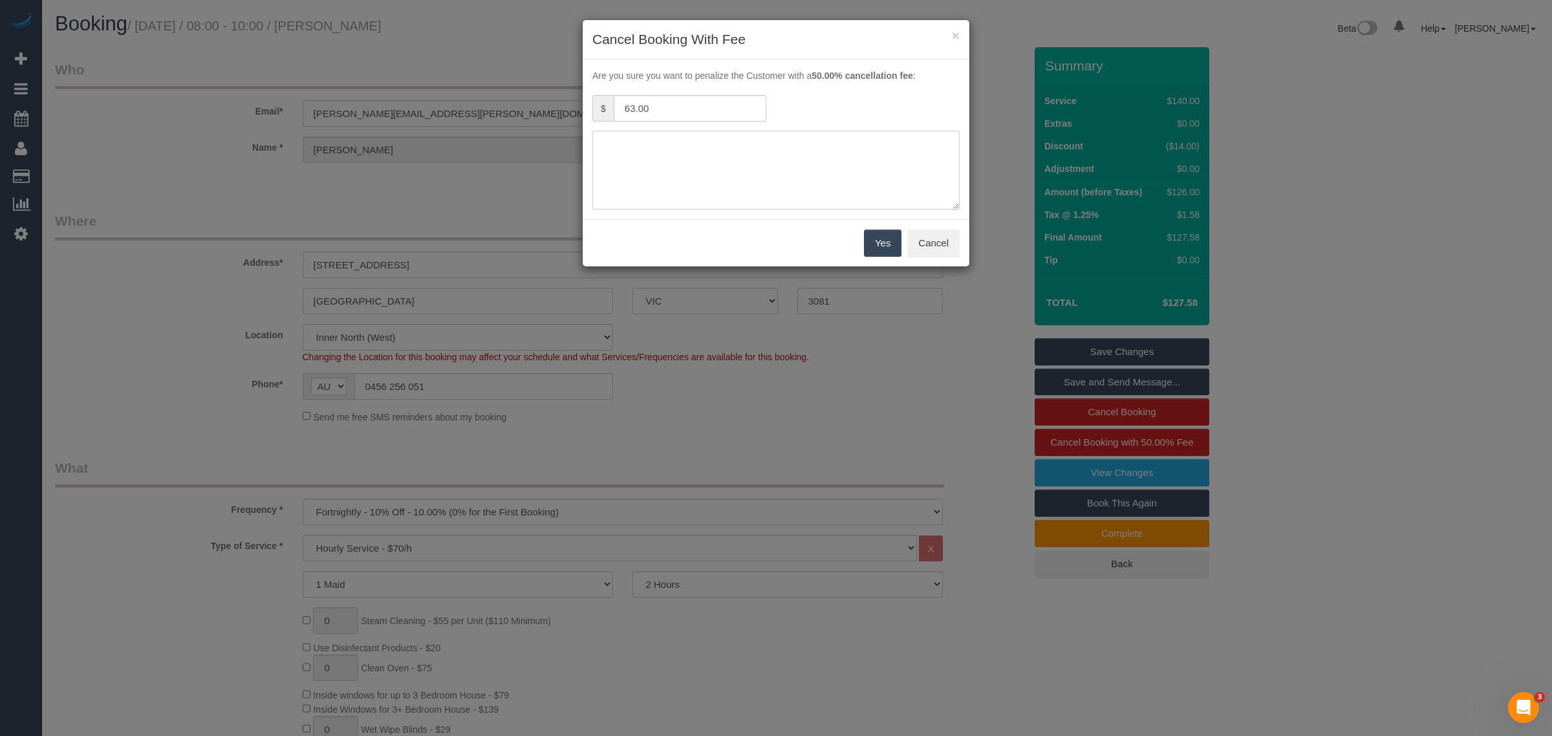
click at [783, 173] on textarea at bounding box center [775, 170] width 367 height 79
type textarea "no parking. team has been trying to look for one in the past 20mins - via call …"
click at [877, 238] on button "Yes" at bounding box center [883, 243] width 38 height 27
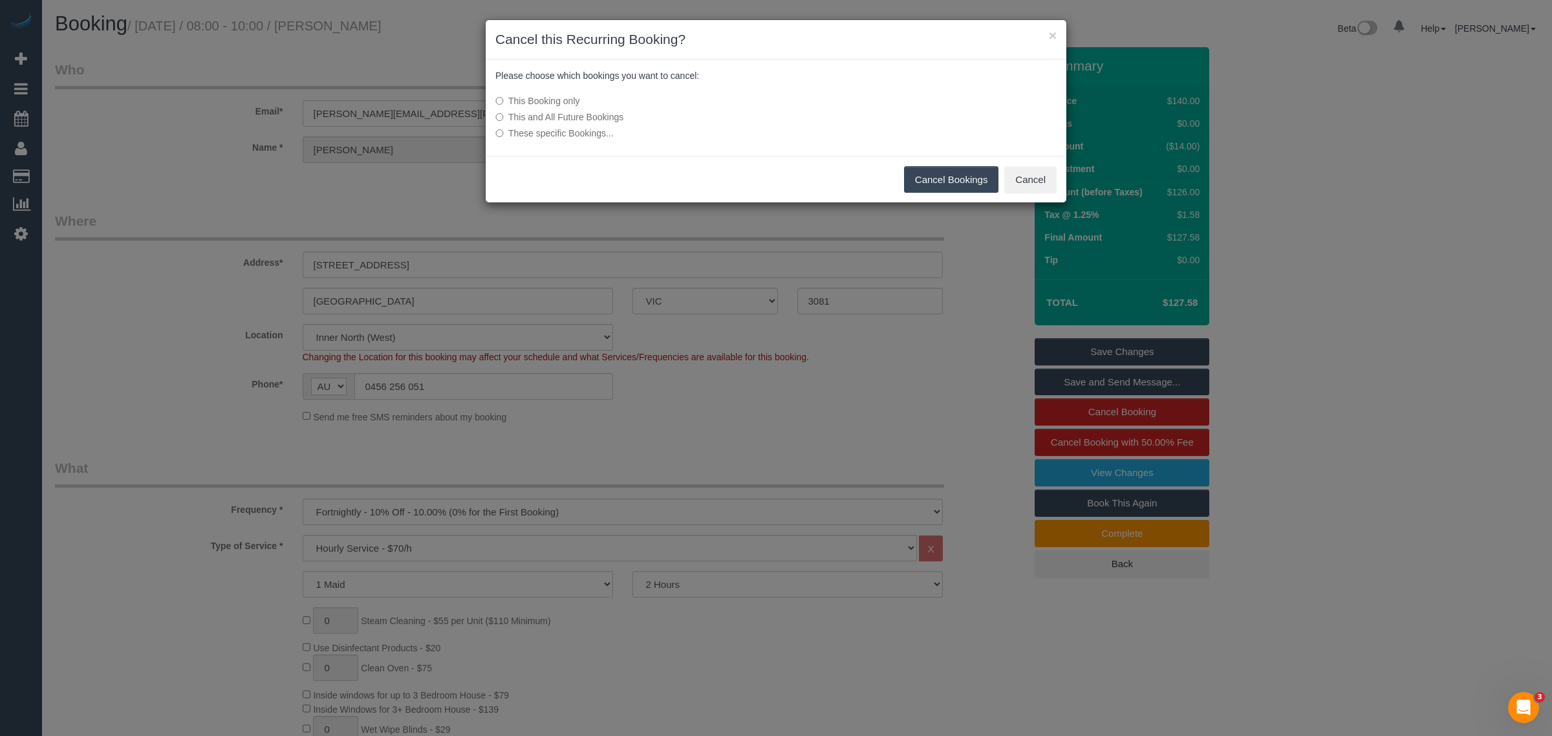
click at [944, 186] on button "Cancel Bookings" at bounding box center [951, 179] width 95 height 27
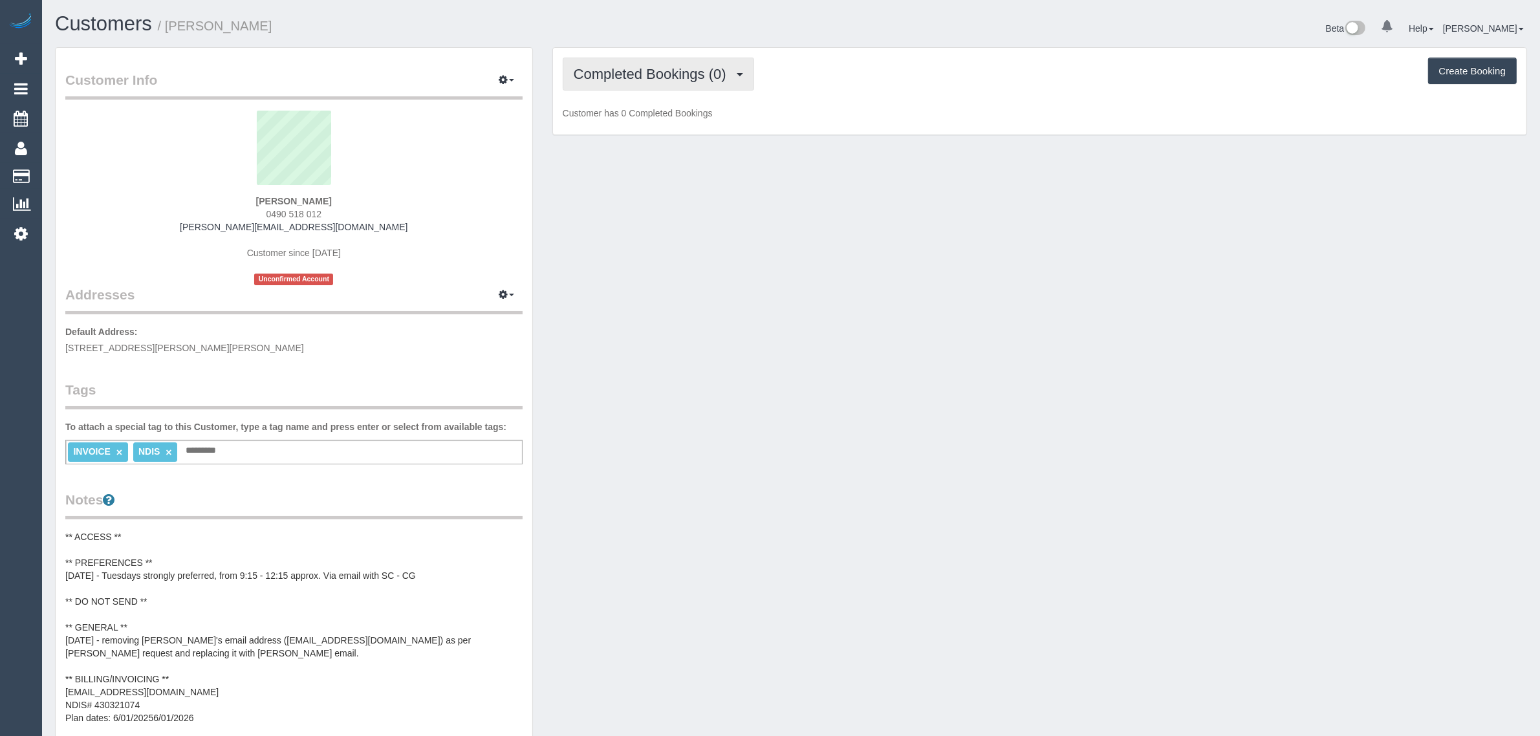
click at [639, 86] on button "Completed Bookings (0)" at bounding box center [658, 74] width 191 height 33
click at [623, 127] on ul "Completed Bookings (0) Upcoming Bookings (11) Cancelled Bookings (0) Charges (0…" at bounding box center [632, 150] width 138 height 116
click at [654, 82] on button "Completed Bookings (0)" at bounding box center [658, 74] width 191 height 33
click at [635, 116] on link "Upcoming Bookings (11)" at bounding box center [631, 121] width 136 height 17
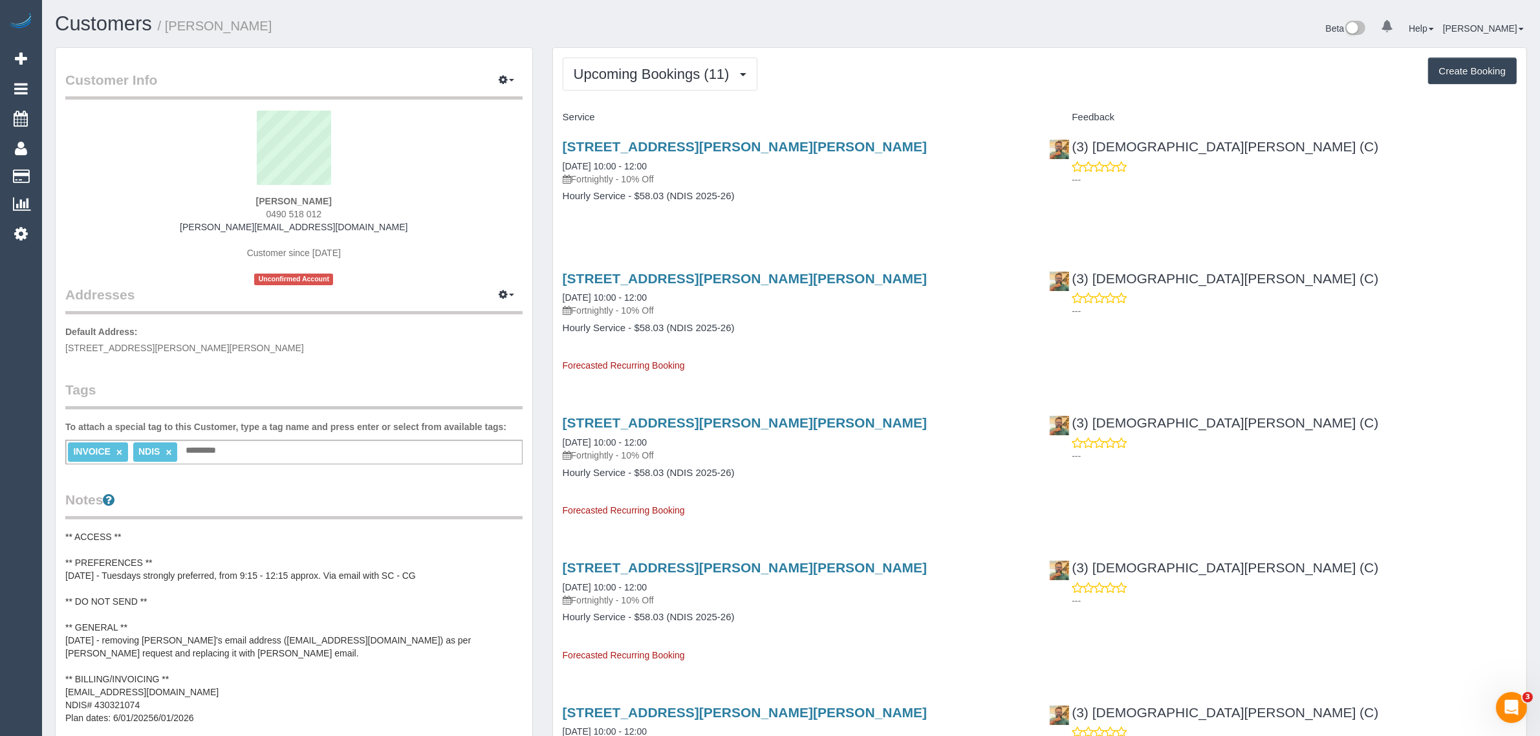
drag, startPoint x: 629, startPoint y: 169, endPoint x: 556, endPoint y: 169, distance: 73.1
click at [556, 169] on div "47 Mccrae Rd, Rosanna, VIC 3084 12/08/2025 10:00 - 12:00 Fortnightly - 10% Off …" at bounding box center [796, 178] width 487 height 100
copy link "12/08/2025 10:00 - 12:00"
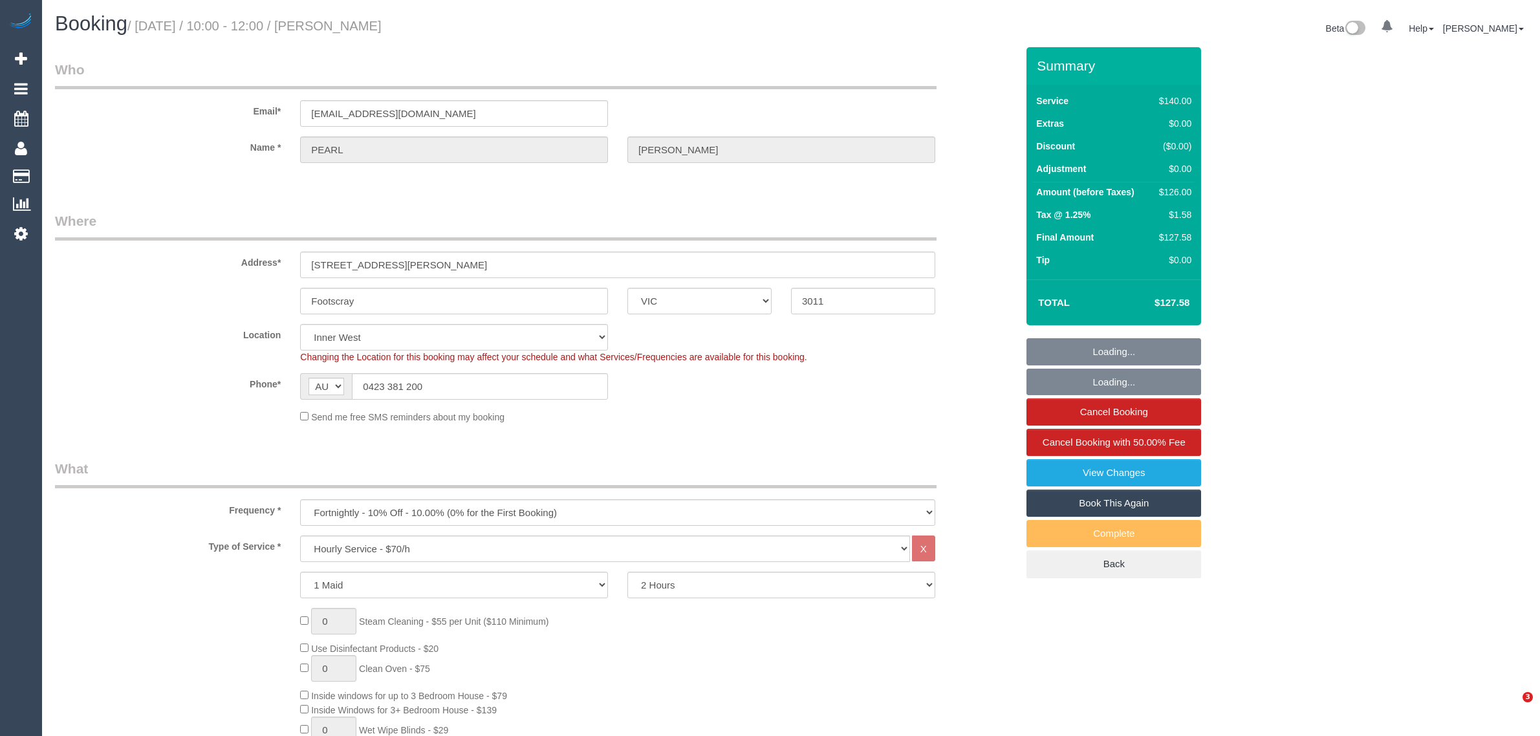
select select "VIC"
select select "string:stripe-pm_1RdpTy2GScqysDRVjYPzQ5ss"
select select "spot1"
select select "number:28"
select select "number:14"
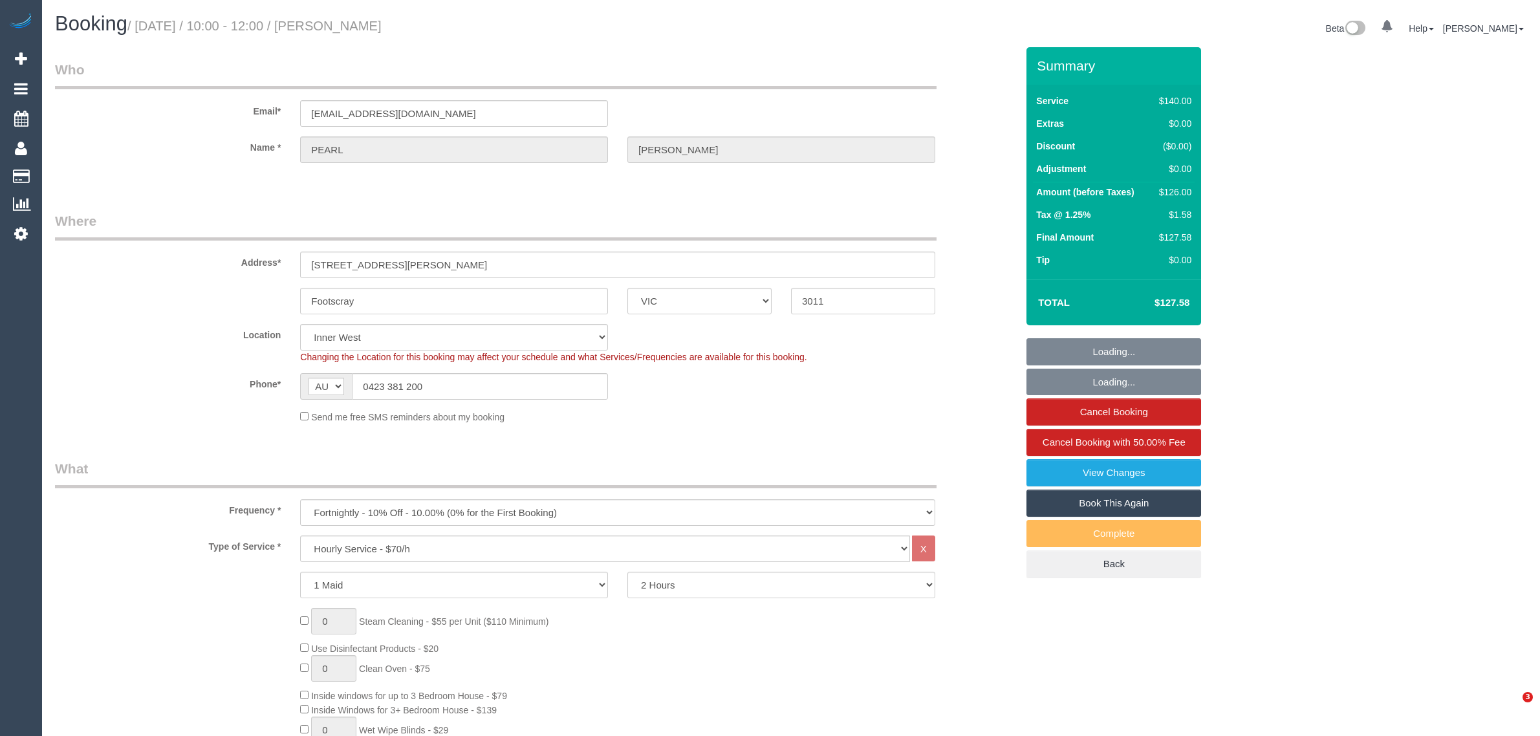
select select "number:19"
select select "number:23"
select select "number:34"
select select "number:12"
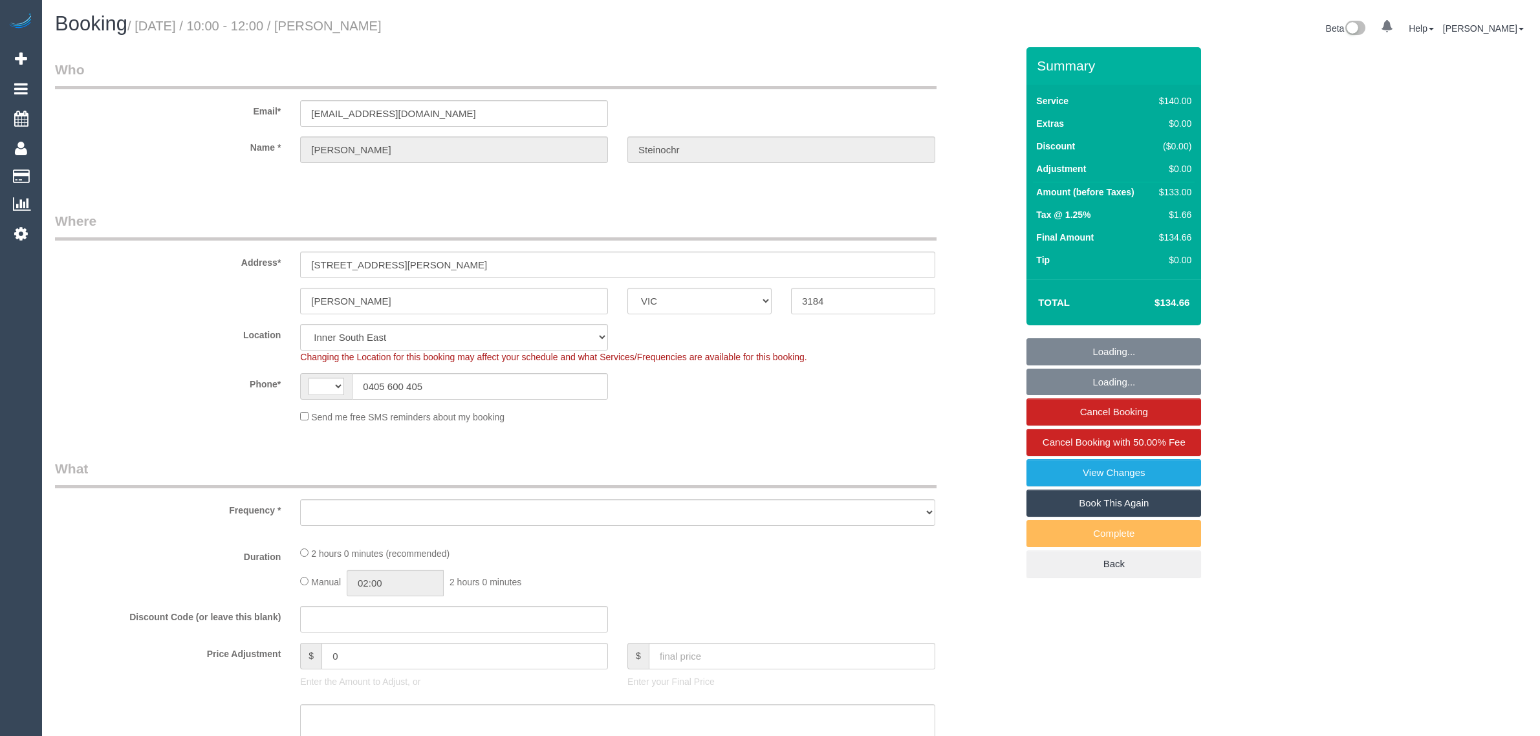
select select "VIC"
select select "string:AU"
select select "object:534"
click at [496, 385] on input "0405 600 405" at bounding box center [480, 386] width 256 height 27
select select "string:stripe-pm_1QEJIT2GScqysDRVUHqGDDgE"
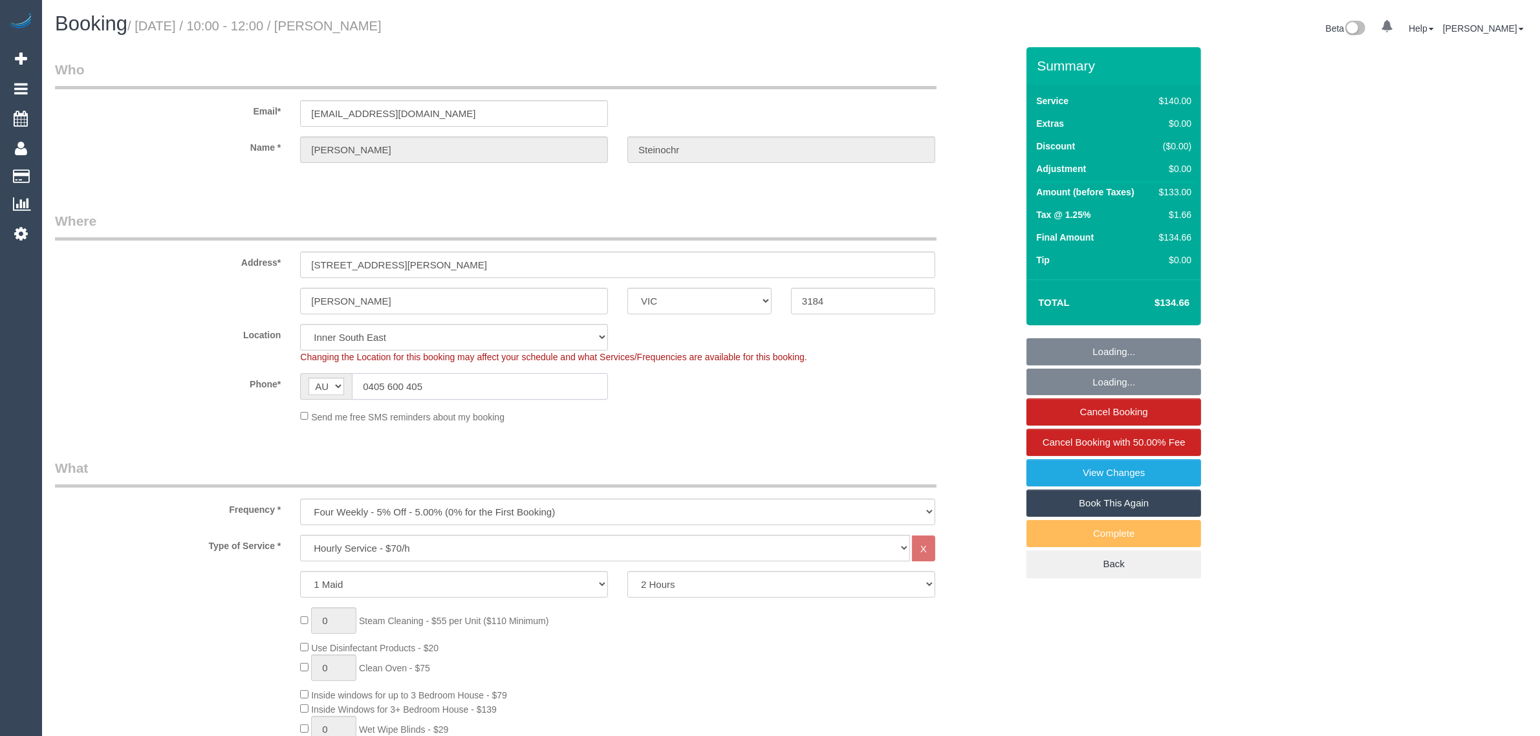
select select "number:28"
select select "number:14"
select select "number:19"
select select "number:25"
select select "number:34"
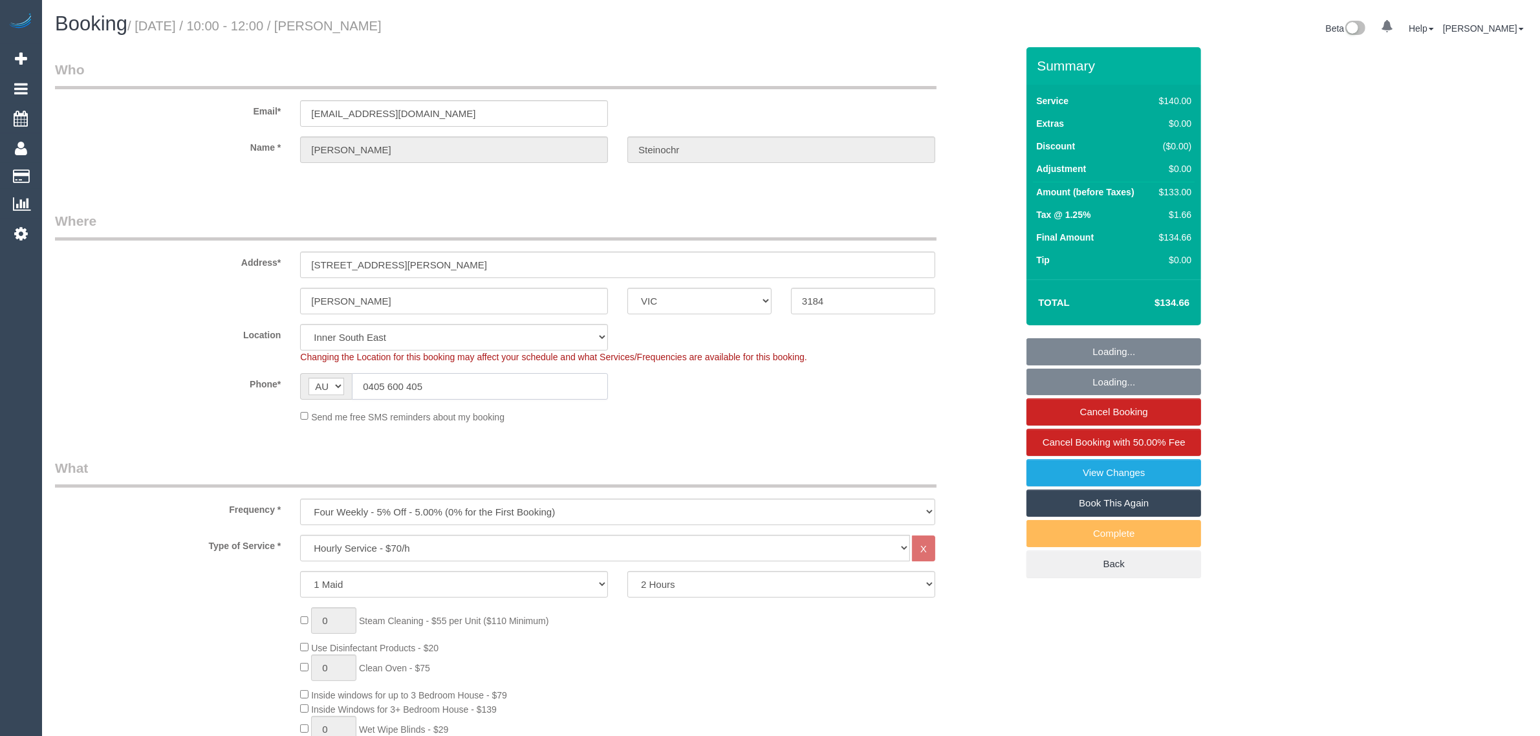
select select "number:12"
select select "object:1410"
select select "spot1"
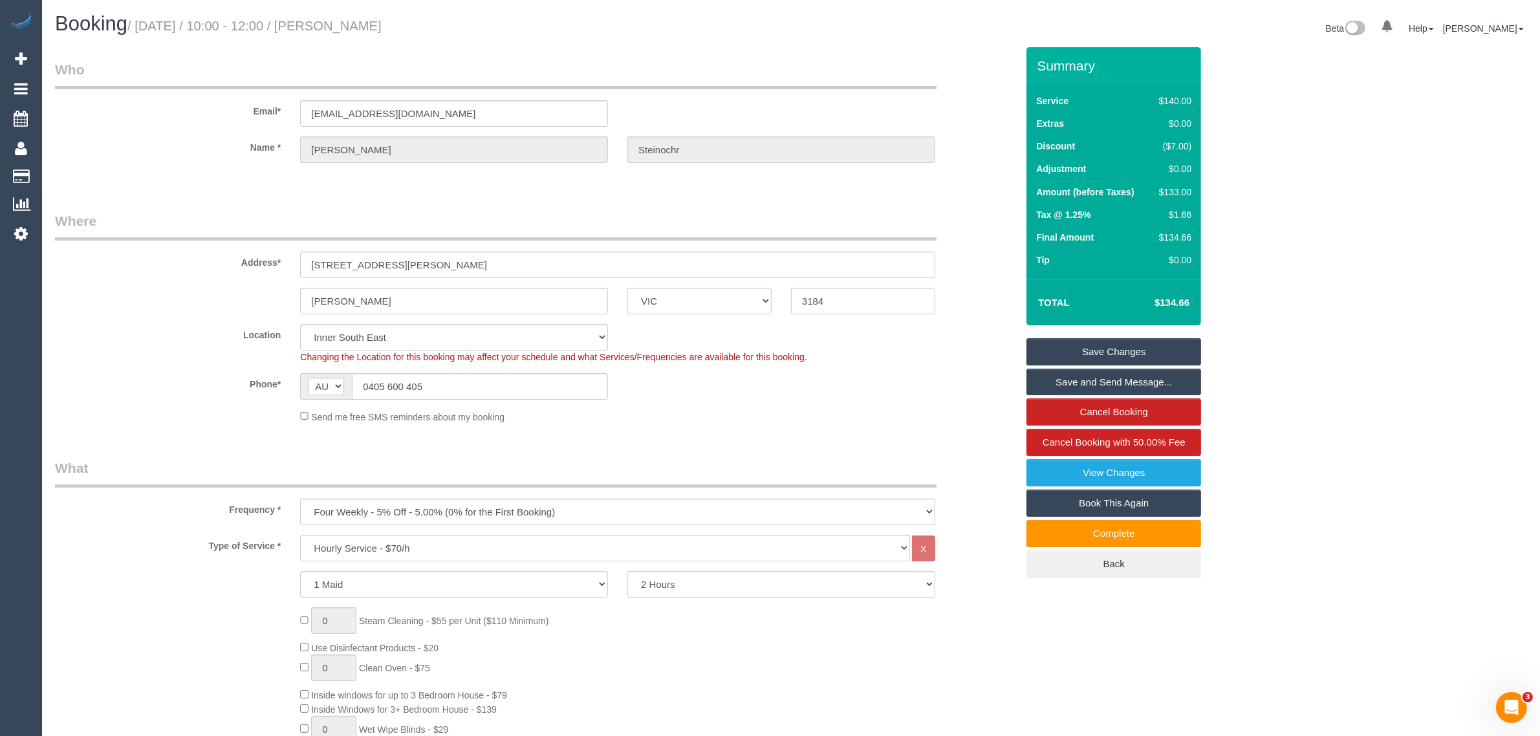
click at [789, 414] on div "Send me free SMS reminders about my booking" at bounding box center [617, 416] width 654 height 14
click at [838, 183] on fieldset "Who Email* brianna.steinochr@gmail.com Name * Brianna Steinochr" at bounding box center [536, 122] width 962 height 125
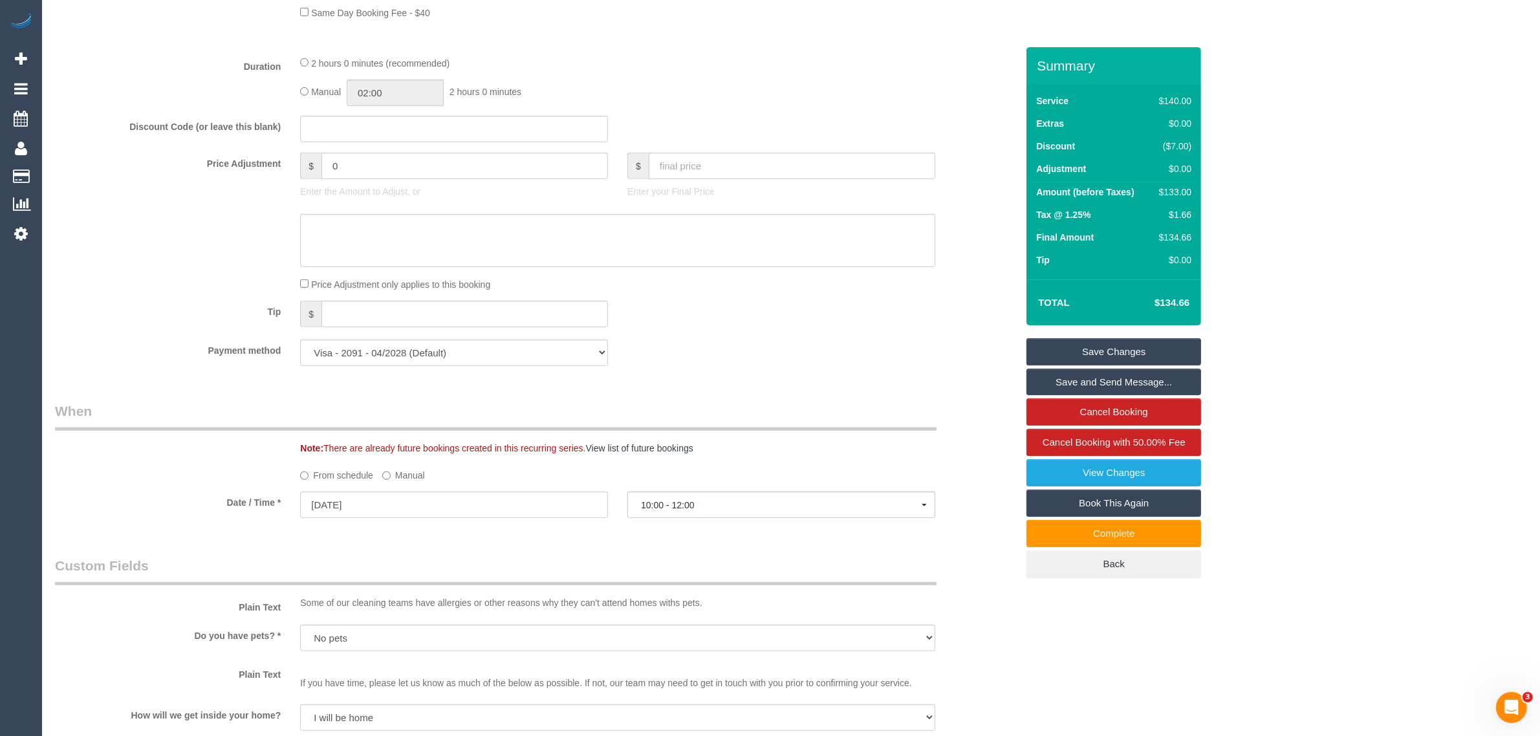
scroll to position [1617, 0]
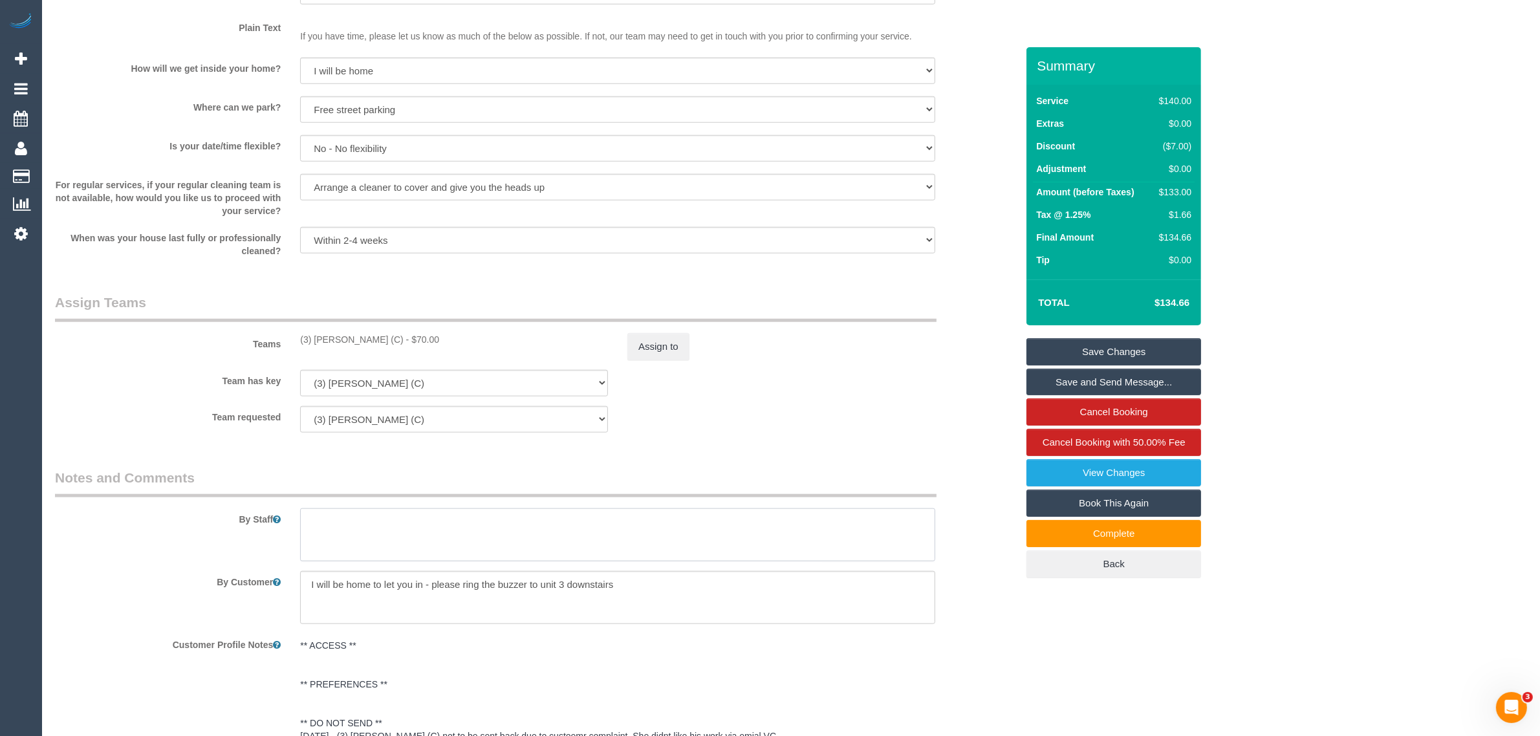
click at [570, 508] on textarea at bounding box center [617, 534] width 635 height 53
paste textarea "Team, the lockbox code is 2403 - next to the black car"
click at [711, 440] on fieldset "Assign Teams Teams (3) Andres Arredondo (C) - $70.00 Assign to Team has key (3)…" at bounding box center [536, 367] width 962 height 149
click at [1116, 351] on link "Save Changes" at bounding box center [1113, 351] width 175 height 27
drag, startPoint x: 338, startPoint y: 519, endPoint x: 305, endPoint y: 519, distance: 32.3
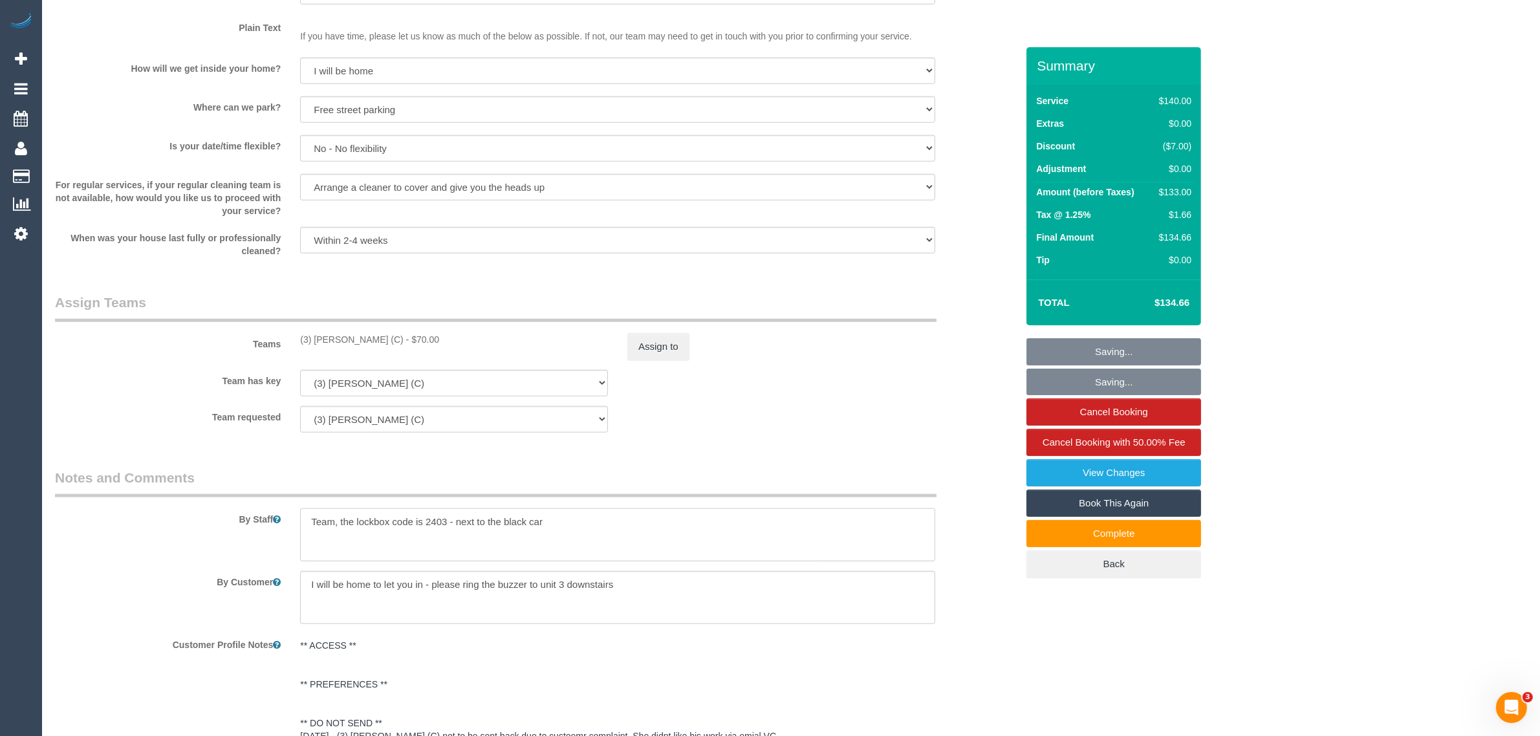
click at [305, 519] on textarea at bounding box center [617, 534] width 635 height 53
type textarea "the lockbox code is 2403 - next to the black car"
click at [765, 429] on div "Team requested (3) Andres Arredondo (C) (0) Office (1) Debbie Brodjanac (FT) (1…" at bounding box center [535, 419] width 981 height 27
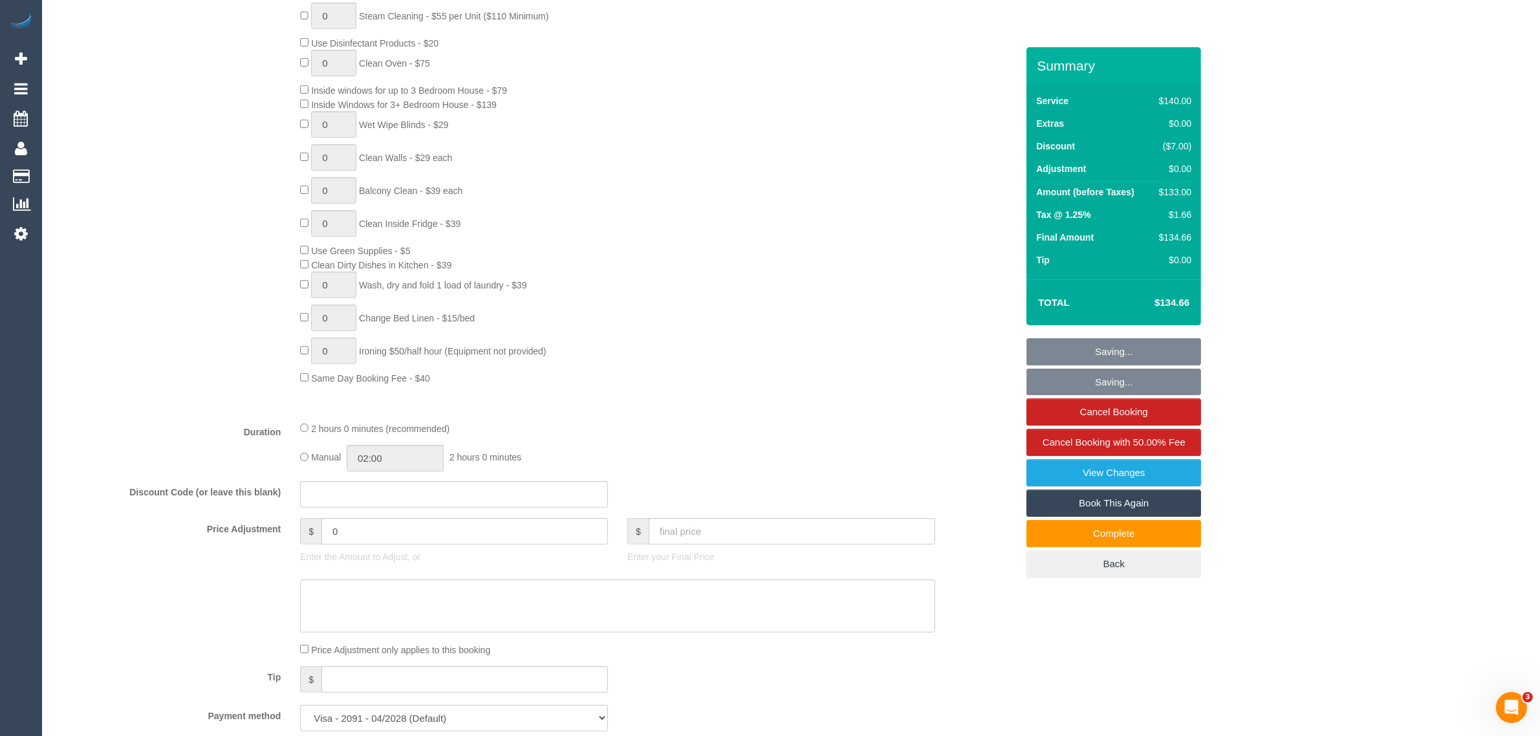
scroll to position [0, 0]
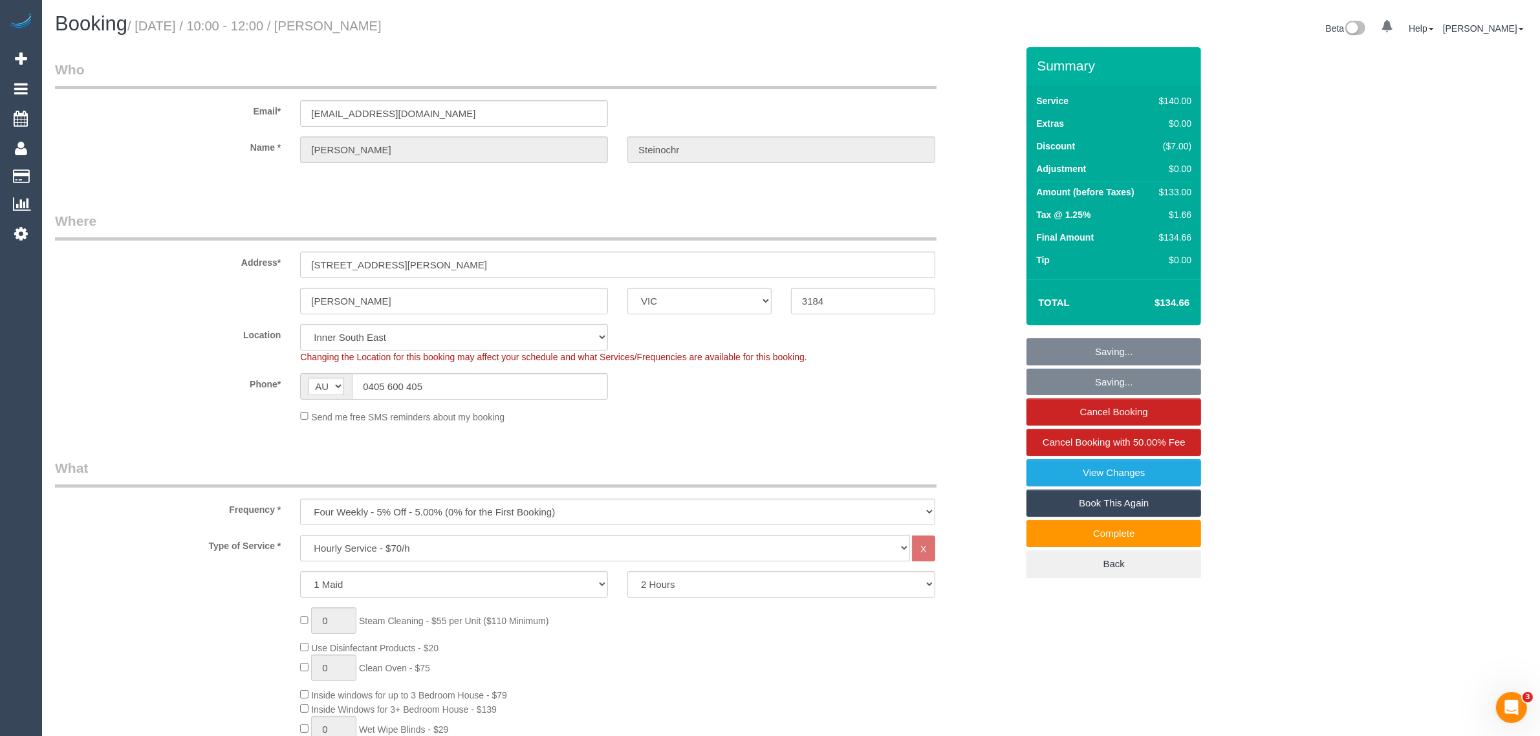
click at [956, 391] on div "Phone* AF AL DZ AD AO AI AQ AG AR AM AW AU AT AZ BS BH BD BB BY BE BZ BJ BM BT …" at bounding box center [535, 386] width 981 height 27
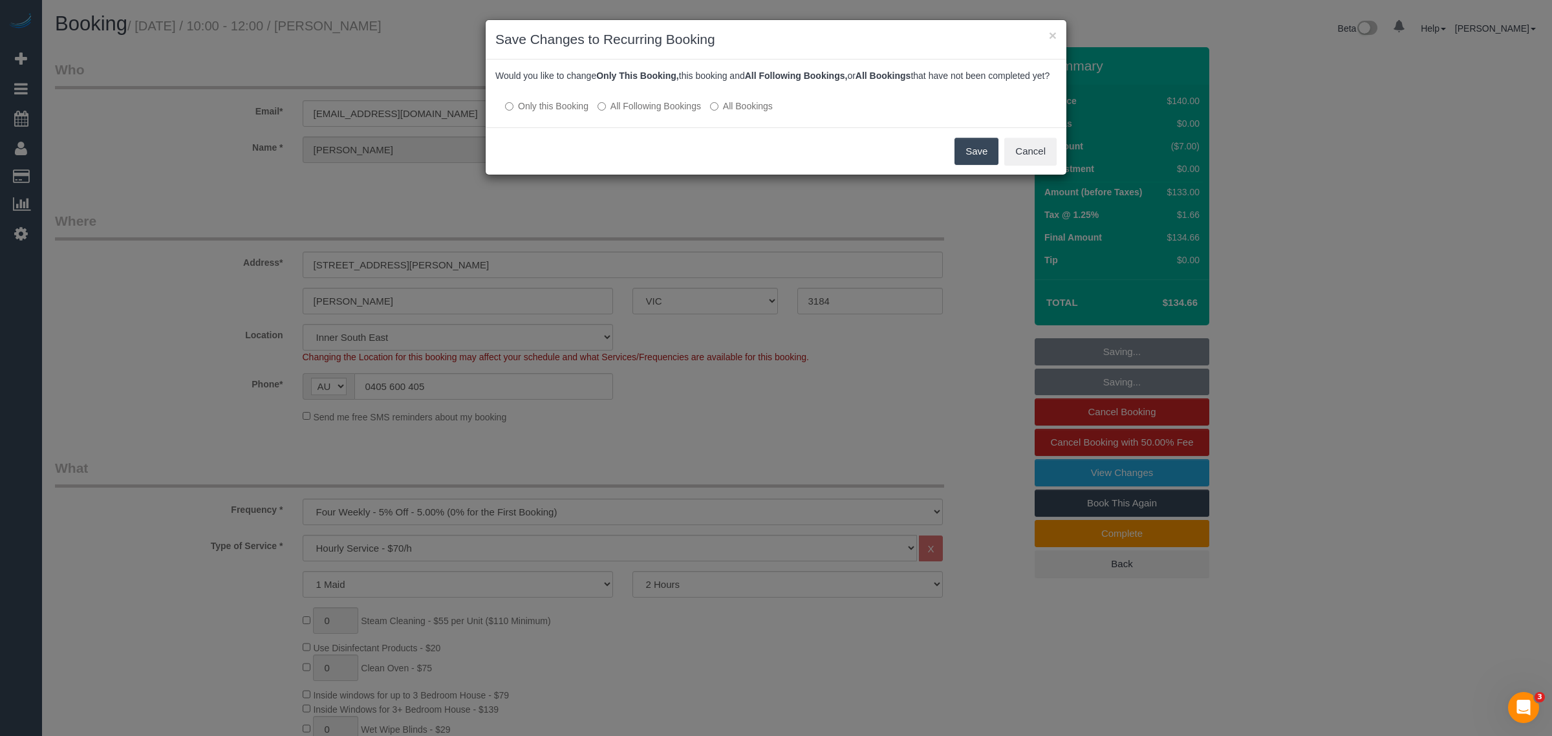
click at [624, 112] on label "All Following Bookings" at bounding box center [649, 106] width 103 height 13
click at [996, 160] on button "Save" at bounding box center [976, 151] width 44 height 27
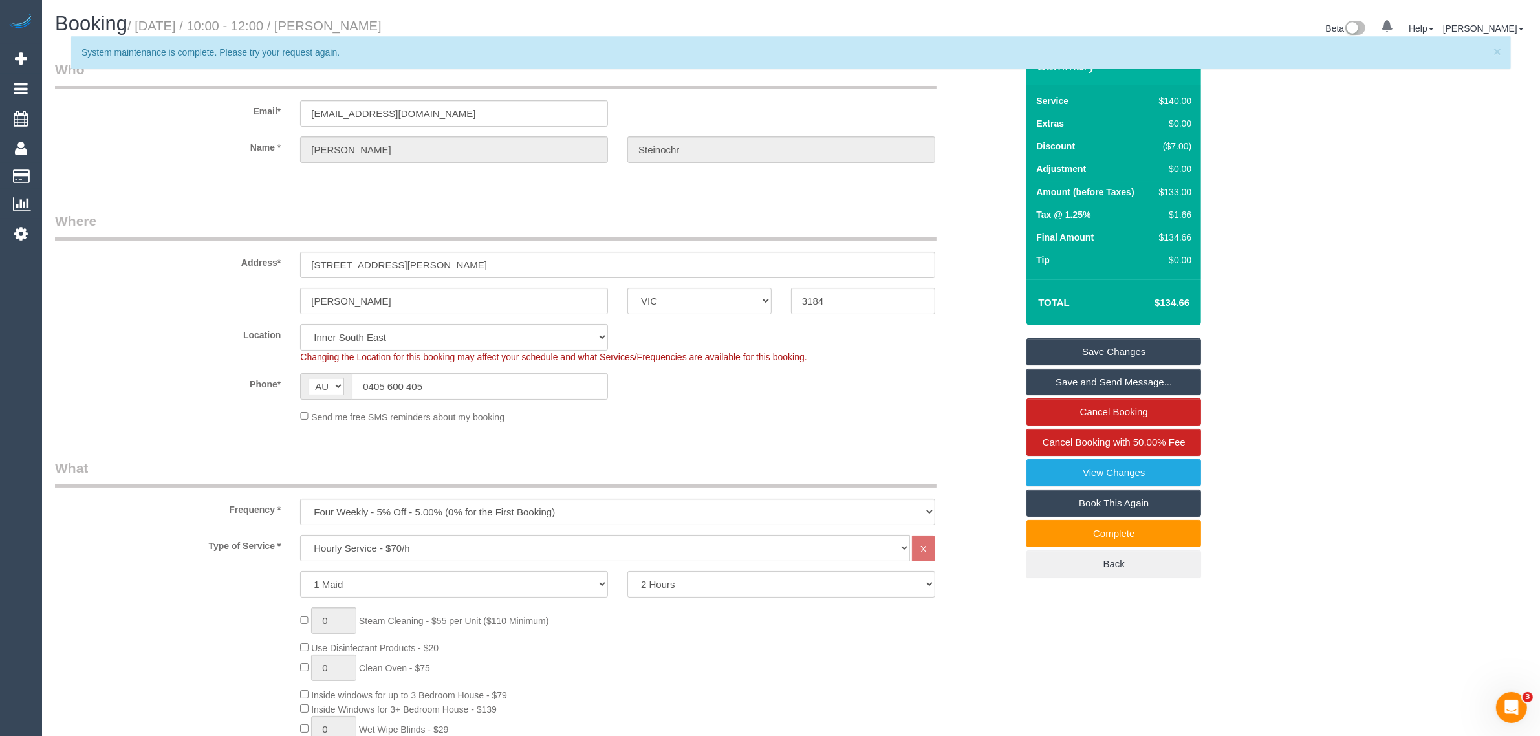
drag, startPoint x: 363, startPoint y: 58, endPoint x: 82, endPoint y: 56, distance: 280.7
click at [82, 56] on p "System maintenance is complete. Please try your request again." at bounding box center [784, 52] width 1406 height 13
copy p "System maintenance is complete. Please try your request again."
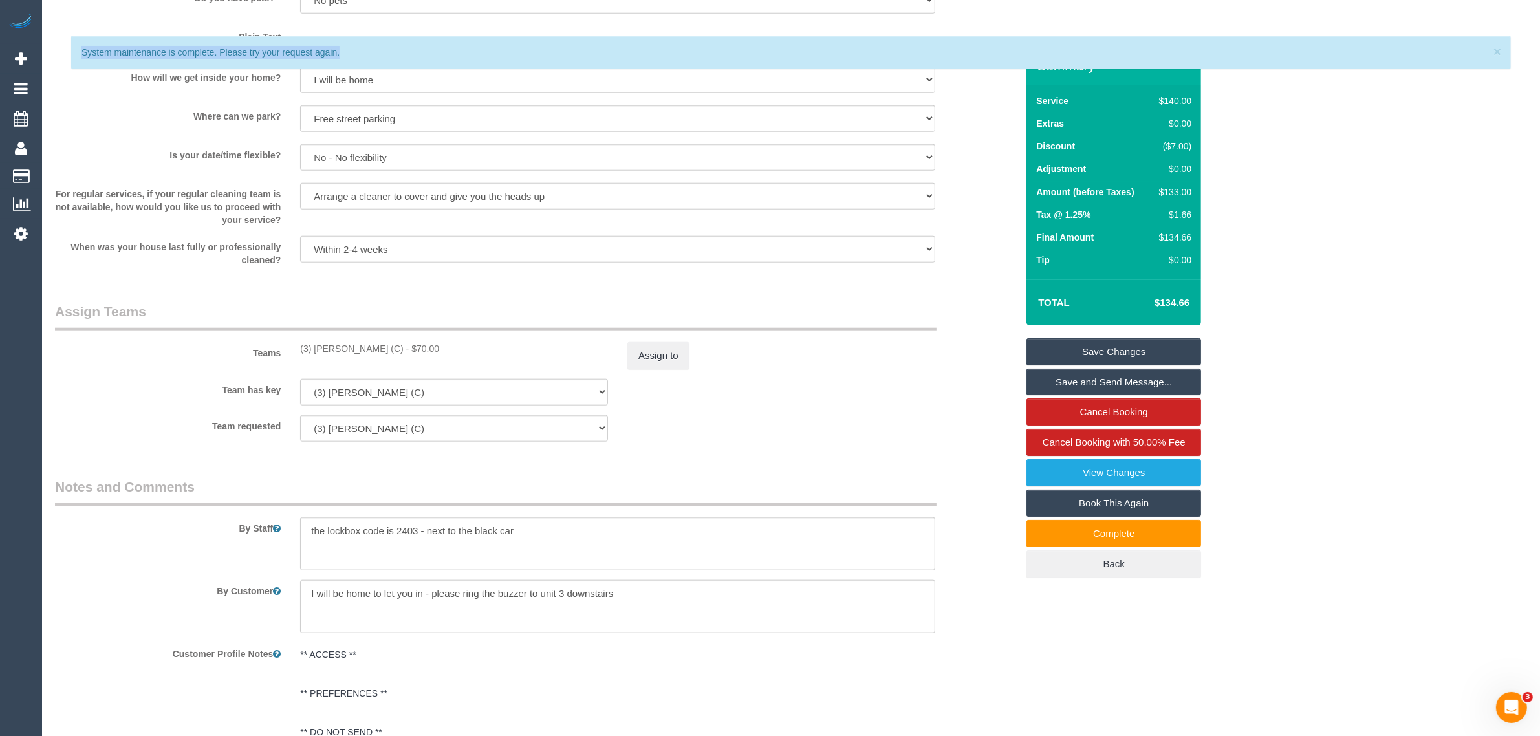
scroll to position [1898, 0]
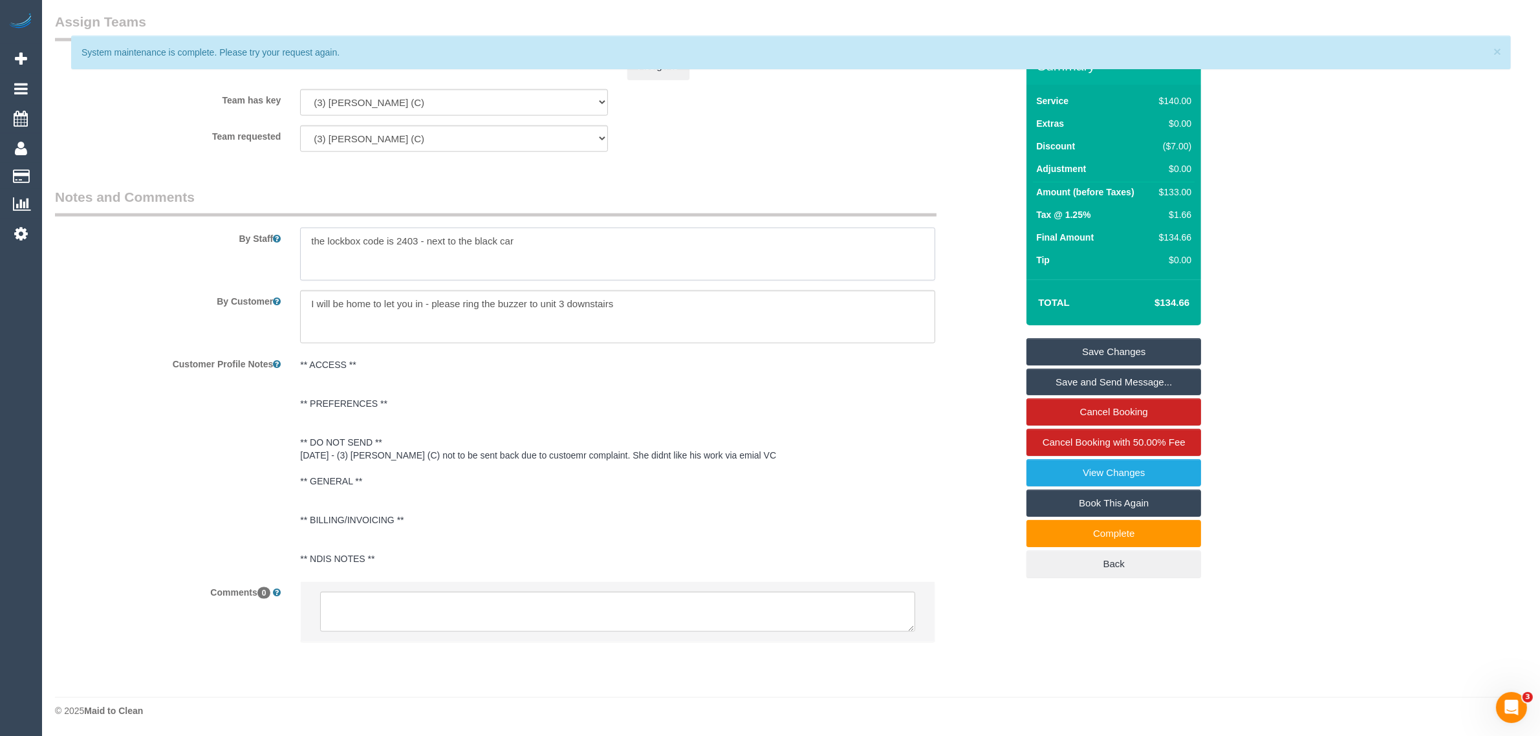
click at [547, 250] on textarea at bounding box center [617, 254] width 635 height 53
click at [547, 253] on textarea at bounding box center [617, 254] width 635 height 53
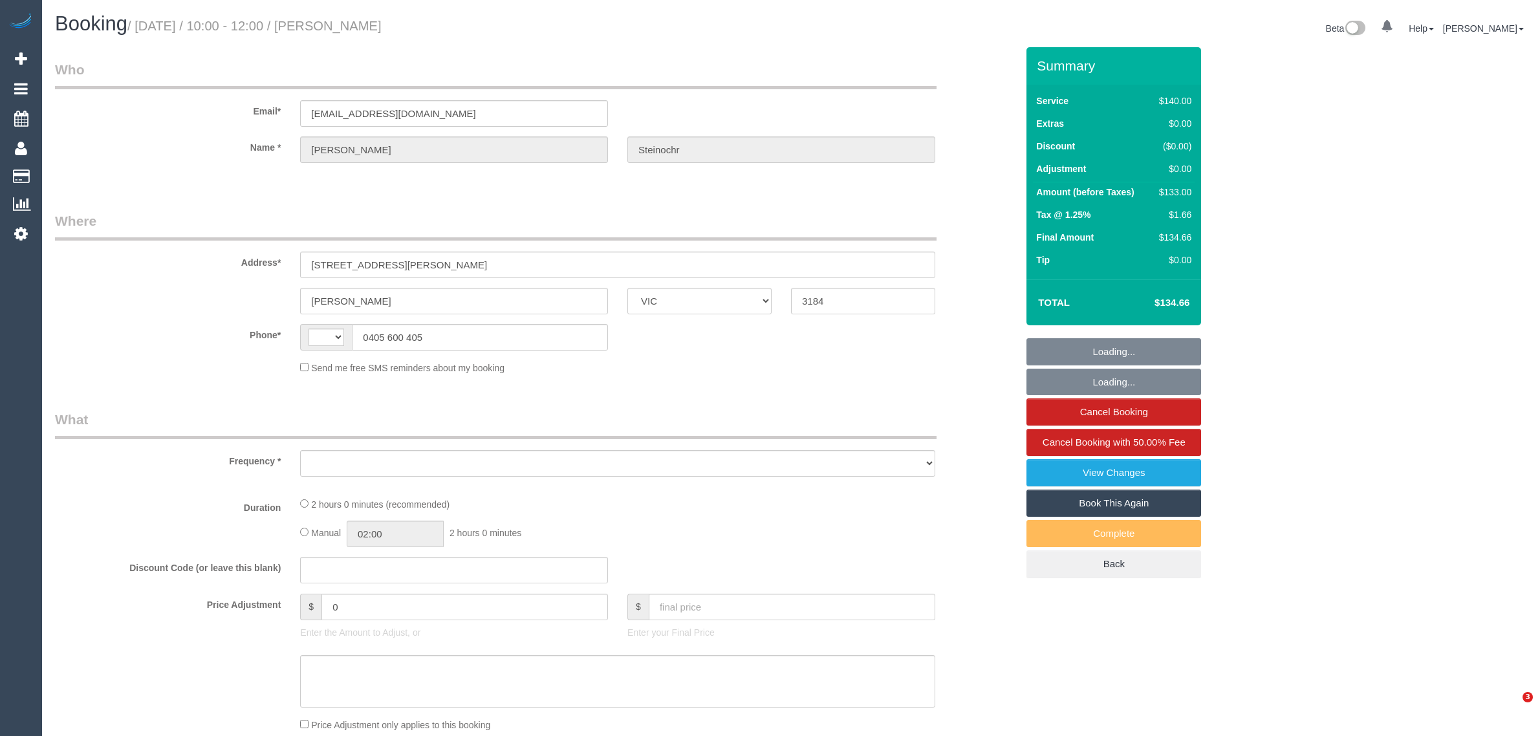
select select "VIC"
select select "string:stripe-pm_1QEJIT2GScqysDRVUHqGDDgE"
select select "string:AU"
select select "object:698"
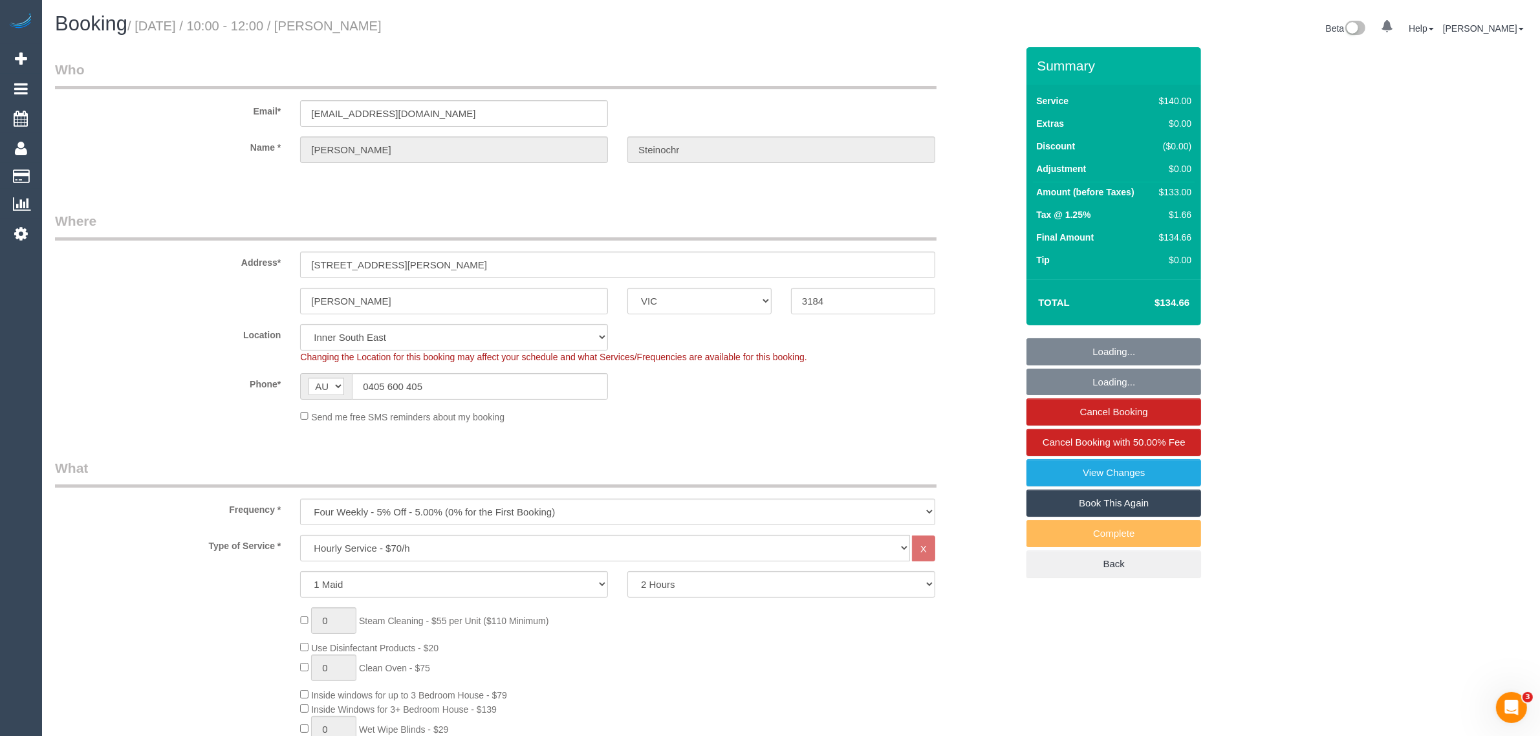
select select "number:28"
select select "number:14"
select select "number:19"
select select "number:25"
select select "number:34"
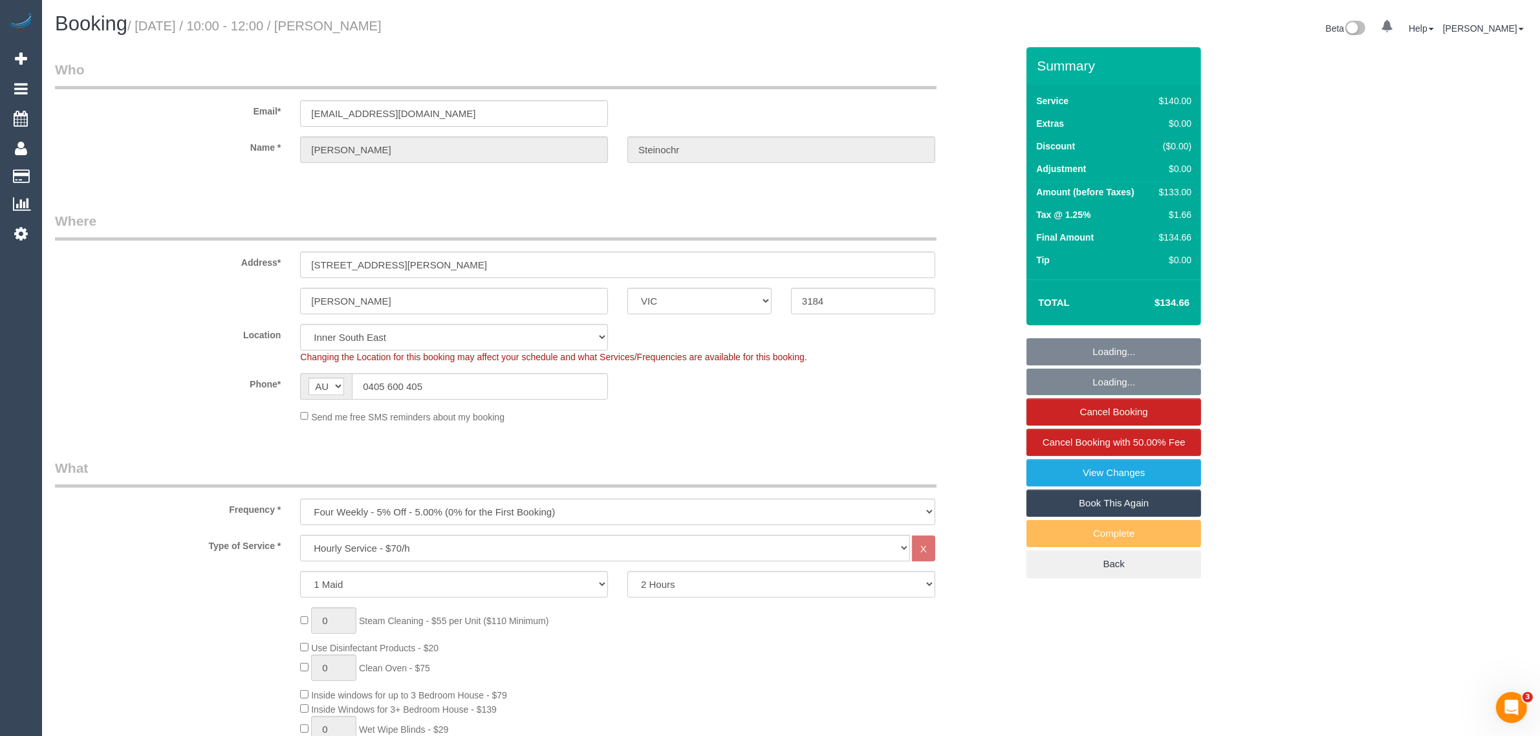
select select "number:12"
select select "object:849"
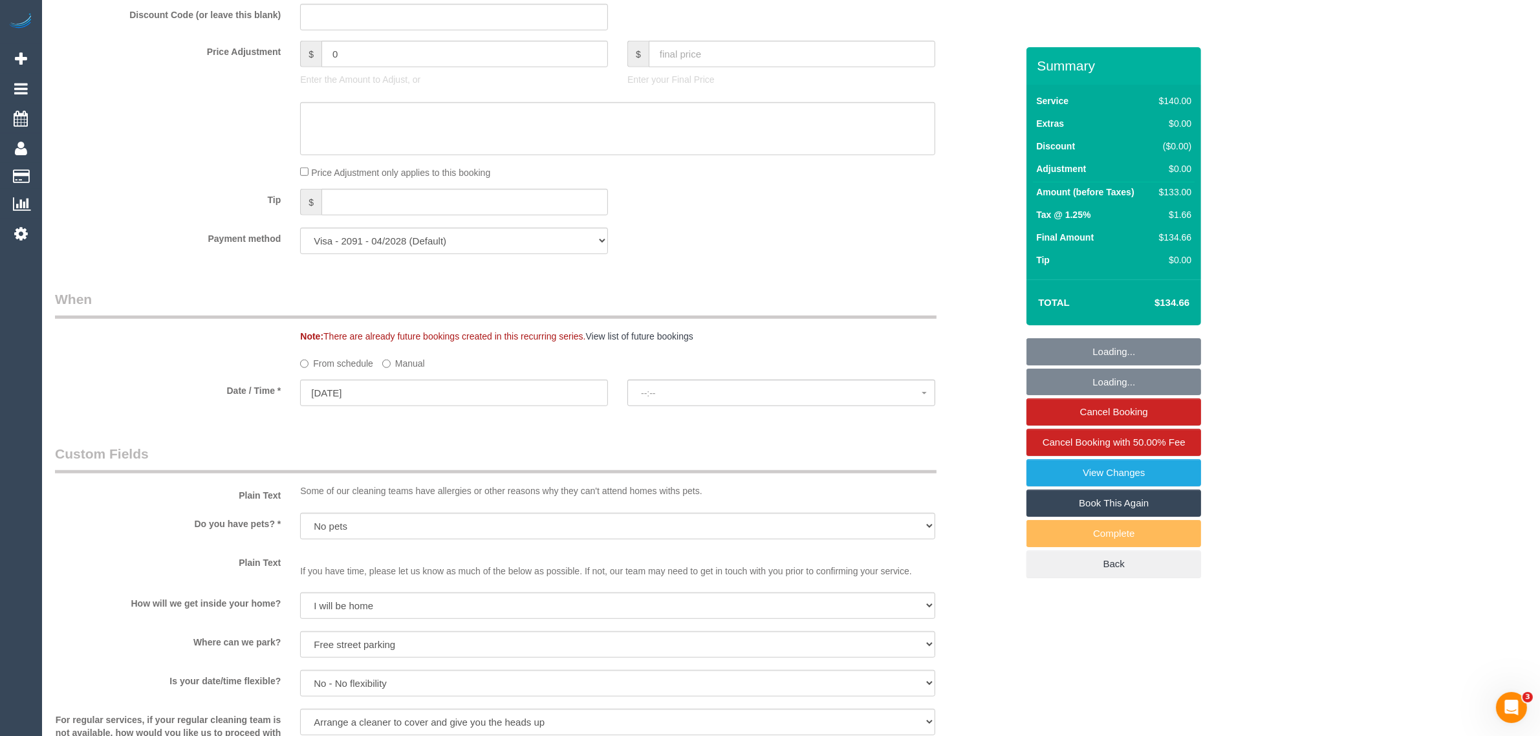
select select "spot1"
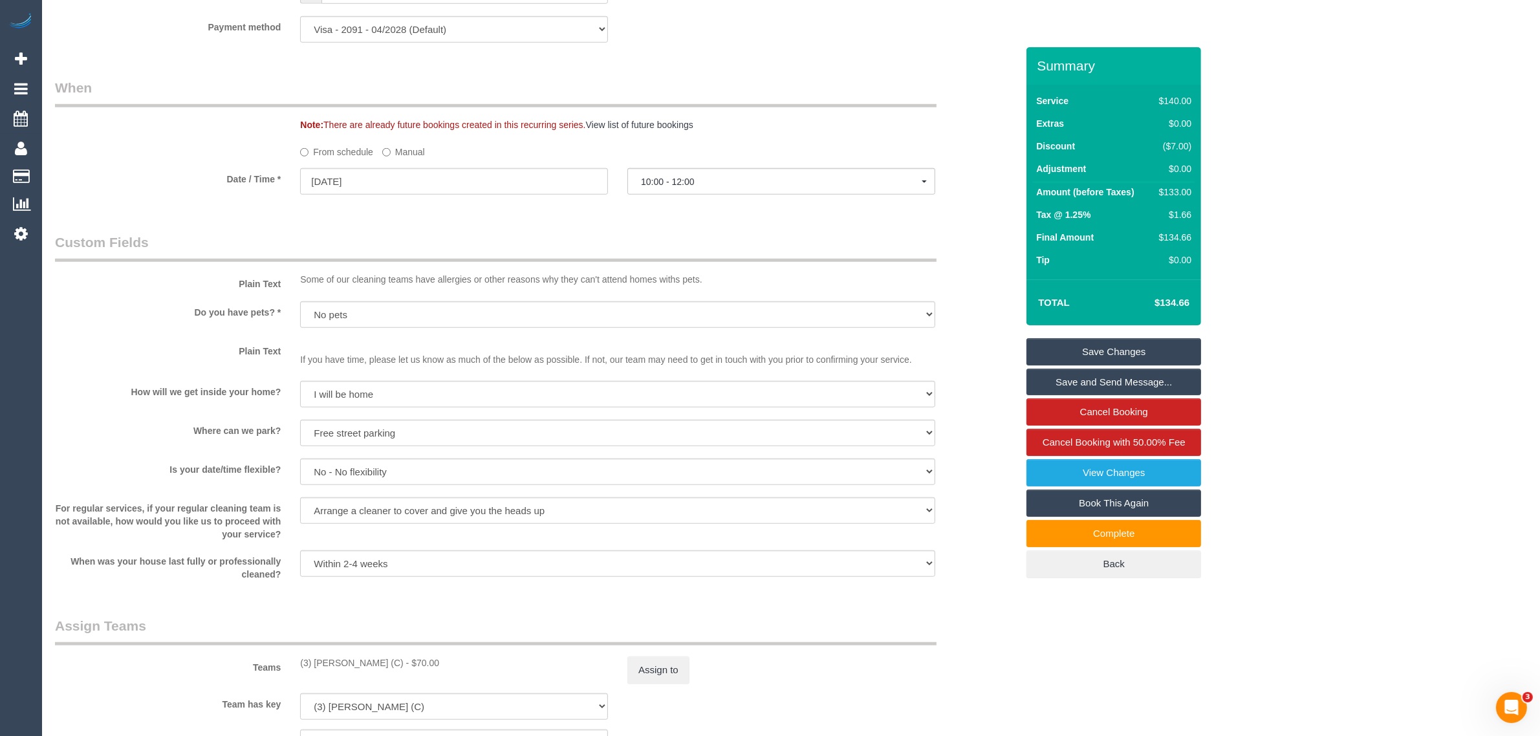
scroll to position [1617, 0]
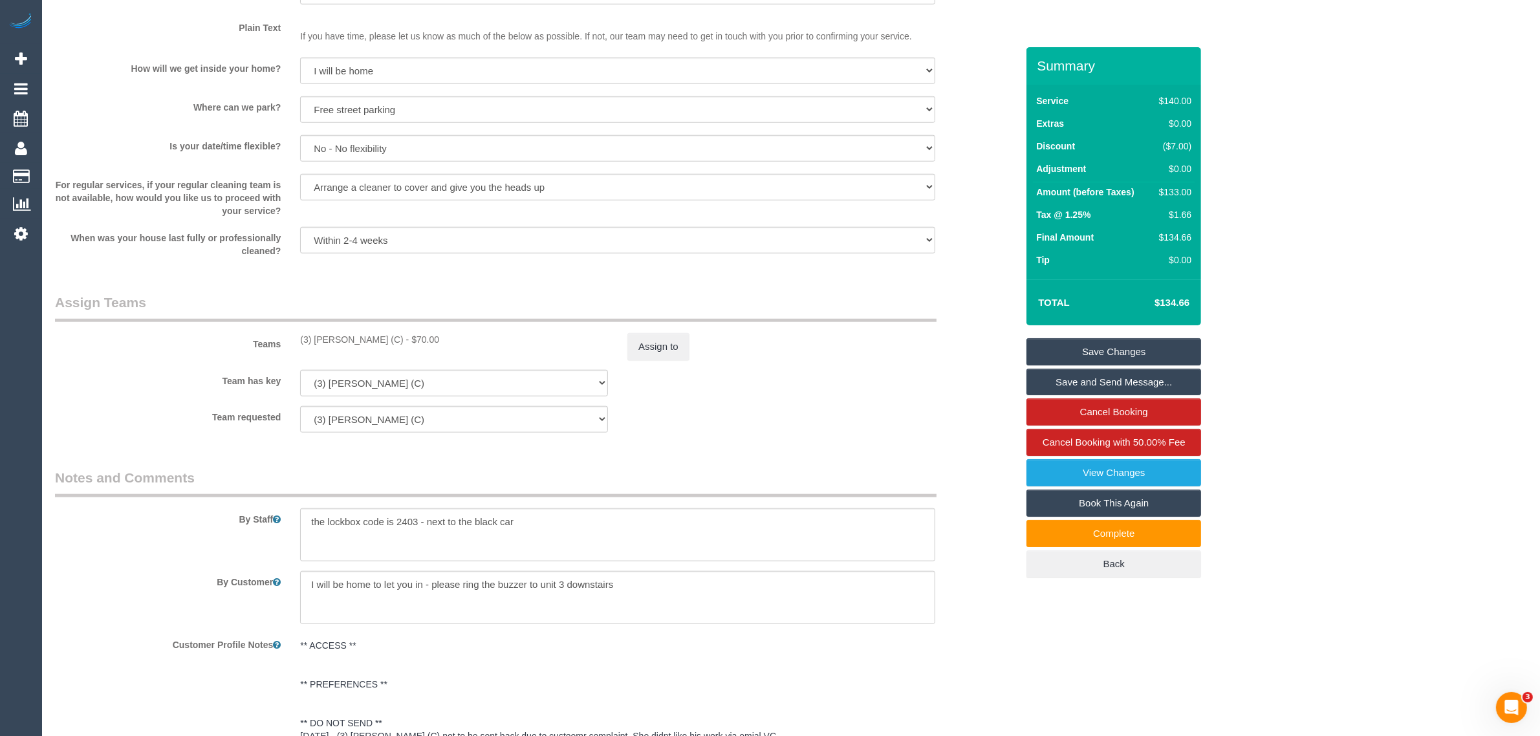
click at [1154, 349] on link "Save Changes" at bounding box center [1113, 351] width 175 height 27
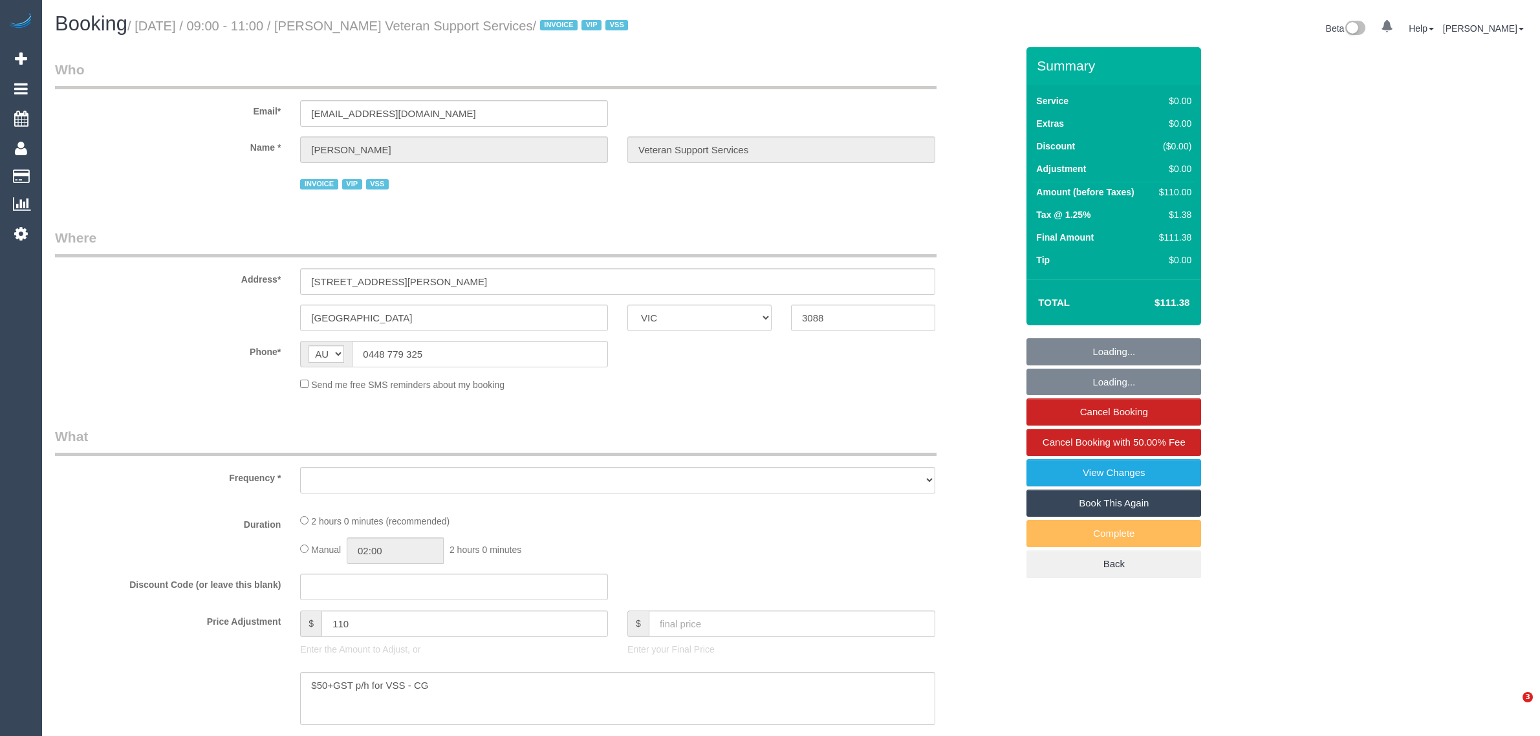
select select "VIC"
select select "number:27"
select select "number:14"
select select "number:18"
select select "number:36"
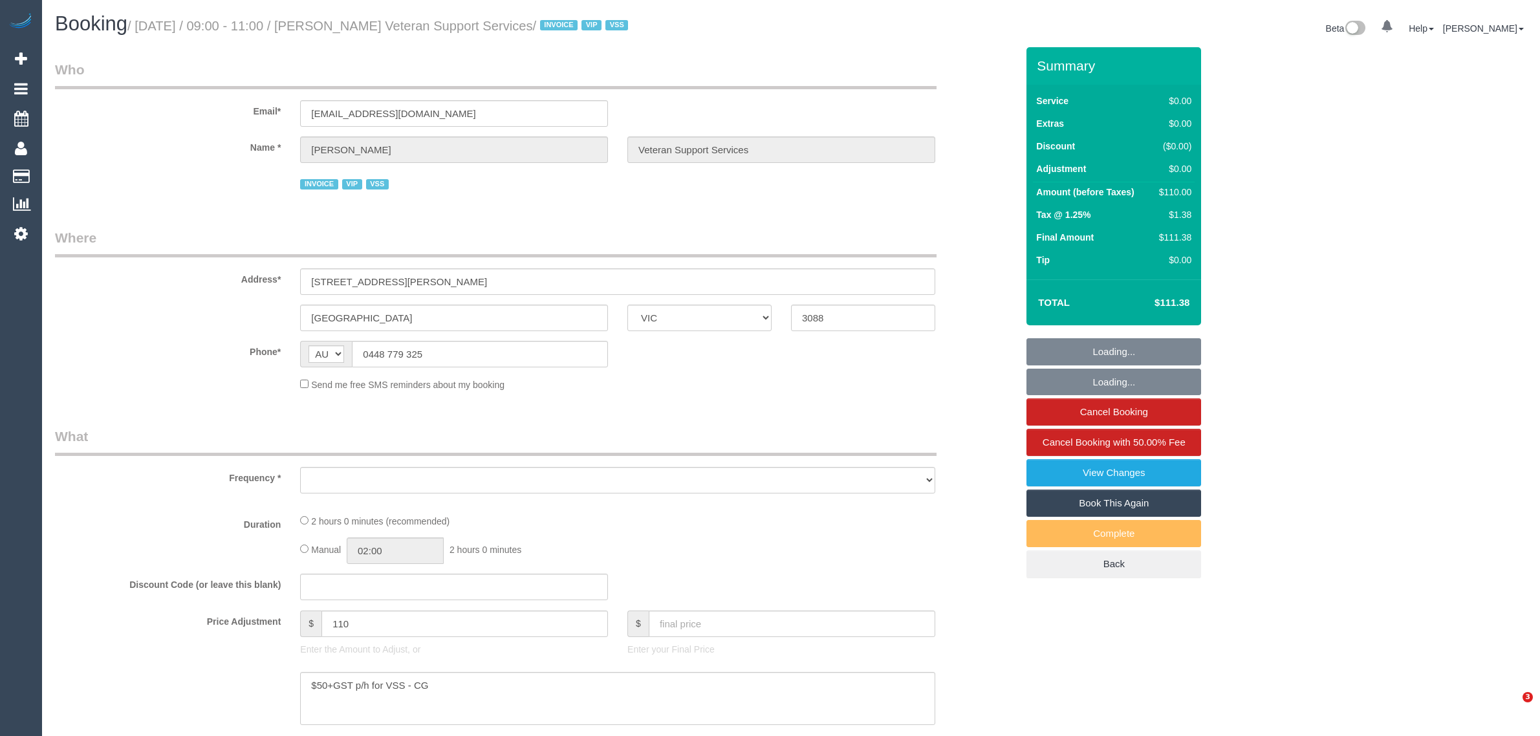
select select "number:34"
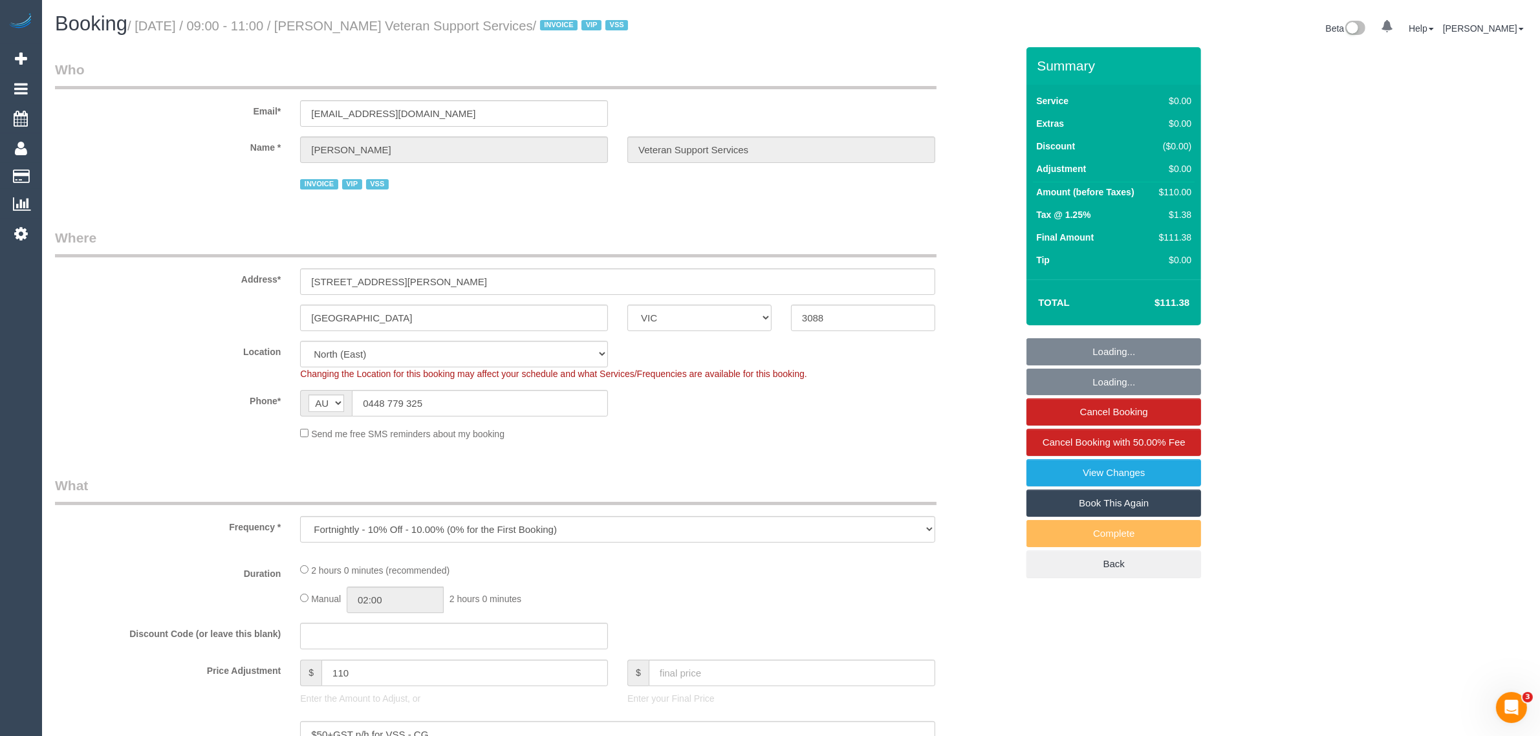
select select "object:805"
select select "120"
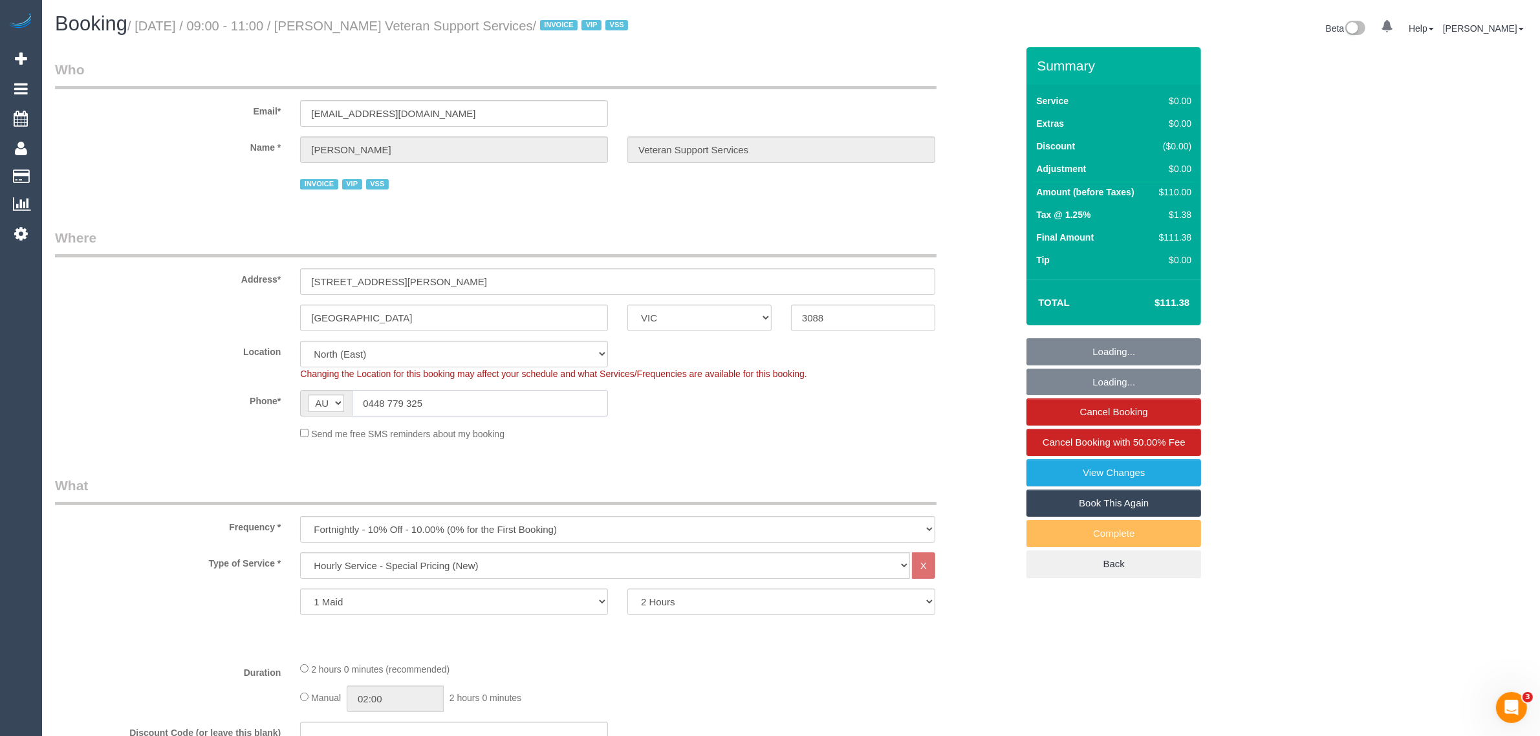
click at [490, 401] on input "0448 779 325" at bounding box center [480, 403] width 256 height 27
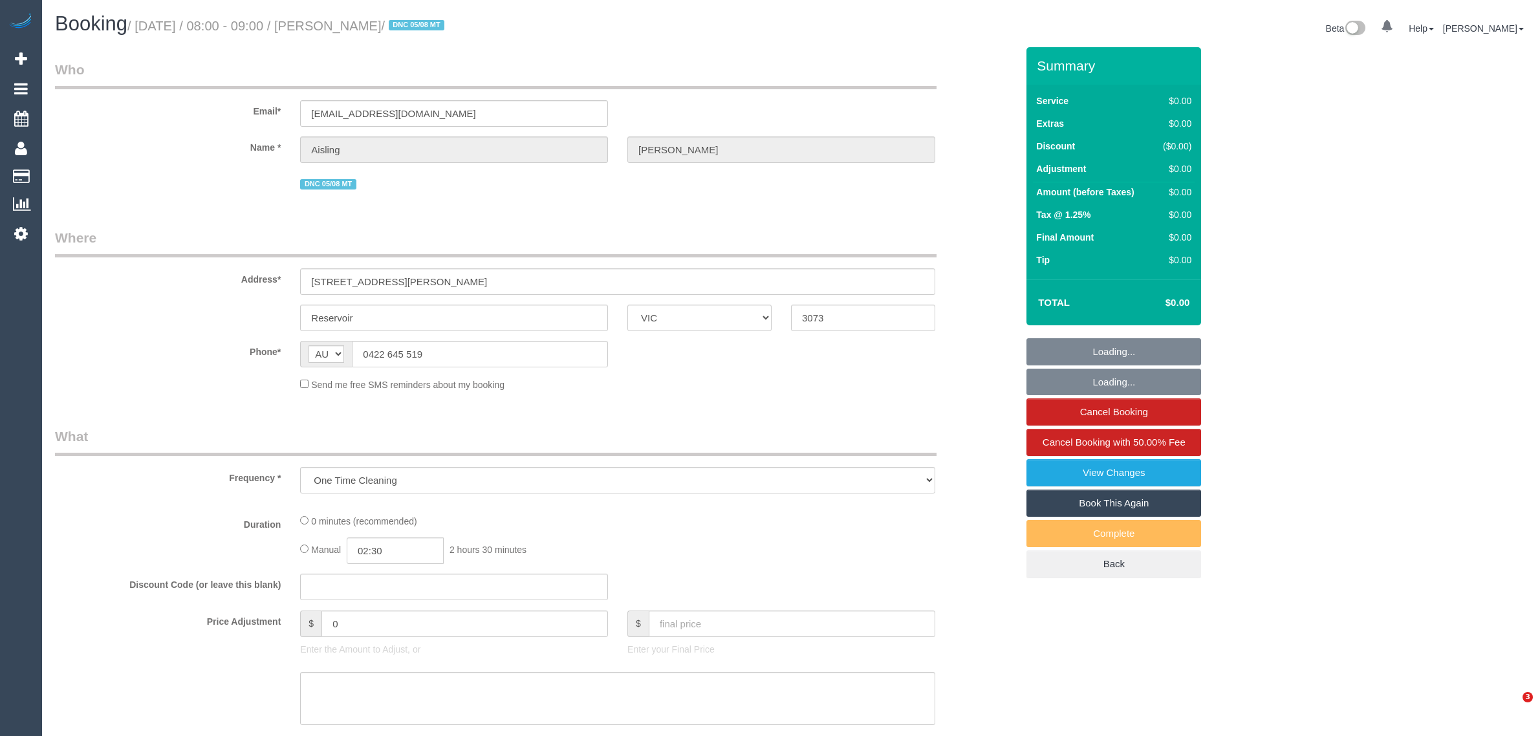
select select "VIC"
select select "number:28"
select select "number:14"
select select "number:18"
select select "number:24"
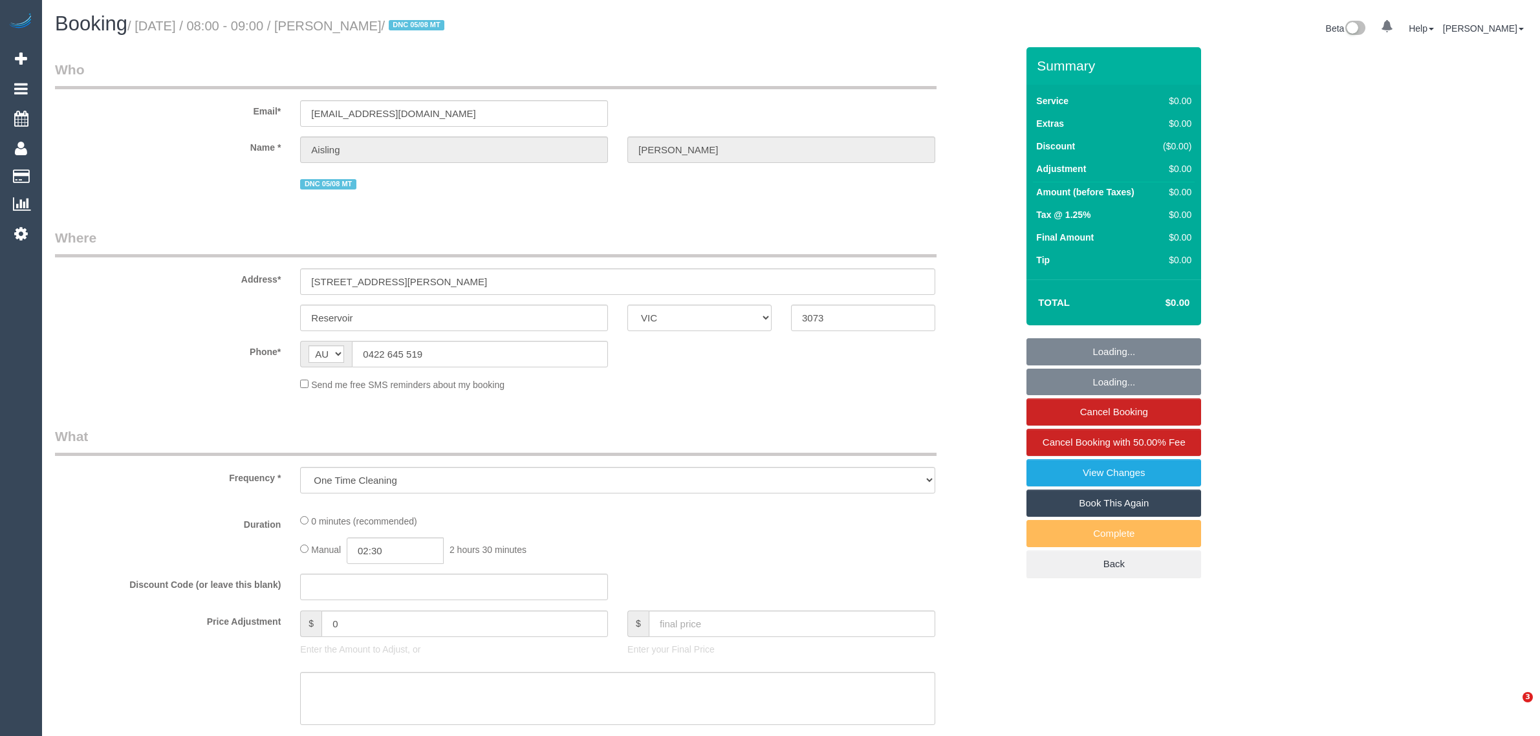
select select "number:34"
select select "number:11"
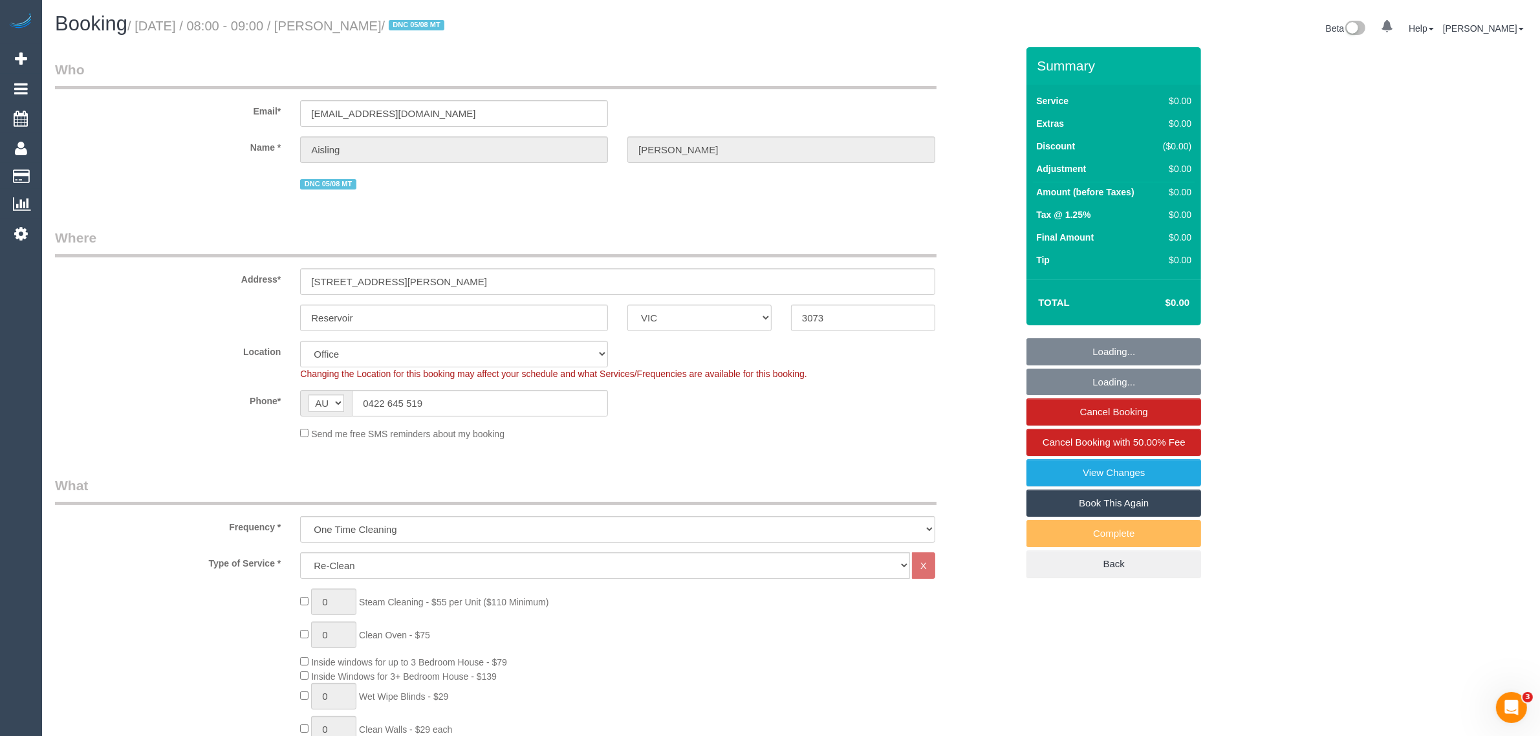
select select "object:2048"
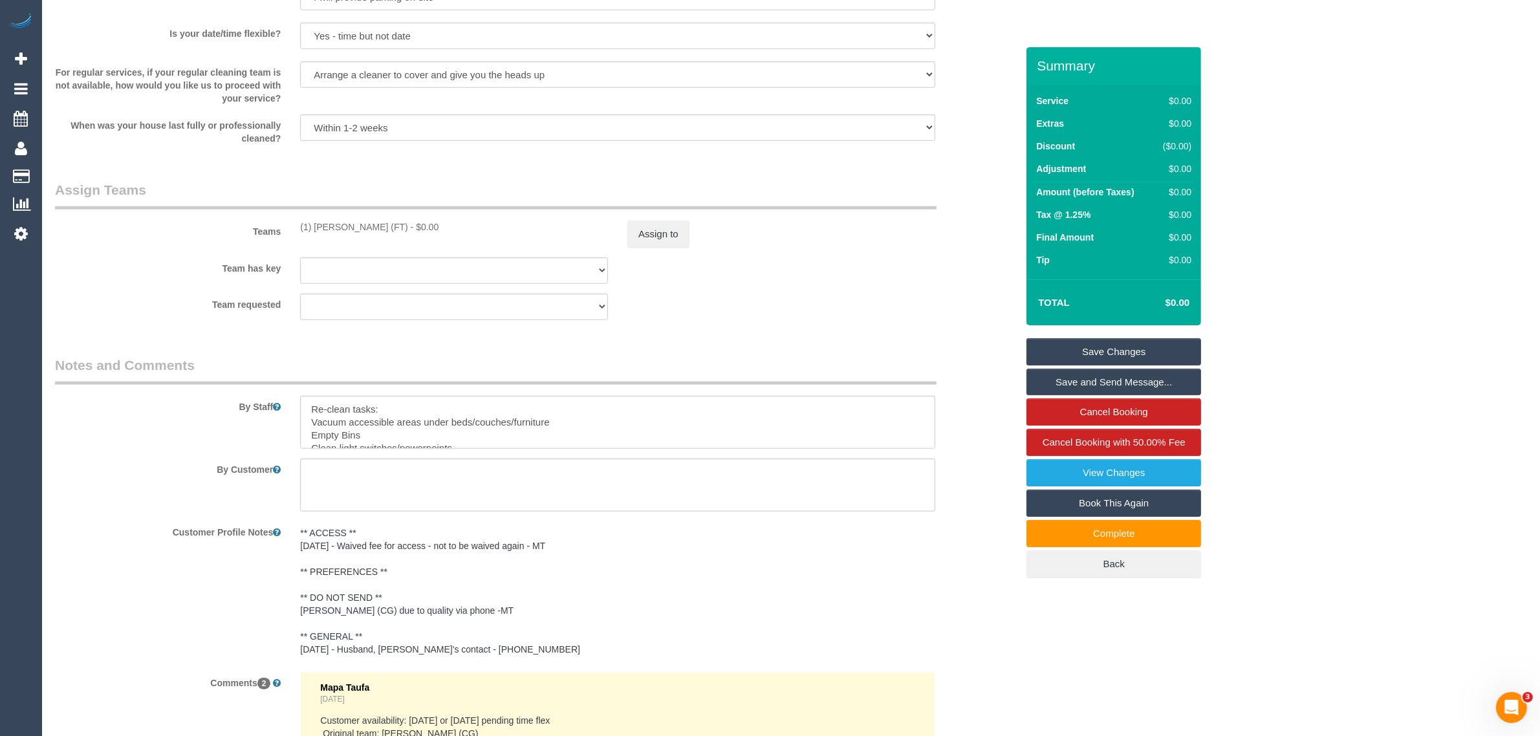
scroll to position [128, 0]
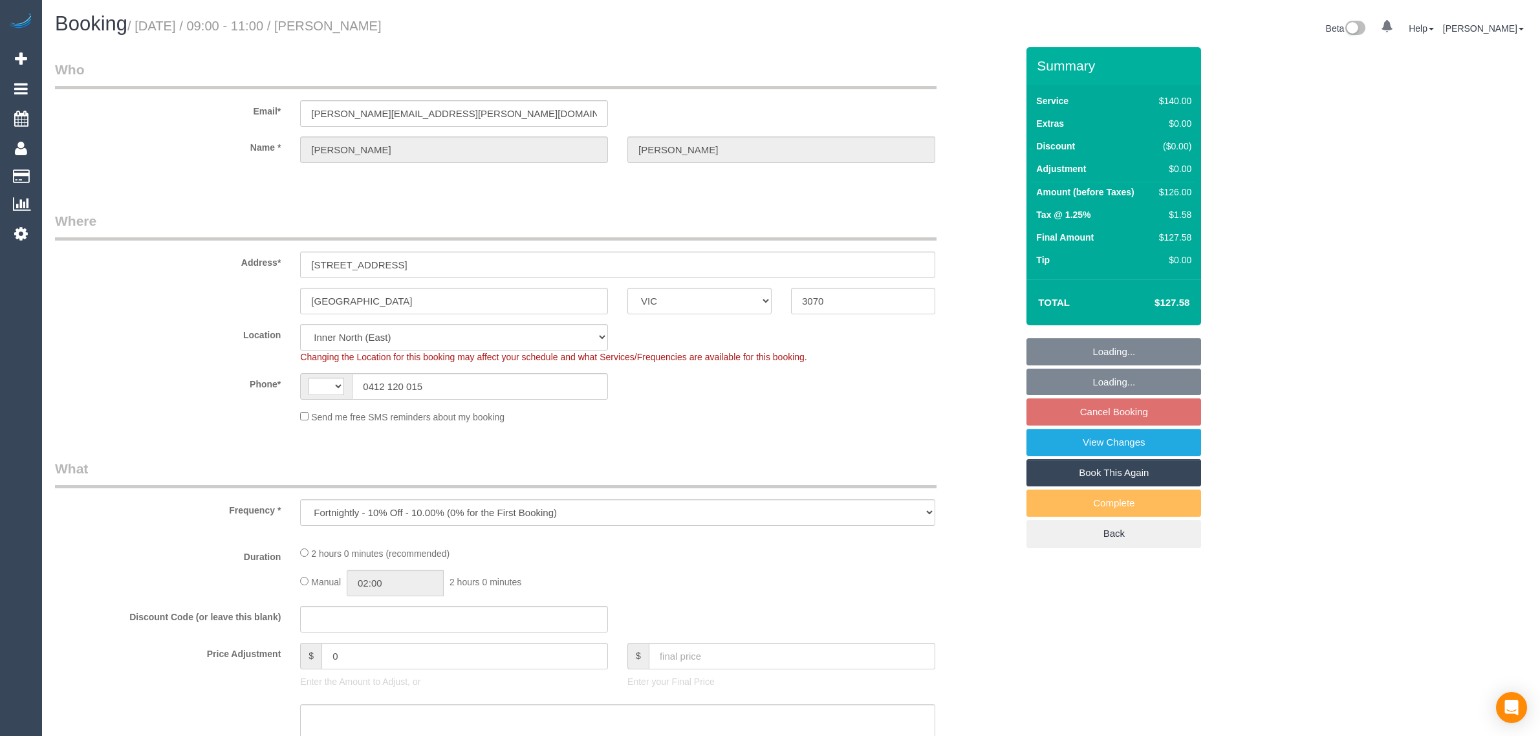
select select "VIC"
select select "object:681"
select select "string:AU"
select select "number:28"
select select "number:14"
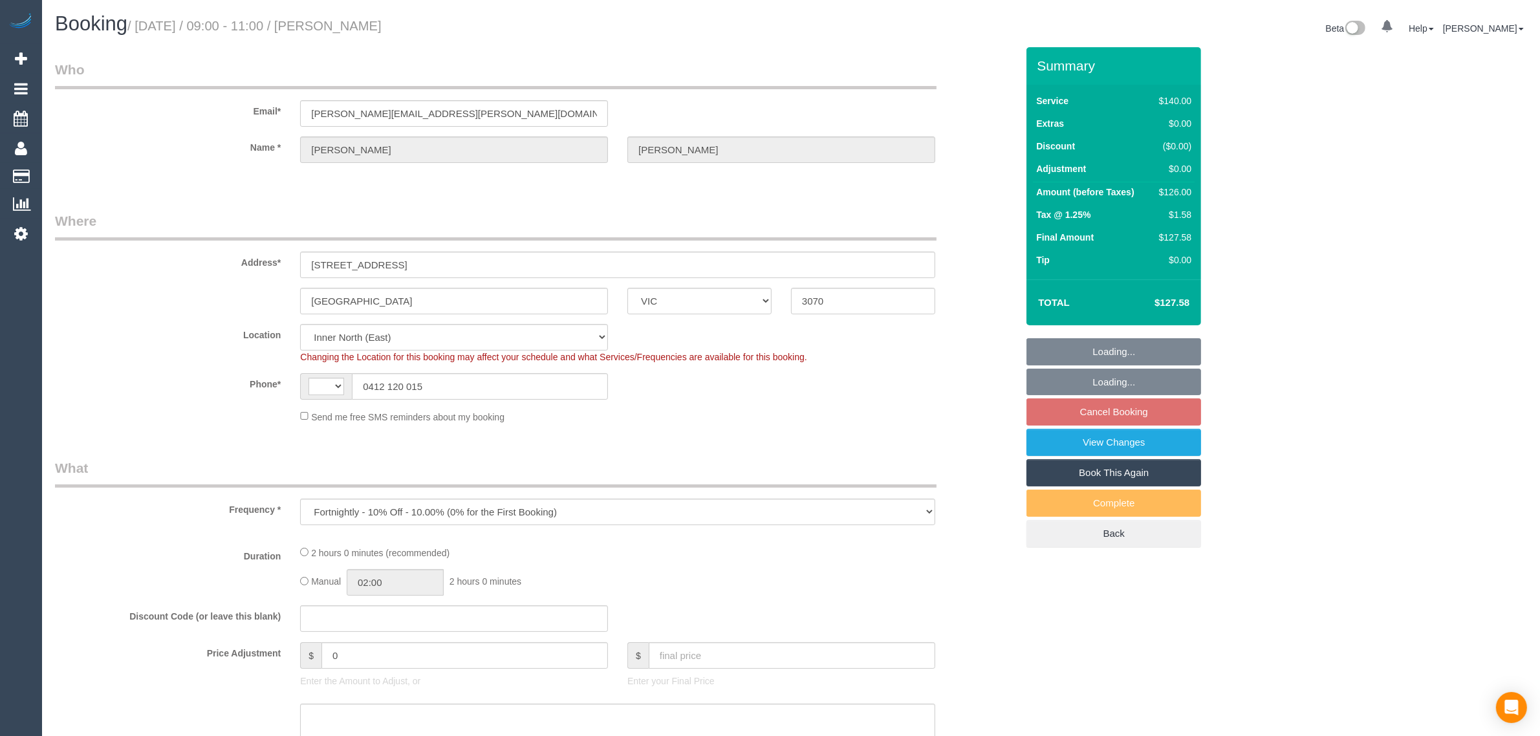
select select "number:19"
select select "number:22"
select select "number:35"
select select "number:26"
select select "string:stripe-pm_1MXdb12GScqysDRVxtjwP3iT"
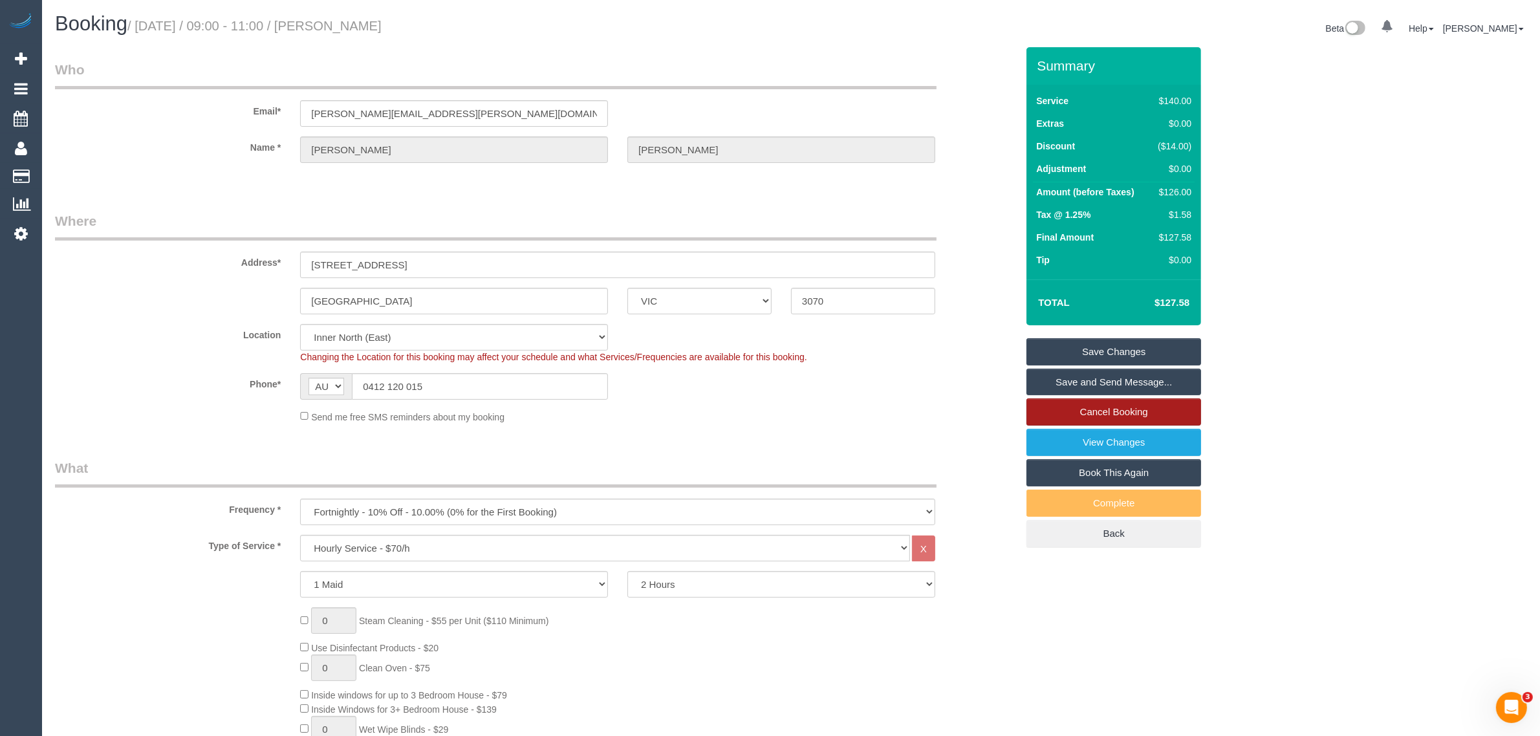
click at [1166, 409] on link "Cancel Booking" at bounding box center [1113, 411] width 175 height 27
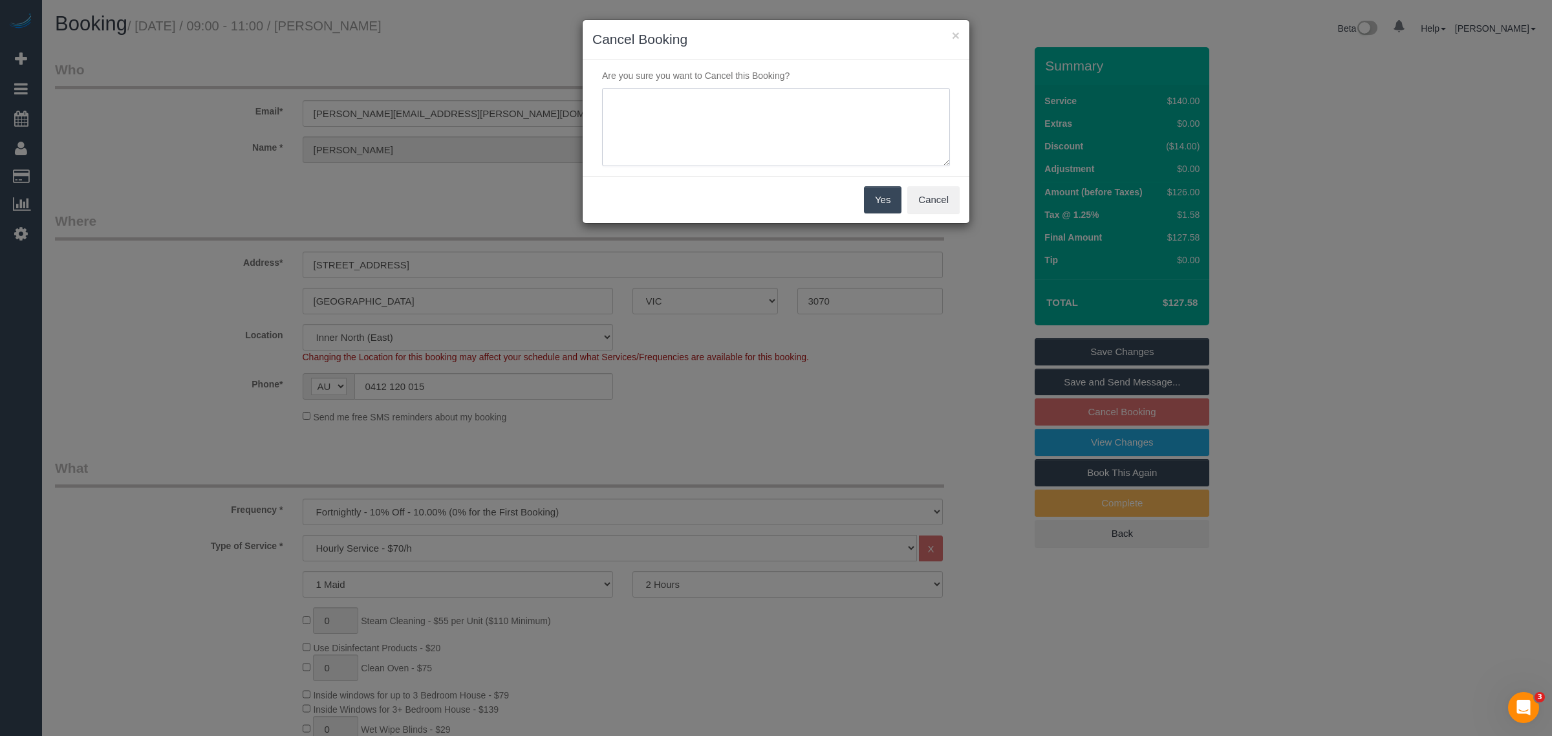
click at [825, 143] on textarea at bounding box center [776, 127] width 348 height 79
type textarea "customer wants to cancel ongoing via txt - KA"
click at [873, 204] on button "Yes" at bounding box center [883, 199] width 38 height 27
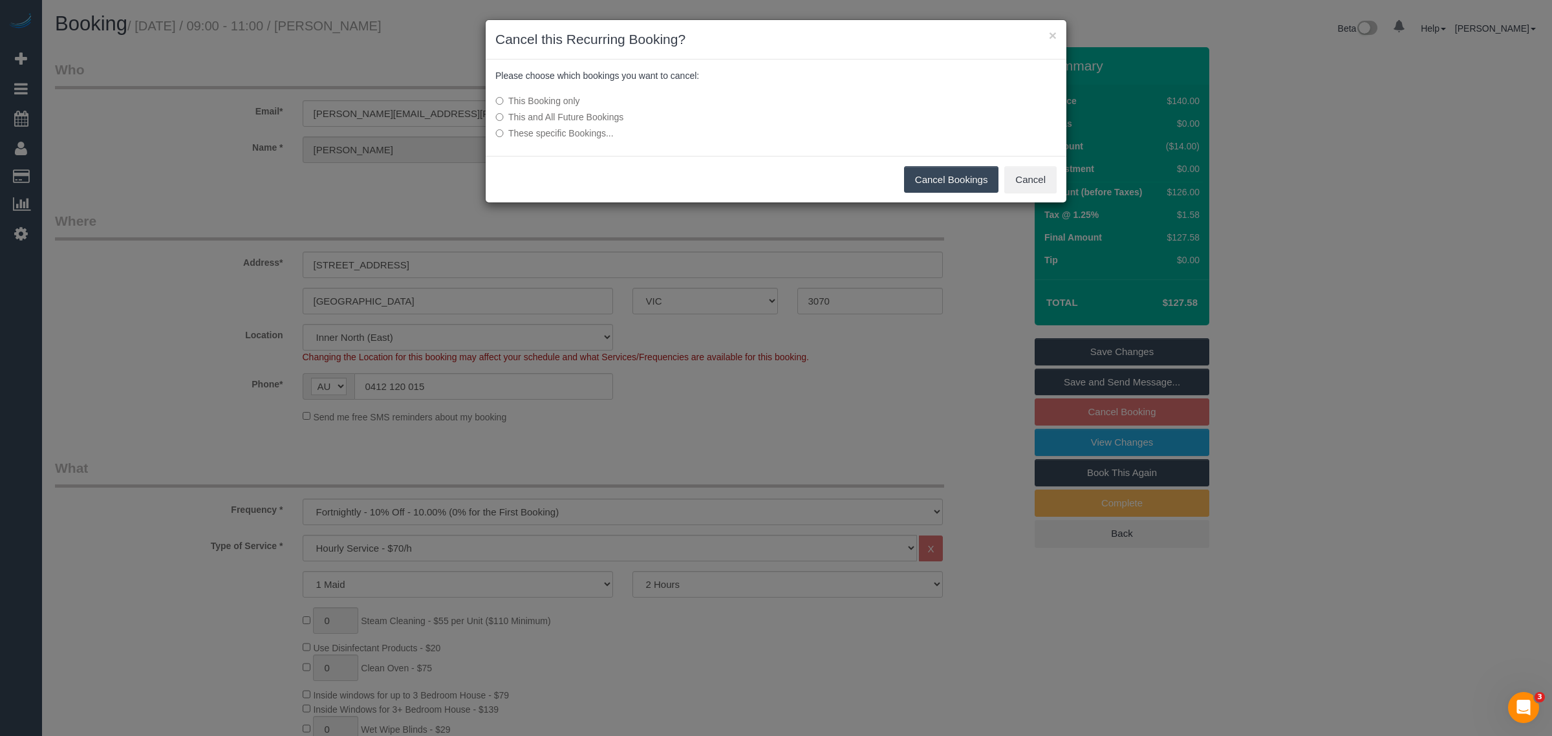
click at [545, 113] on label "This and All Future Bookings" at bounding box center [679, 117] width 368 height 13
click at [958, 173] on button "Cancel Bookings" at bounding box center [951, 179] width 95 height 27
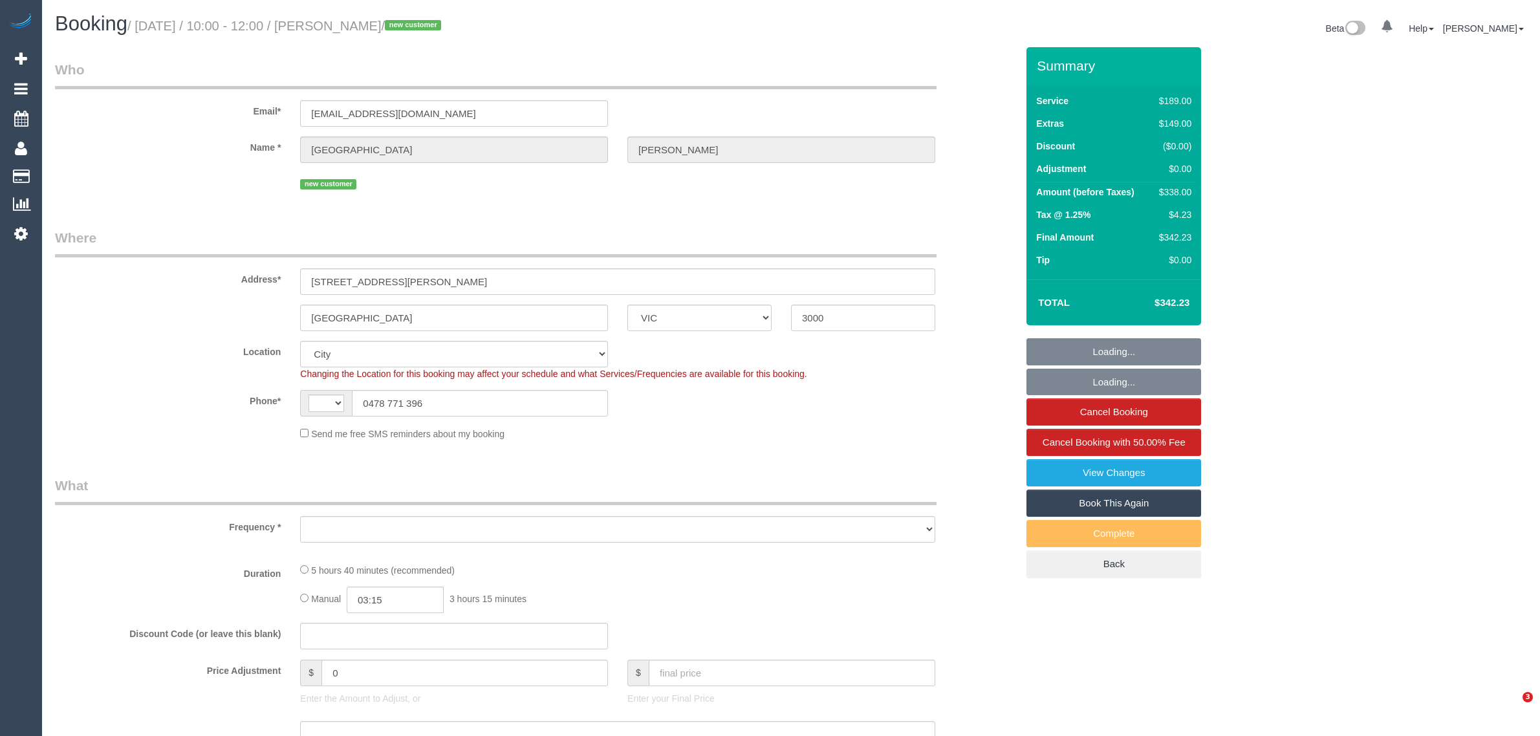
select select "VIC"
select select "string:AU"
select select "object:547"
select select "number:28"
select select "number:17"
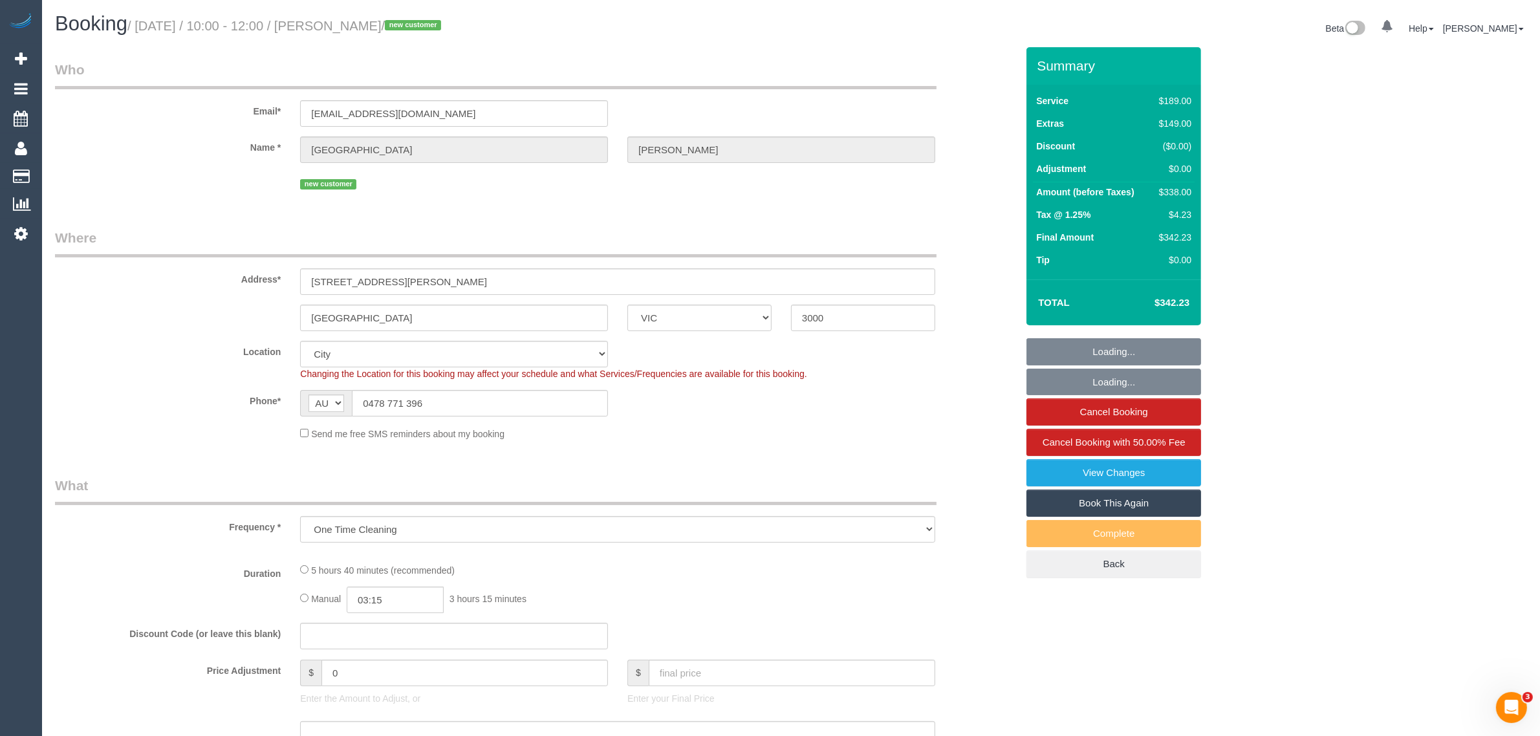
select select "number:19"
select select "number:36"
select select "number:34"
select select "number:26"
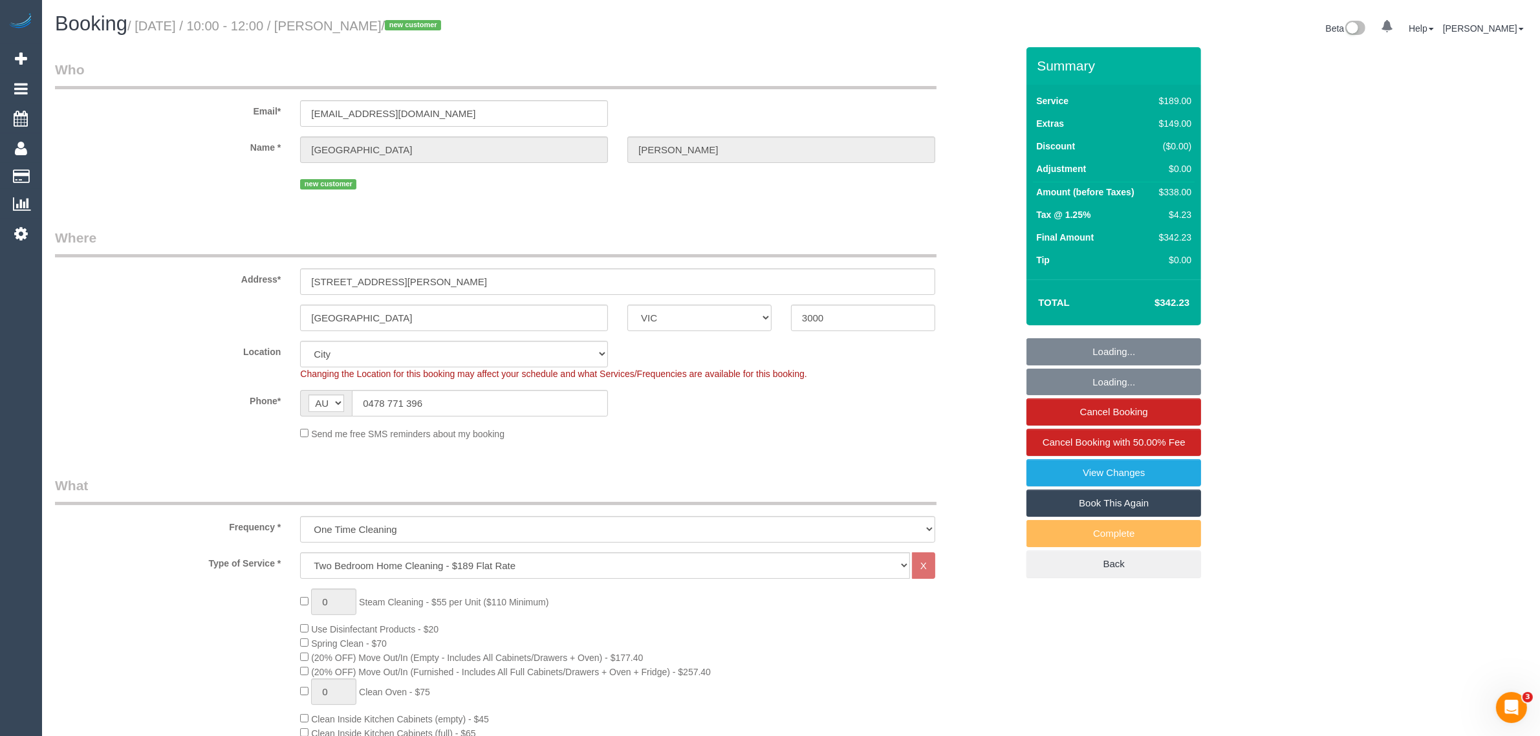
select select "object:794"
select select "spot1"
click at [479, 399] on input "0478 771 396" at bounding box center [480, 403] width 256 height 27
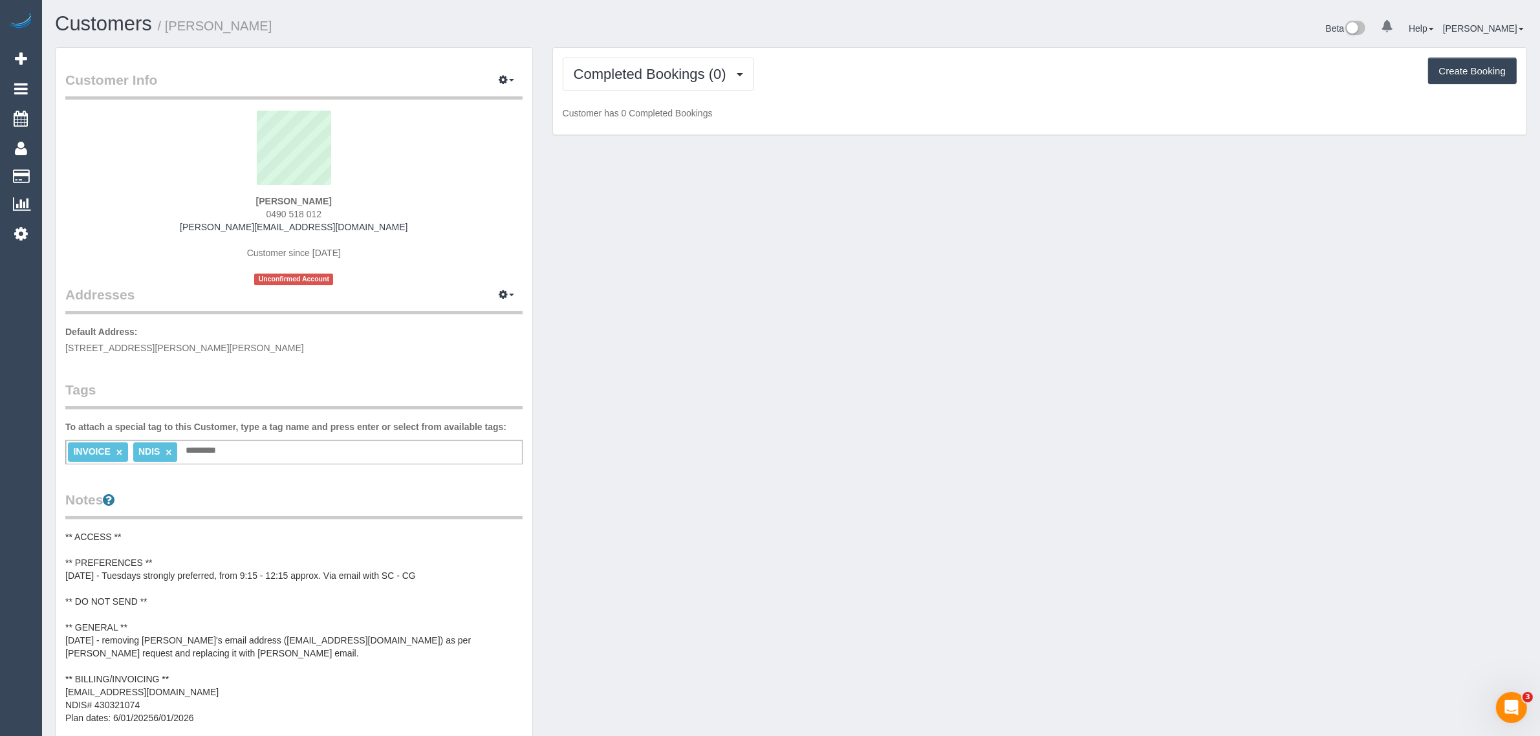
click at [295, 212] on span "0490 518 012" at bounding box center [294, 214] width 56 height 10
copy div "0490 518 012"
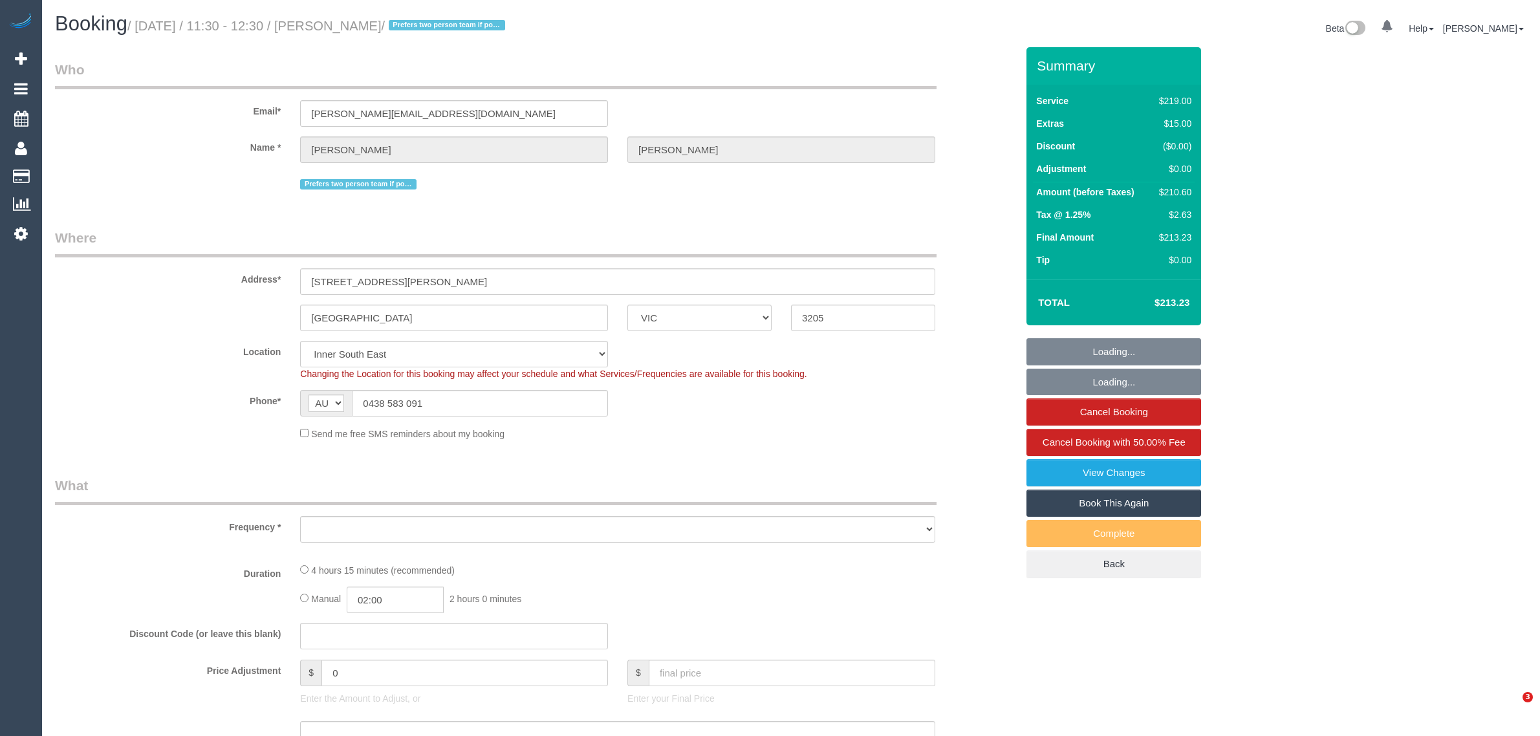
select select "VIC"
select select "string:stripe-pm_1PumnH2GScqysDRVp3AX4uMm"
select select "object:547"
select select "number:28"
select select "number:14"
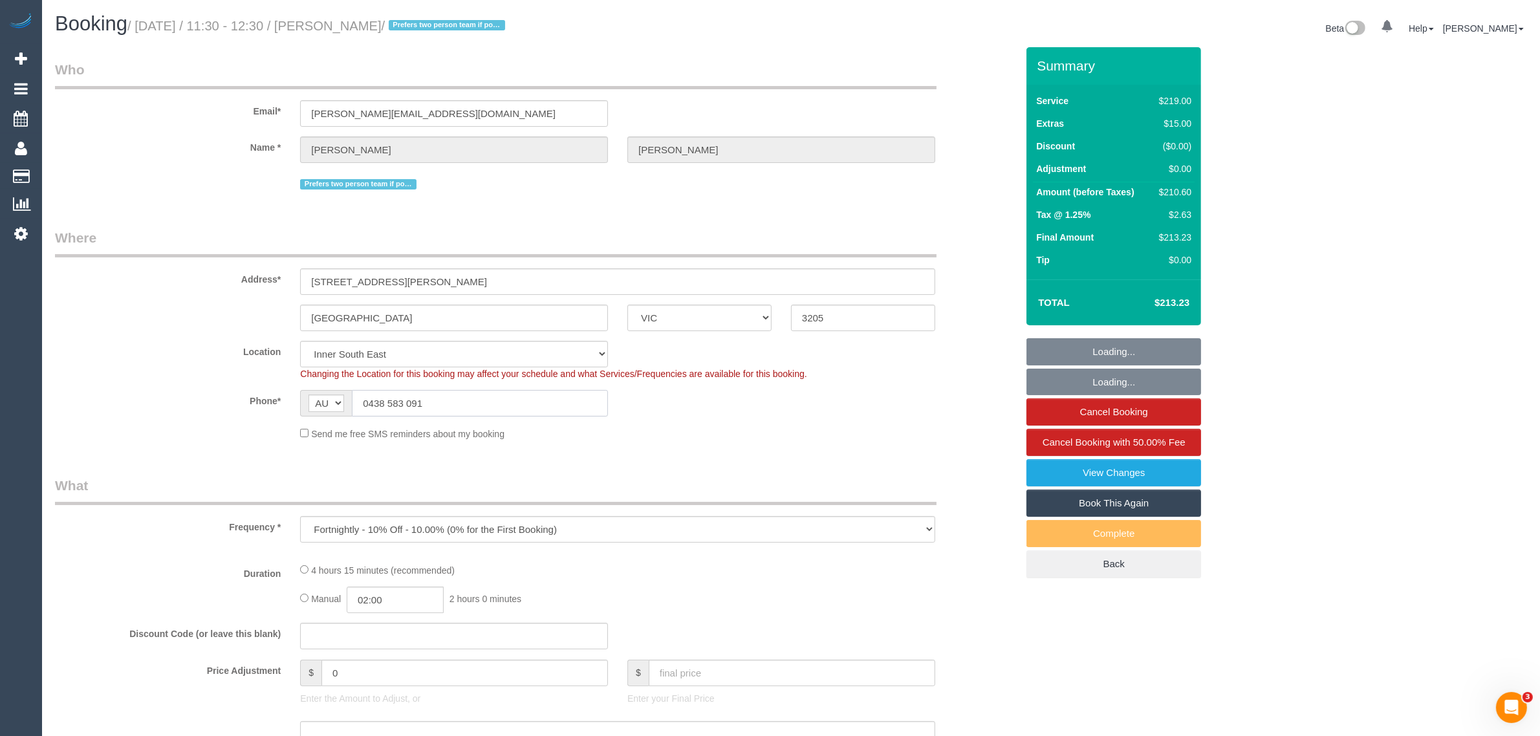
select select "number:20"
select select "number:22"
select select "number:34"
select select "number:12"
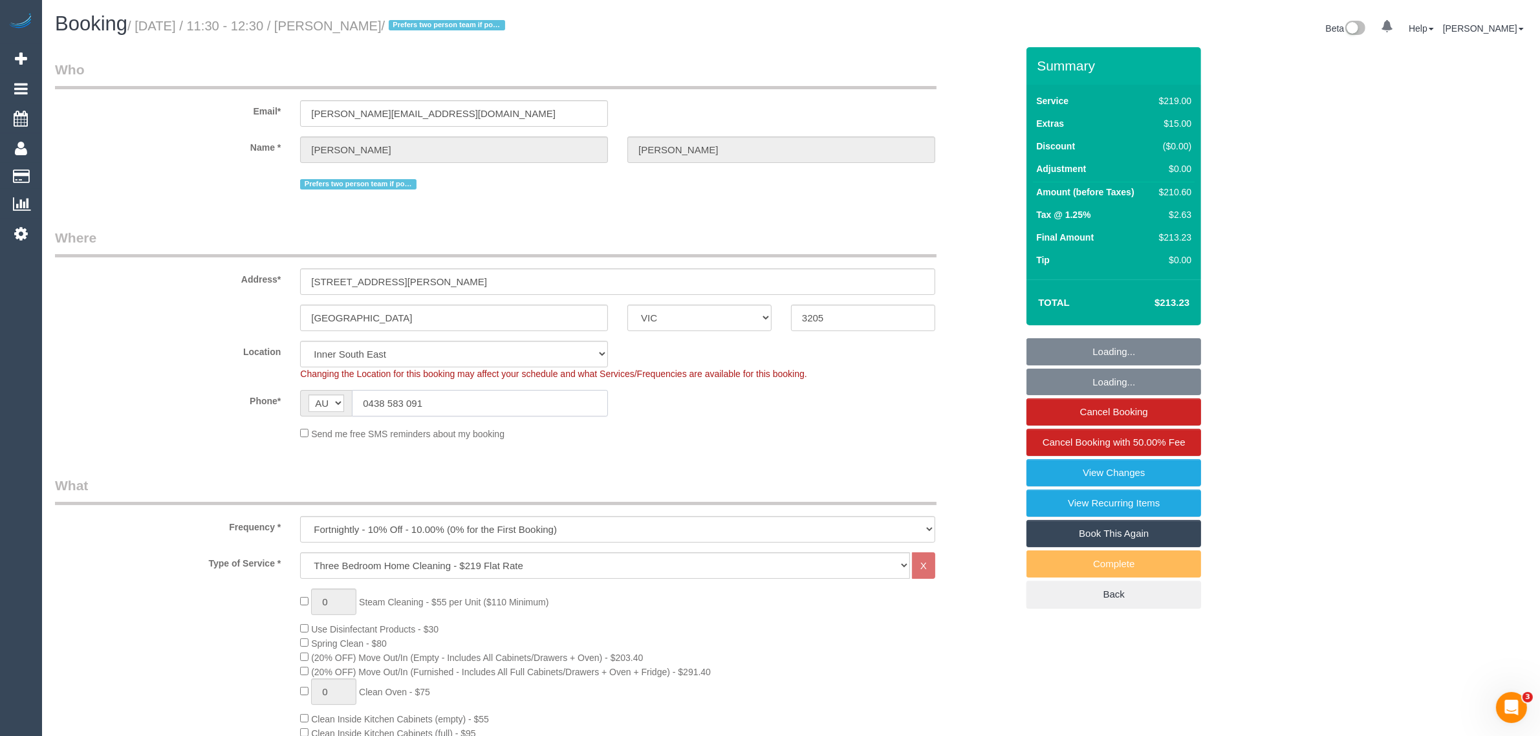
click at [519, 405] on input "0438 583 091" at bounding box center [480, 403] width 256 height 27
select select "object:1365"
type input "0438 583 091"
drag, startPoint x: 406, startPoint y: 26, endPoint x: 334, endPoint y: 29, distance: 72.5
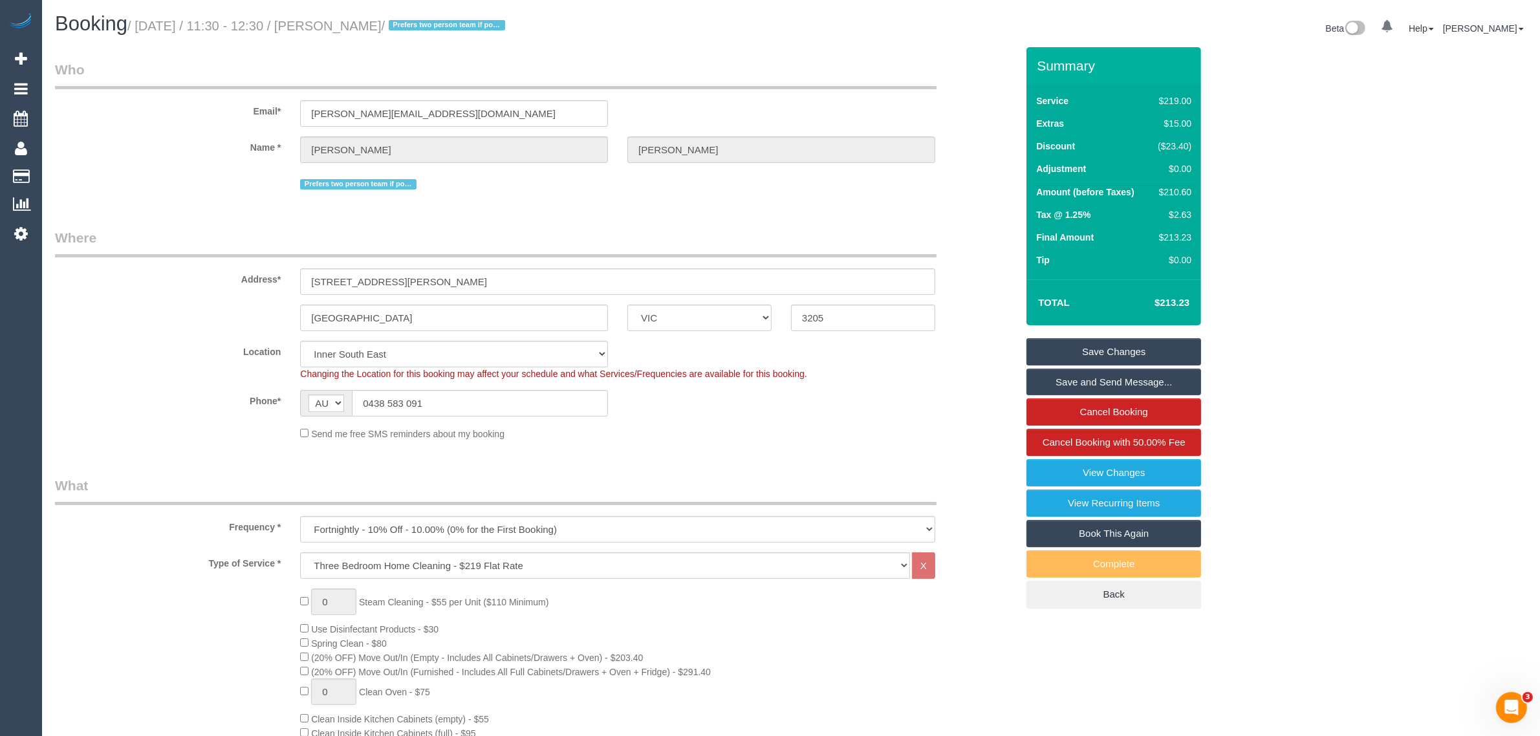
click at [334, 29] on small "/ August 12, 2025 / 11:30 - 12:30 / Olivia Braun / Prefers two person team if p…" at bounding box center [318, 26] width 382 height 14
copy small "Olivia Braun"
click at [974, 362] on div "Location Office City East (North) East (South) Inner East Inner North (East) In…" at bounding box center [535, 360] width 981 height 39
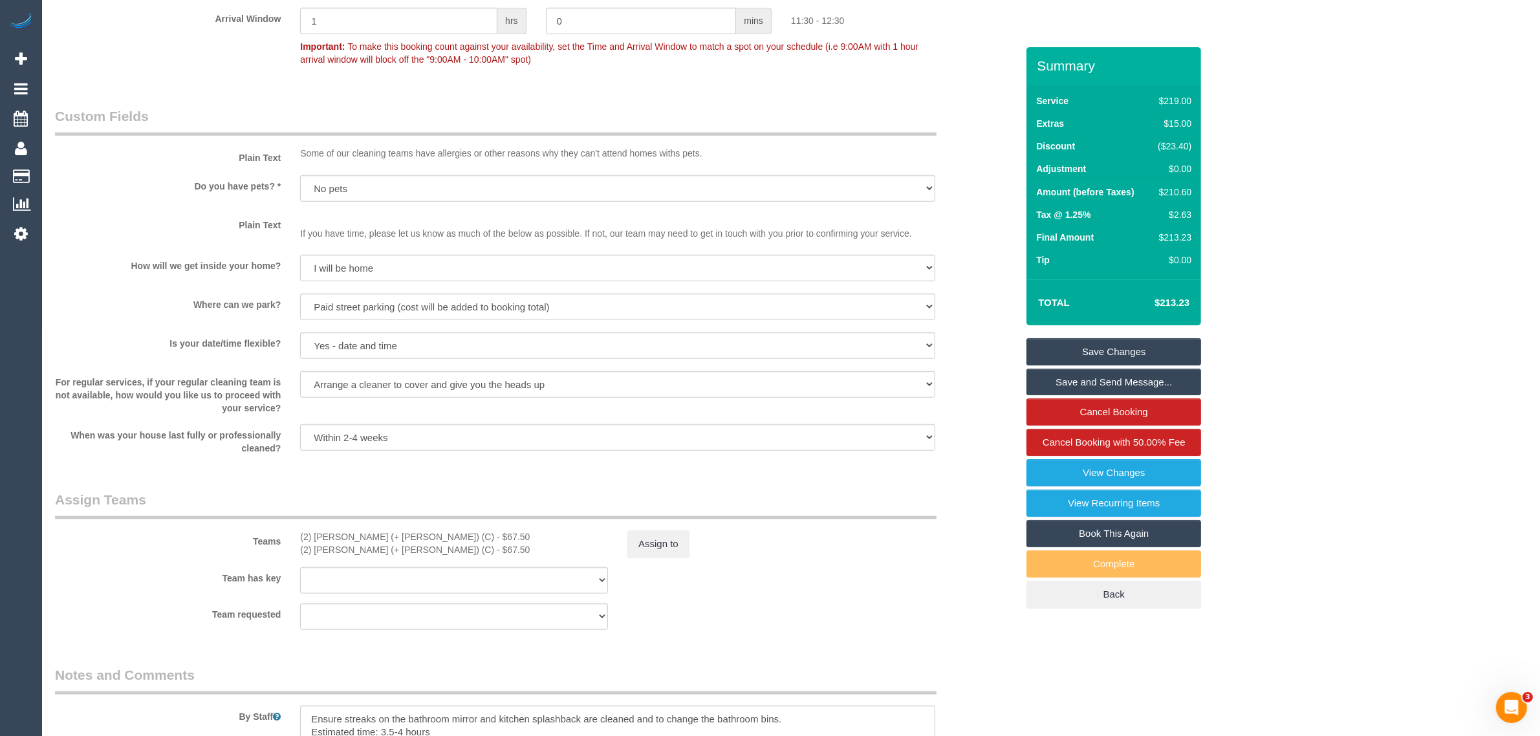
scroll to position [1843, 0]
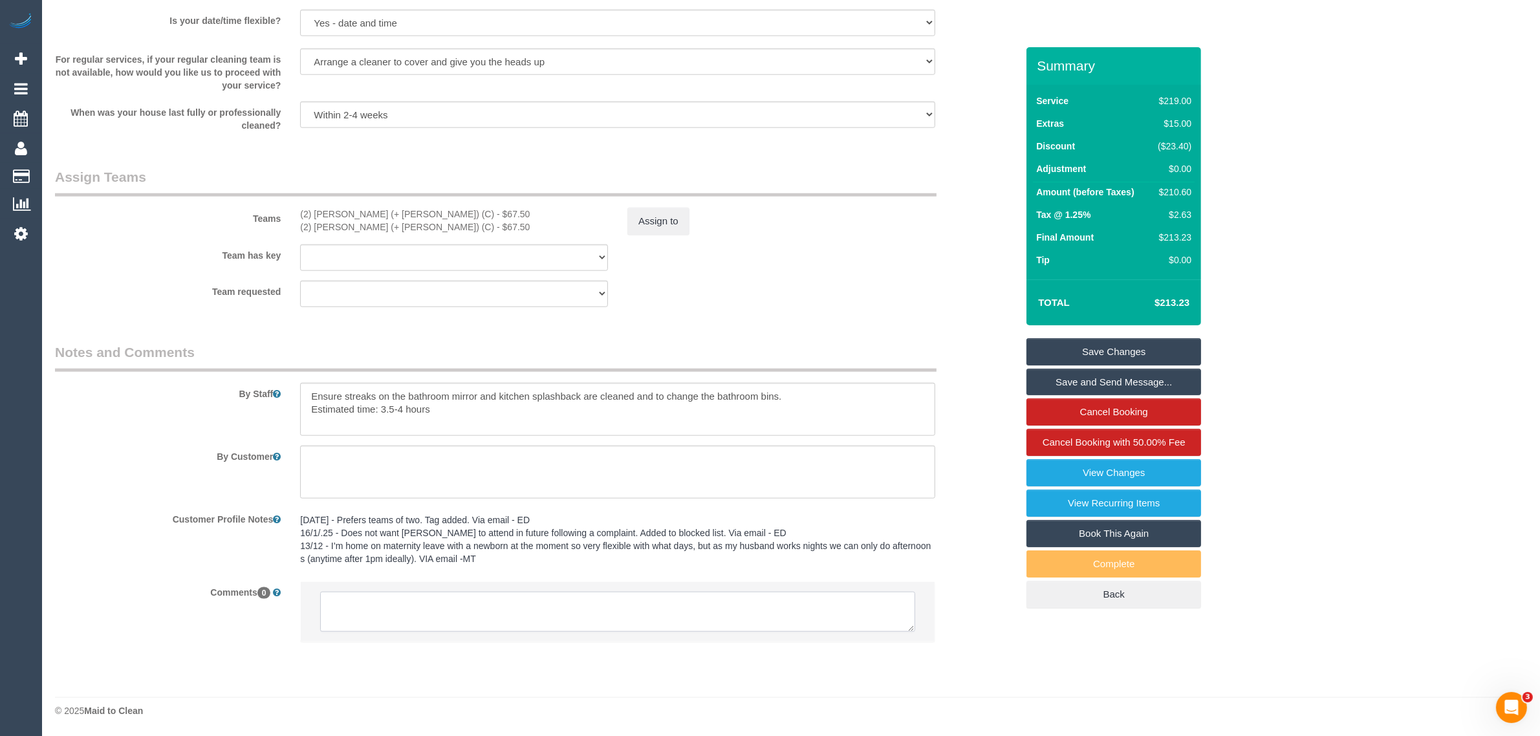
click at [599, 611] on textarea at bounding box center [617, 612] width 595 height 40
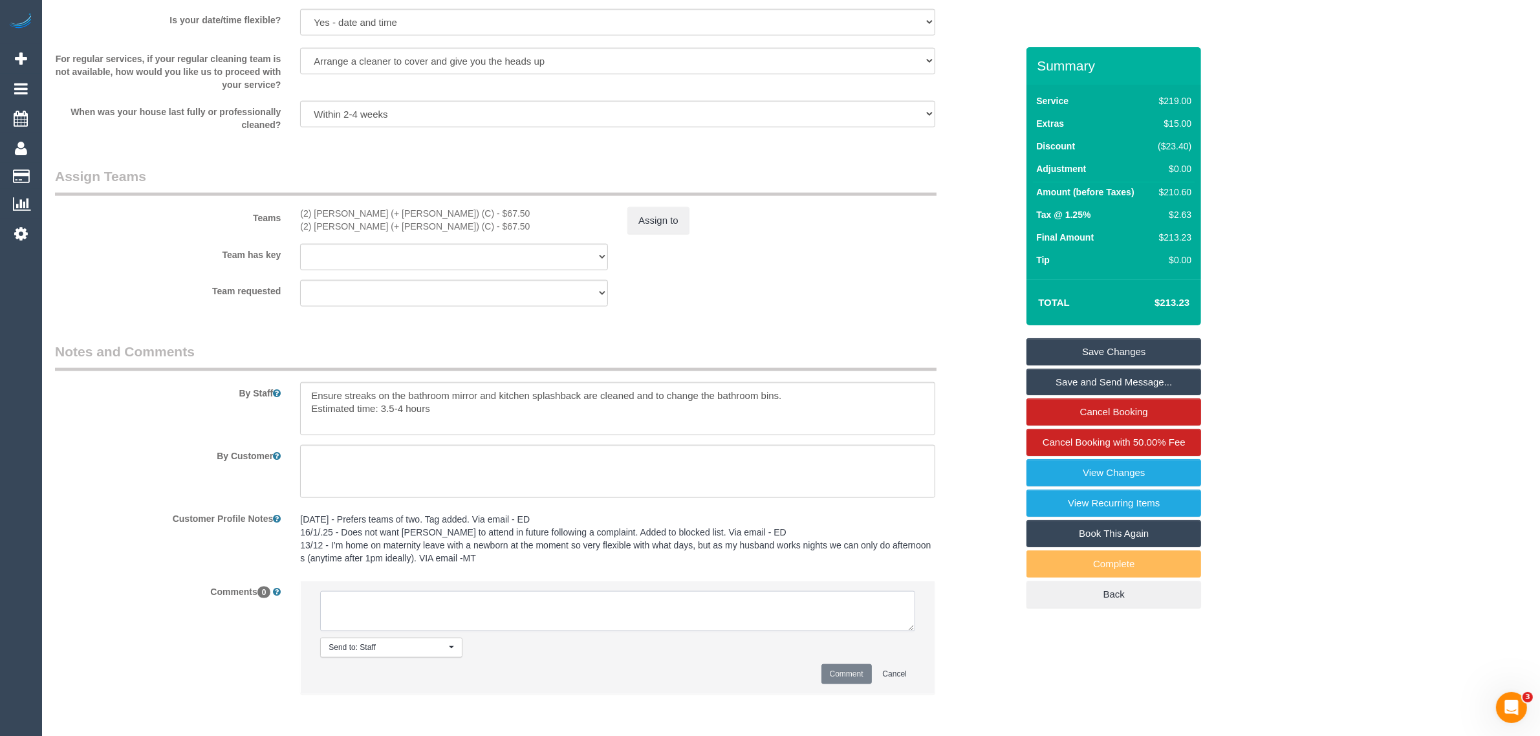
paste textarea "Cleaner(s) Unassigned: Reason Unassigned: Contact via: Which message sent: Addi…"
drag, startPoint x: 901, startPoint y: 629, endPoint x: 919, endPoint y: 647, distance: 25.6
click at [919, 647] on li "Send to: Staff Nothing selected Send to: Staff Send to: Customer Send to: Team …" at bounding box center [618, 637] width 634 height 113
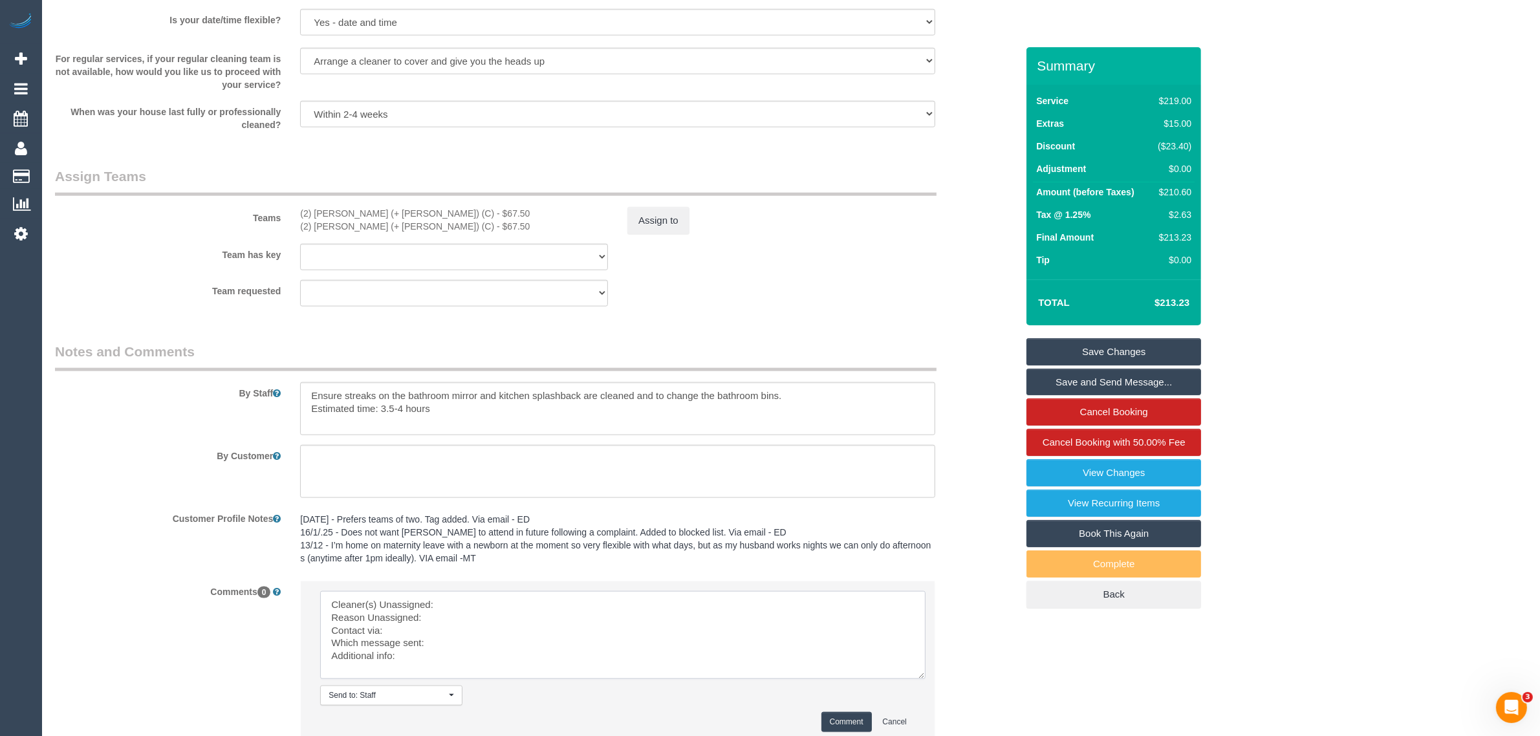
drag, startPoint x: 905, startPoint y: 625, endPoint x: 918, endPoint y: 676, distance: 52.7
click at [918, 676] on textarea at bounding box center [622, 635] width 605 height 88
click at [702, 605] on textarea at bounding box center [623, 636] width 607 height 91
drag, startPoint x: 296, startPoint y: 211, endPoint x: 398, endPoint y: 206, distance: 101.7
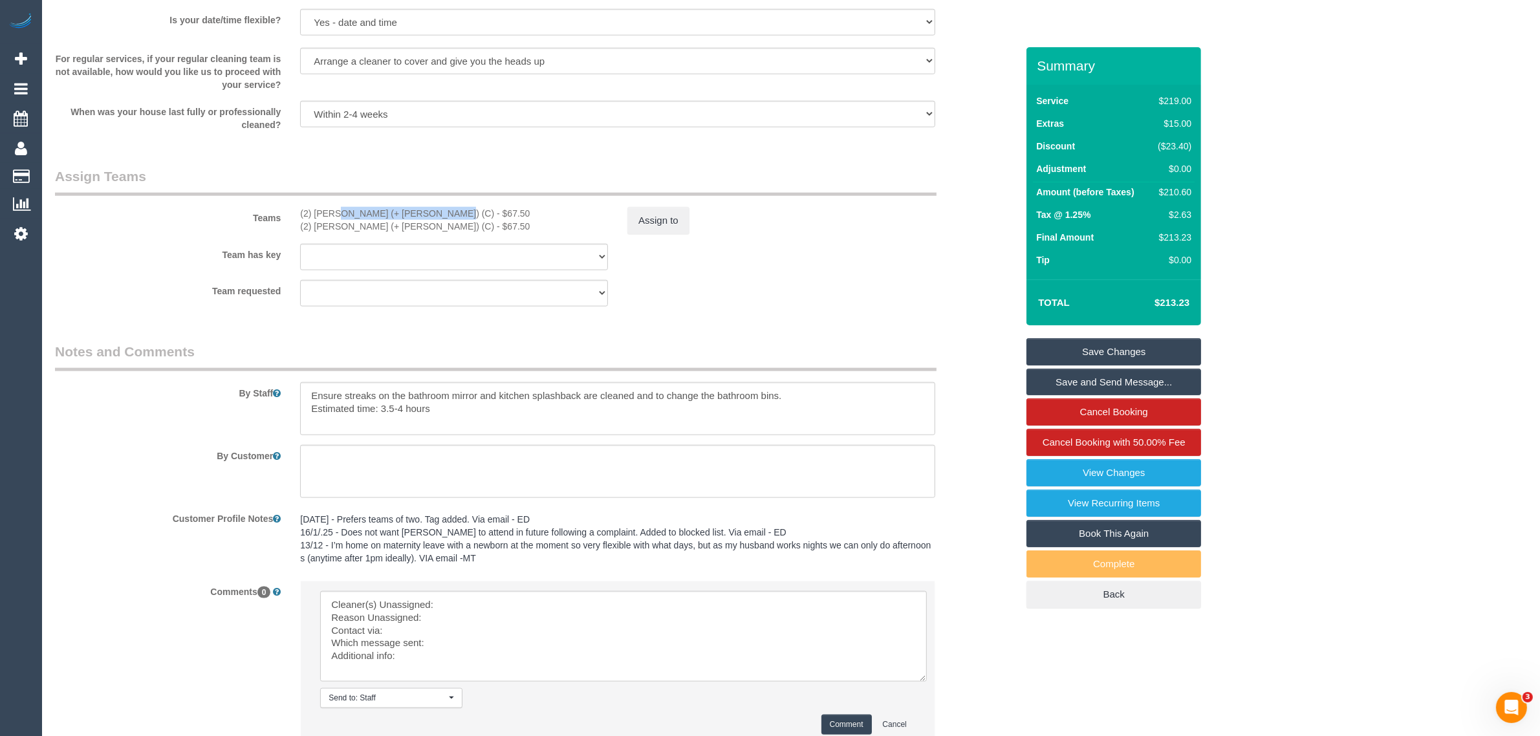
click at [398, 207] on div "(2) Daniela (+ Kevin) (C) - $67.50 (2) Kevin (+ Daniela) (C) - $67.50" at bounding box center [453, 220] width 327 height 26
copy div "(2) Daniela (+ Kevin) (C)"
click at [492, 596] on textarea at bounding box center [623, 636] width 607 height 91
paste textarea "(2) Daniela (+ Kevin) (C)"
click at [458, 612] on textarea at bounding box center [623, 636] width 607 height 91
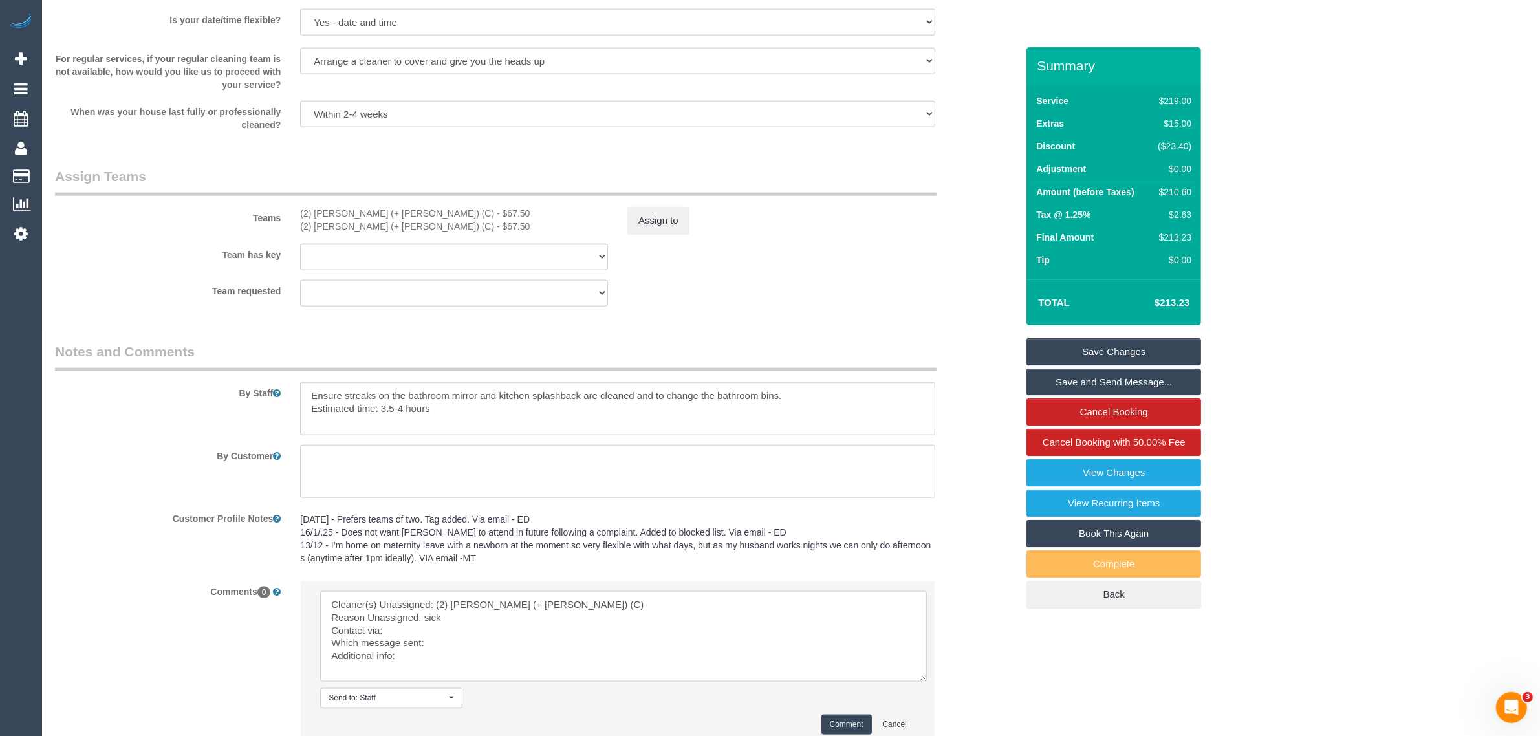
click at [156, 420] on div "By Staff" at bounding box center [535, 388] width 981 height 93
click at [487, 629] on textarea at bounding box center [623, 636] width 607 height 91
click at [483, 638] on textarea at bounding box center [623, 636] width 607 height 91
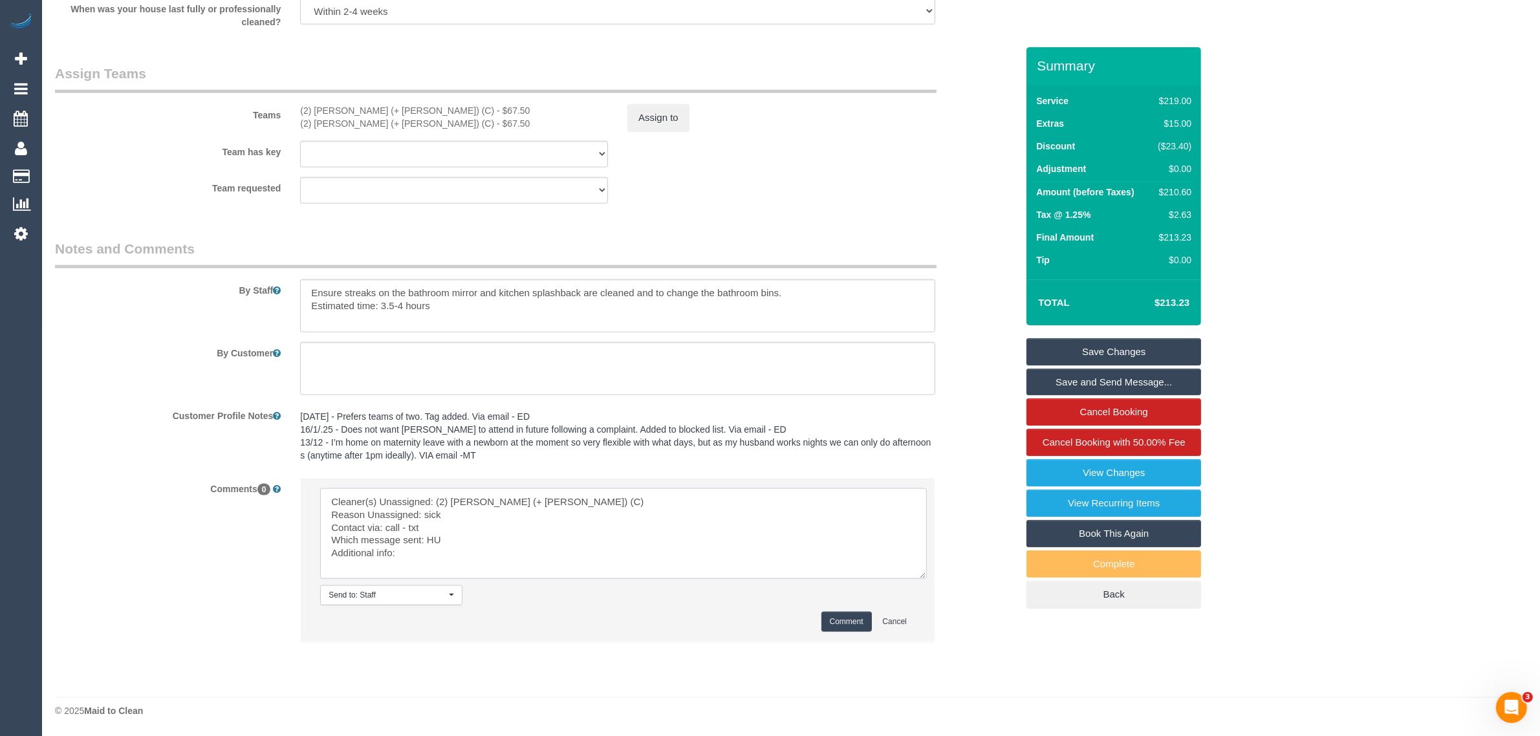
type textarea "Cleaner(s) Unassigned: (2) Daniela (+ Kevin) (C) Reason Unassigned: sick Contac…"
click at [851, 627] on button "Comment" at bounding box center [846, 622] width 50 height 20
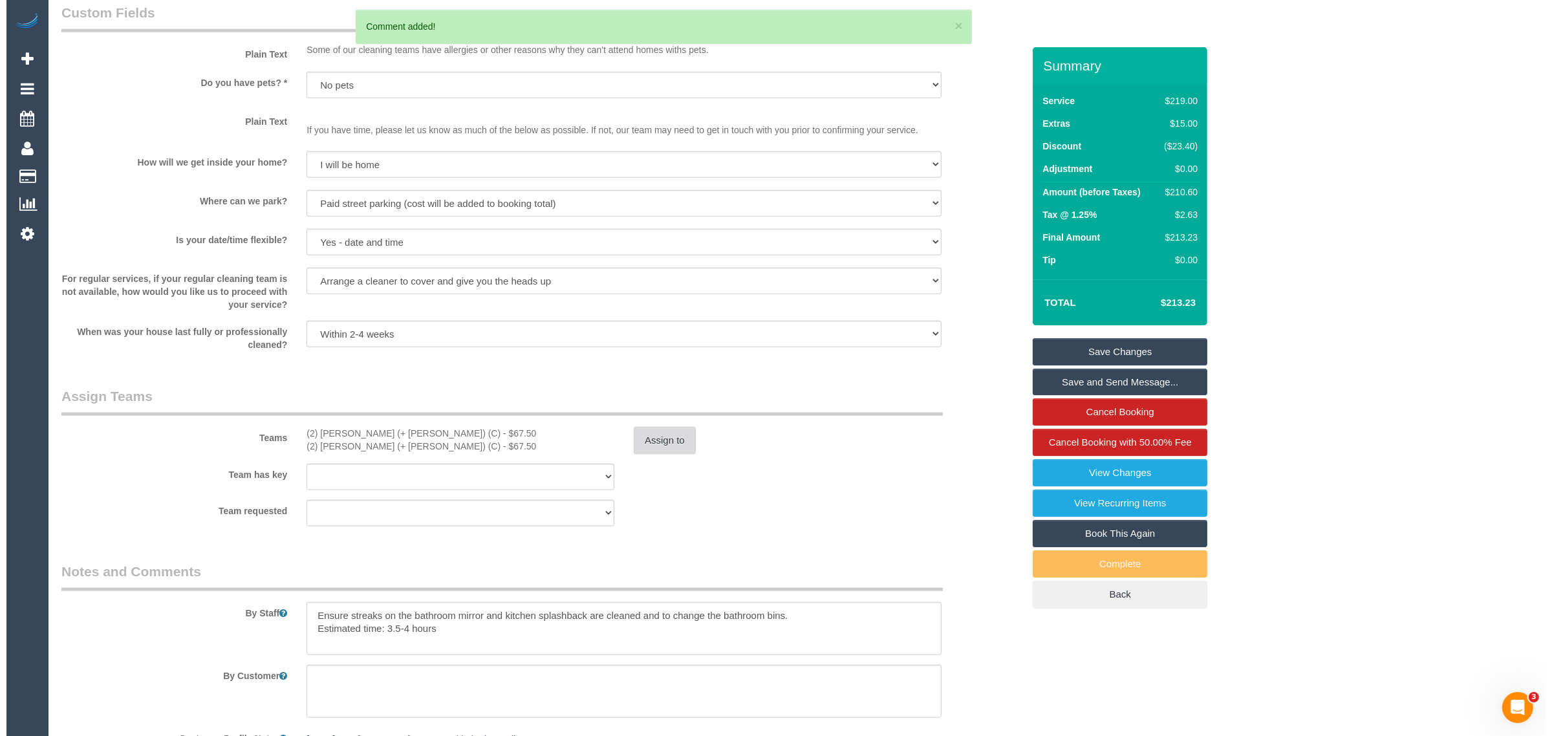
scroll to position [0, 0]
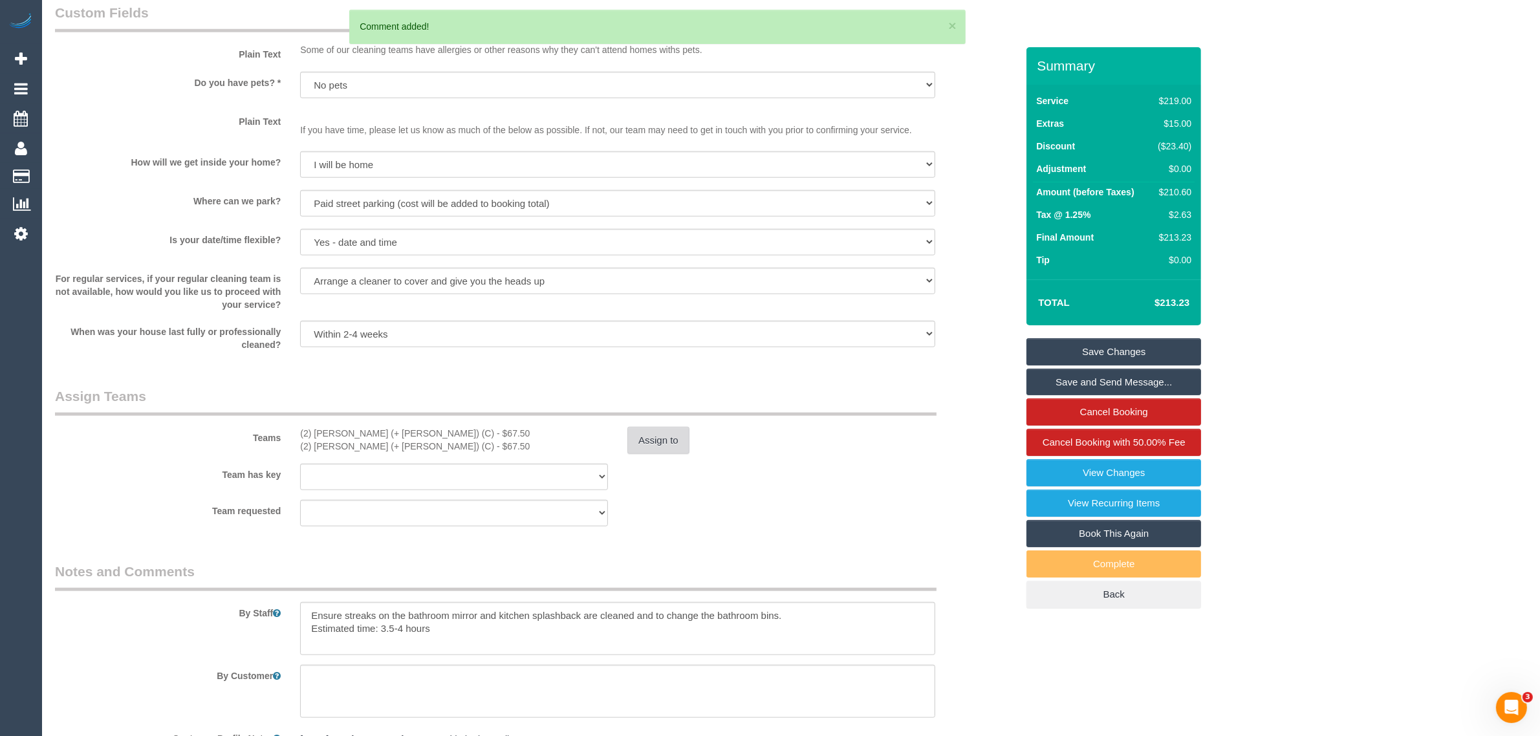
click at [665, 437] on button "Assign to" at bounding box center [658, 440] width 62 height 27
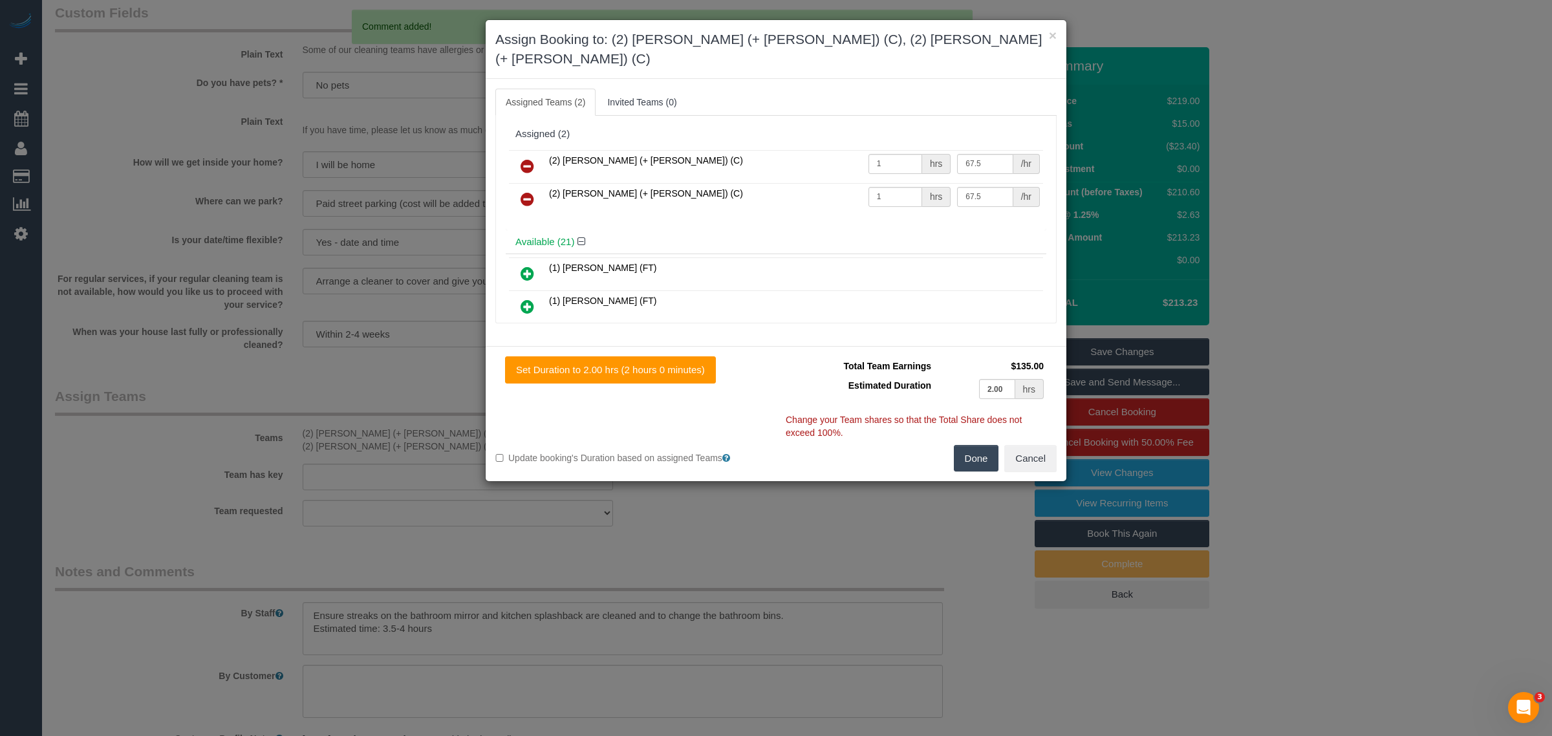
click at [516, 154] on link at bounding box center [527, 167] width 30 height 26
click at [518, 187] on link at bounding box center [527, 200] width 30 height 26
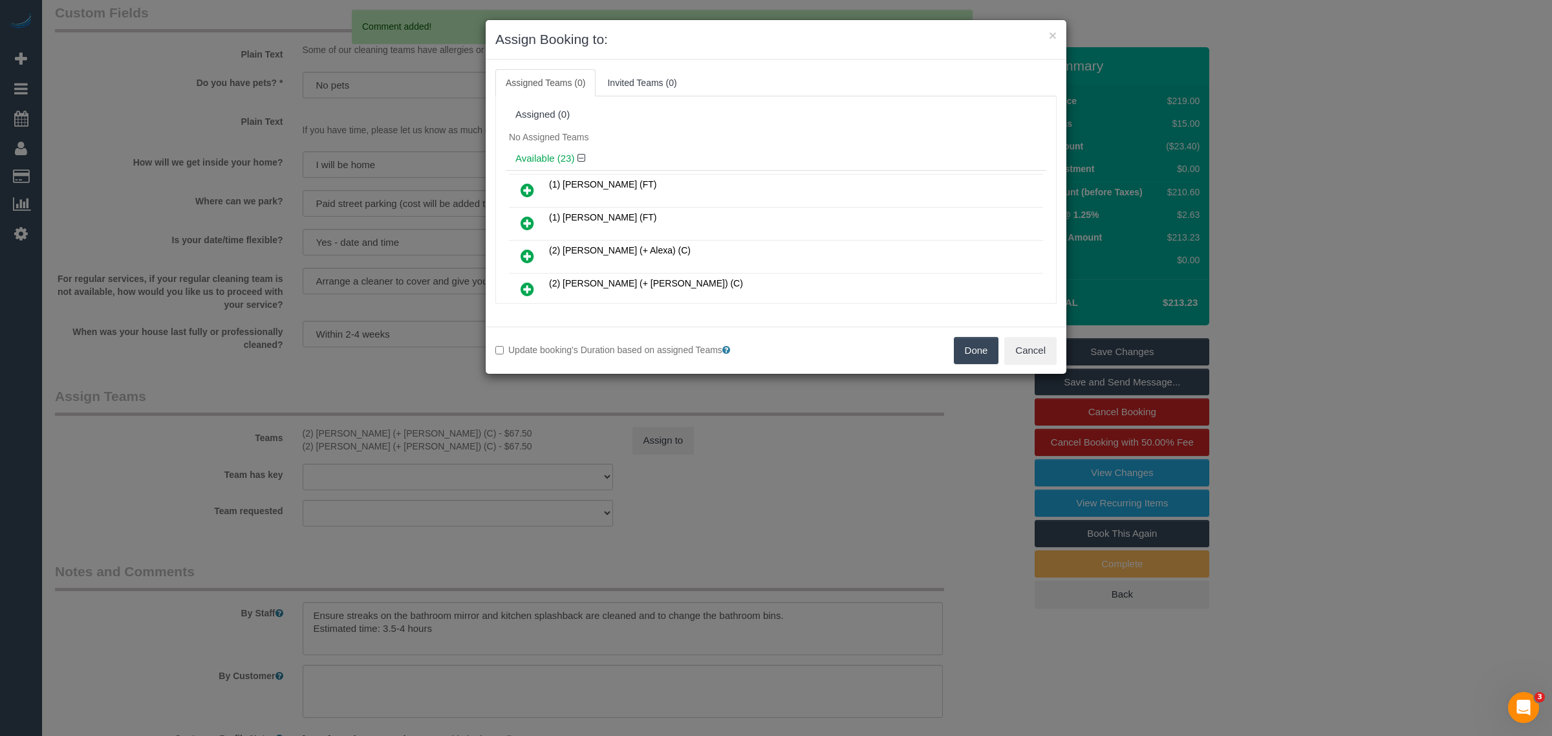
click at [968, 343] on button "Done" at bounding box center [976, 350] width 45 height 27
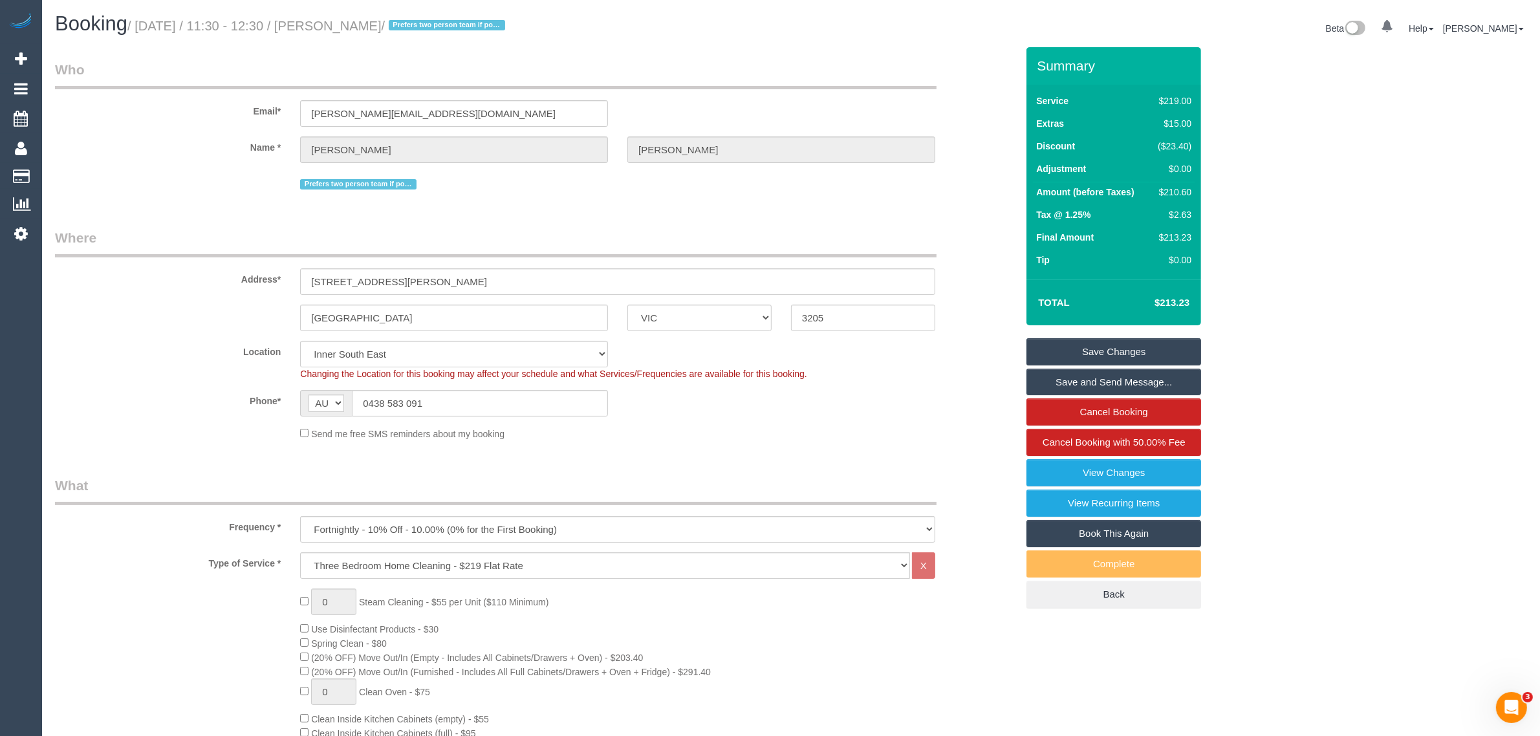
click at [1101, 338] on link "Save Changes" at bounding box center [1113, 351] width 175 height 27
click at [557, 398] on input "0438 583 091" at bounding box center [480, 403] width 256 height 27
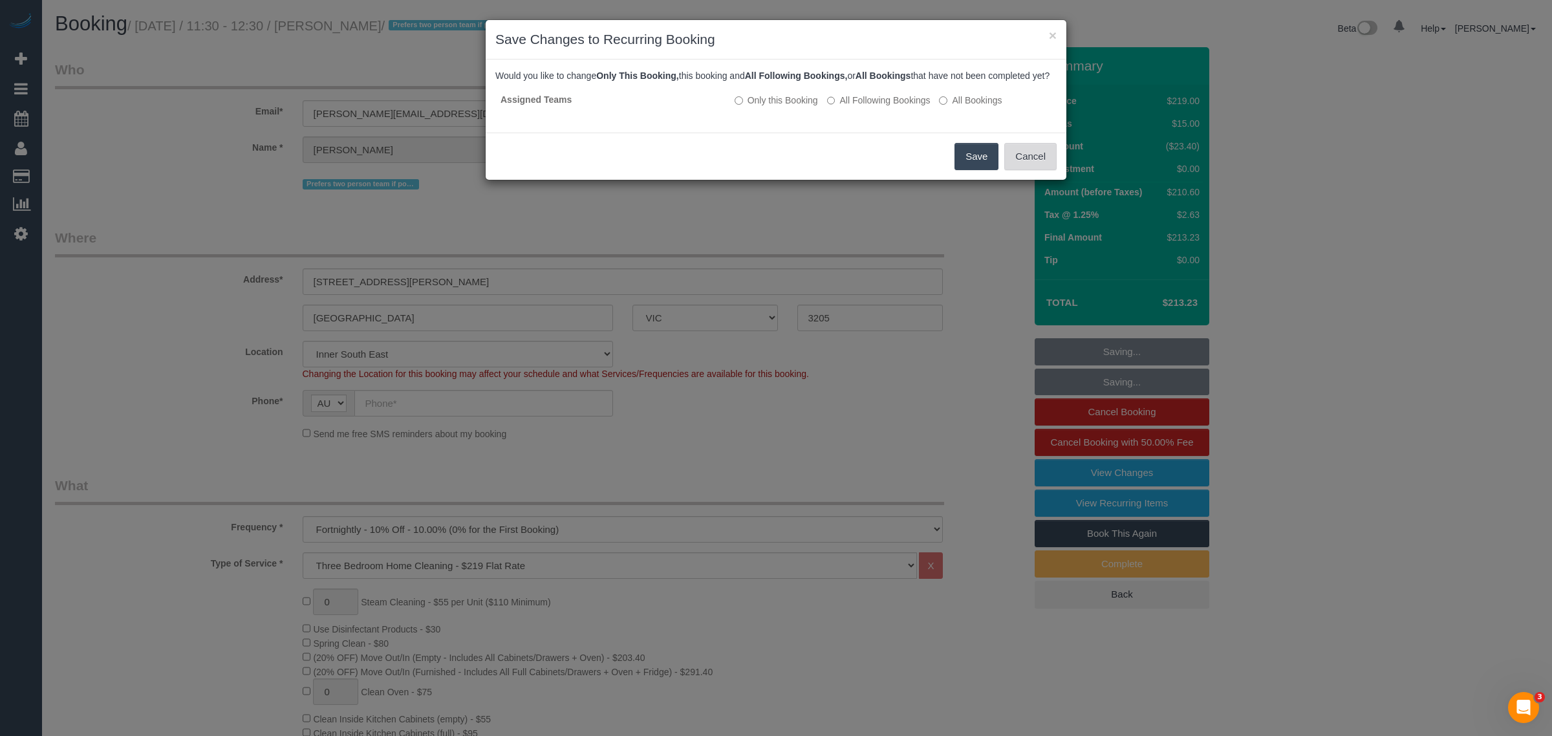
click at [1026, 170] on button "Cancel" at bounding box center [1030, 156] width 52 height 27
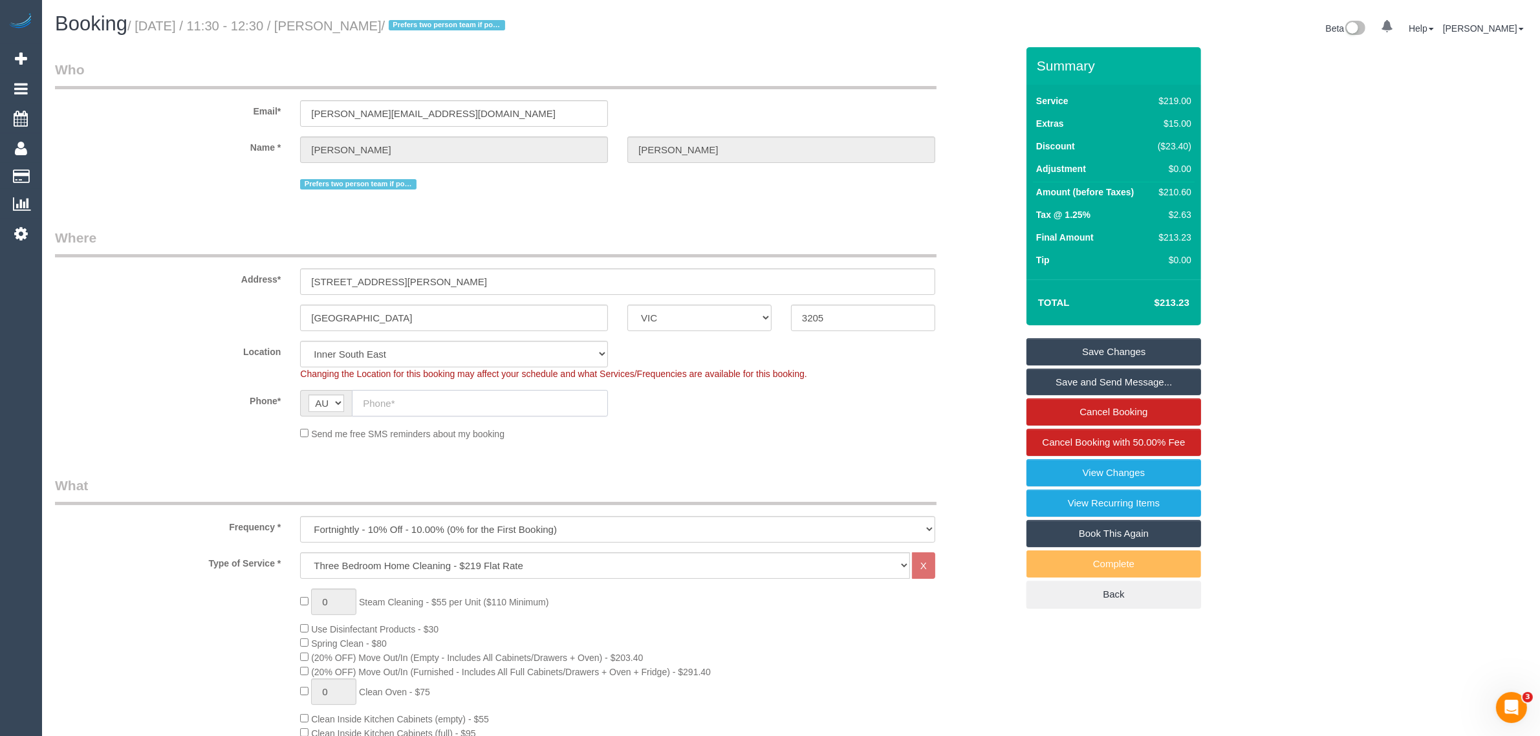
paste input "0438 583 091"
type input "0438 583 091"
click at [1050, 348] on link "Save Changes" at bounding box center [1113, 351] width 175 height 27
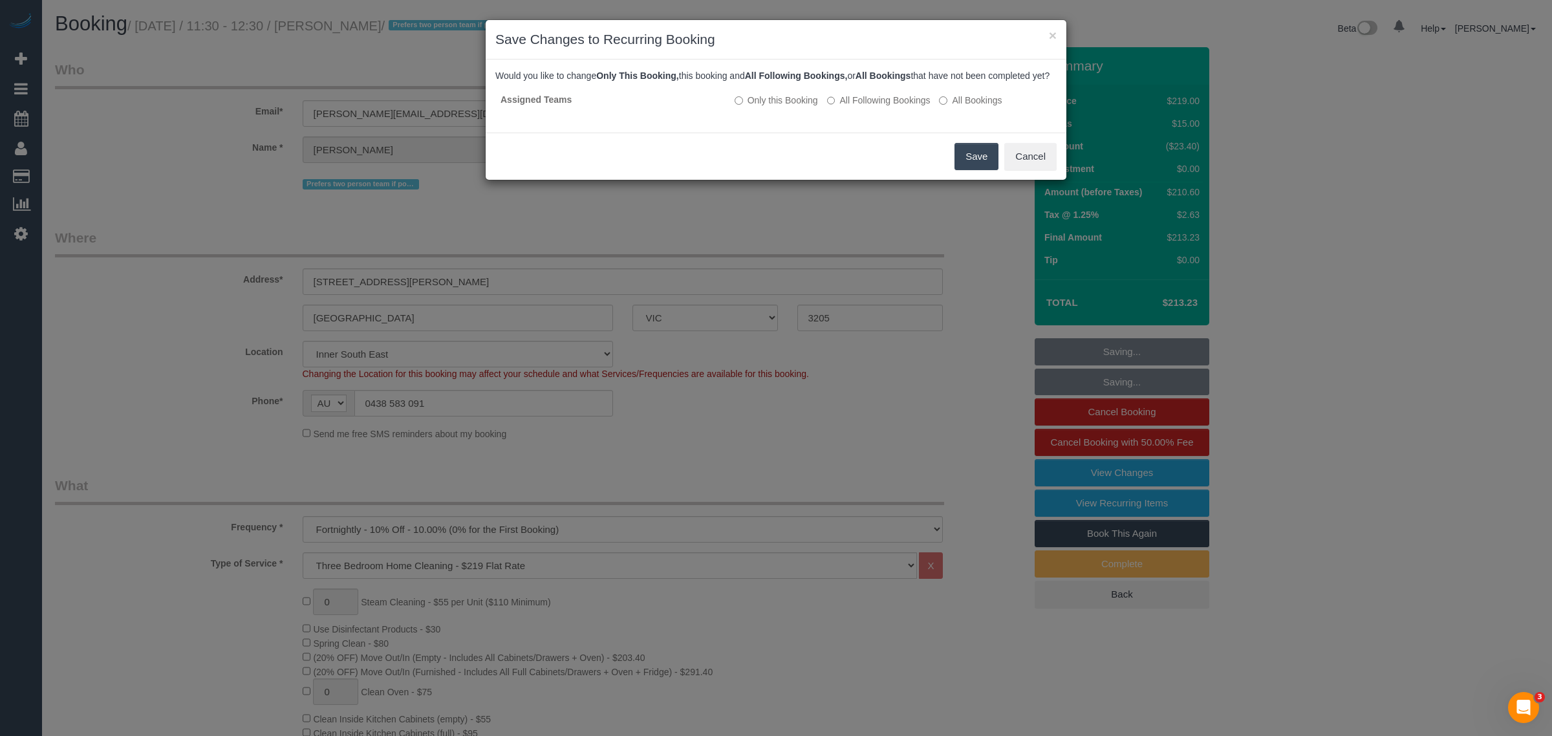
click at [958, 167] on button "Save" at bounding box center [976, 156] width 44 height 27
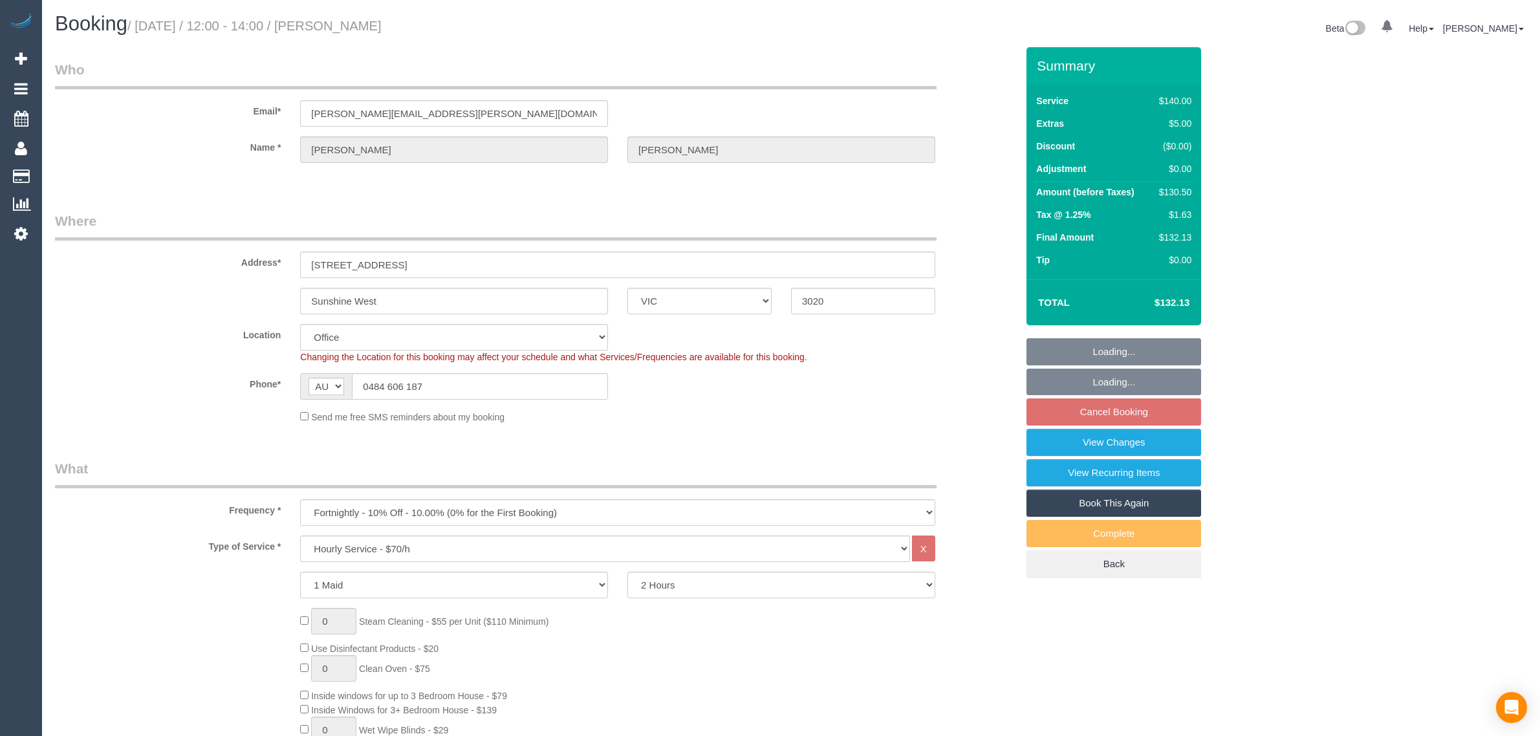
select select "VIC"
select select "number:27"
select select "number:14"
select select "number:19"
select select "number:22"
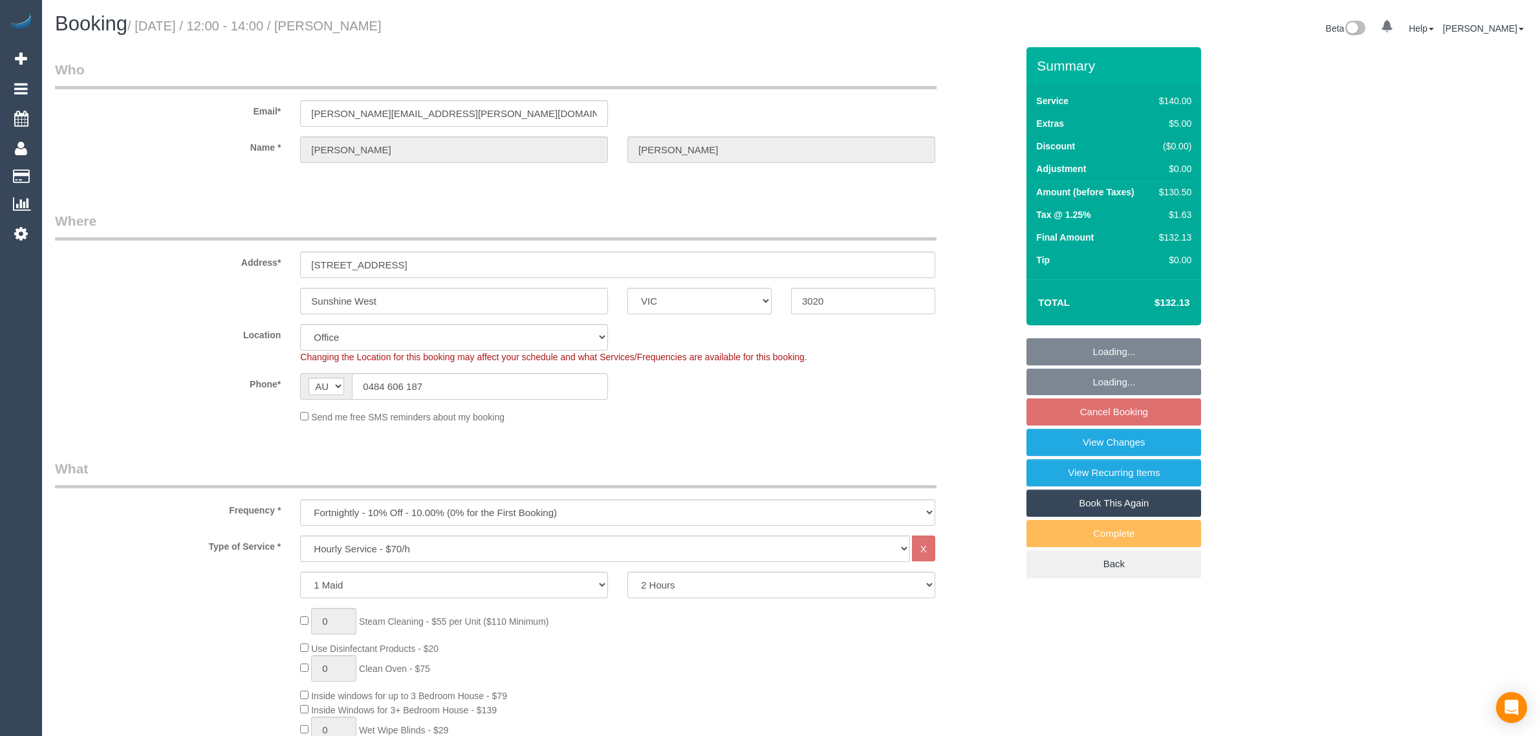
select select "number:34"
select select "number:12"
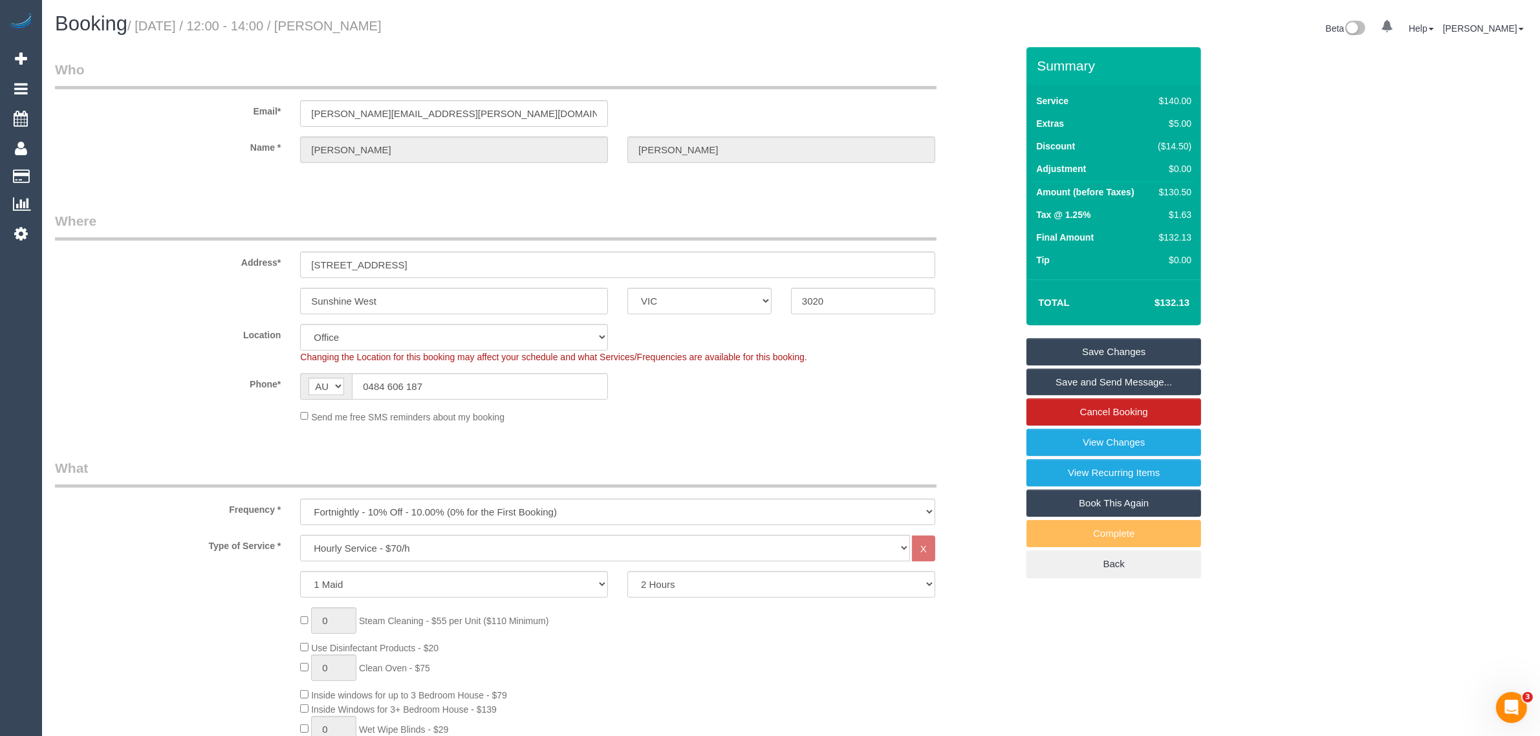
click at [1061, 503] on link "Book This Again" at bounding box center [1113, 503] width 175 height 27
select select "VIC"
select select "number:27"
select select "number:14"
select select "number:19"
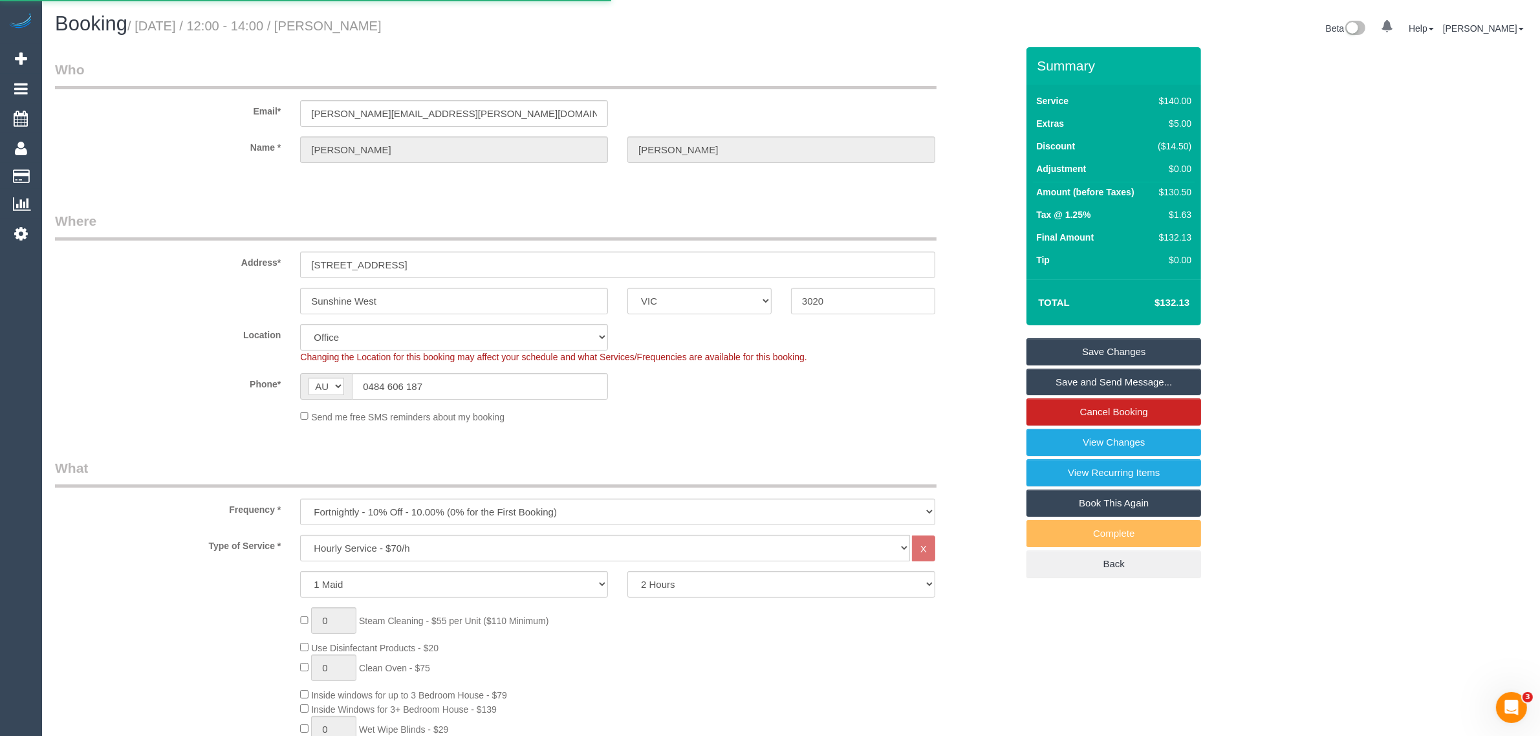
select select "number:22"
select select "number:34"
select select "number:12"
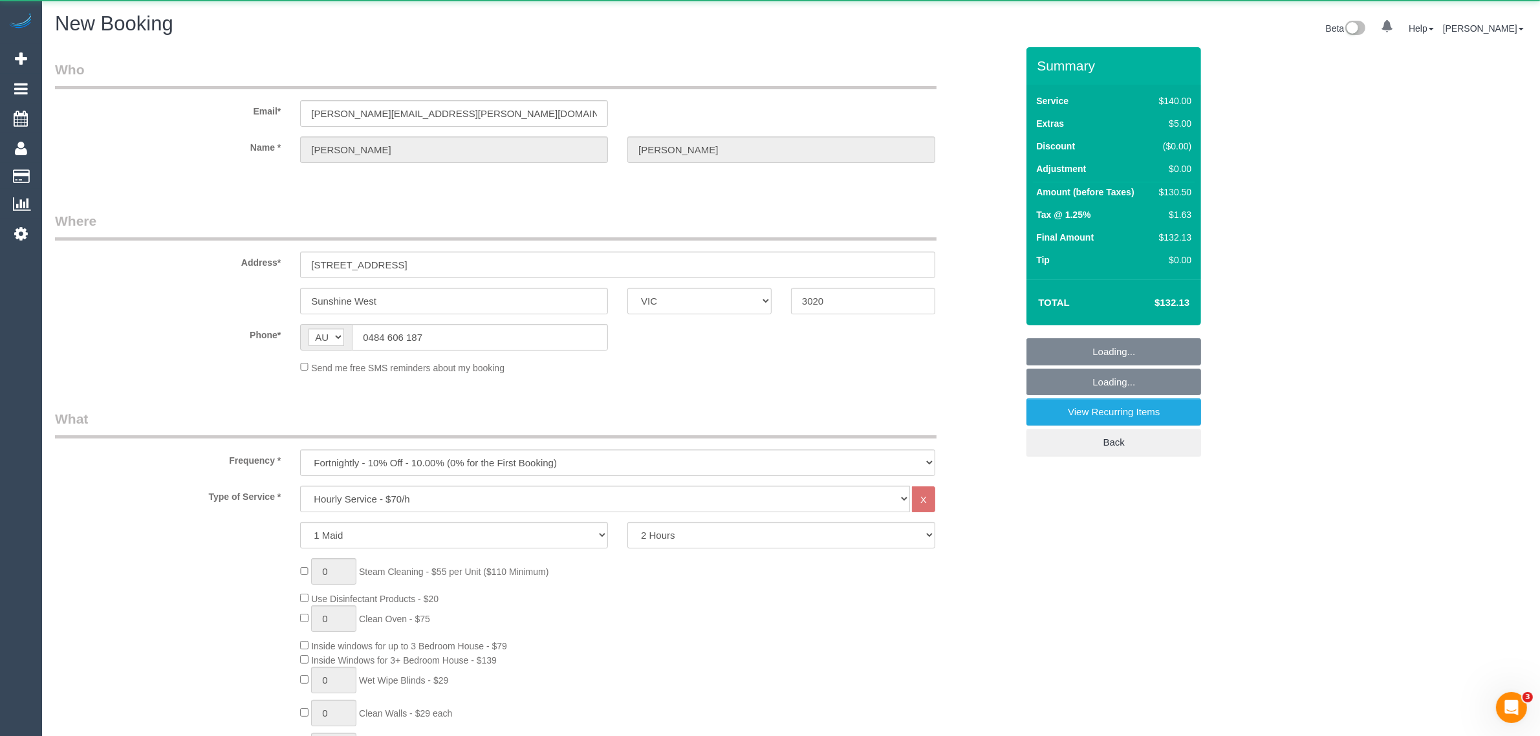
select select "string:stripe-pm_1Njtcv2GScqysDRV5qkWOuZn"
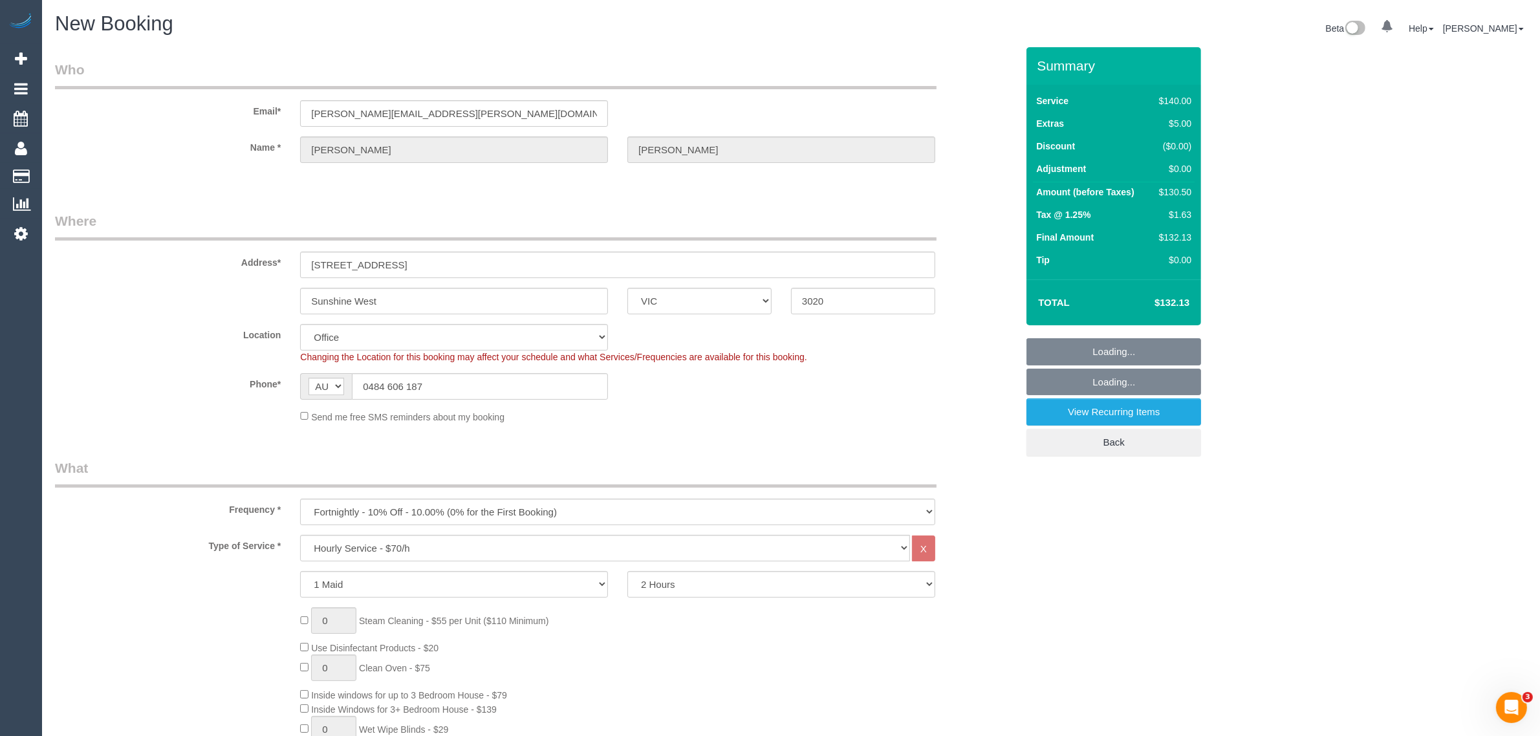
select select "object:5134"
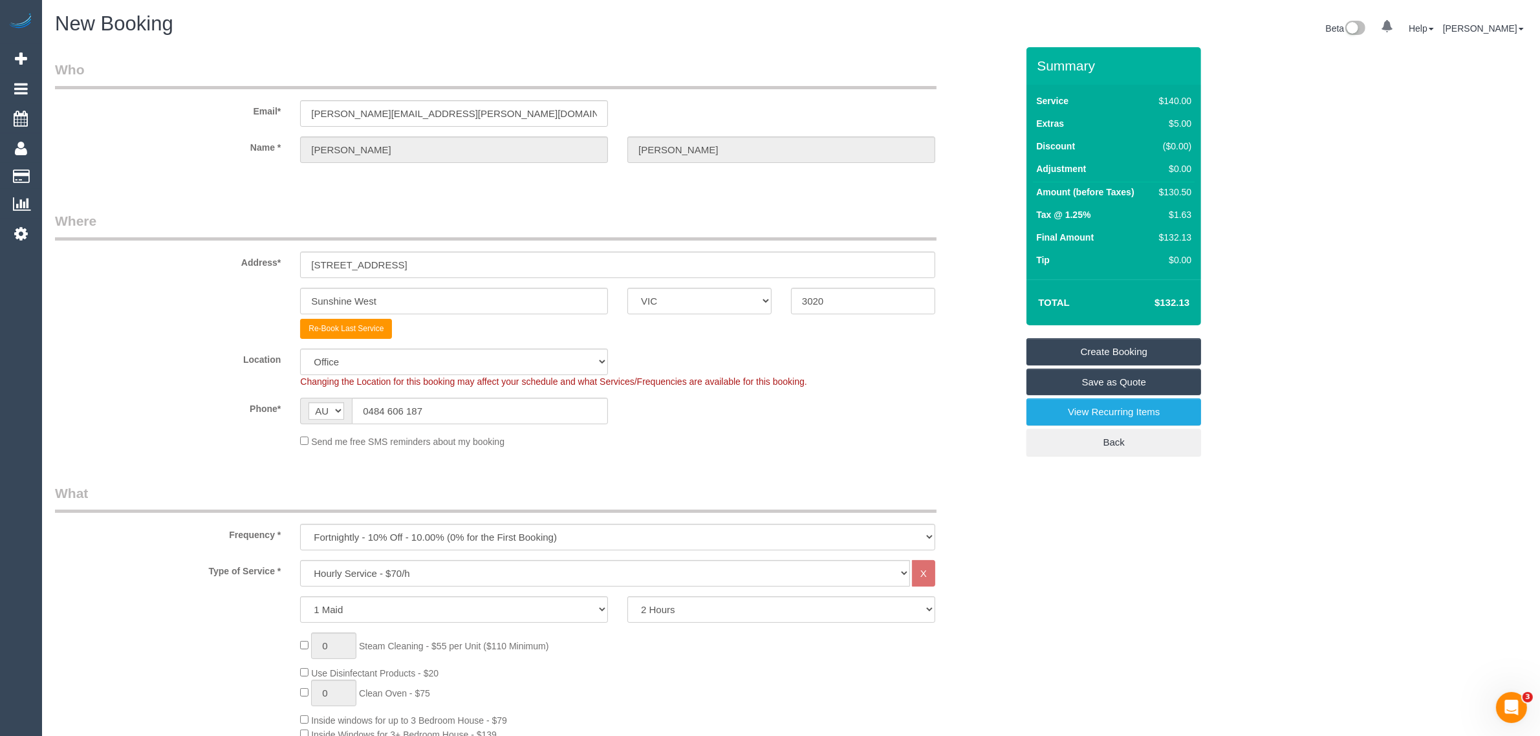
select select "49"
select select "object:5144"
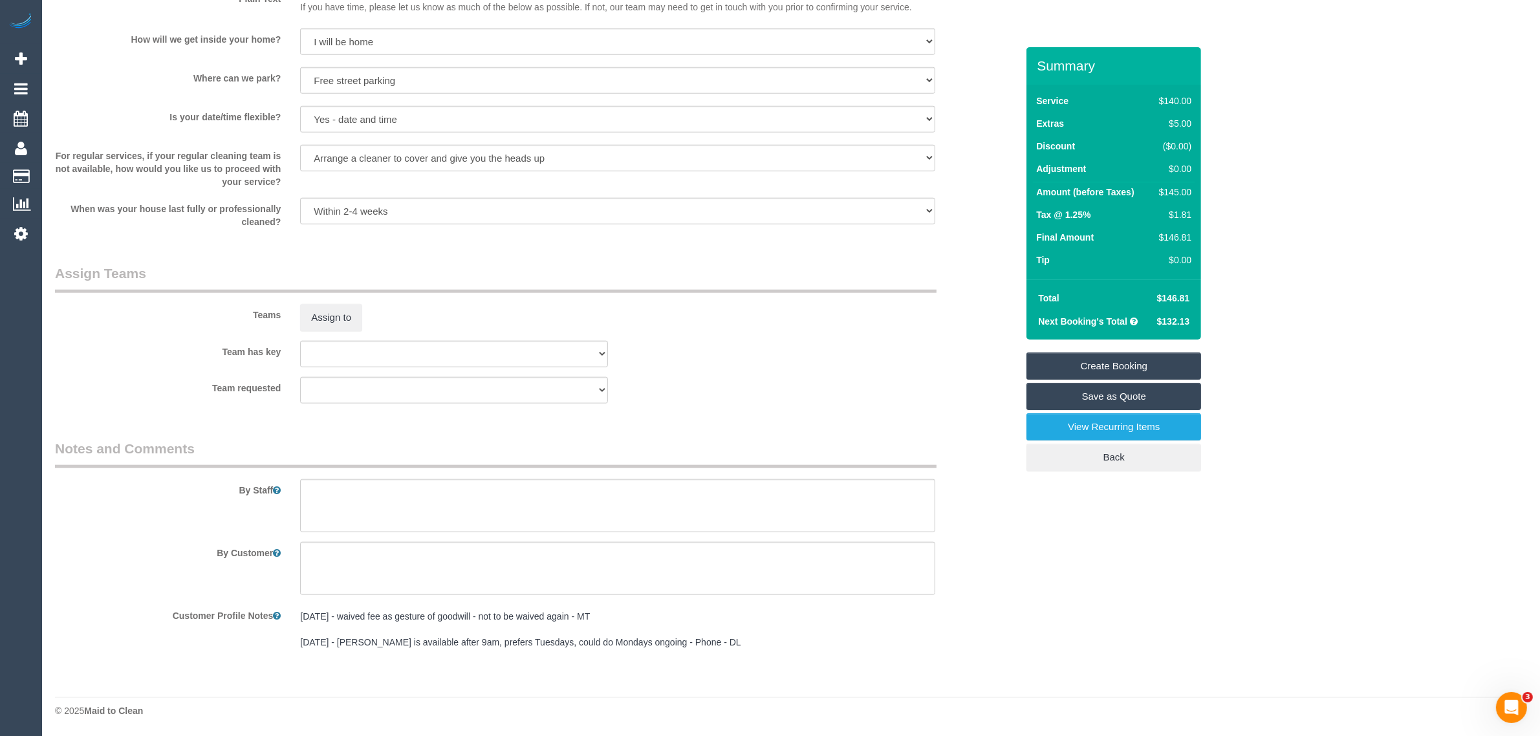
scroll to position [1001, 0]
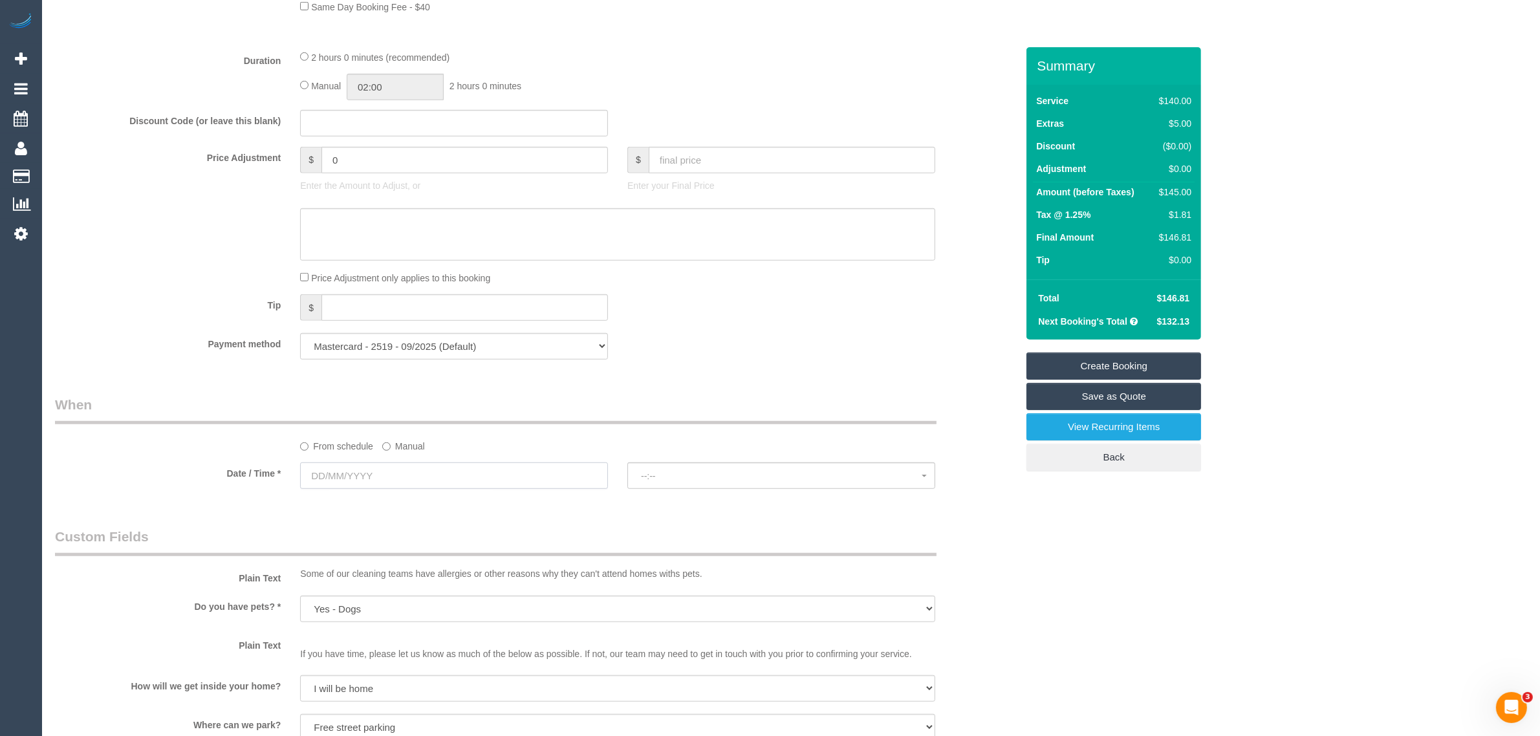
click at [455, 471] on input "text" at bounding box center [454, 475] width 308 height 27
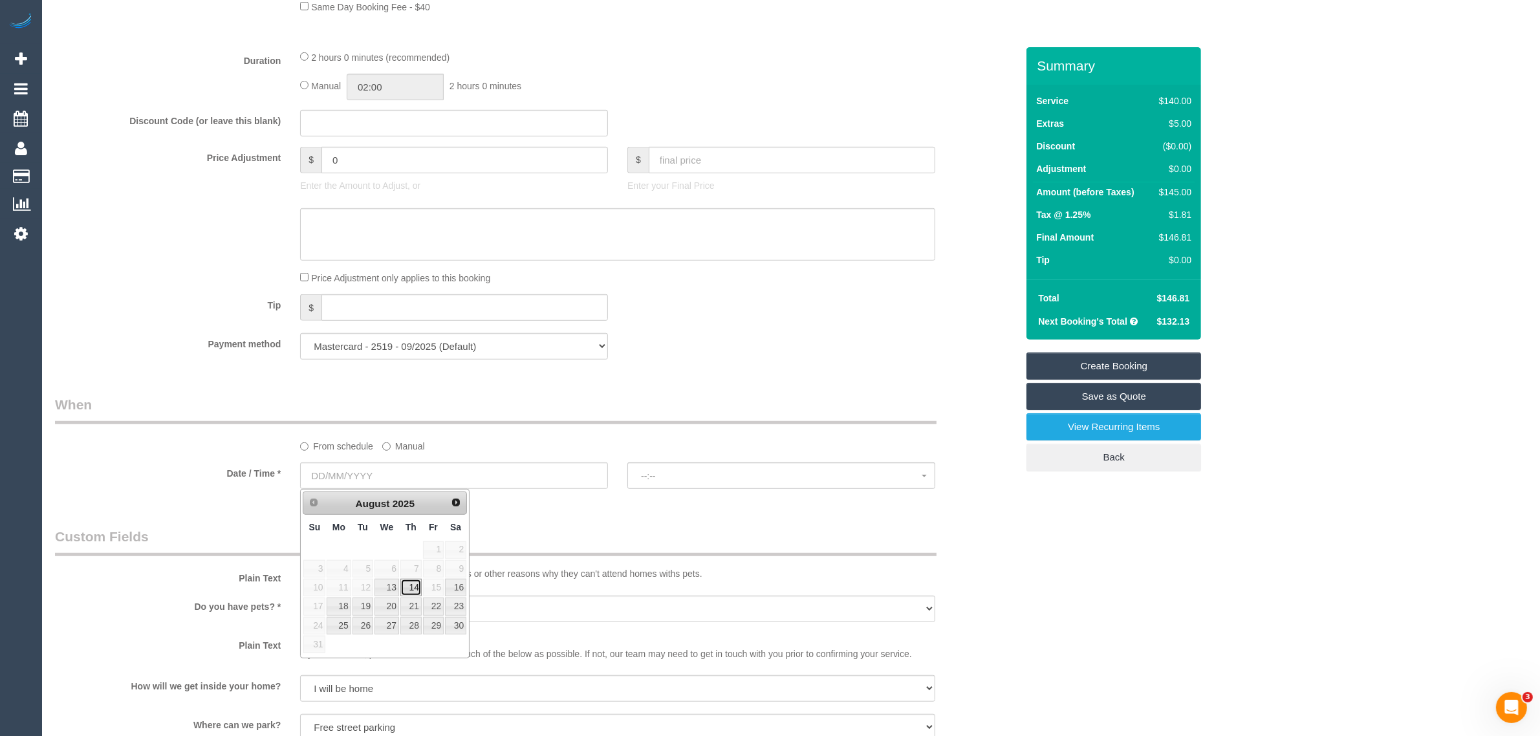
click at [414, 586] on link "14" at bounding box center [410, 587] width 21 height 17
type input "14/08/2025"
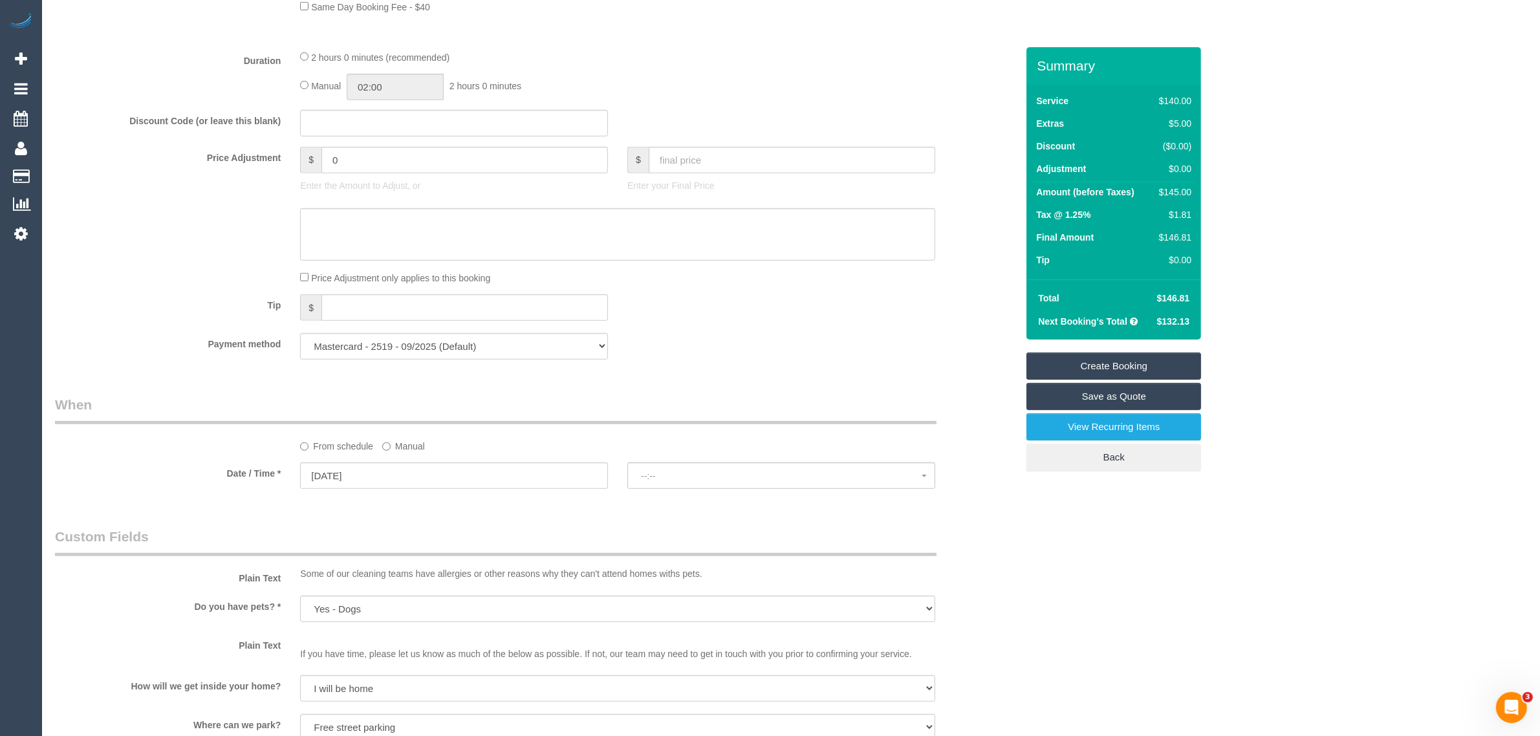
select select "spot6"
click at [694, 487] on button "07:00 - 08:00" at bounding box center [781, 475] width 308 height 27
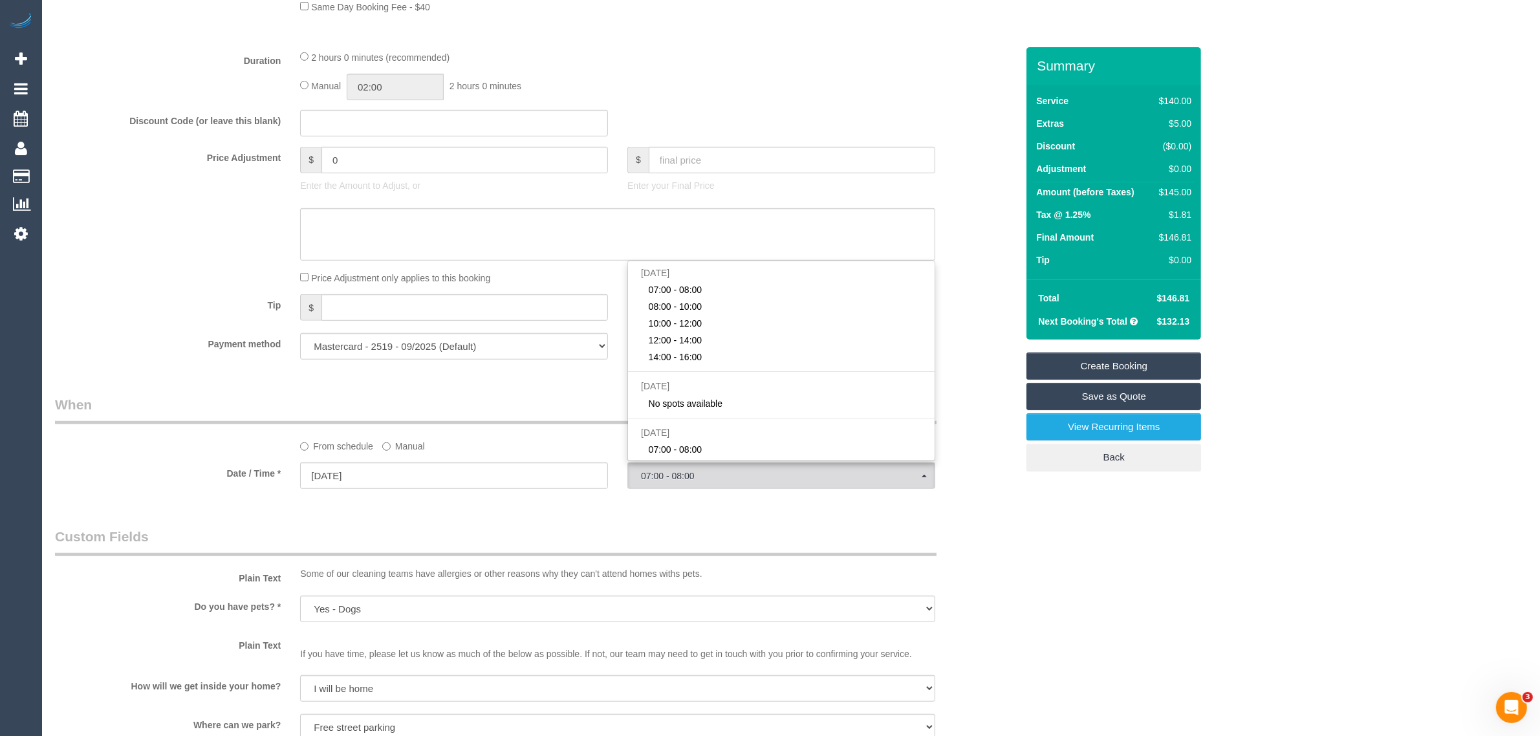
click at [569, 407] on legend "When" at bounding box center [495, 409] width 881 height 29
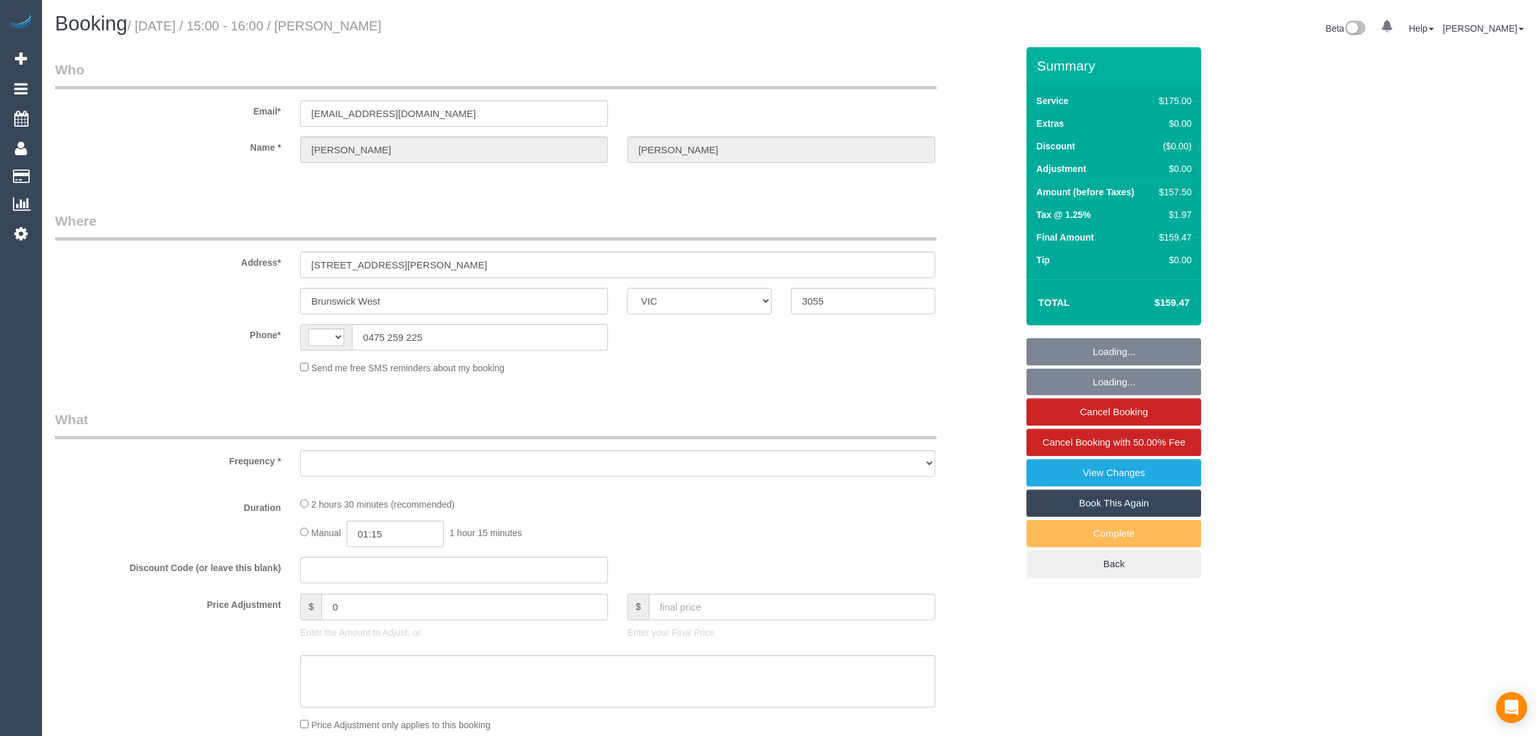
select select "VIC"
select select "object:285"
select select "string:stripe-pm_1OsEYU2GScqysDRVbMwcLHSp"
select select "150"
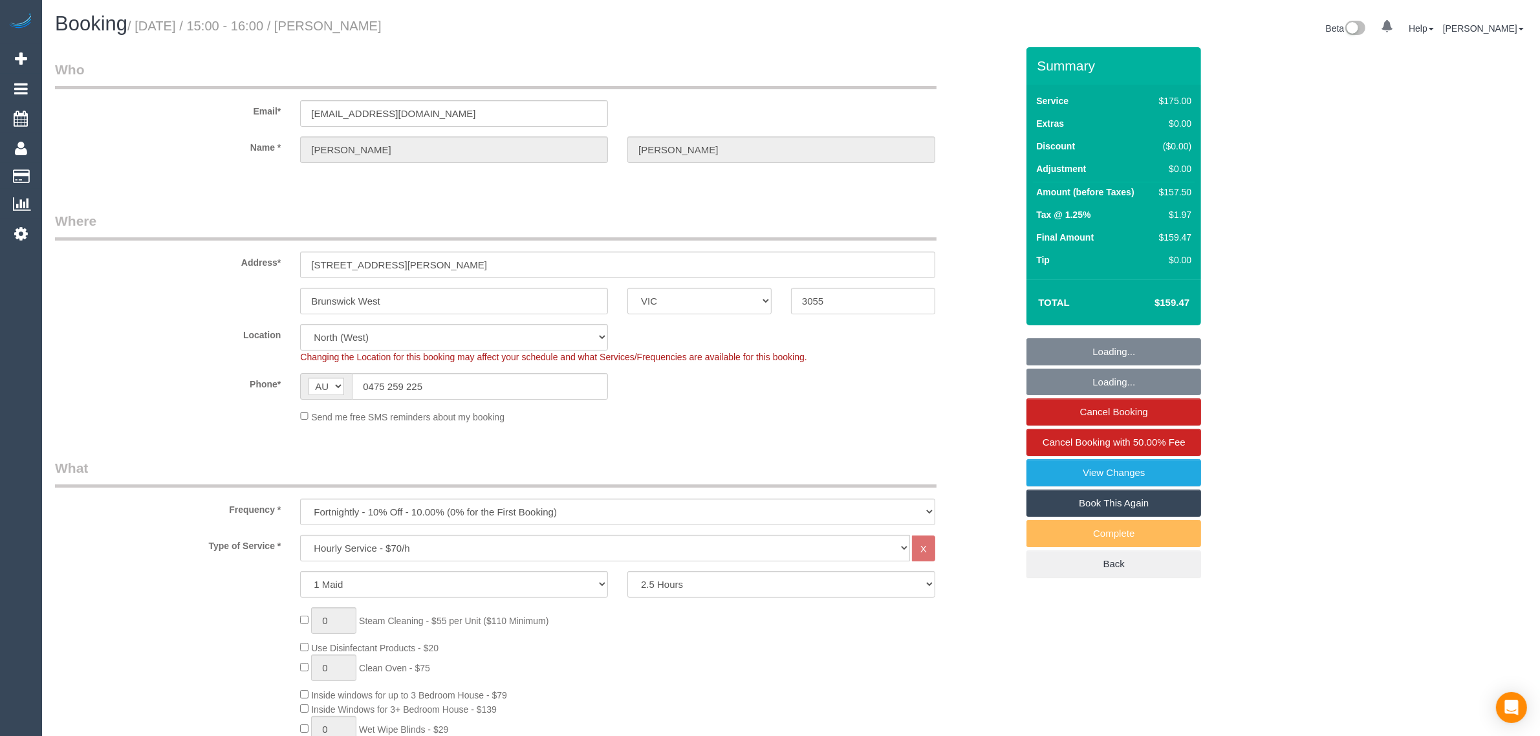
select select "string:AU"
select select "number:27"
select select "number:14"
select select "number:19"
select select "number:36"
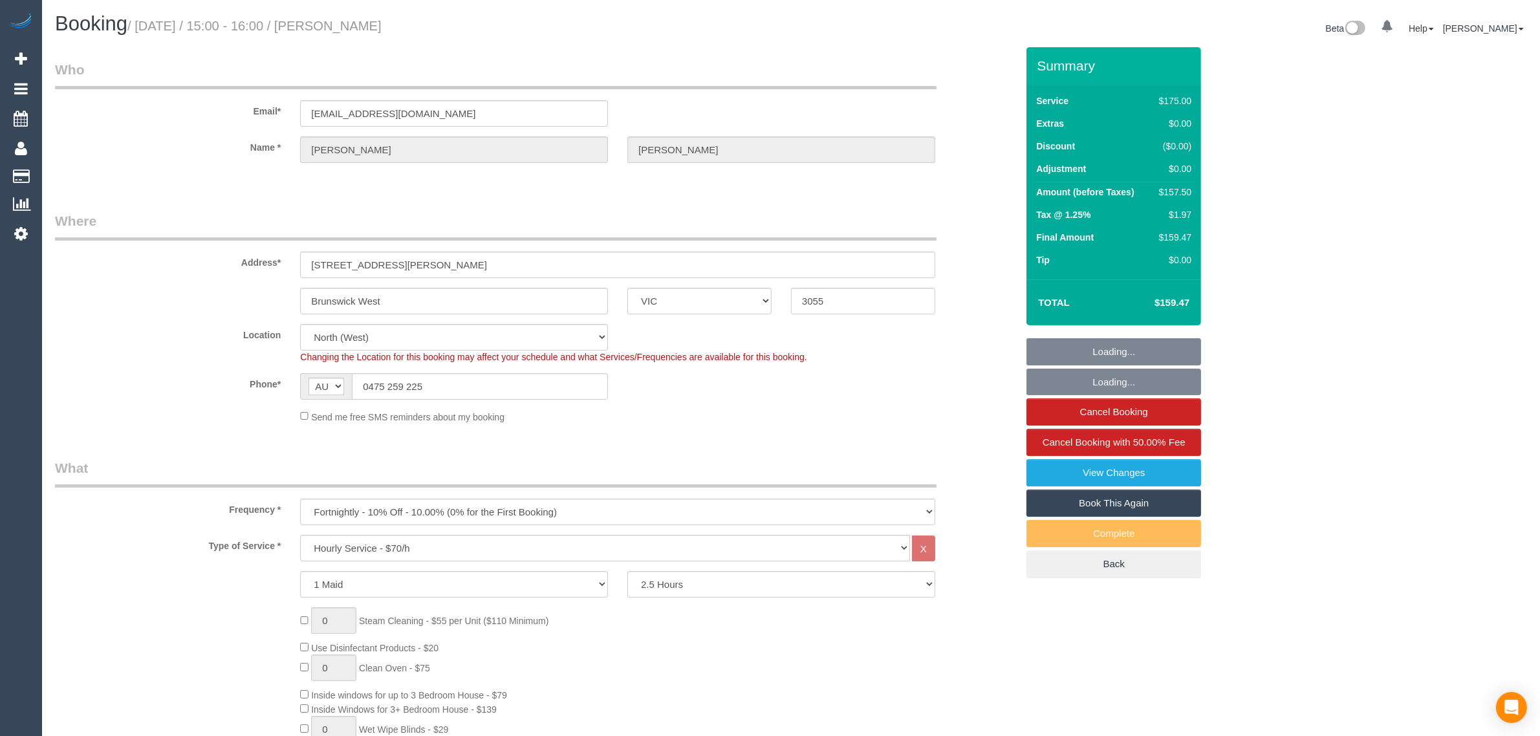
select select "number:35"
select select "number:12"
select select "object:870"
click at [540, 380] on input "0475 259 225" at bounding box center [480, 386] width 256 height 27
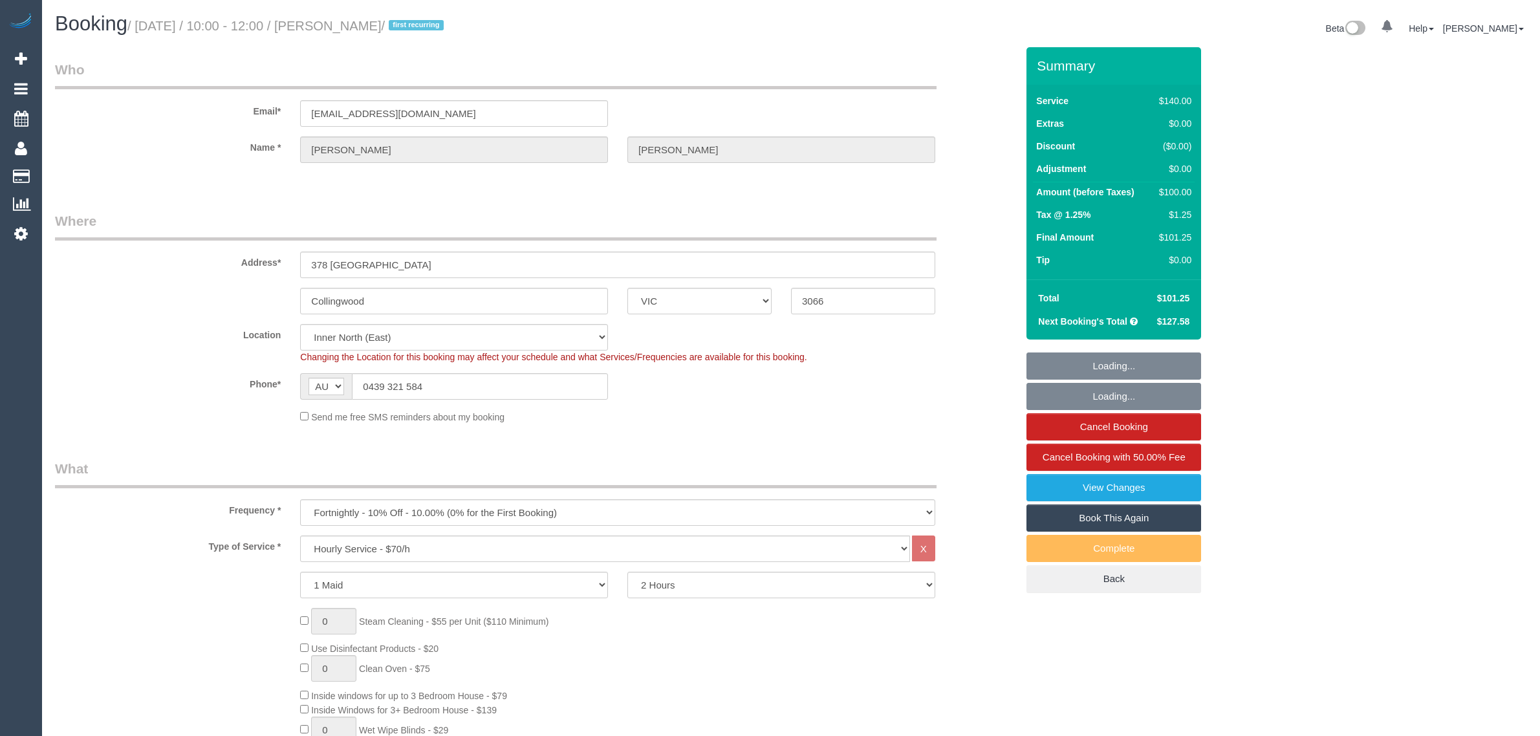
select select "VIC"
select select "string:stripe-pm_1RtNbC2GScqysDRVQDcLmolq"
select select "number:27"
select select "number:14"
select select "number:19"
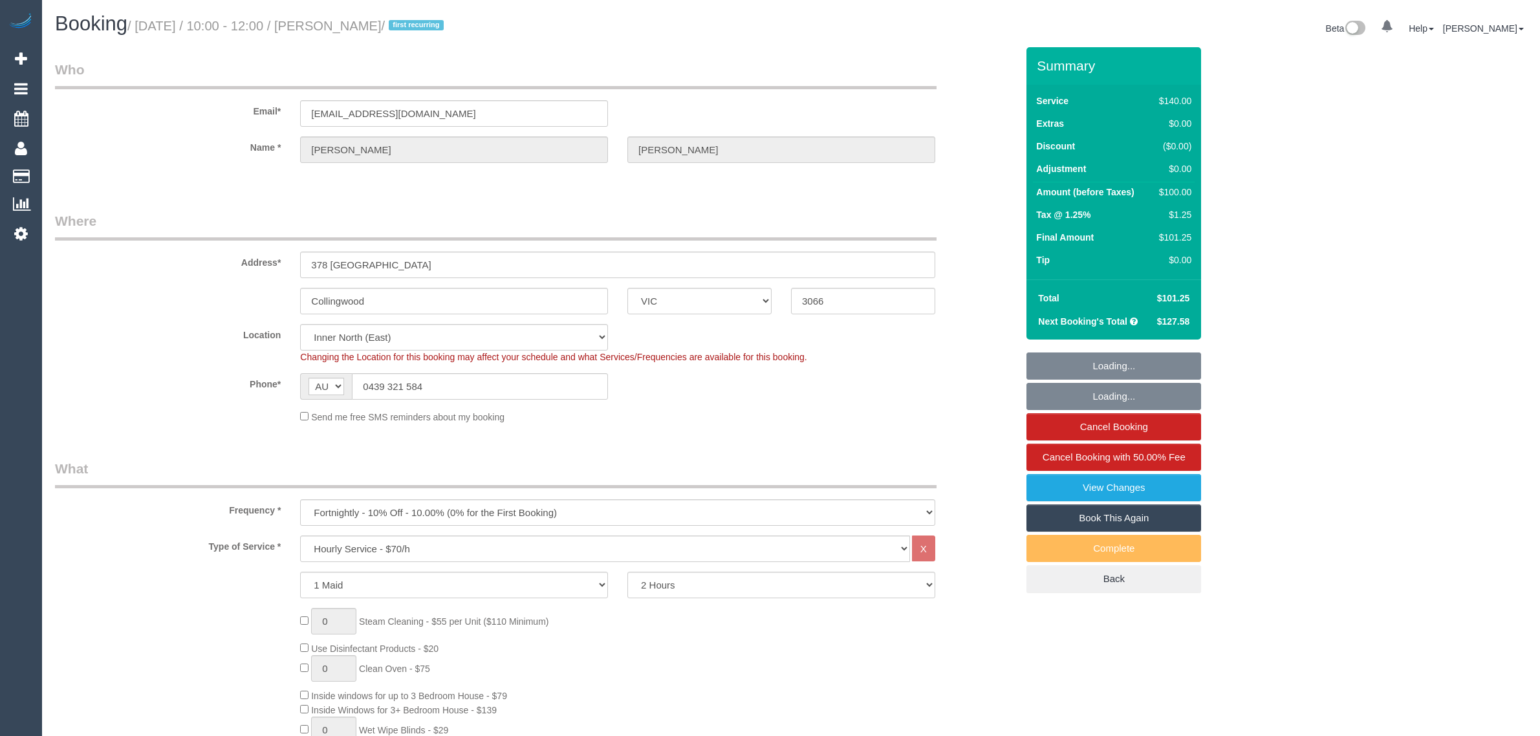
select select "number:24"
select select "number:35"
select select "number:26"
select select "spot1"
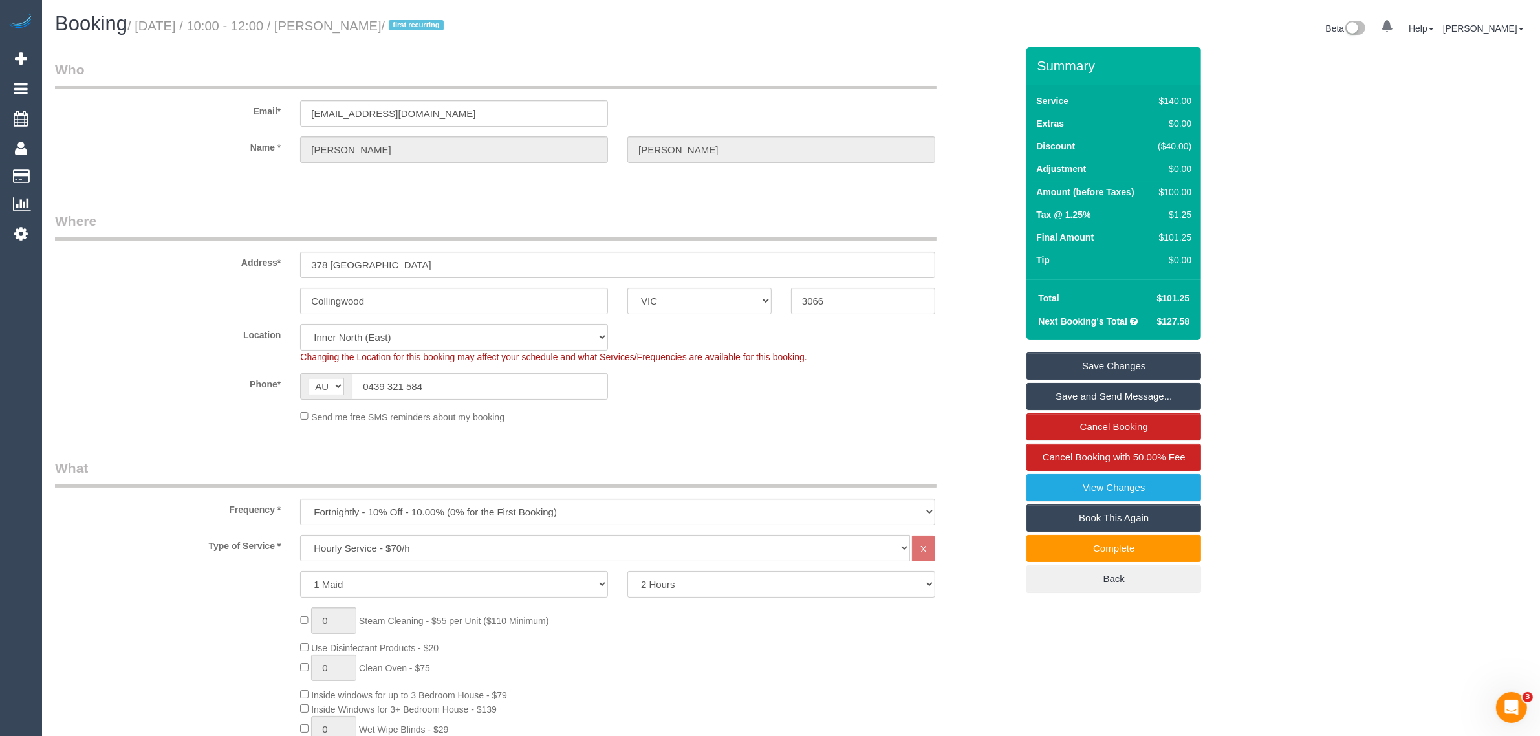
click at [782, 217] on legend "Where" at bounding box center [495, 225] width 881 height 29
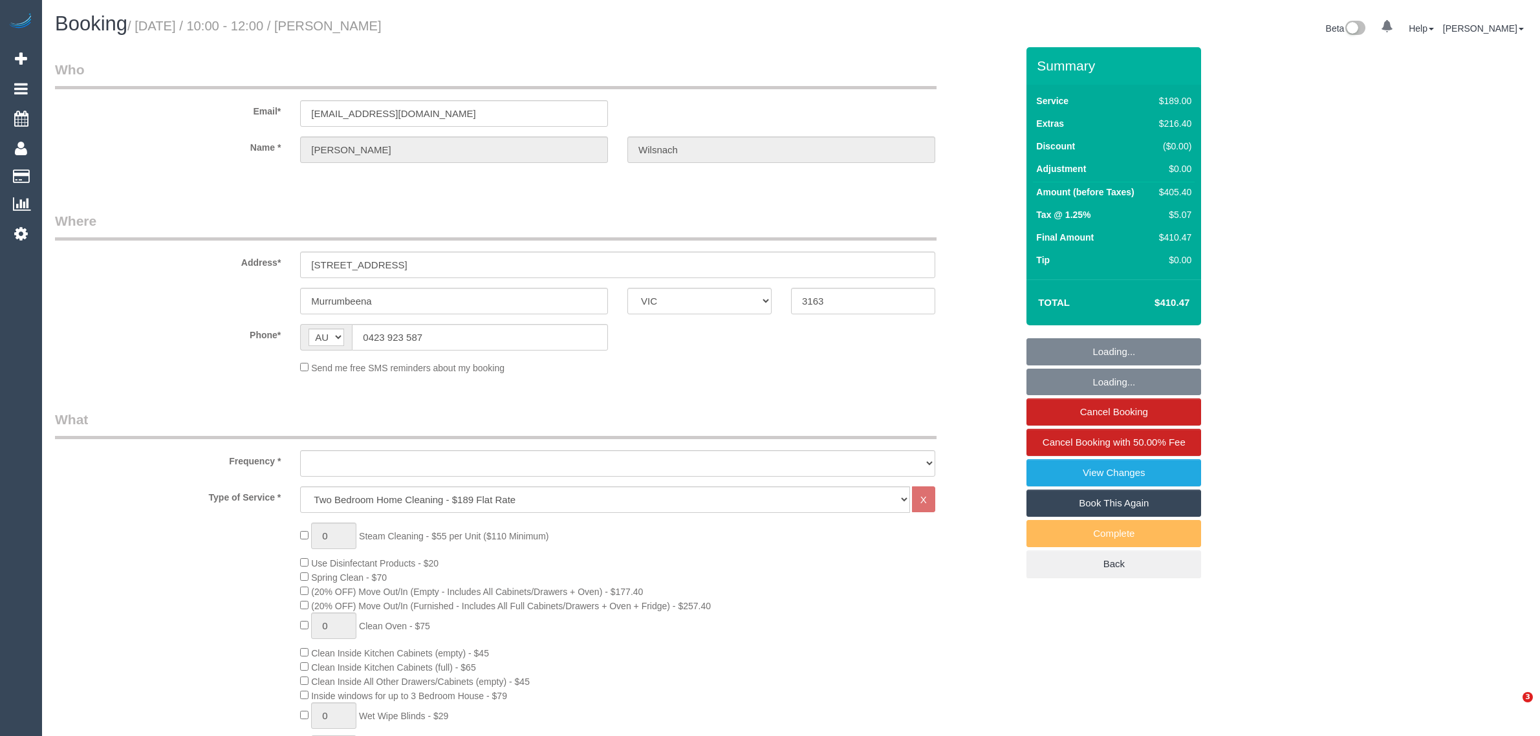
select select "VIC"
select select "number:28"
select select "number:14"
select select "number:19"
select select "number:25"
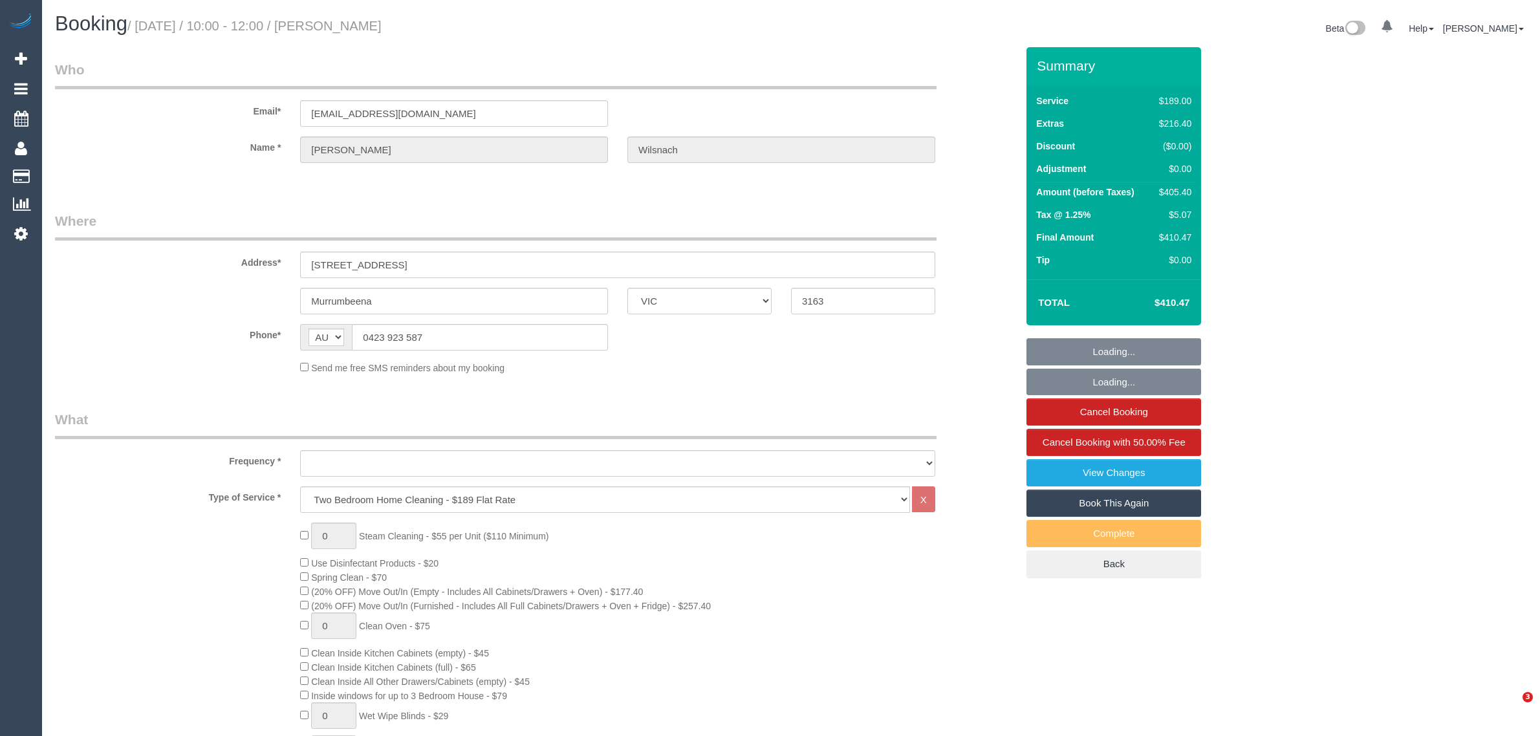
select select "number:12"
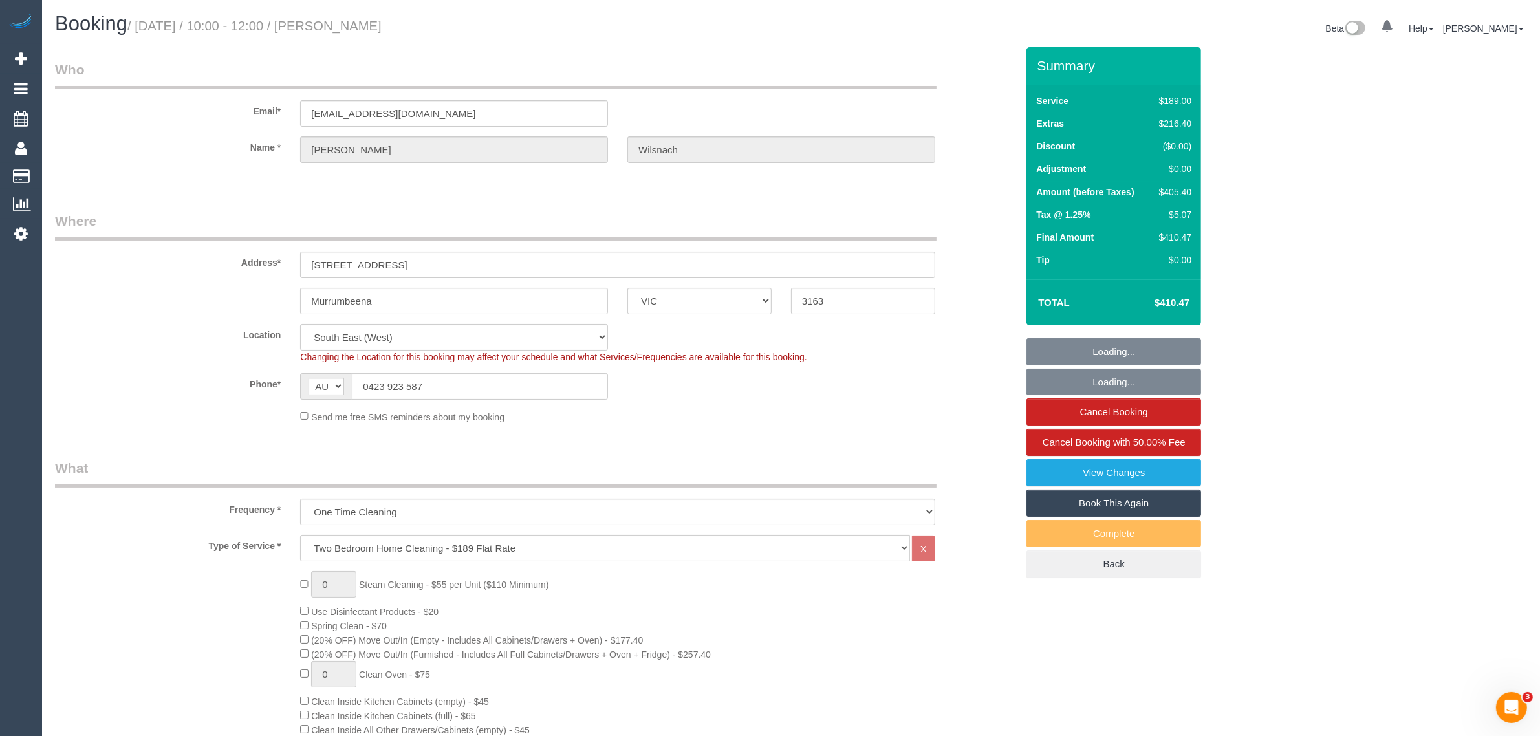
select select "object:1305"
select select "spot1"
click at [502, 373] on input "0423 923 587" at bounding box center [480, 386] width 256 height 27
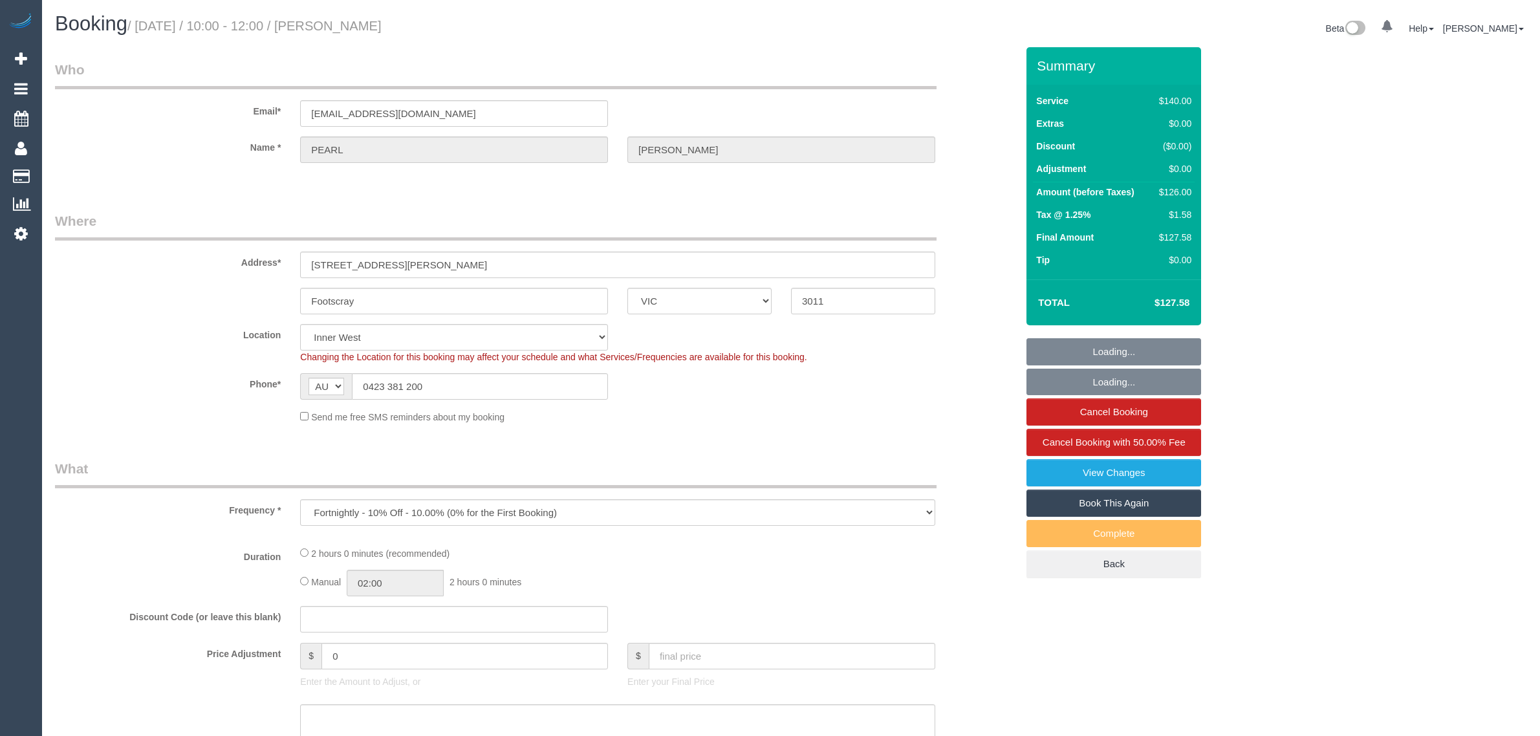
select select "VIC"
select select "string:stripe-pm_1RdpTy2GScqysDRVjYPzQ5ss"
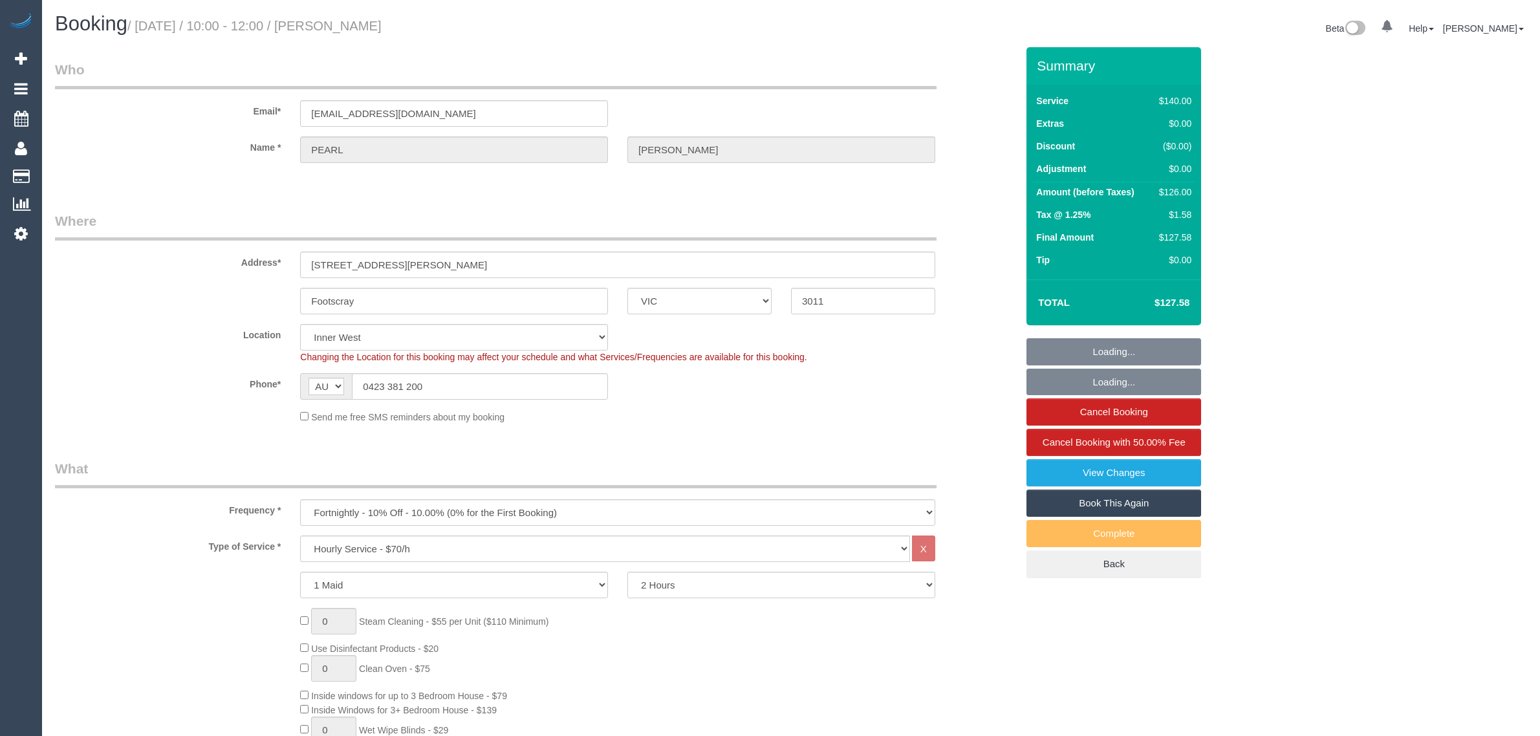
select select "spot1"
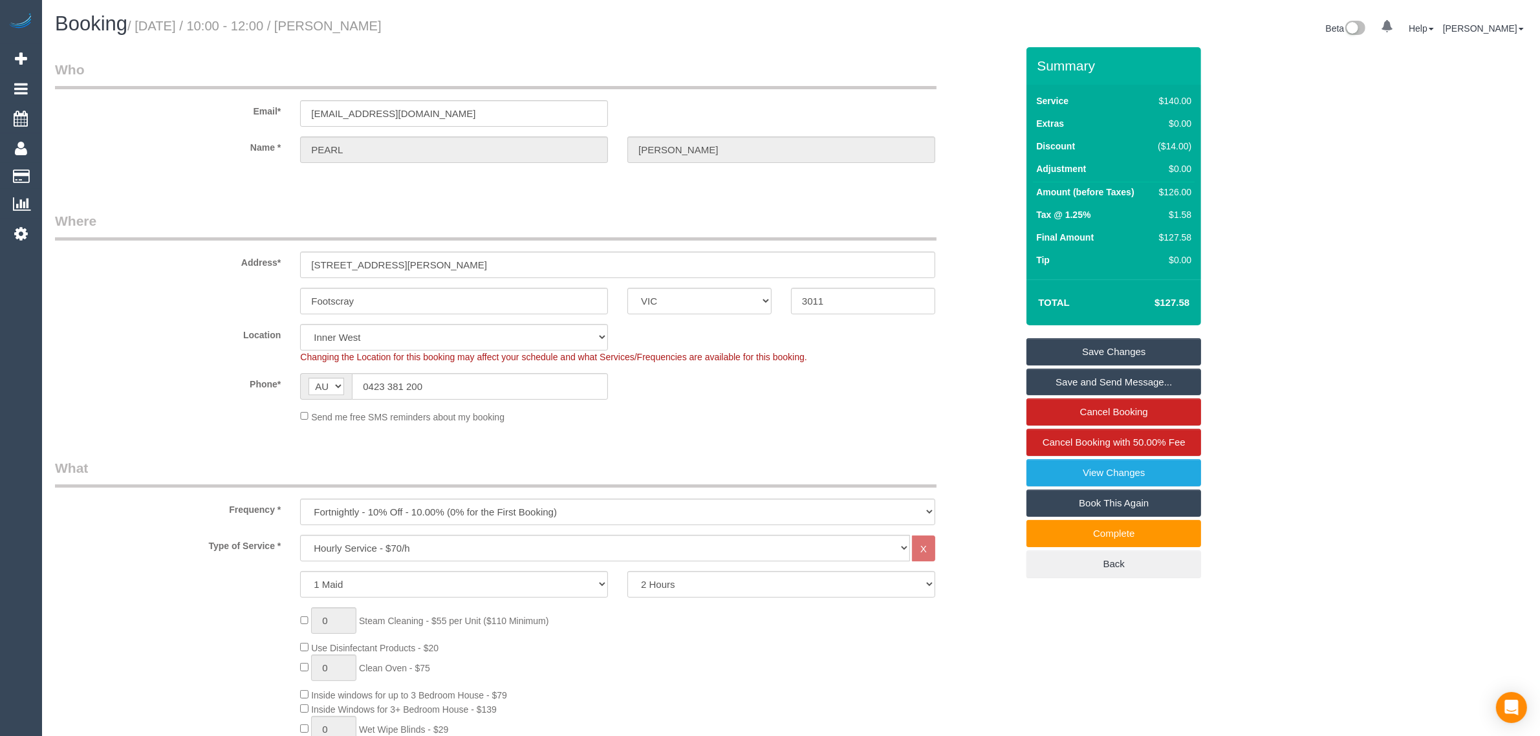
click at [759, 414] on div "Send me free SMS reminders about my booking" at bounding box center [617, 416] width 654 height 14
click at [548, 391] on input "0423 381 200" at bounding box center [480, 386] width 256 height 27
